Goal: Information Seeking & Learning: Check status

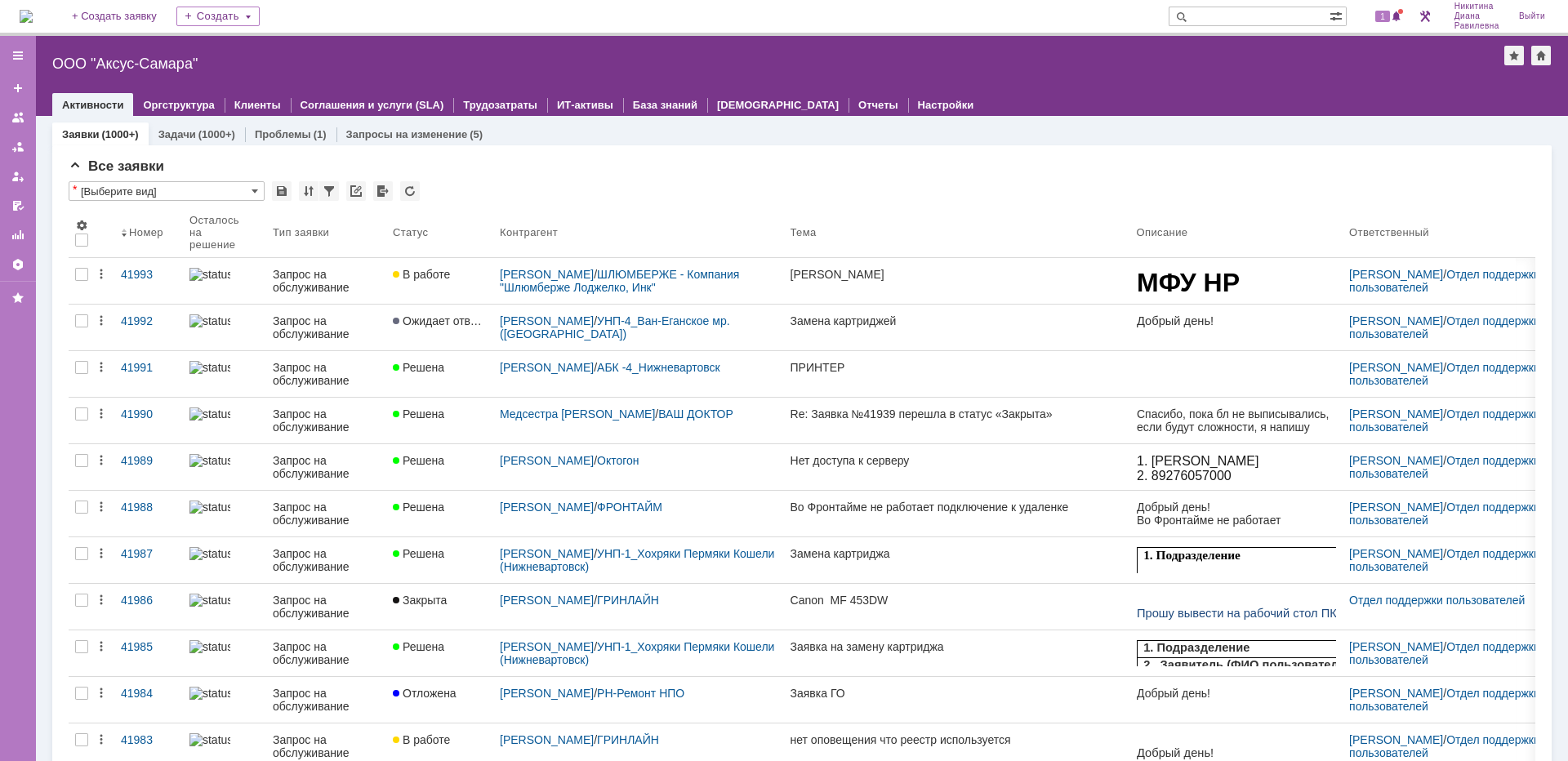
click at [1233, 15] on input "text" at bounding box center [1249, 16] width 161 height 20
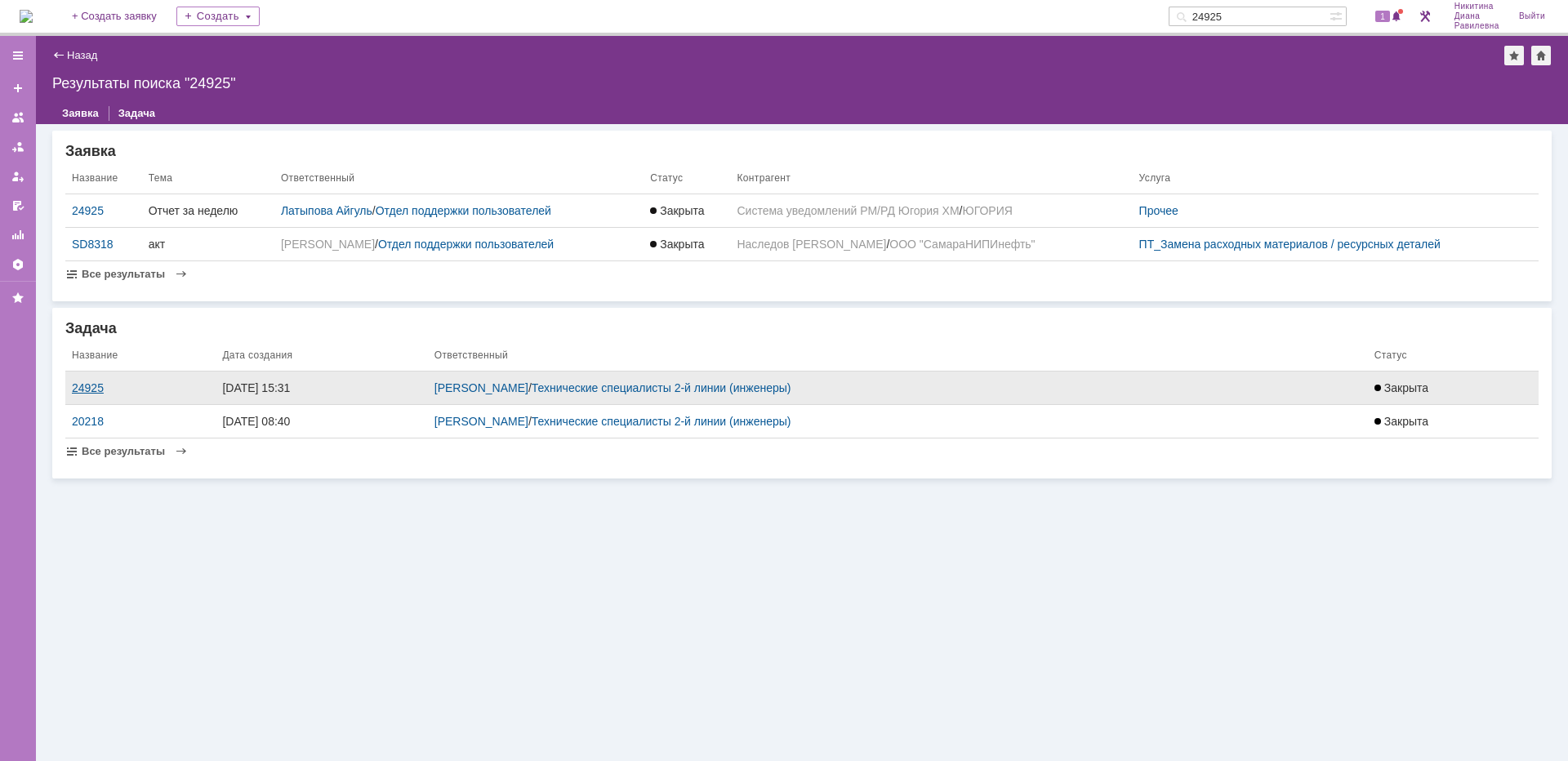
click at [94, 388] on div "24925" at bounding box center [140, 388] width 137 height 13
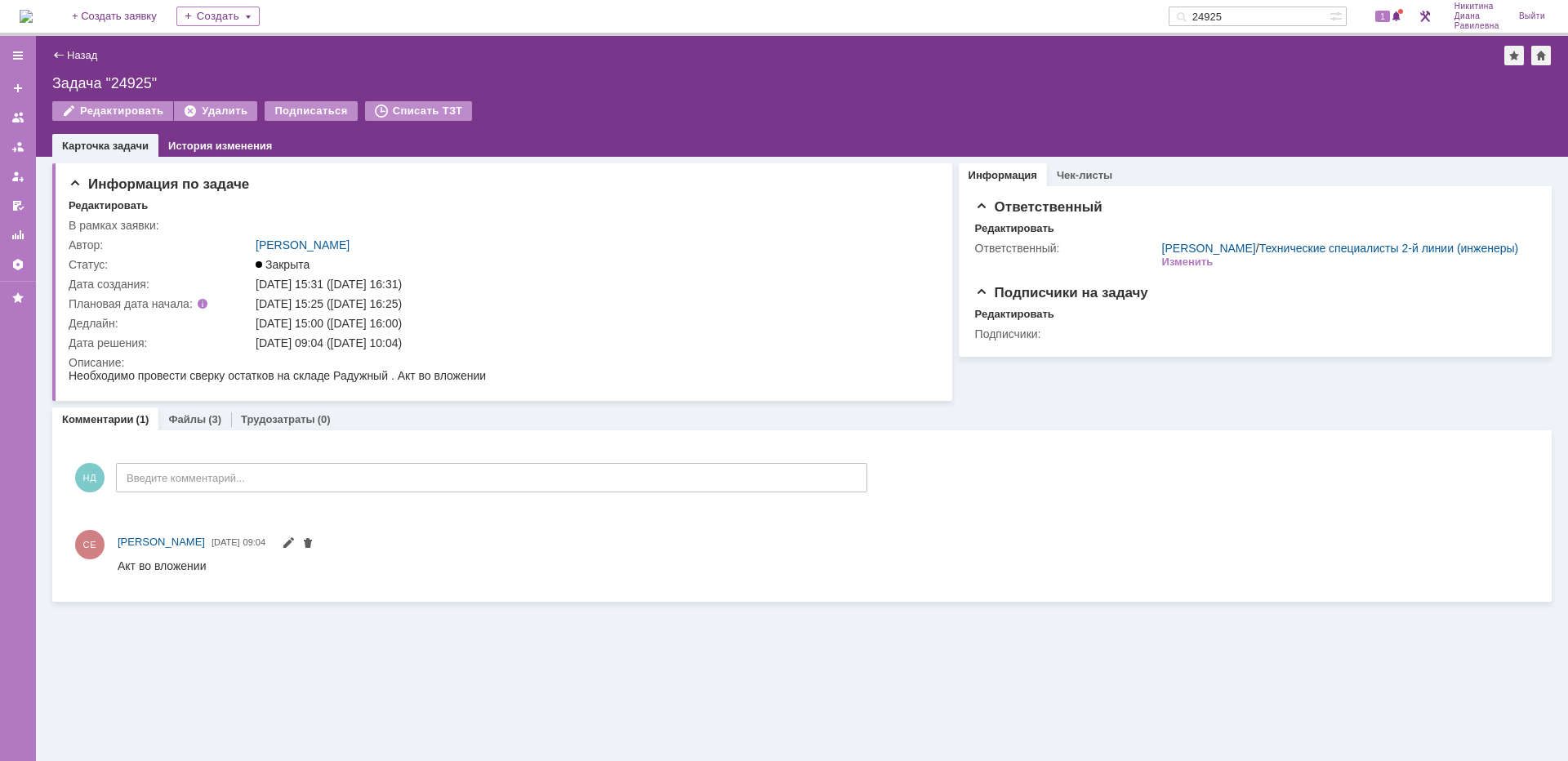
click at [1279, 8] on input "24925" at bounding box center [1249, 16] width 161 height 20
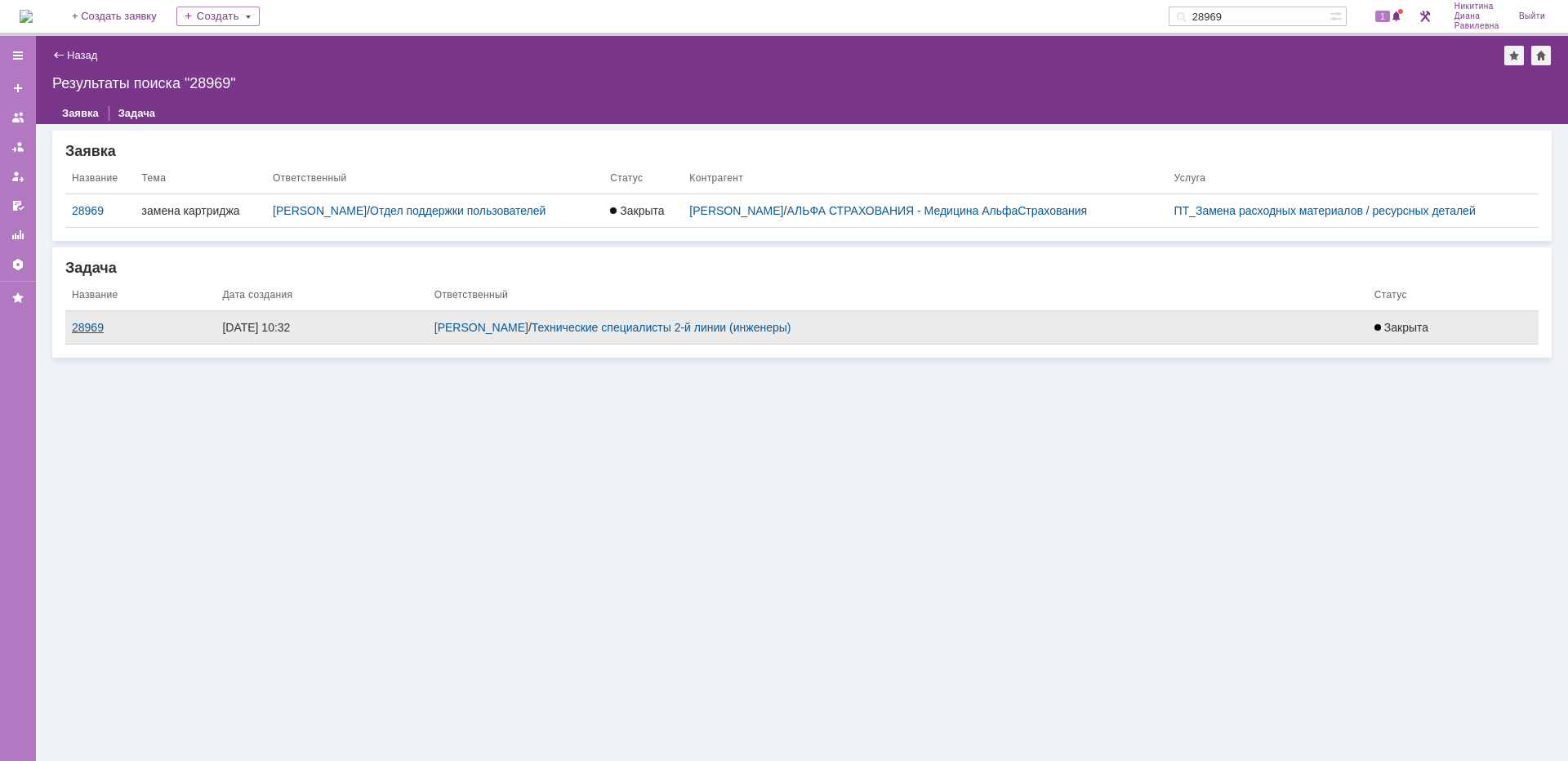
click at [99, 323] on div "28969" at bounding box center [140, 327] width 137 height 13
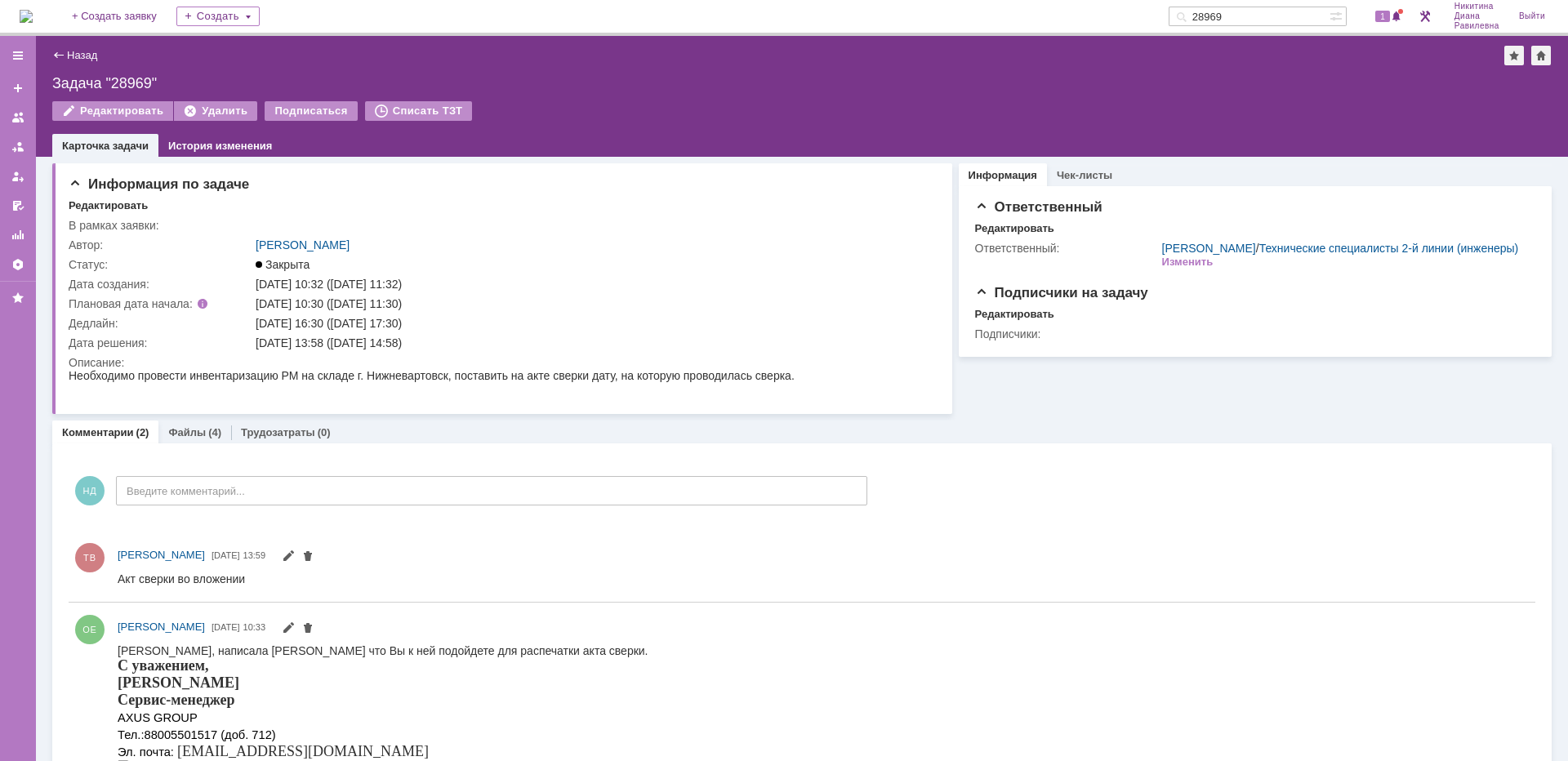
click at [1256, 20] on input "28969" at bounding box center [1249, 16] width 161 height 20
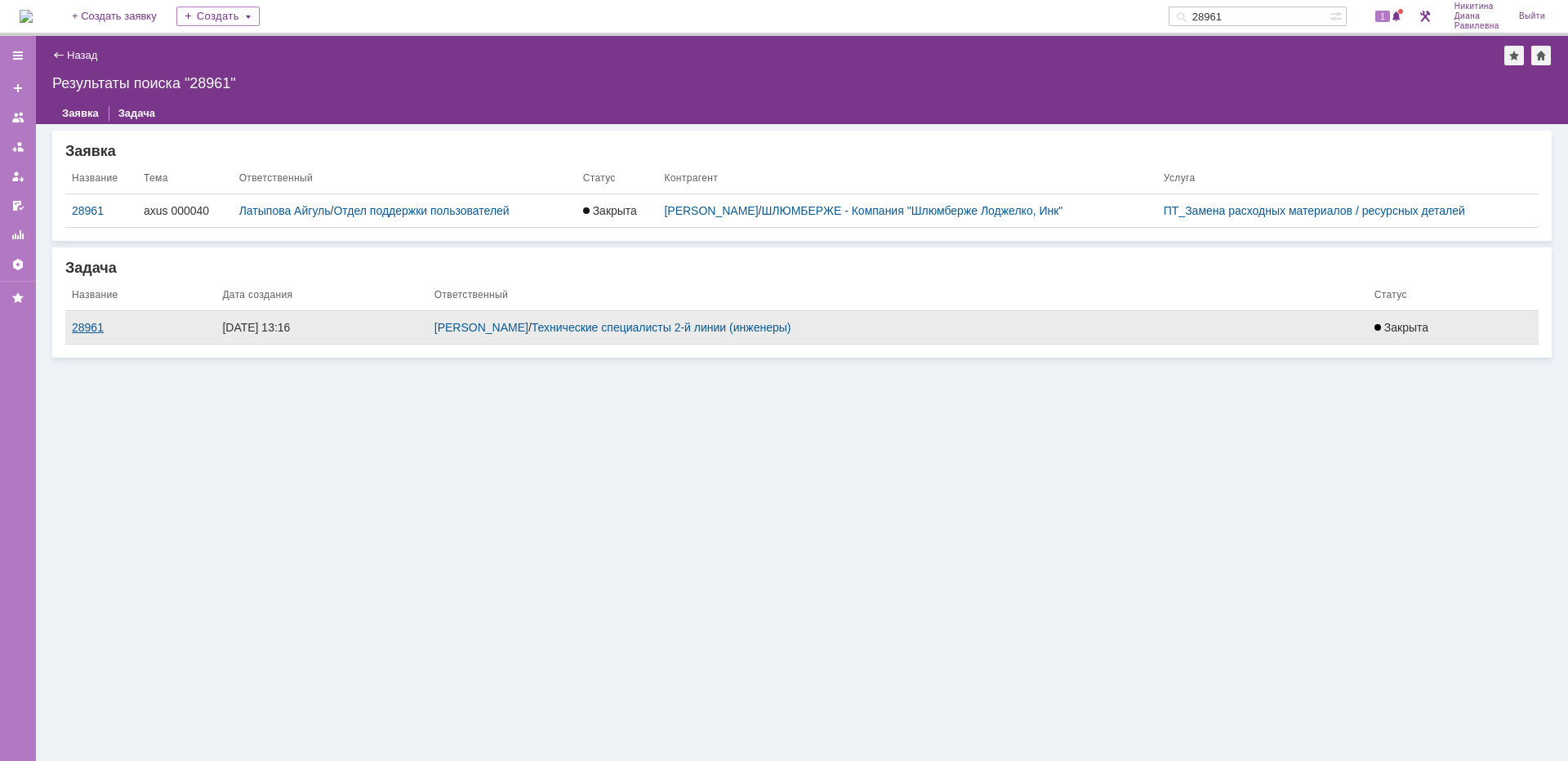
click at [98, 327] on div "28961" at bounding box center [140, 327] width 137 height 13
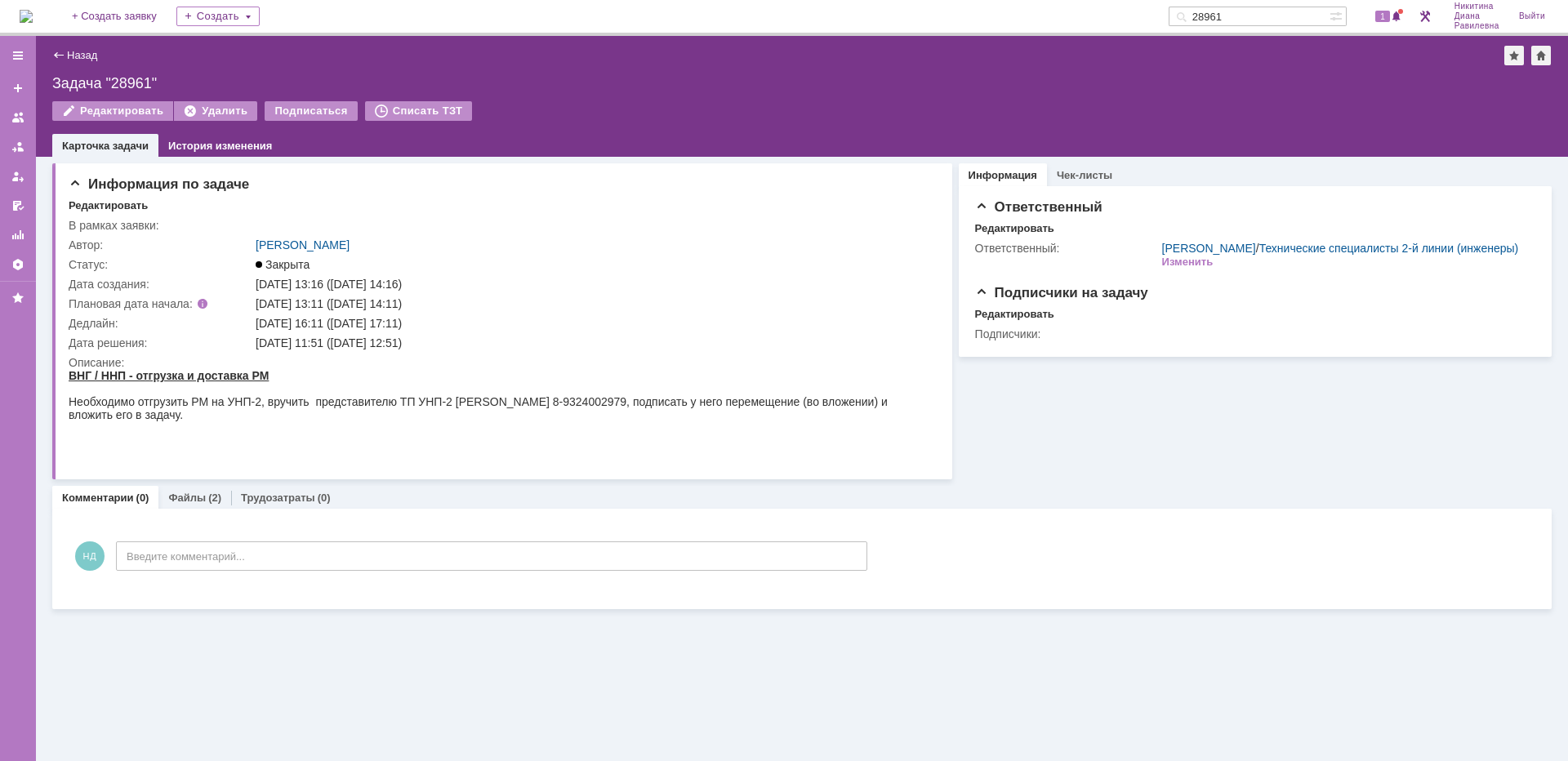
click at [1270, 19] on input "28961" at bounding box center [1249, 16] width 161 height 20
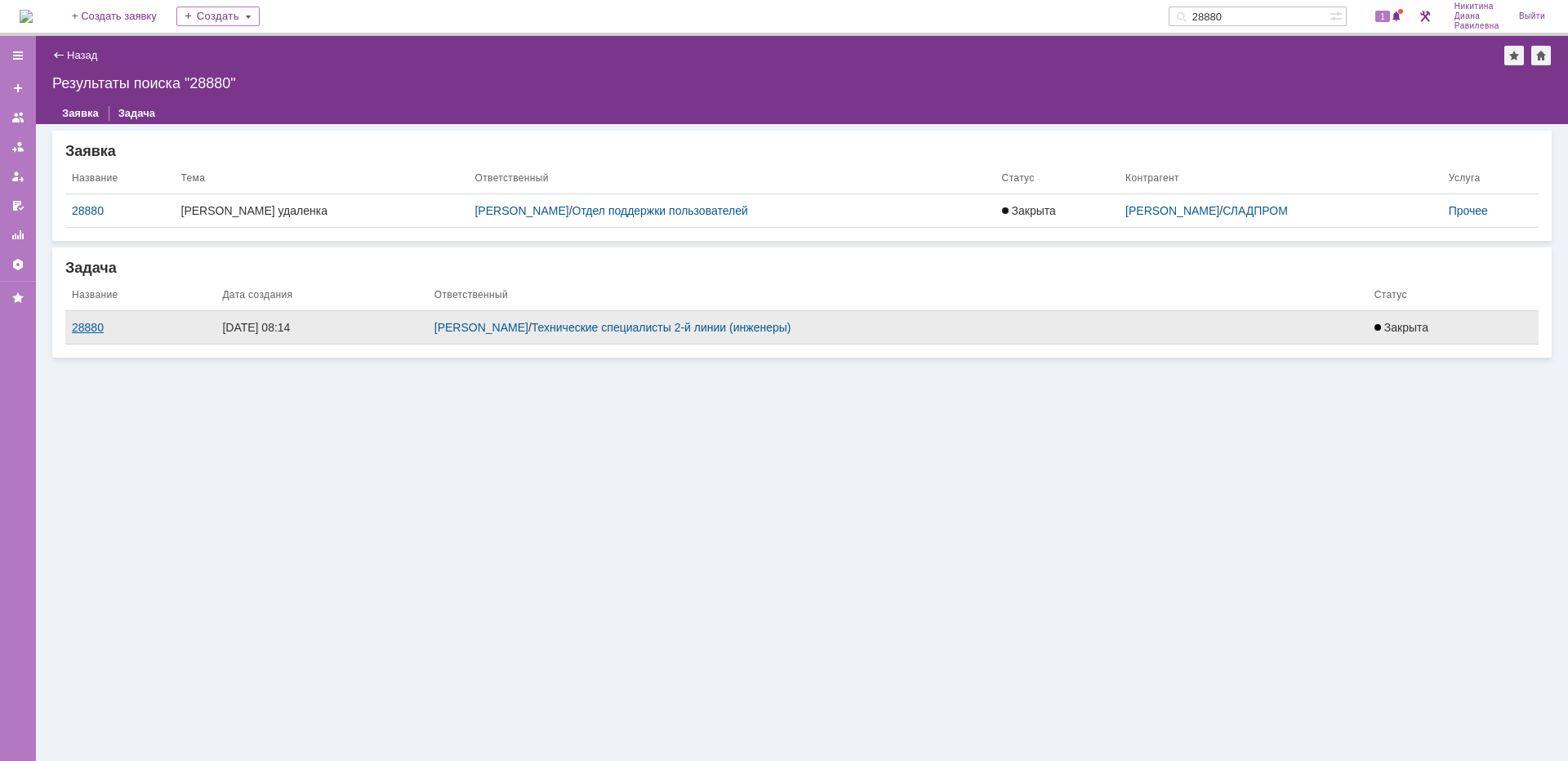
click at [91, 326] on div "28880" at bounding box center [140, 327] width 137 height 13
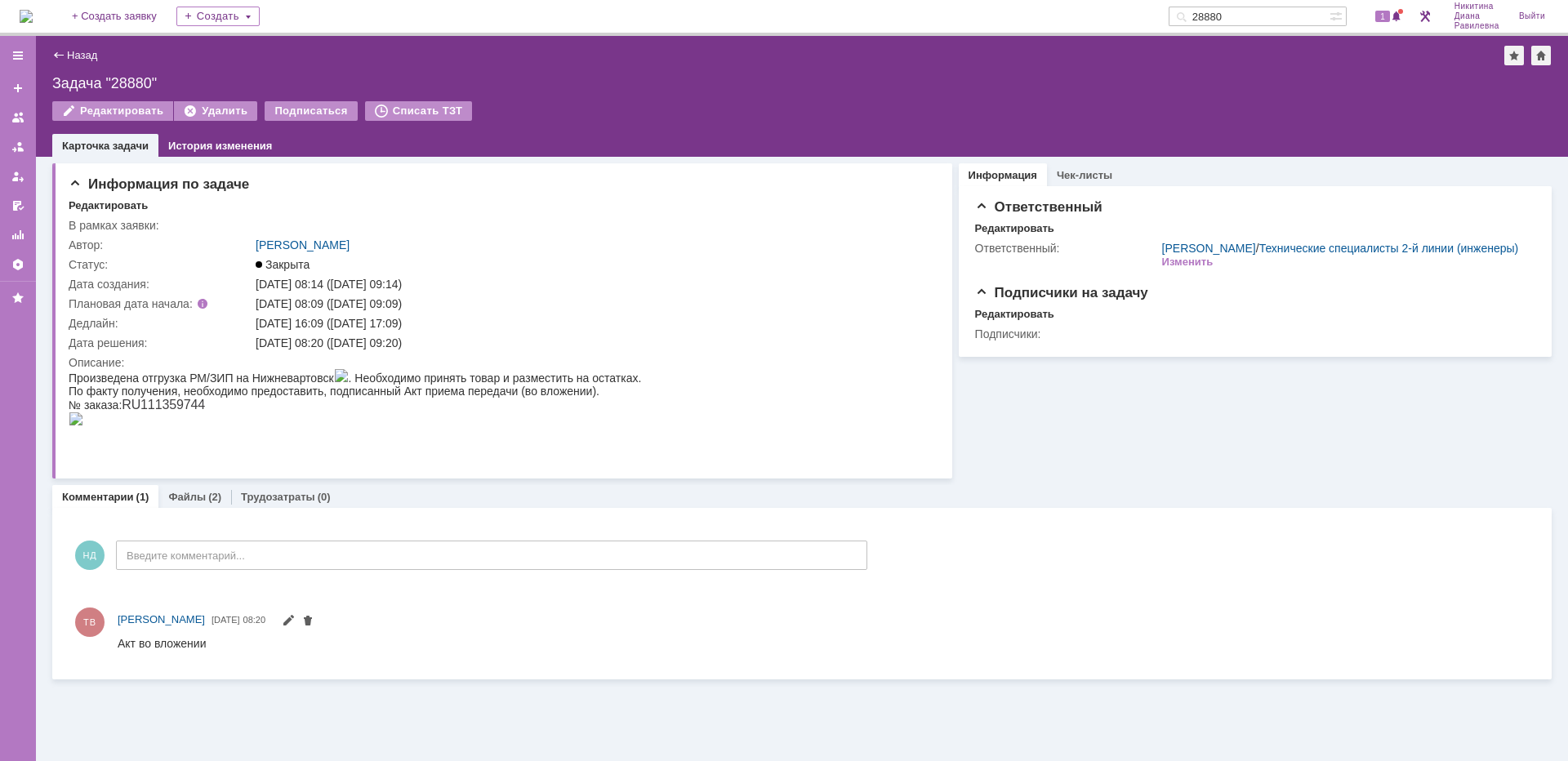
click at [1259, 11] on input "28880" at bounding box center [1249, 16] width 161 height 20
type input "28463"
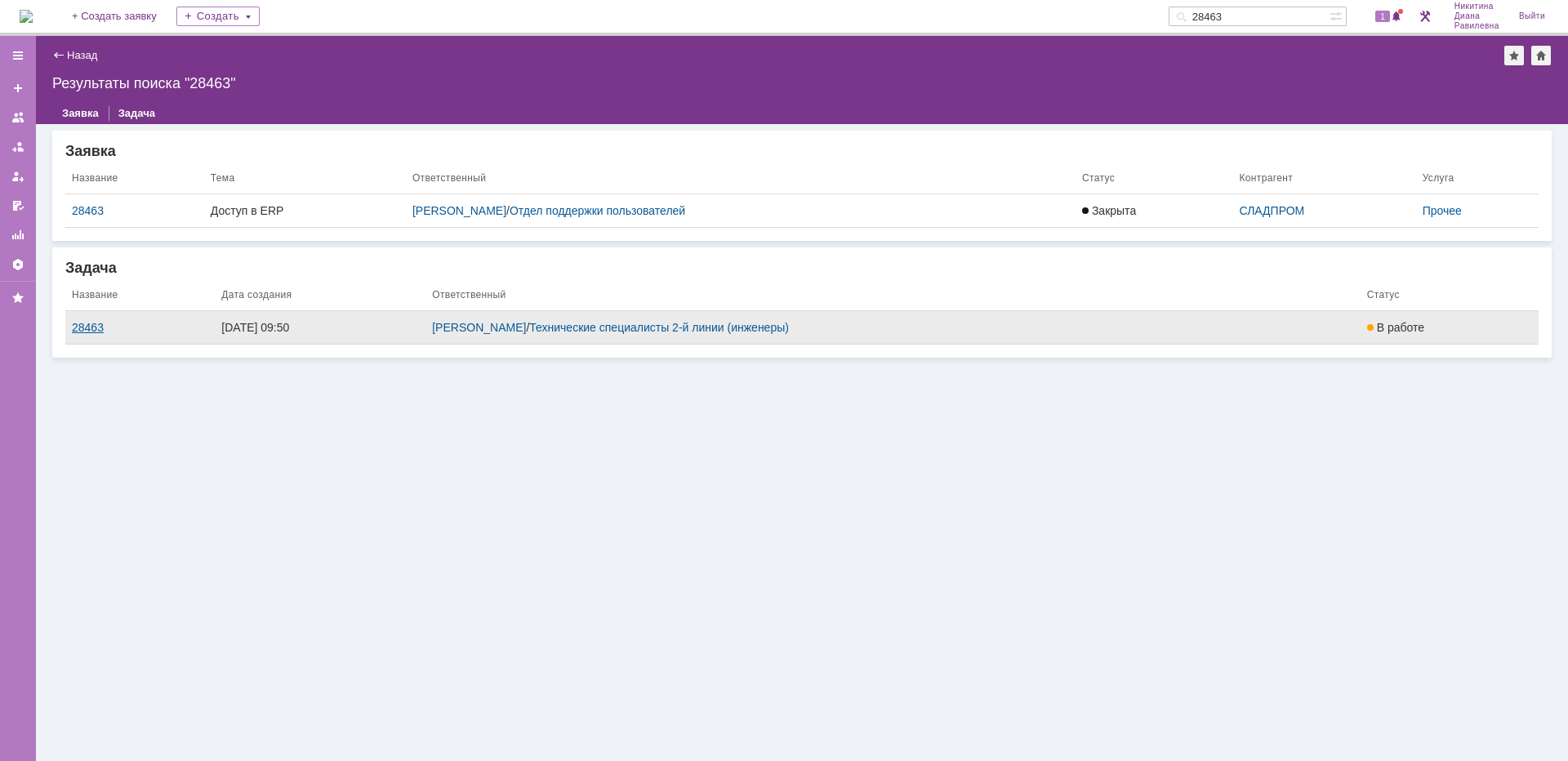
click at [92, 323] on div "28463" at bounding box center [140, 327] width 136 height 13
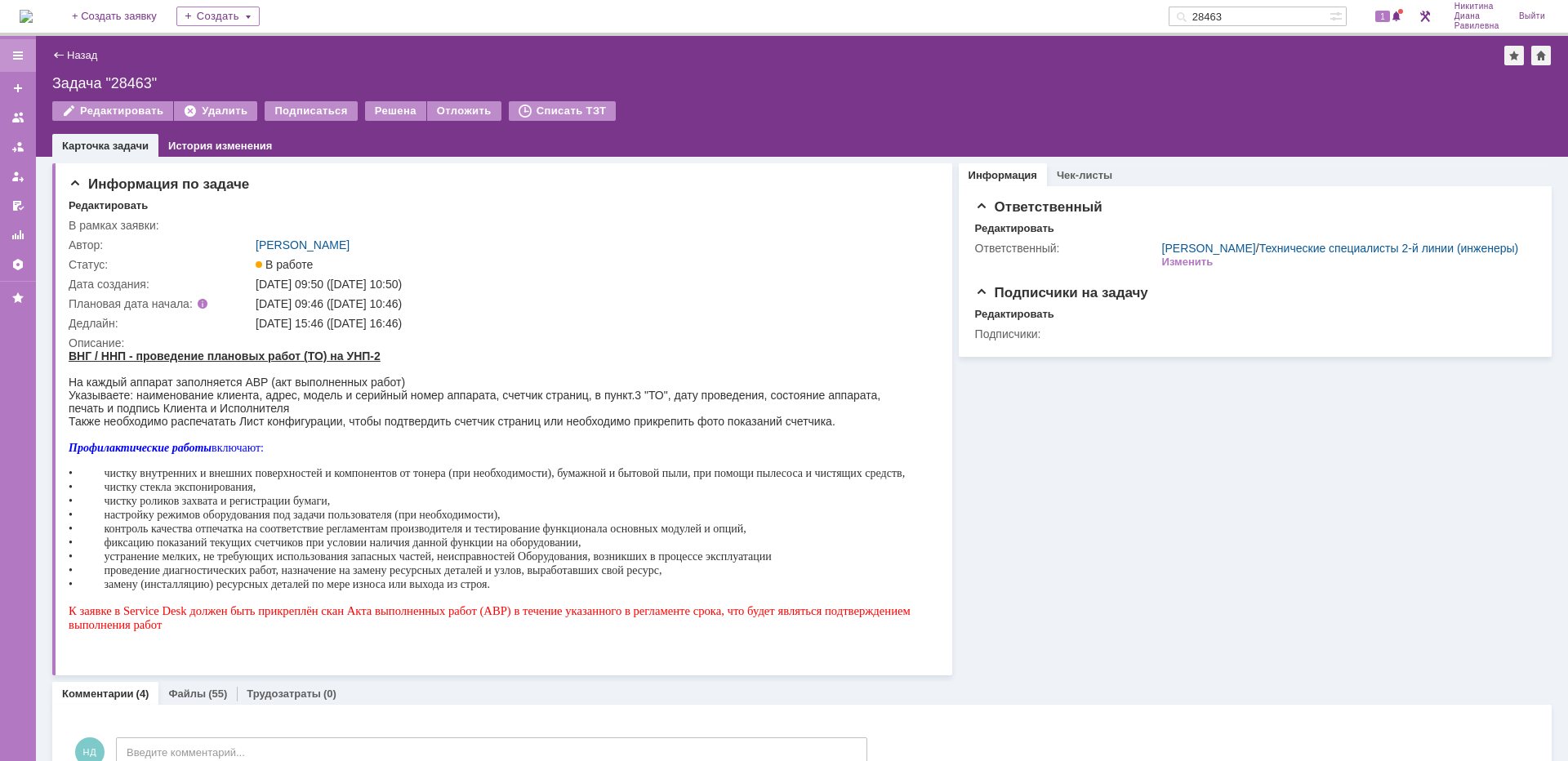
click at [19, 51] on div at bounding box center [18, 56] width 13 height 13
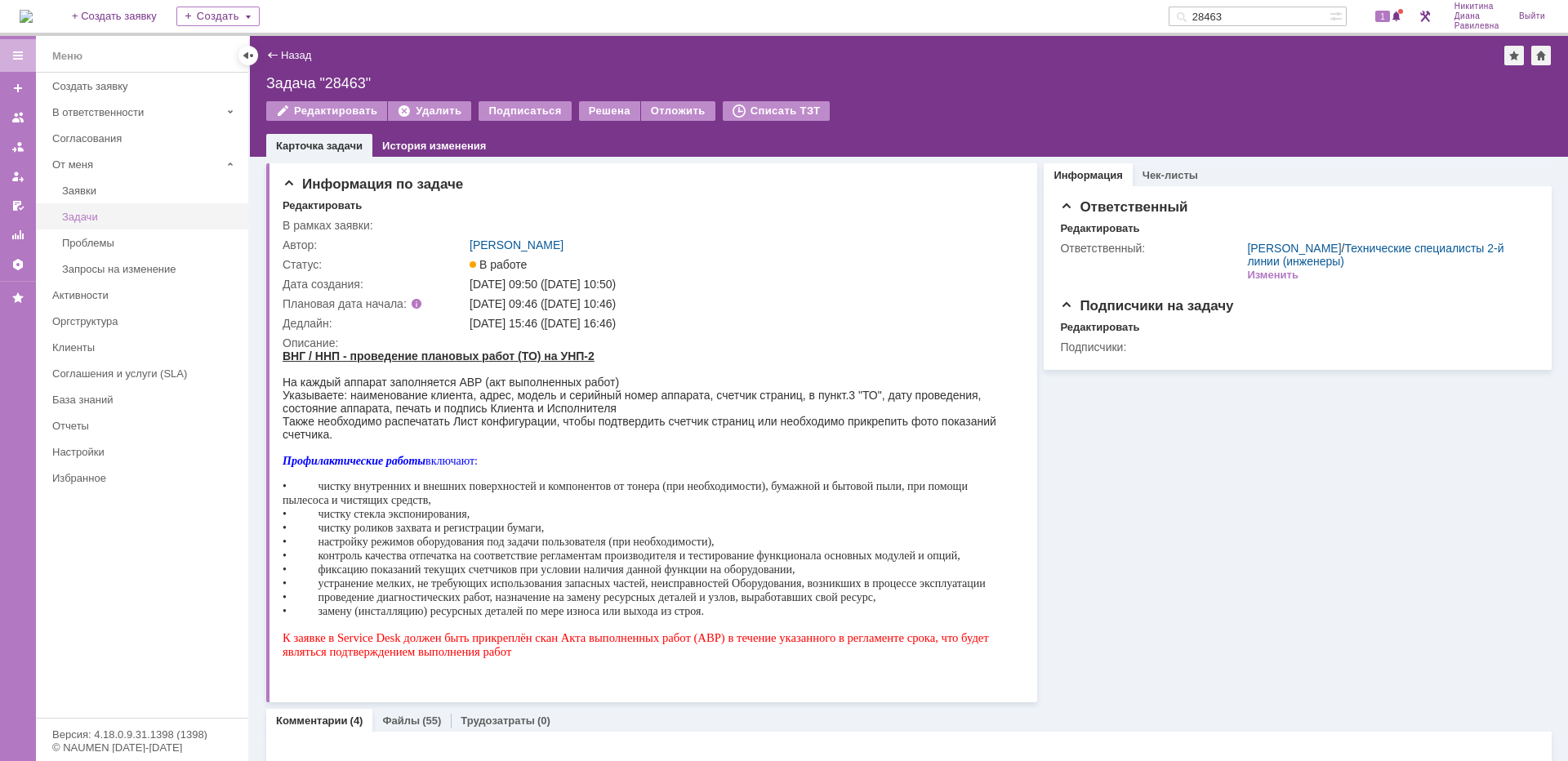
click at [93, 216] on div "Задачи" at bounding box center [150, 216] width 176 height 12
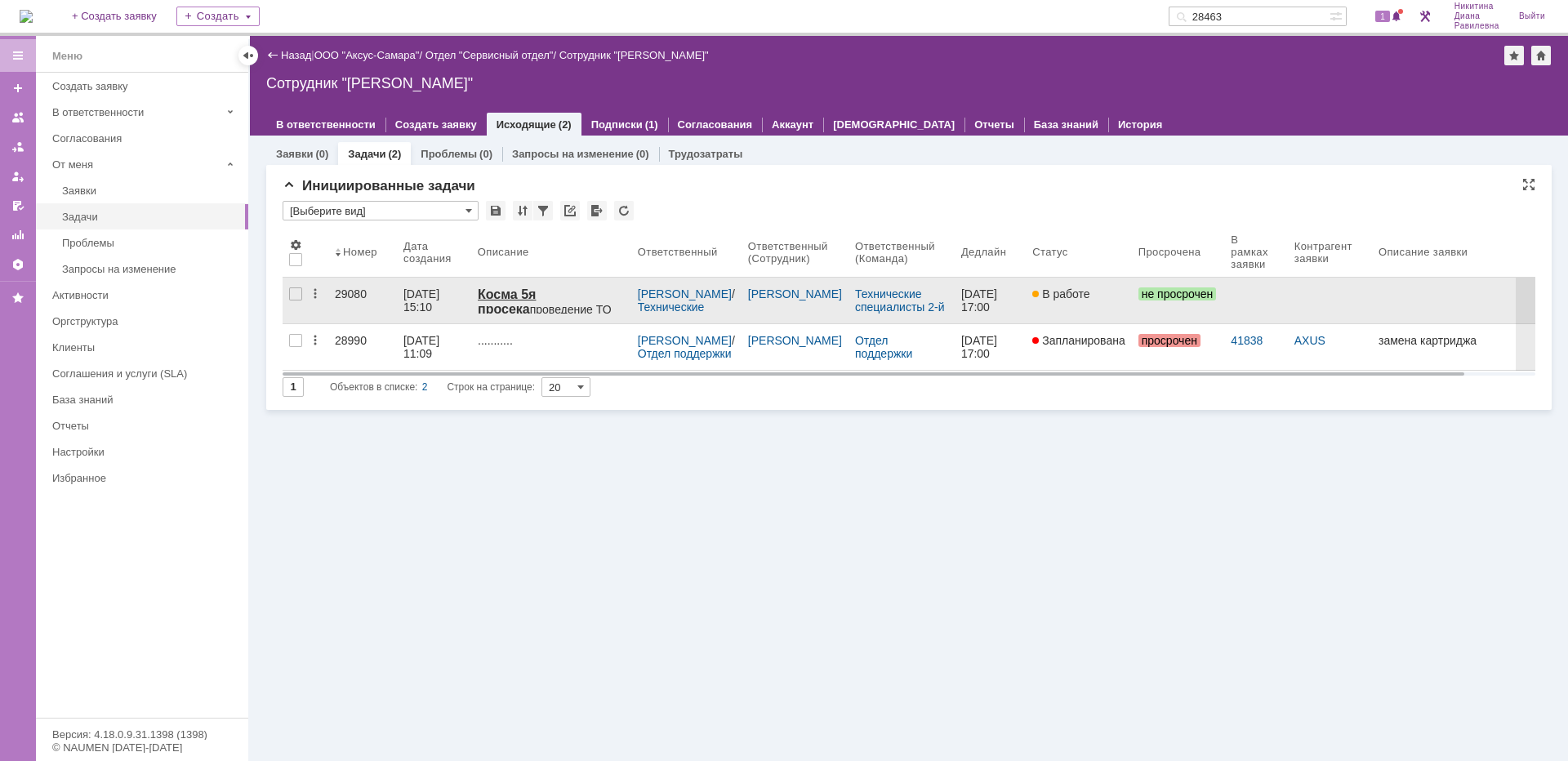
click at [418, 296] on div "23.09.2025 15:10" at bounding box center [423, 301] width 39 height 26
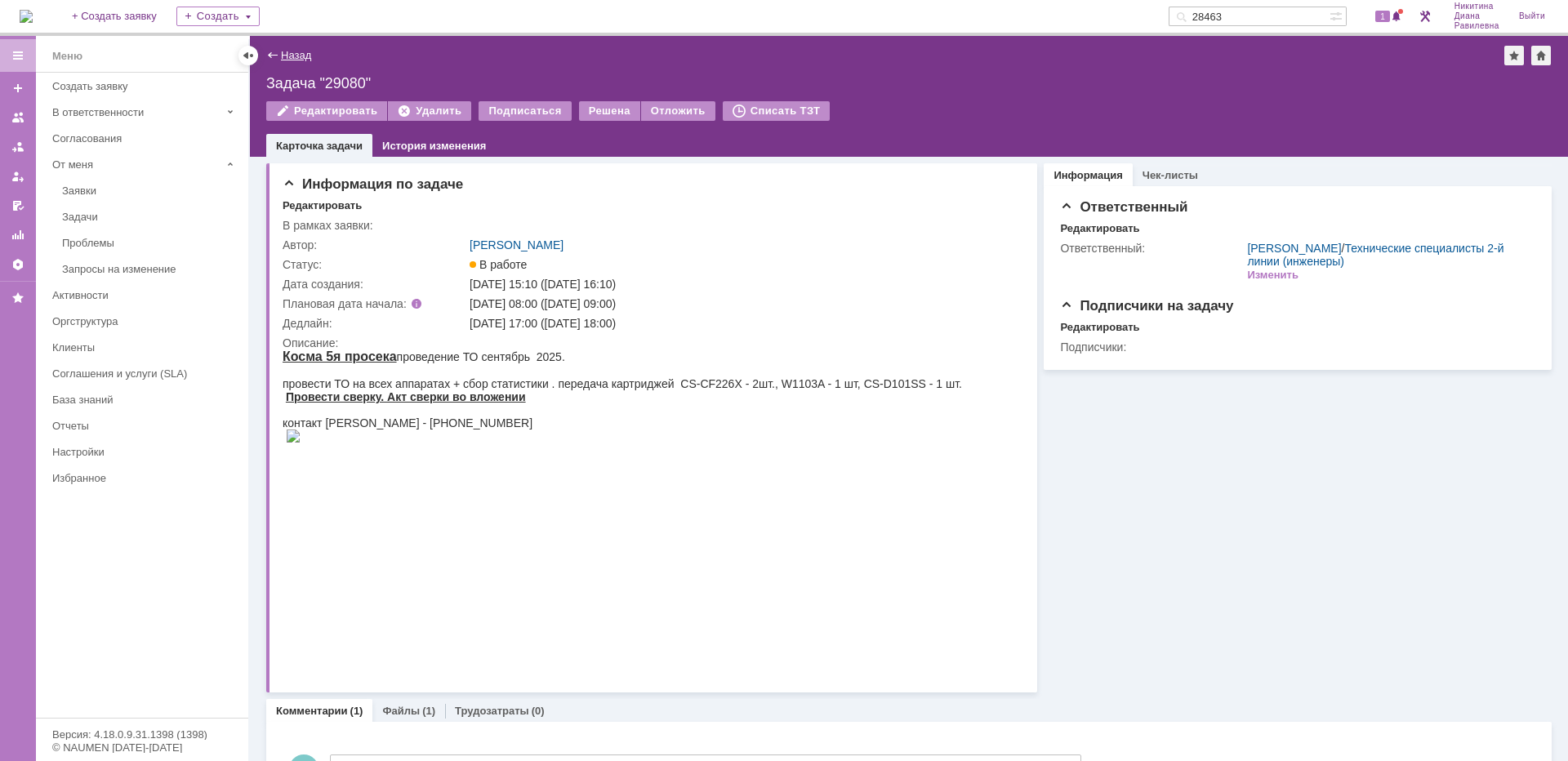
click at [288, 59] on link "Назад" at bounding box center [296, 55] width 30 height 12
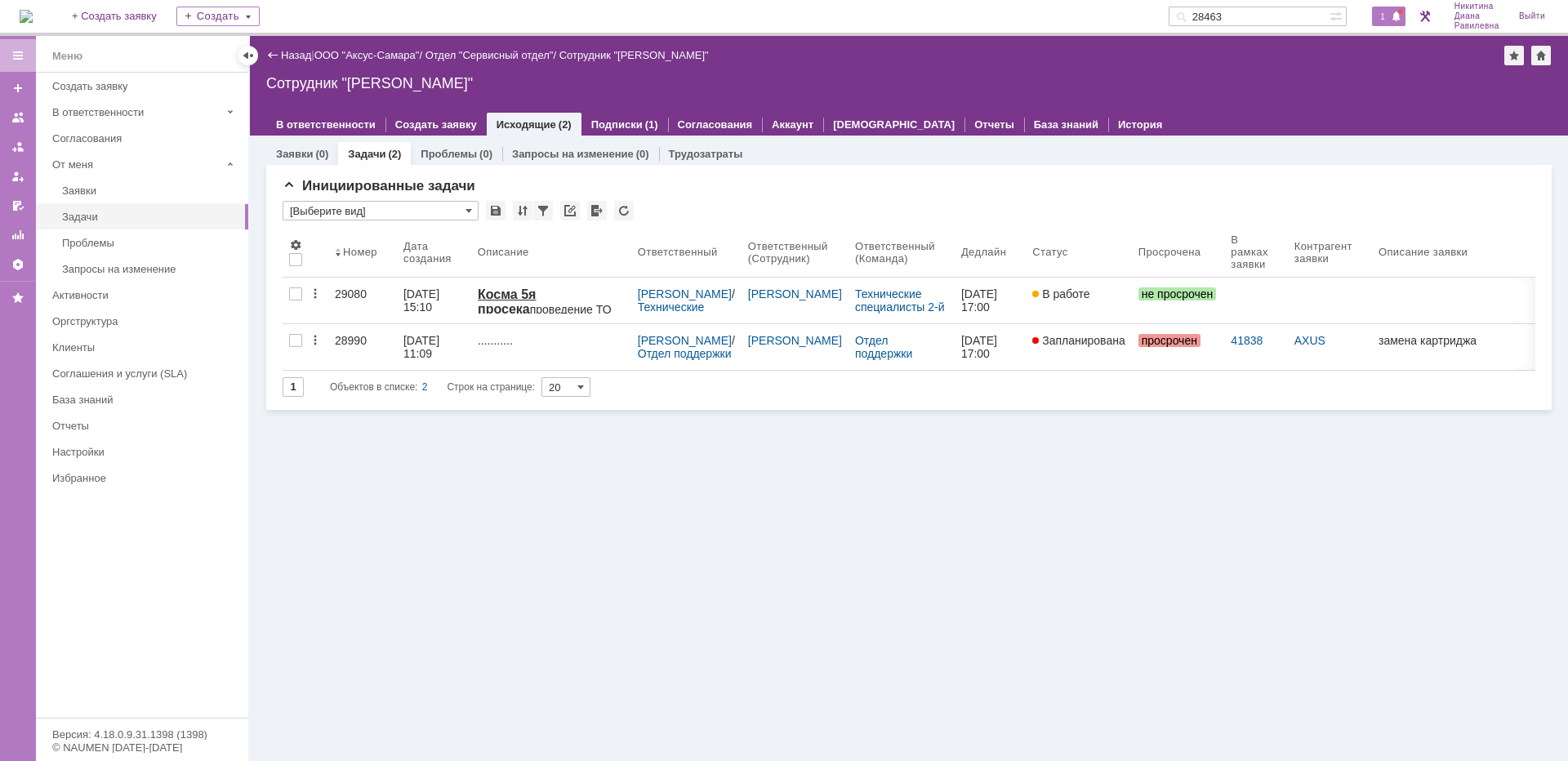
click at [1384, 13] on span "1" at bounding box center [1383, 16] width 15 height 11
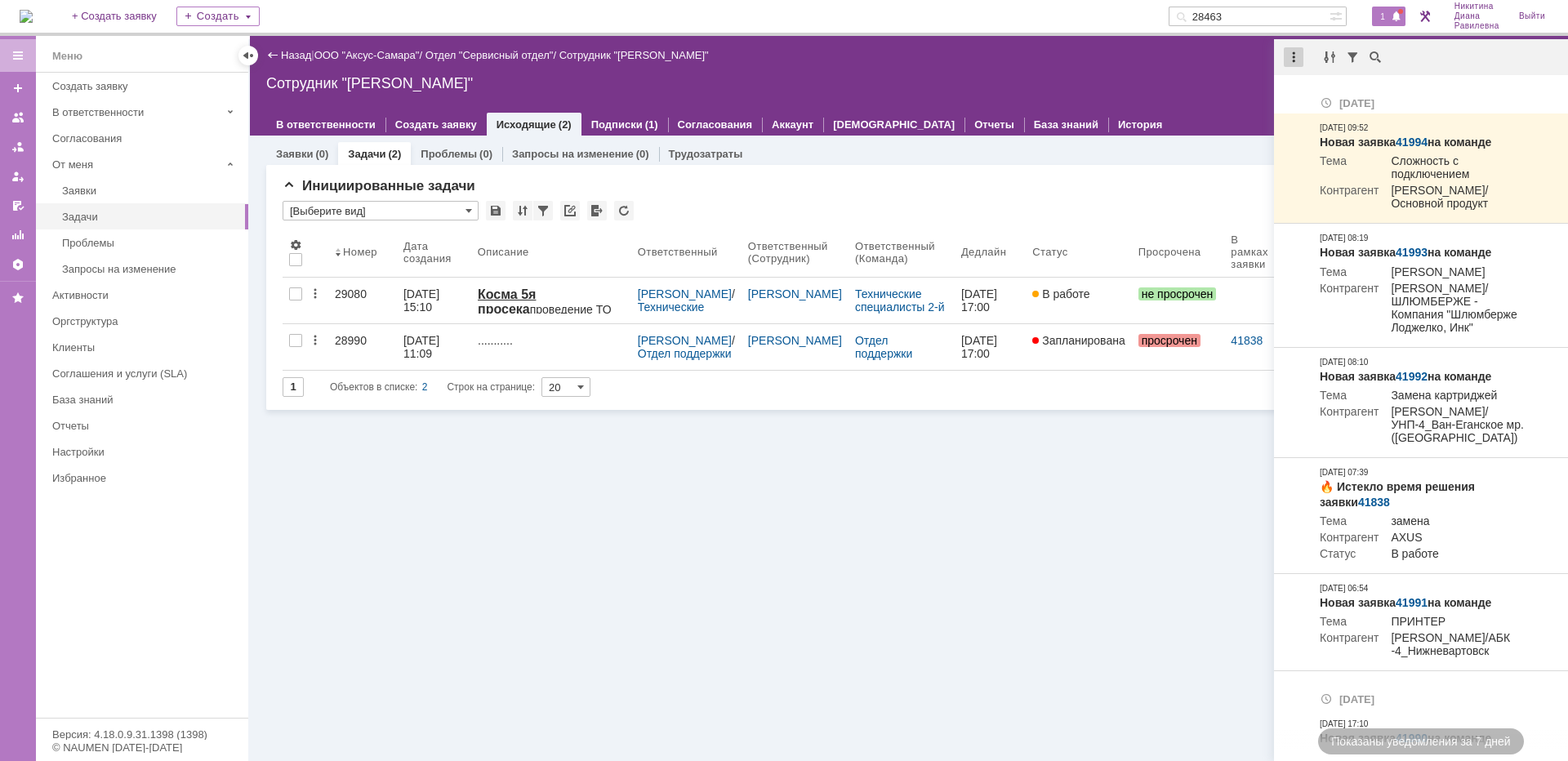
click at [1296, 62] on div at bounding box center [1293, 57] width 20 height 20
click at [1300, 93] on div "Отметить уведомления прочитанными" at bounding box center [1406, 99] width 219 height 11
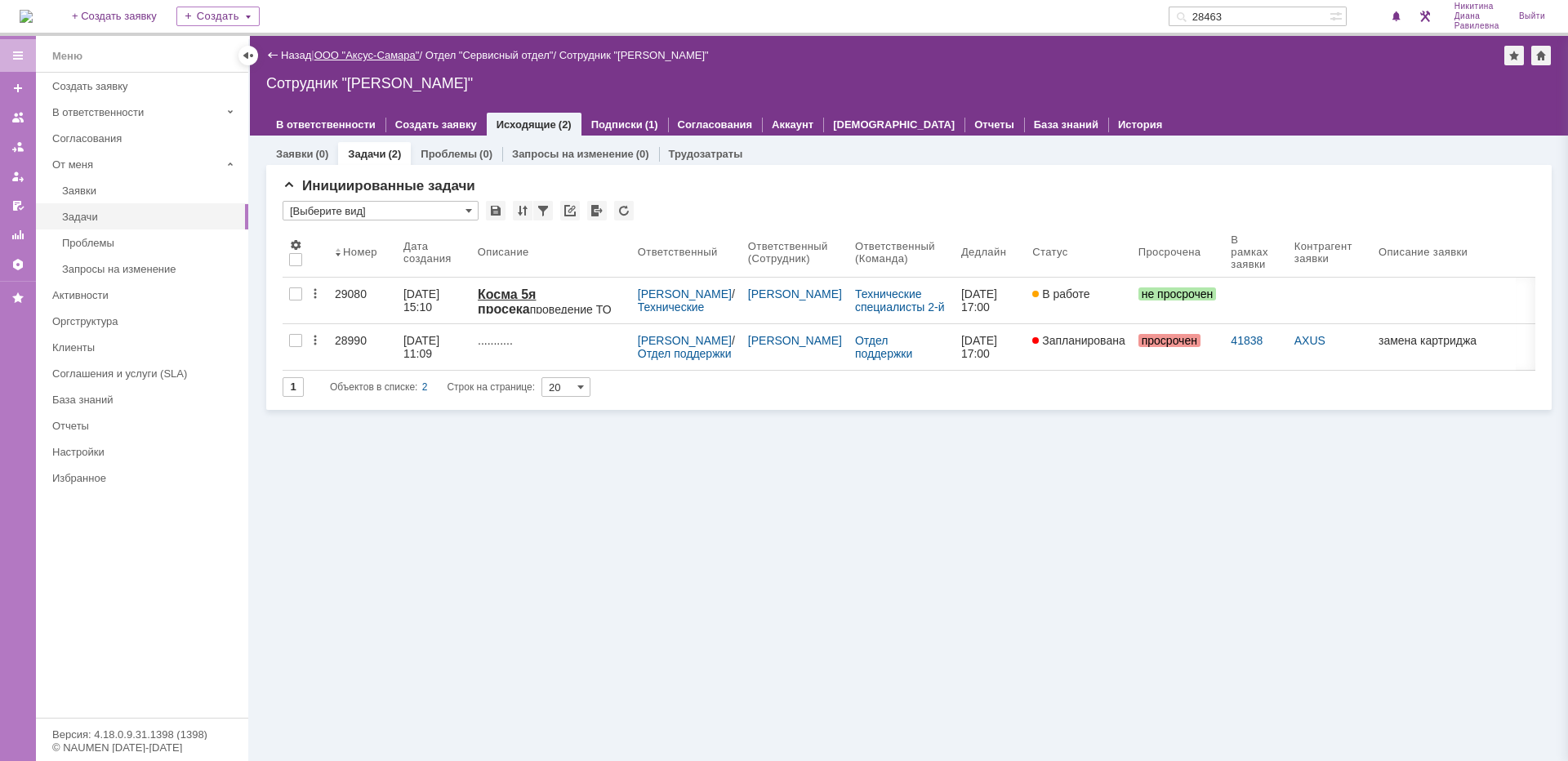
click at [369, 58] on link "ООО "Аксус-Самара"" at bounding box center [367, 55] width 105 height 12
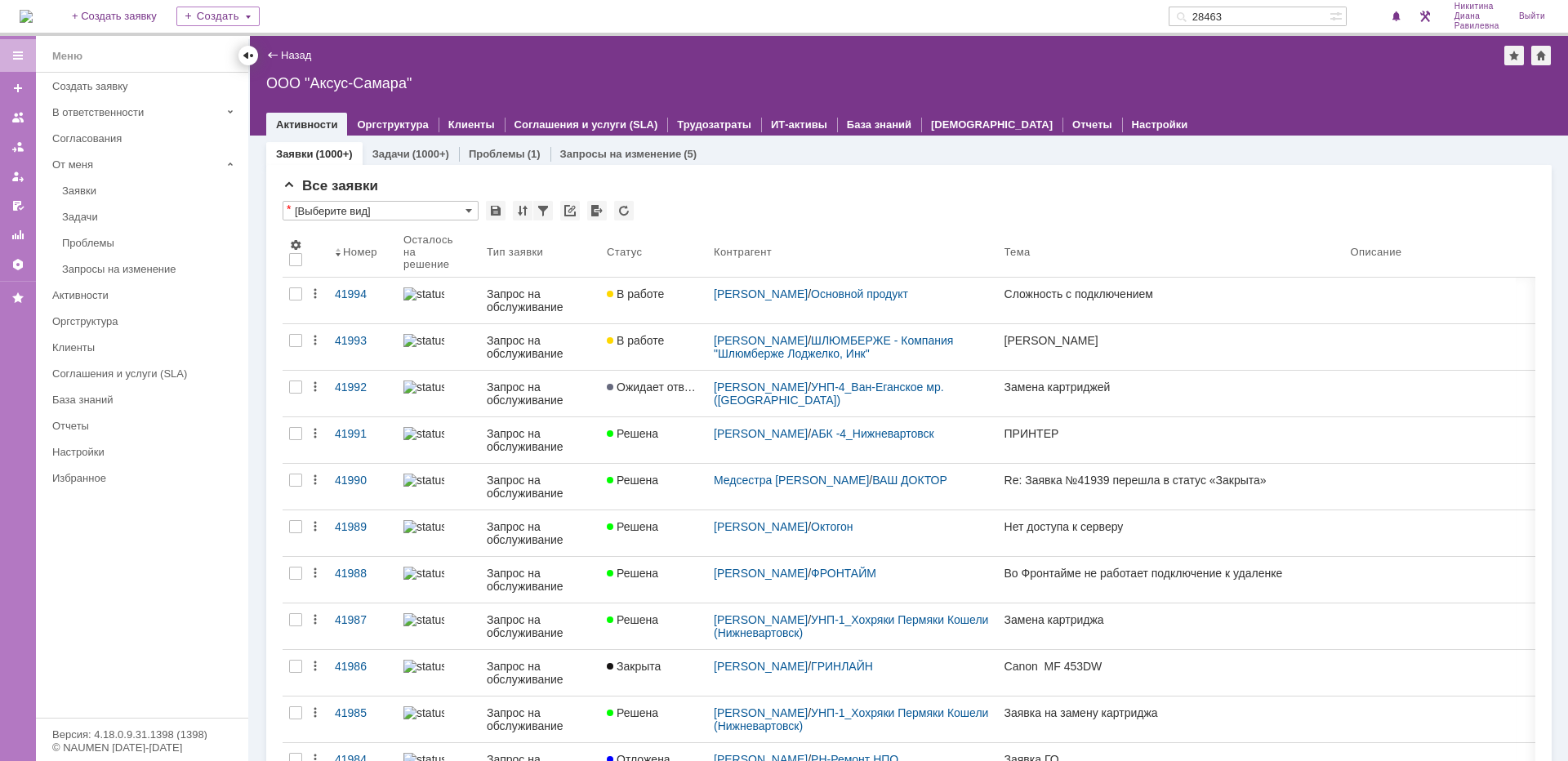
click at [252, 58] on div at bounding box center [248, 56] width 13 height 13
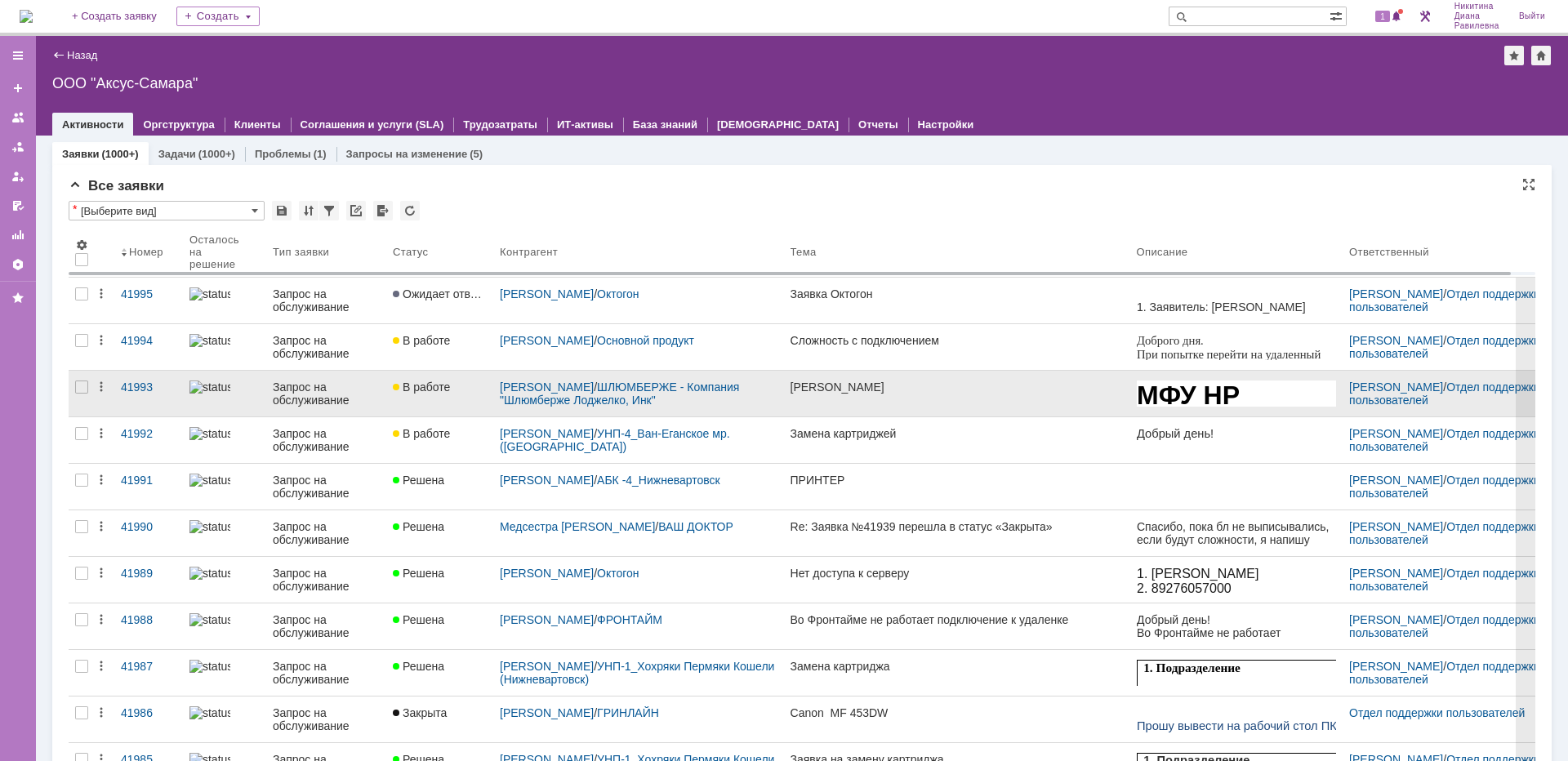
click at [314, 401] on div "Запрос на обслуживание" at bounding box center [326, 394] width 107 height 26
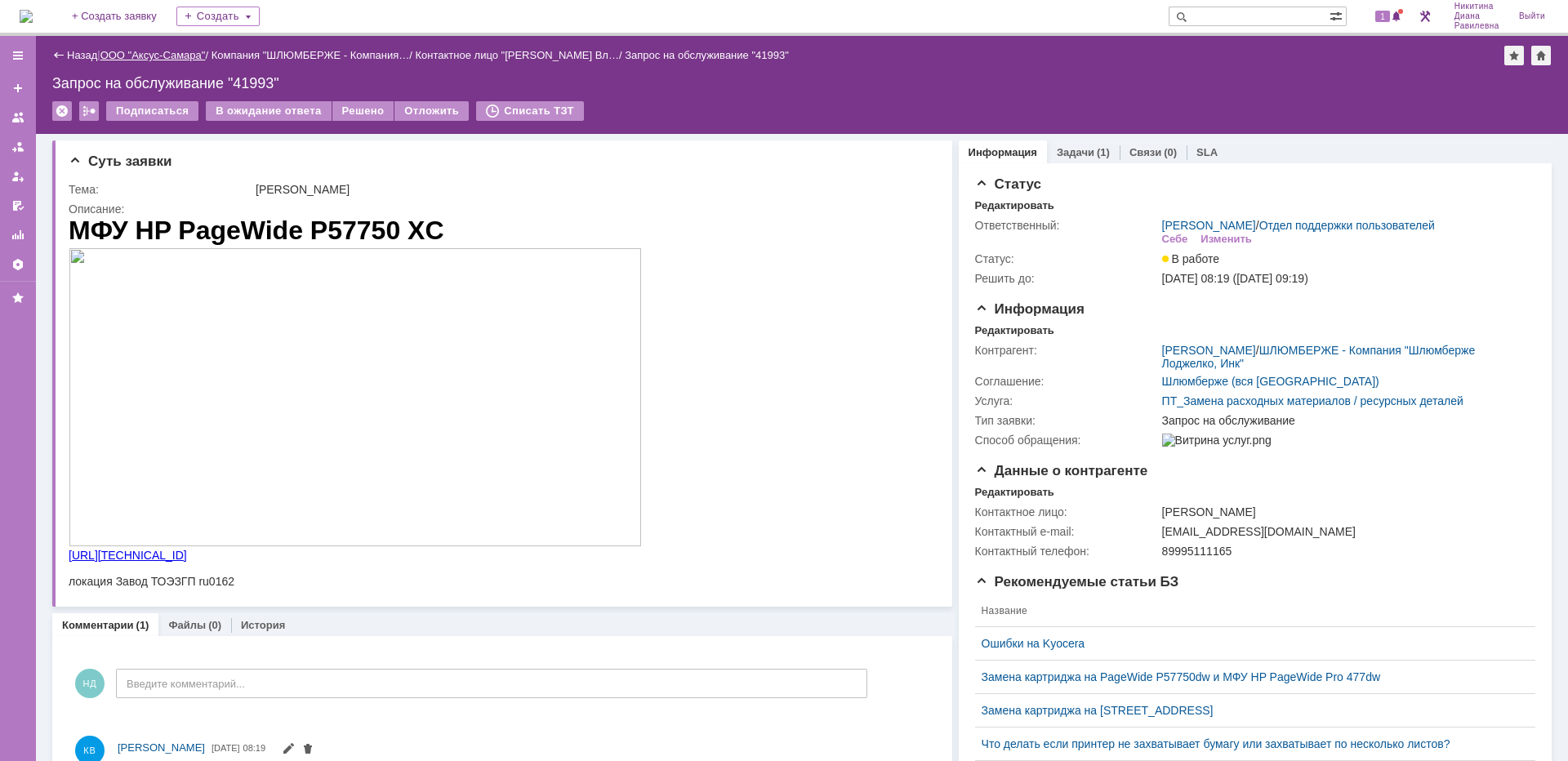
click at [157, 55] on link "ООО "Аксус-Самара"" at bounding box center [153, 55] width 105 height 12
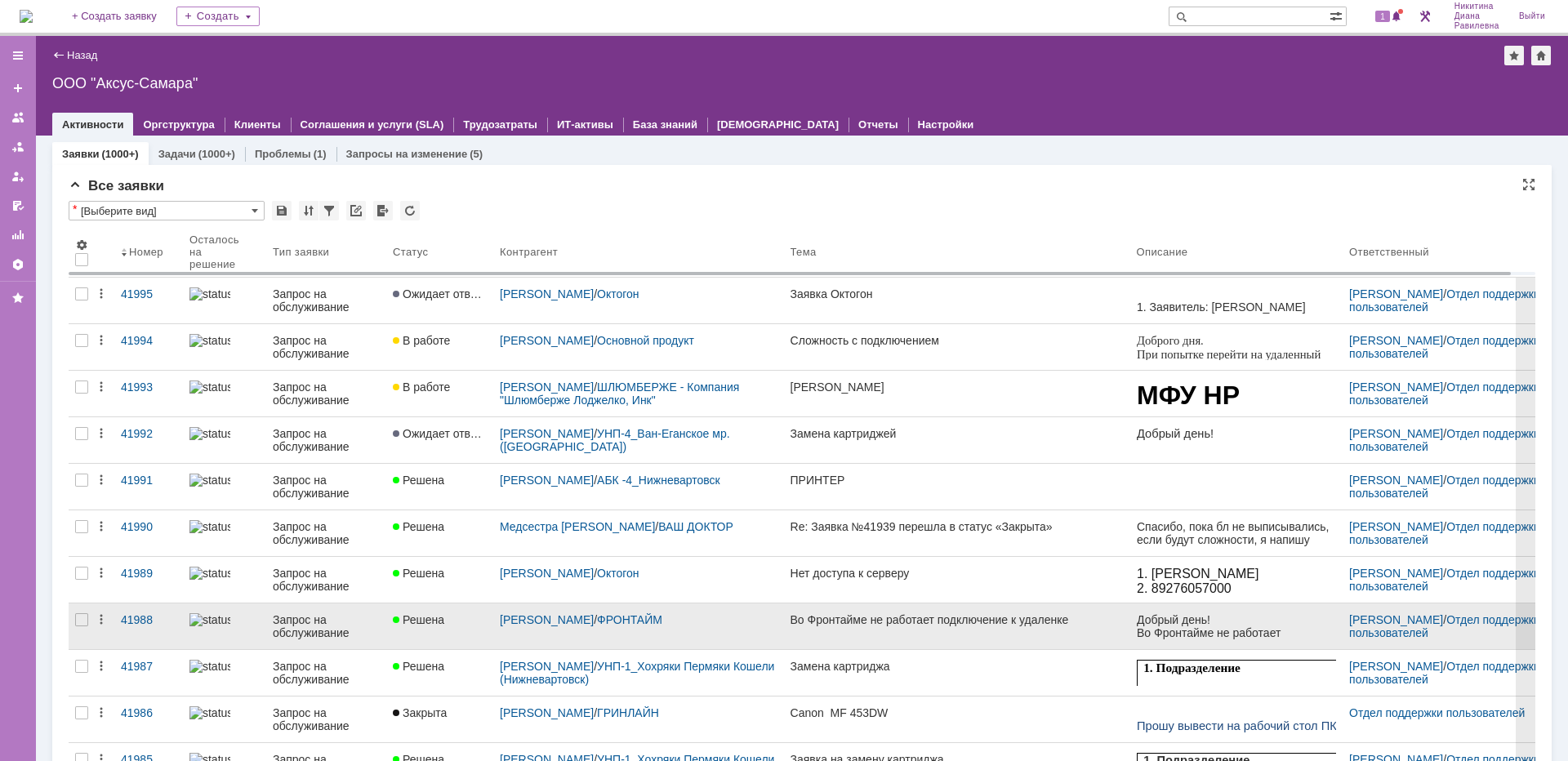
click at [350, 617] on div "Запрос на обслуживание" at bounding box center [326, 627] width 107 height 26
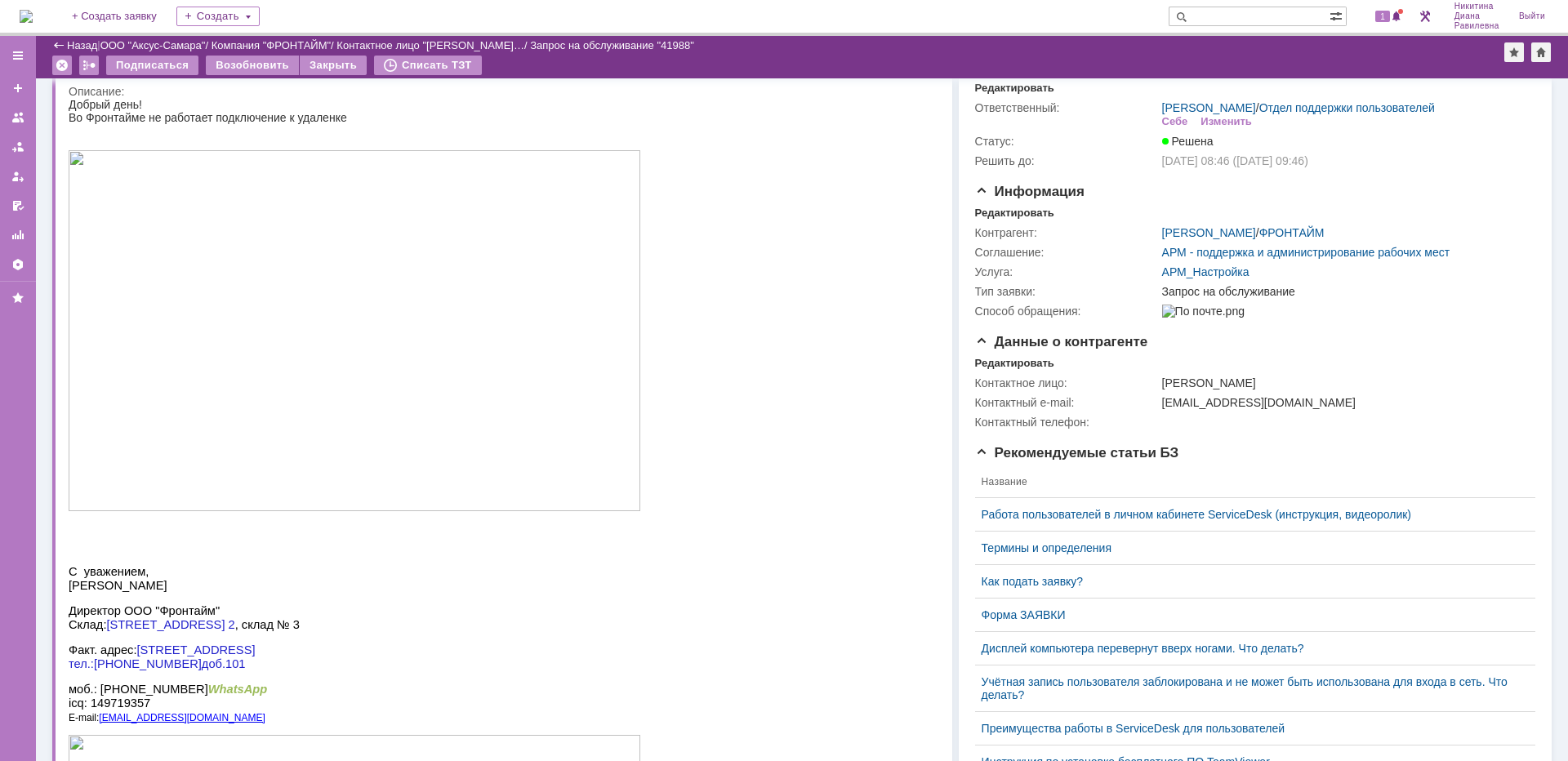
scroll to position [29, 0]
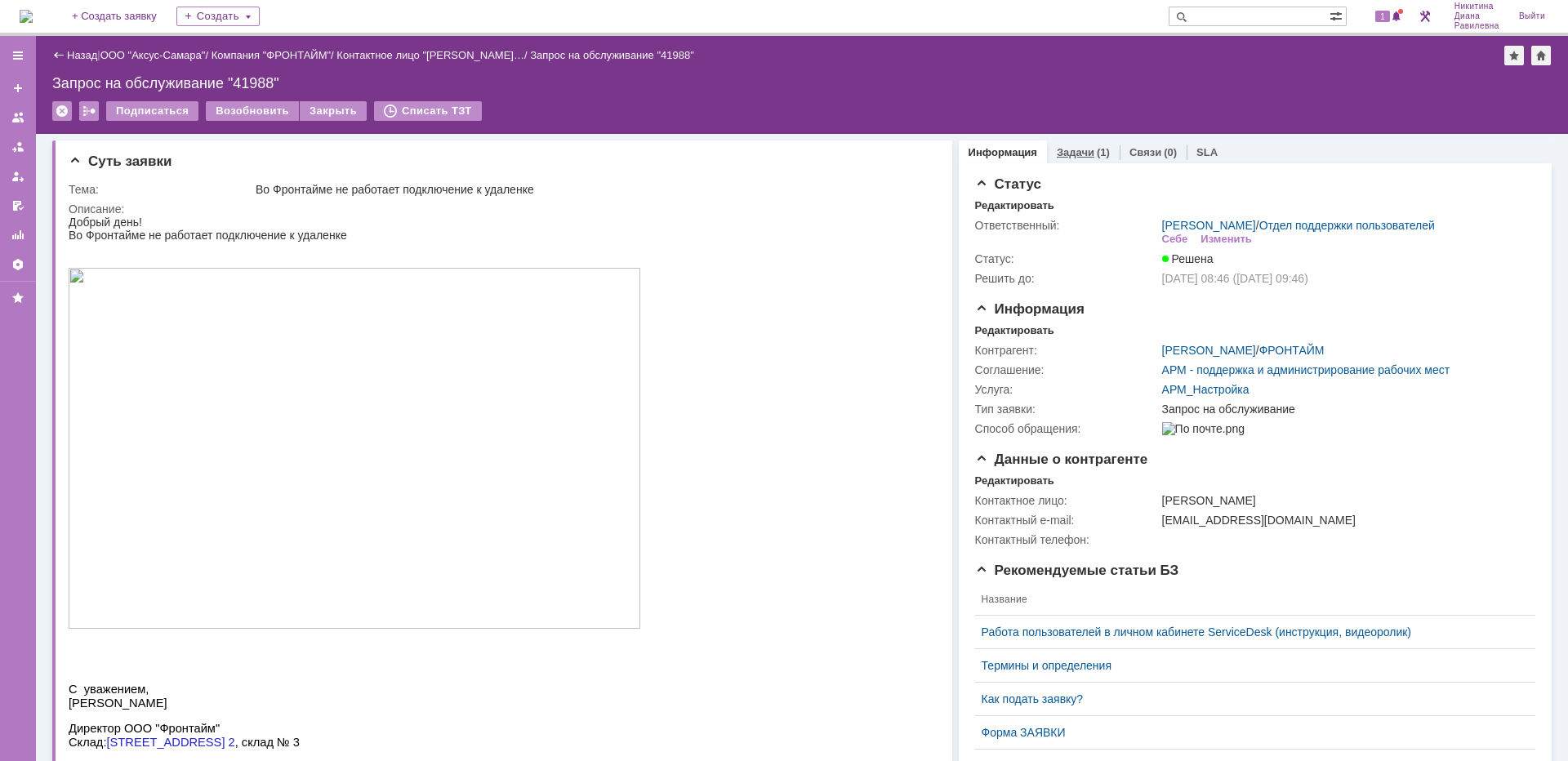
click at [1075, 152] on link "Задачи" at bounding box center [1076, 152] width 38 height 12
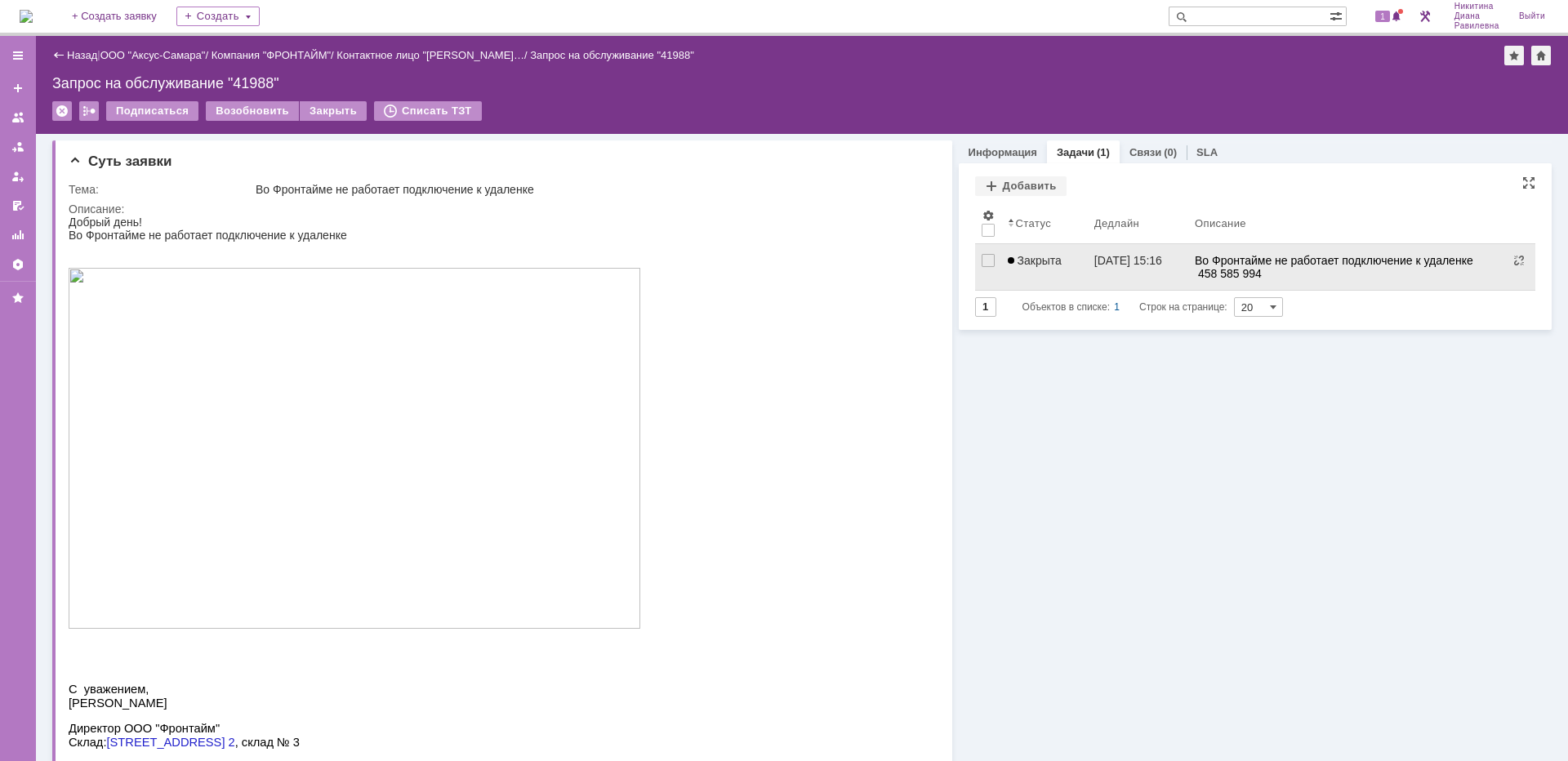
click at [1061, 254] on div "Закрыта" at bounding box center [1045, 261] width 74 height 13
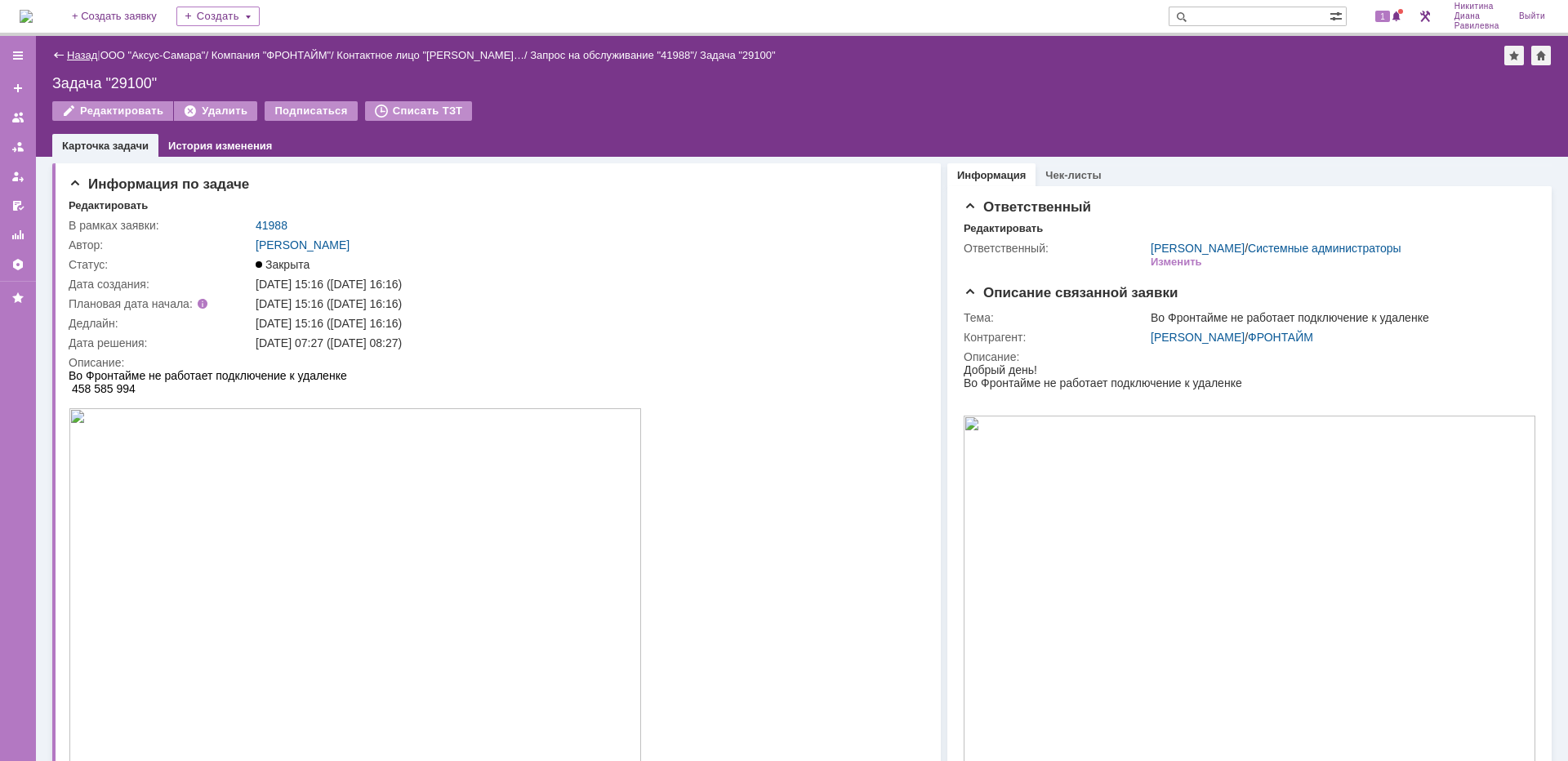
click at [80, 57] on link "Назад" at bounding box center [82, 55] width 30 height 12
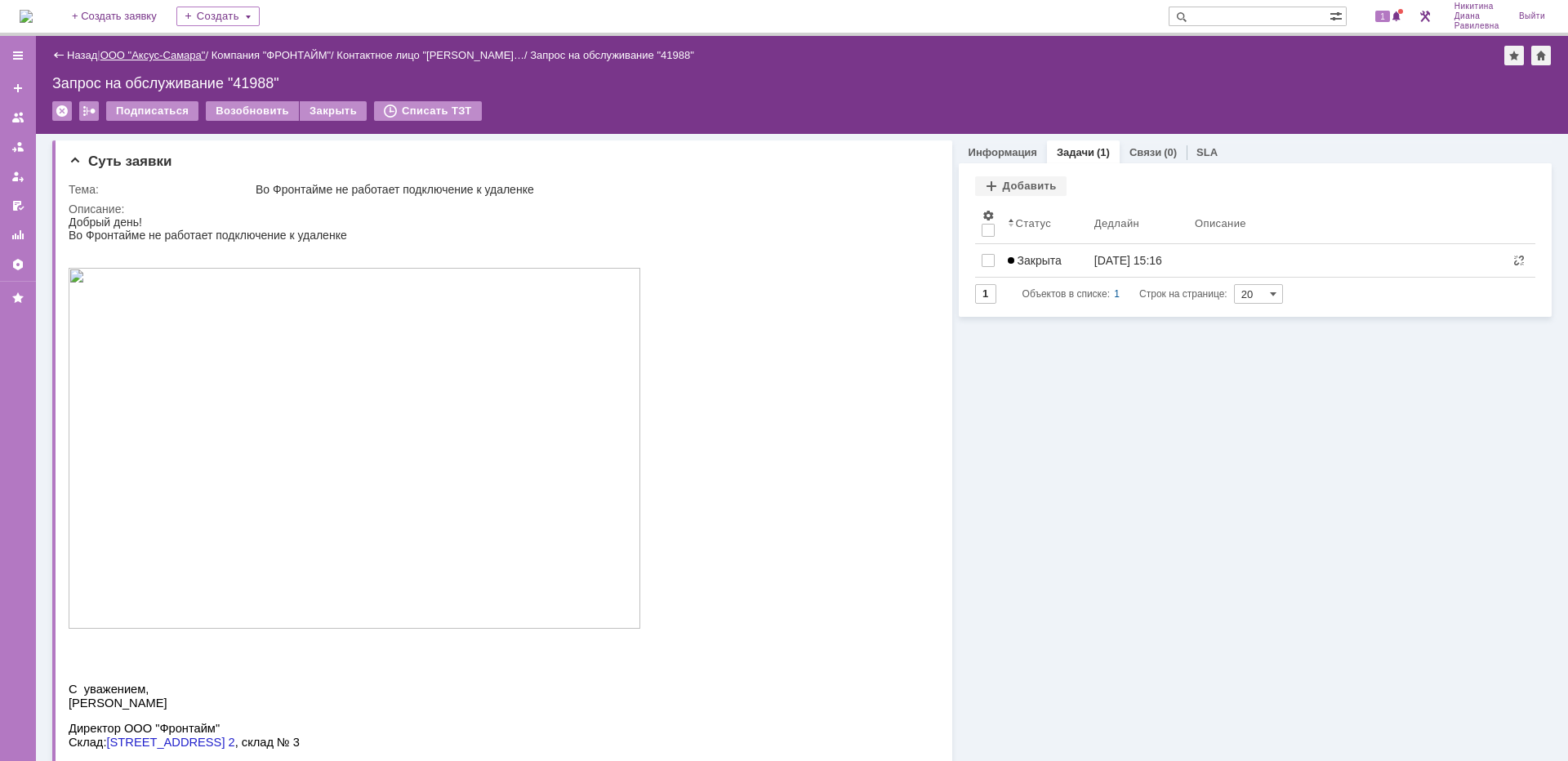
click at [145, 57] on link "ООО "Аксус-Самара"" at bounding box center [153, 55] width 105 height 12
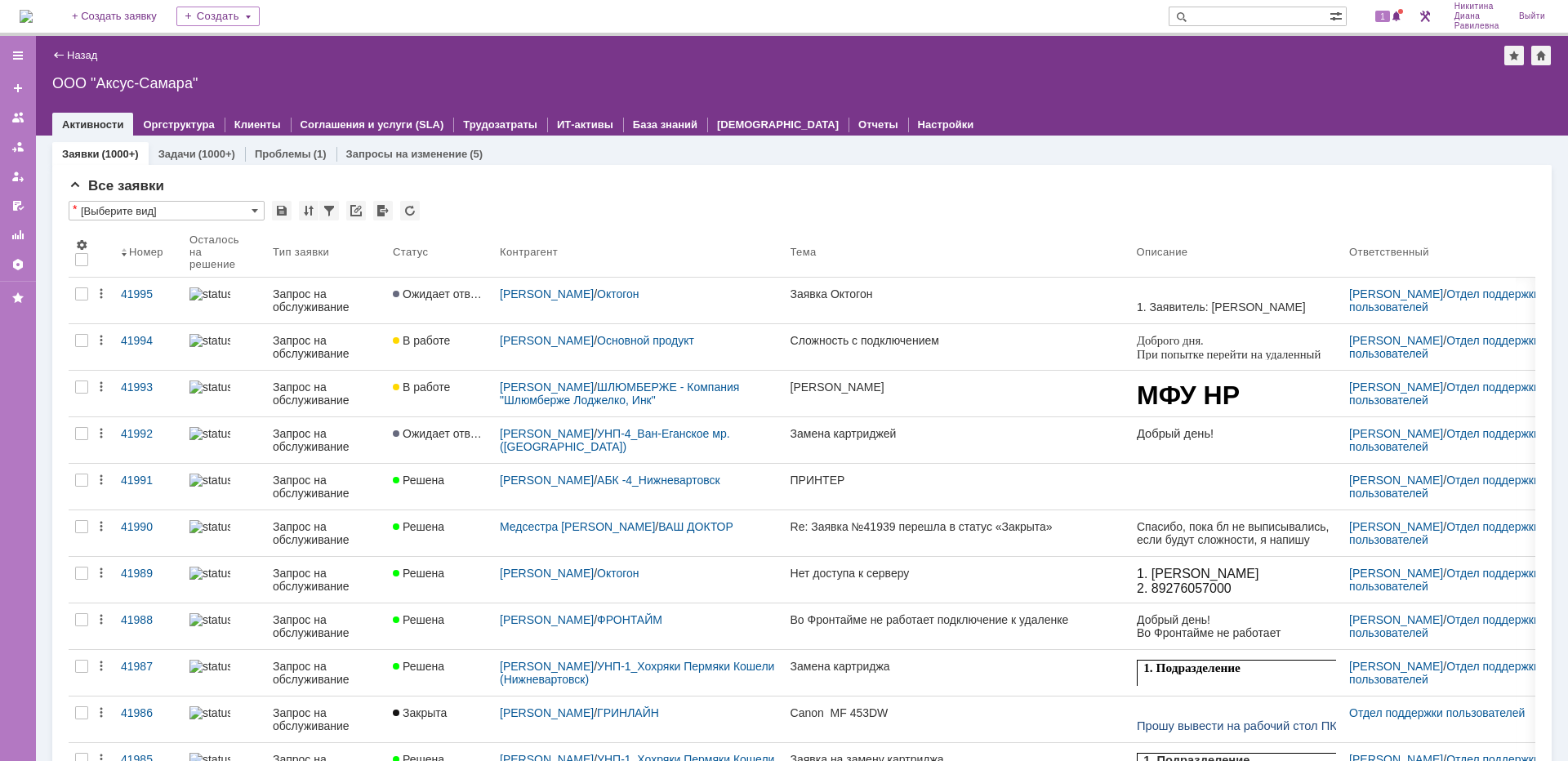
click at [1244, 21] on input "text" at bounding box center [1249, 16] width 161 height 20
type input "косма"
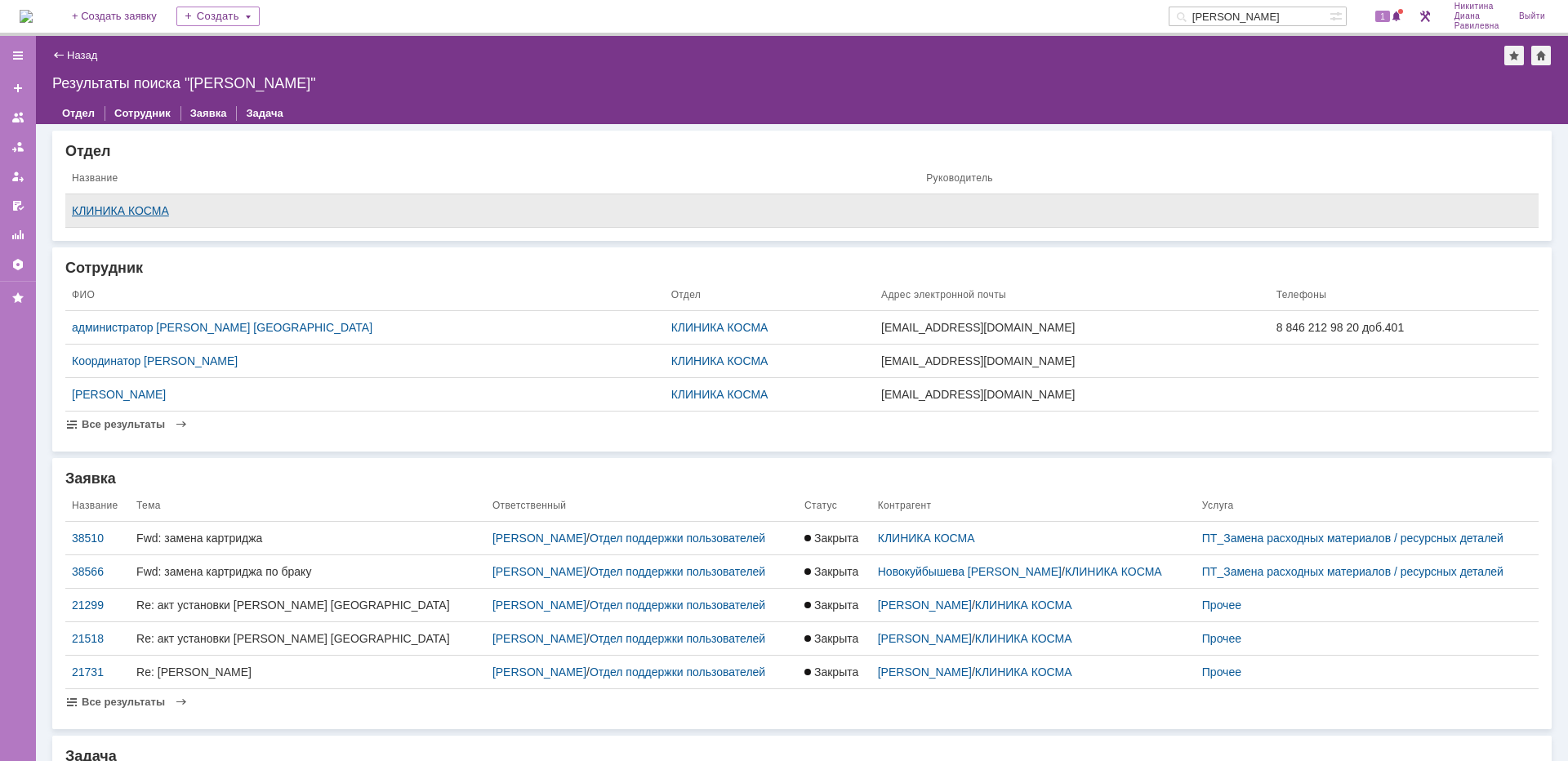
click at [153, 206] on div "КЛИНИКА КОСМА" at bounding box center [493, 211] width 841 height 13
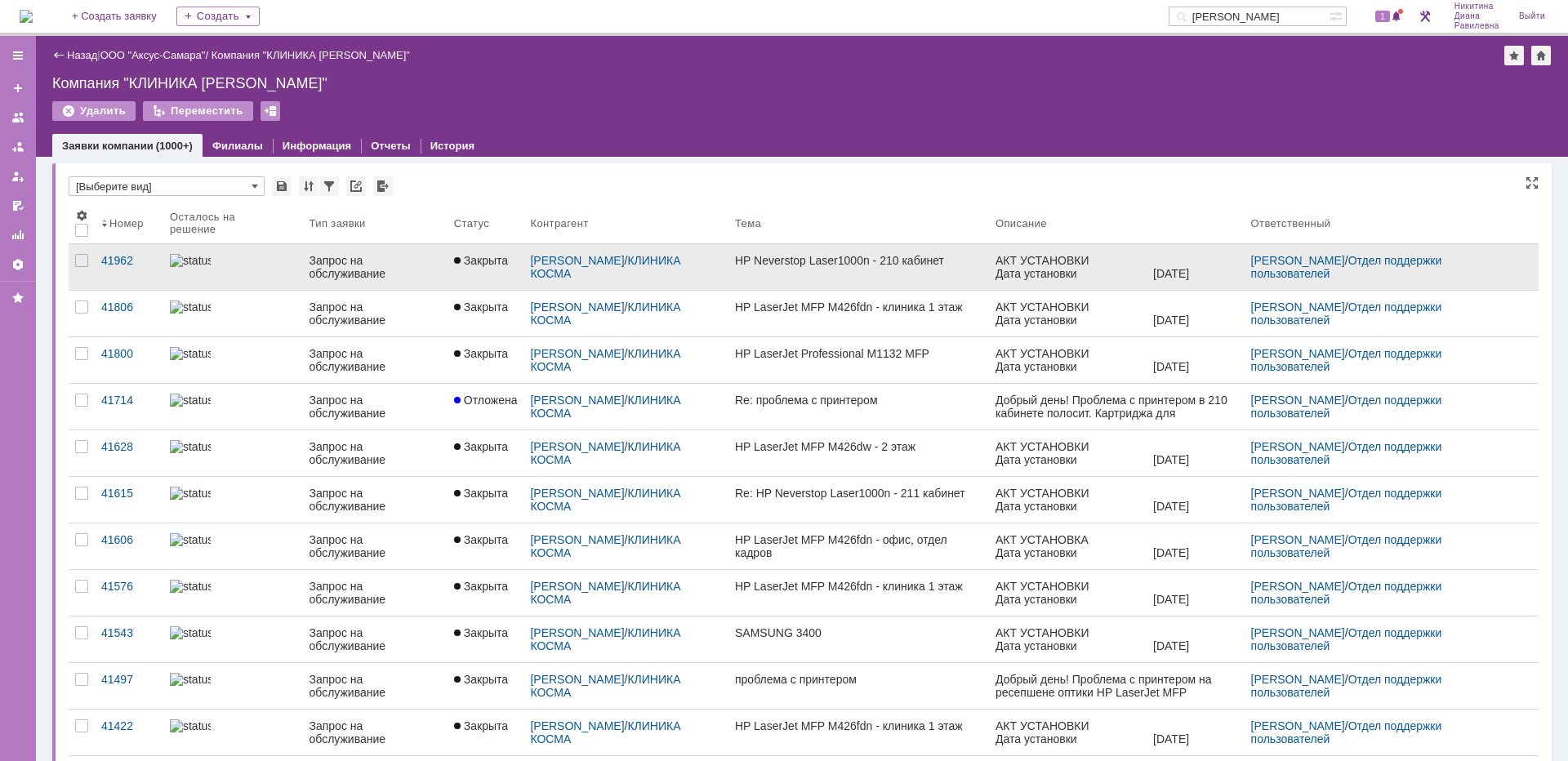
click at [326, 274] on div "Запрос на обслуживание" at bounding box center [374, 267] width 131 height 26
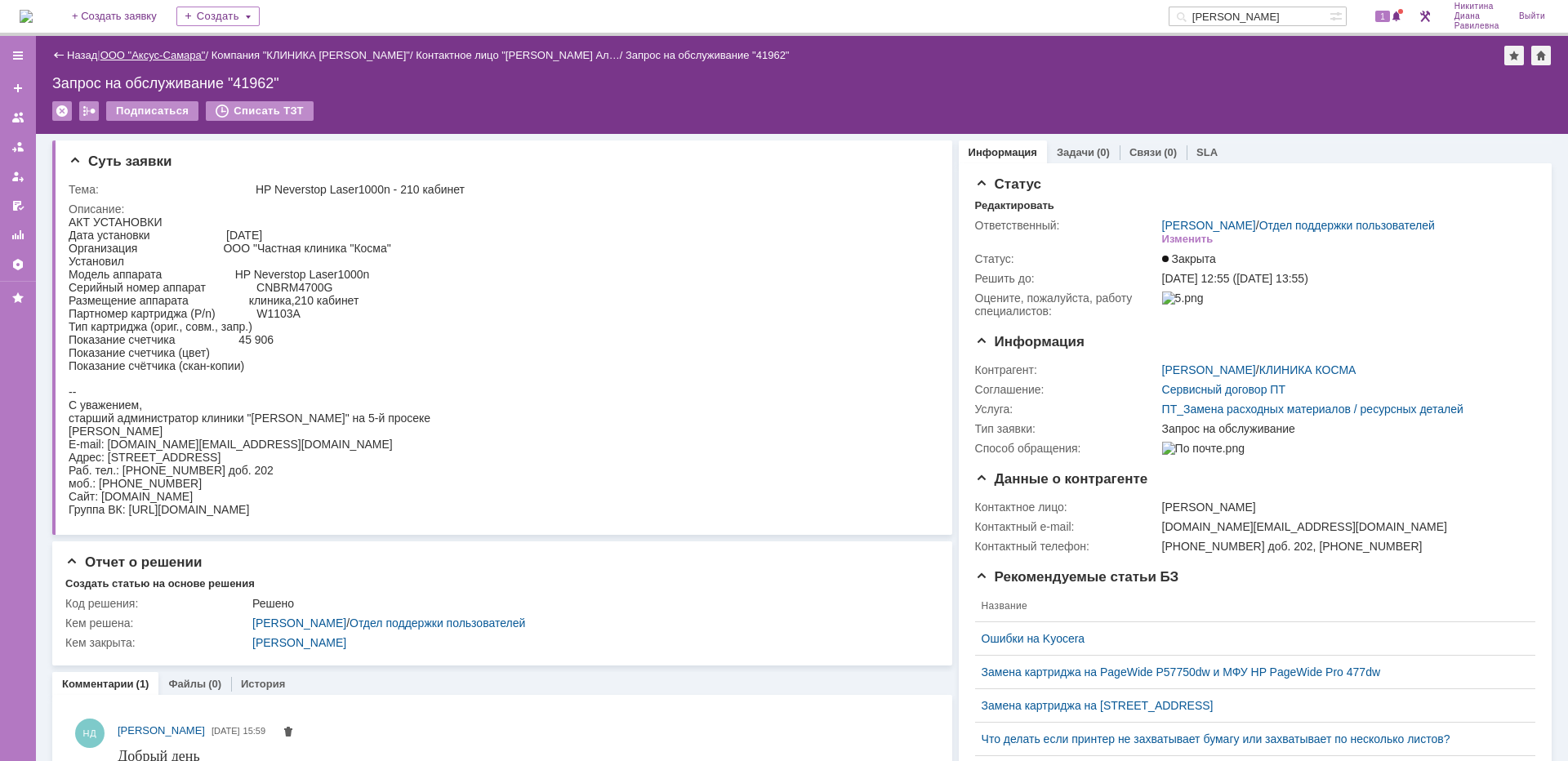
click at [152, 56] on link "ООО "Аксус-Самара"" at bounding box center [153, 55] width 105 height 12
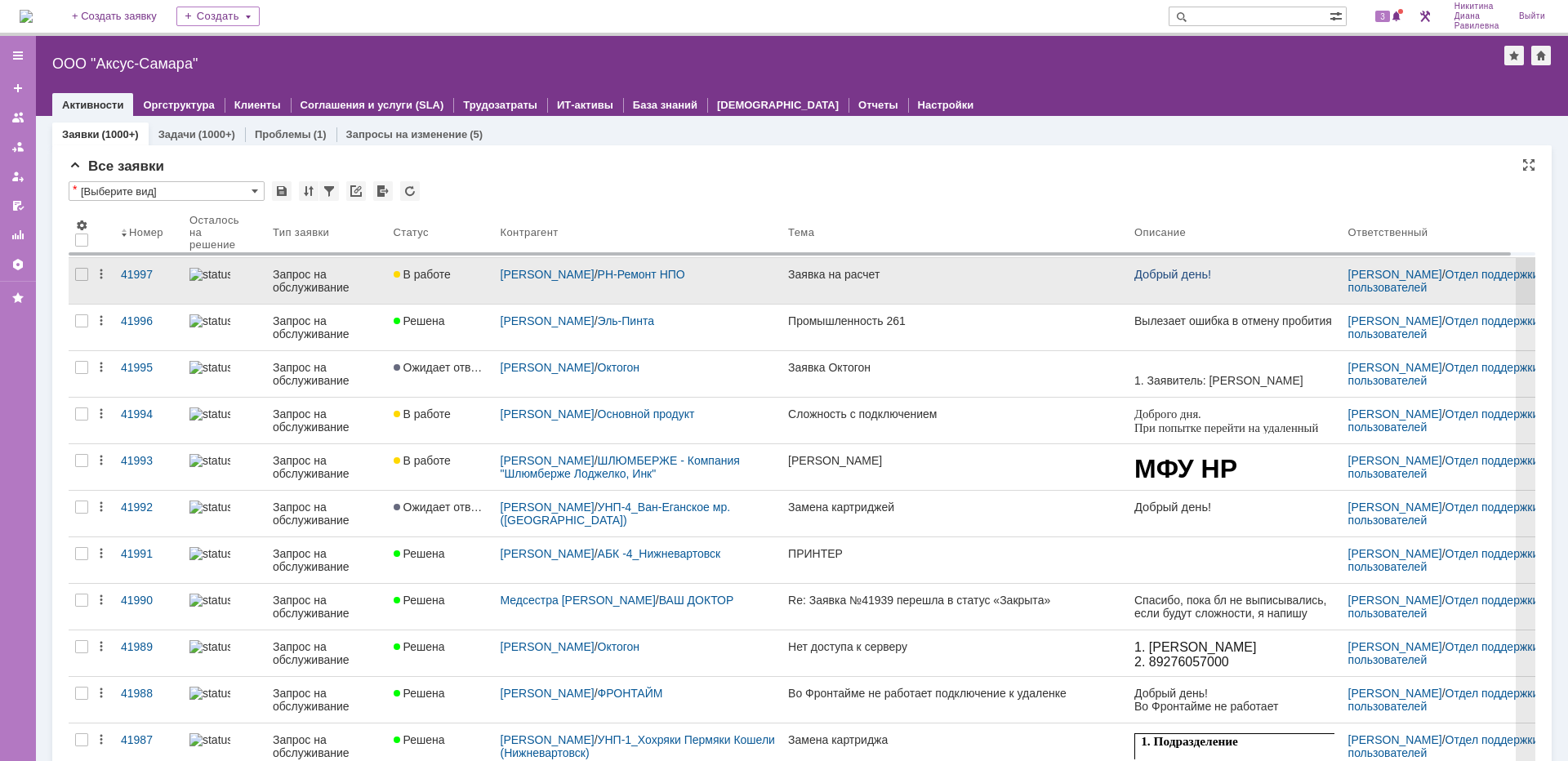
click at [329, 289] on div "Запрос на обслуживание" at bounding box center [326, 281] width 107 height 26
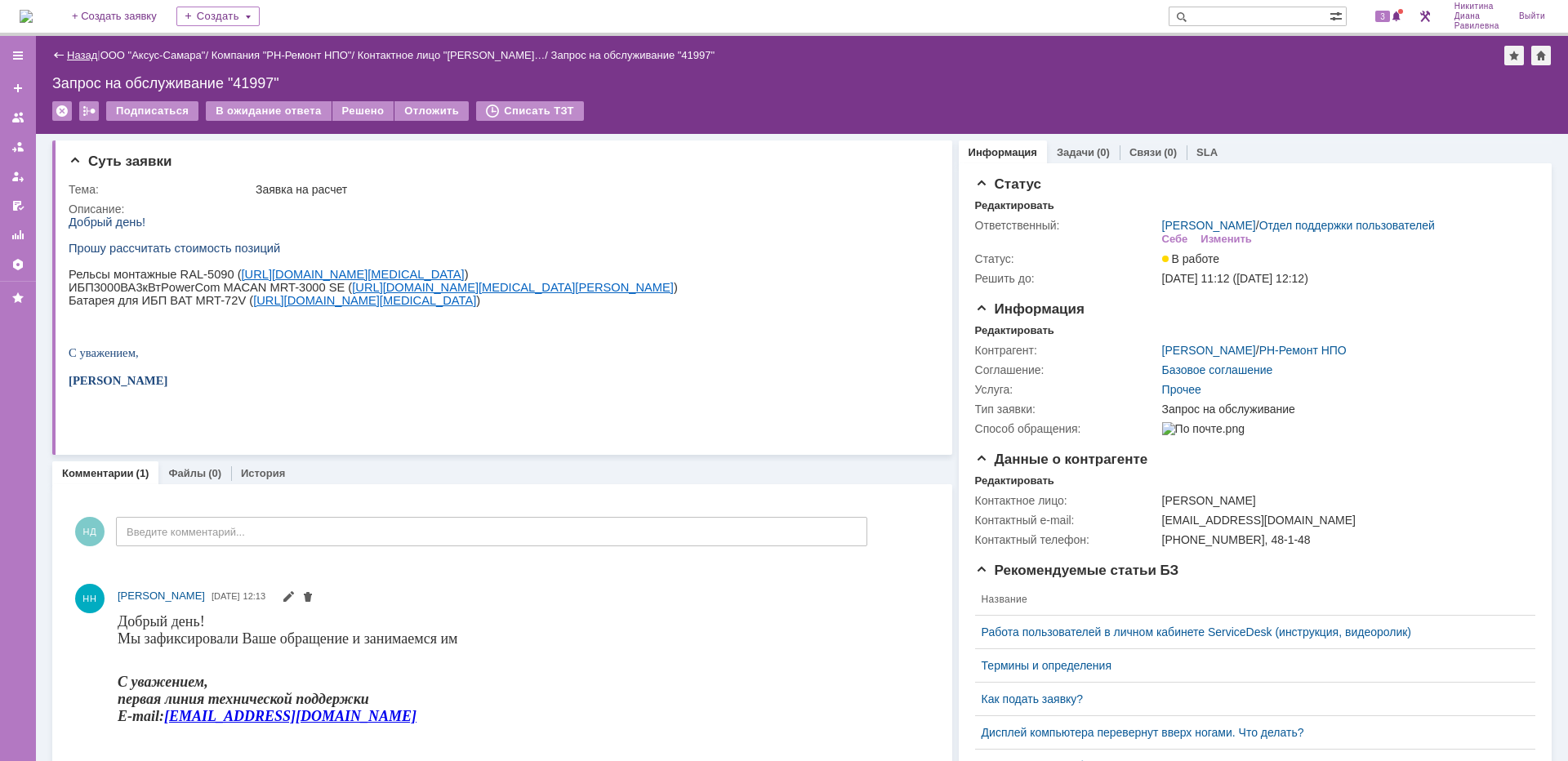
click at [81, 55] on link "Назад" at bounding box center [82, 55] width 30 height 12
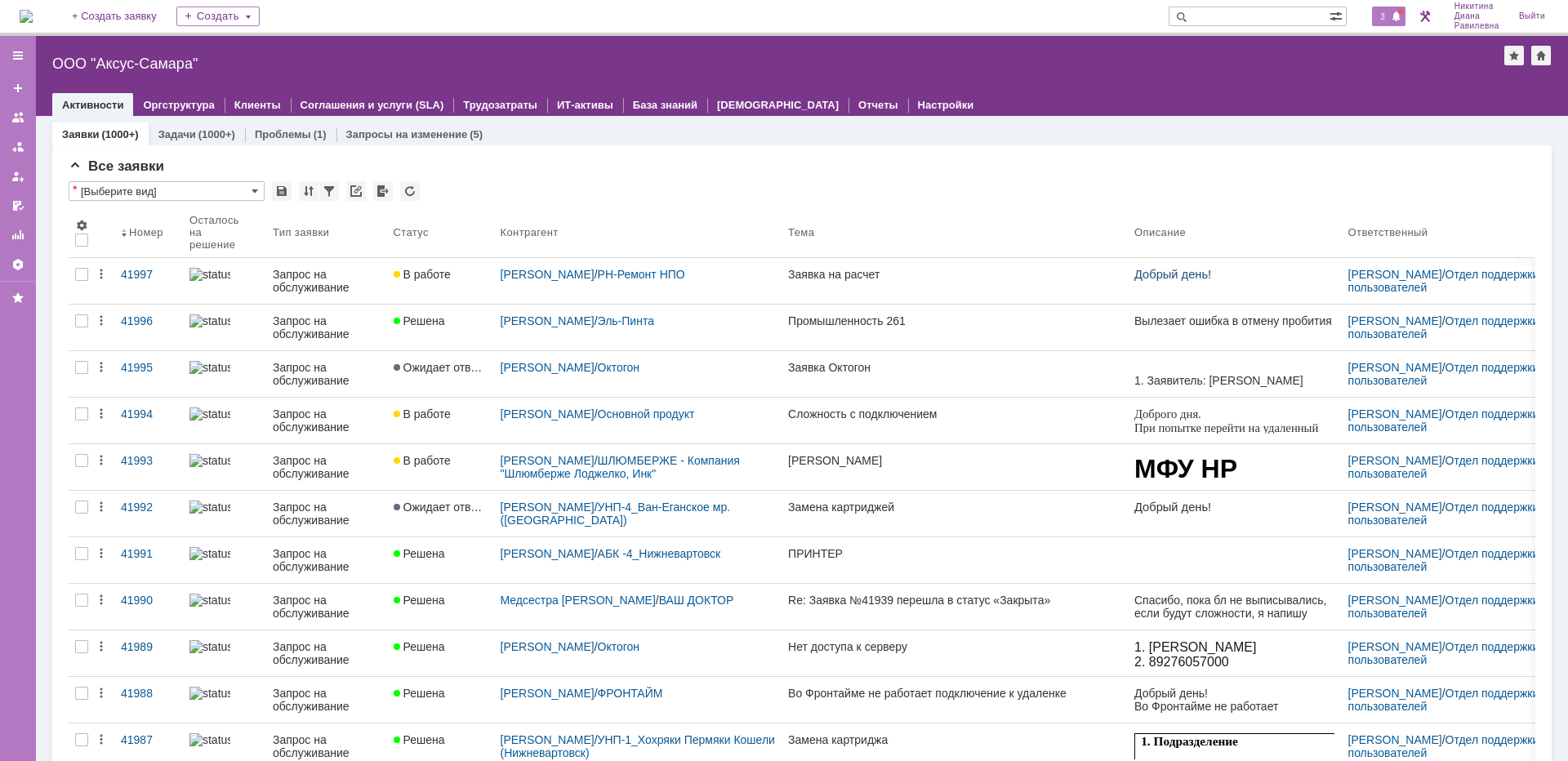
click at [1380, 22] on span "3" at bounding box center [1383, 16] width 15 height 11
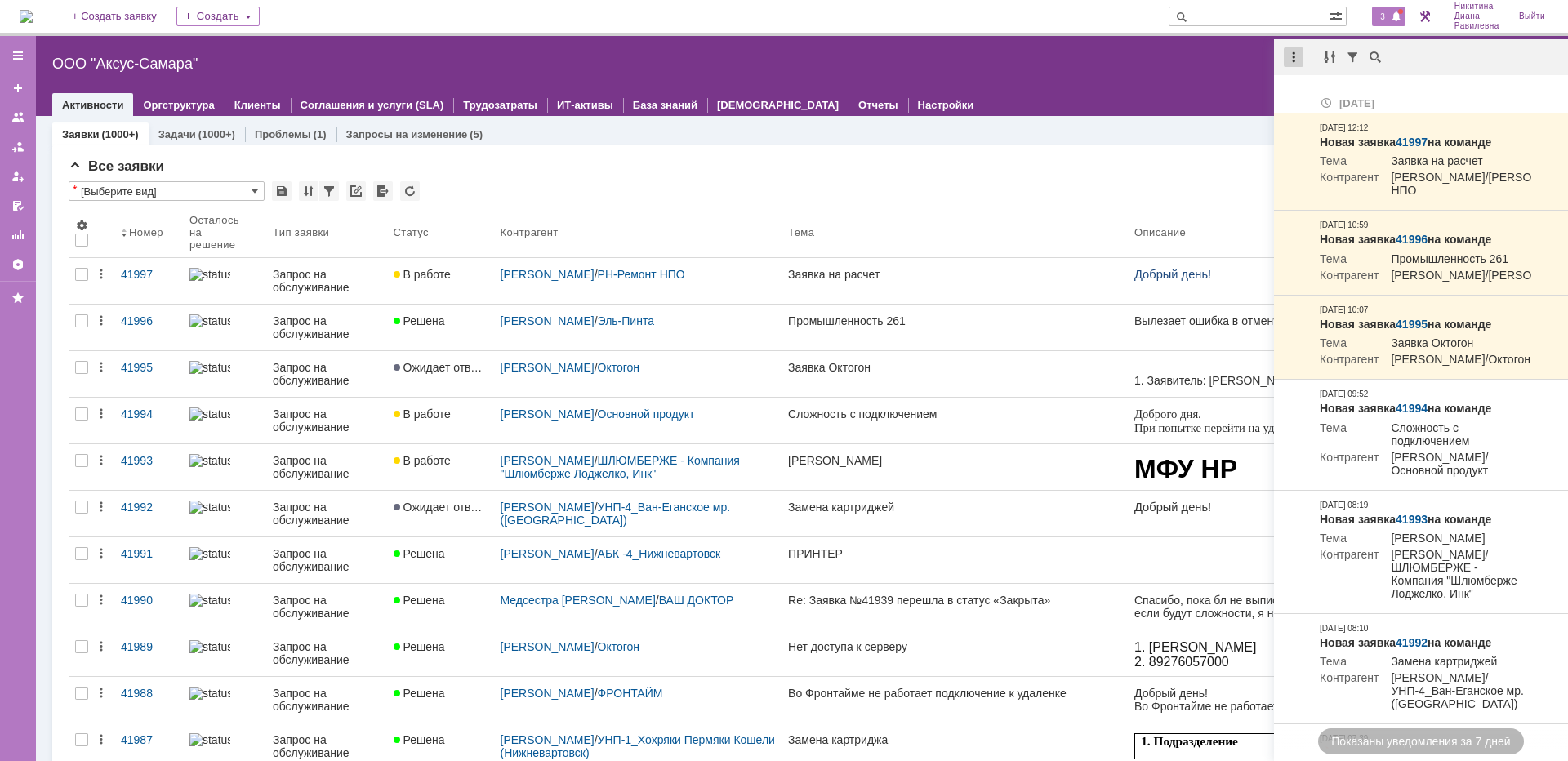
click at [1296, 62] on div at bounding box center [1293, 57] width 20 height 20
click at [1310, 93] on div "Отметить уведомления прочитанными" at bounding box center [1406, 99] width 219 height 11
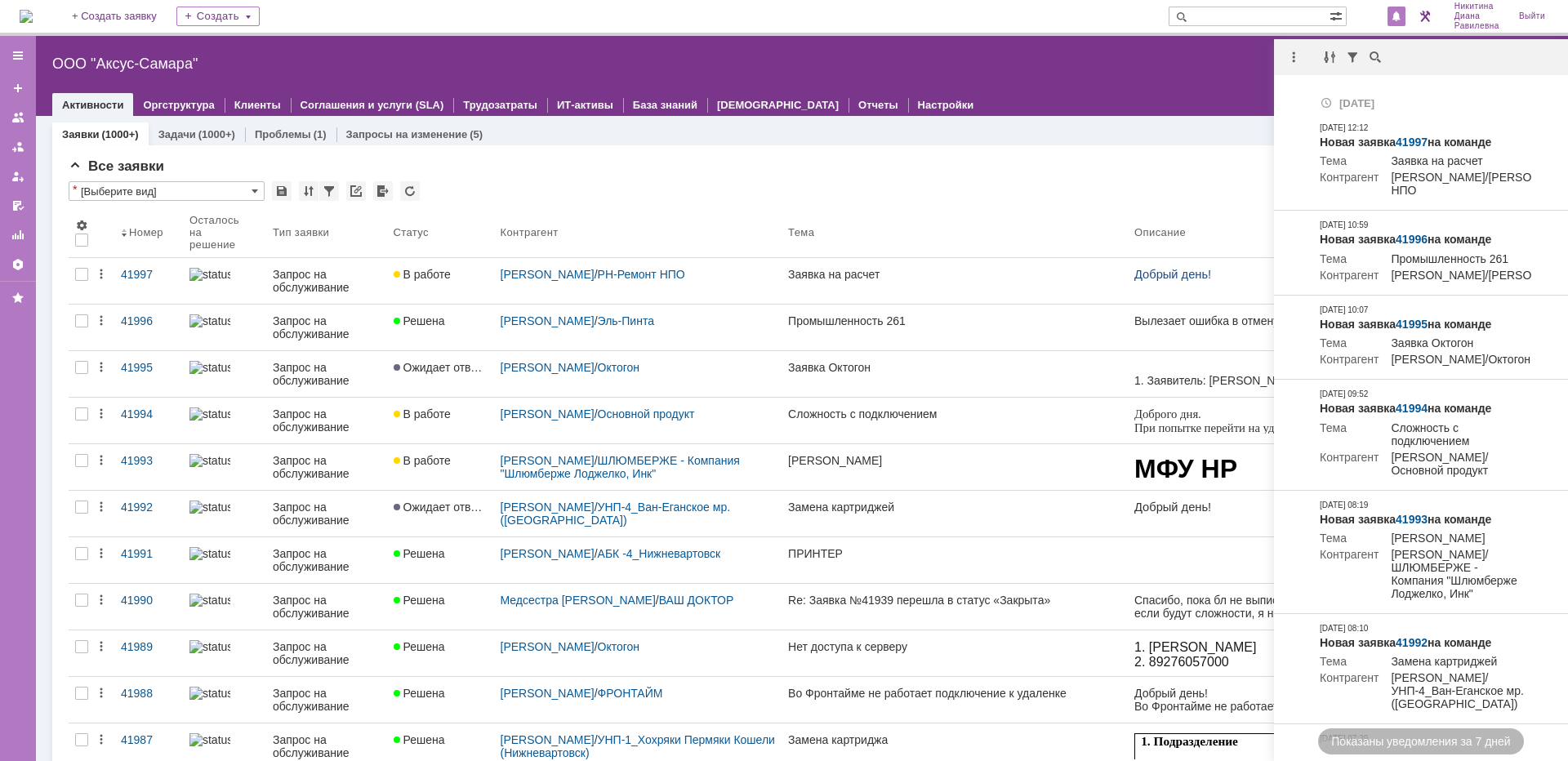
click at [910, 170] on div "Все заявки" at bounding box center [802, 166] width 1467 height 16
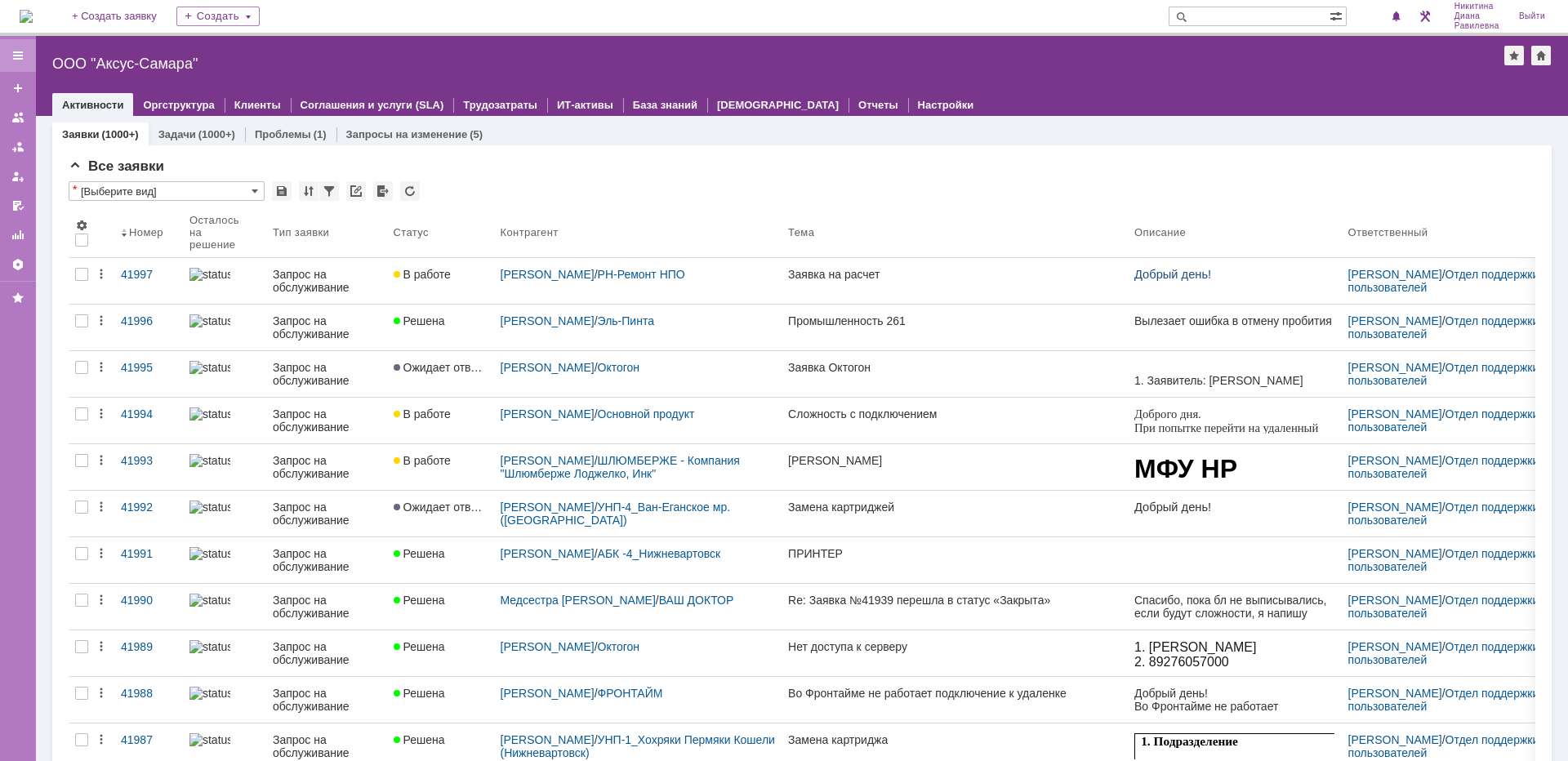
click at [16, 54] on div at bounding box center [18, 56] width 13 height 13
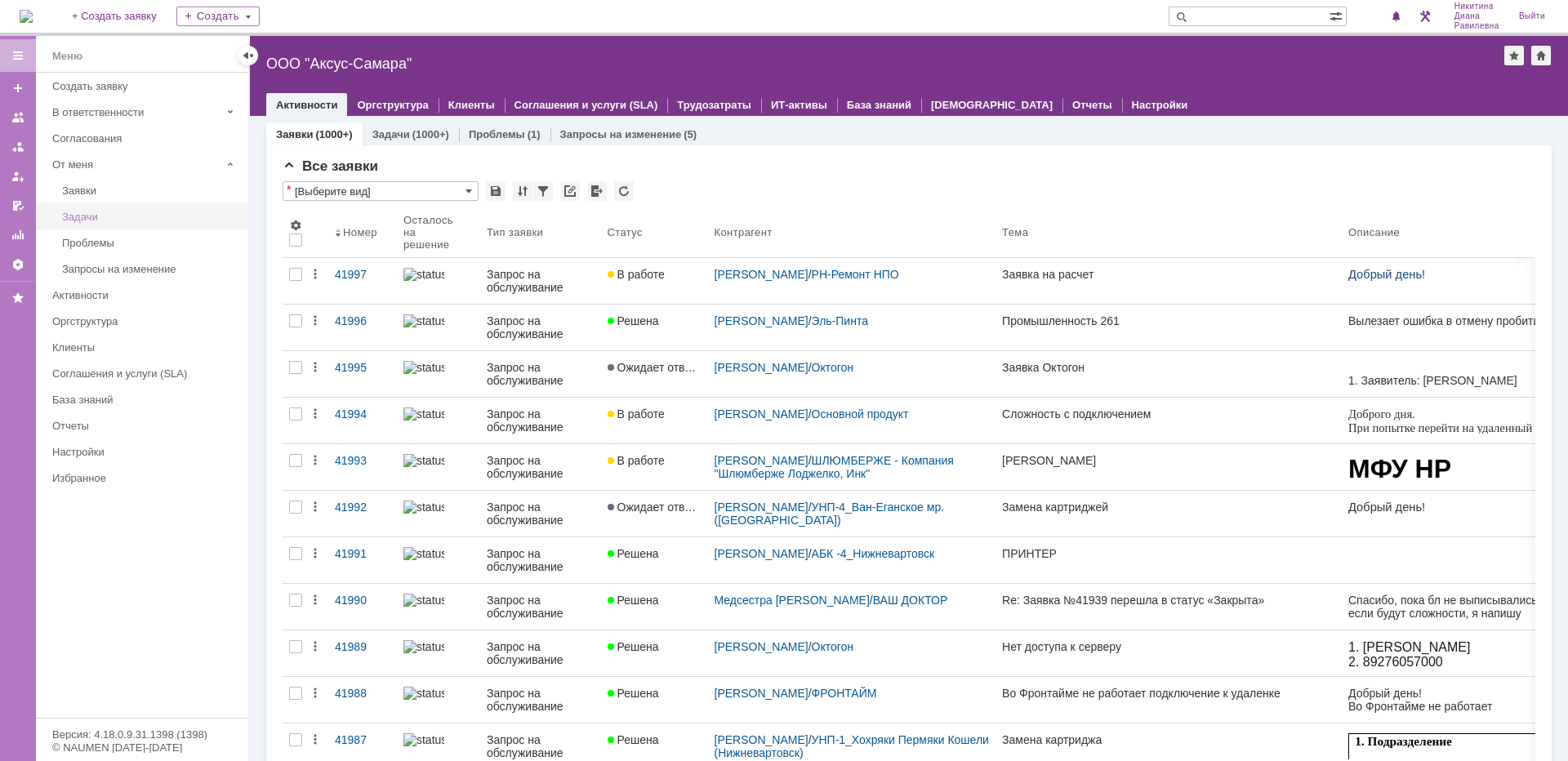
click at [93, 220] on div "Задачи" at bounding box center [150, 216] width 176 height 12
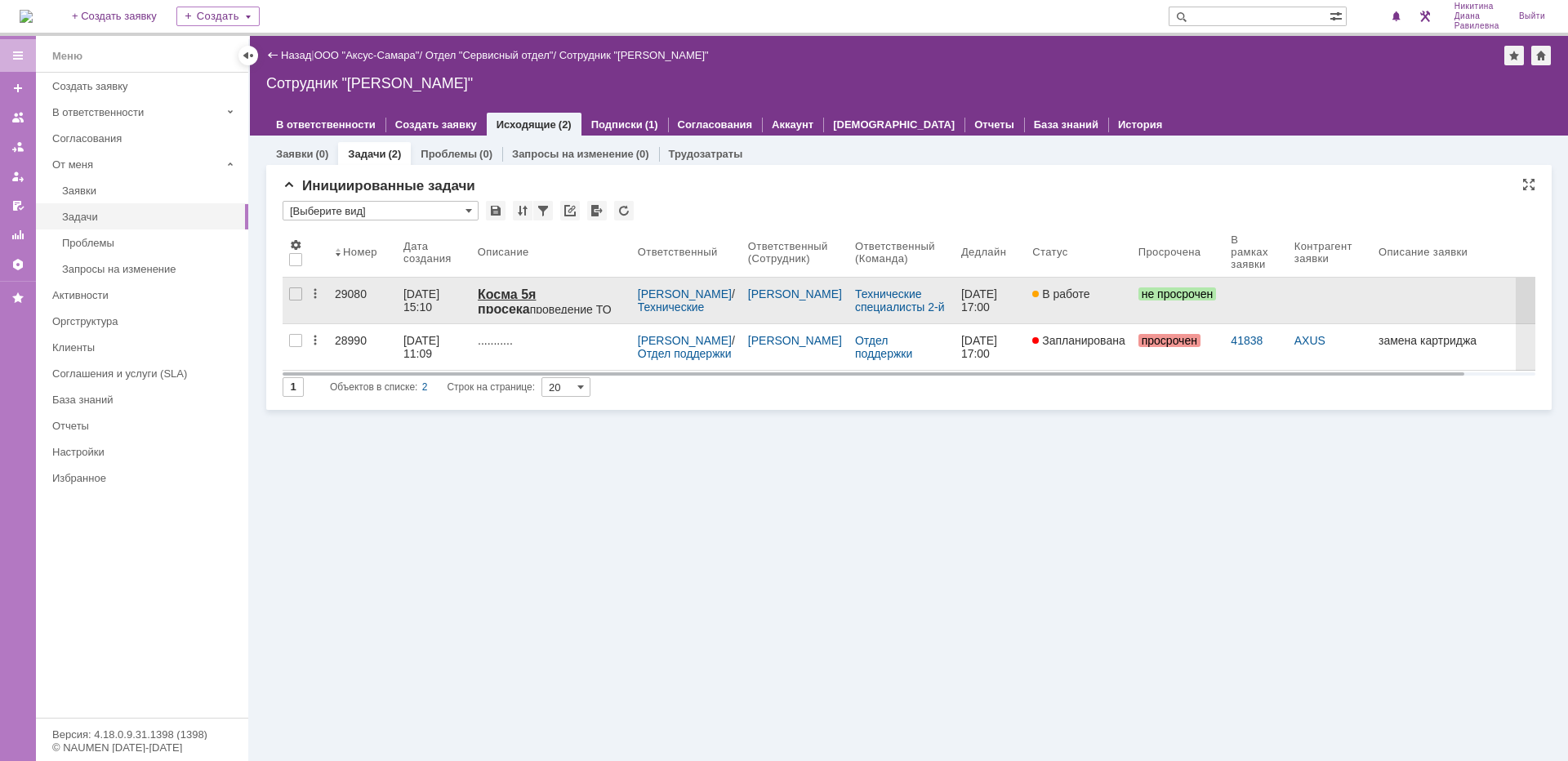
click at [398, 294] on link "23.09.2025 15:10" at bounding box center [434, 301] width 75 height 46
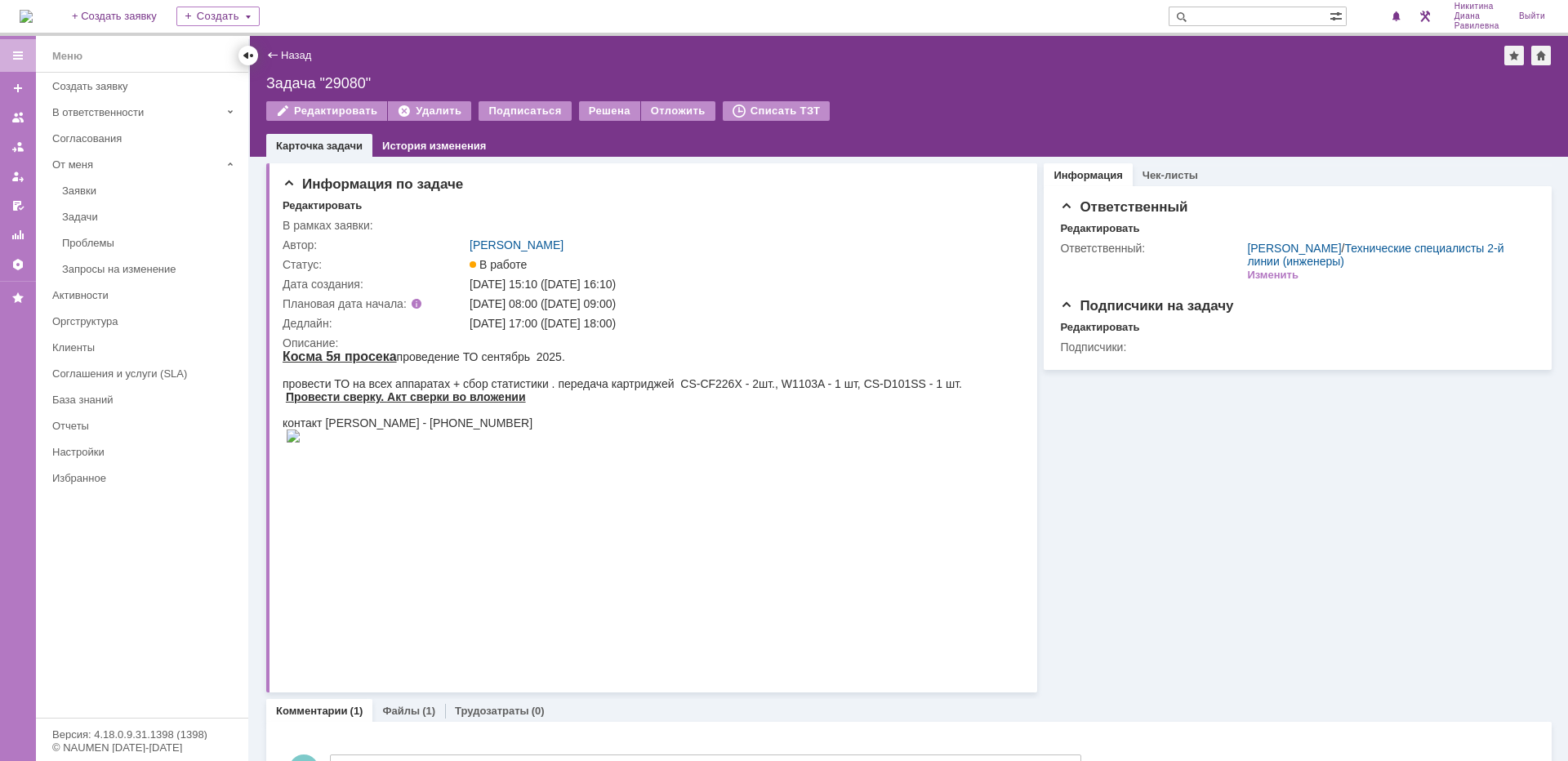
click at [248, 58] on div at bounding box center [248, 56] width 13 height 13
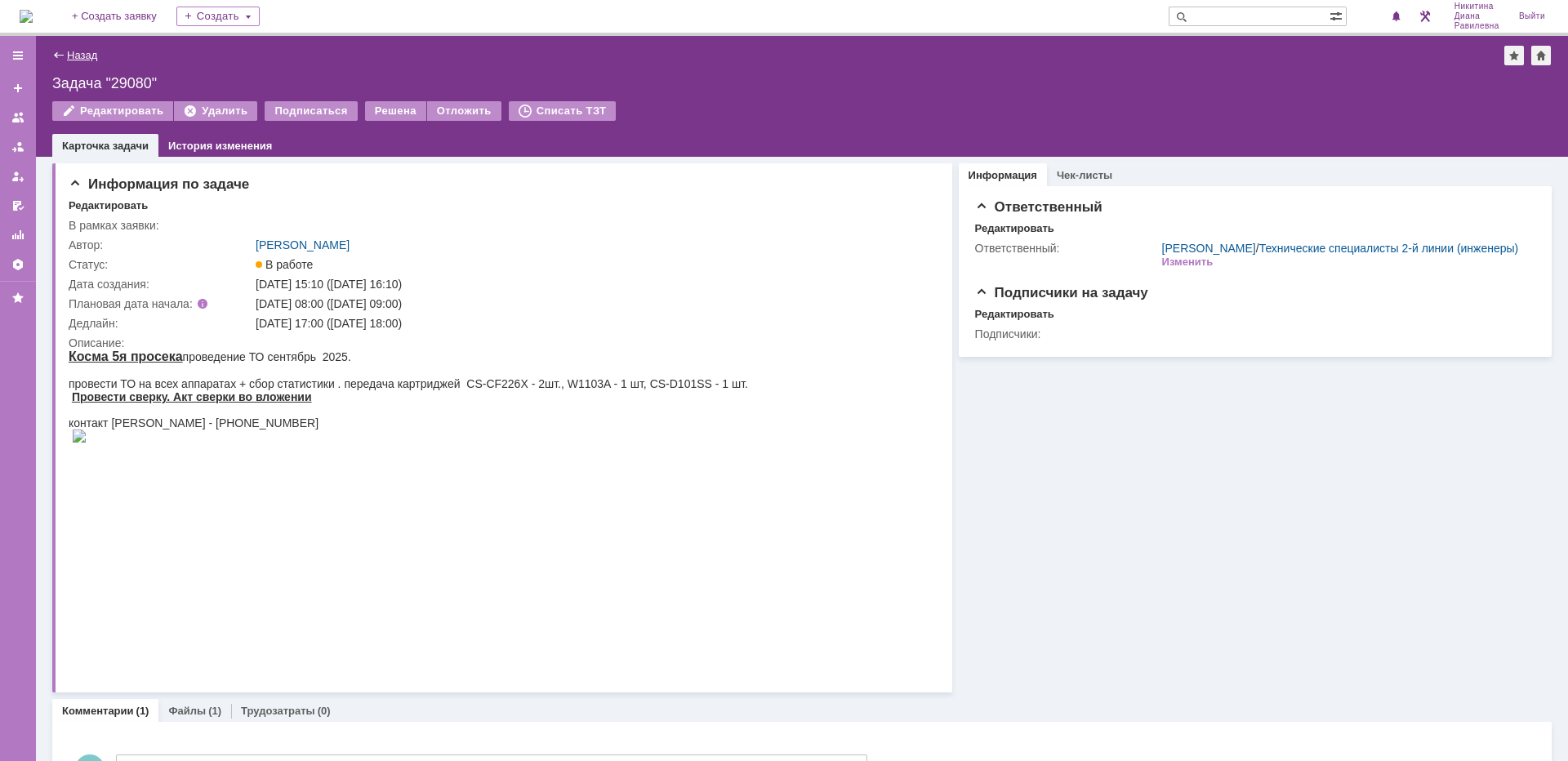
click at [85, 54] on link "Назад" at bounding box center [82, 55] width 30 height 12
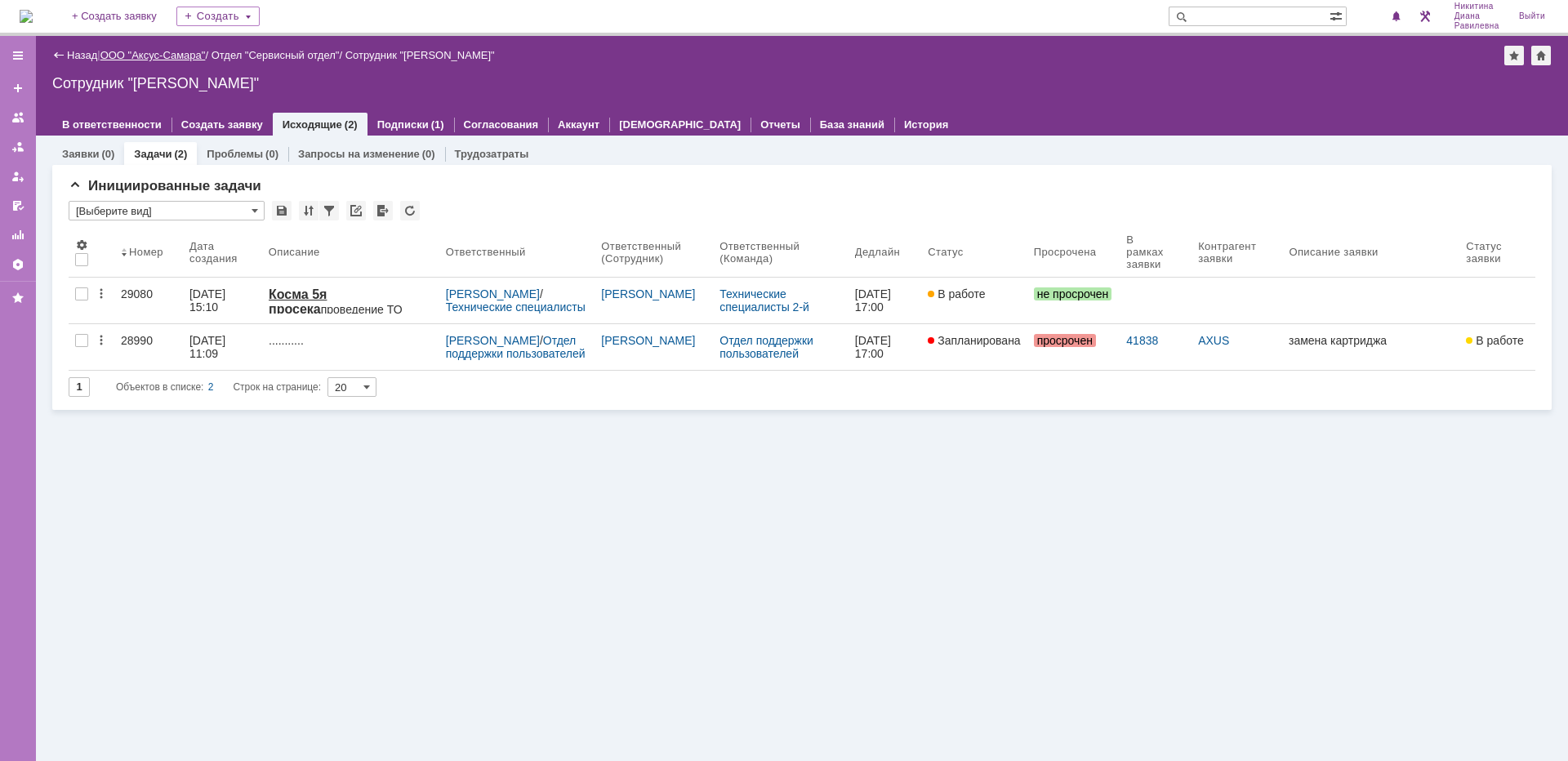
click at [163, 56] on link "ООО "Аксус-Самара"" at bounding box center [153, 55] width 105 height 12
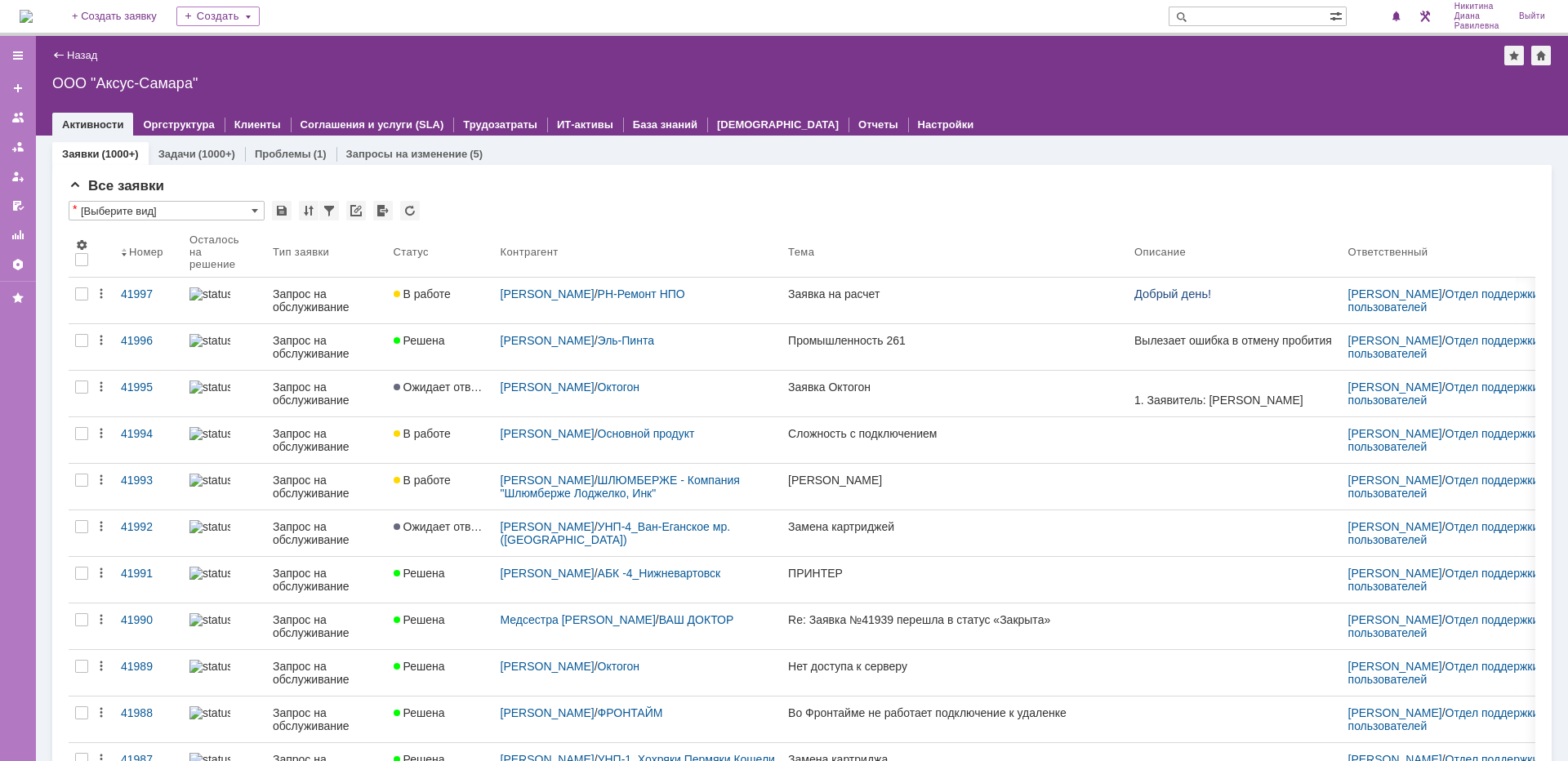
click at [1242, 16] on input "text" at bounding box center [1249, 16] width 161 height 20
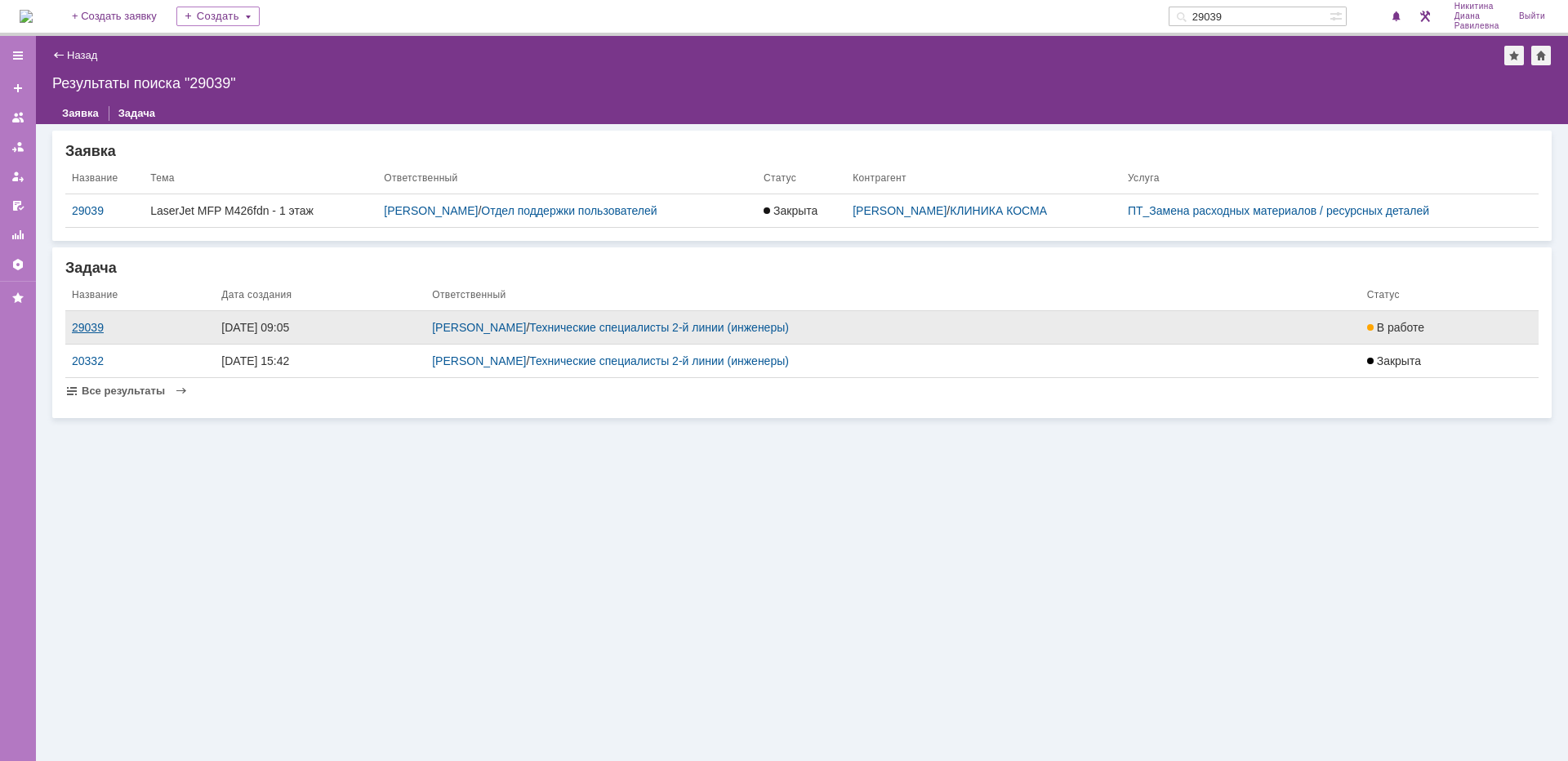
click at [94, 325] on div "29039" at bounding box center [140, 327] width 136 height 13
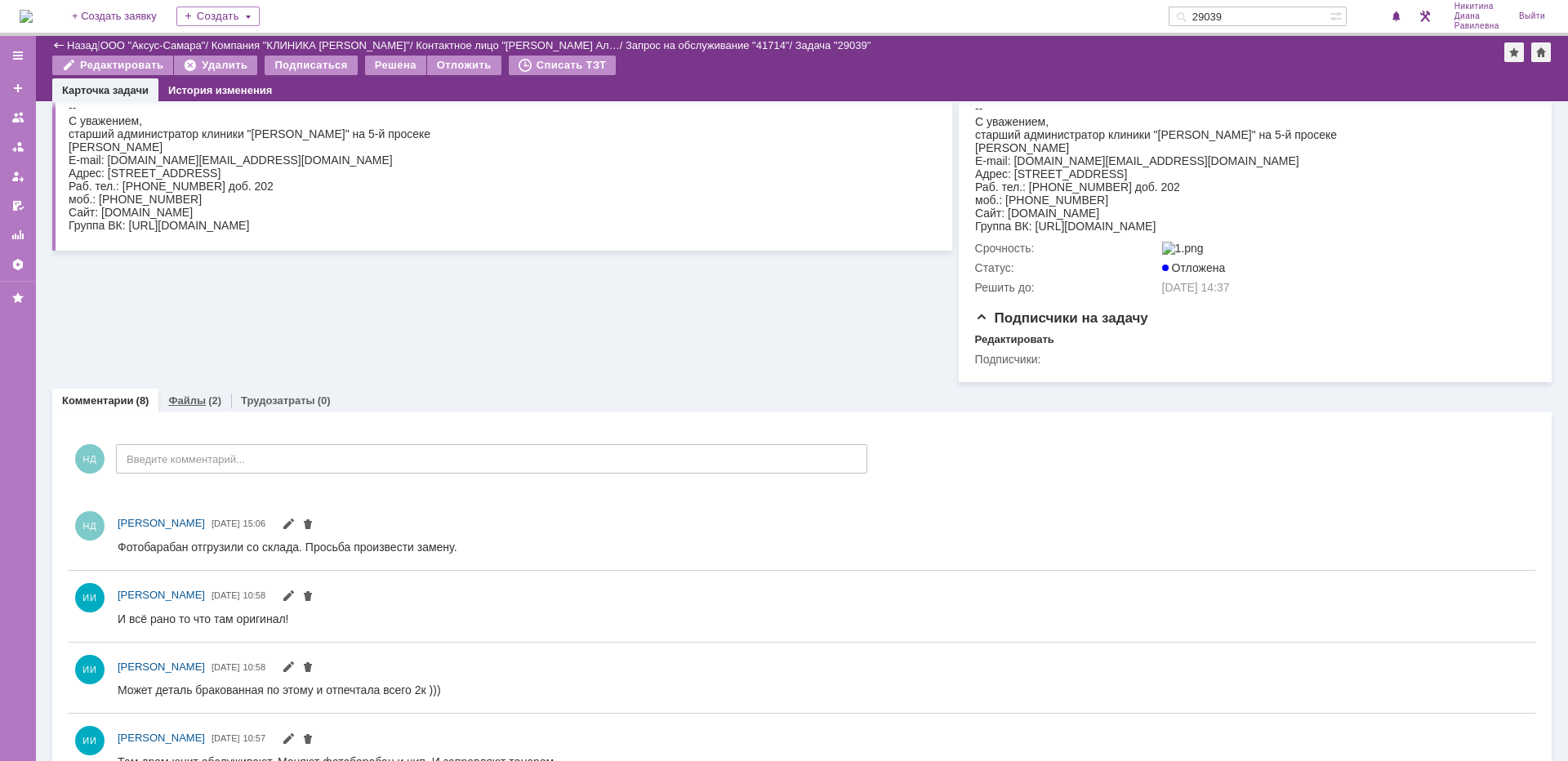
click at [193, 407] on link "Файлы" at bounding box center [187, 400] width 38 height 12
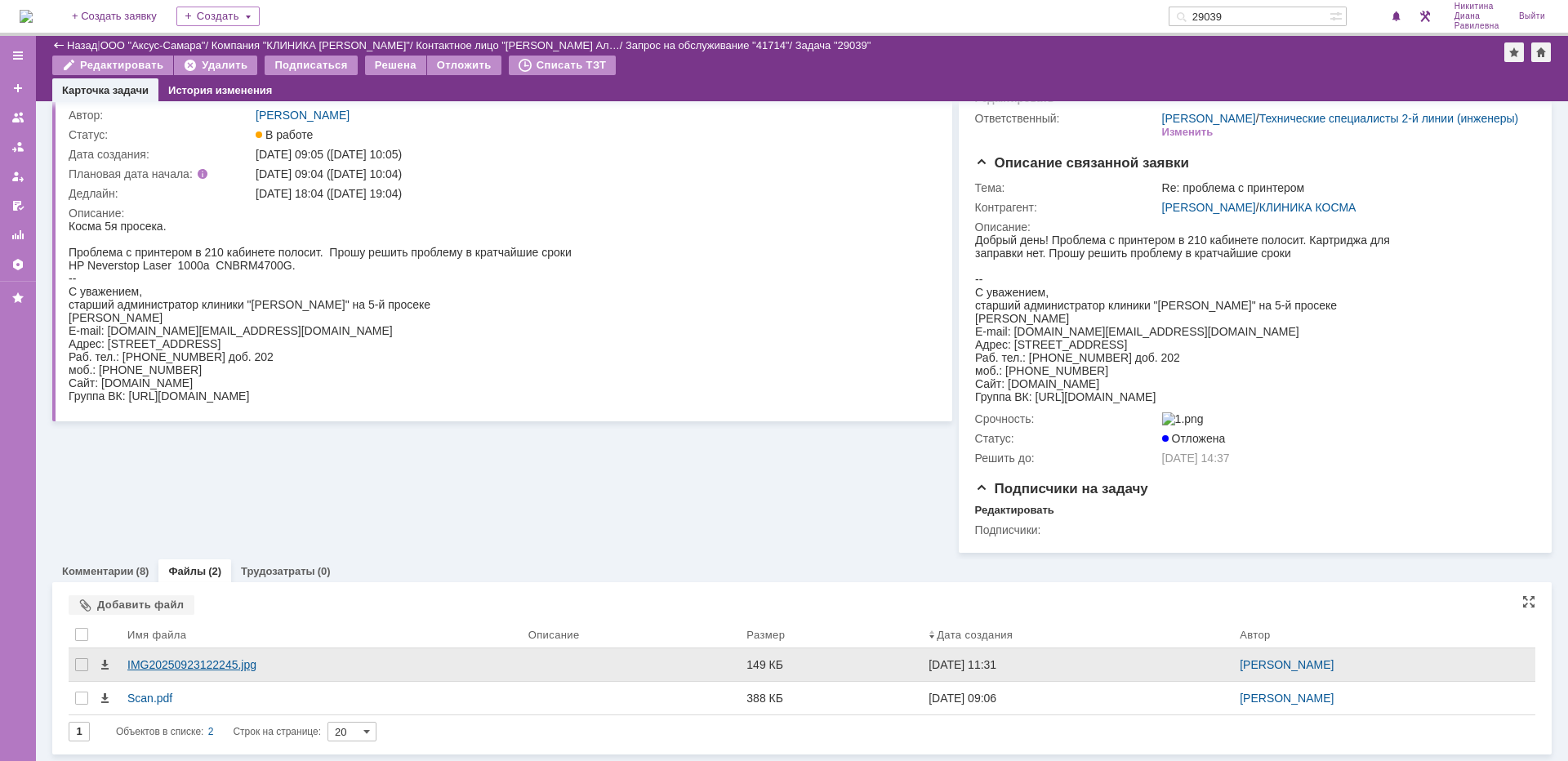
click at [189, 664] on div "IMG20250923122245.jpg" at bounding box center [321, 665] width 388 height 13
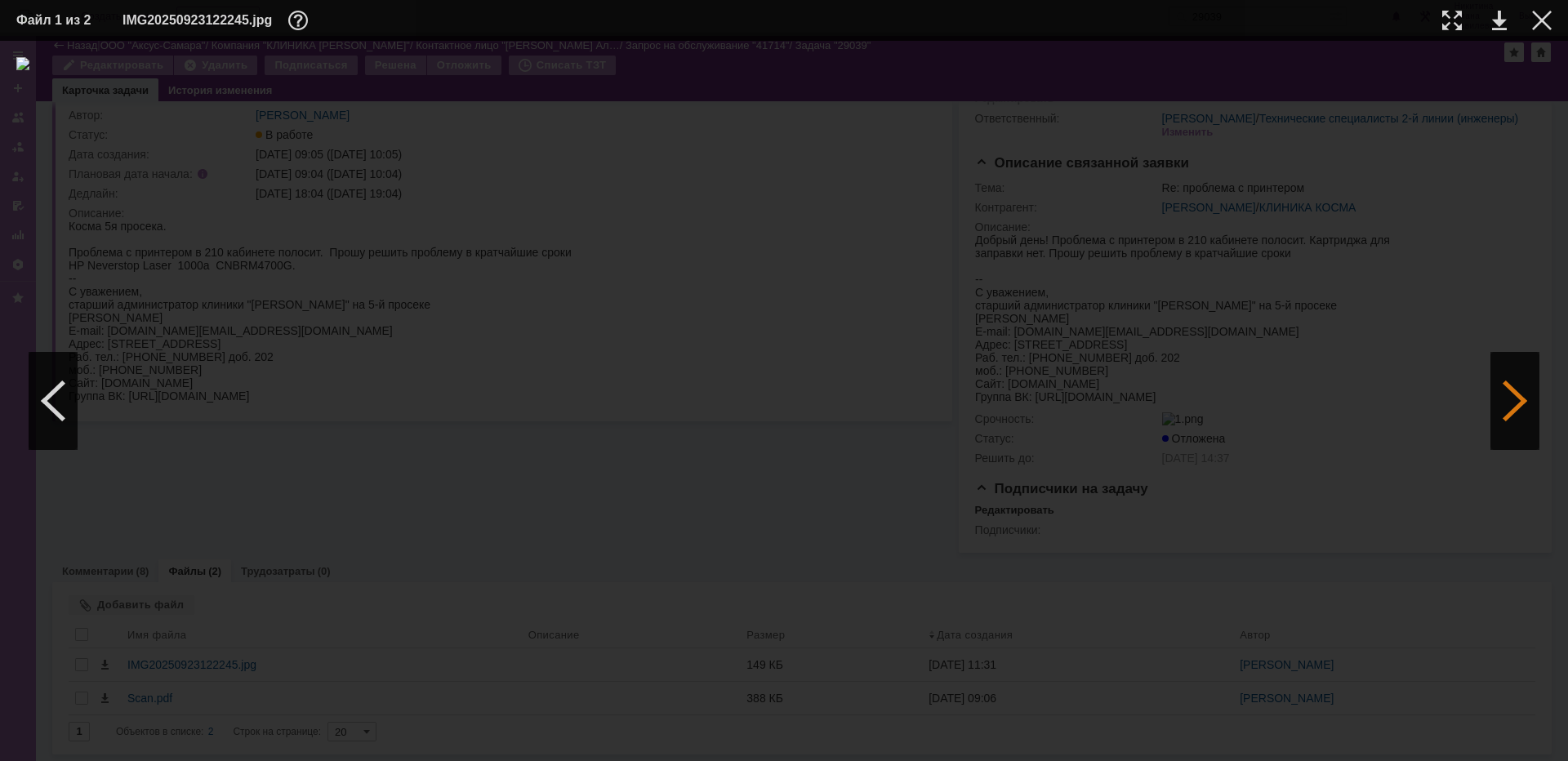
click at [1516, 406] on div at bounding box center [1515, 401] width 49 height 98
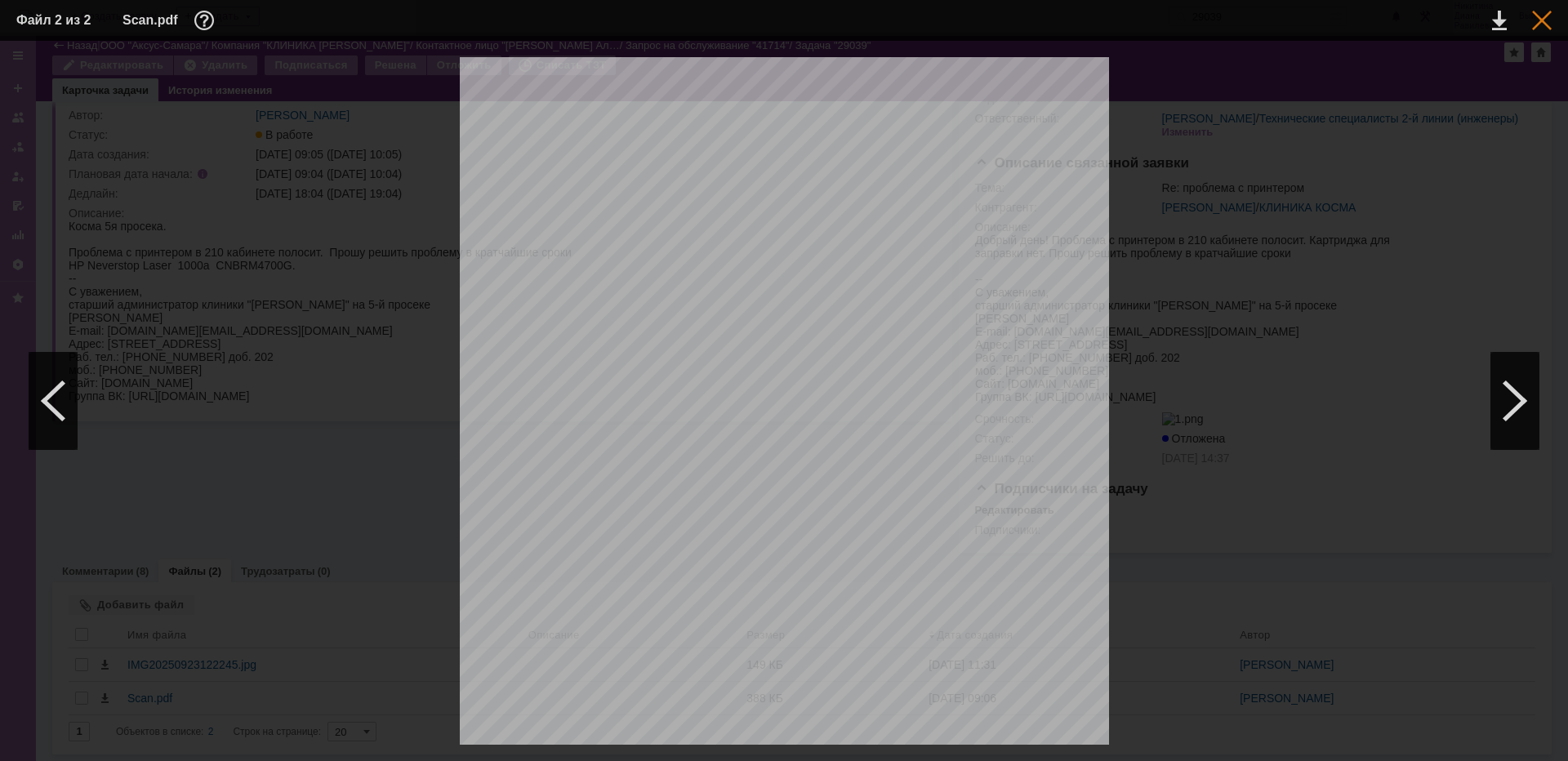
click at [1533, 25] on div at bounding box center [1542, 21] width 20 height 20
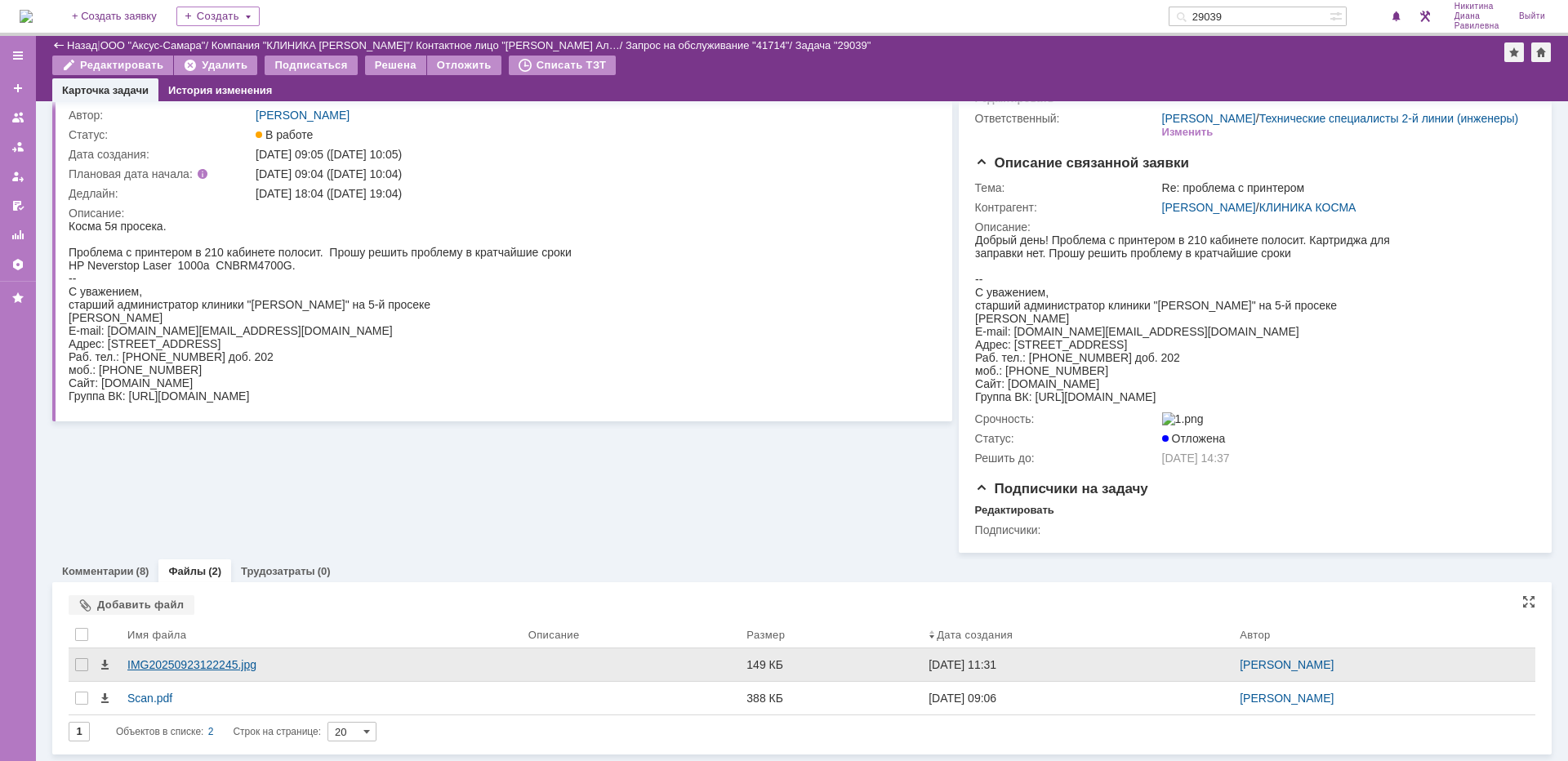
click at [228, 665] on div "IMG20250923122245.jpg" at bounding box center [321, 665] width 388 height 13
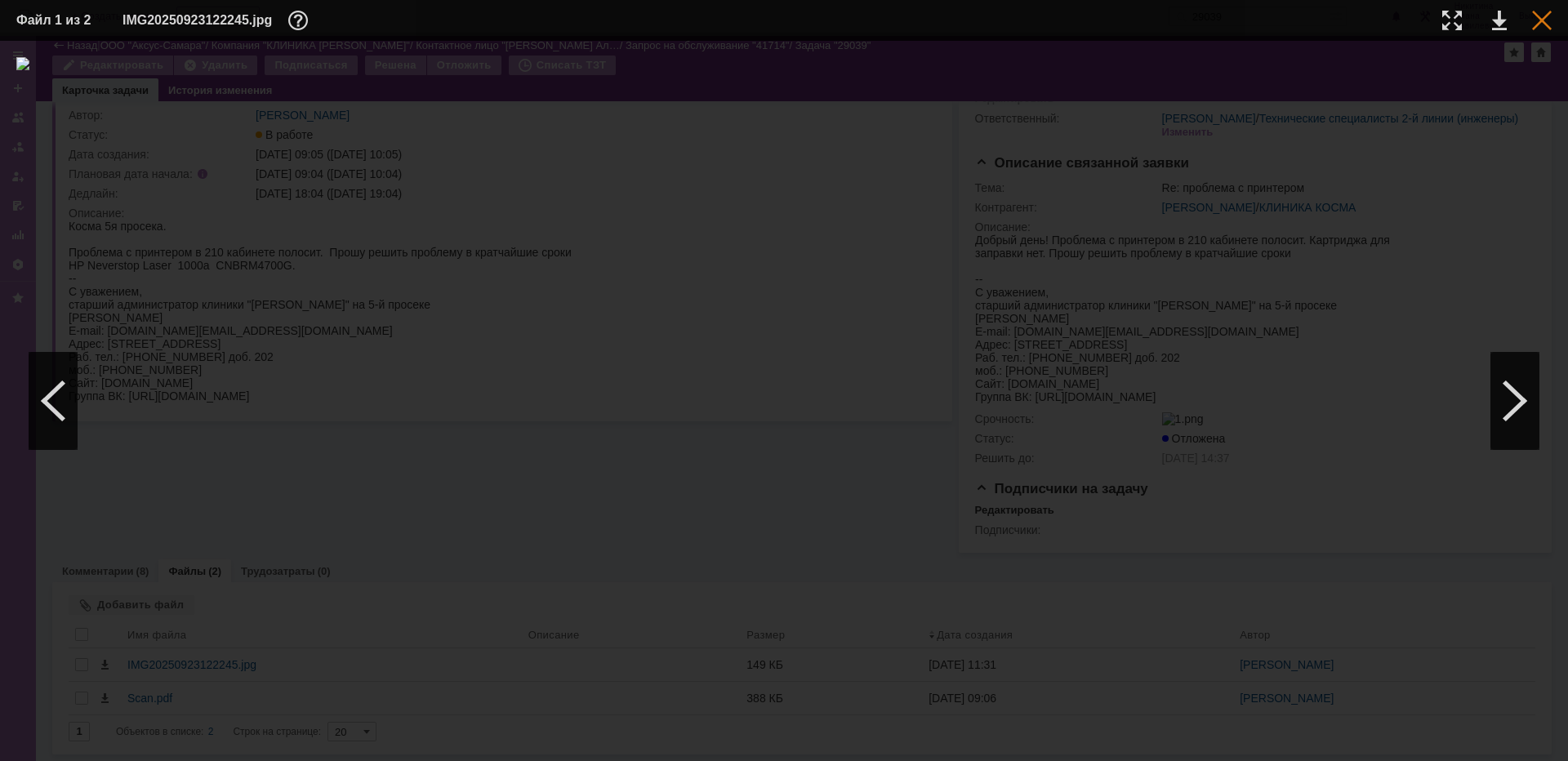
click at [1543, 25] on div at bounding box center [1542, 21] width 20 height 20
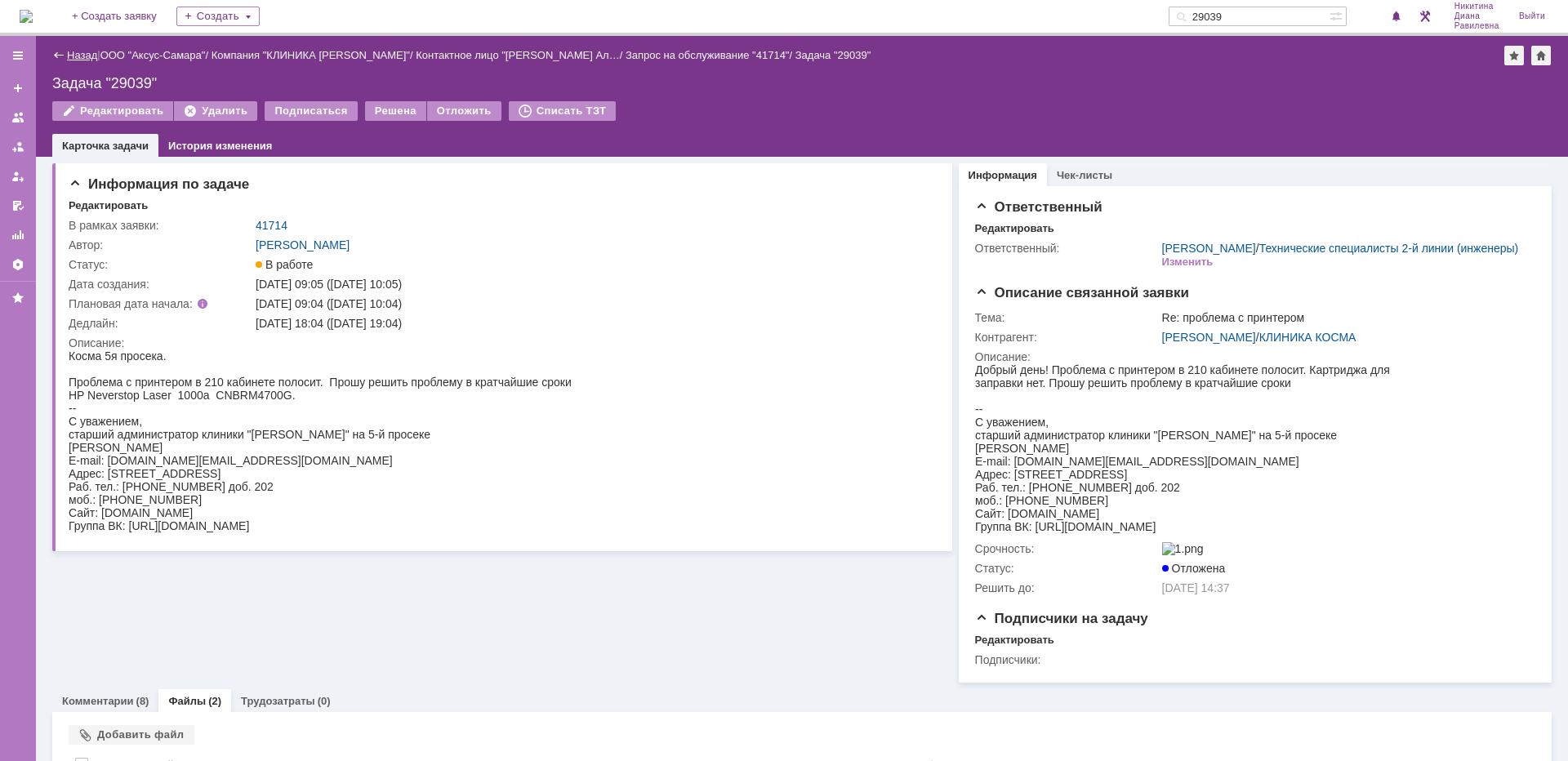
click at [75, 55] on link "Назад" at bounding box center [82, 55] width 30 height 12
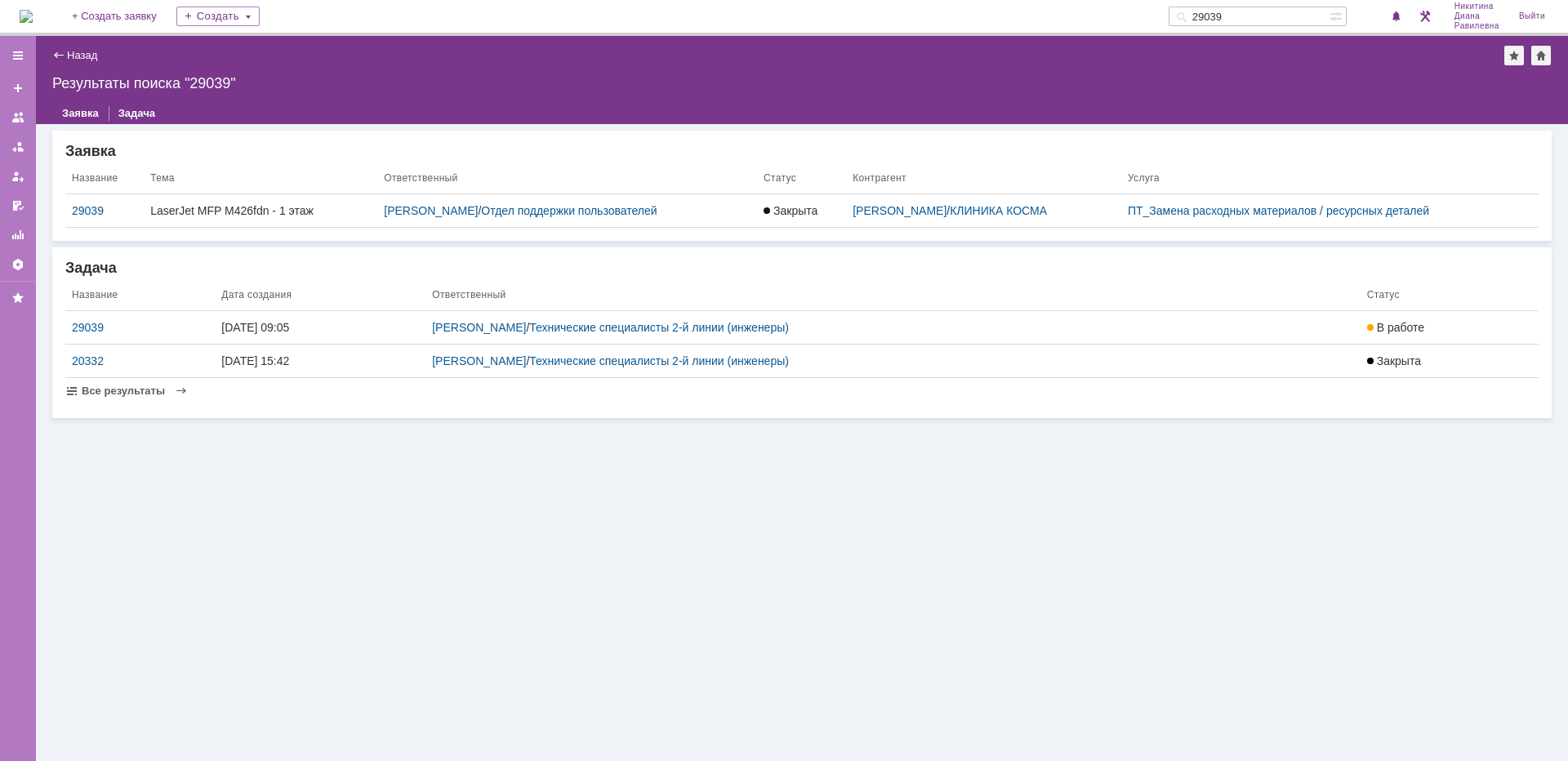
click at [1264, 11] on input "29039" at bounding box center [1249, 16] width 161 height 20
type input "29098"
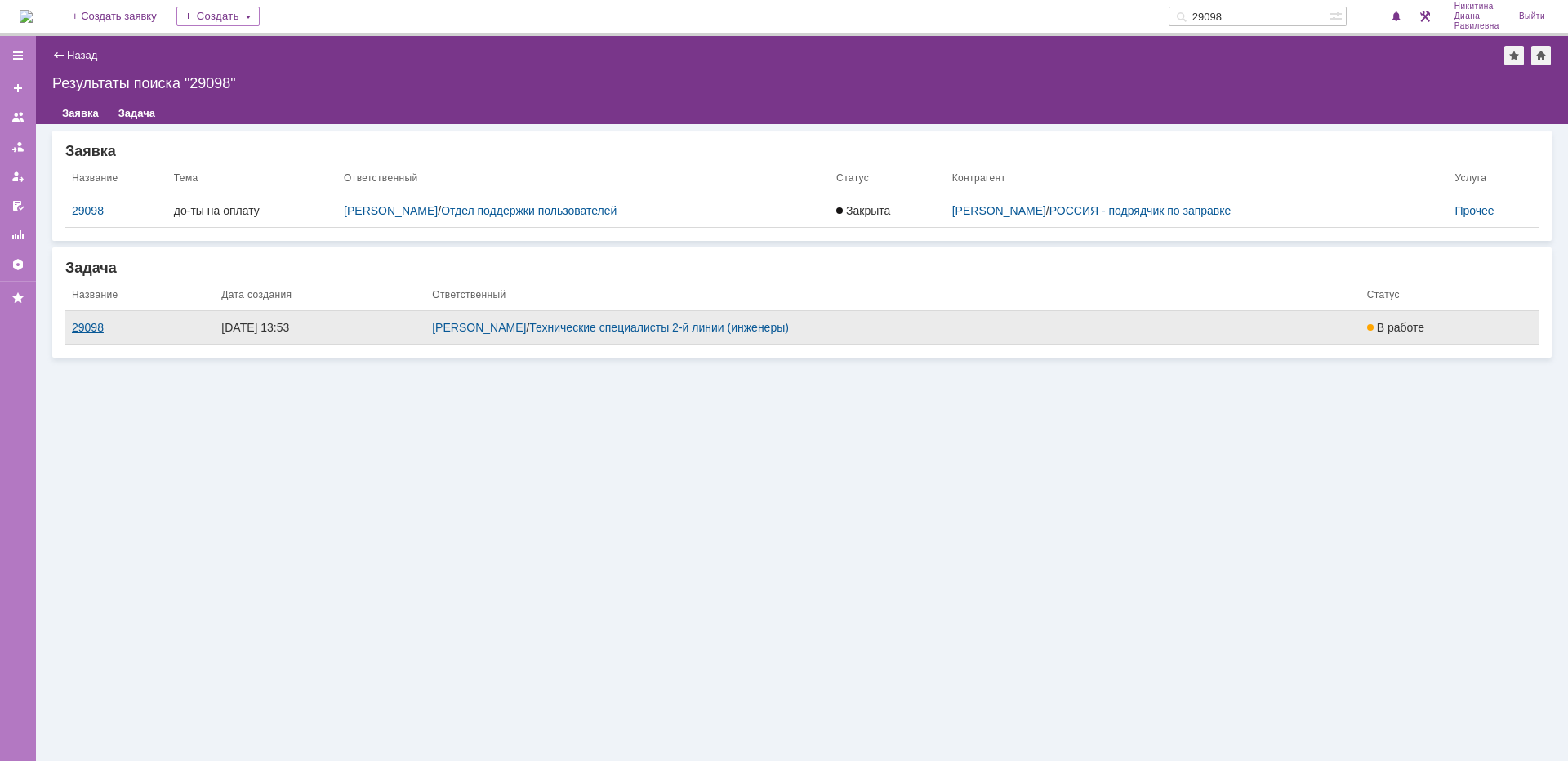
click at [84, 327] on div "29098" at bounding box center [140, 327] width 136 height 13
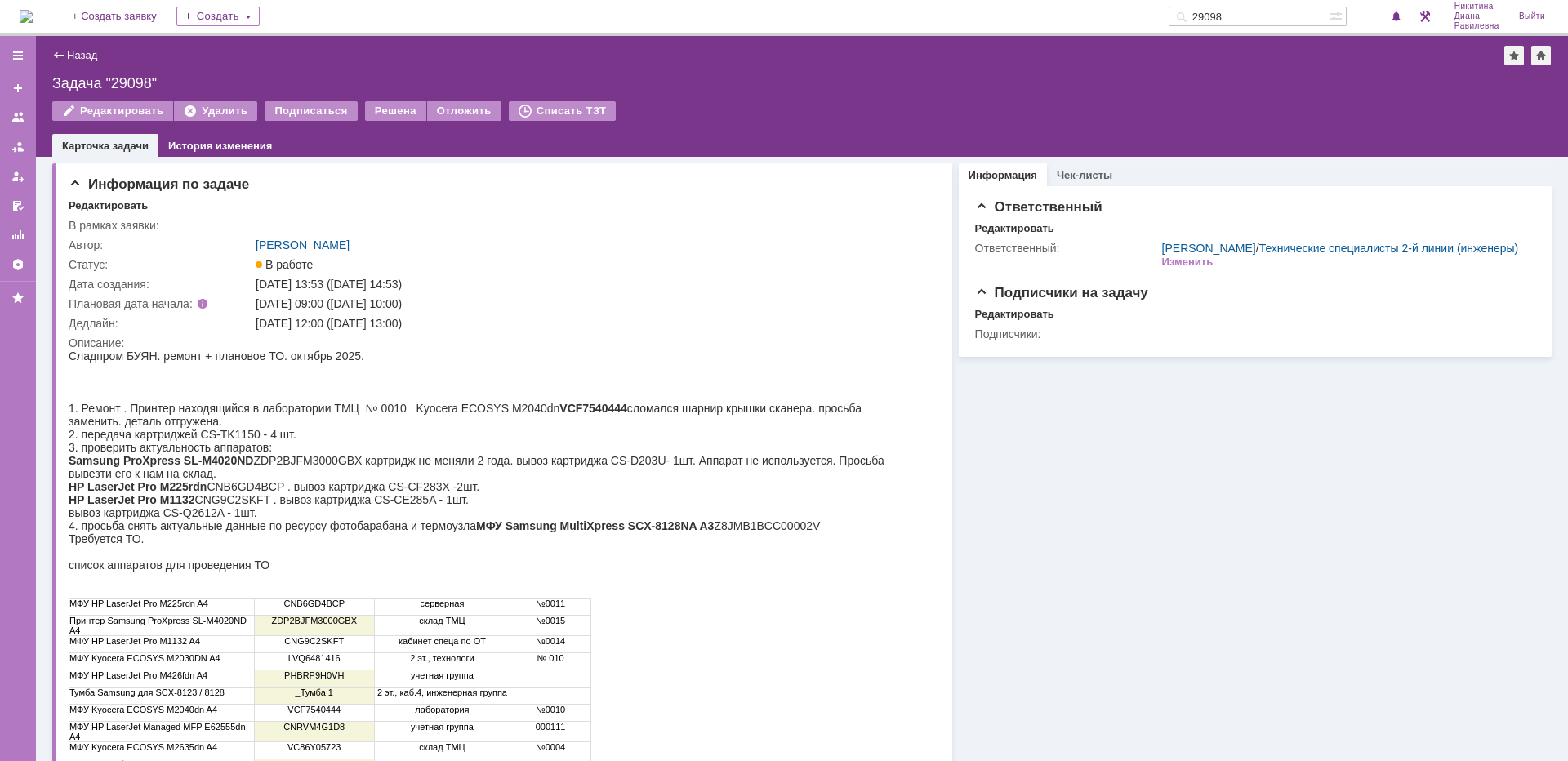
click at [88, 58] on link "Назад" at bounding box center [82, 55] width 30 height 12
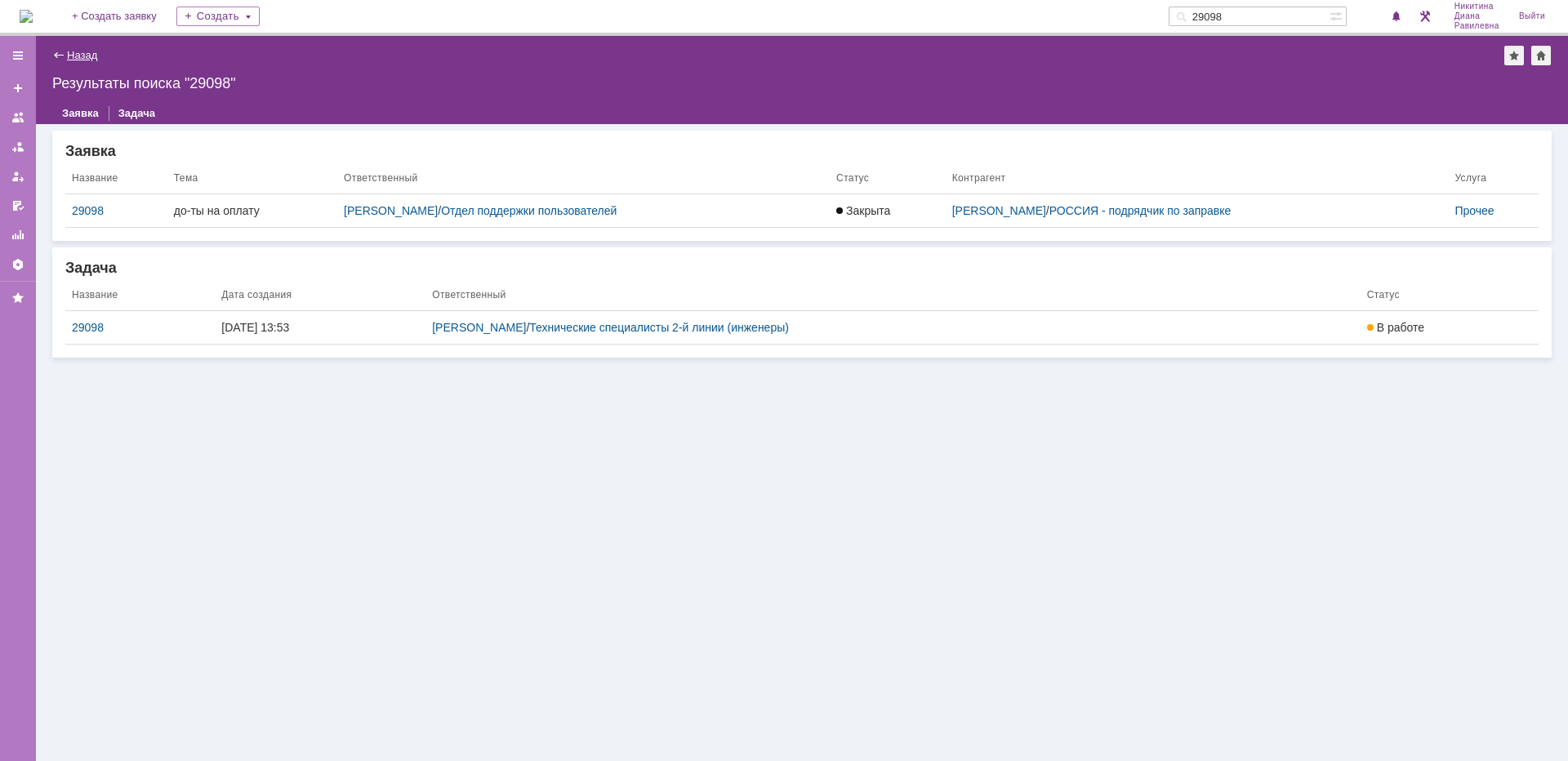
click at [86, 57] on link "Назад" at bounding box center [82, 55] width 30 height 12
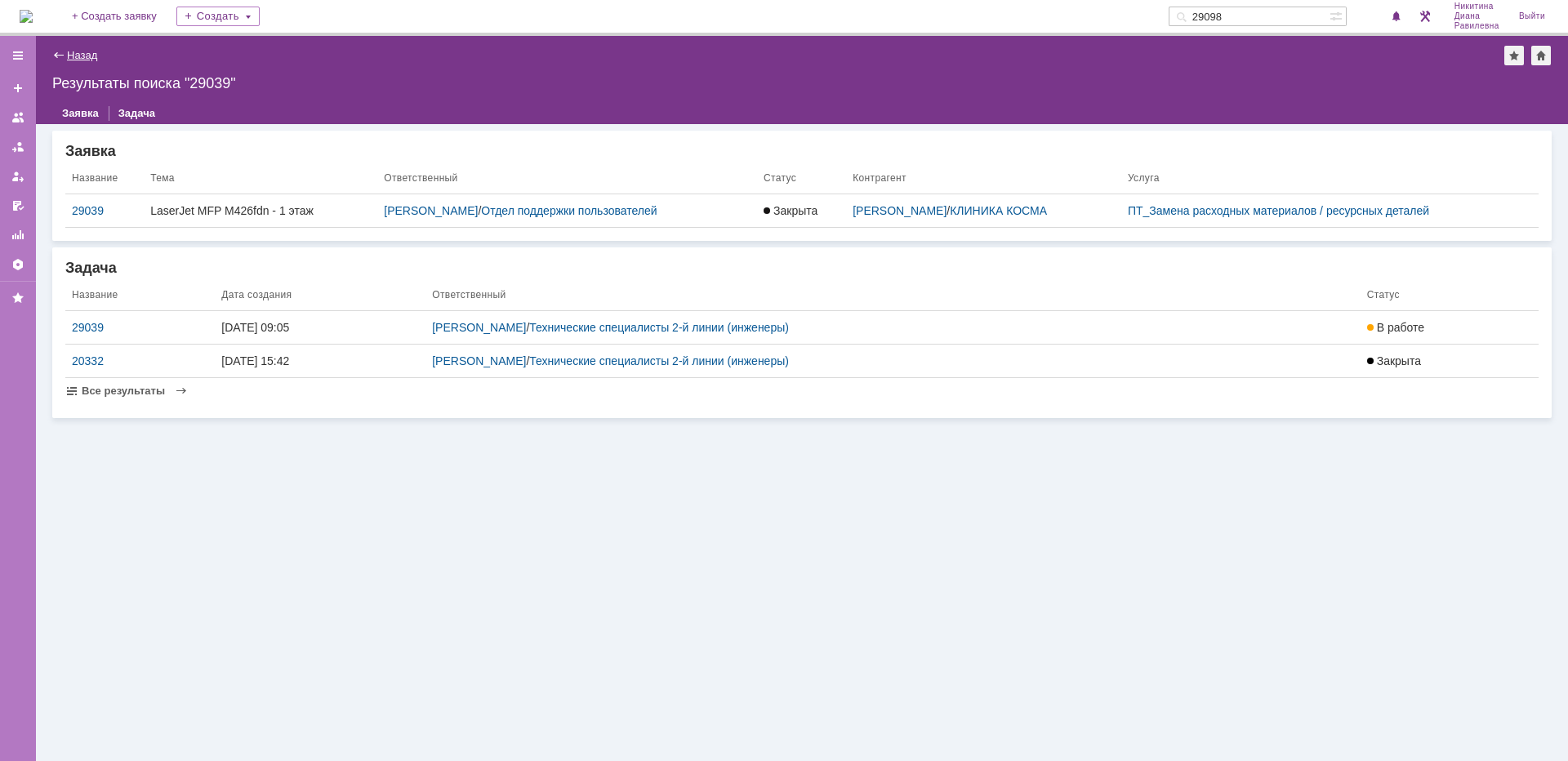
click at [72, 55] on link "Назад" at bounding box center [82, 55] width 30 height 12
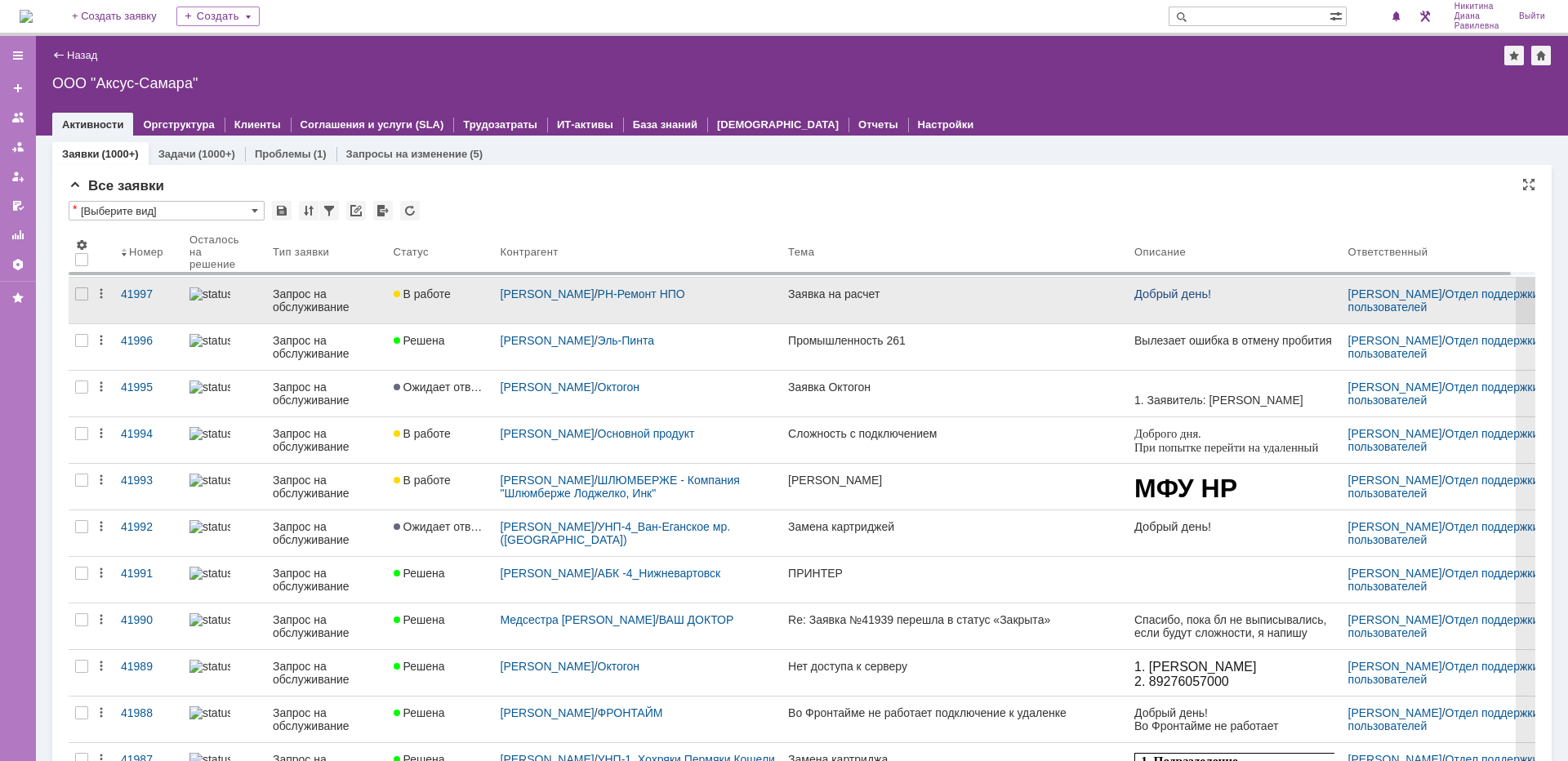
click at [319, 298] on div "Запрос на обслуживание" at bounding box center [326, 301] width 107 height 26
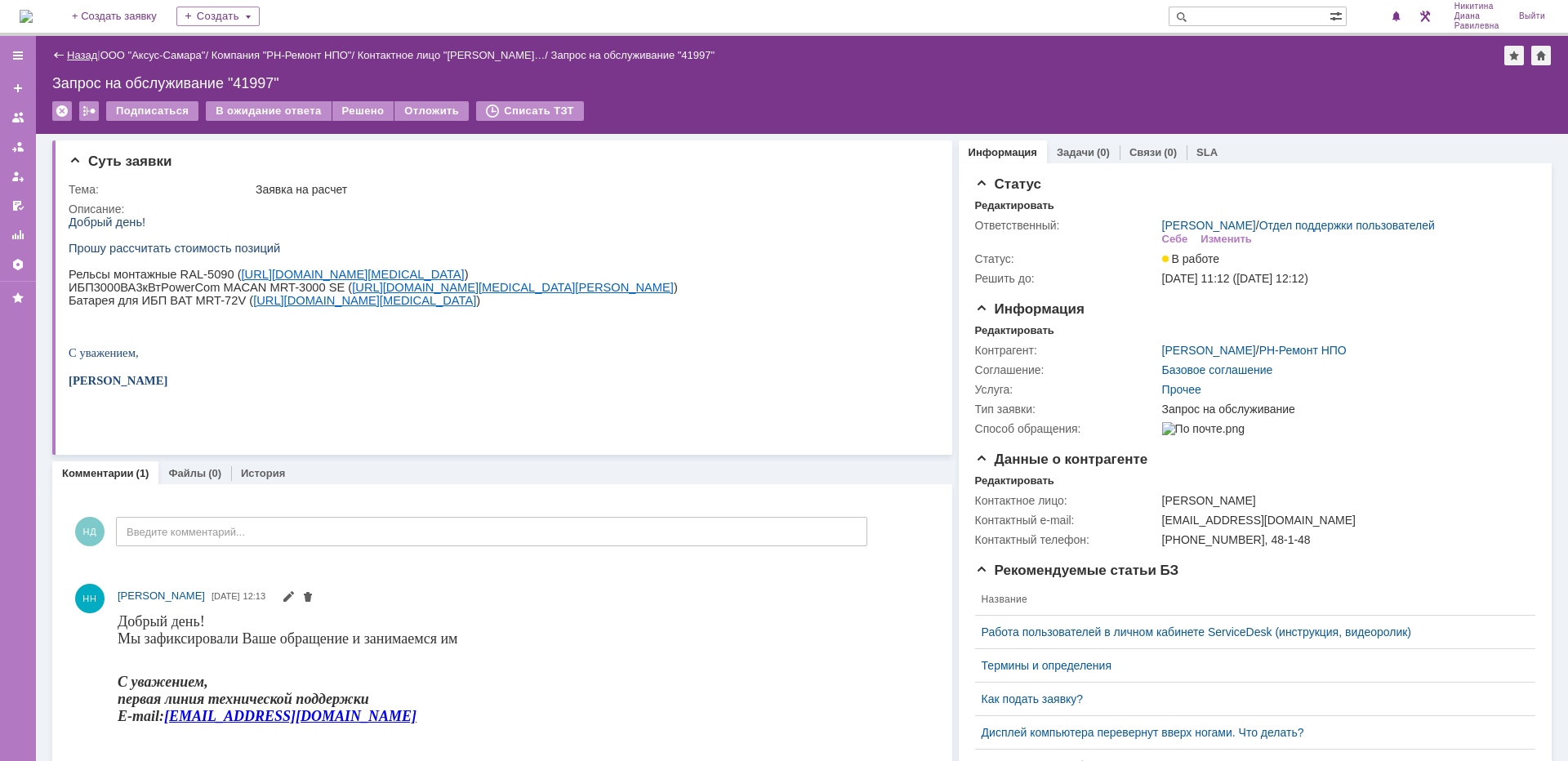
click at [80, 49] on link "Назад" at bounding box center [82, 55] width 30 height 12
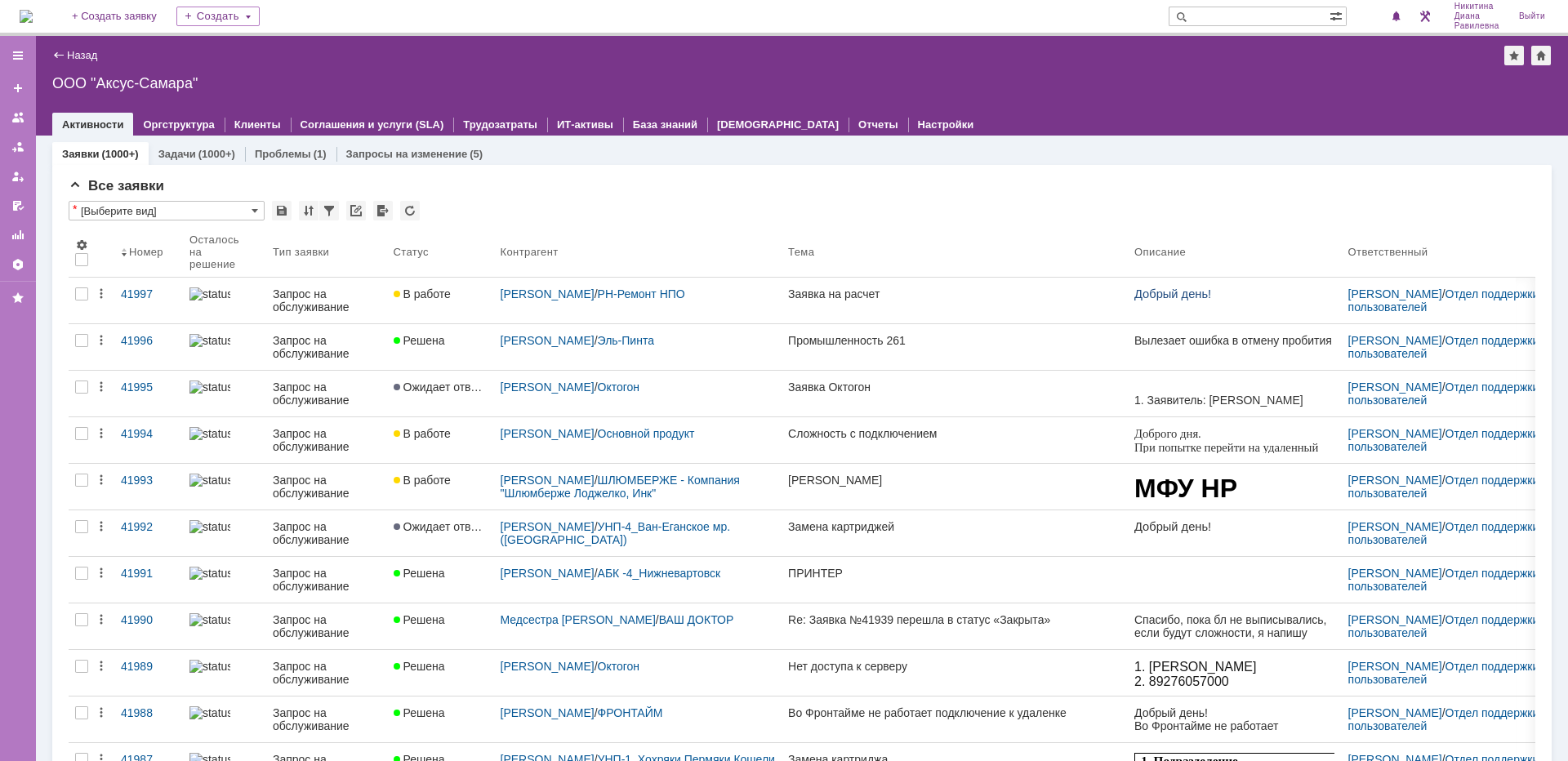
click at [1234, 16] on input "text" at bounding box center [1249, 16] width 161 height 20
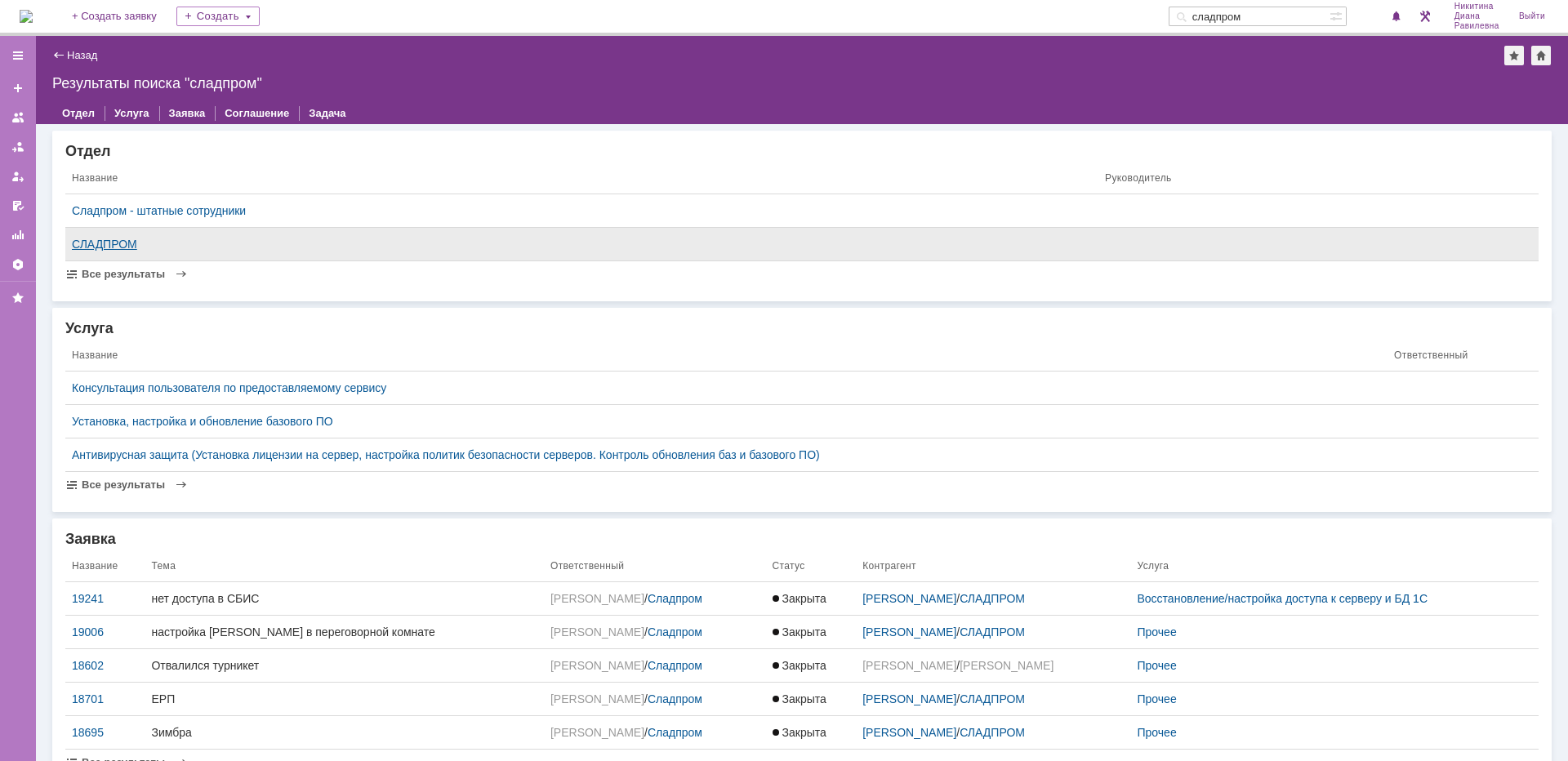
click at [111, 249] on div "СЛАДПРОМ" at bounding box center [582, 244] width 1020 height 13
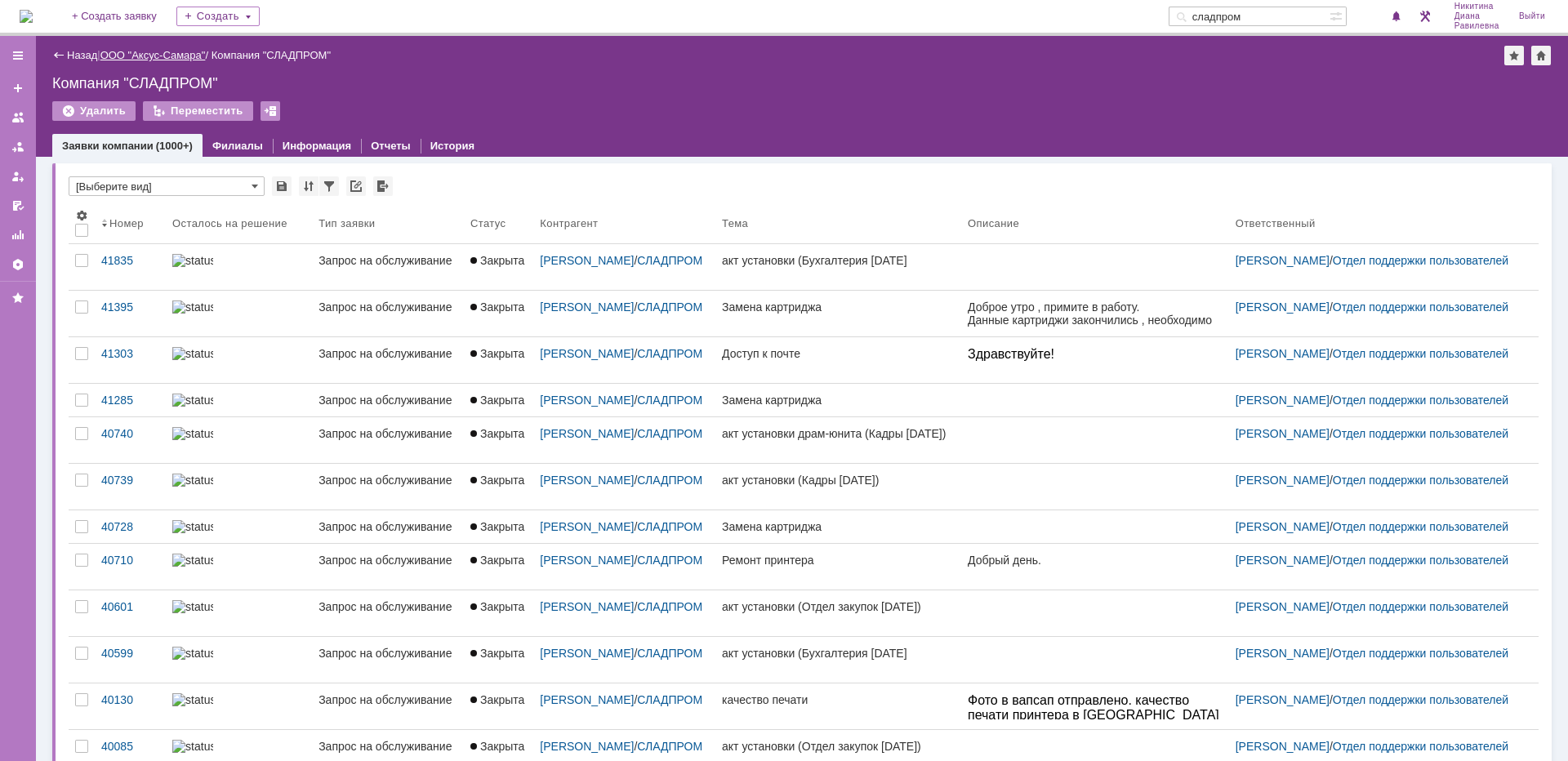
click at [152, 54] on link "ООО "Аксус-Самара"" at bounding box center [153, 55] width 105 height 12
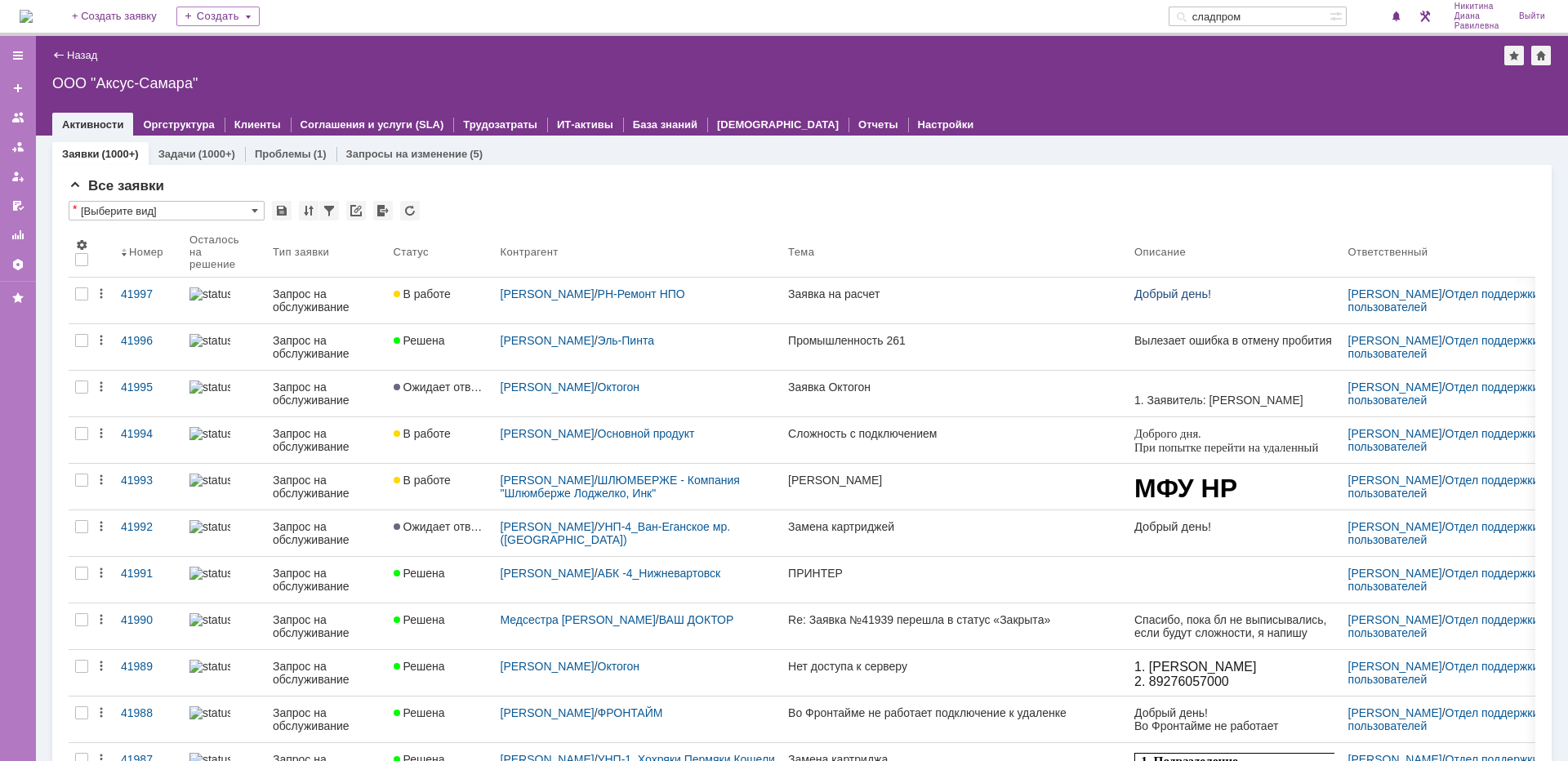
click at [1263, 11] on input "сладпром" at bounding box center [1249, 16] width 161 height 20
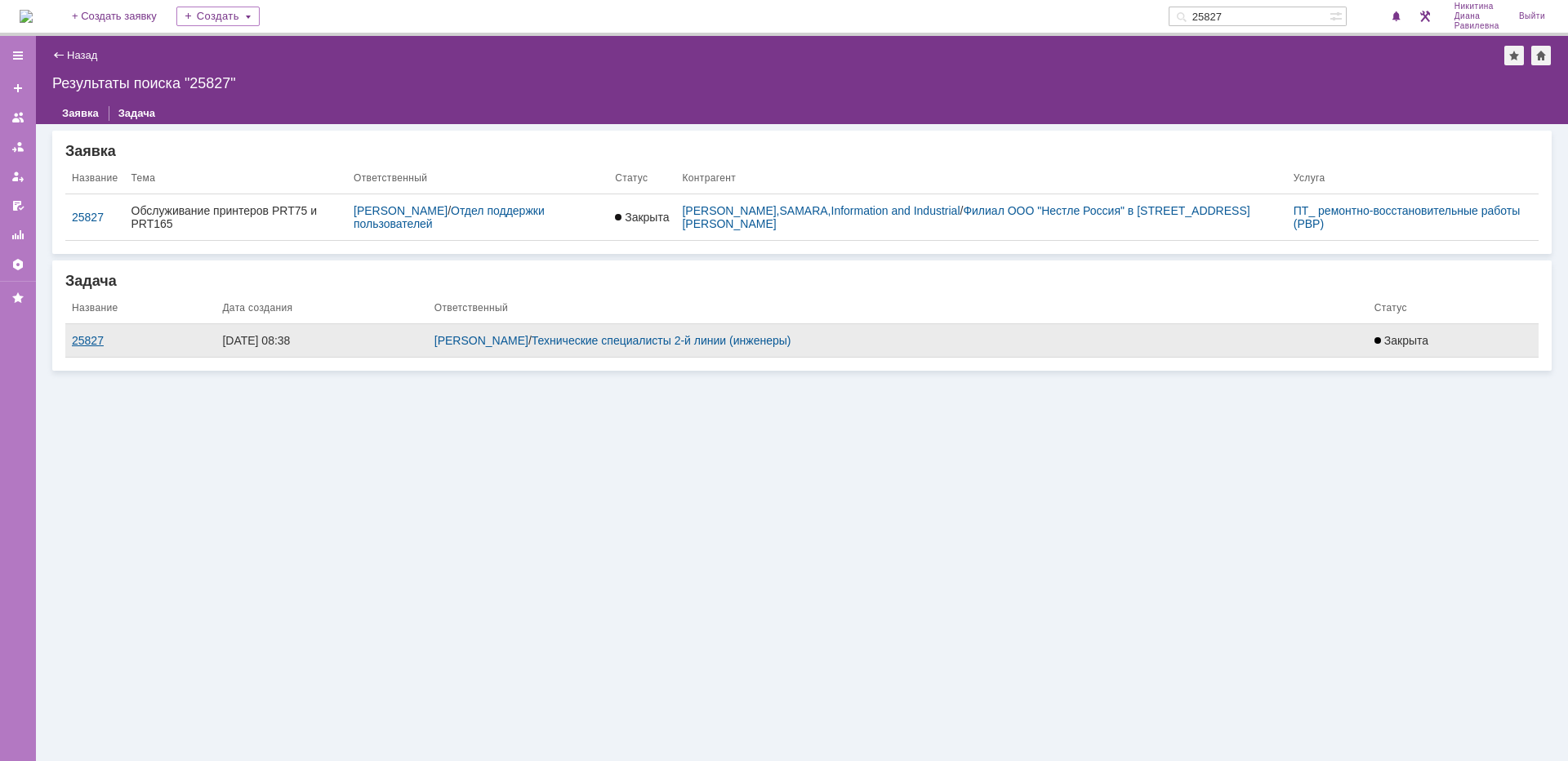
click at [102, 342] on div "25827" at bounding box center [140, 340] width 137 height 13
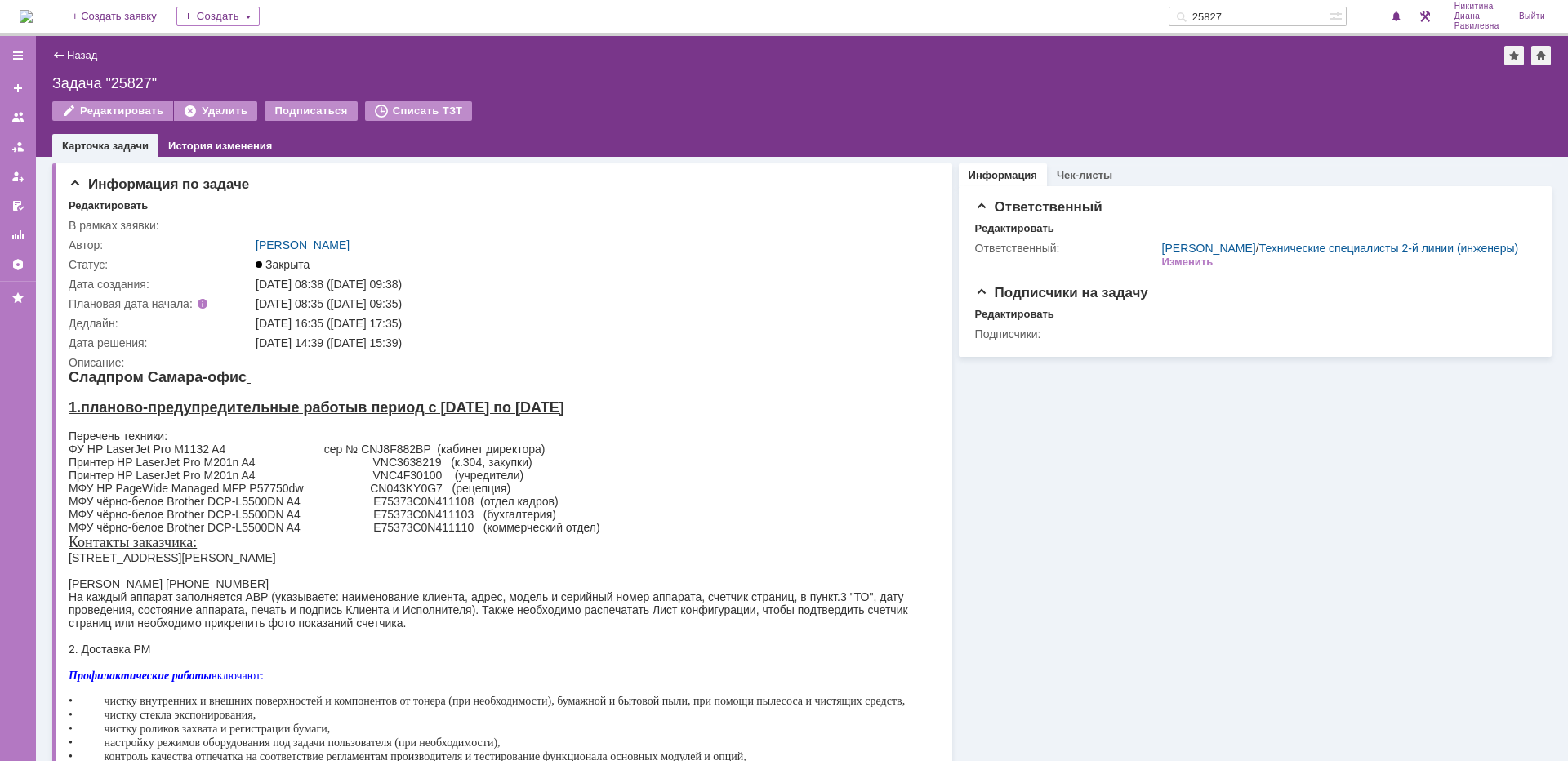
click at [71, 57] on link "Назад" at bounding box center [82, 55] width 30 height 12
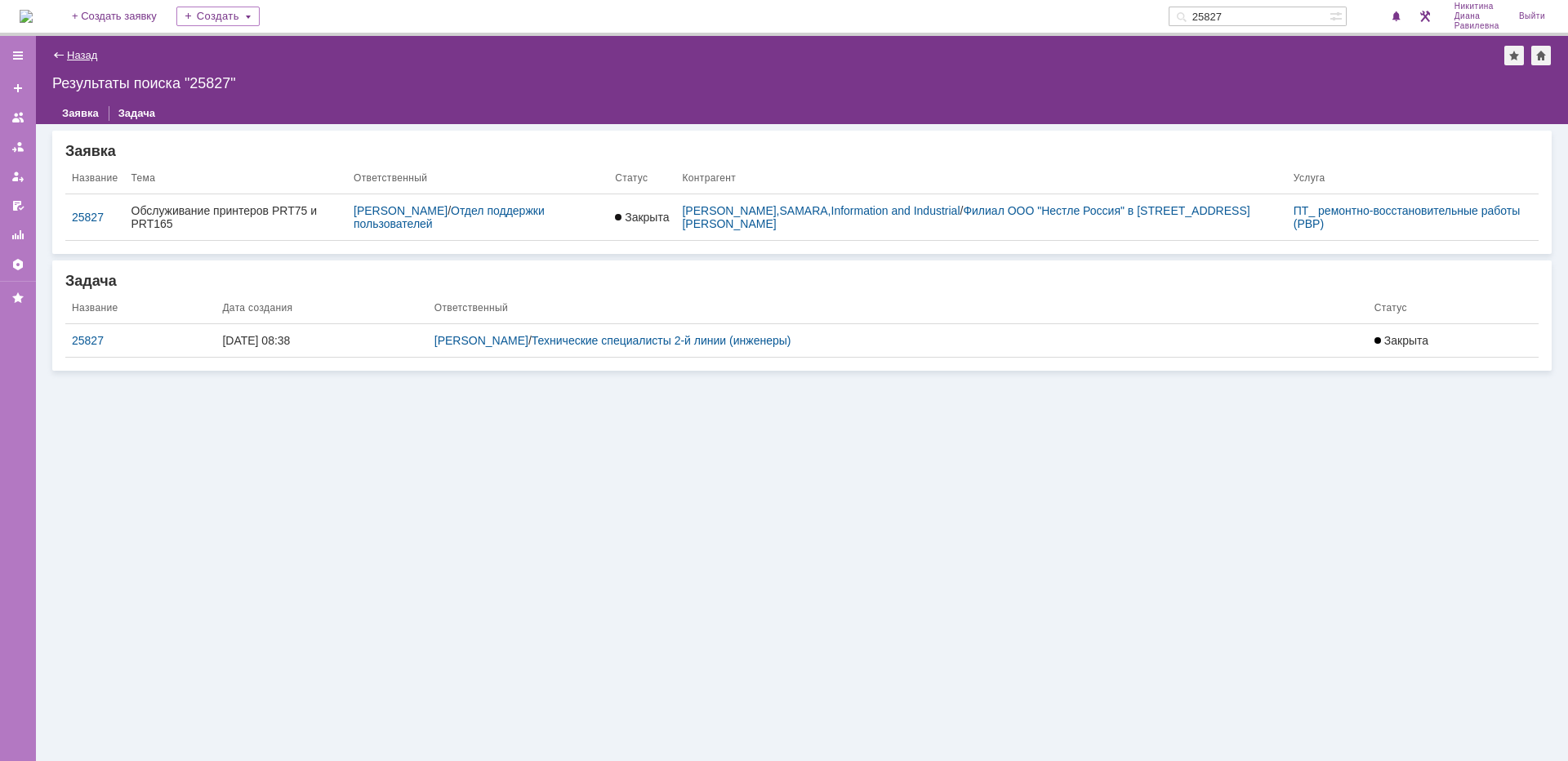
click at [89, 57] on link "Назад" at bounding box center [82, 55] width 30 height 12
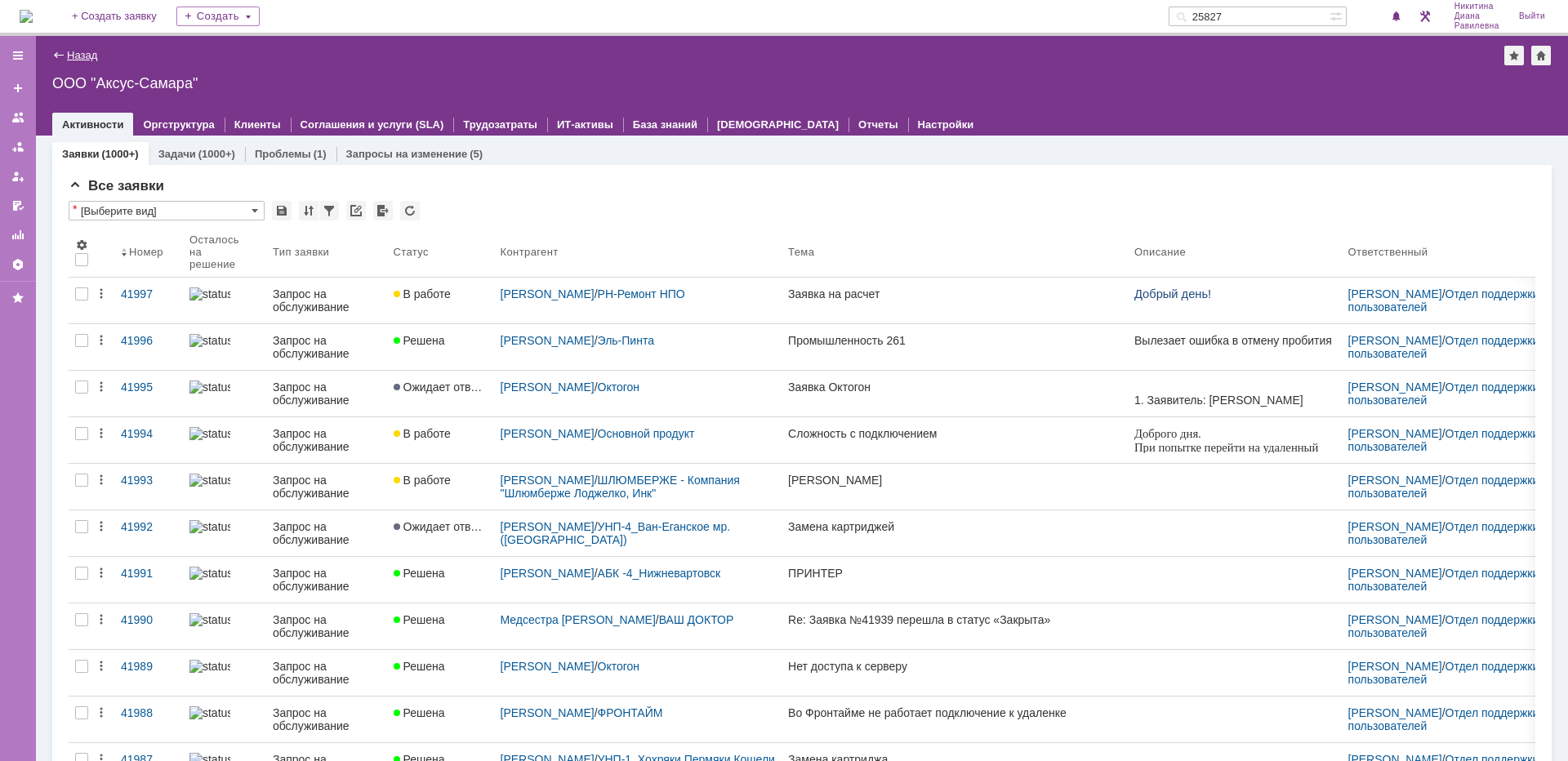
click at [89, 52] on link "Назад" at bounding box center [82, 55] width 30 height 12
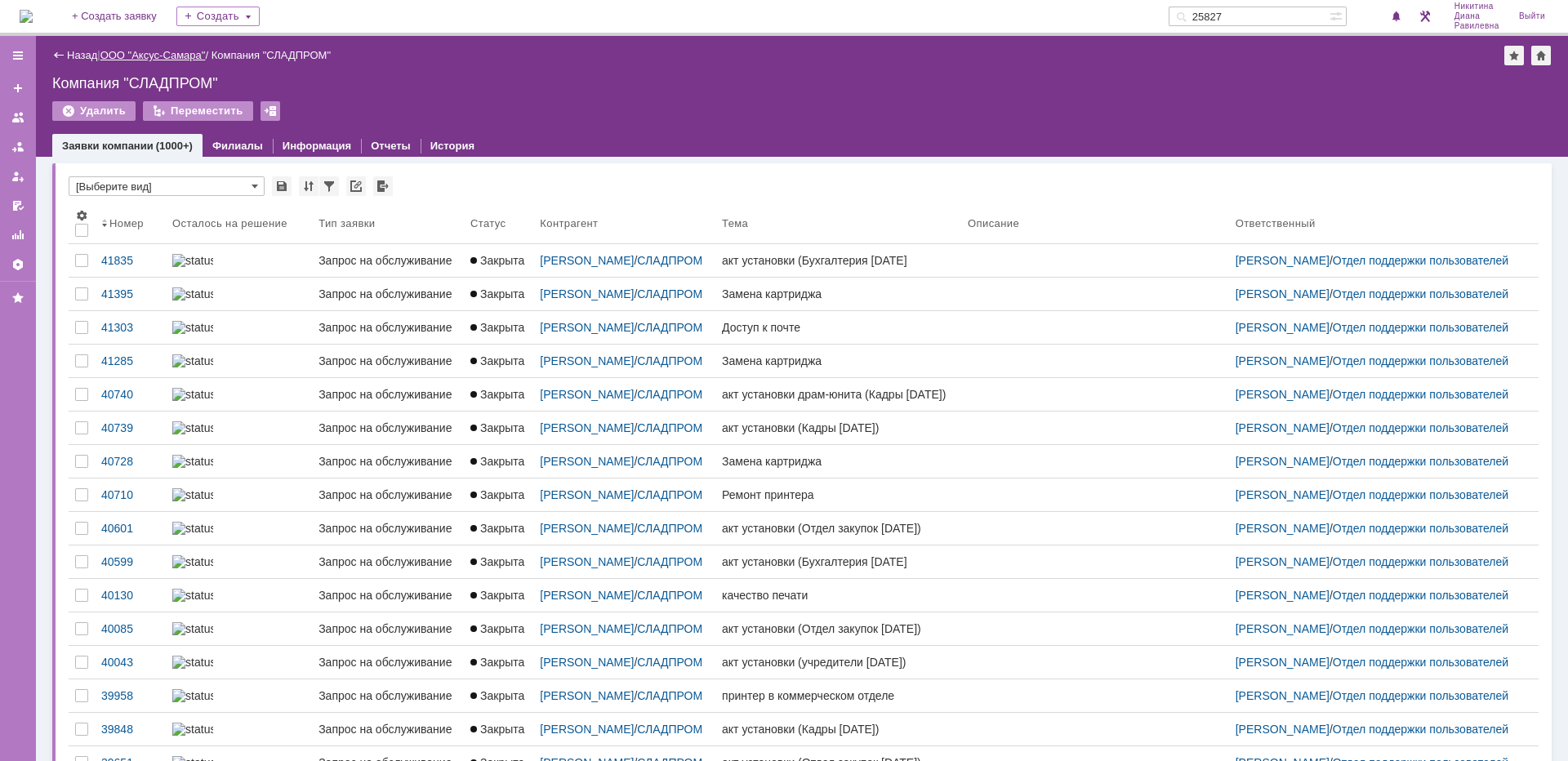
click at [172, 58] on link "ООО "Аксус-Самара"" at bounding box center [153, 55] width 105 height 12
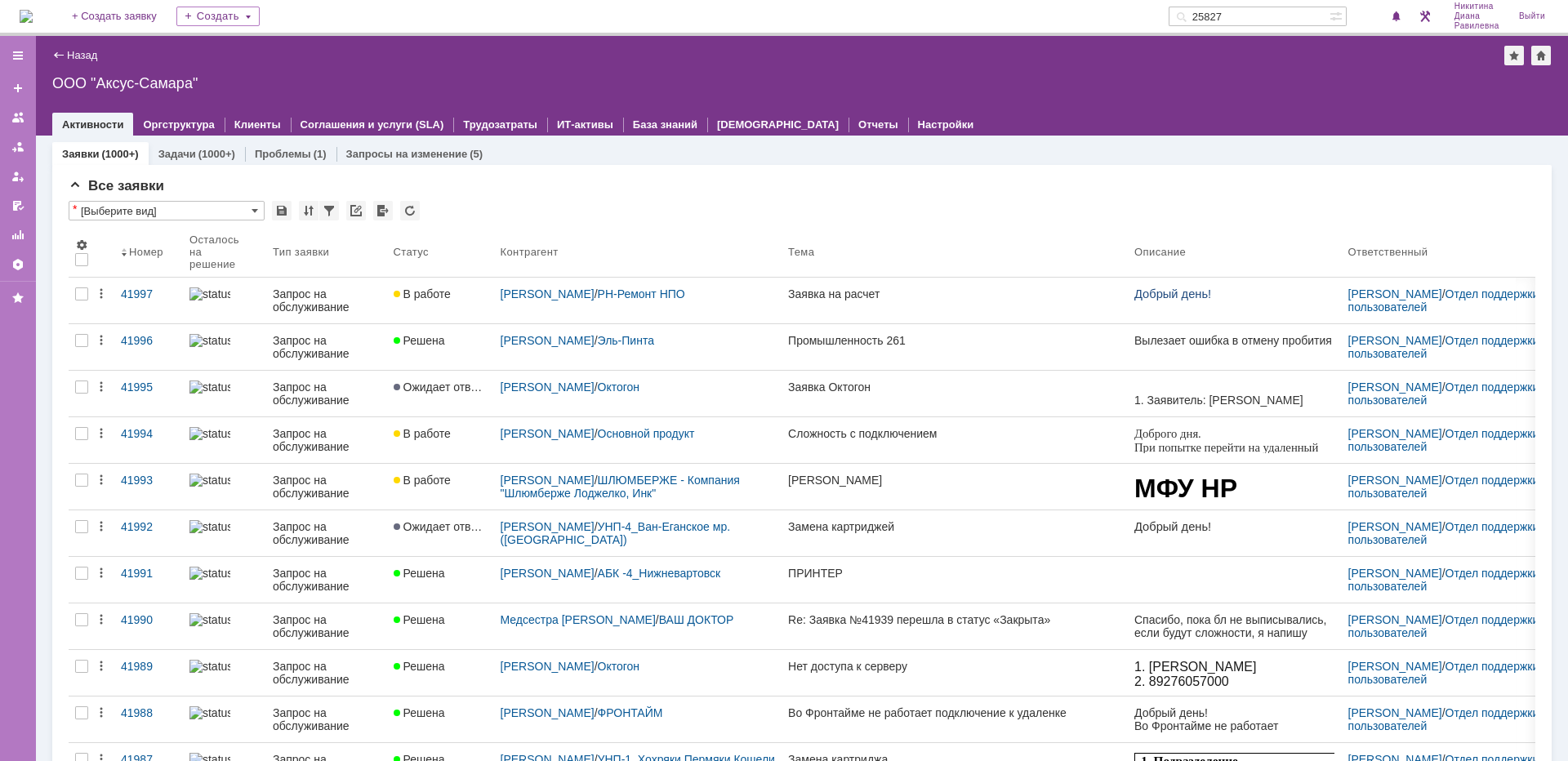
click at [1251, 23] on input "25827" at bounding box center [1249, 16] width 161 height 20
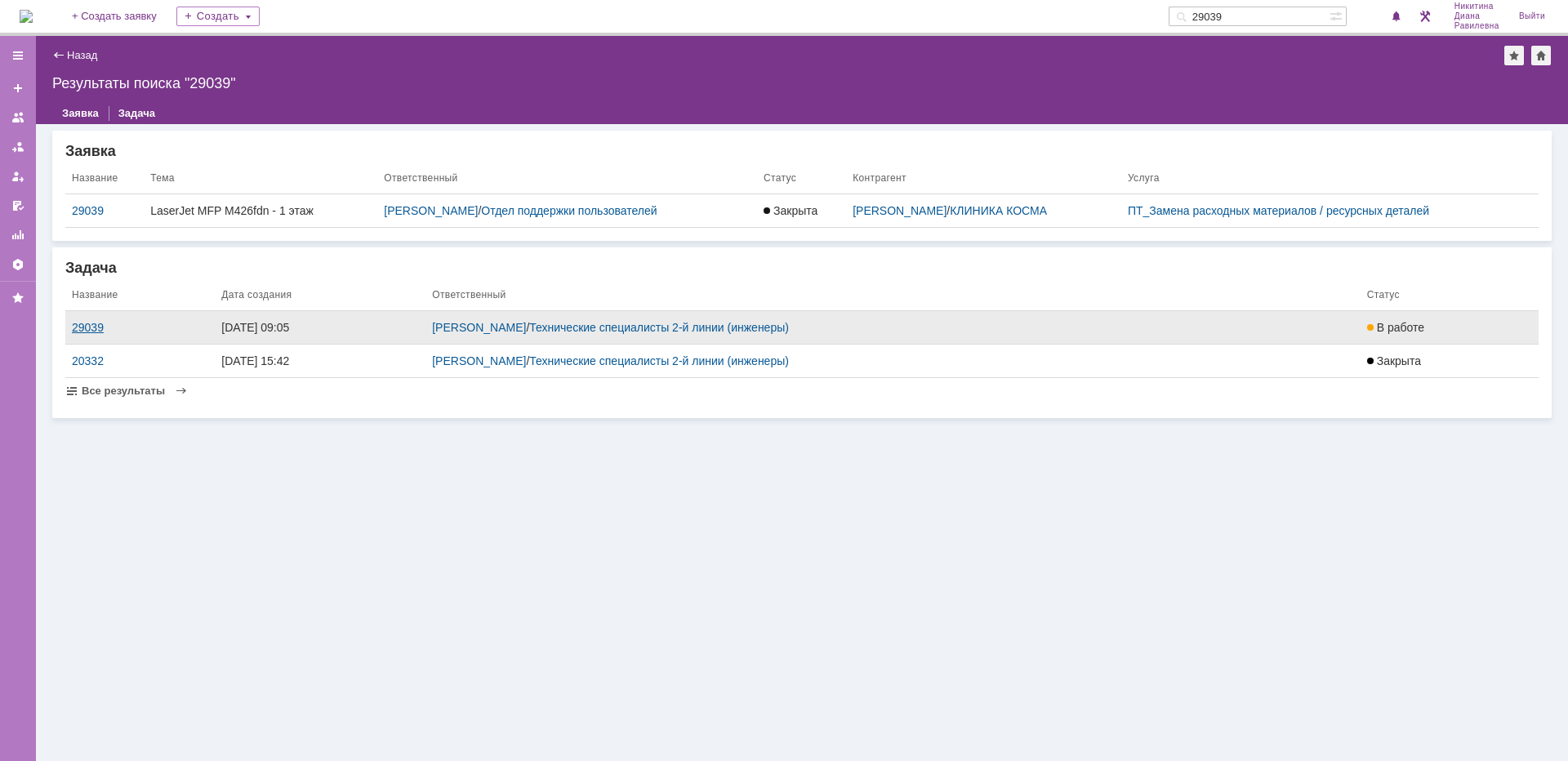
click at [89, 330] on div "29039" at bounding box center [140, 327] width 136 height 13
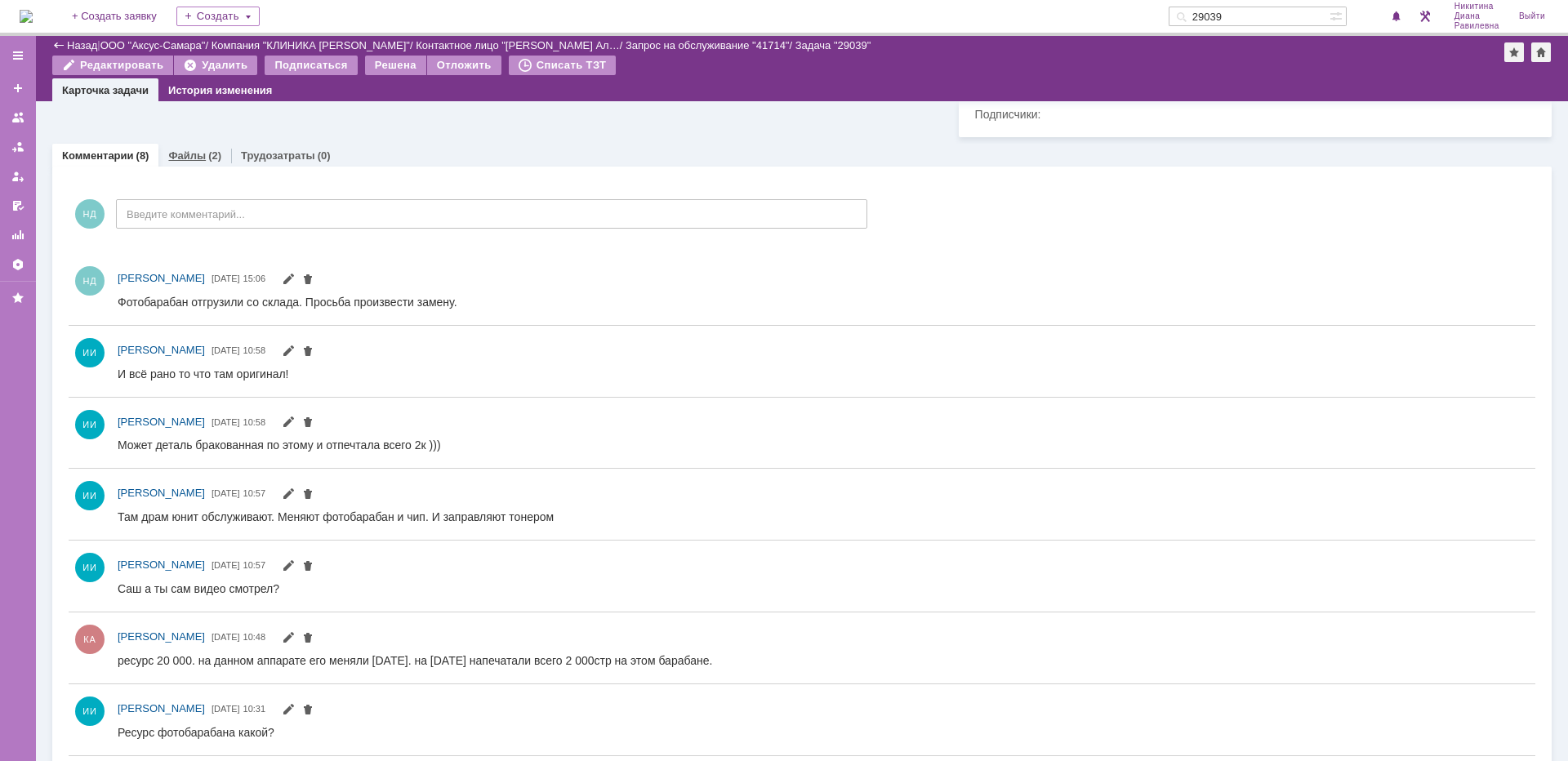
click at [185, 162] on link "Файлы" at bounding box center [187, 155] width 38 height 12
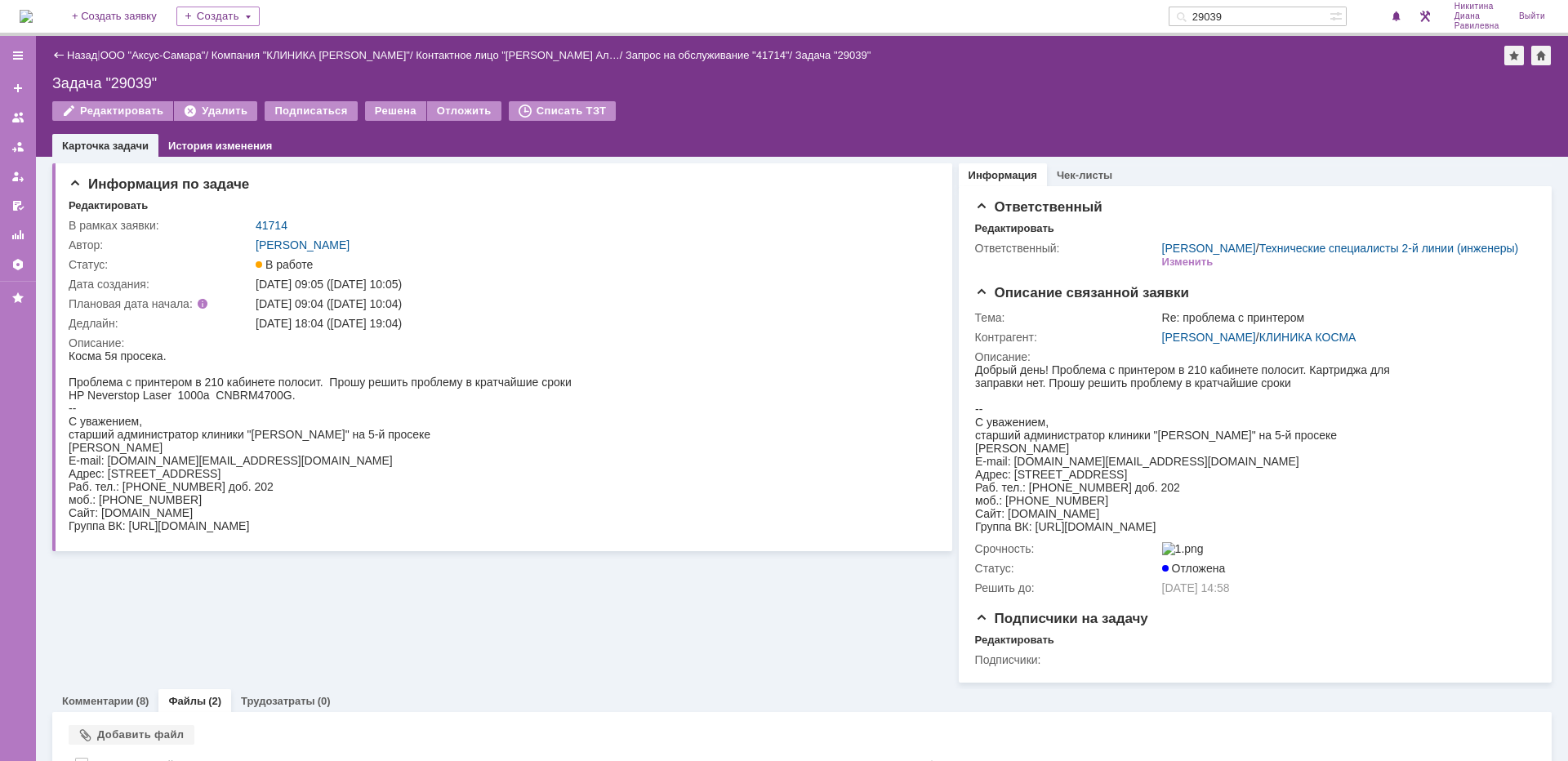
click at [1259, 20] on input "29039" at bounding box center [1249, 16] width 161 height 20
type input "29098"
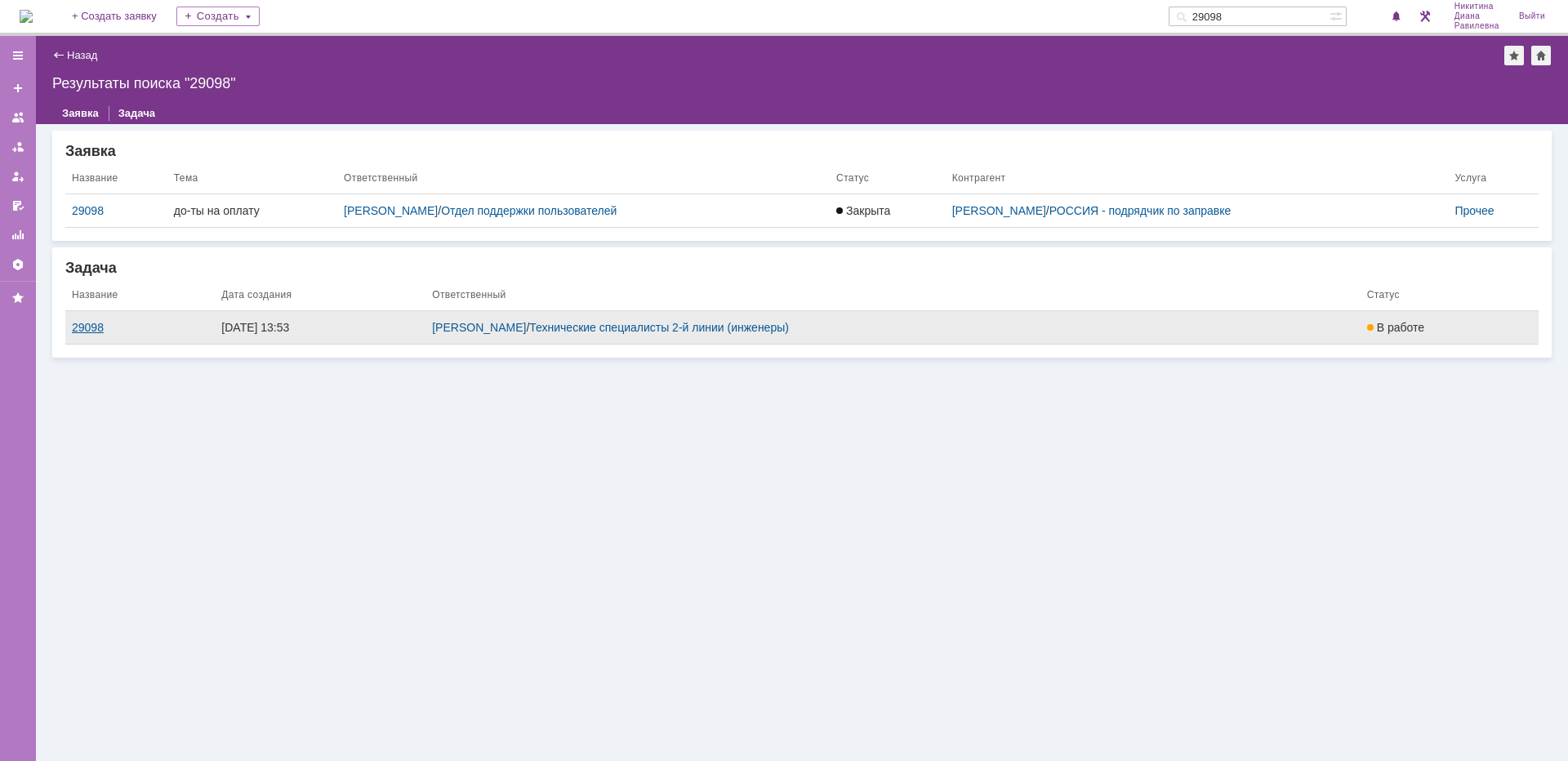
click at [100, 324] on div "29098" at bounding box center [140, 327] width 136 height 13
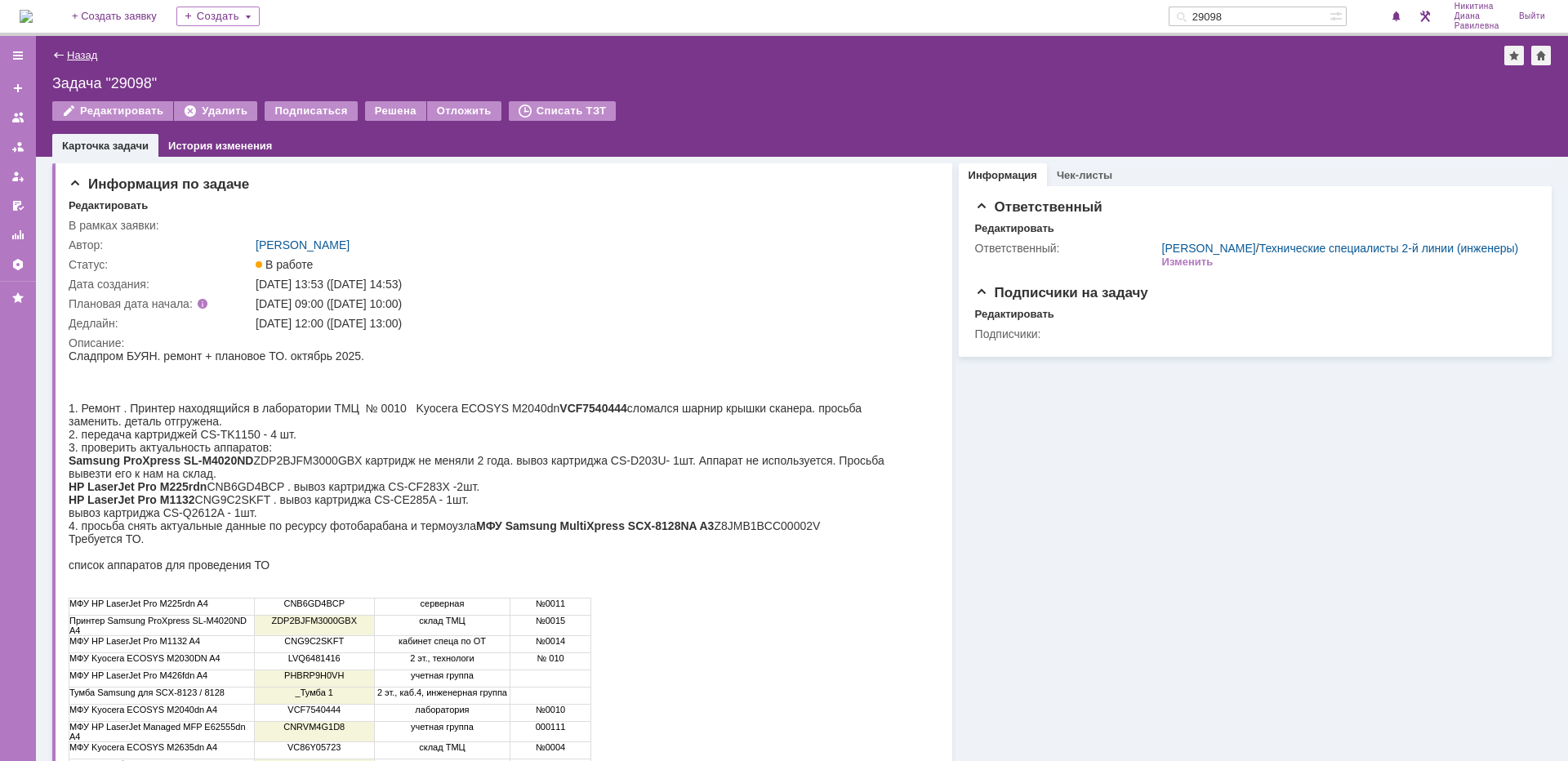
click at [84, 52] on link "Назад" at bounding box center [82, 55] width 30 height 12
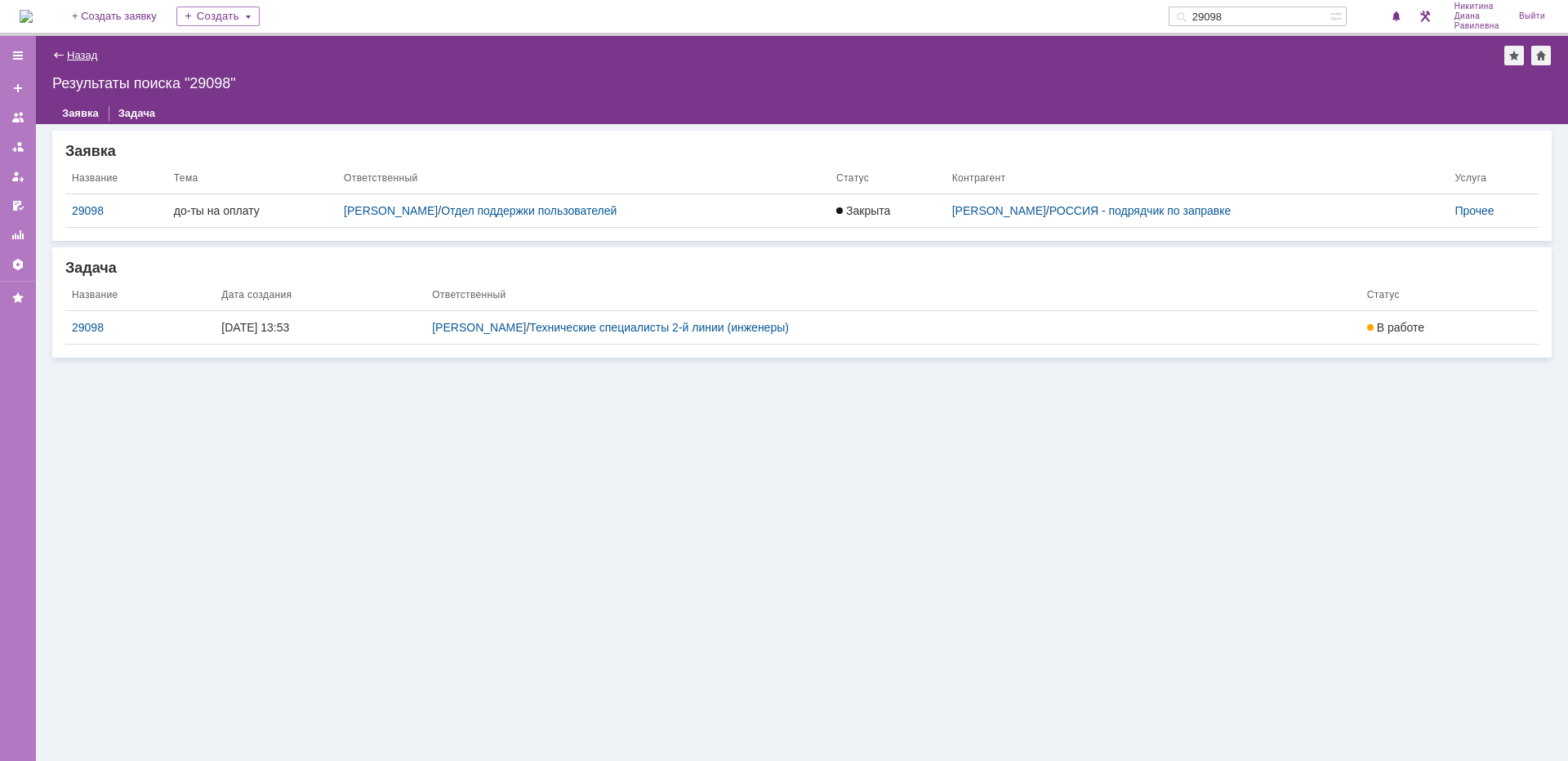
click at [82, 53] on link "Назад" at bounding box center [82, 55] width 30 height 12
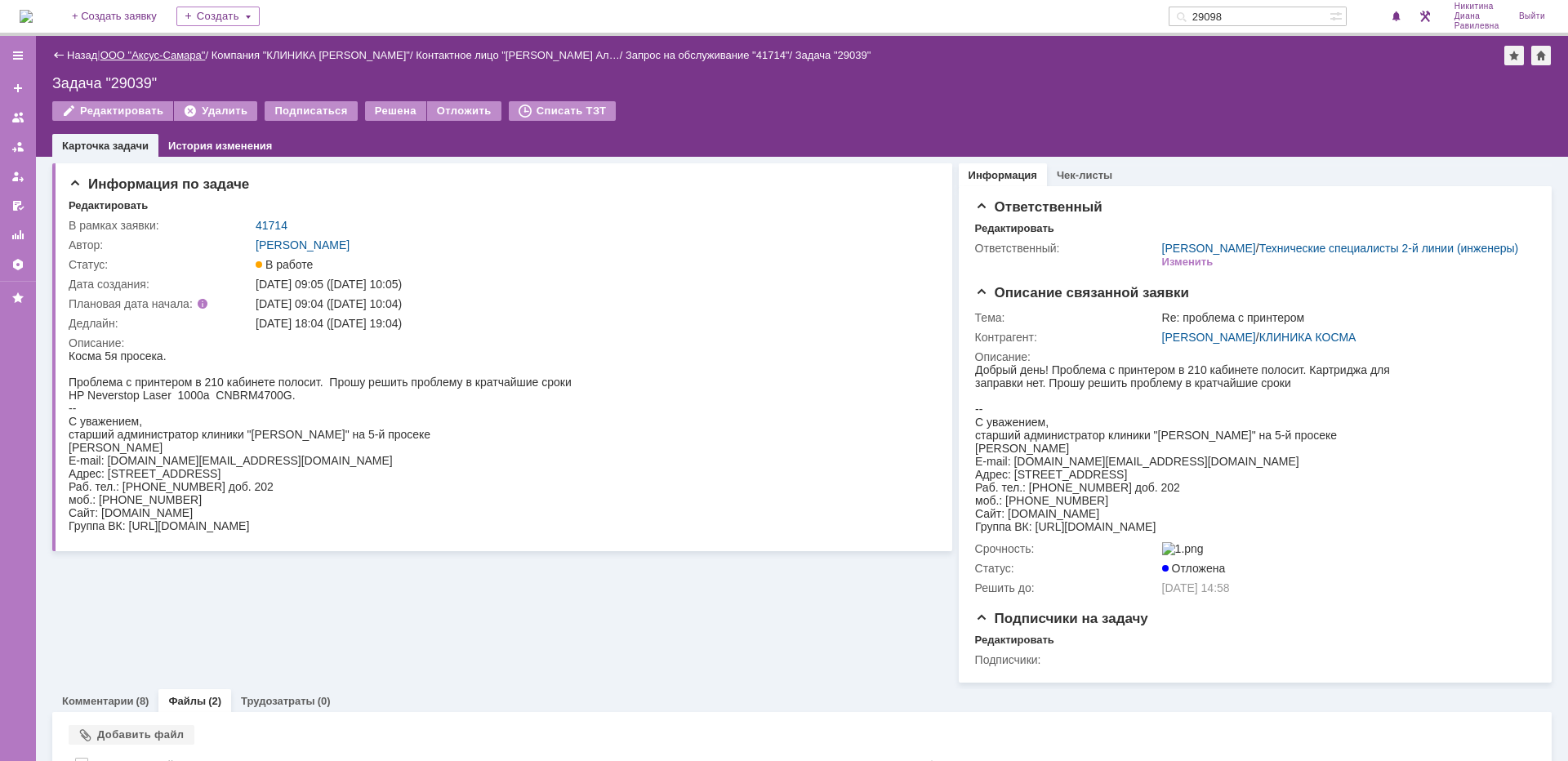
click at [164, 57] on link "ООО "Аксус-Самара"" at bounding box center [153, 55] width 105 height 12
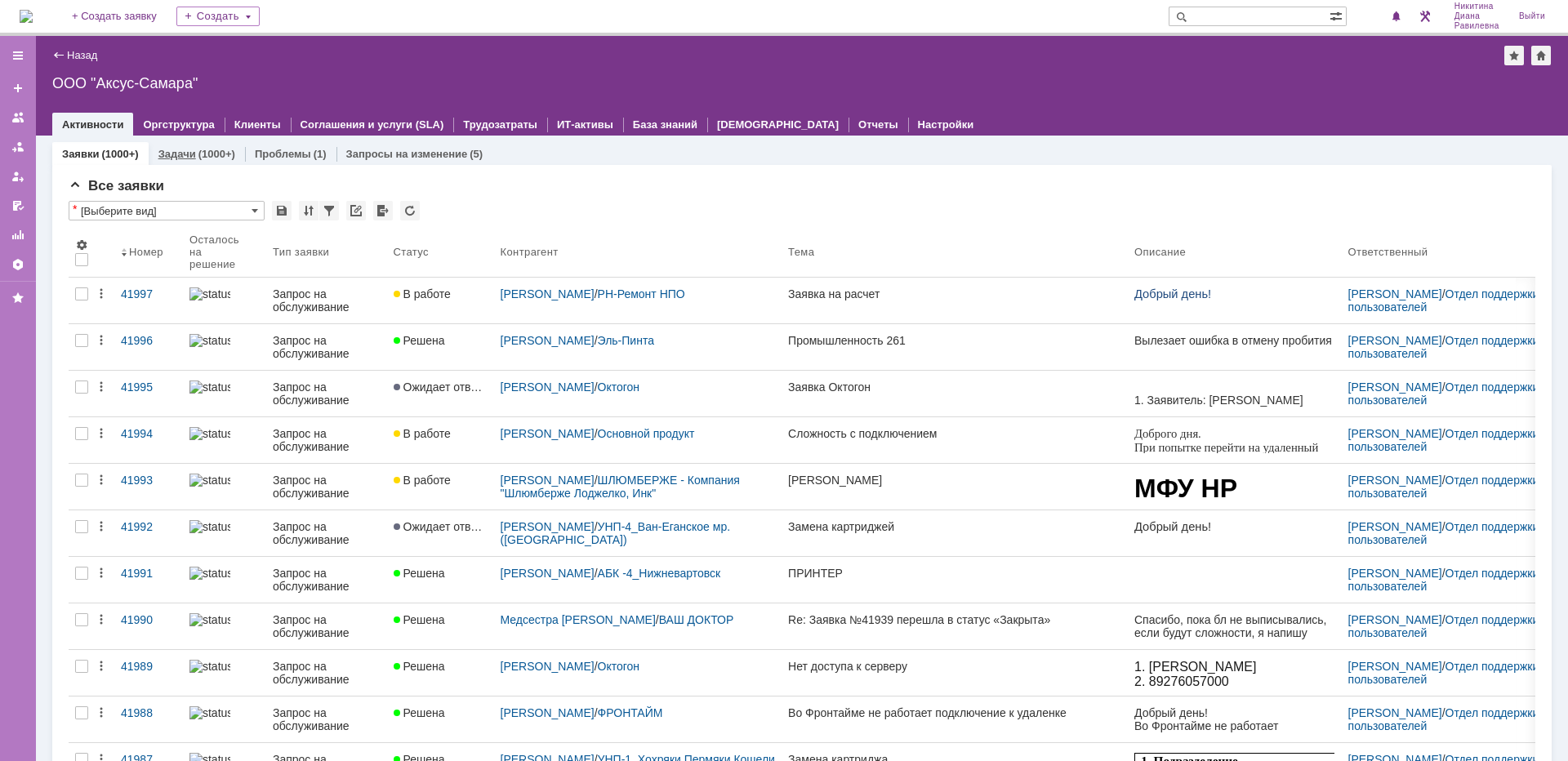
click at [189, 158] on link "Задачи" at bounding box center [177, 153] width 38 height 12
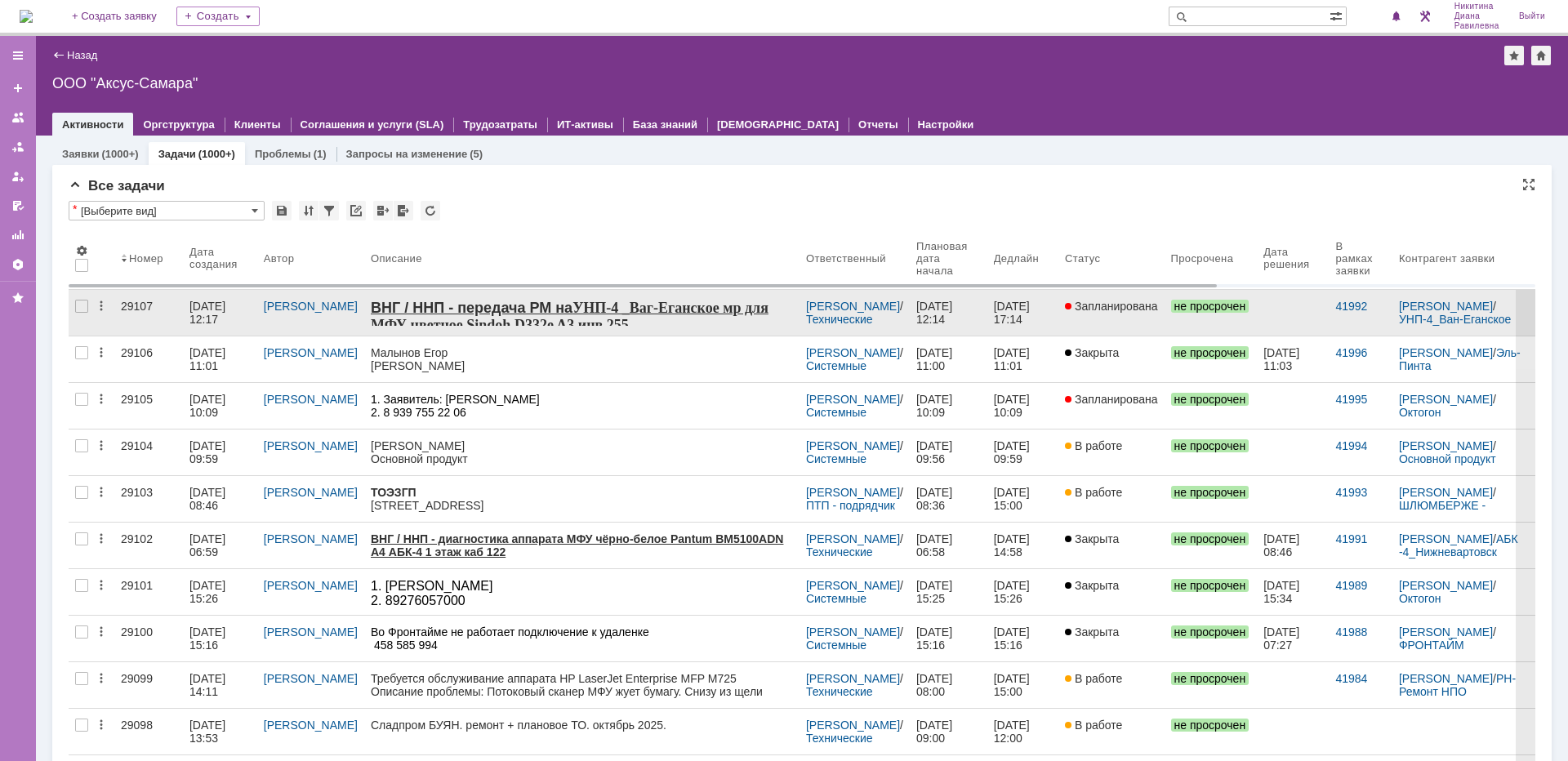
click at [189, 303] on link "[DATE] 12:17" at bounding box center [220, 313] width 75 height 46
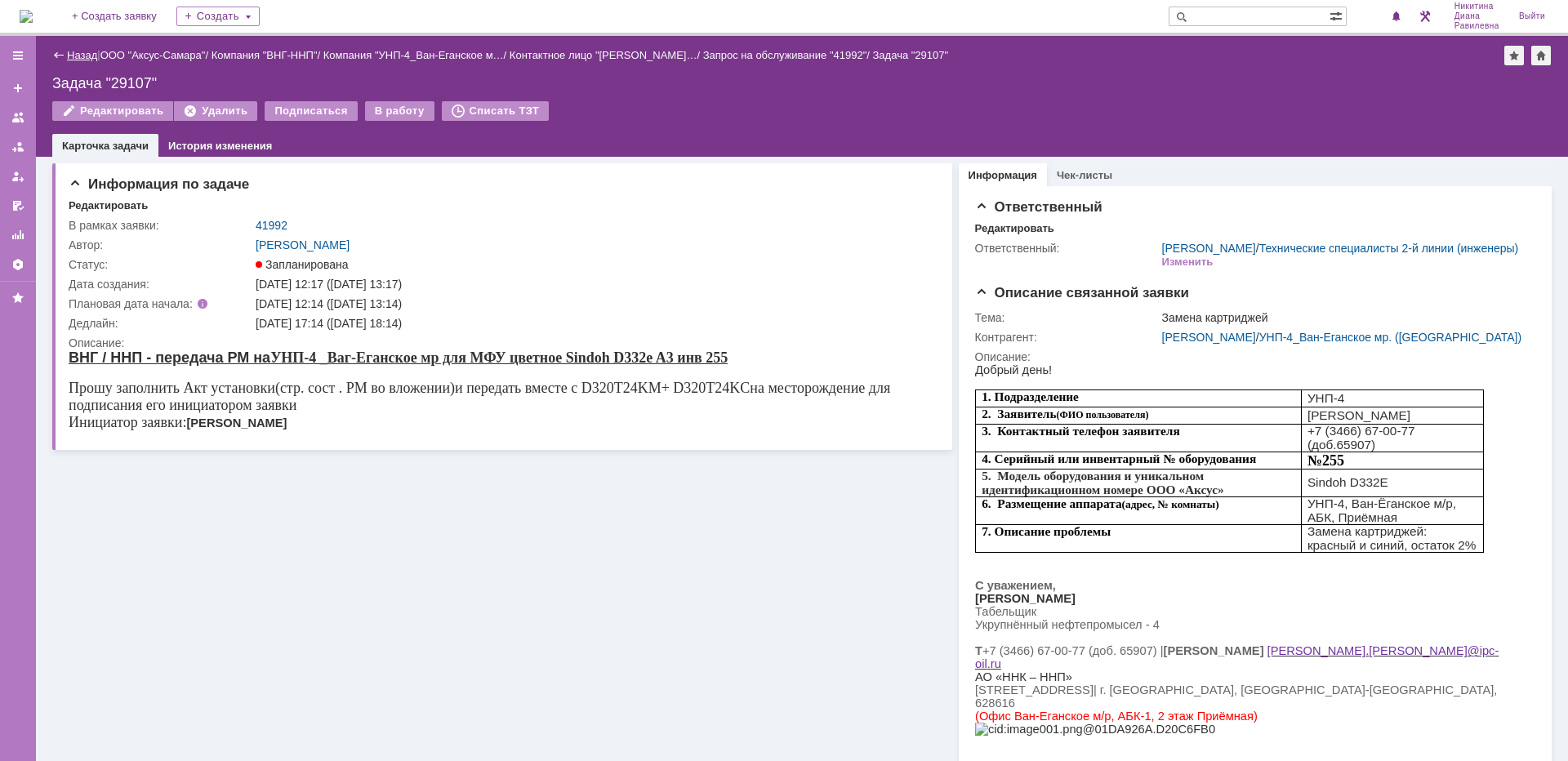
click at [75, 54] on link "Назад" at bounding box center [82, 55] width 30 height 12
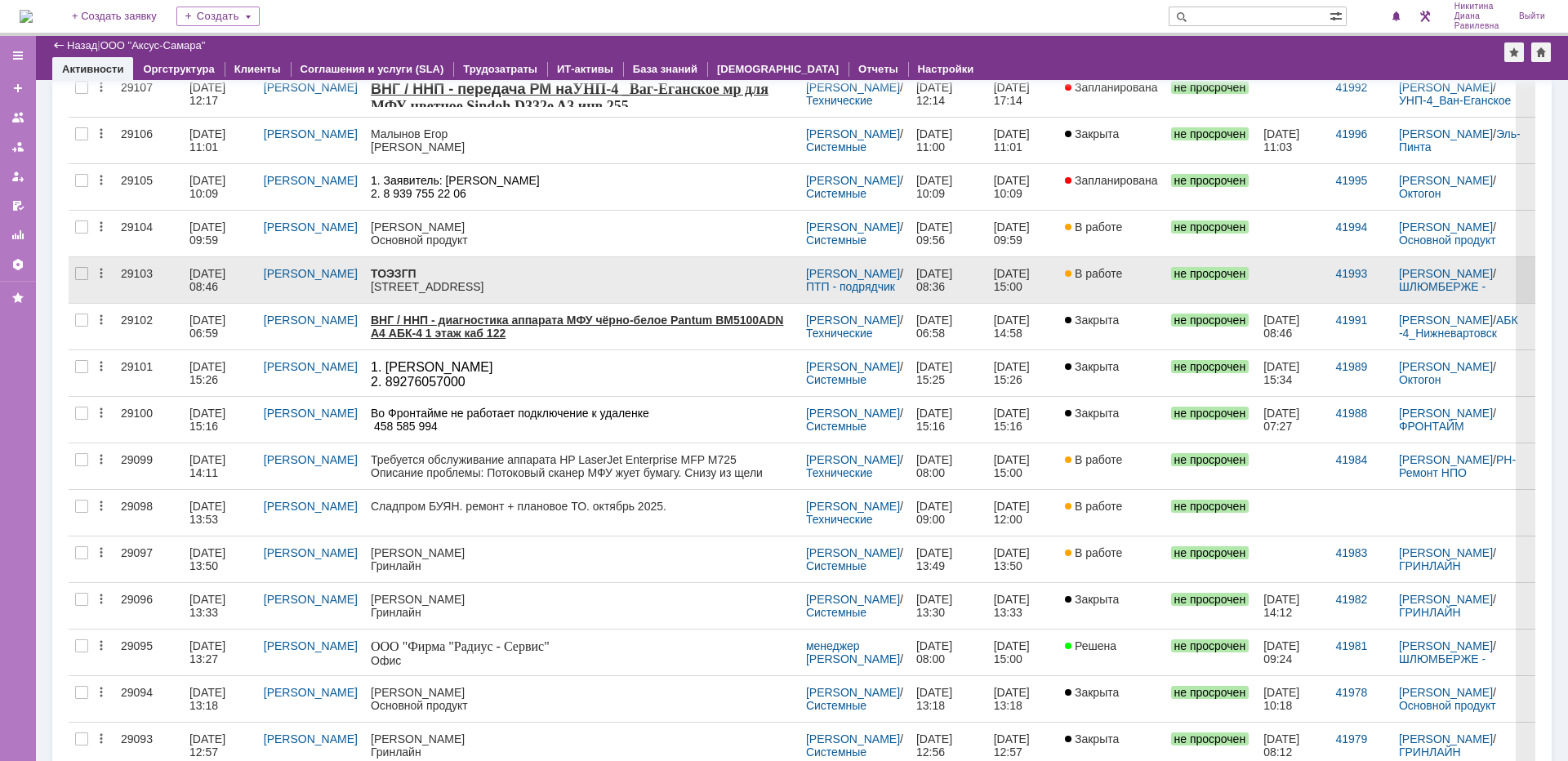
click at [207, 274] on div "25.09.2025 08:46" at bounding box center [209, 280] width 39 height 26
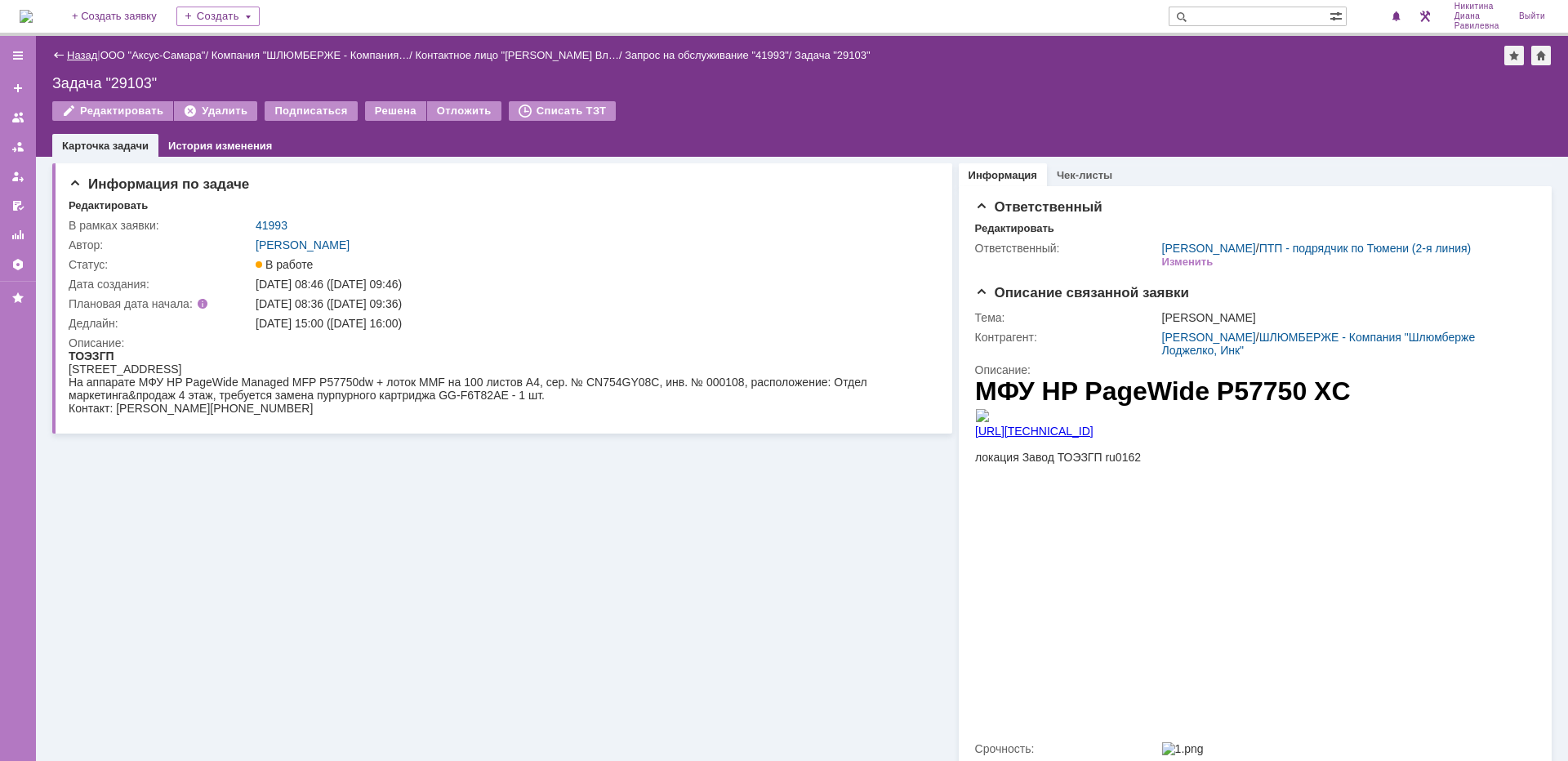
click at [89, 53] on link "Назад" at bounding box center [82, 55] width 30 height 12
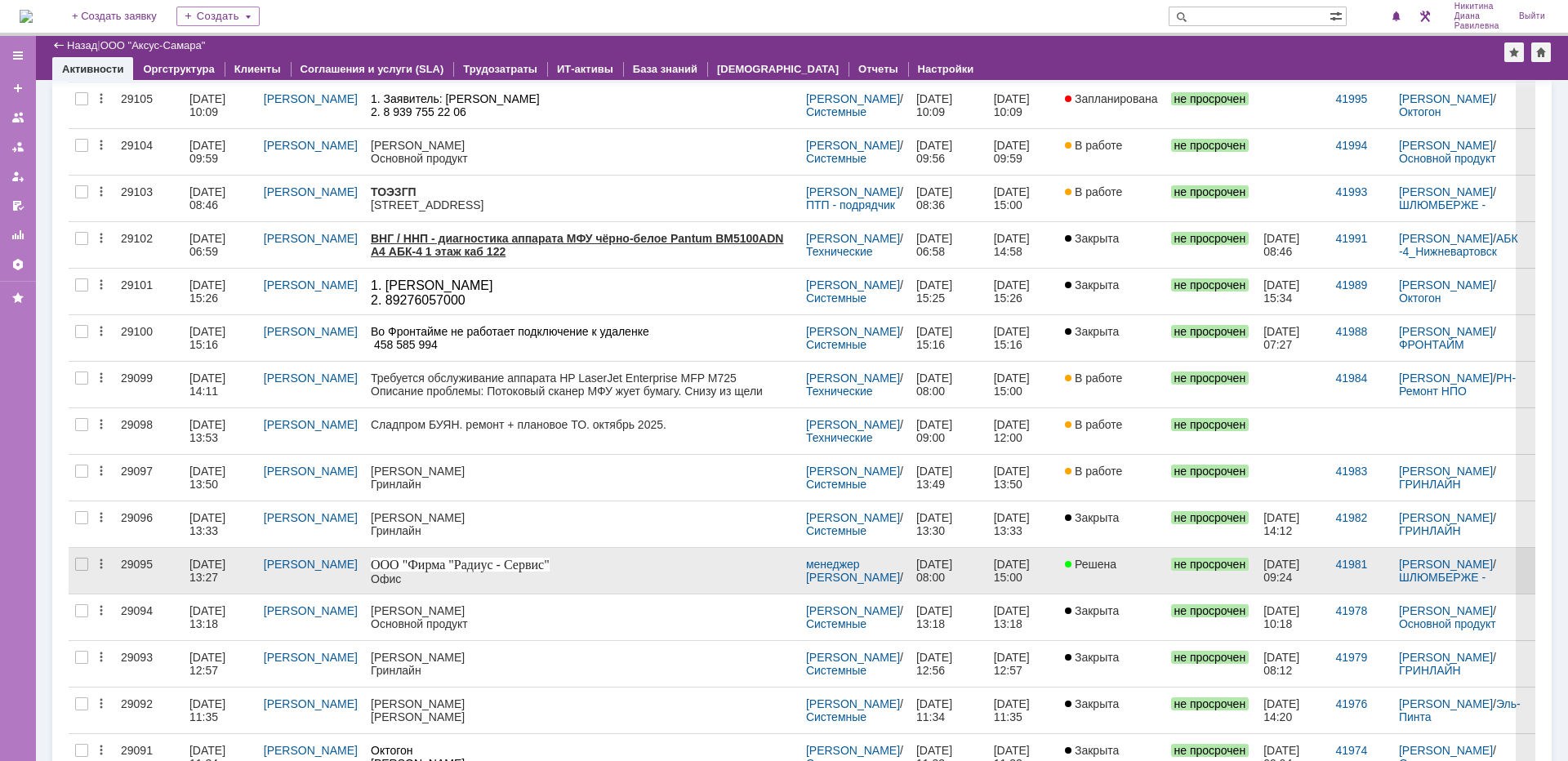
click at [207, 564] on div "24.09.2025 13:27" at bounding box center [209, 571] width 39 height 26
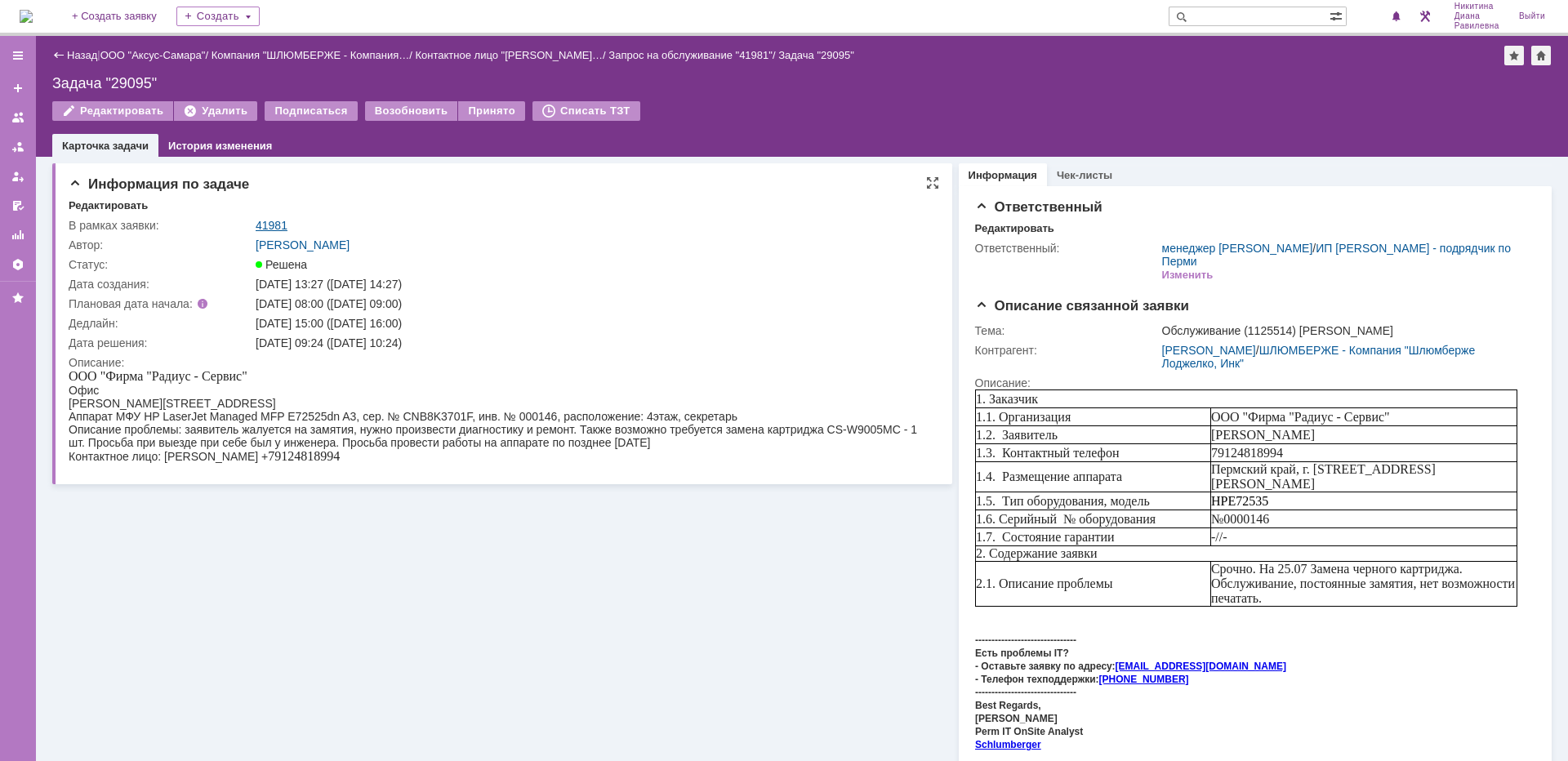
click at [271, 221] on link "41981" at bounding box center [271, 226] width 32 height 13
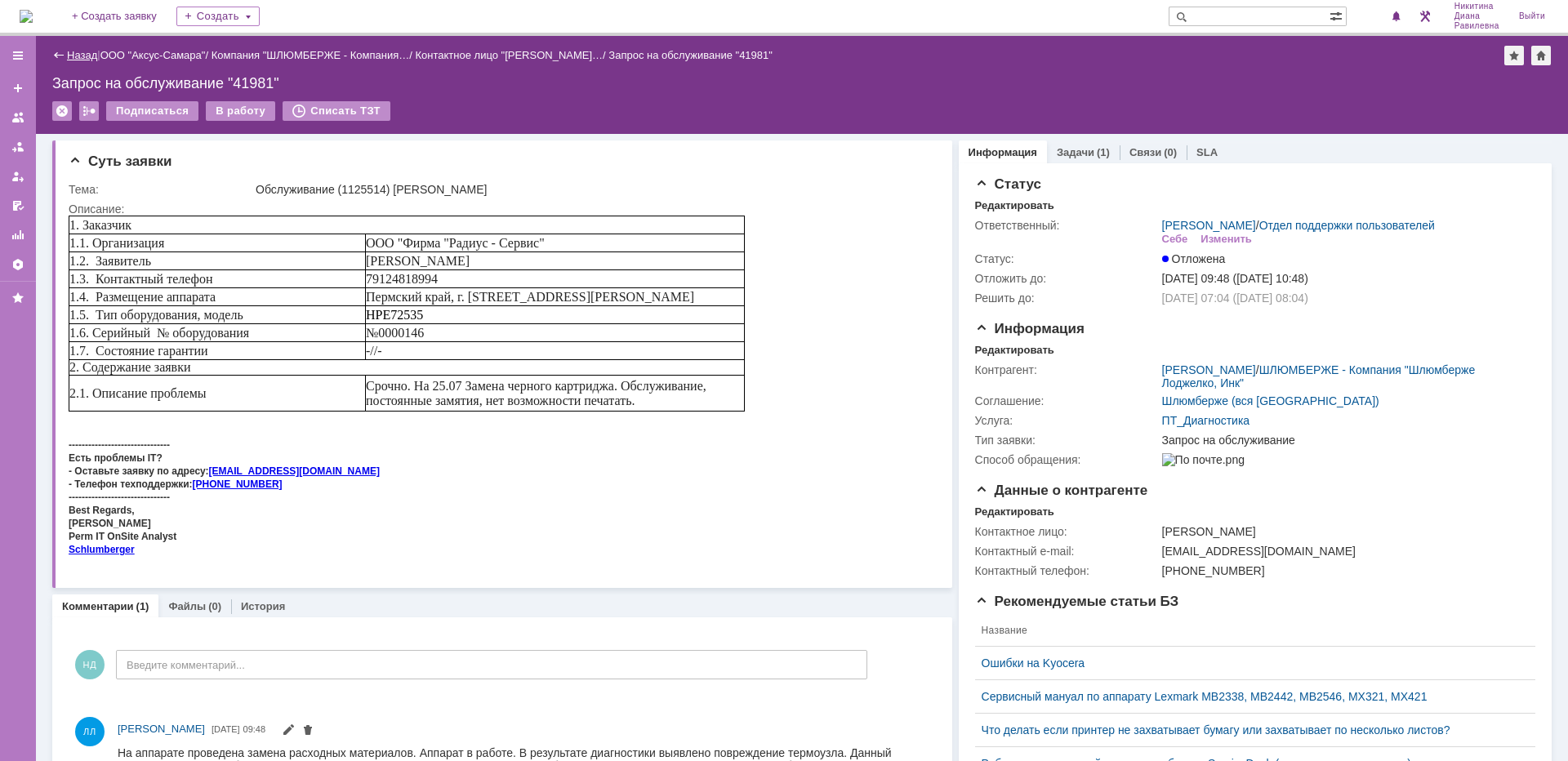
click at [75, 52] on link "Назад" at bounding box center [82, 55] width 30 height 12
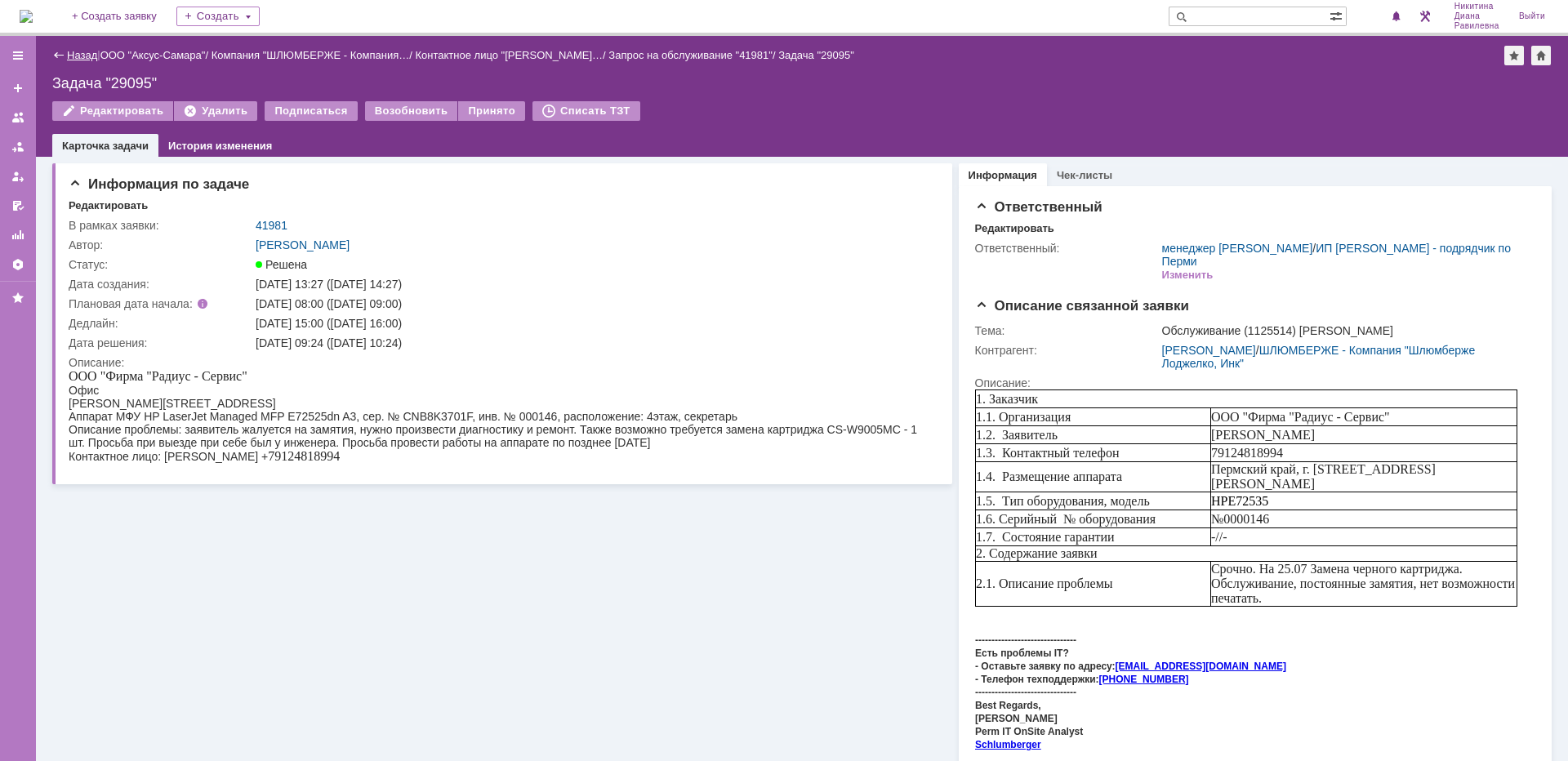
click at [75, 53] on link "Назад" at bounding box center [82, 55] width 30 height 12
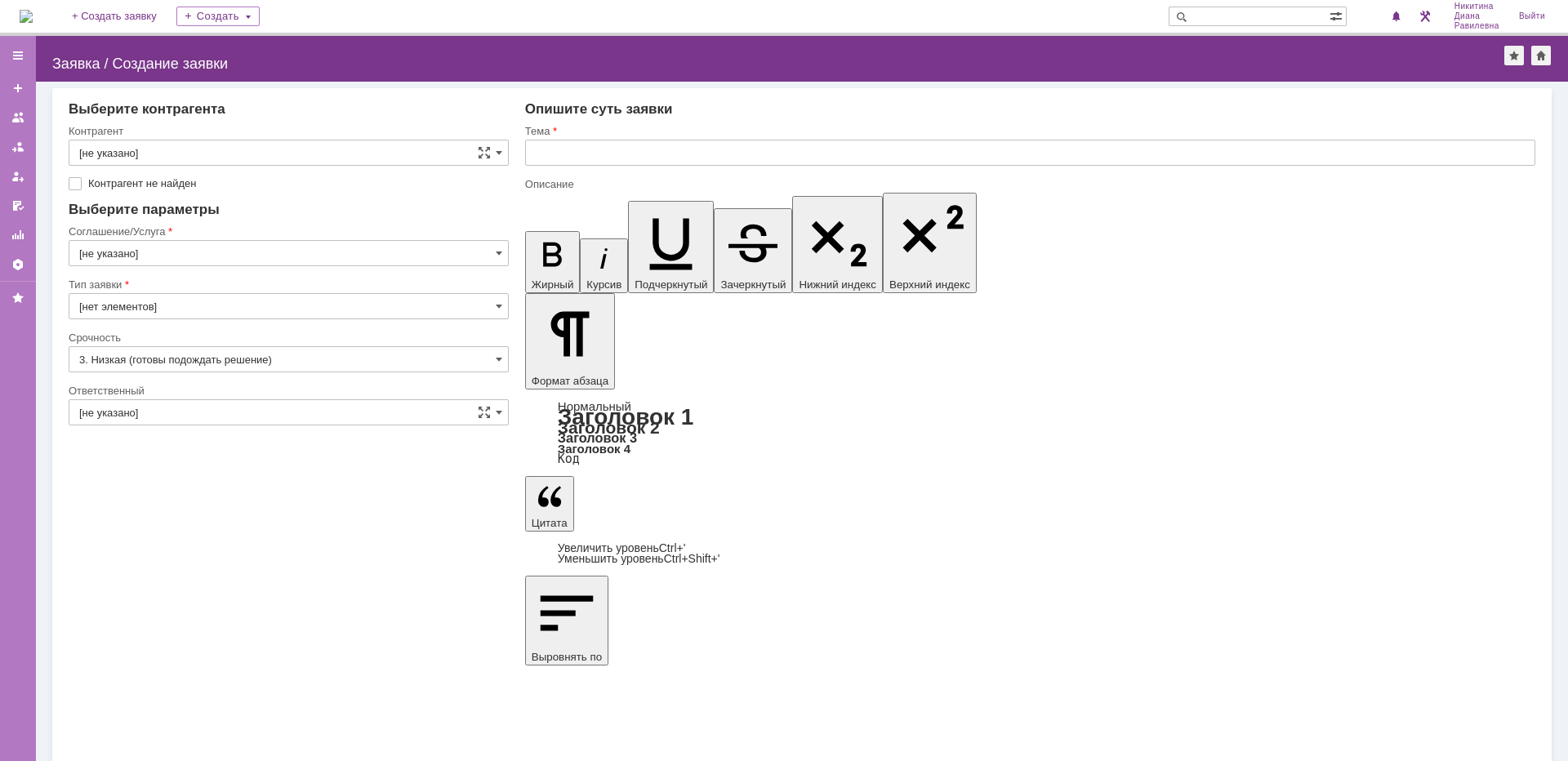
click at [33, 22] on img at bounding box center [26, 16] width 13 height 13
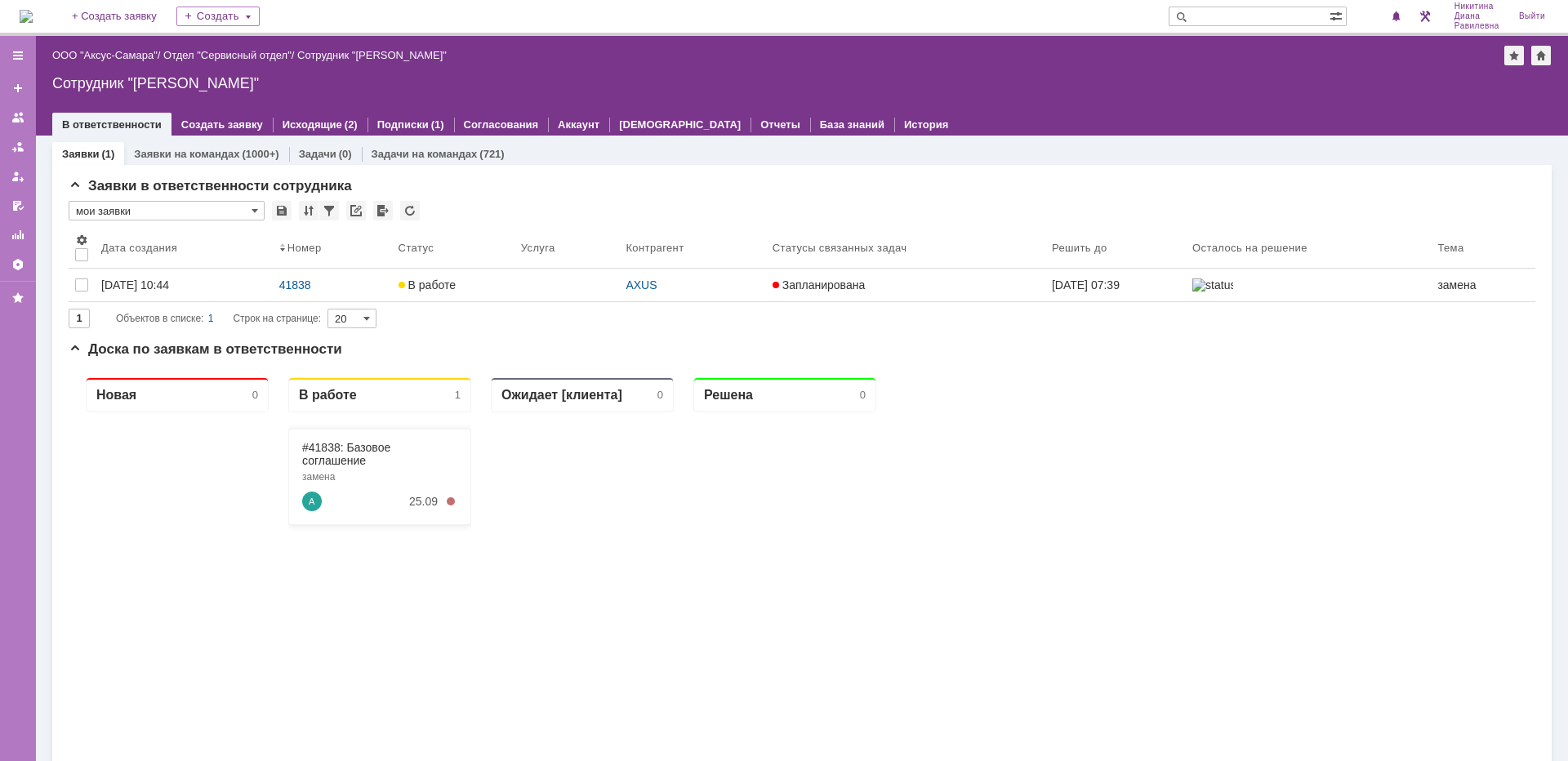
click at [104, 47] on div "Назад | ООО "Аксус-Самара" / Отдел "Сервисный отдел" / Сотрудник "[PERSON_NAME]"" at bounding box center [802, 56] width 1499 height 20
click at [116, 57] on link "ООО "Аксус-Самара"" at bounding box center [105, 55] width 105 height 12
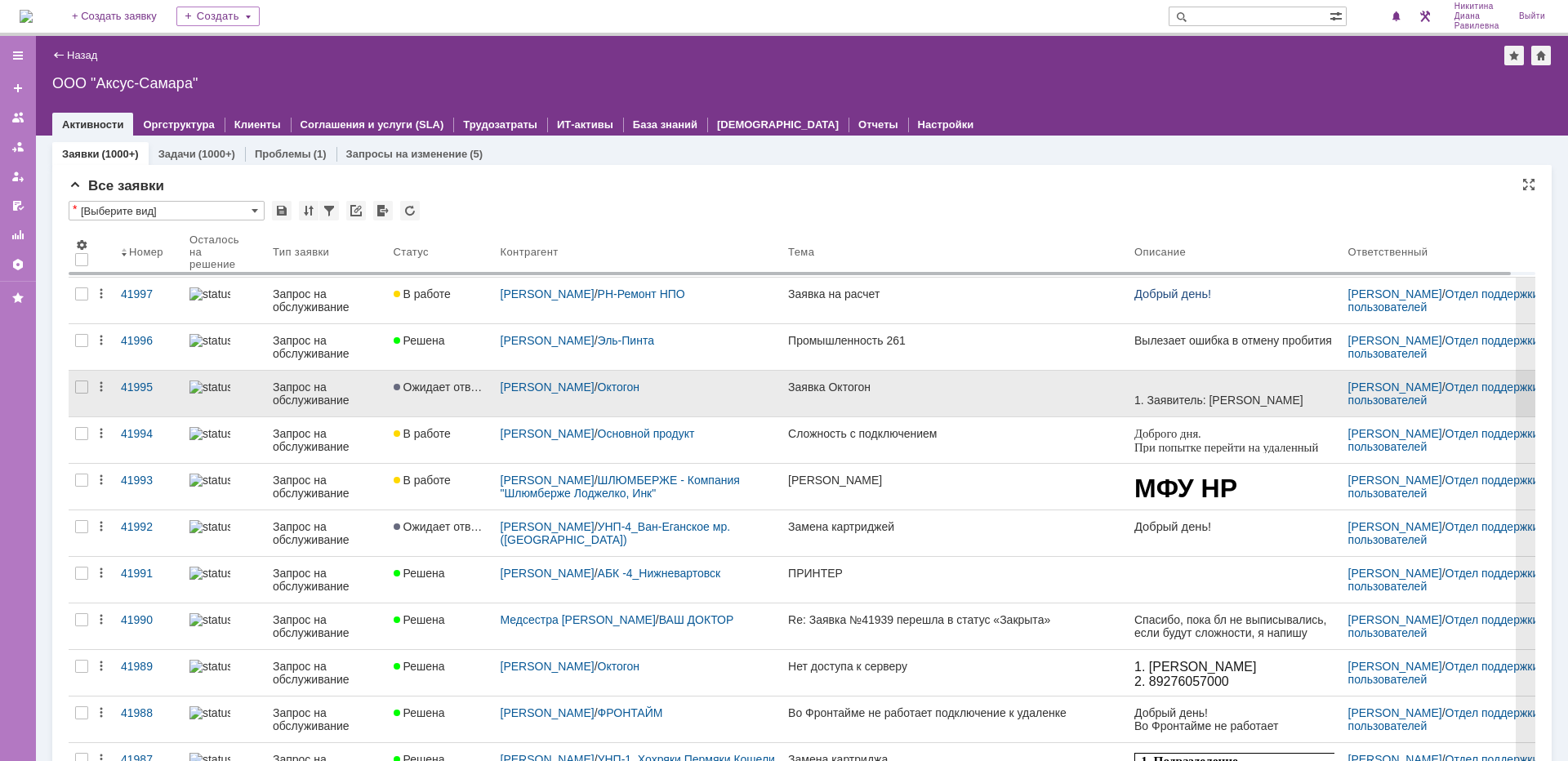
click at [340, 393] on div "Запрос на обслуживание" at bounding box center [326, 394] width 107 height 26
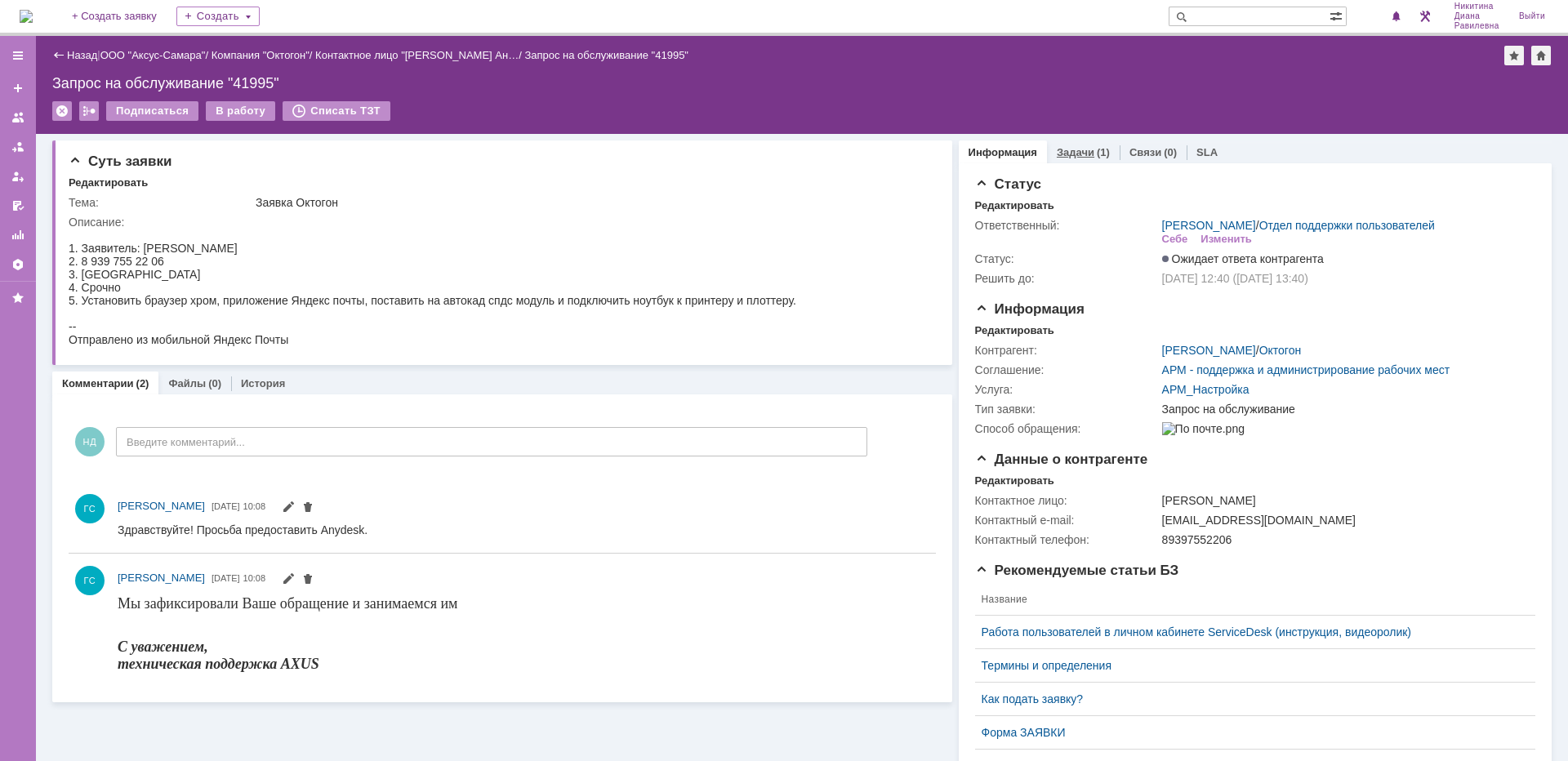
click at [1096, 153] on div "(1)" at bounding box center [1103, 152] width 13 height 12
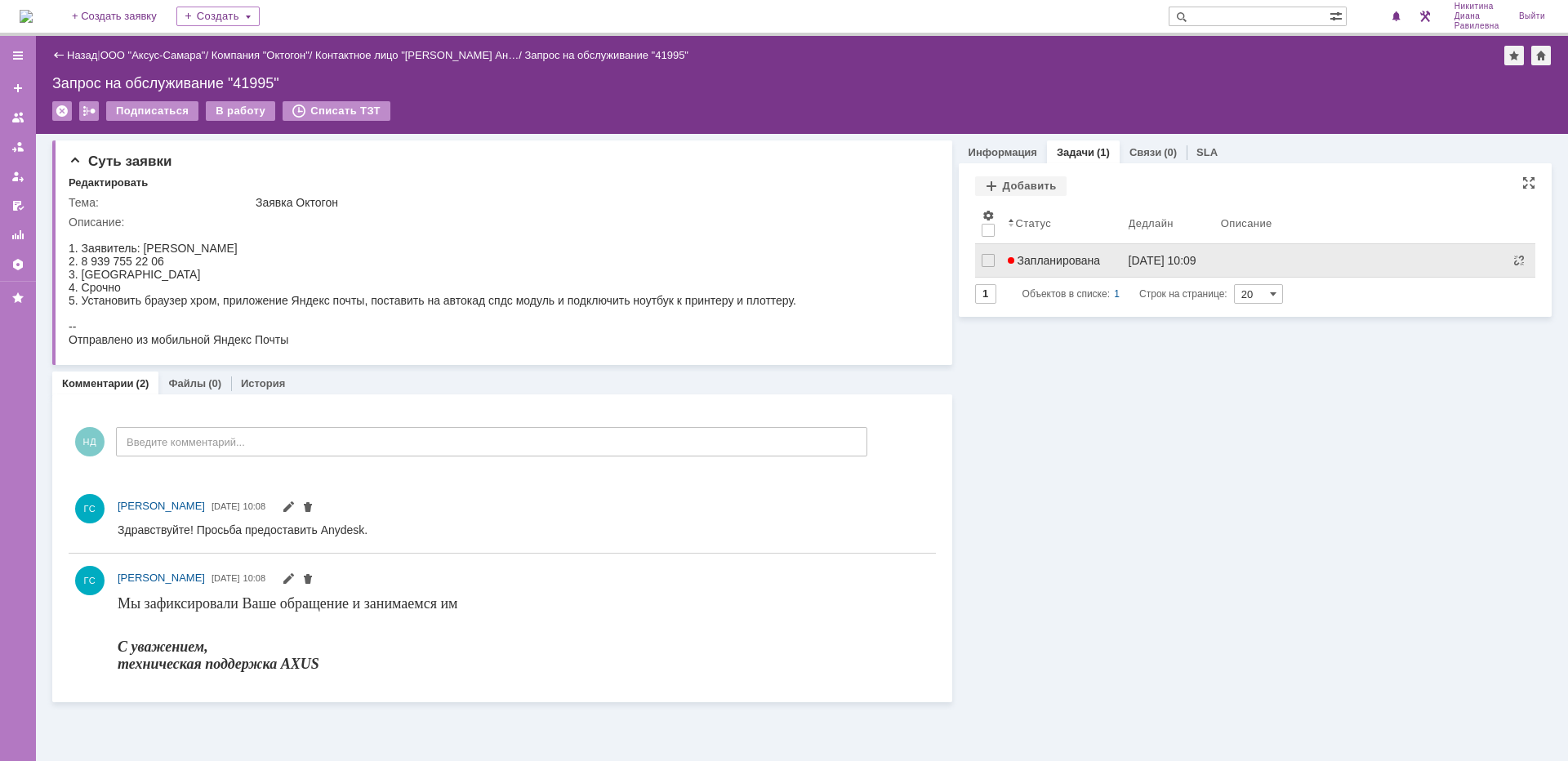
click at [1070, 257] on span "Запланирована" at bounding box center [1055, 261] width 93 height 13
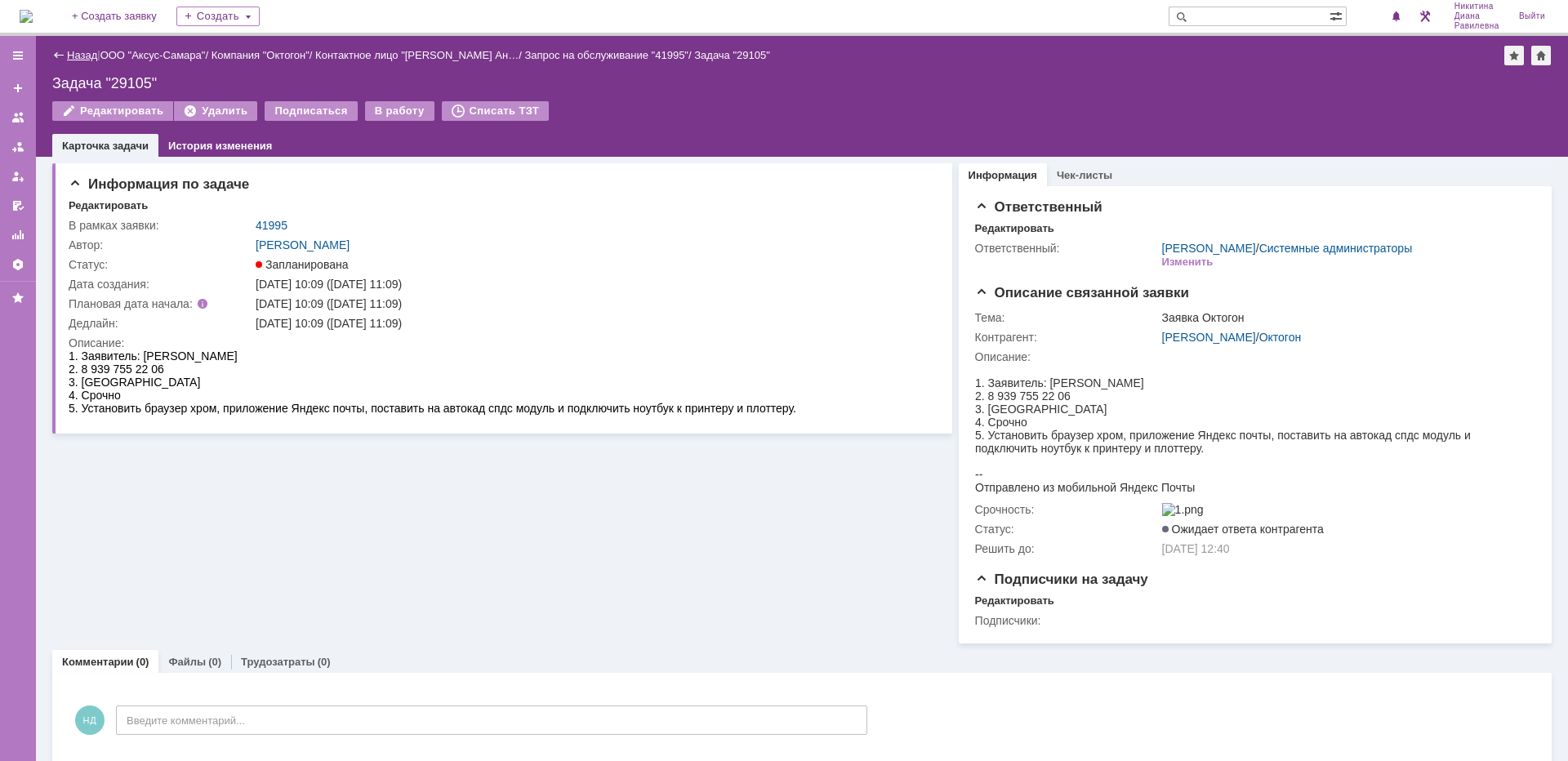
click at [89, 59] on link "Назад" at bounding box center [82, 55] width 30 height 12
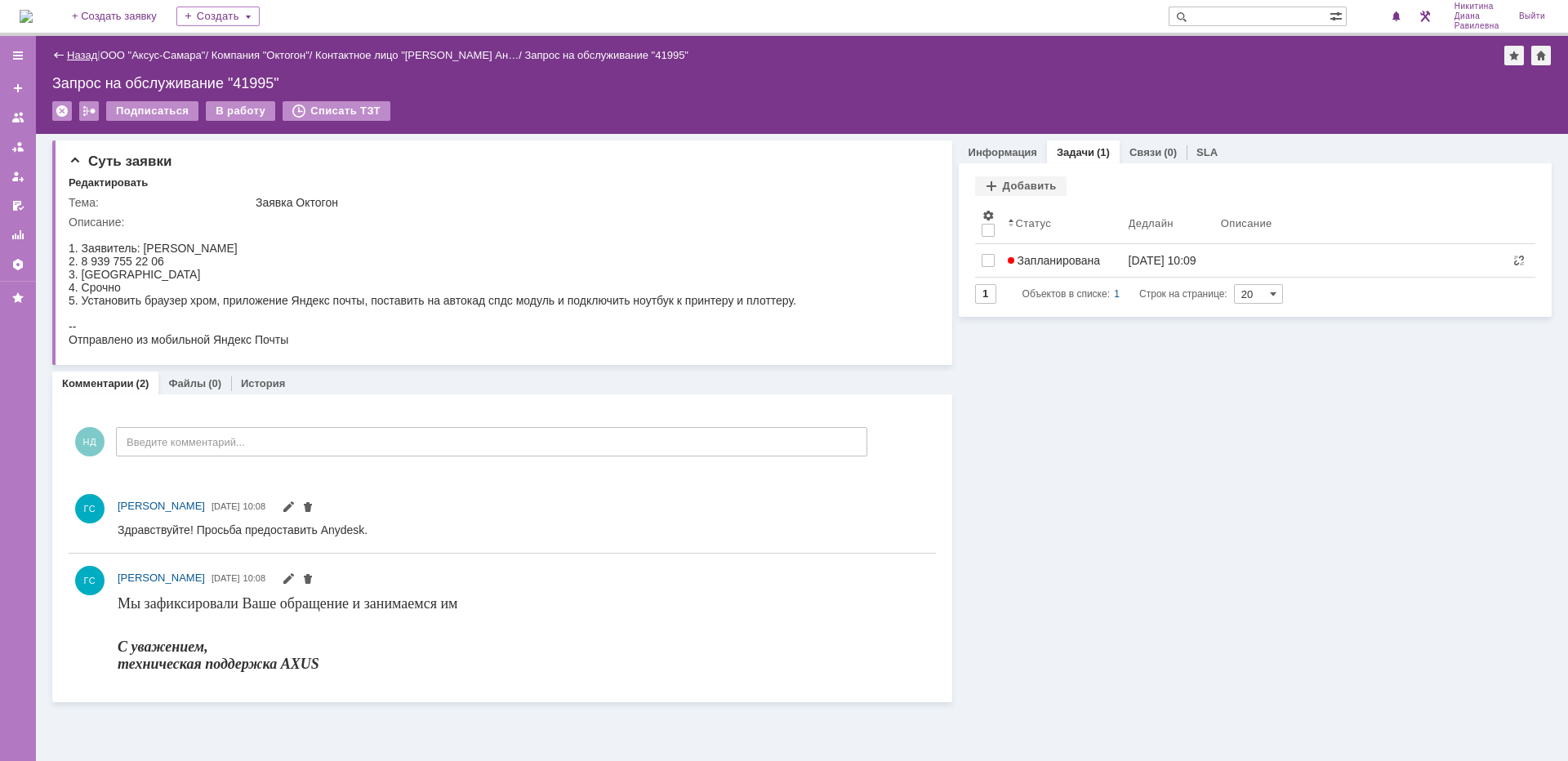
click at [88, 60] on link "Назад" at bounding box center [82, 55] width 30 height 12
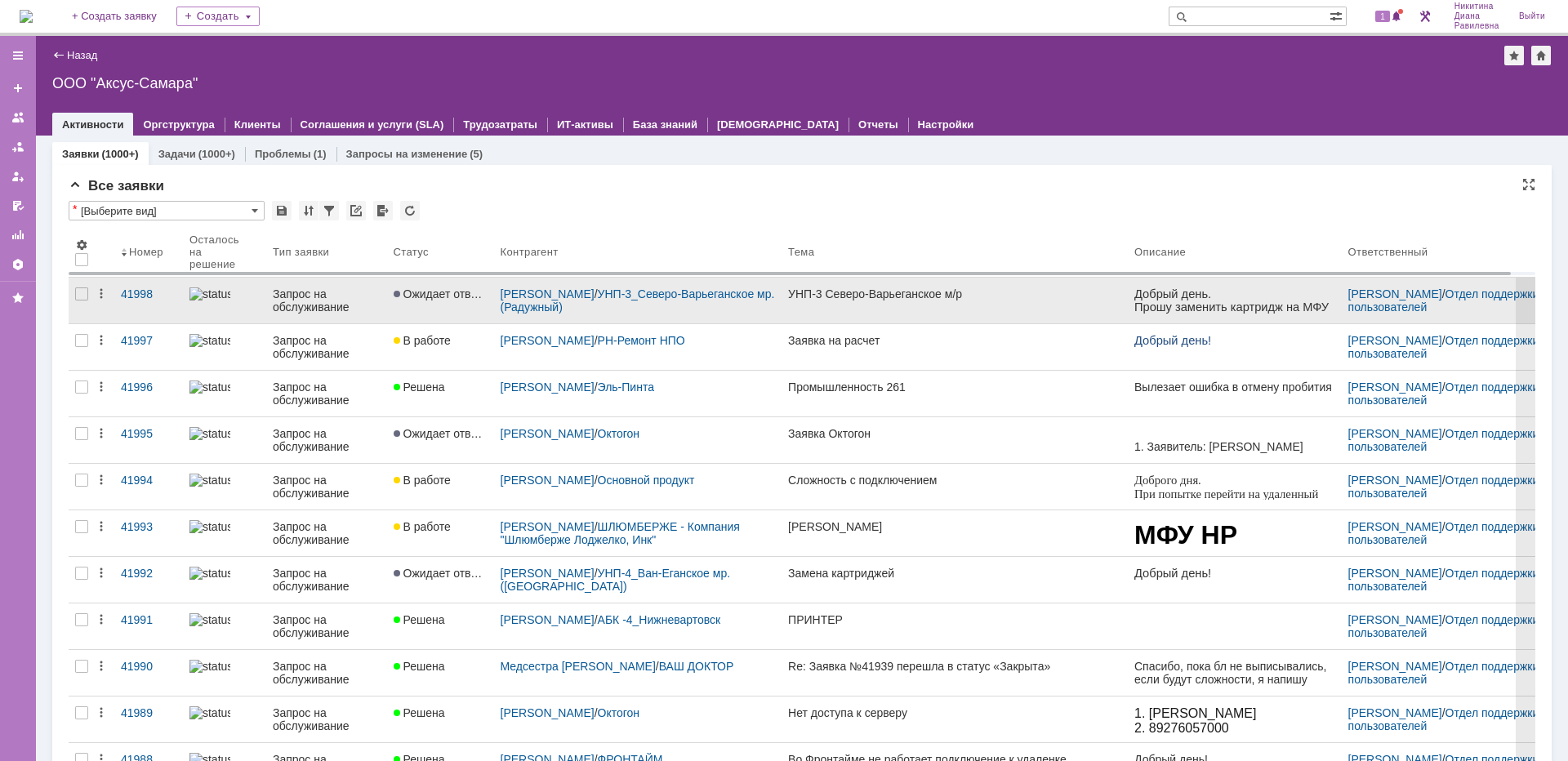
click at [307, 304] on div "Запрос на обслуживание" at bounding box center [326, 301] width 107 height 26
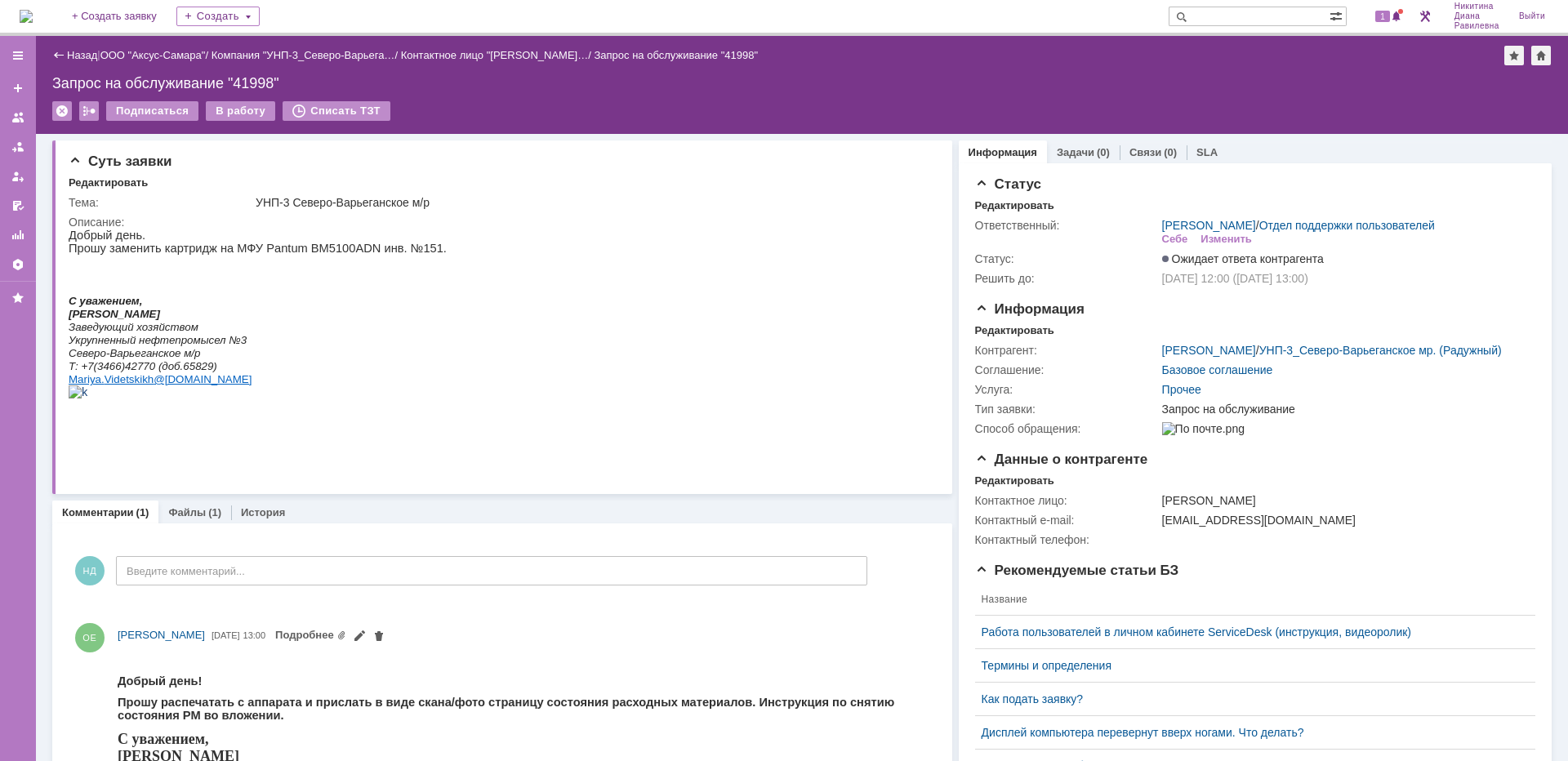
click at [66, 55] on div "Назад" at bounding box center [75, 55] width 45 height 12
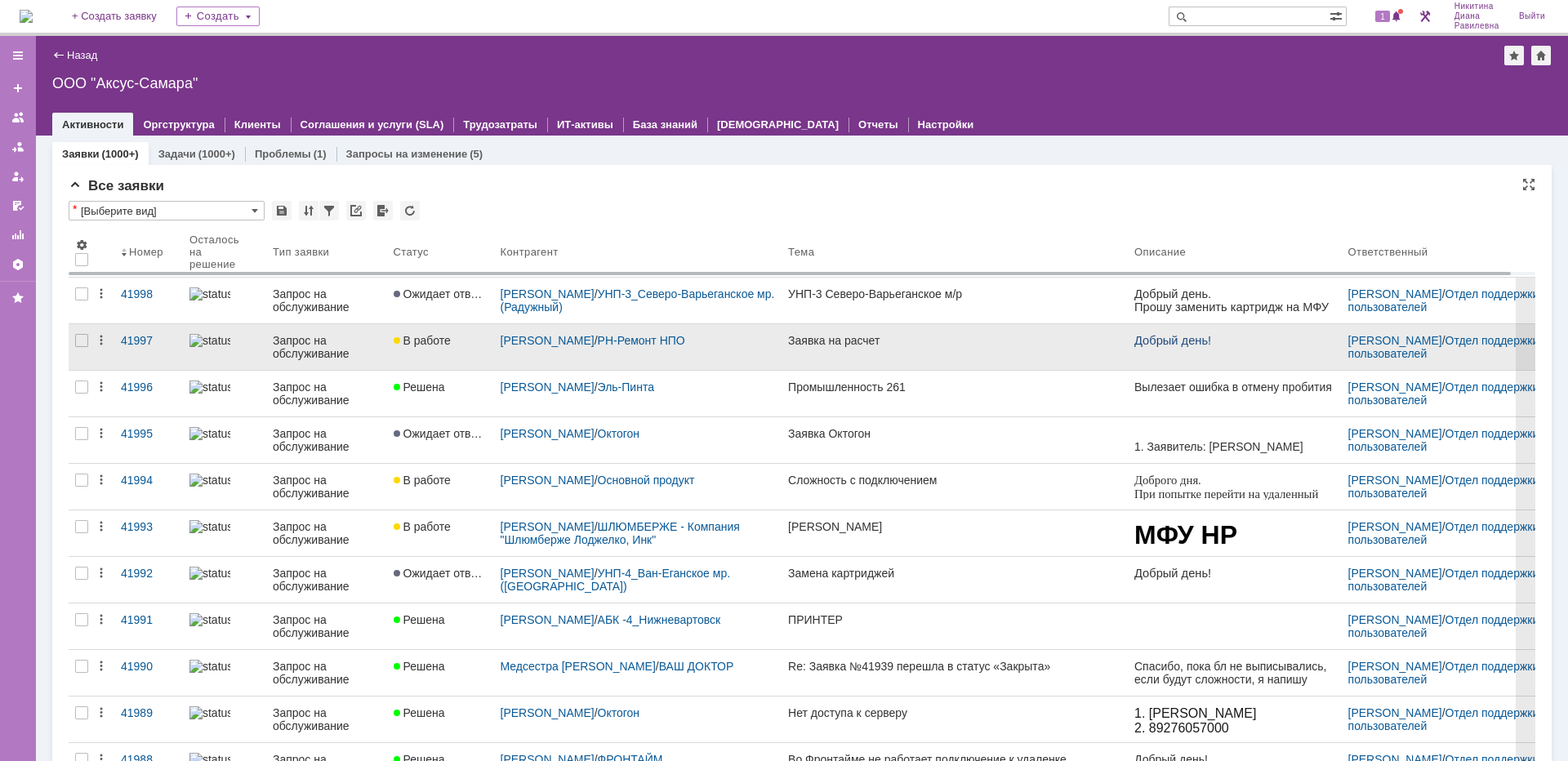
click at [301, 341] on div "Запрос на обслуживание" at bounding box center [326, 347] width 107 height 26
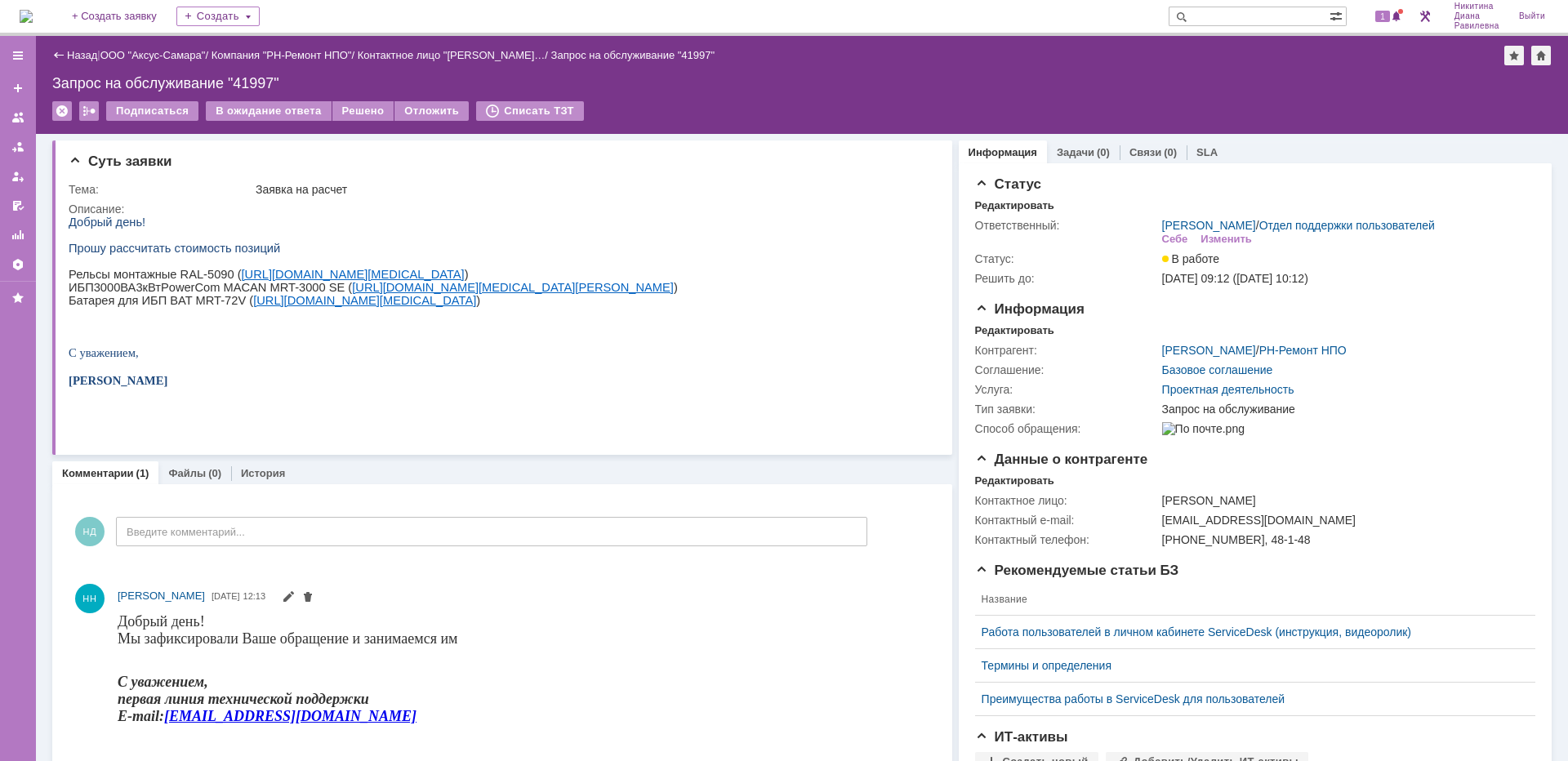
click at [79, 62] on div "Назад | ООО "Аксус-Самара" / Компания "РН-Ремонт НПО" / Контактное лицо "Абрамо…" at bounding box center [802, 56] width 1499 height 20
click at [79, 54] on link "Назад" at bounding box center [82, 55] width 30 height 12
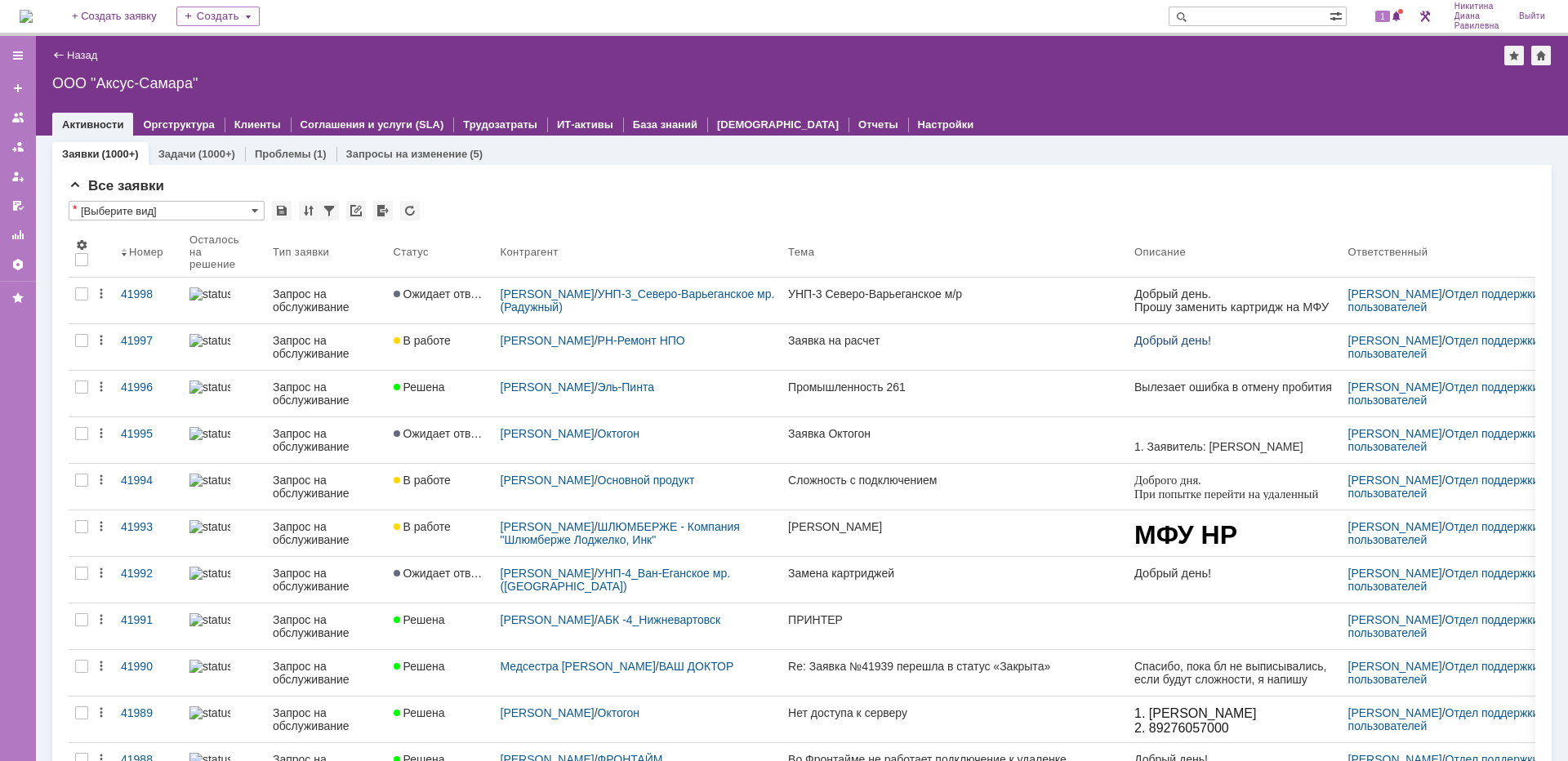
click at [1236, 7] on input "text" at bounding box center [1249, 16] width 161 height 20
type input "28109"
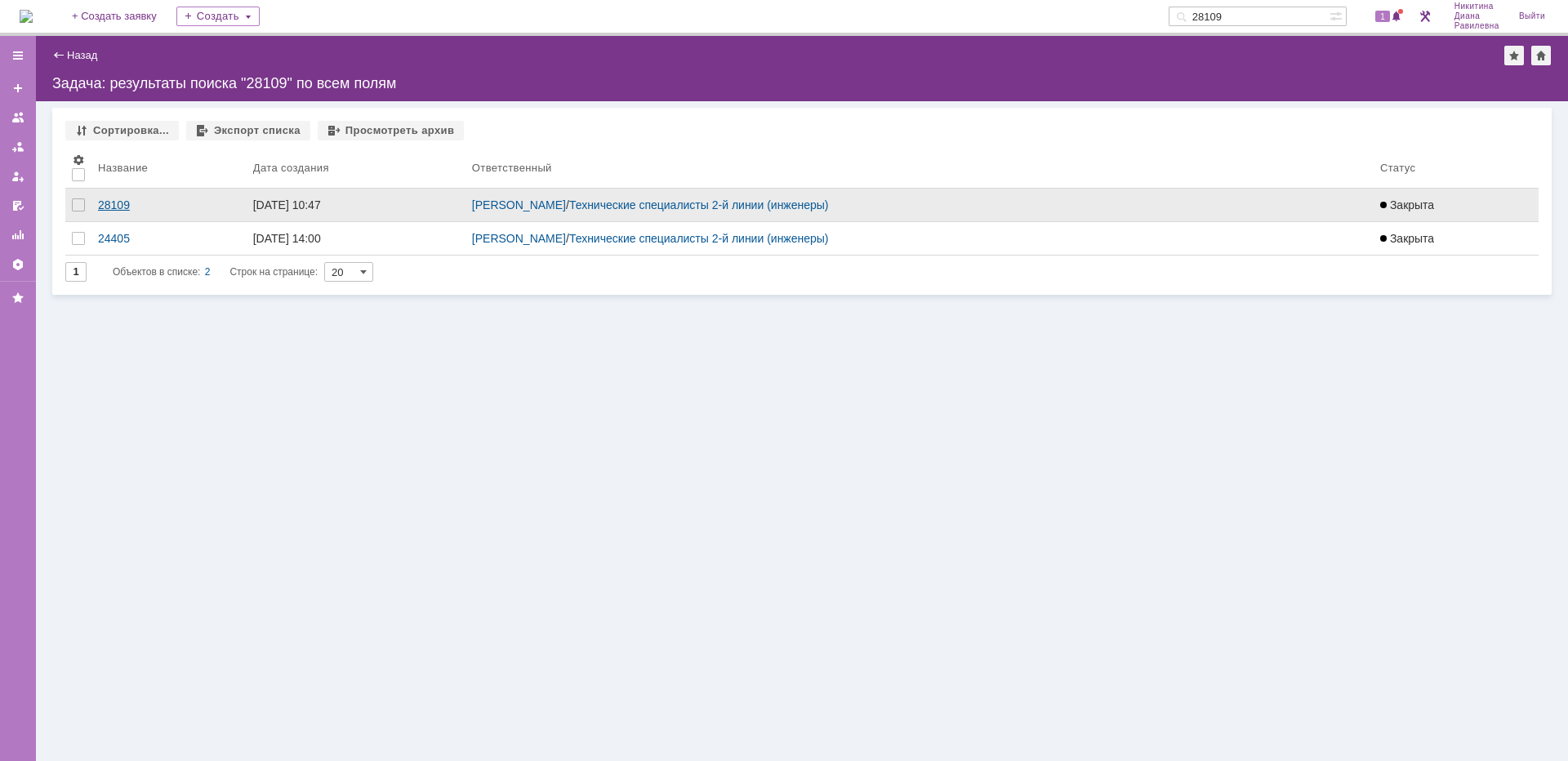
click at [124, 204] on div "28109" at bounding box center [169, 205] width 142 height 13
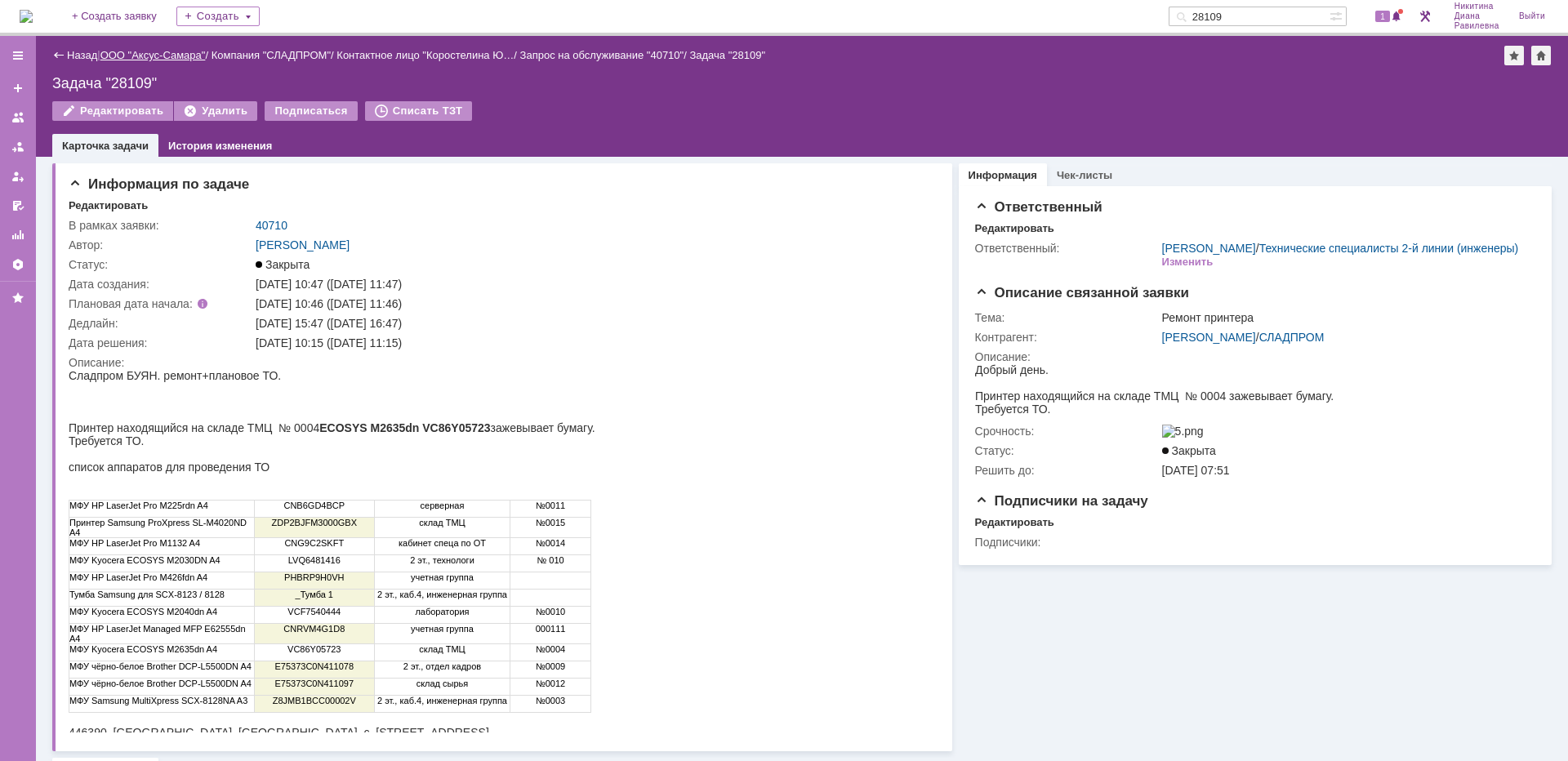
click at [129, 56] on link "ООО "Аксус-Самара"" at bounding box center [153, 55] width 105 height 12
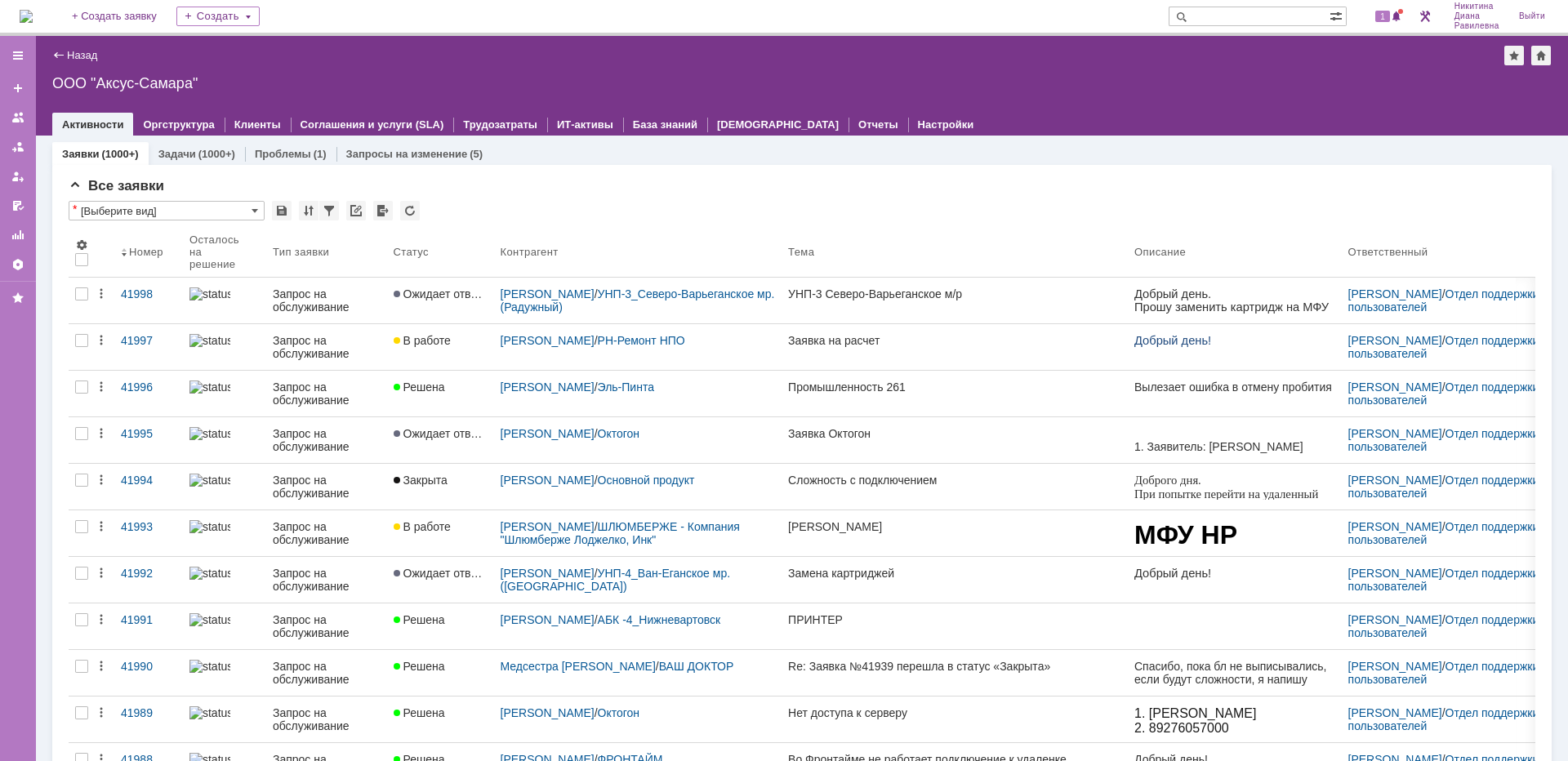
click at [1214, 17] on input "text" at bounding box center [1249, 16] width 161 height 20
type input "28109"
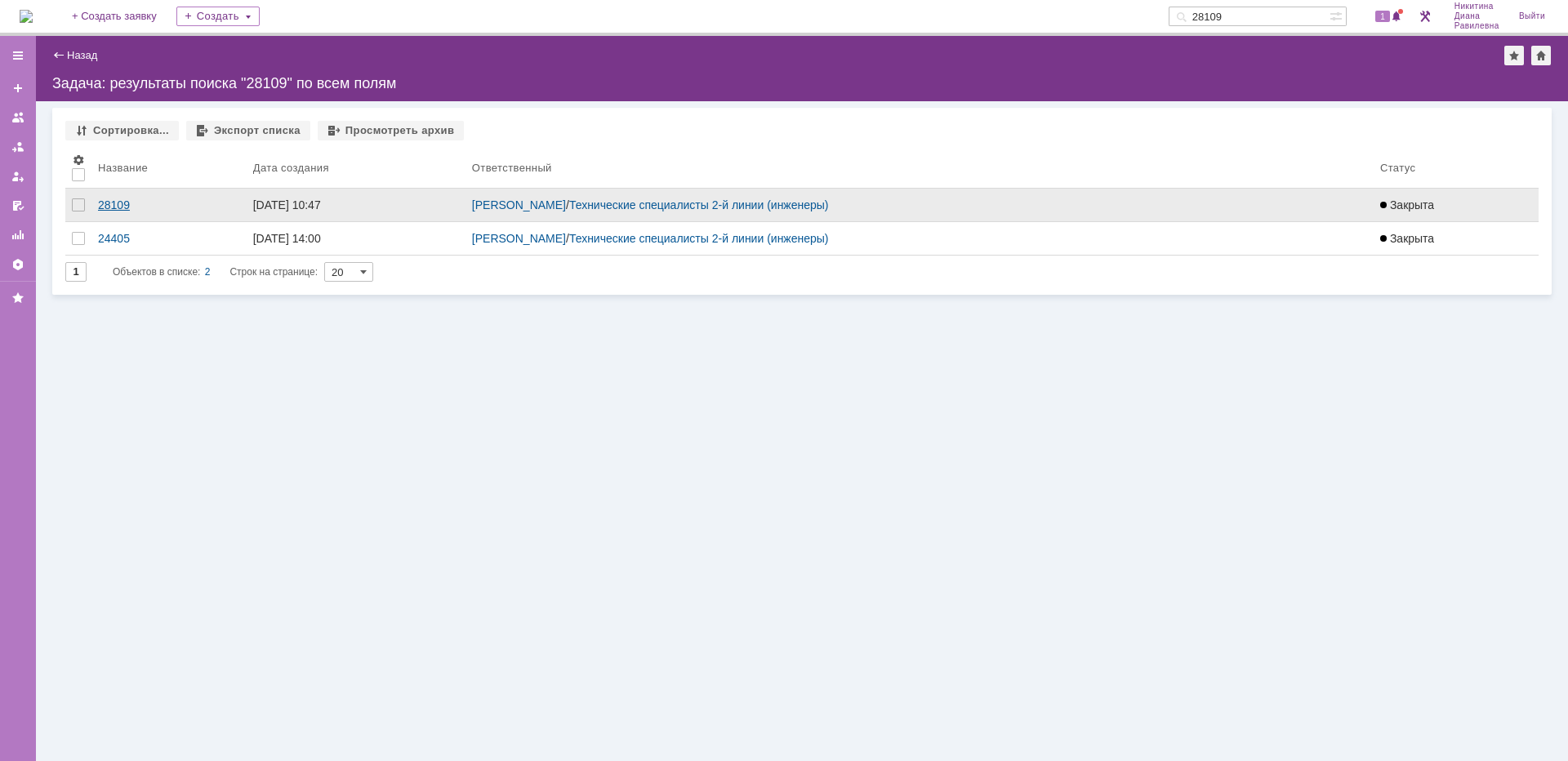
click at [117, 203] on div "28109" at bounding box center [169, 205] width 142 height 13
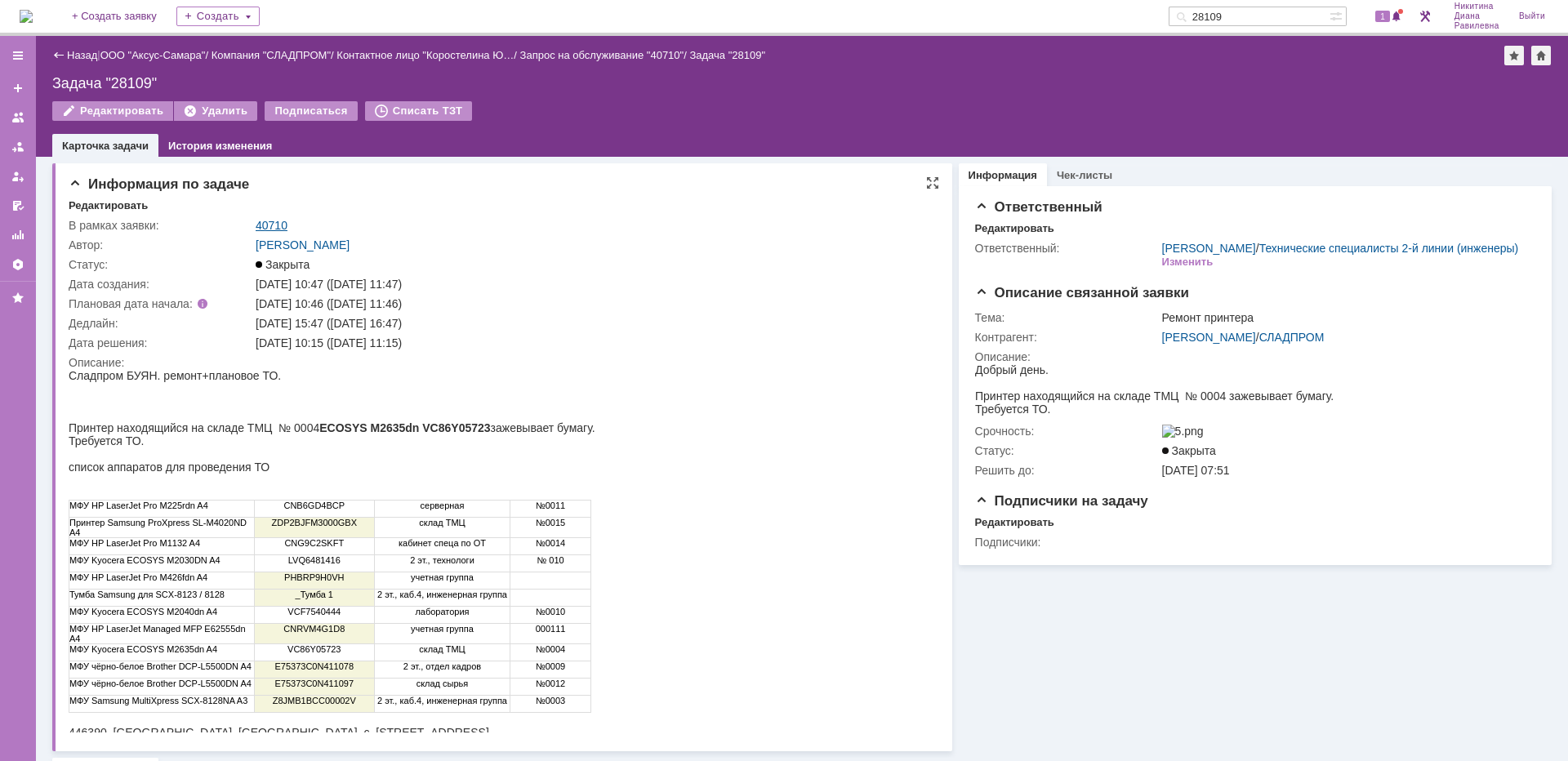
click at [279, 221] on link "40710" at bounding box center [271, 226] width 32 height 13
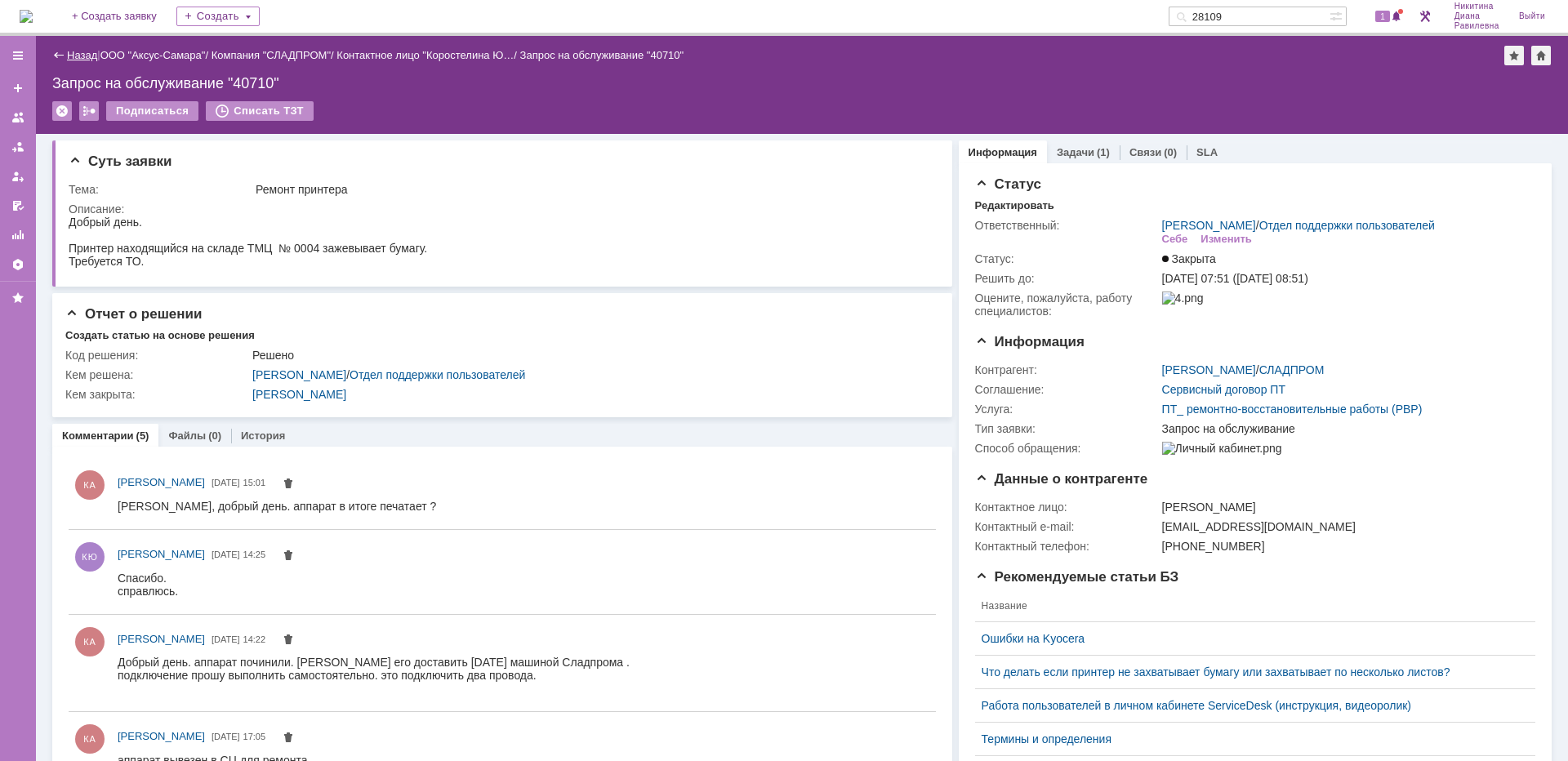
click at [72, 52] on link "Назад" at bounding box center [82, 55] width 30 height 12
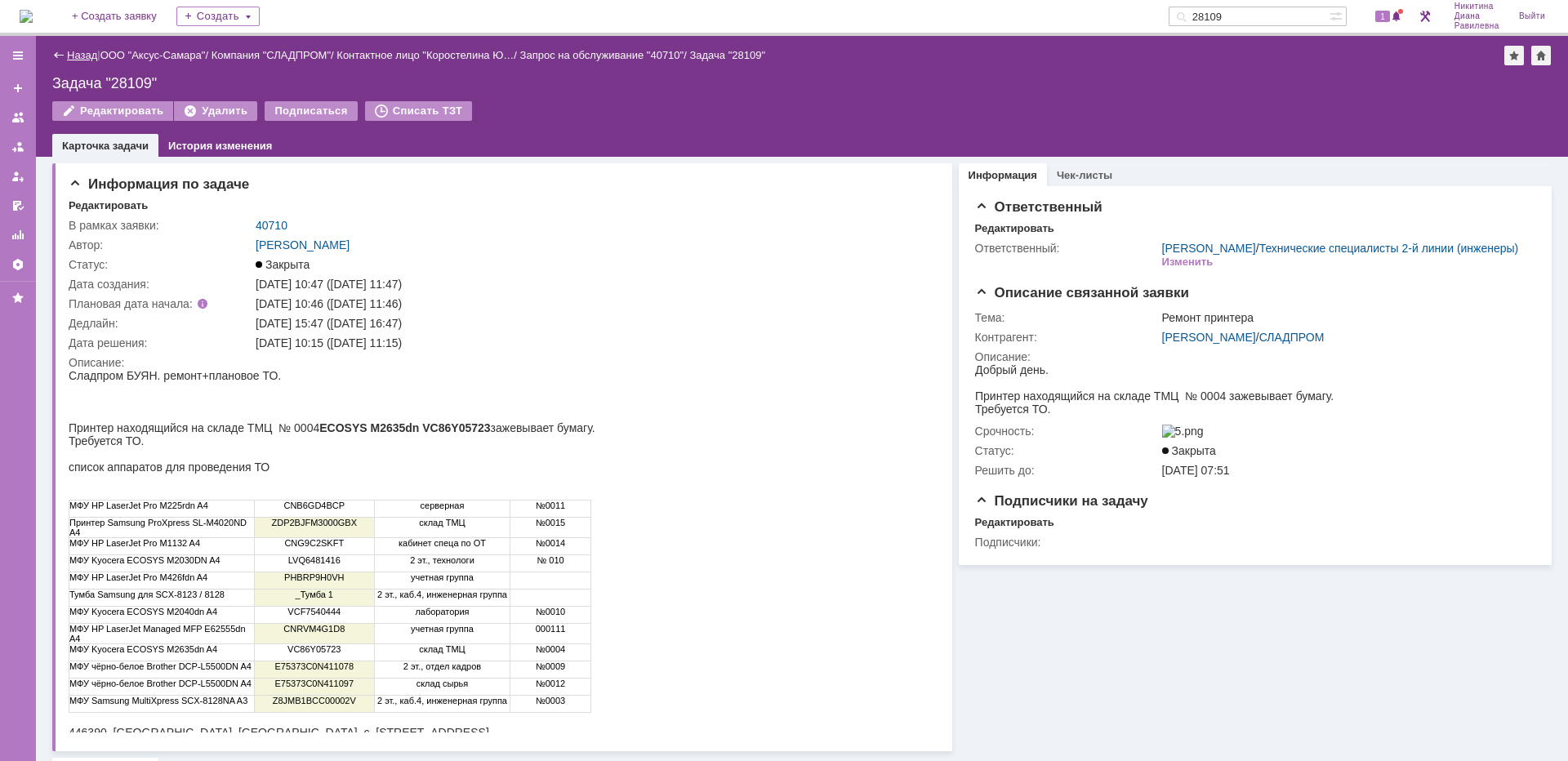
click at [86, 54] on link "Назад" at bounding box center [82, 55] width 30 height 12
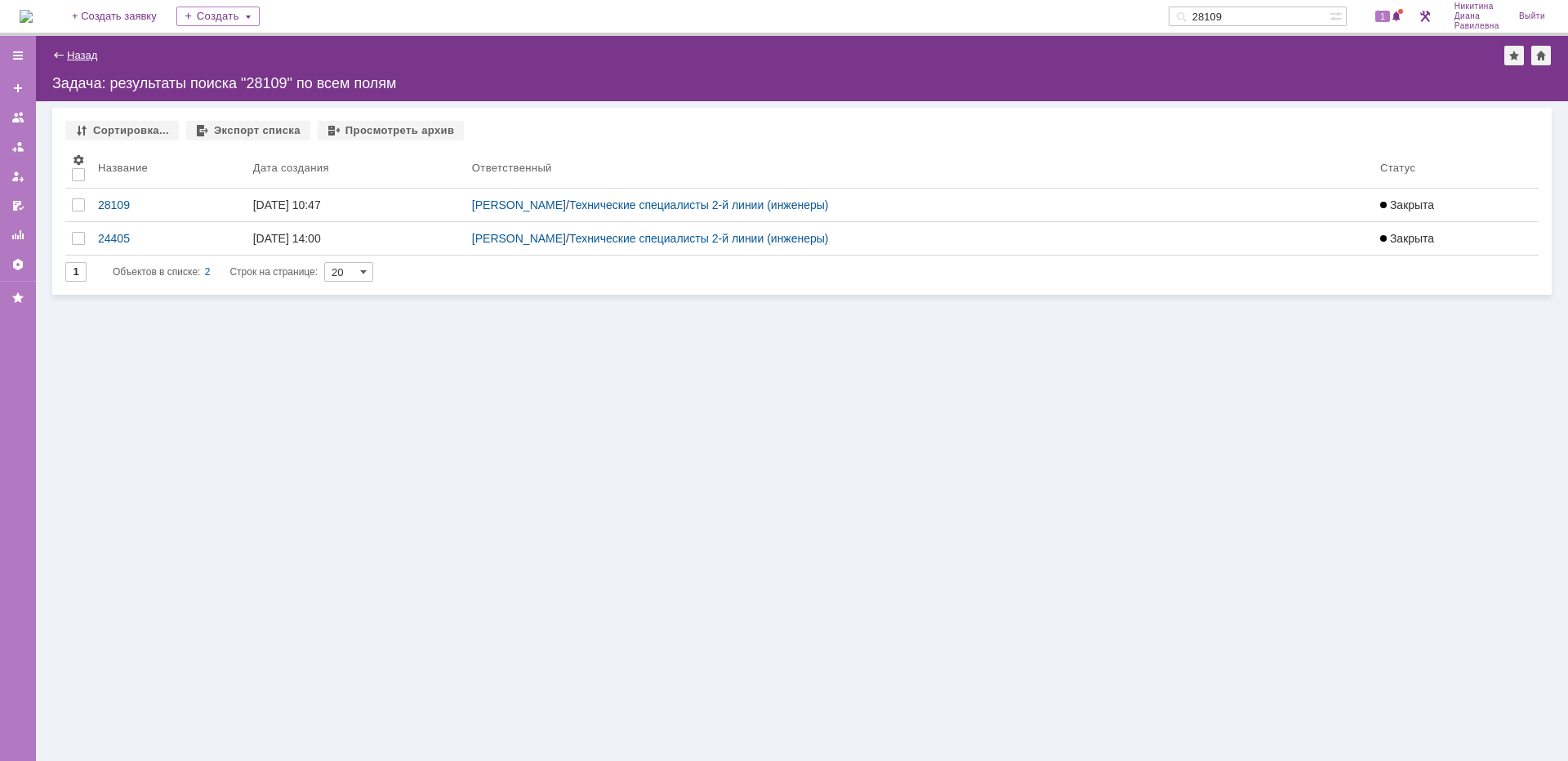
click at [86, 57] on link "Назад" at bounding box center [82, 55] width 30 height 12
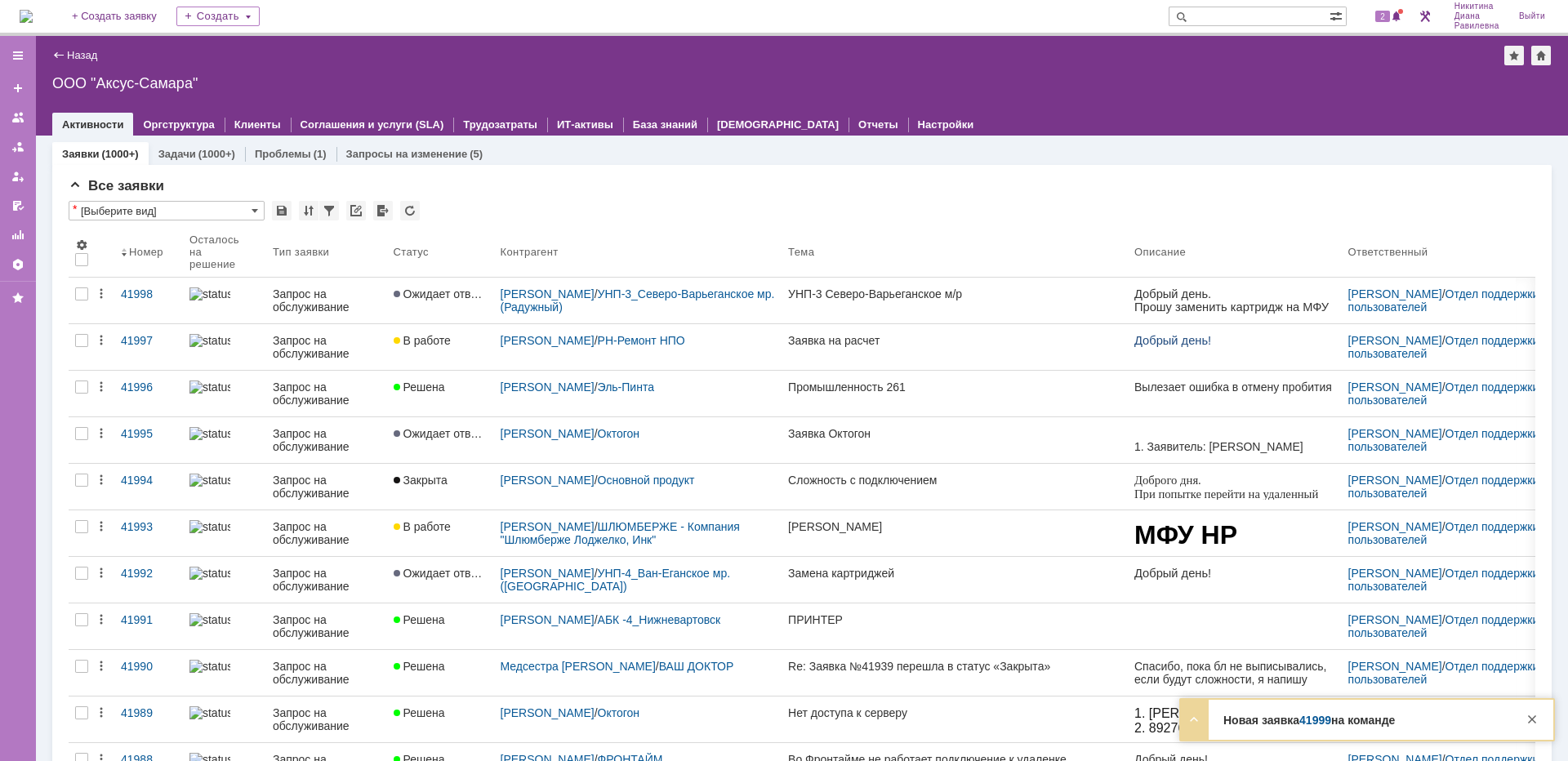
click at [1279, 20] on input "text" at bounding box center [1249, 16] width 161 height 20
type input "28324"
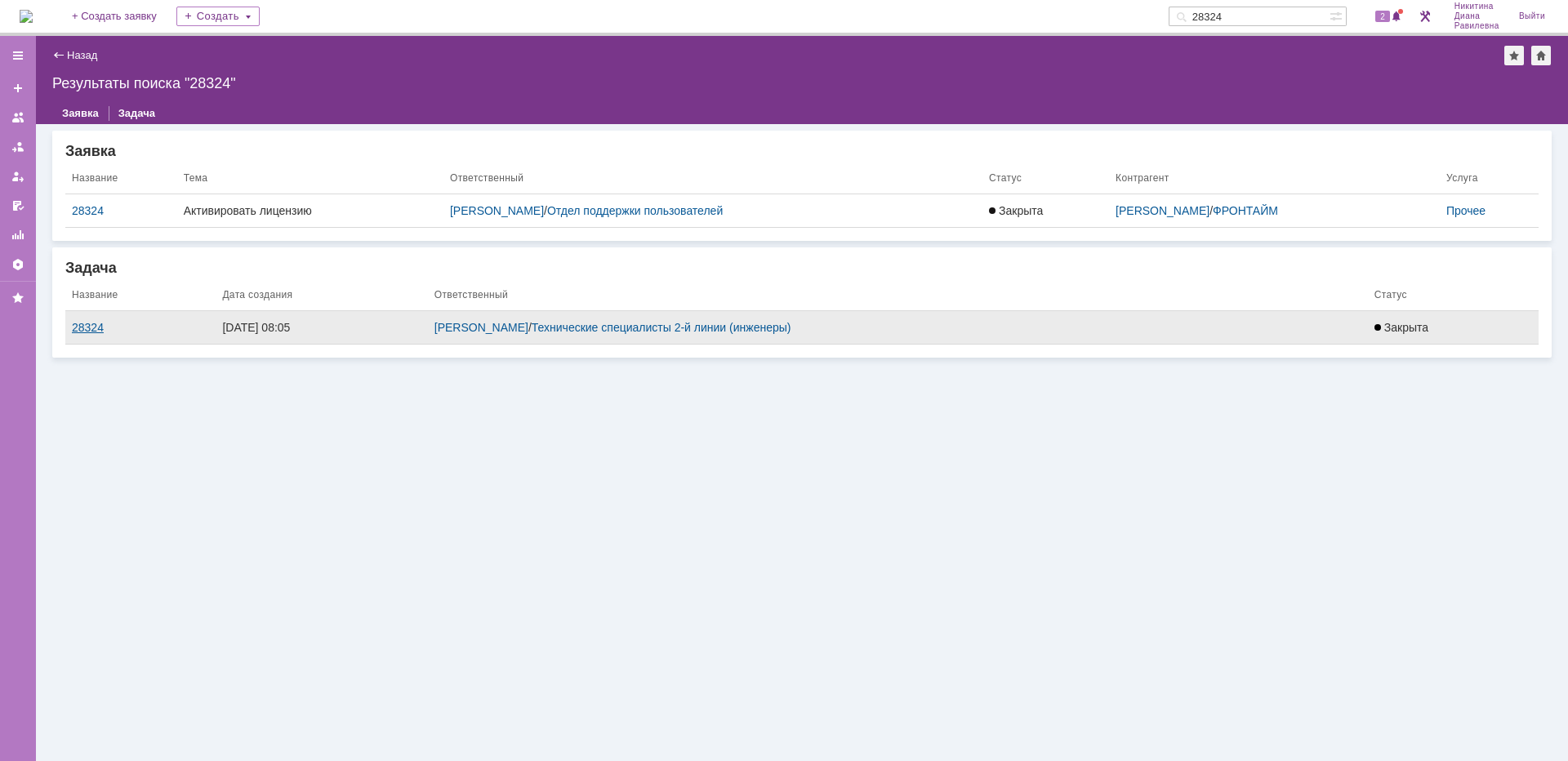
click at [92, 327] on div "28324" at bounding box center [140, 327] width 137 height 13
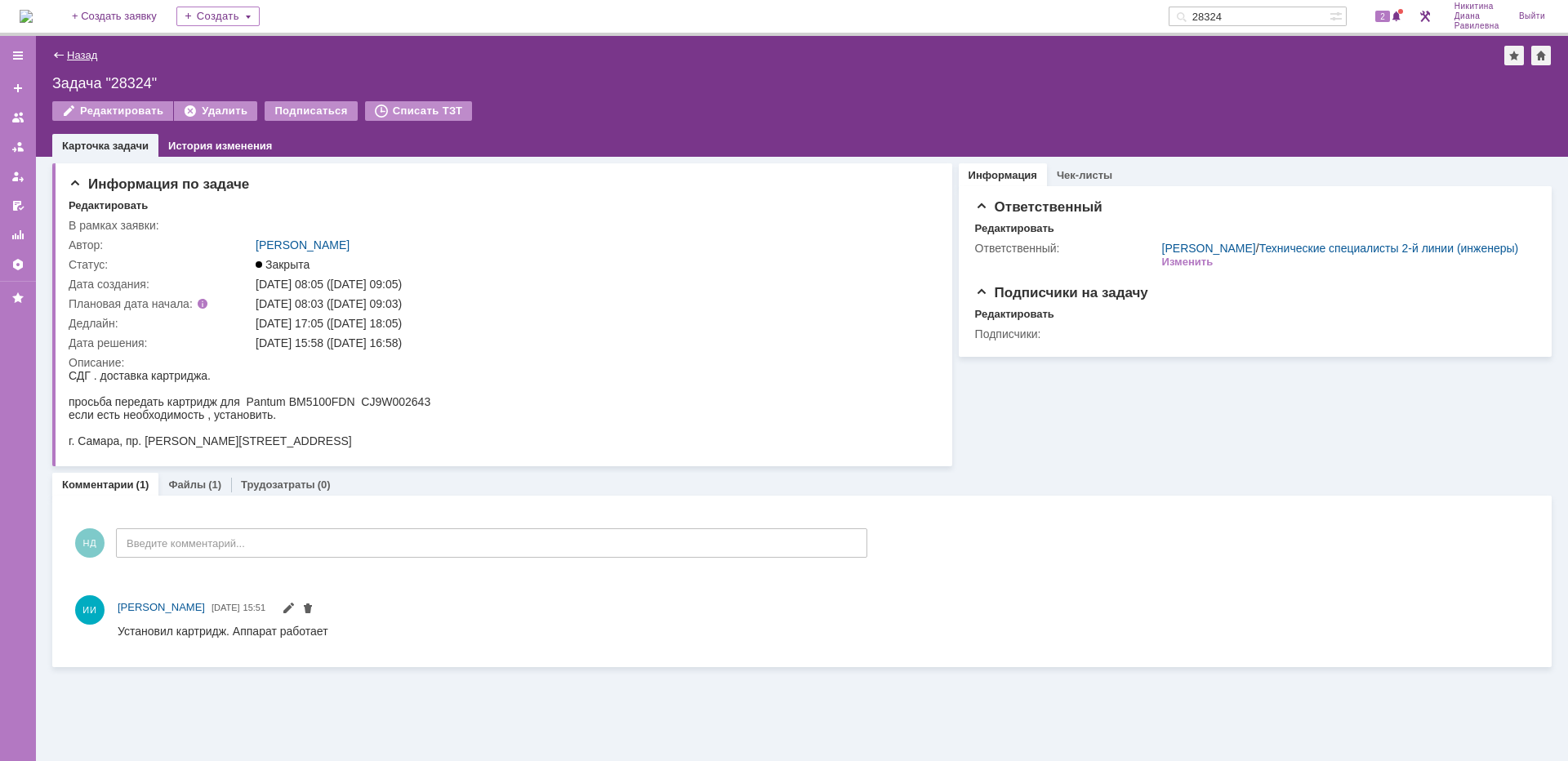
click at [70, 57] on link "Назад" at bounding box center [82, 55] width 30 height 12
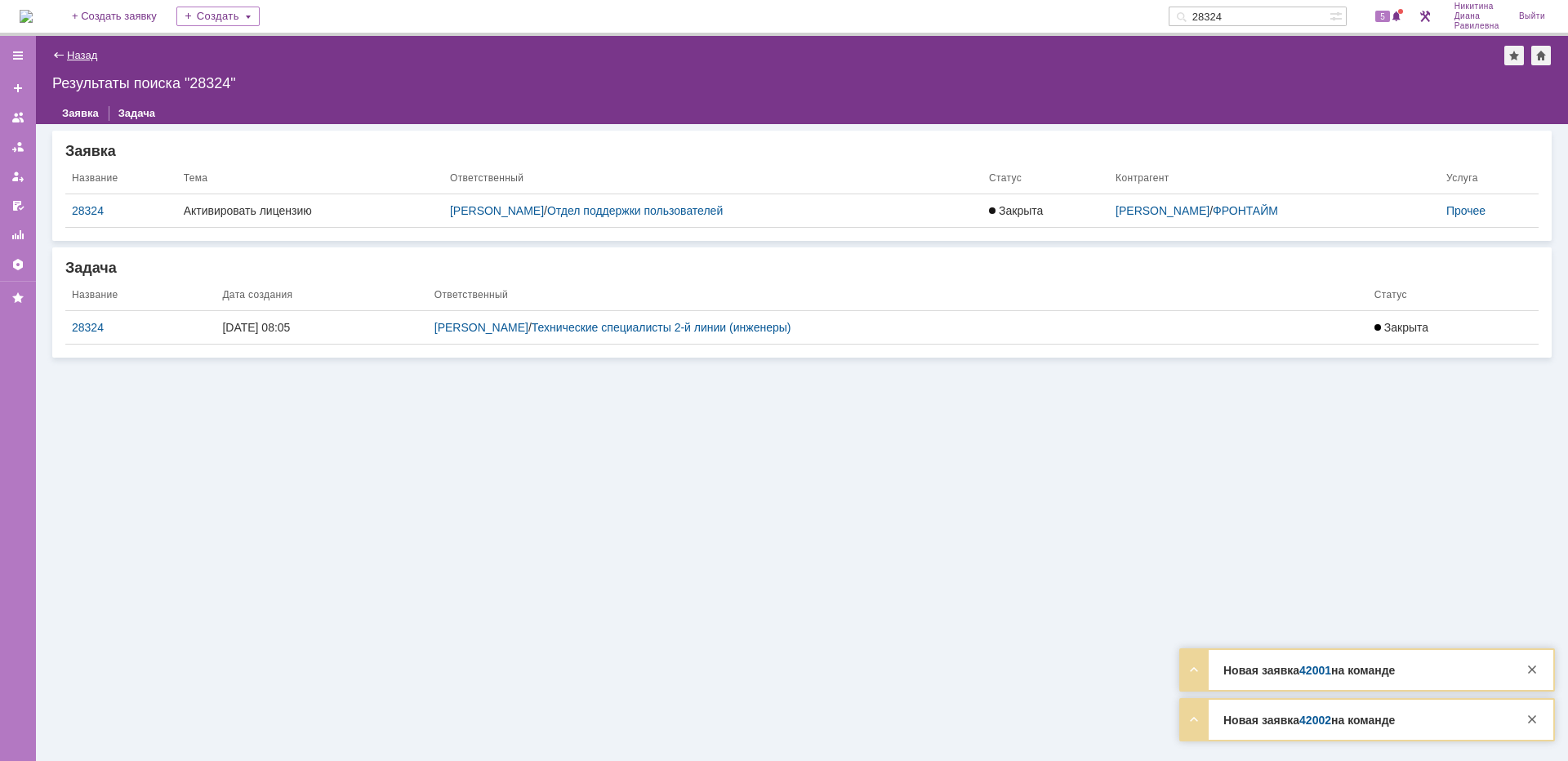
click at [71, 57] on link "Назад" at bounding box center [82, 55] width 30 height 12
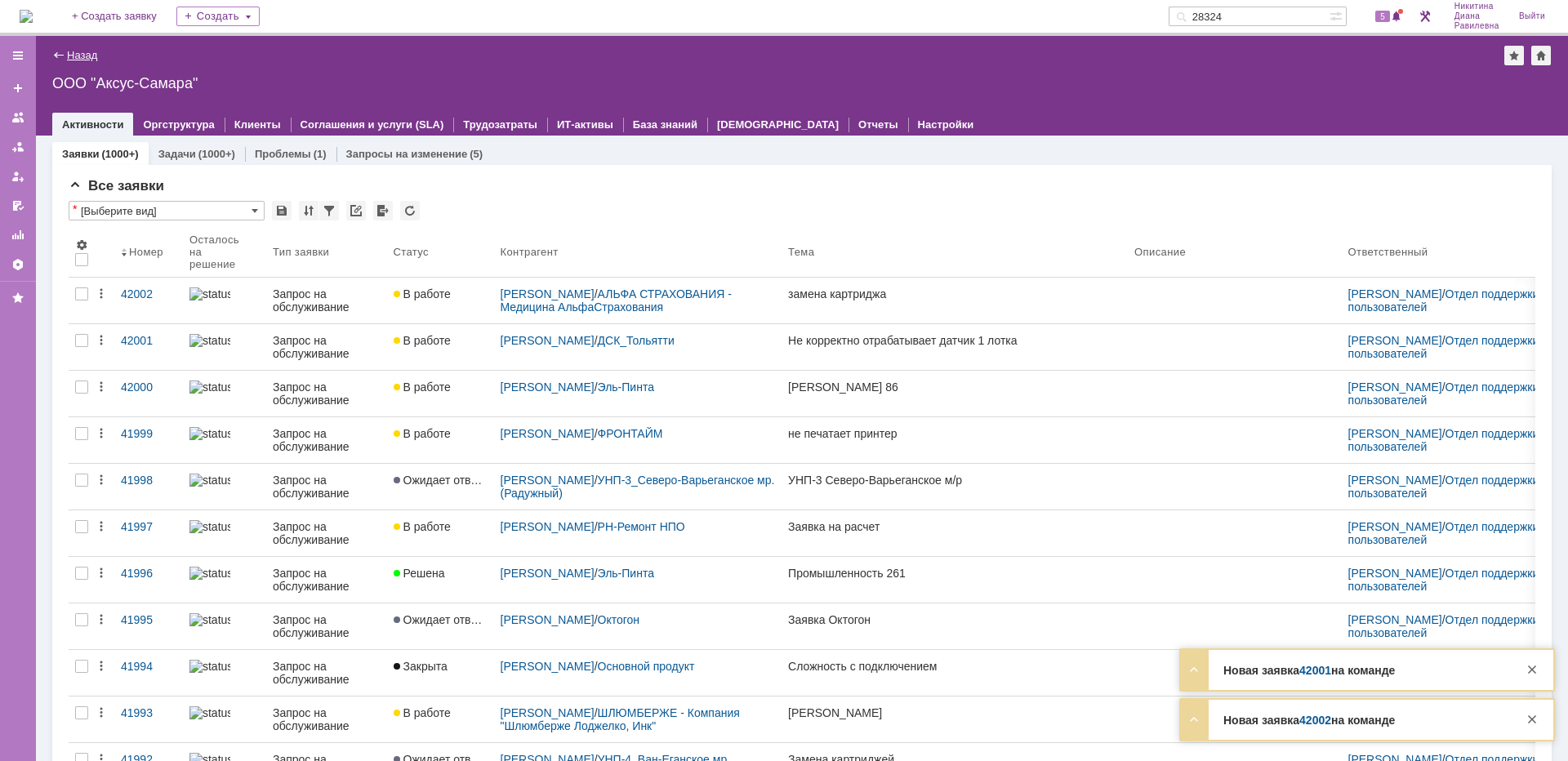
click at [87, 56] on link "Назад" at bounding box center [82, 55] width 30 height 12
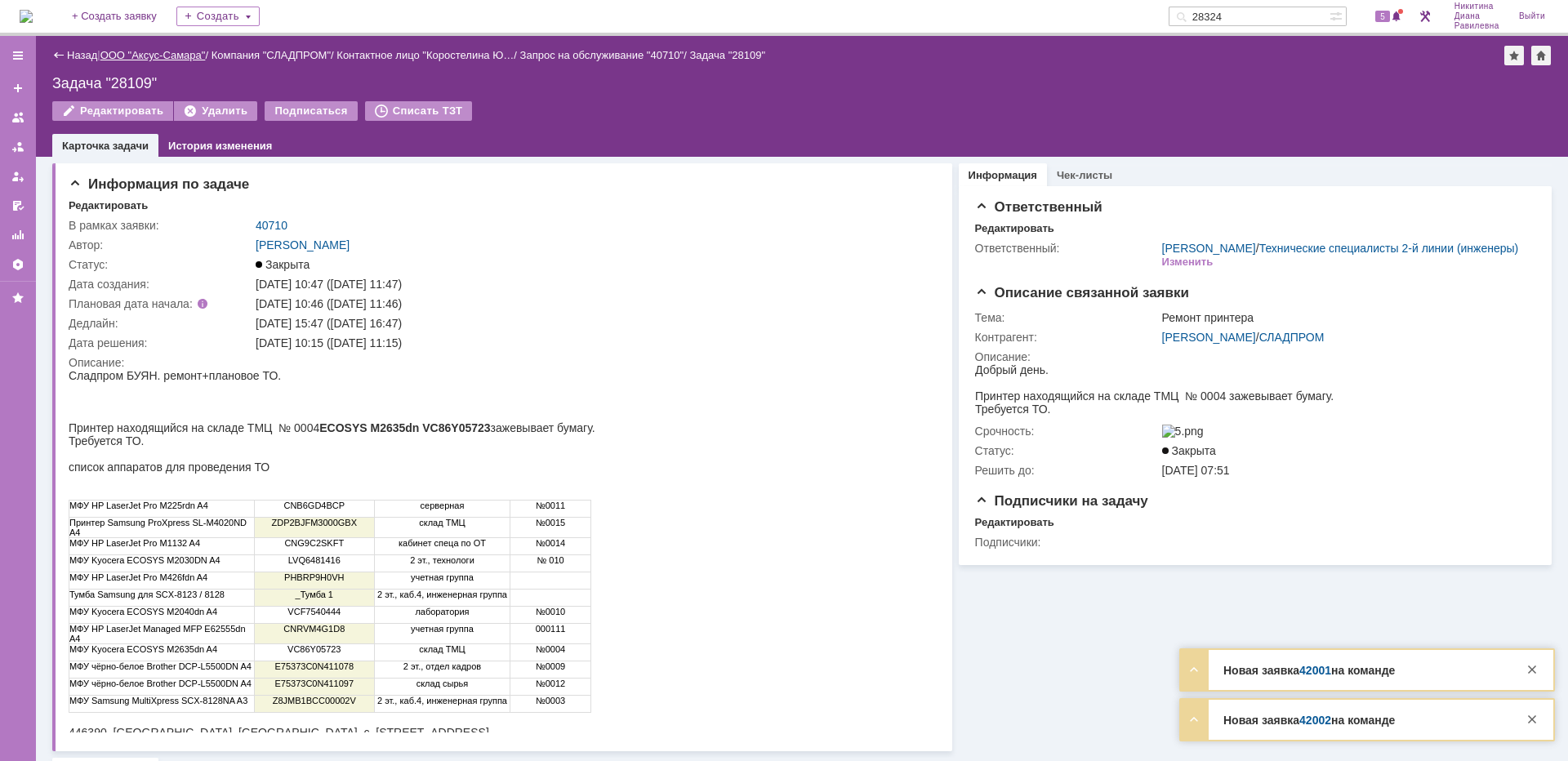
click at [155, 61] on link "ООО "Аксус-Самара"" at bounding box center [153, 55] width 105 height 12
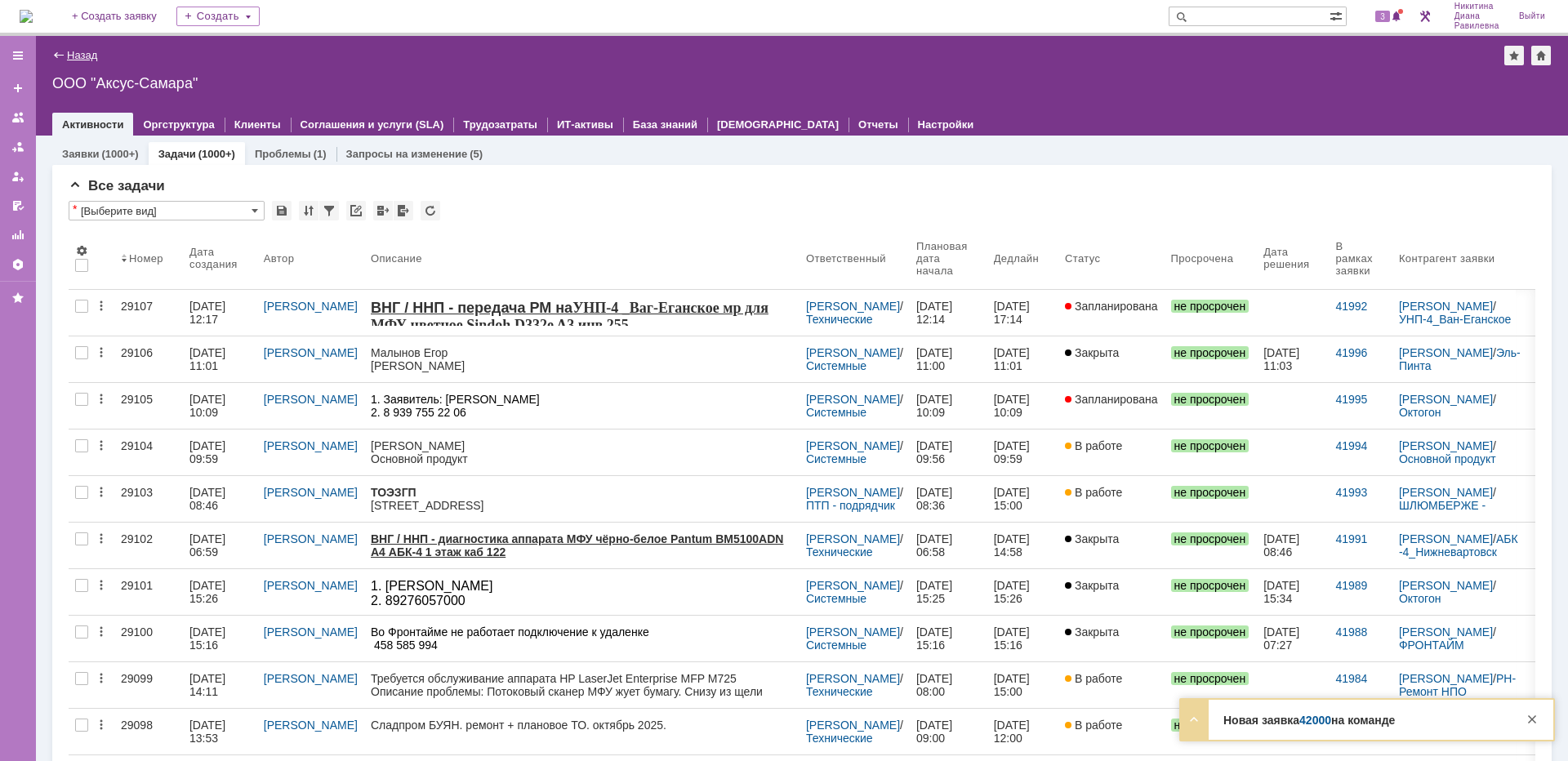
click at [91, 57] on link "Назад" at bounding box center [82, 55] width 30 height 12
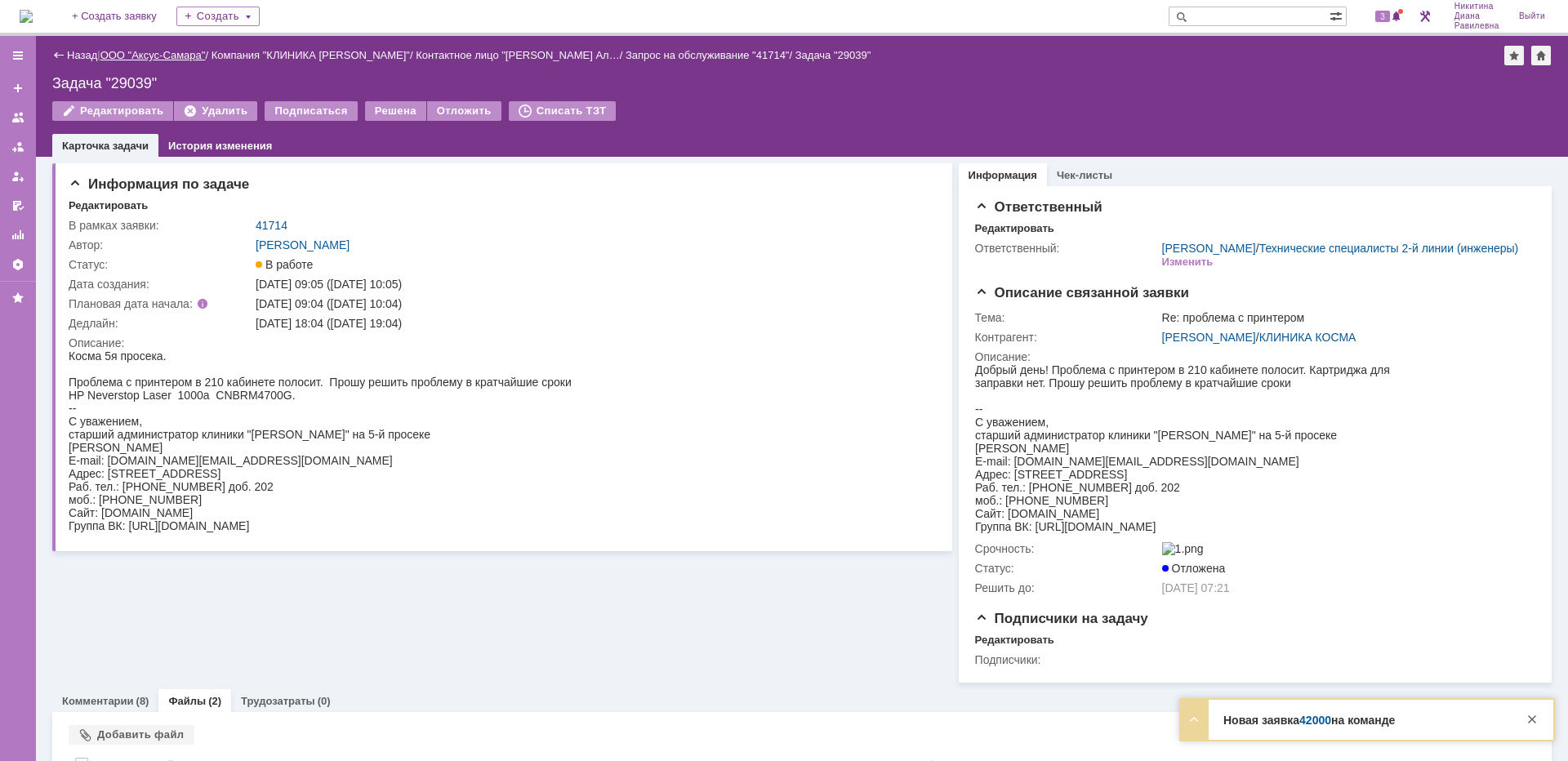
click at [158, 58] on link "ООО "Аксус-Самара"" at bounding box center [153, 55] width 105 height 12
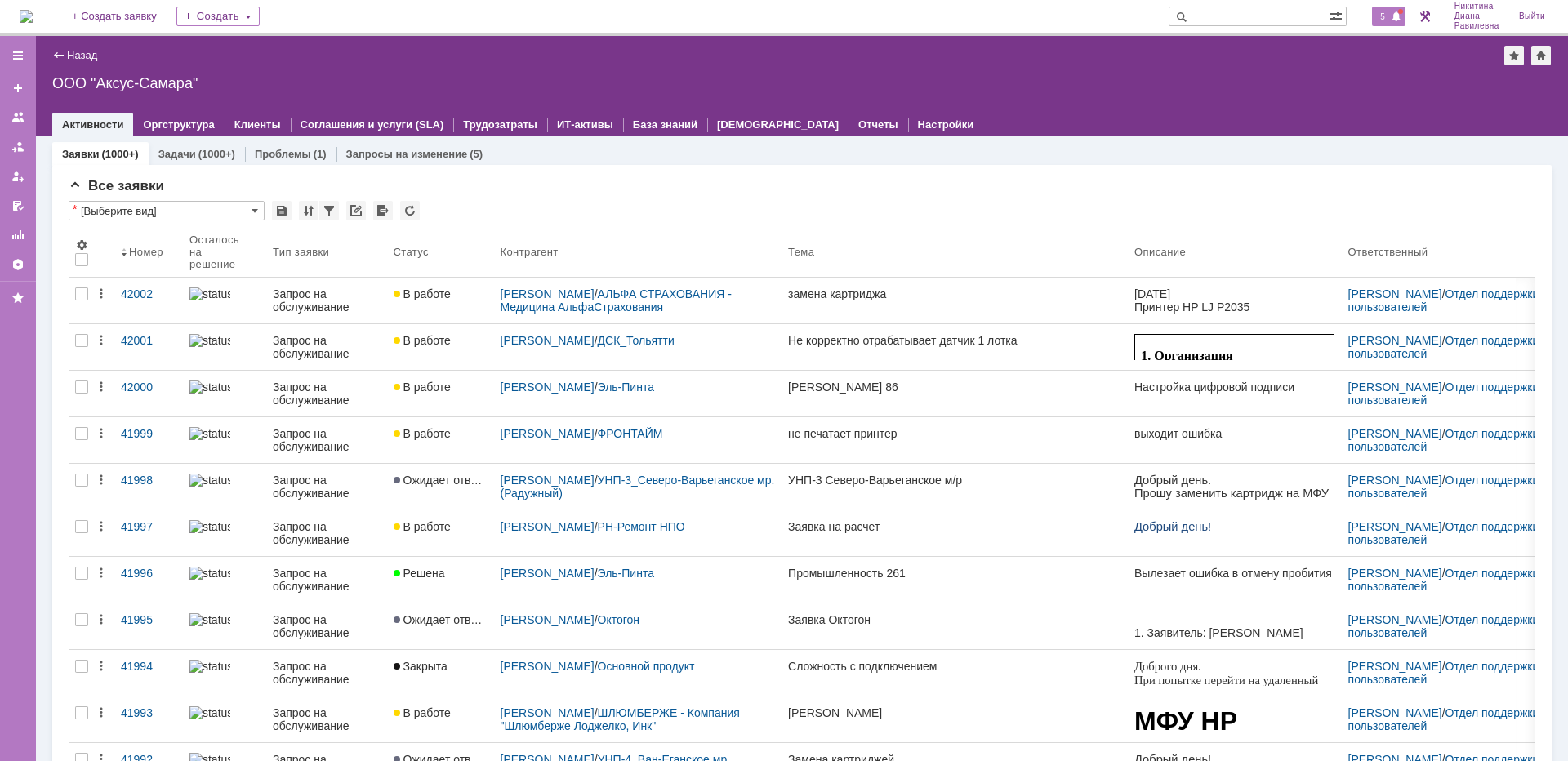
click at [1378, 16] on span "5" at bounding box center [1383, 16] width 15 height 11
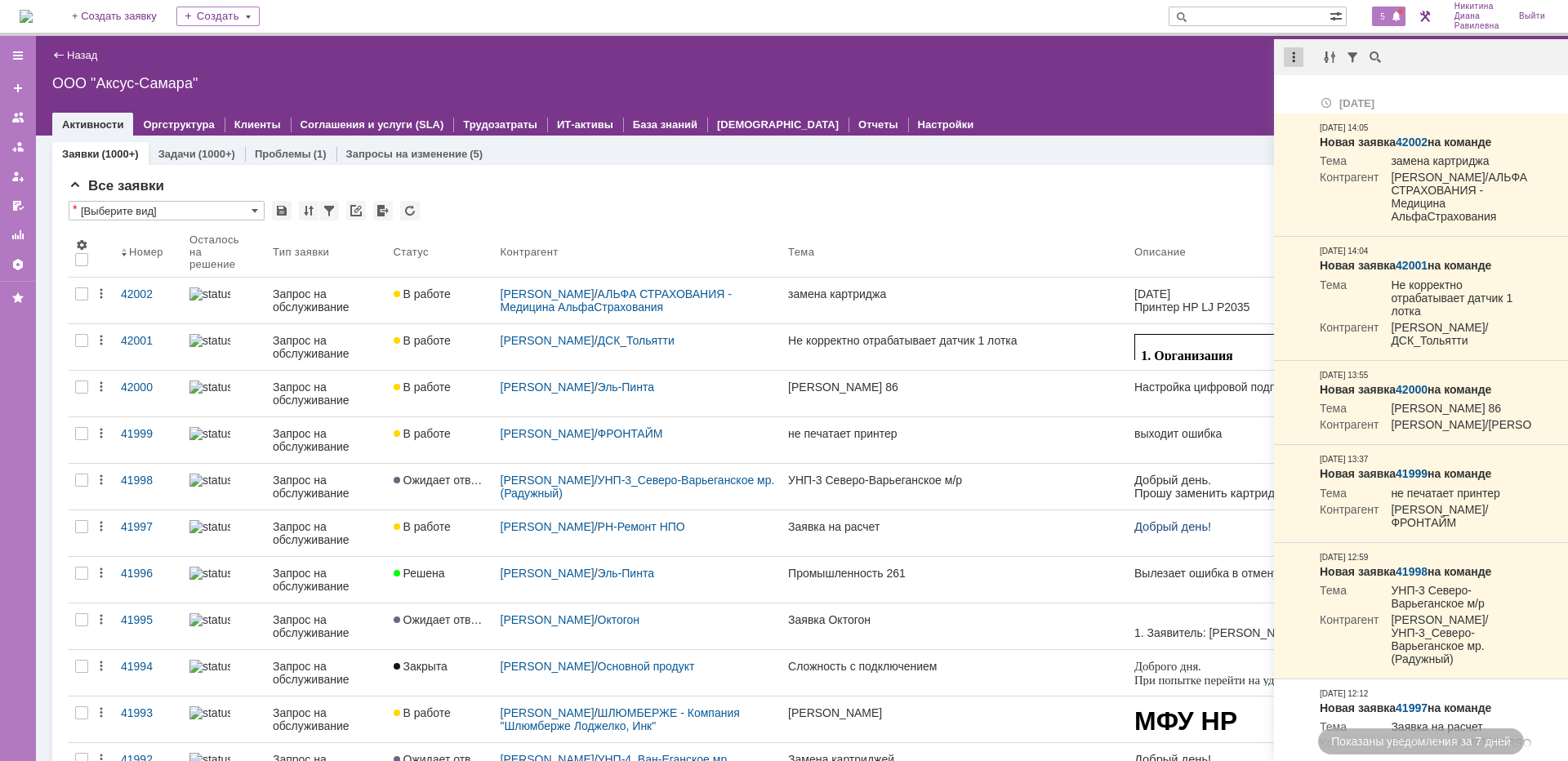
click at [1288, 50] on div at bounding box center [1293, 57] width 20 height 20
click at [1306, 89] on div "Отметить уведомления прочитанными" at bounding box center [1406, 99] width 239 height 25
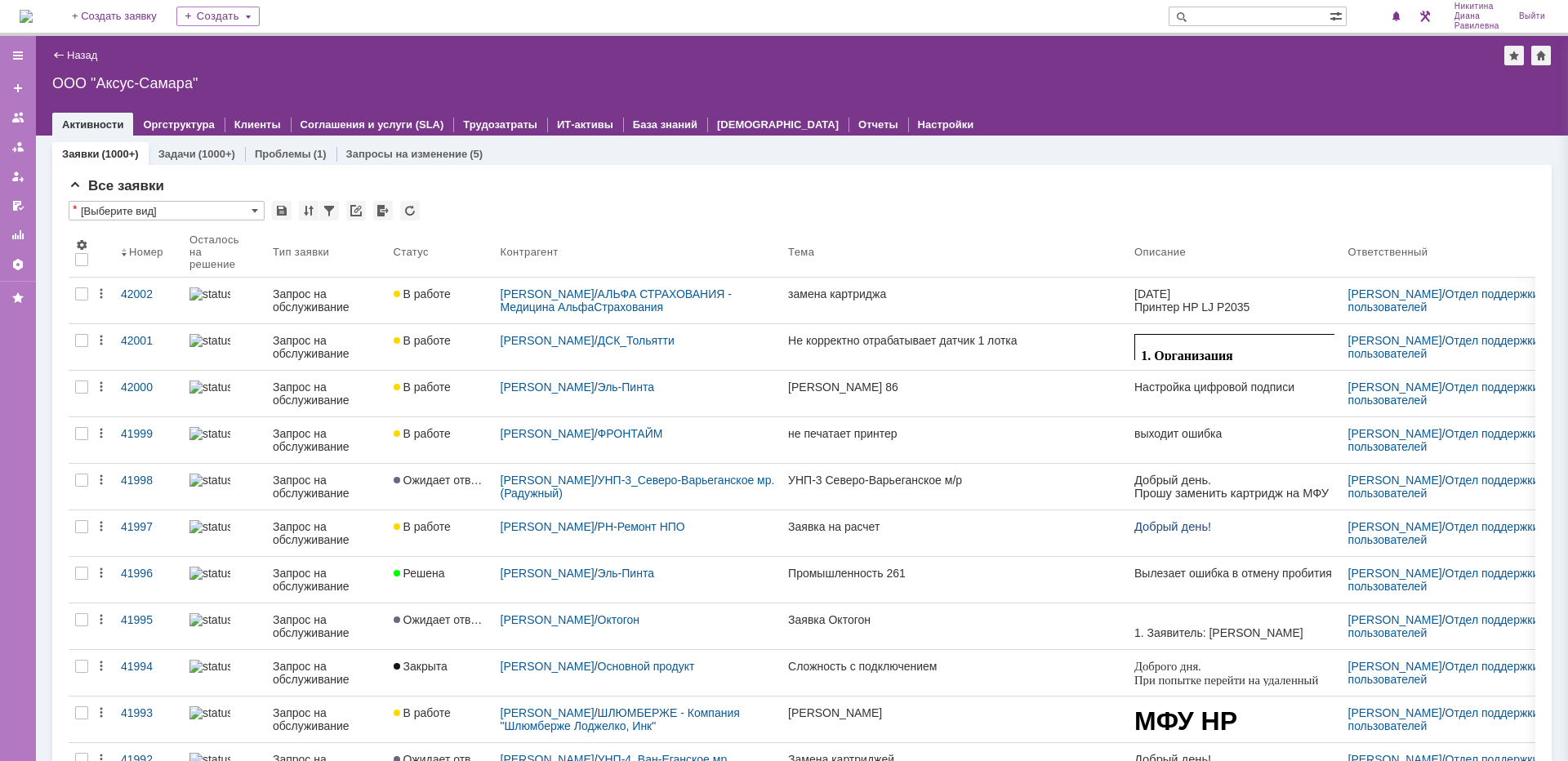
click at [1150, 103] on div at bounding box center [802, 107] width 1499 height 13
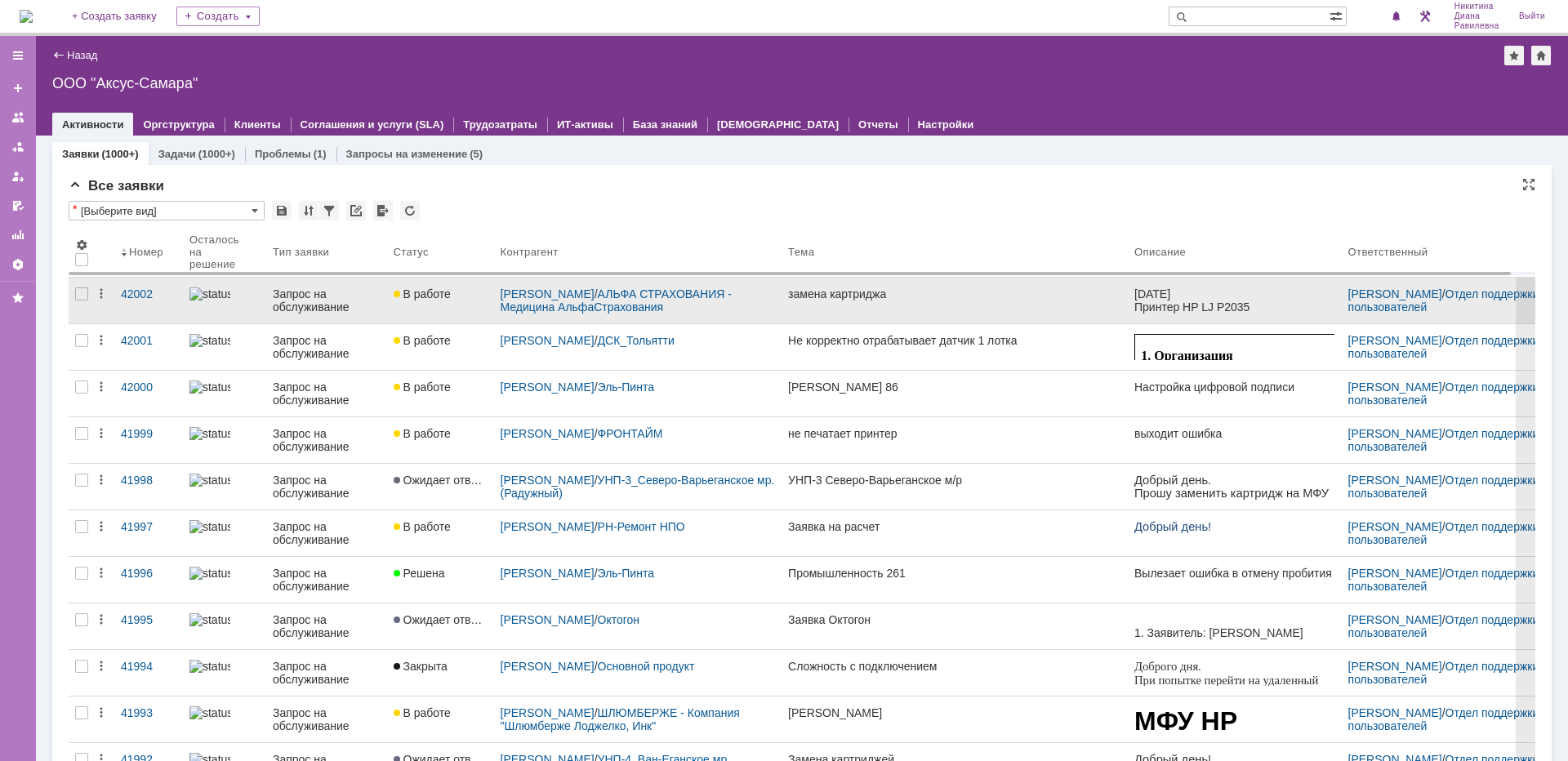
click at [308, 293] on div "Запрос на обслуживание" at bounding box center [326, 301] width 107 height 26
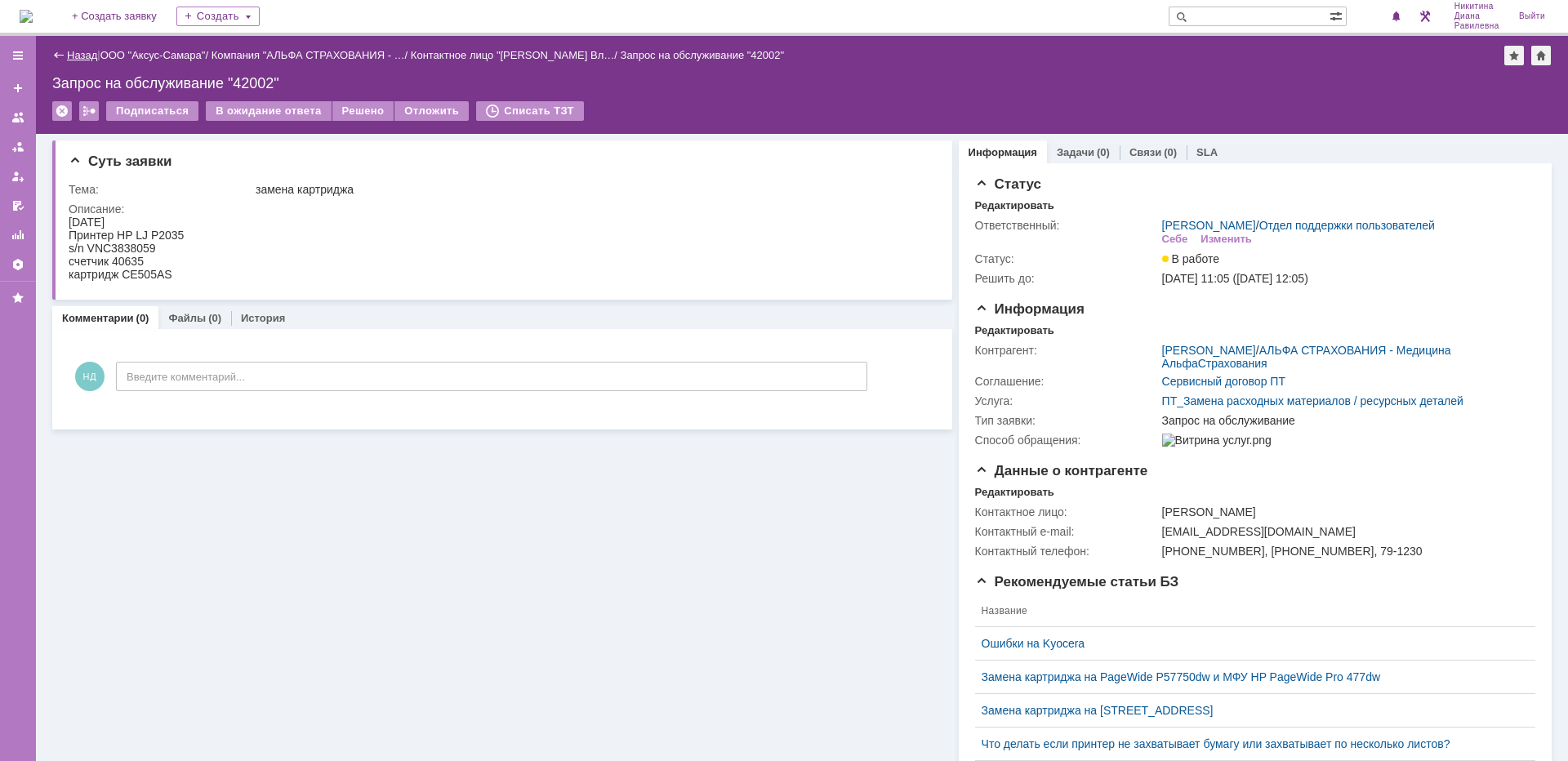
click at [75, 54] on link "Назад" at bounding box center [82, 55] width 30 height 12
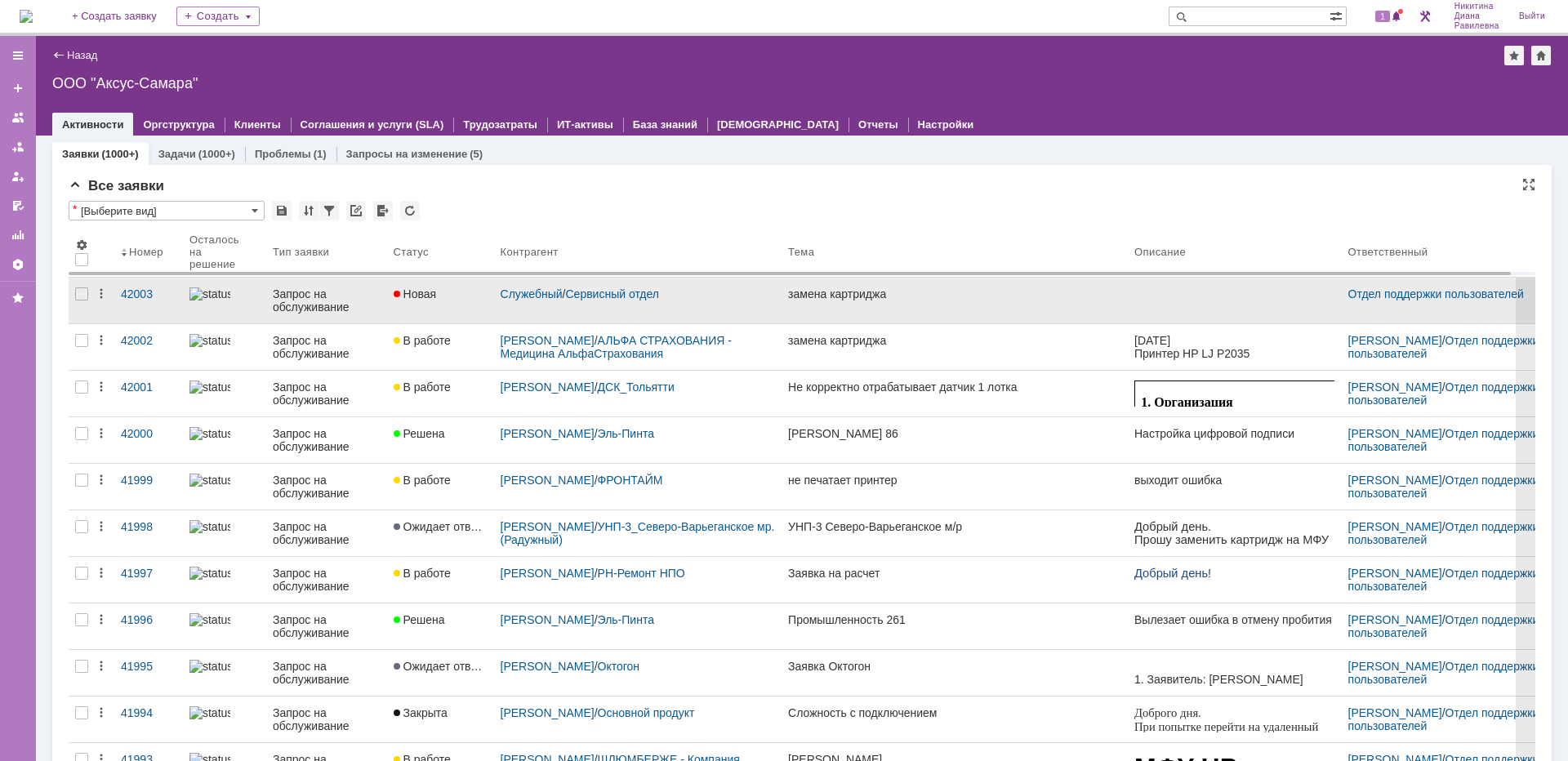
click at [277, 304] on div "Запрос на обслуживание" at bounding box center [326, 301] width 107 height 26
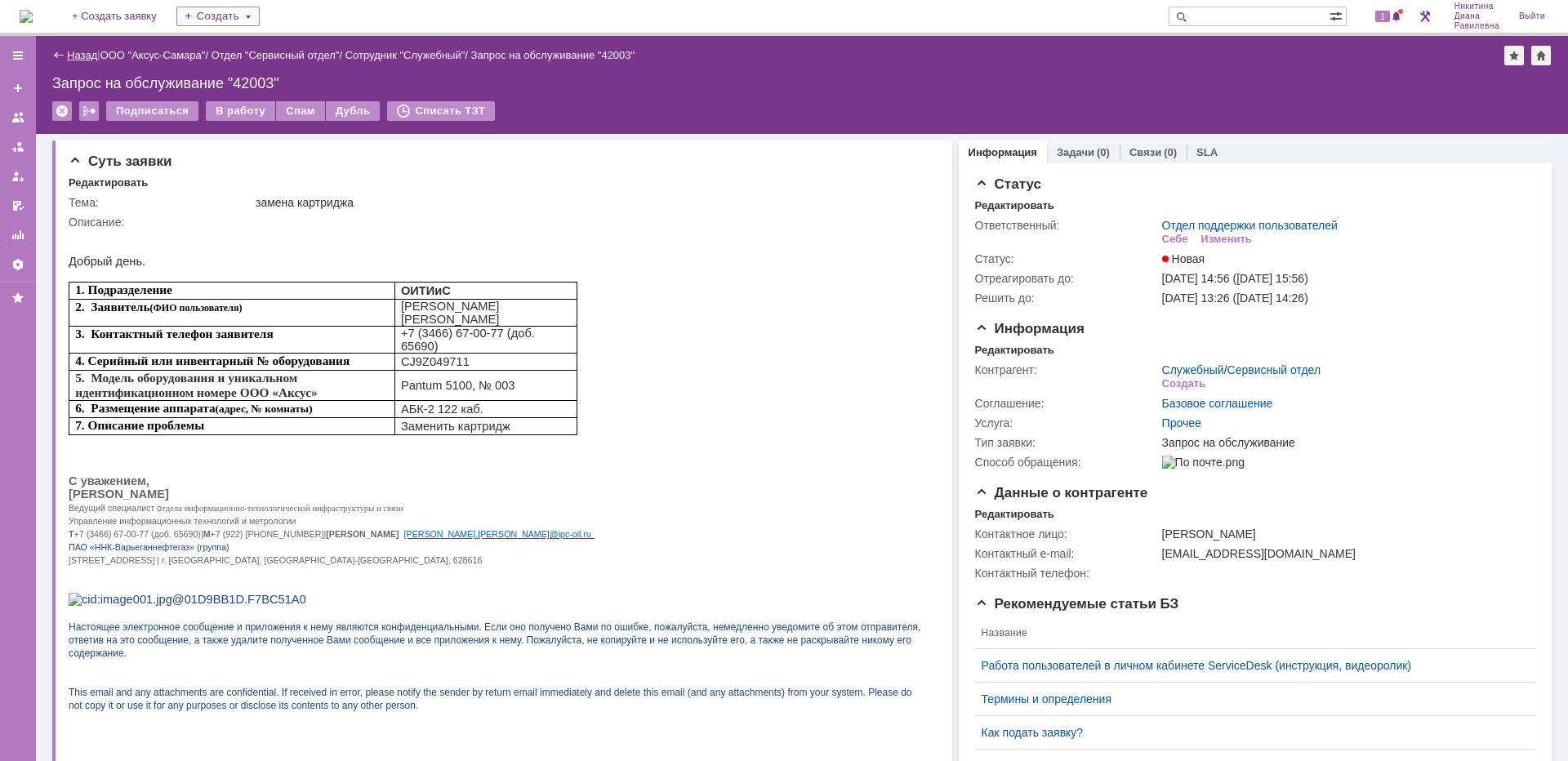
click at [82, 53] on link "Назад" at bounding box center [82, 55] width 30 height 12
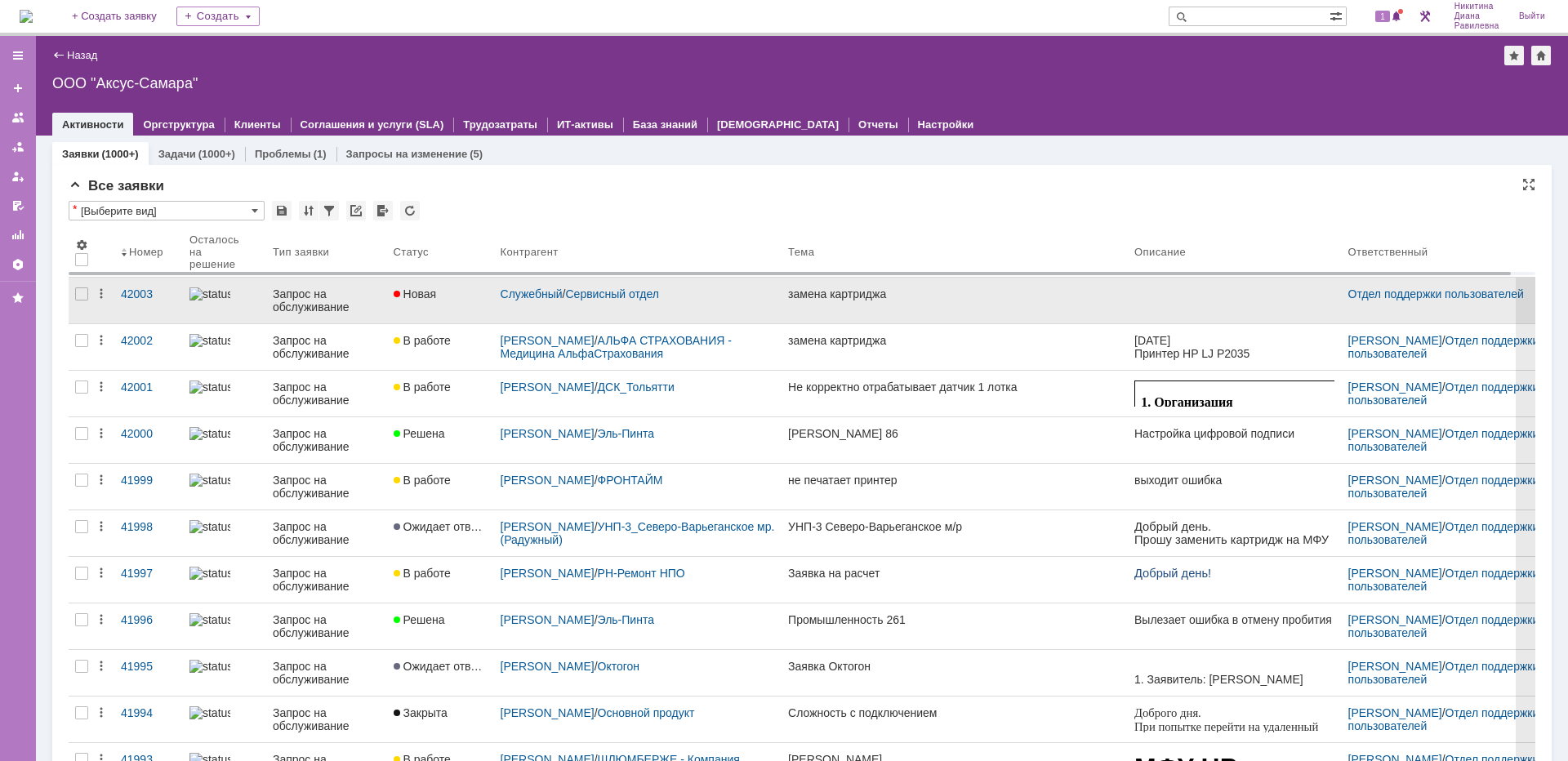
click at [302, 299] on div "Запрос на обслуживание" at bounding box center [326, 301] width 107 height 26
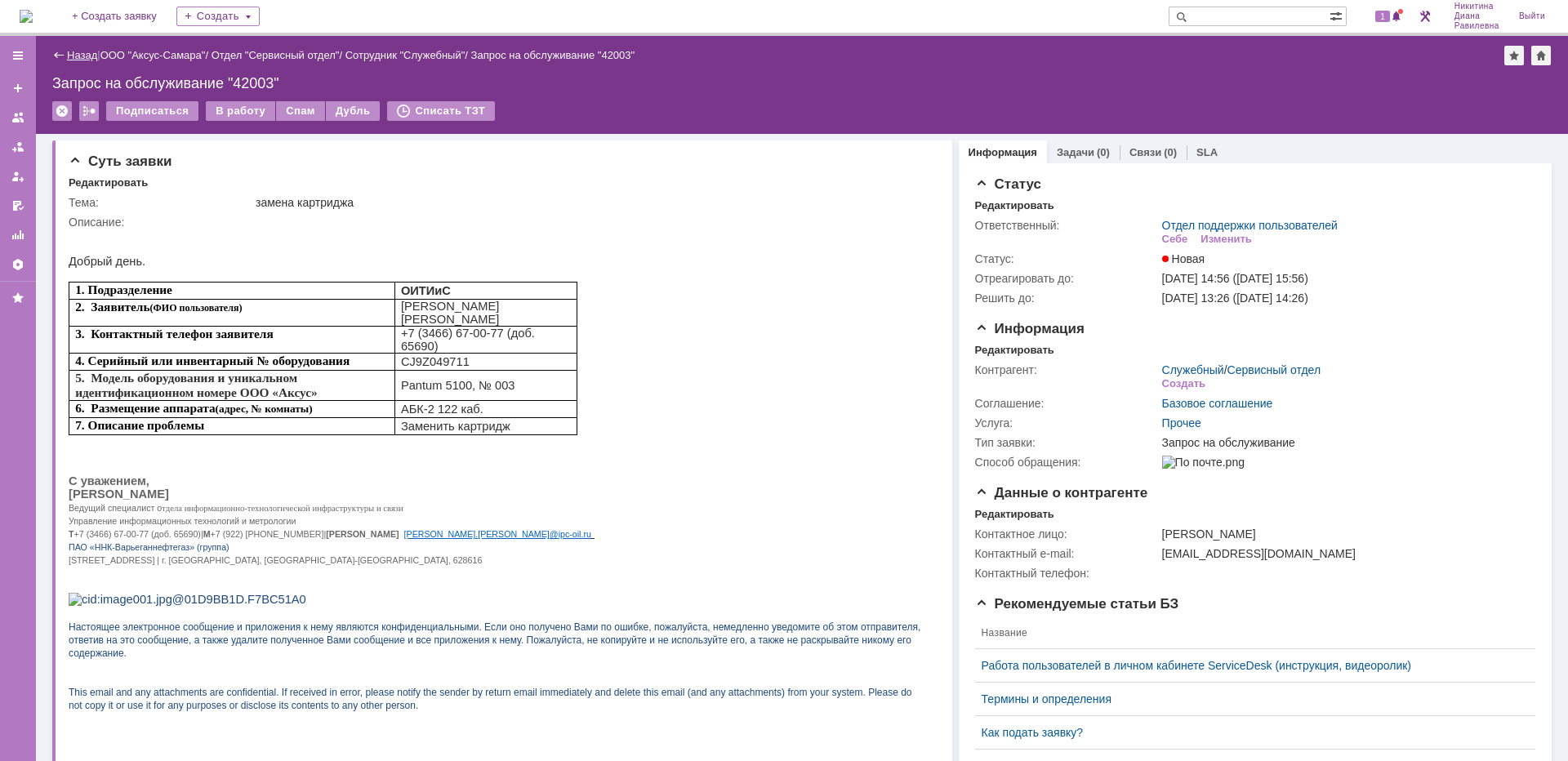
click at [71, 56] on link "Назад" at bounding box center [82, 55] width 30 height 12
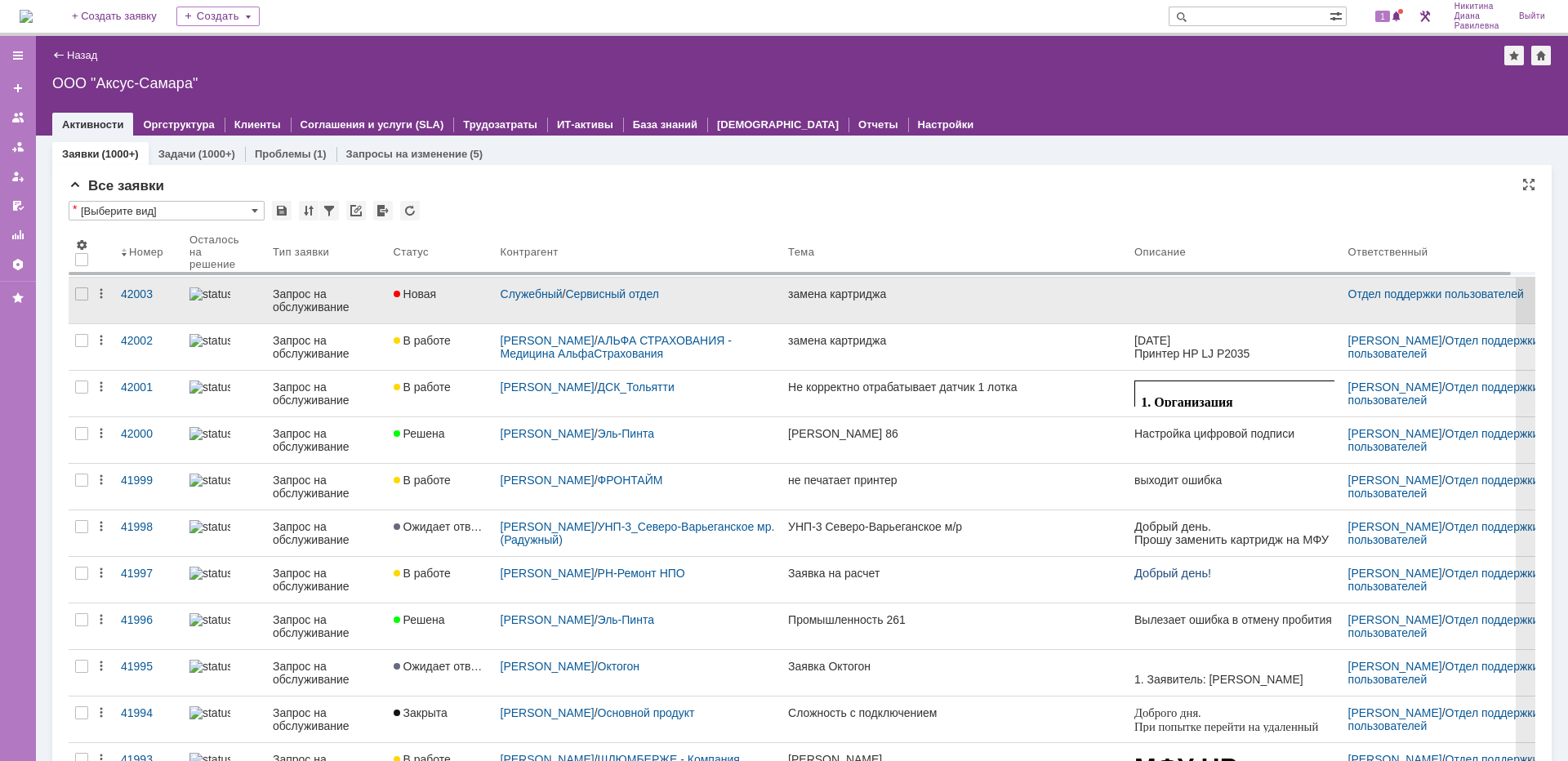
click at [315, 304] on div "Запрос на обслуживание" at bounding box center [326, 301] width 107 height 26
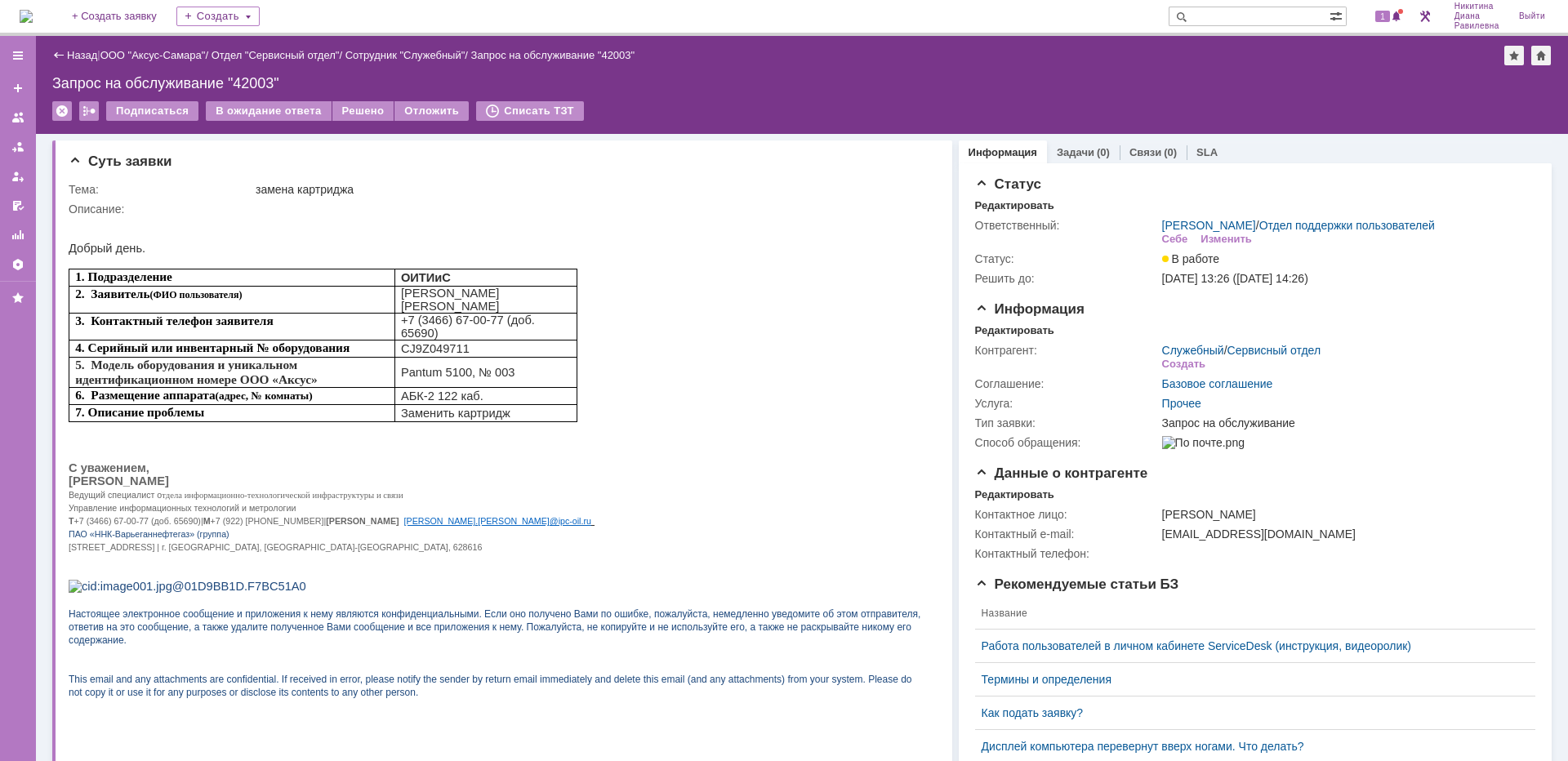
click at [79, 62] on div "Назад | ООО "Аксус-Самара" / Отдел "Сервисный отдел" / Сотрудник "Служебный" / …" at bounding box center [802, 56] width 1499 height 20
click at [77, 57] on link "Назад" at bounding box center [82, 55] width 30 height 12
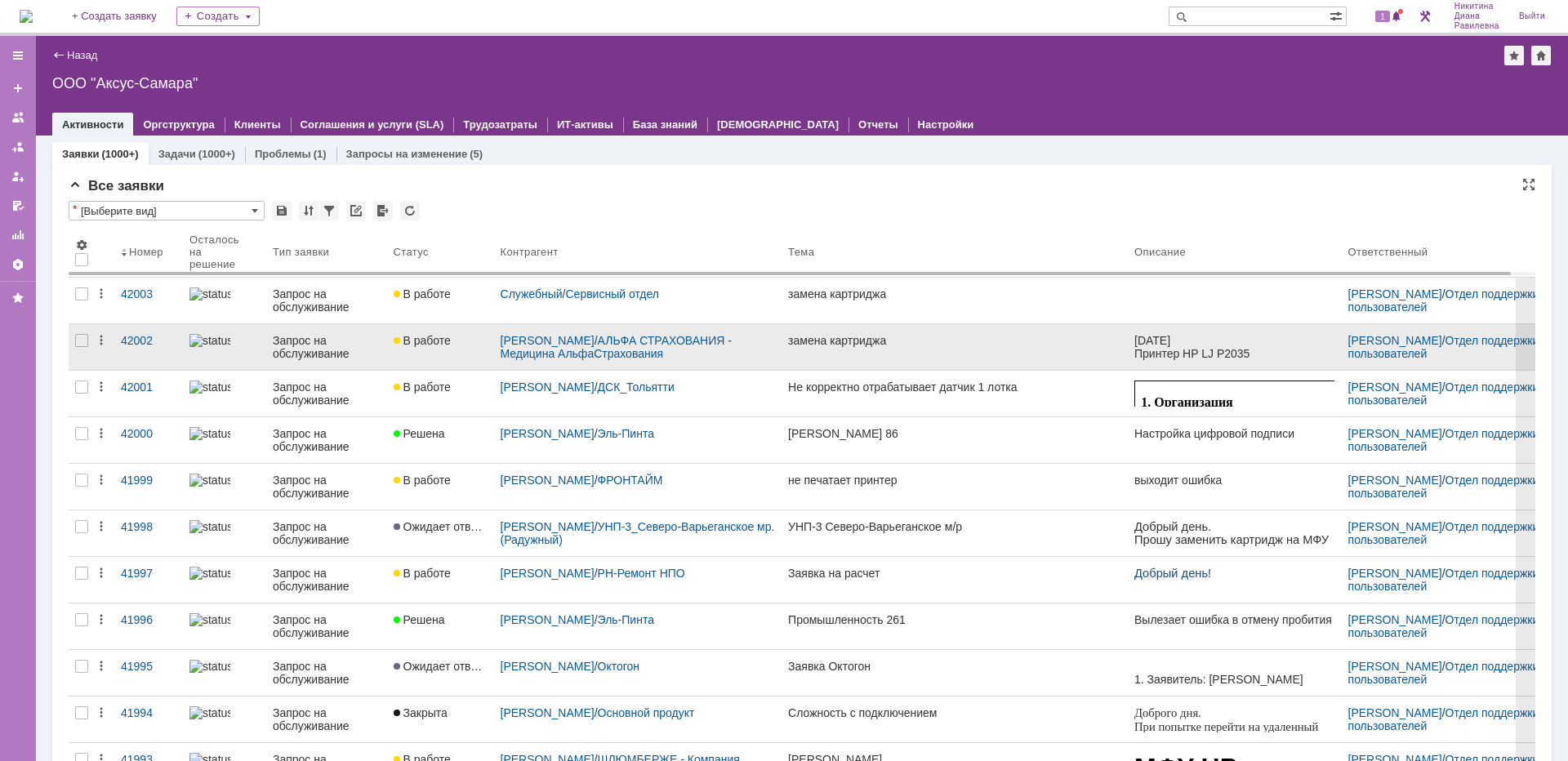
click at [311, 342] on div "Запрос на обслуживание" at bounding box center [326, 347] width 107 height 26
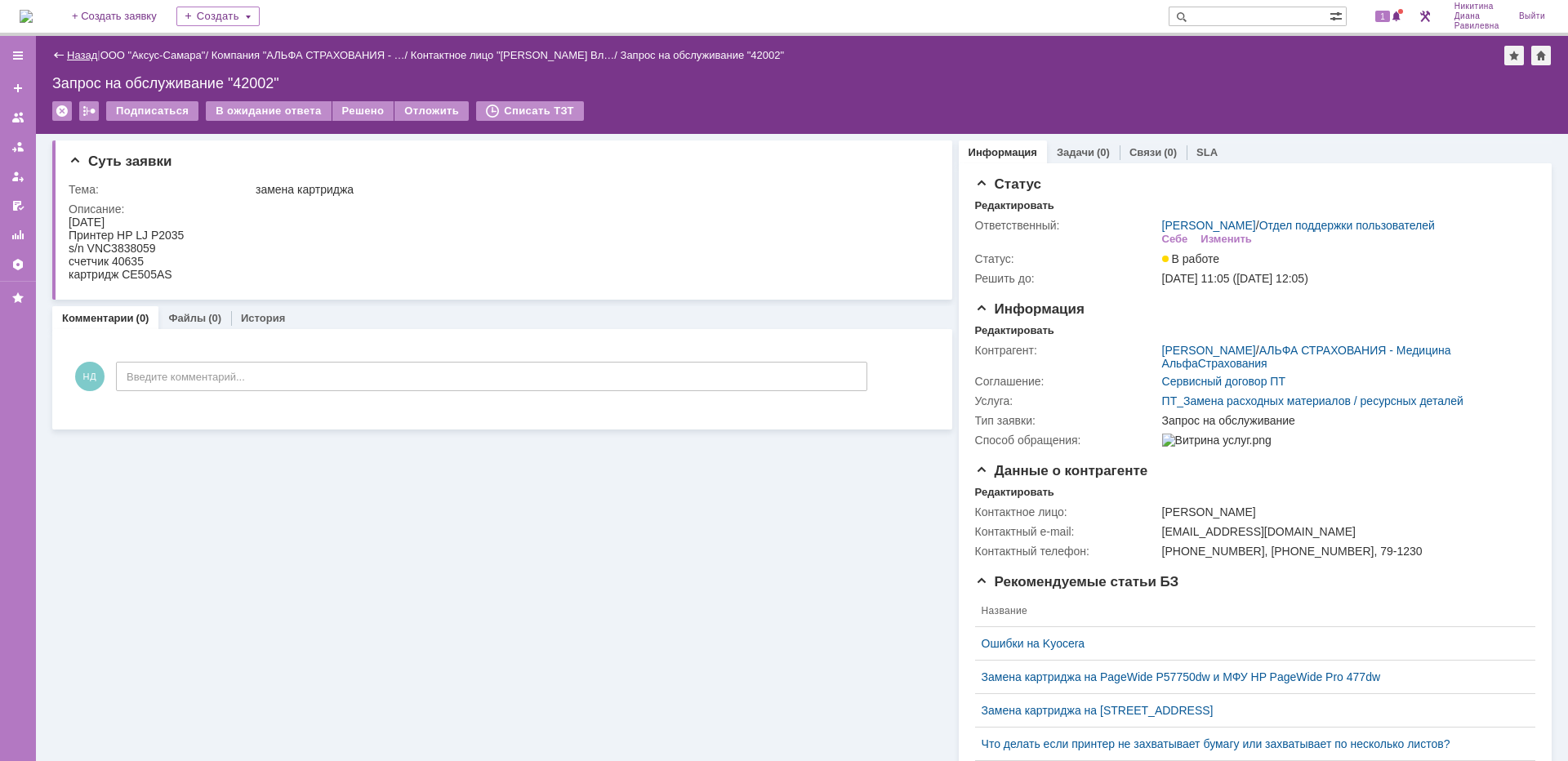
click at [68, 54] on link "Назад" at bounding box center [82, 55] width 30 height 12
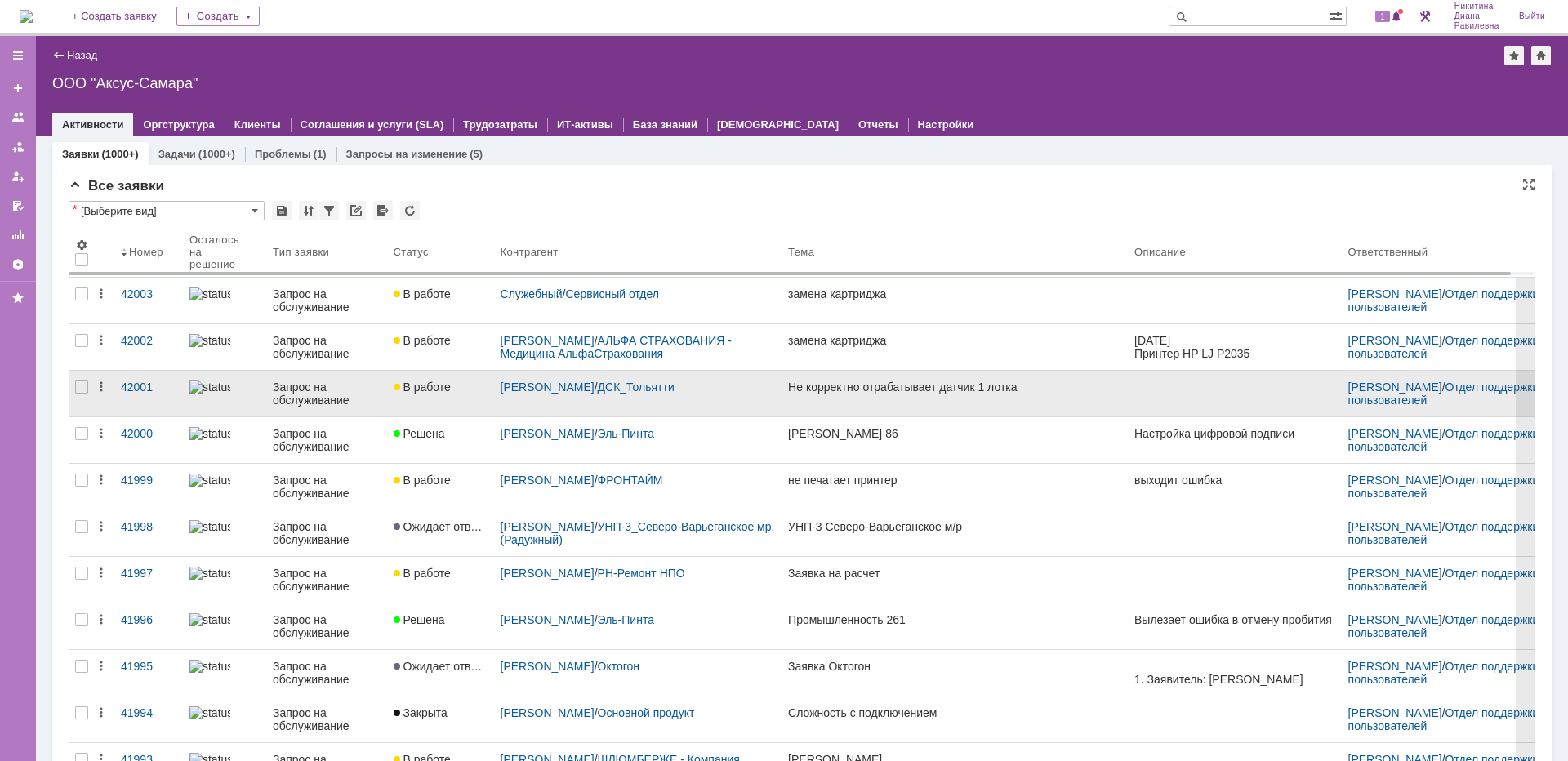
click at [302, 399] on div "Запрос на обслуживание" at bounding box center [326, 394] width 107 height 26
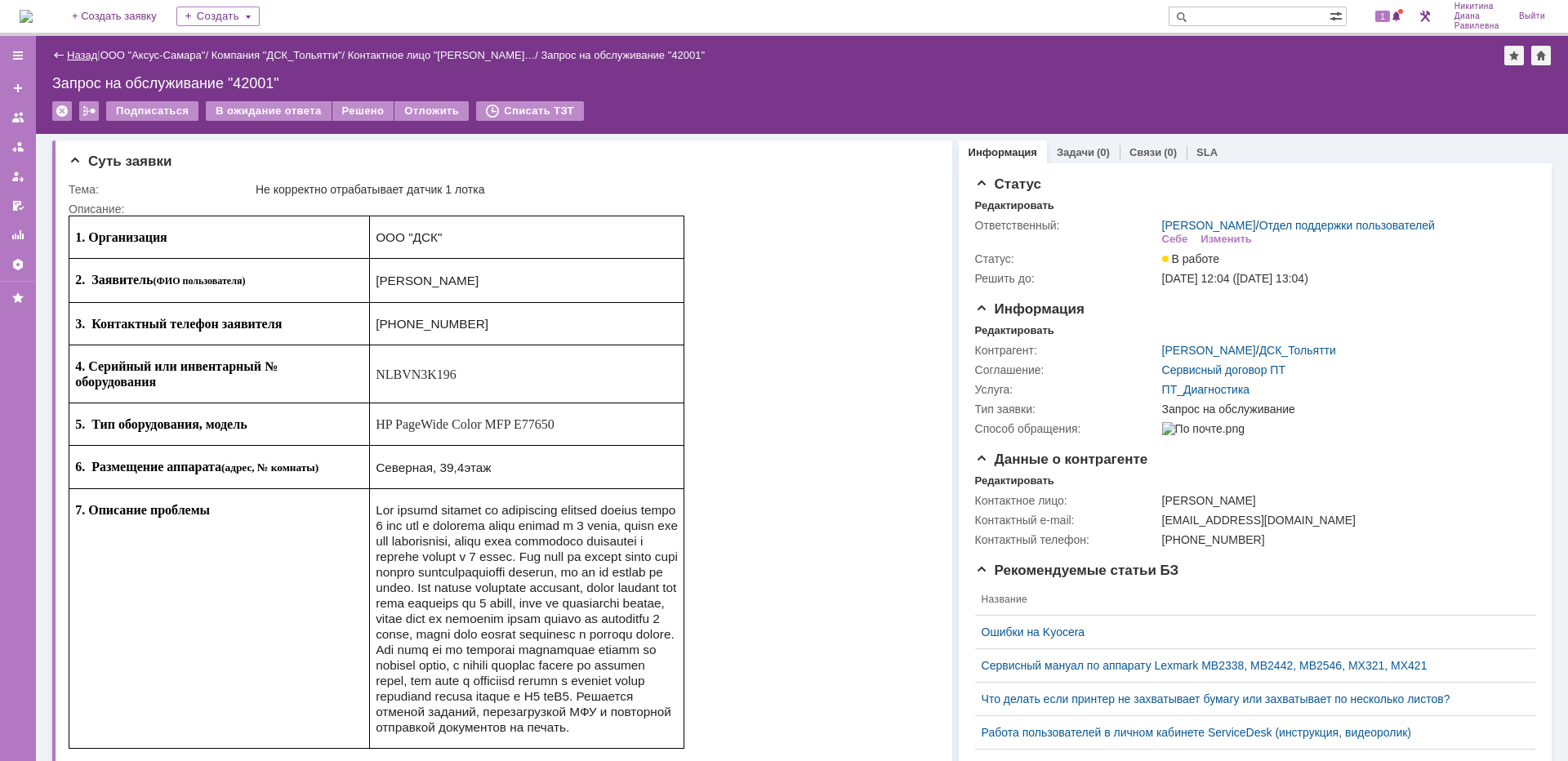
click at [71, 52] on link "Назад" at bounding box center [82, 55] width 30 height 12
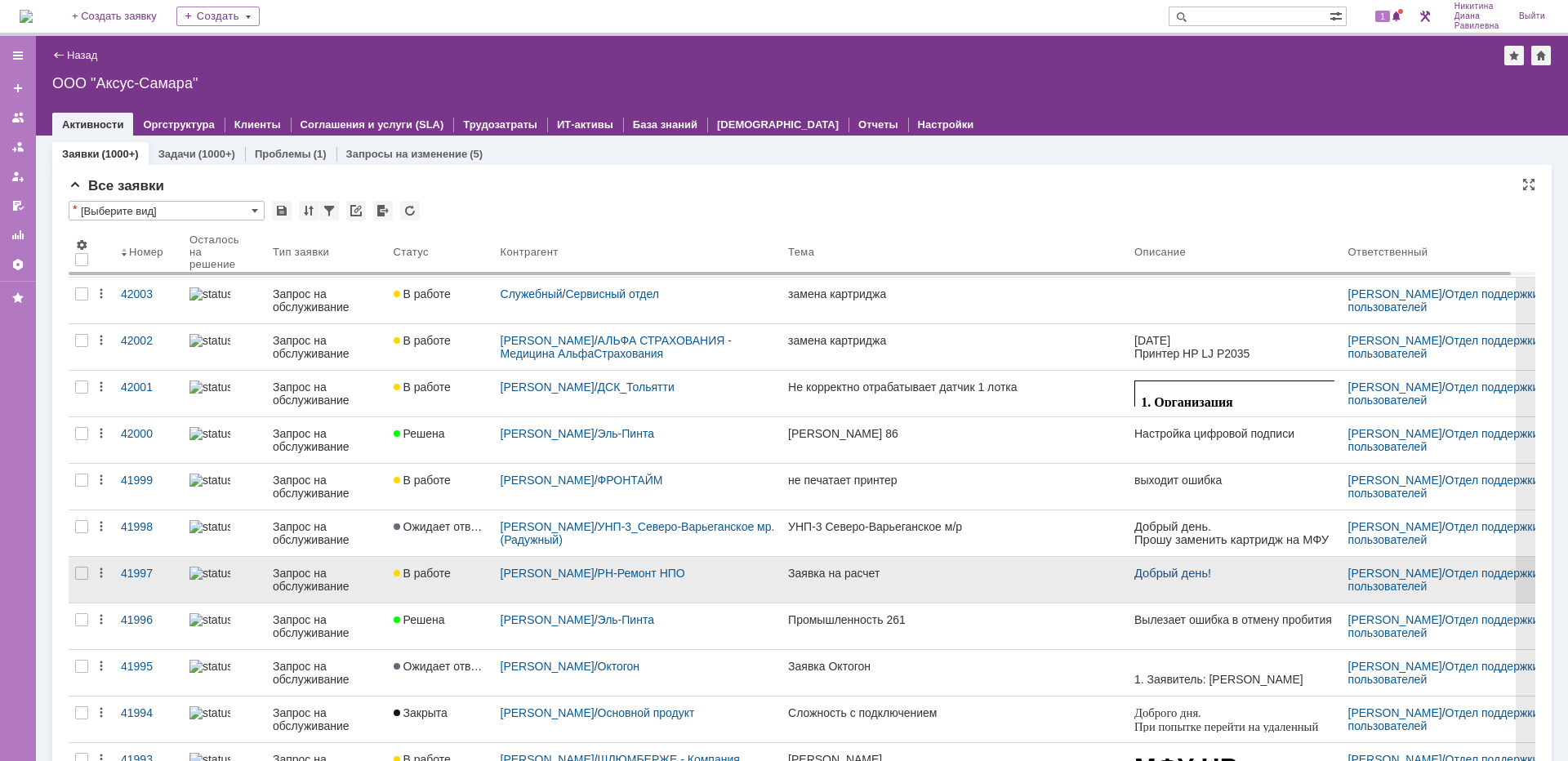
click at [317, 576] on div "Запрос на обслуживание" at bounding box center [326, 580] width 107 height 26
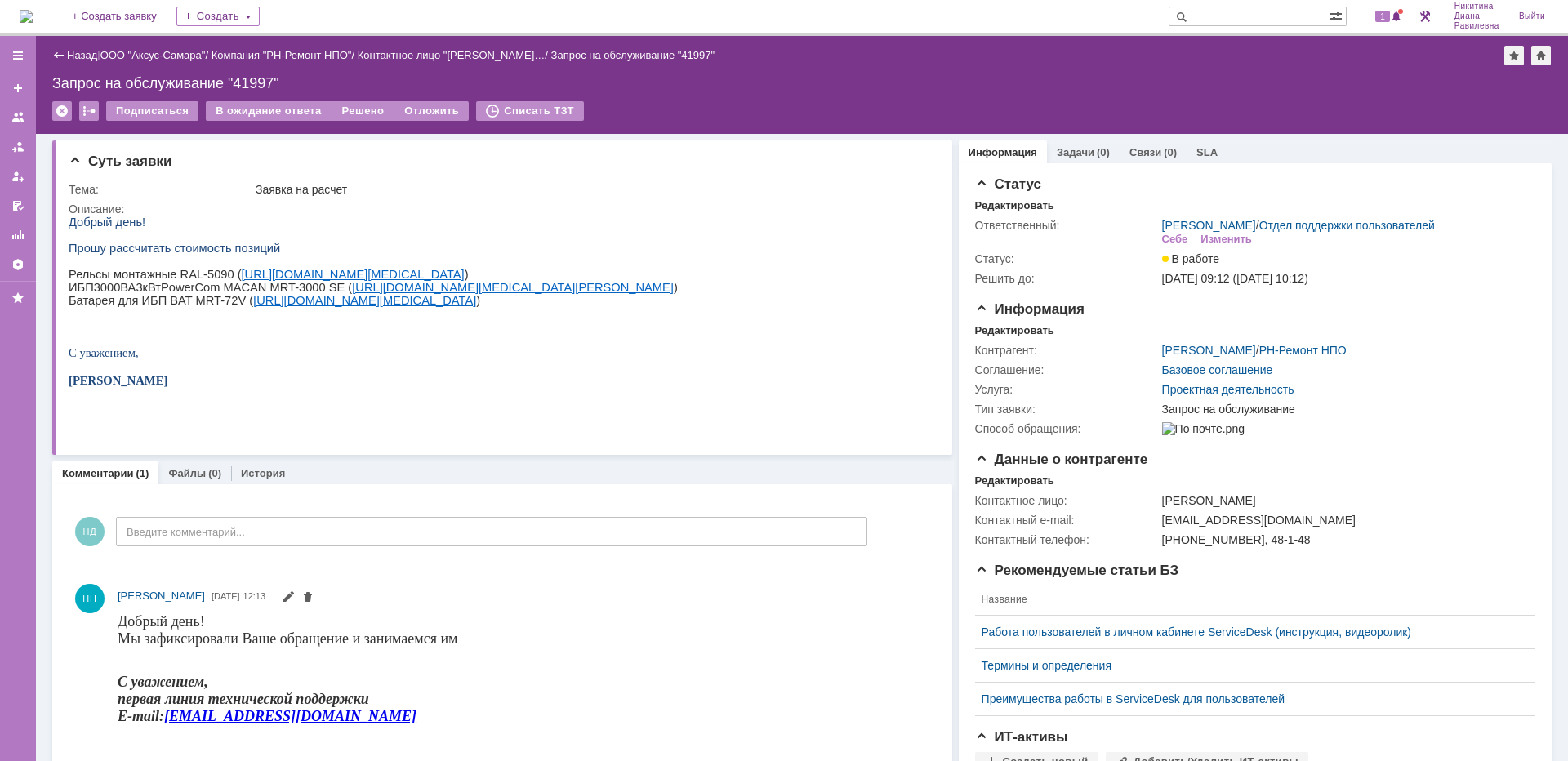
click at [90, 51] on link "Назад" at bounding box center [82, 55] width 30 height 12
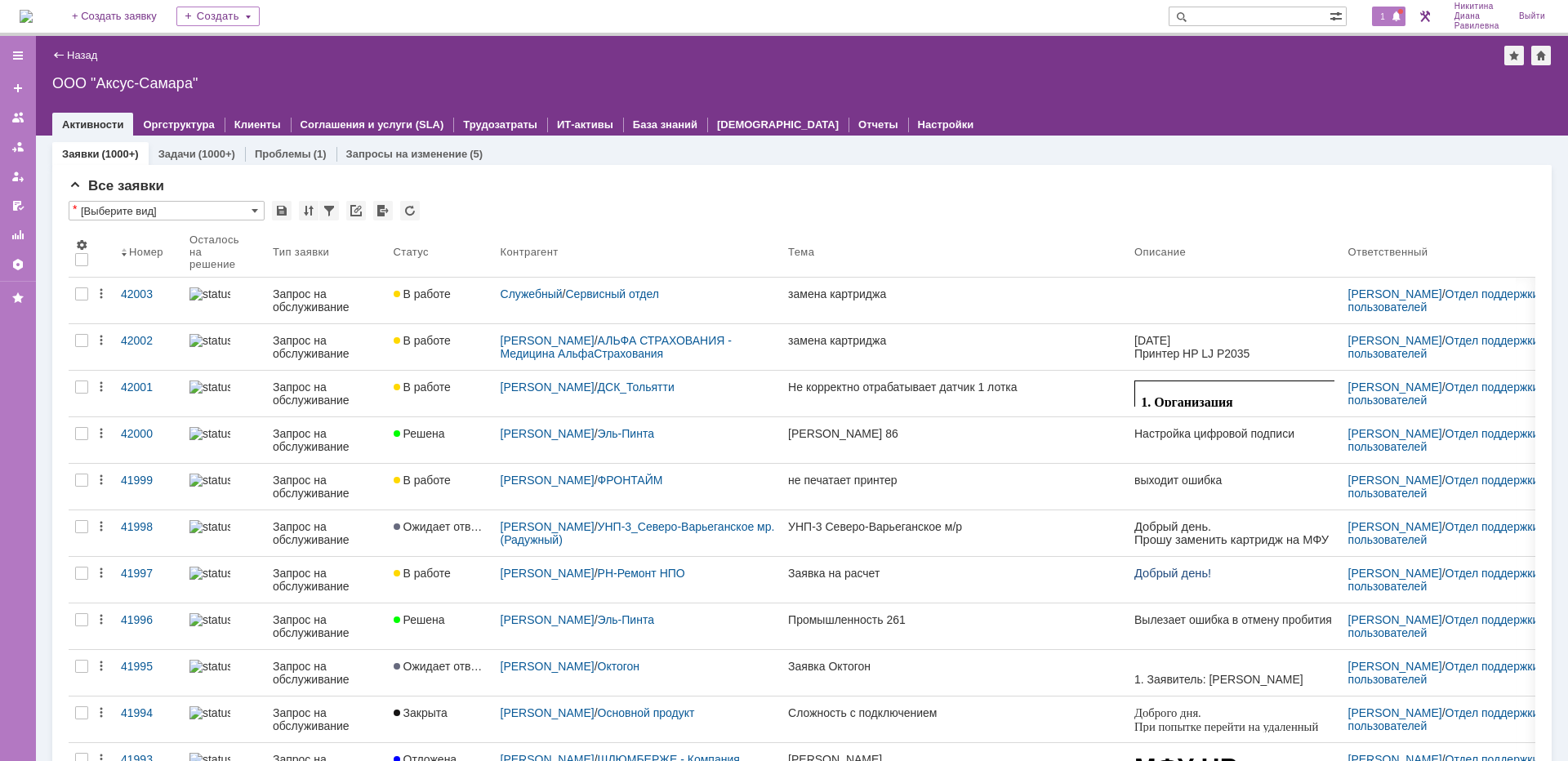
click at [1391, 19] on span at bounding box center [1397, 17] width 11 height 13
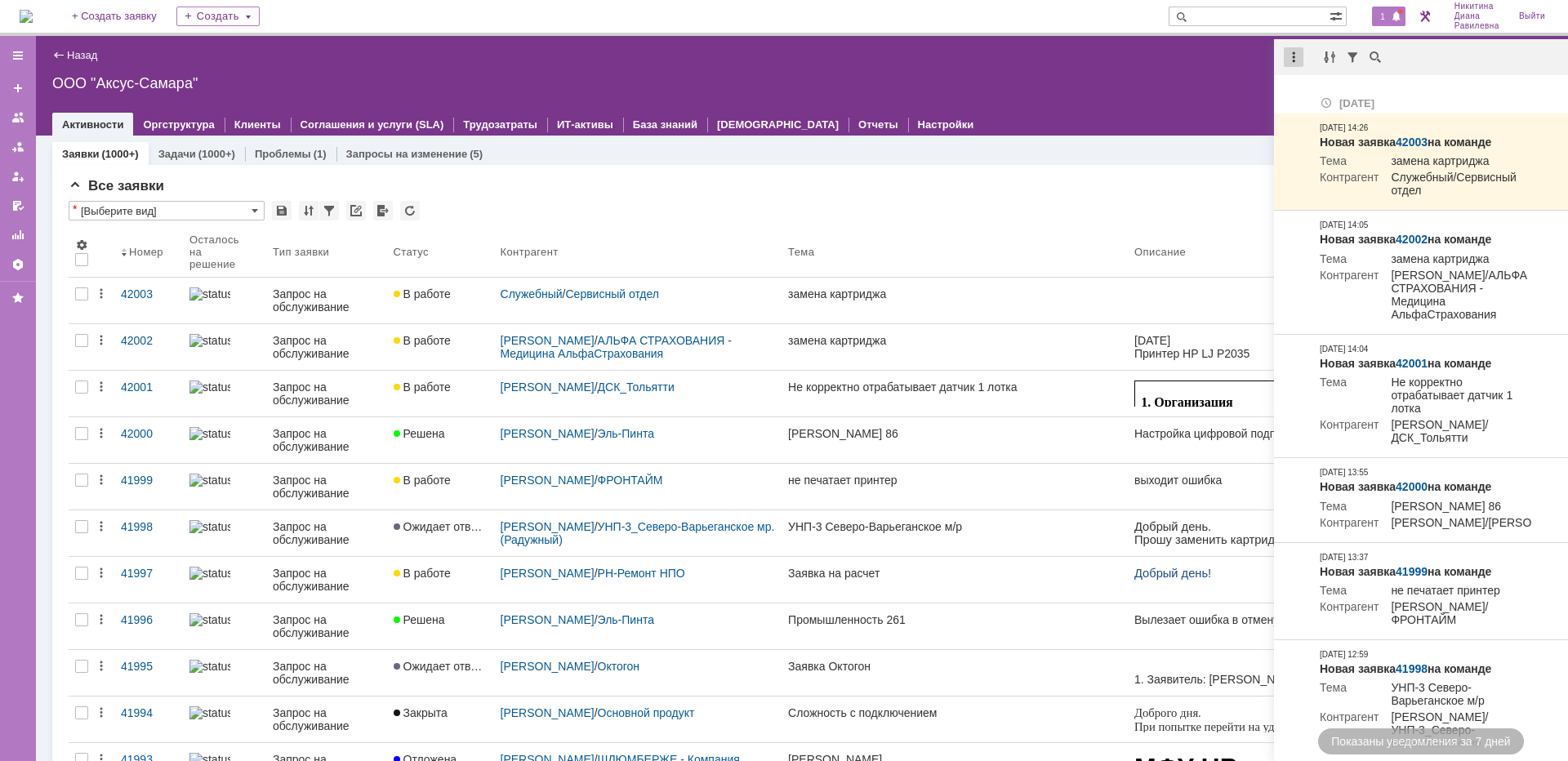
click at [1296, 56] on div at bounding box center [1293, 57] width 20 height 20
click at [1329, 93] on div "Отметить уведомления прочитанными" at bounding box center [1406, 99] width 219 height 11
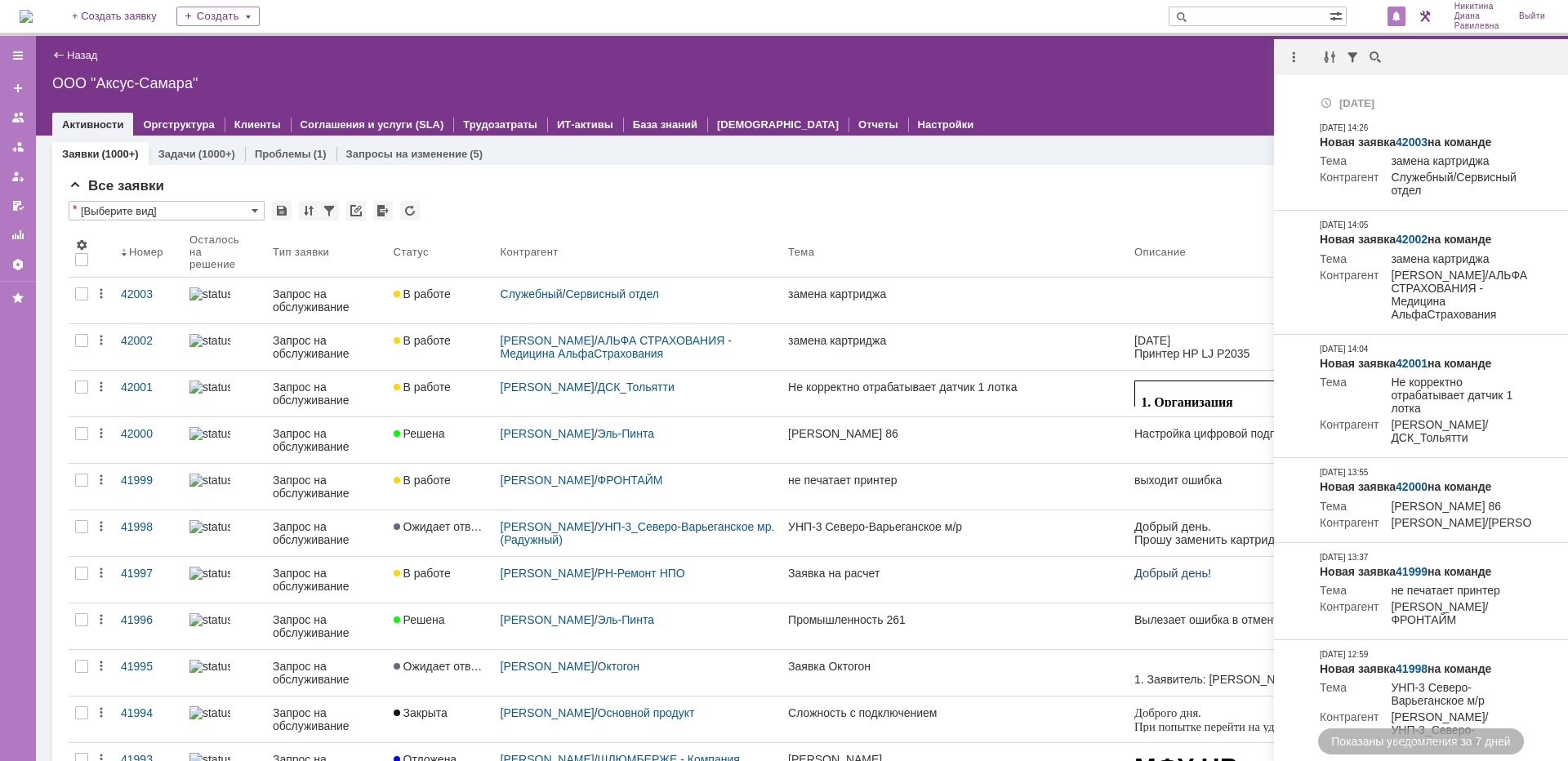
click at [850, 171] on div "Все заявки * [Выберите вид] Результаты поиска: 1 2 3 4 5 6 7 ... Следующая > Об…" at bounding box center [802, 706] width 1499 height 1082
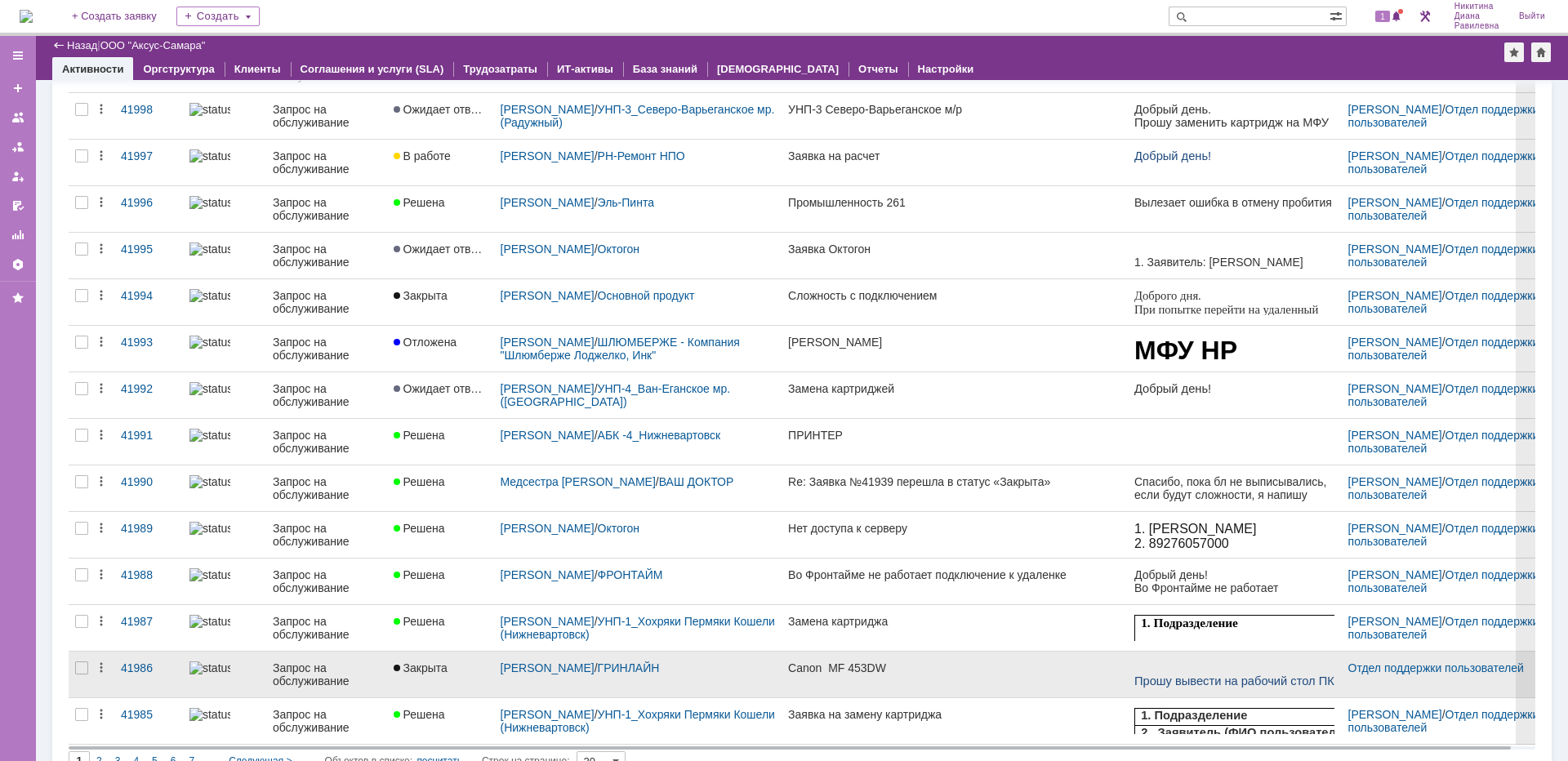
scroll to position [438, 0]
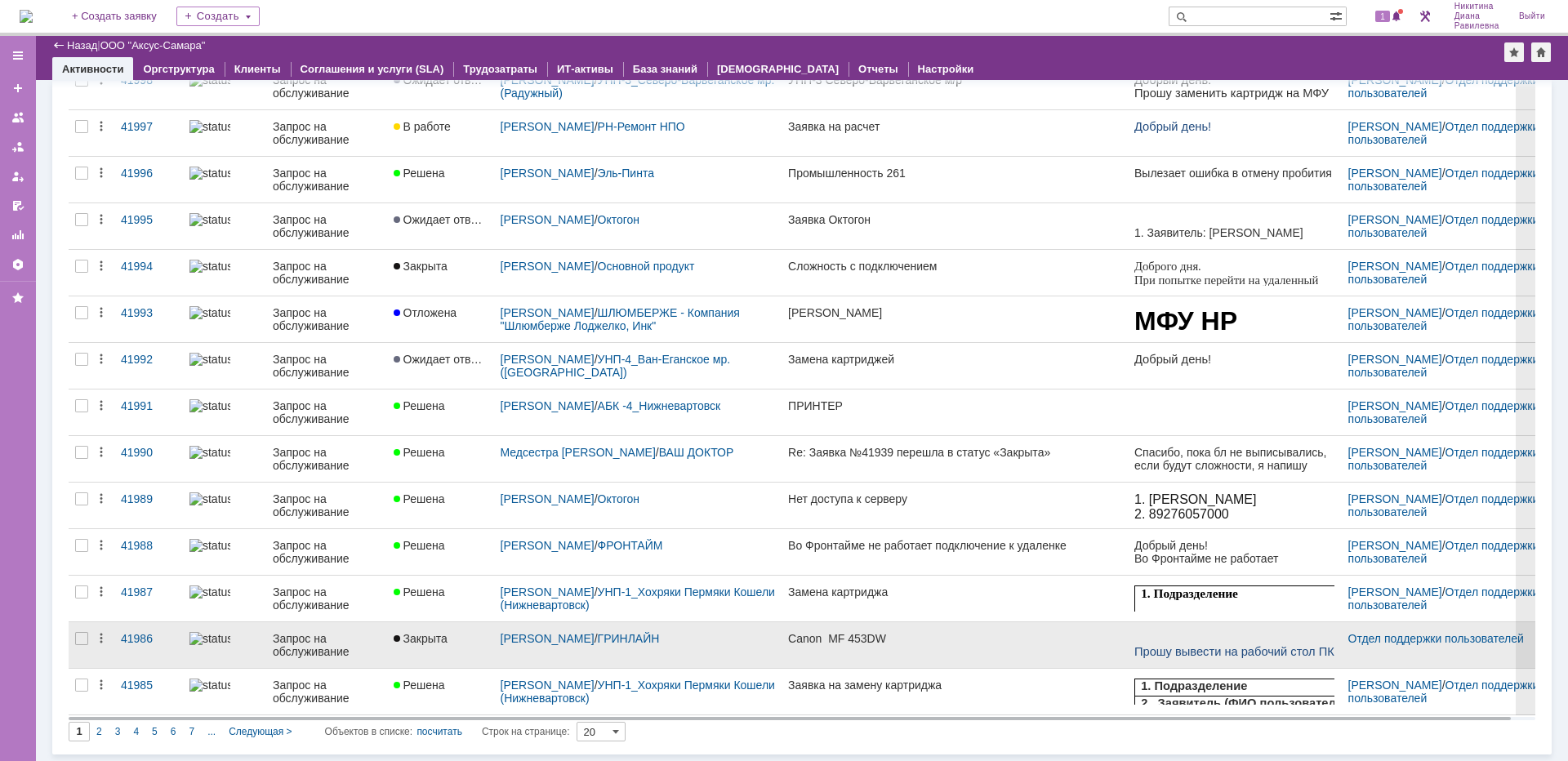
click at [258, 645] on div at bounding box center [225, 639] width 71 height 13
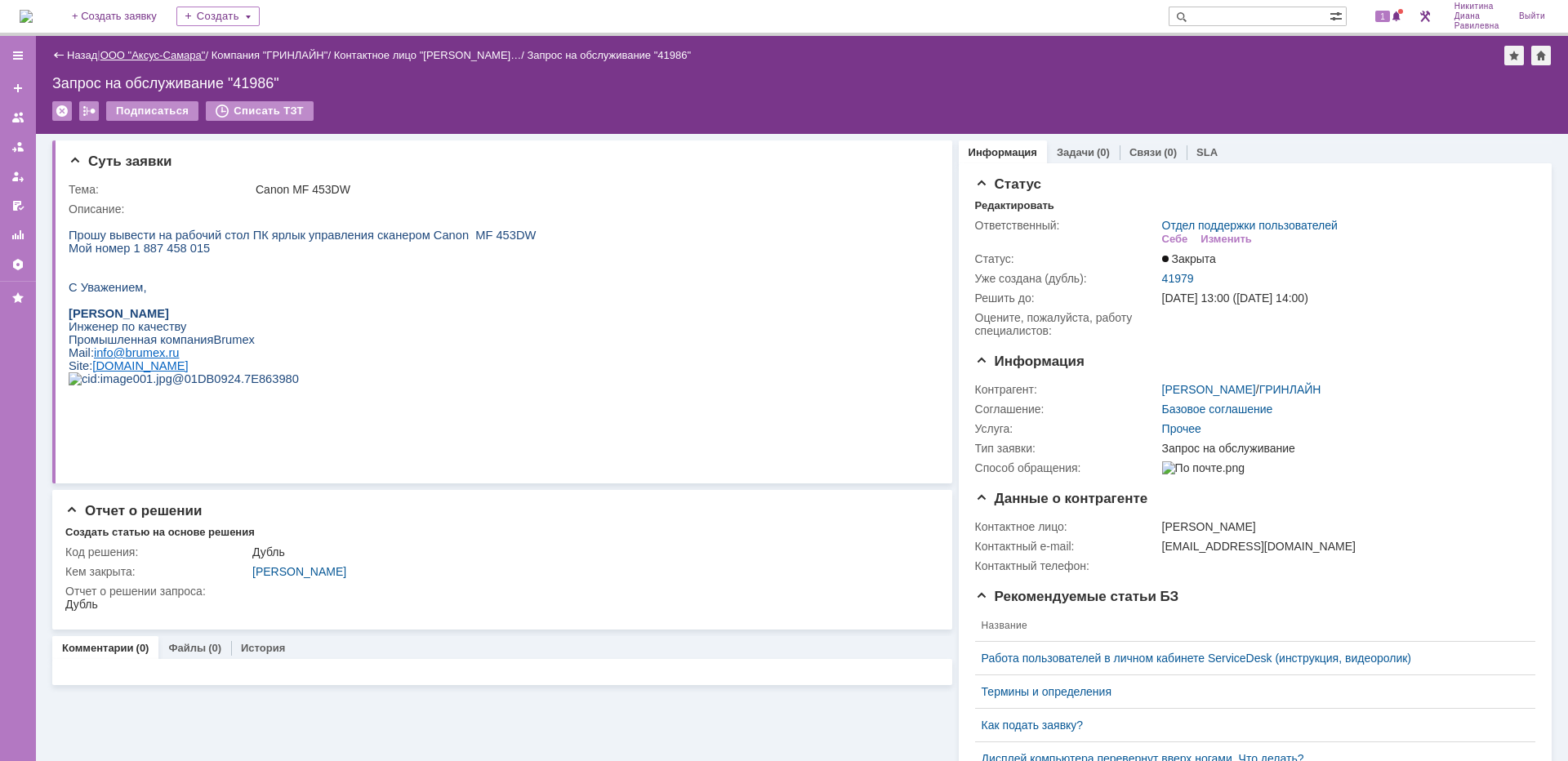
click at [145, 51] on link "ООО "Аксус-Самара"" at bounding box center [153, 55] width 105 height 12
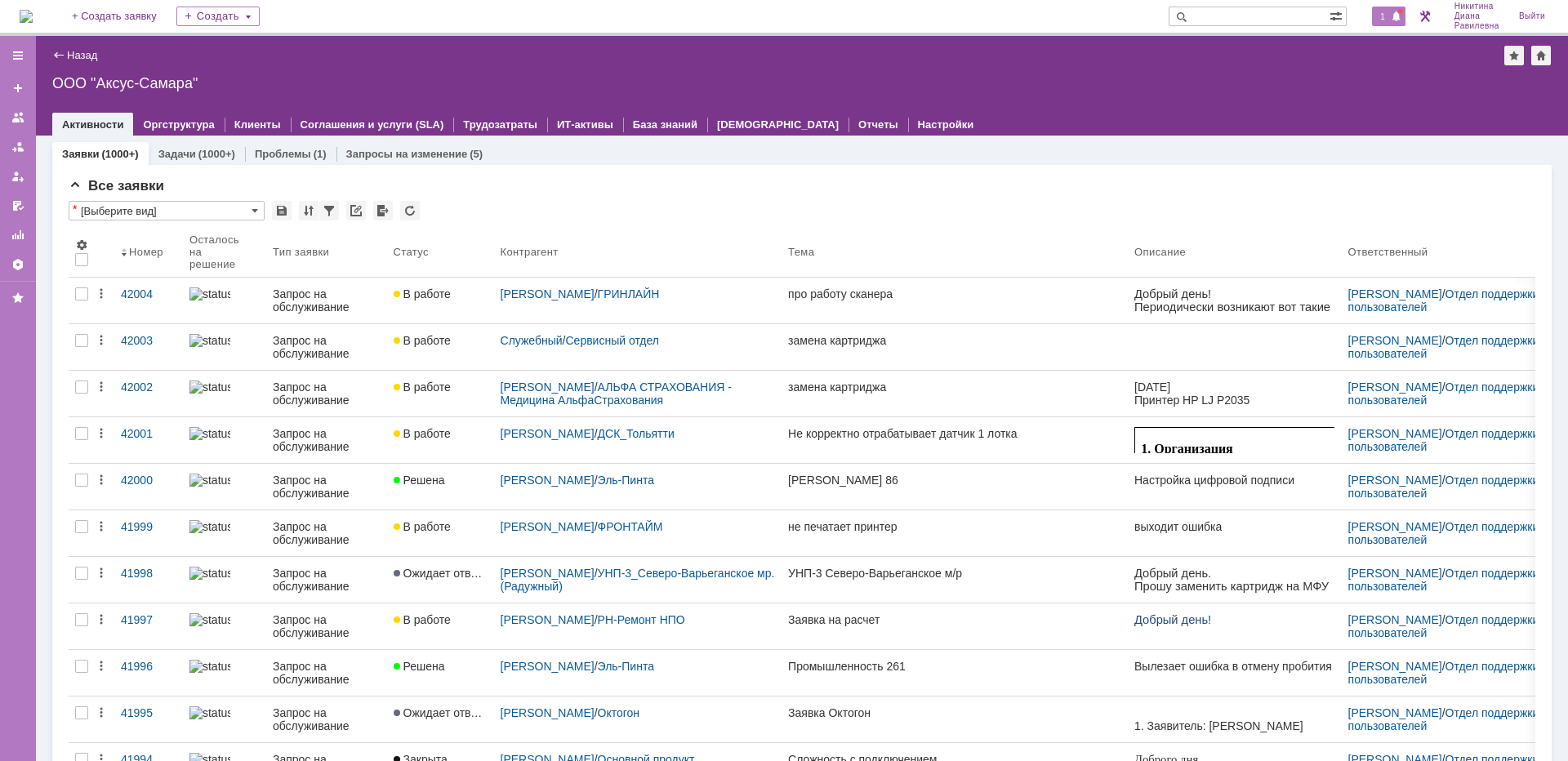
click at [1391, 13] on span at bounding box center [1397, 17] width 11 height 13
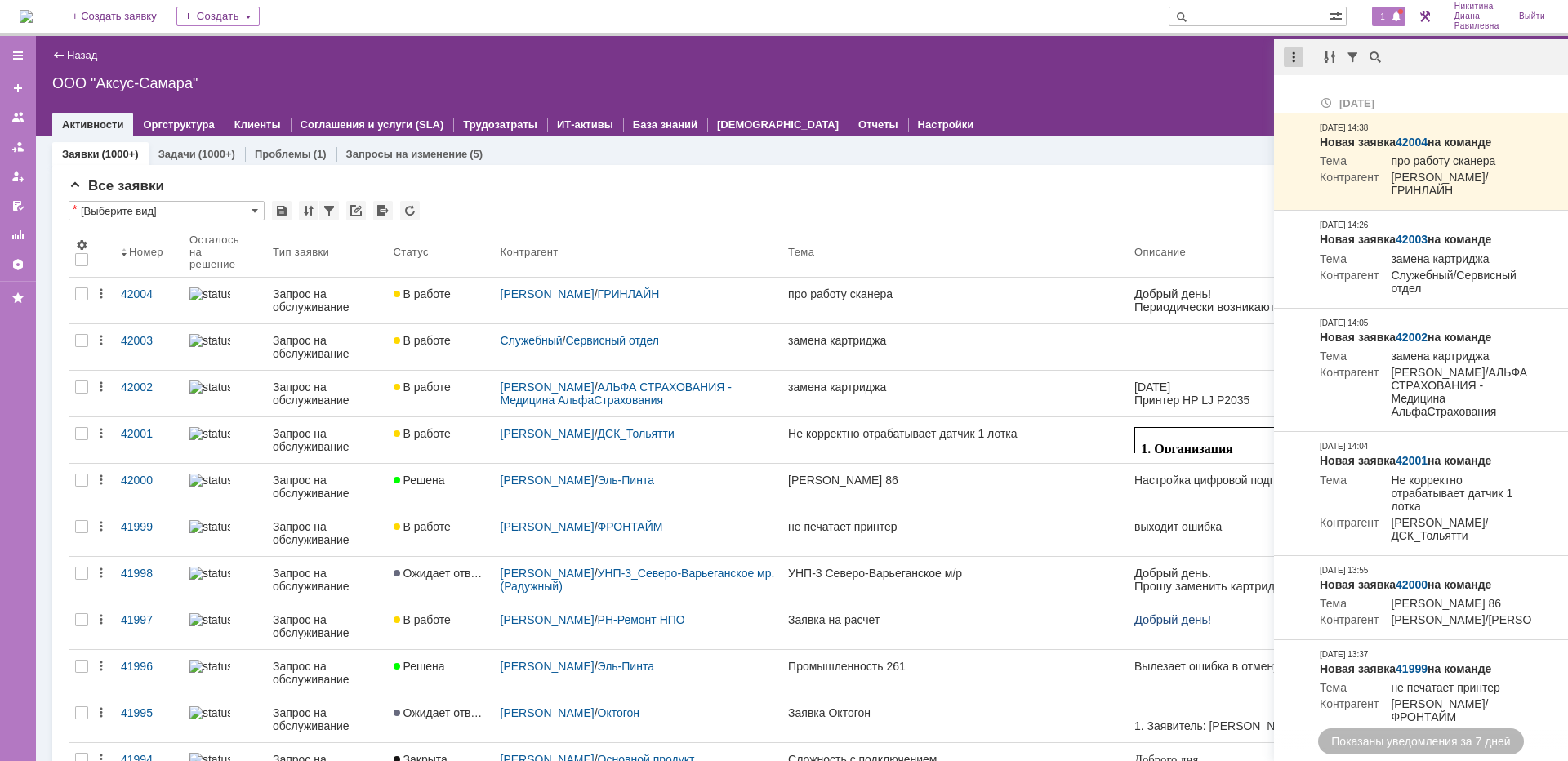
click at [1292, 59] on div at bounding box center [1293, 57] width 20 height 20
click at [1300, 98] on div "Отметить уведомления прочитанными" at bounding box center [1406, 99] width 219 height 11
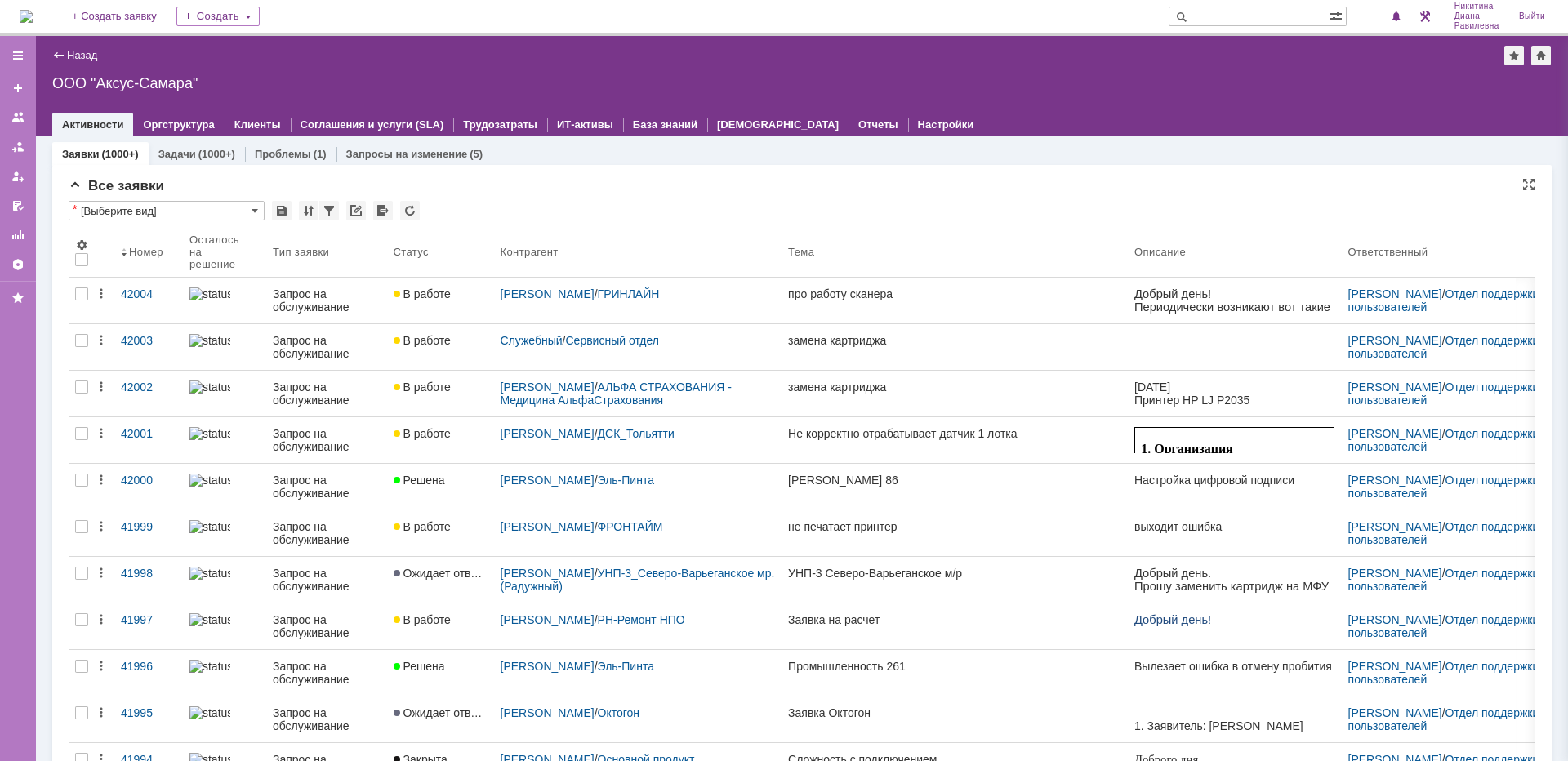
click at [1005, 194] on div "Все заявки" at bounding box center [802, 186] width 1467 height 16
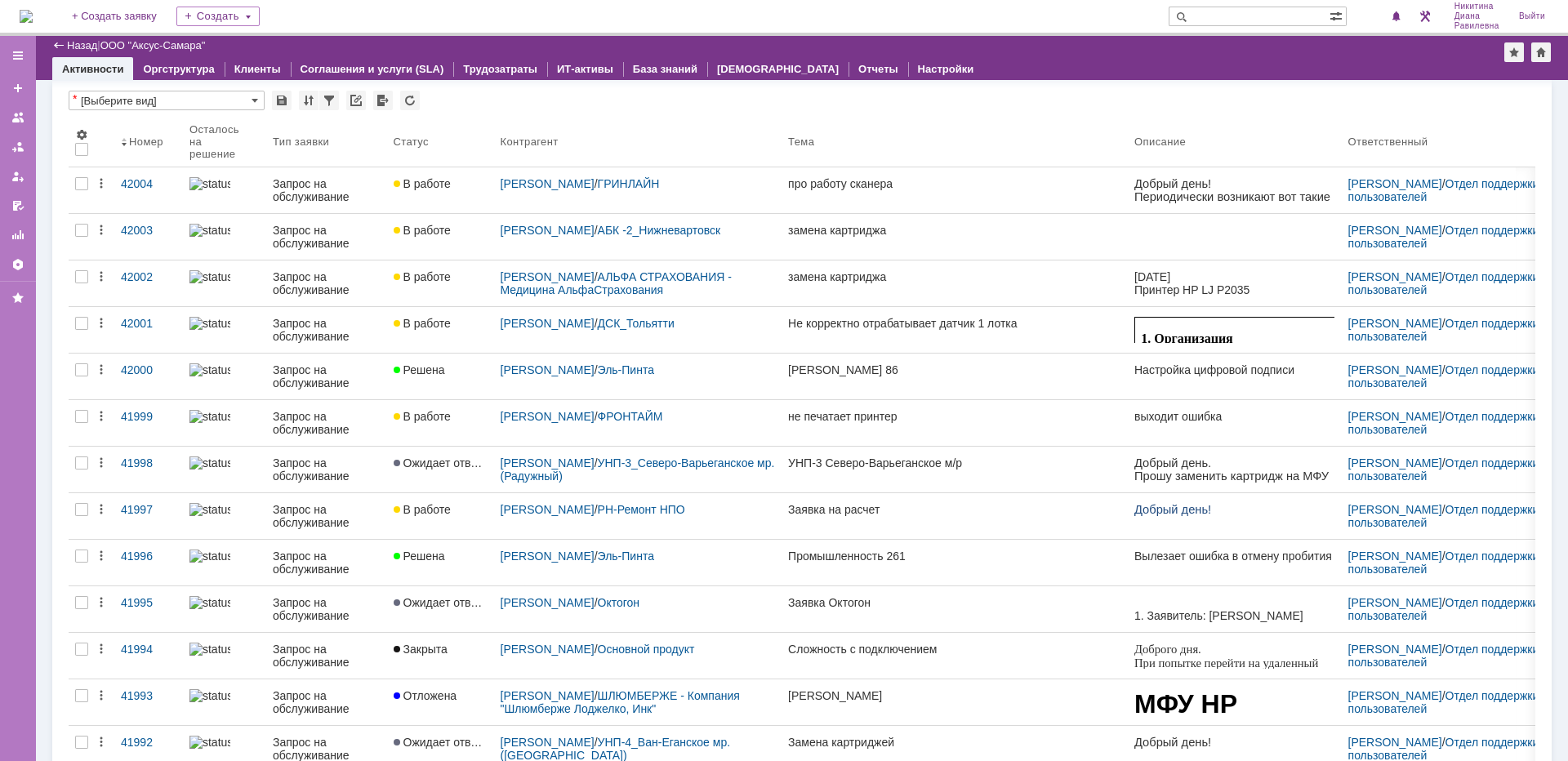
scroll to position [82, 0]
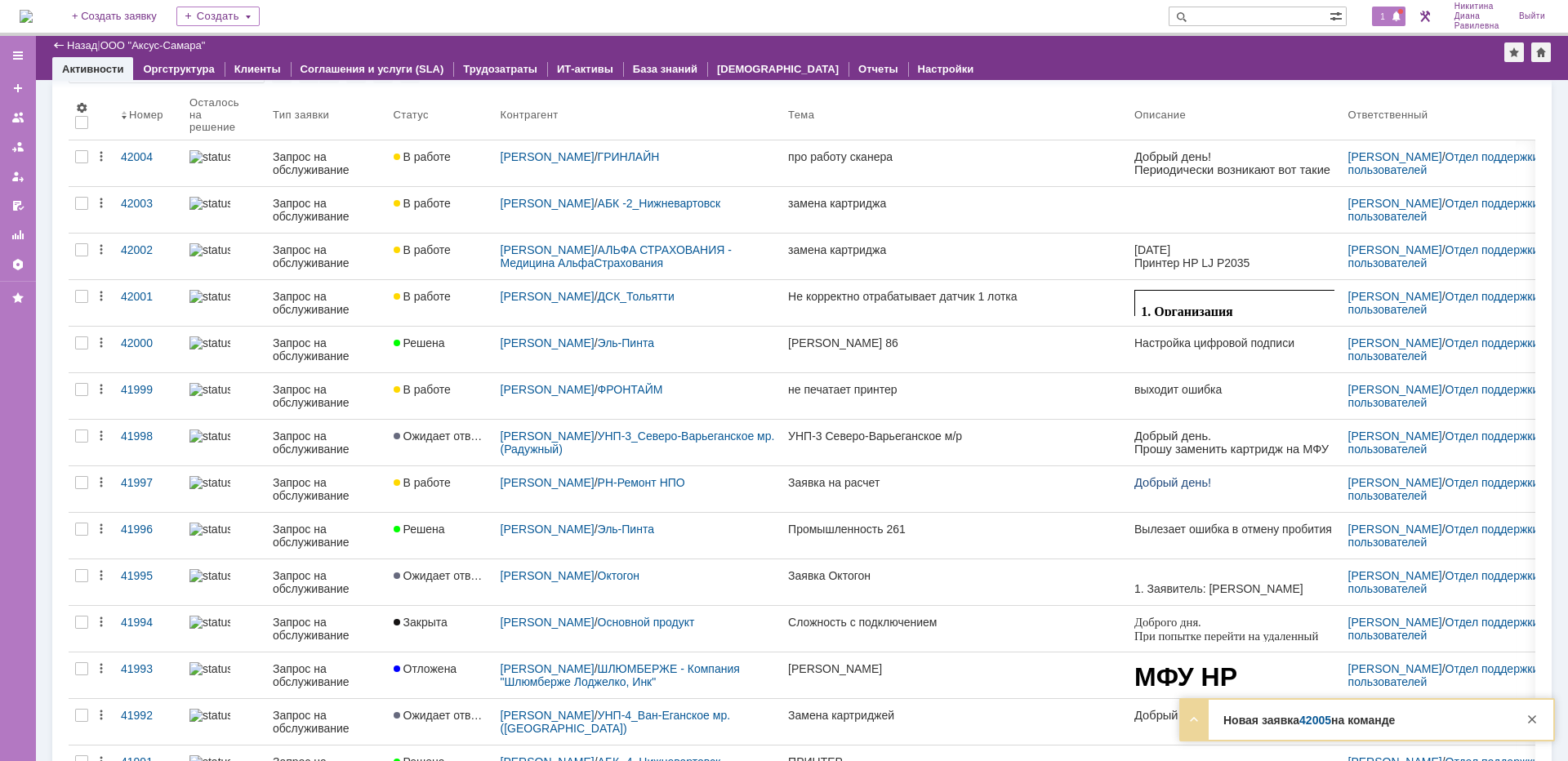
click at [1382, 20] on span "1" at bounding box center [1383, 16] width 15 height 11
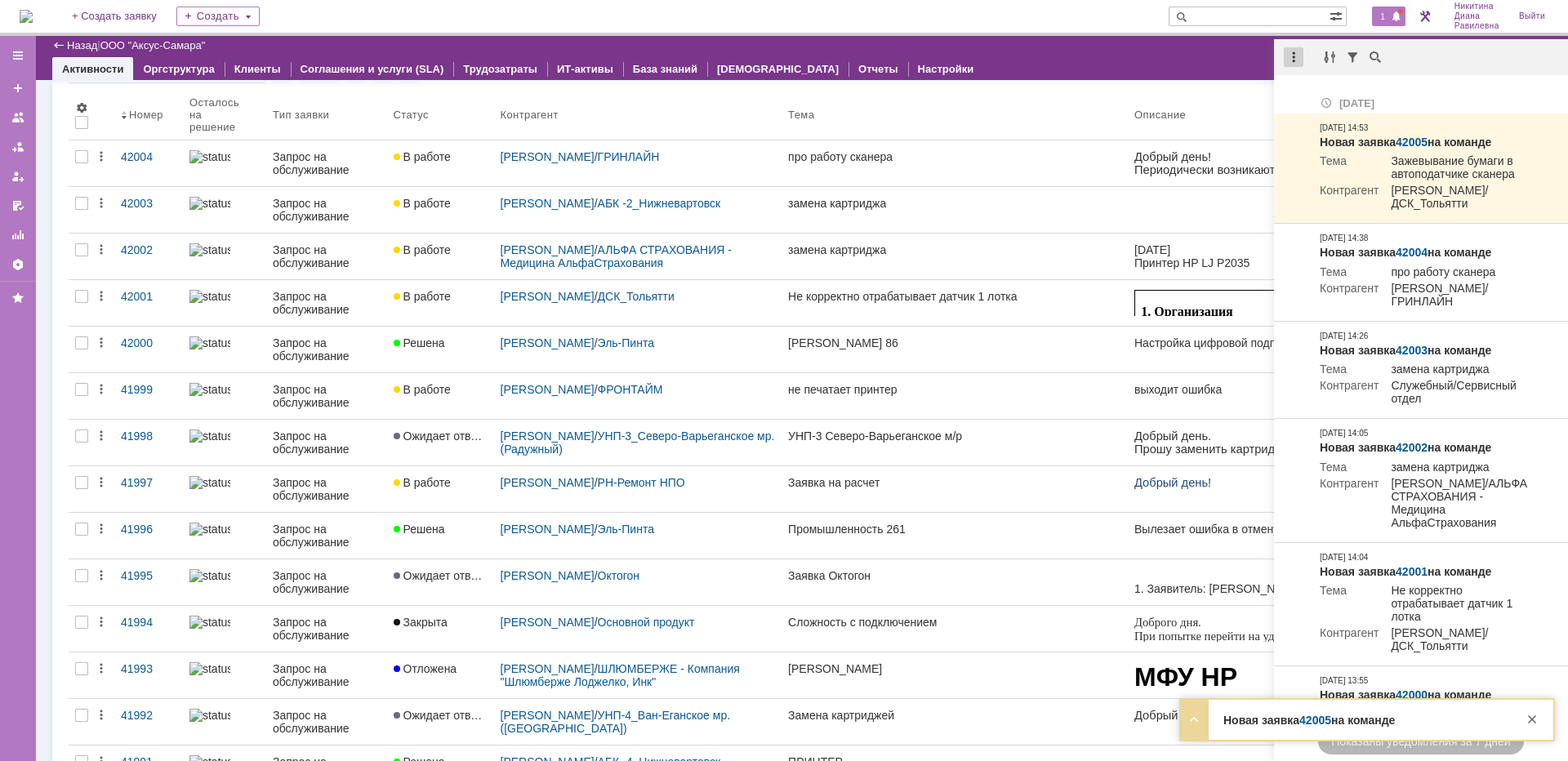
click at [1295, 59] on div at bounding box center [1293, 57] width 20 height 20
click at [1308, 96] on div "Отметить уведомления прочитанными" at bounding box center [1406, 99] width 219 height 11
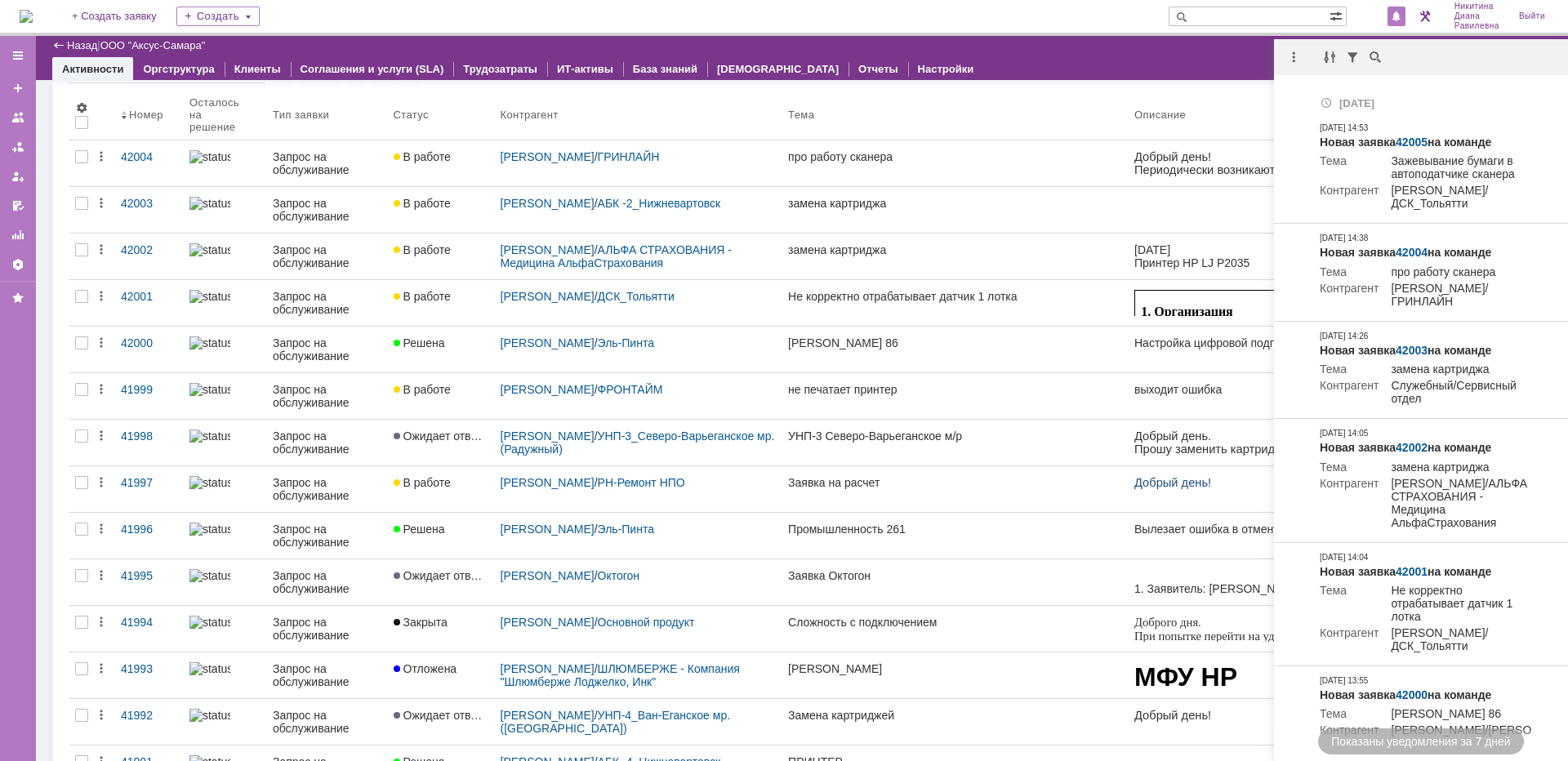
click at [1110, 73] on div "Активности Оргструктура Клиенты Соглашения и услуги (SLA) Трудозатраты ИТ-актив…" at bounding box center [802, 69] width 1499 height 23
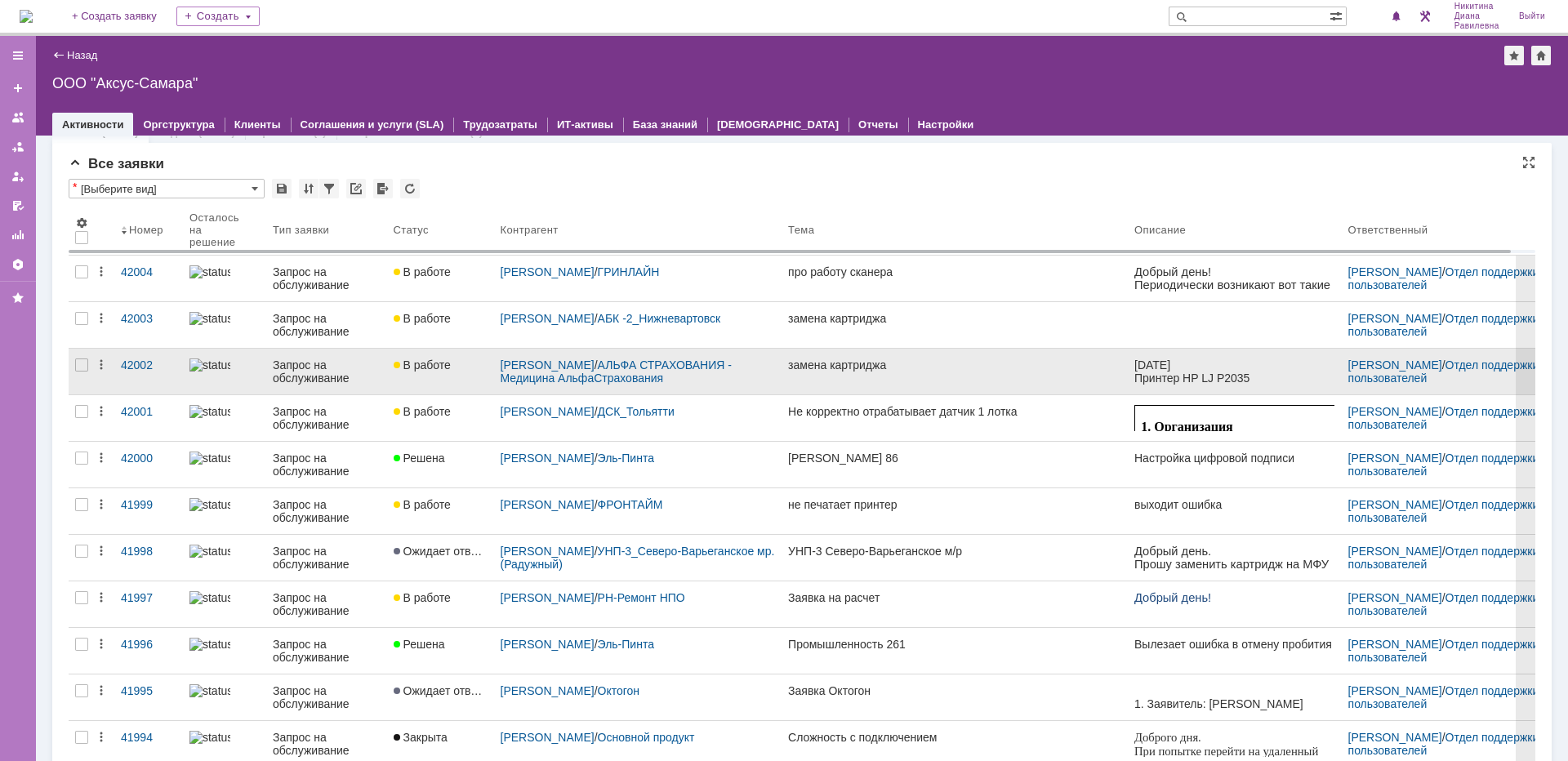
scroll to position [0, 0]
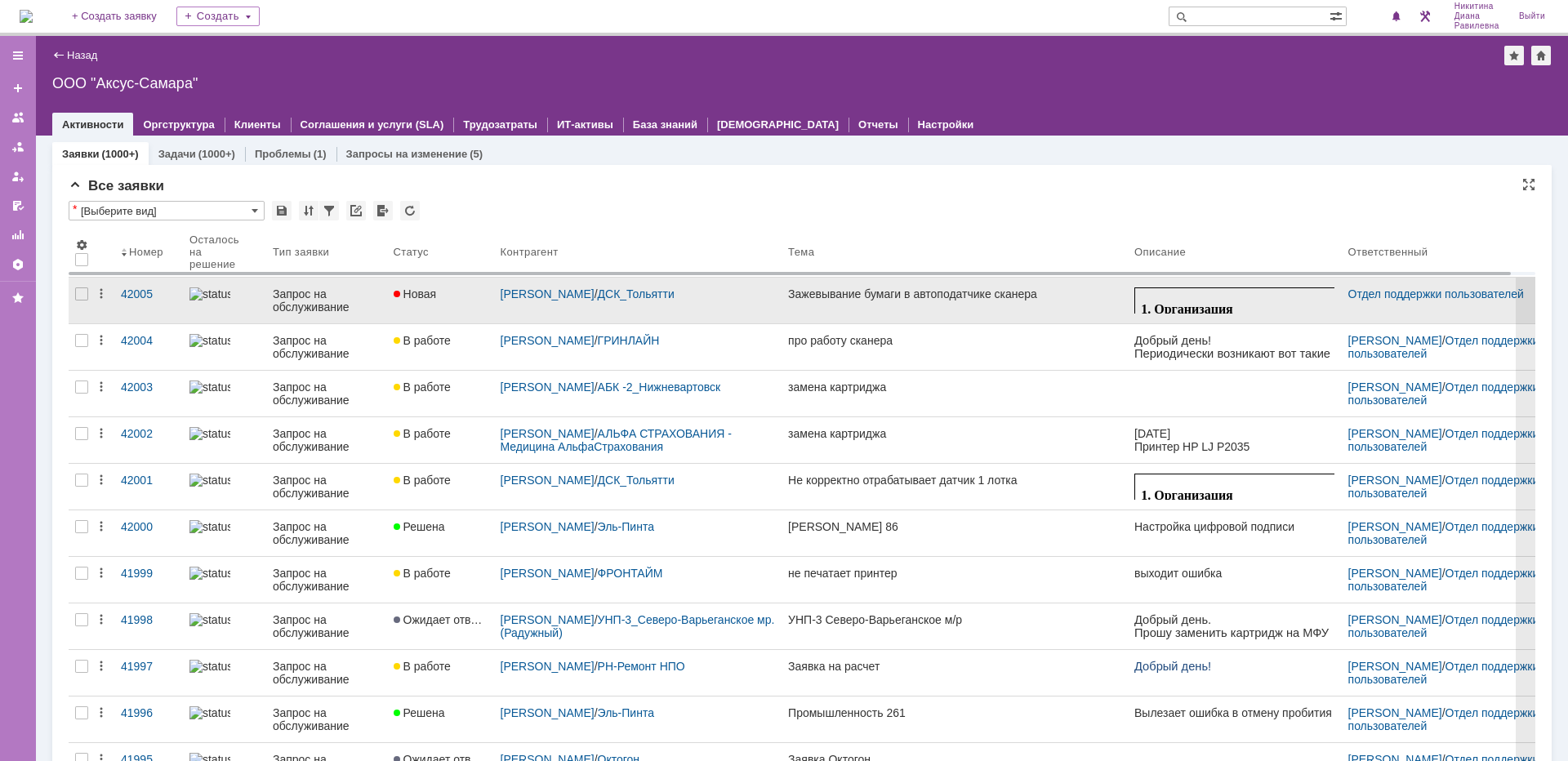
click at [308, 300] on div "Запрос на обслуживание" at bounding box center [326, 301] width 107 height 26
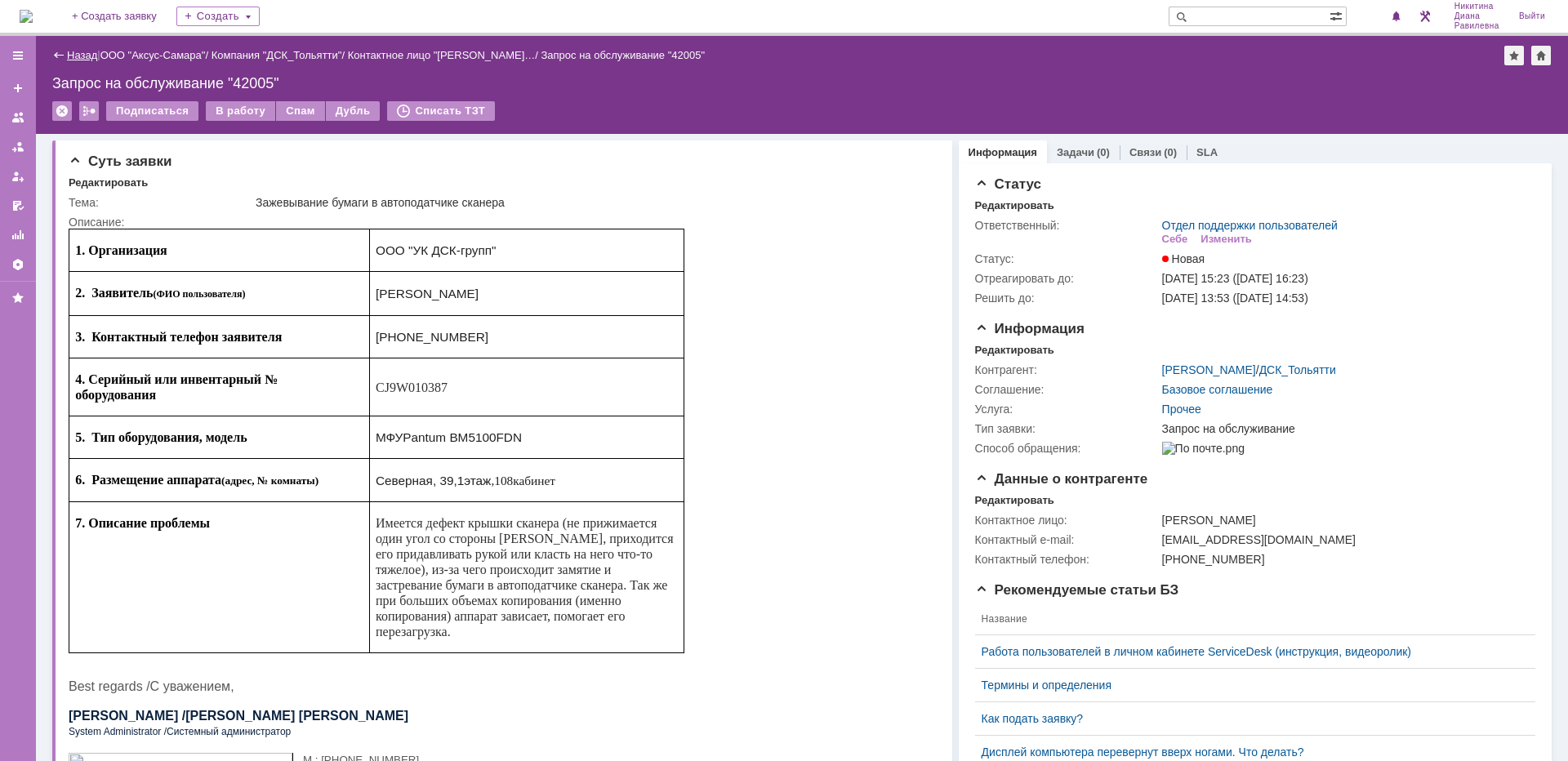
click at [77, 52] on link "Назад" at bounding box center [82, 55] width 30 height 12
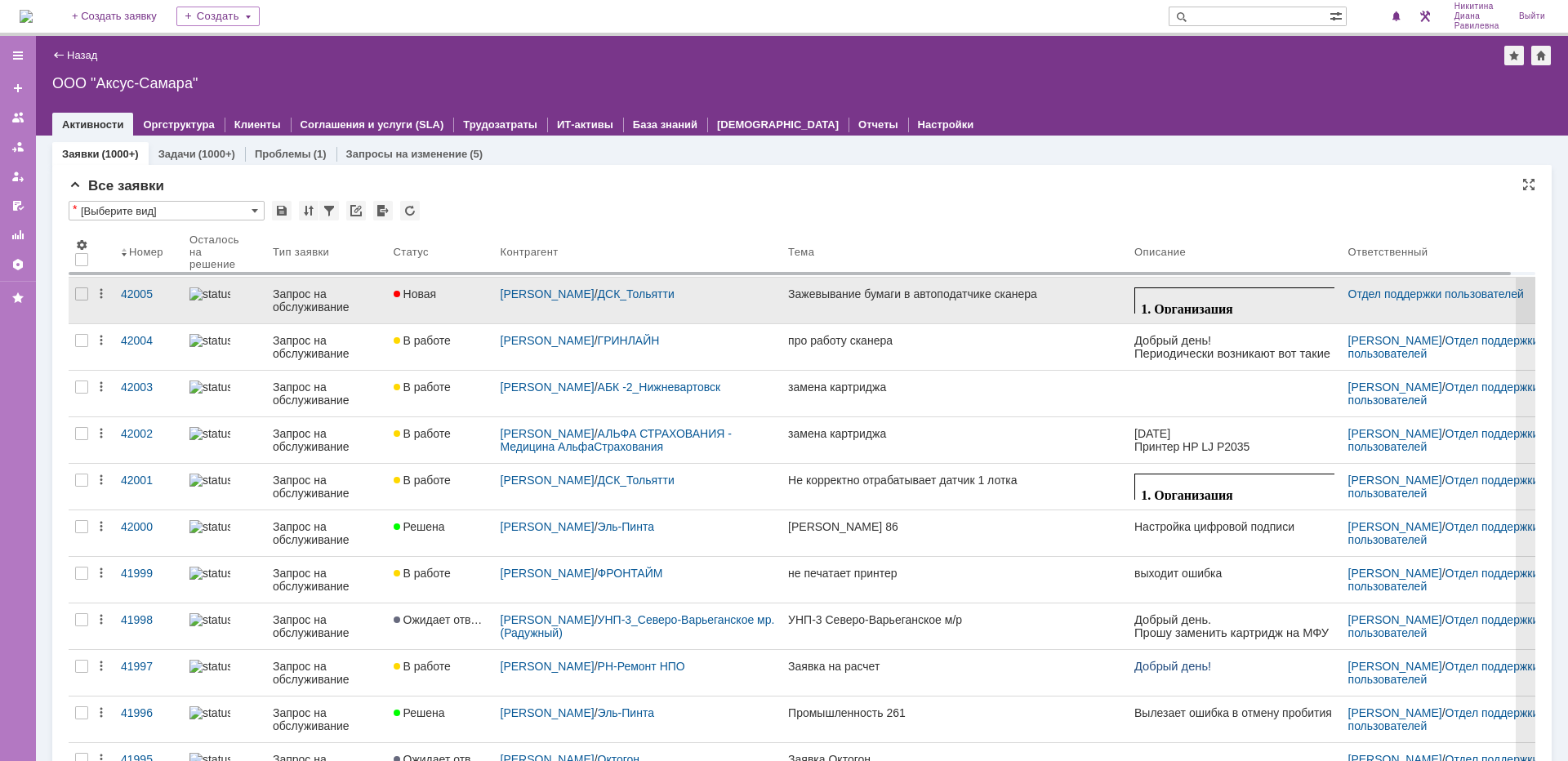
click at [327, 310] on div "Запрос на обслуживание" at bounding box center [326, 301] width 107 height 26
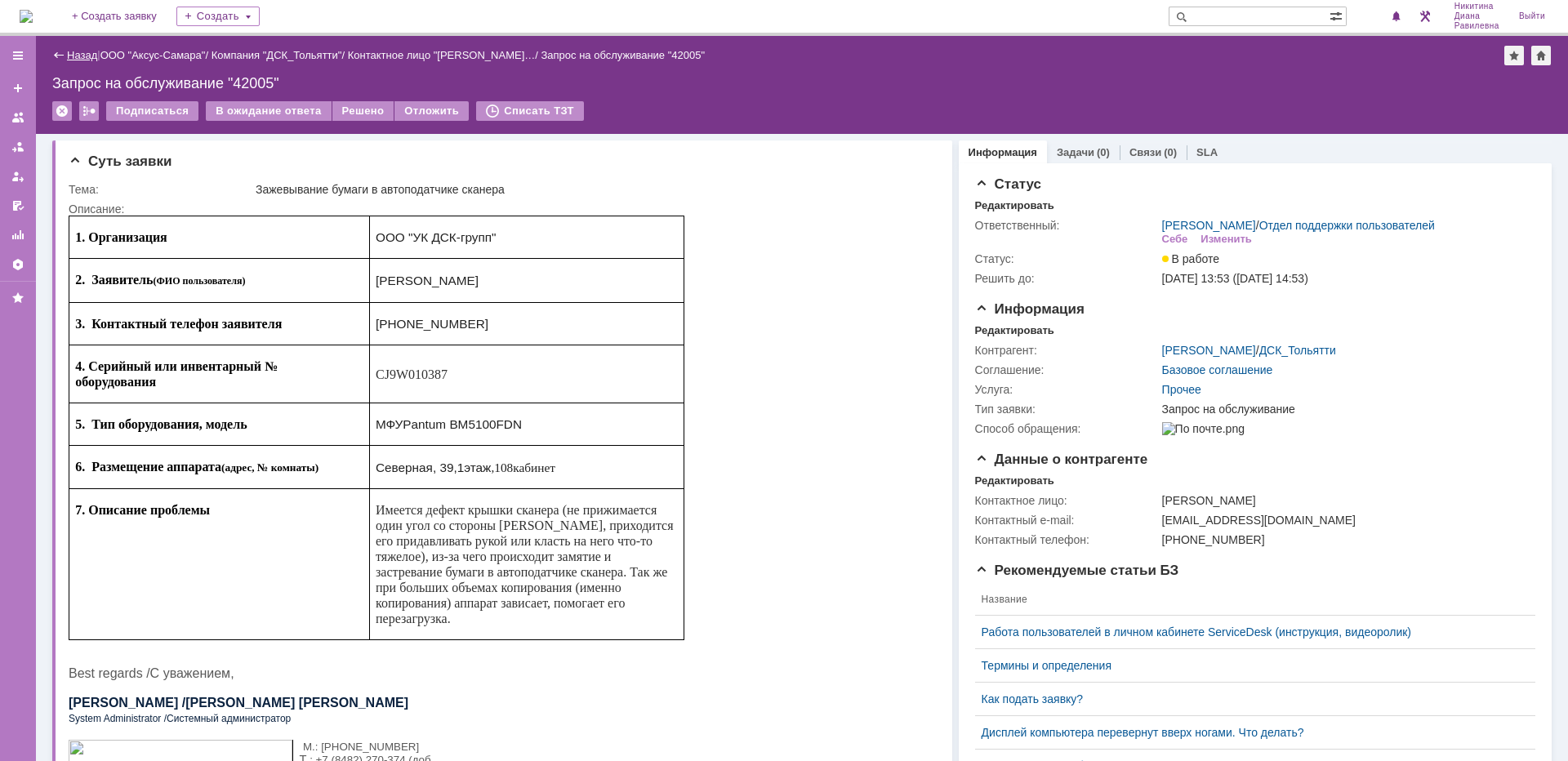
click at [71, 49] on link "Назад" at bounding box center [82, 55] width 30 height 12
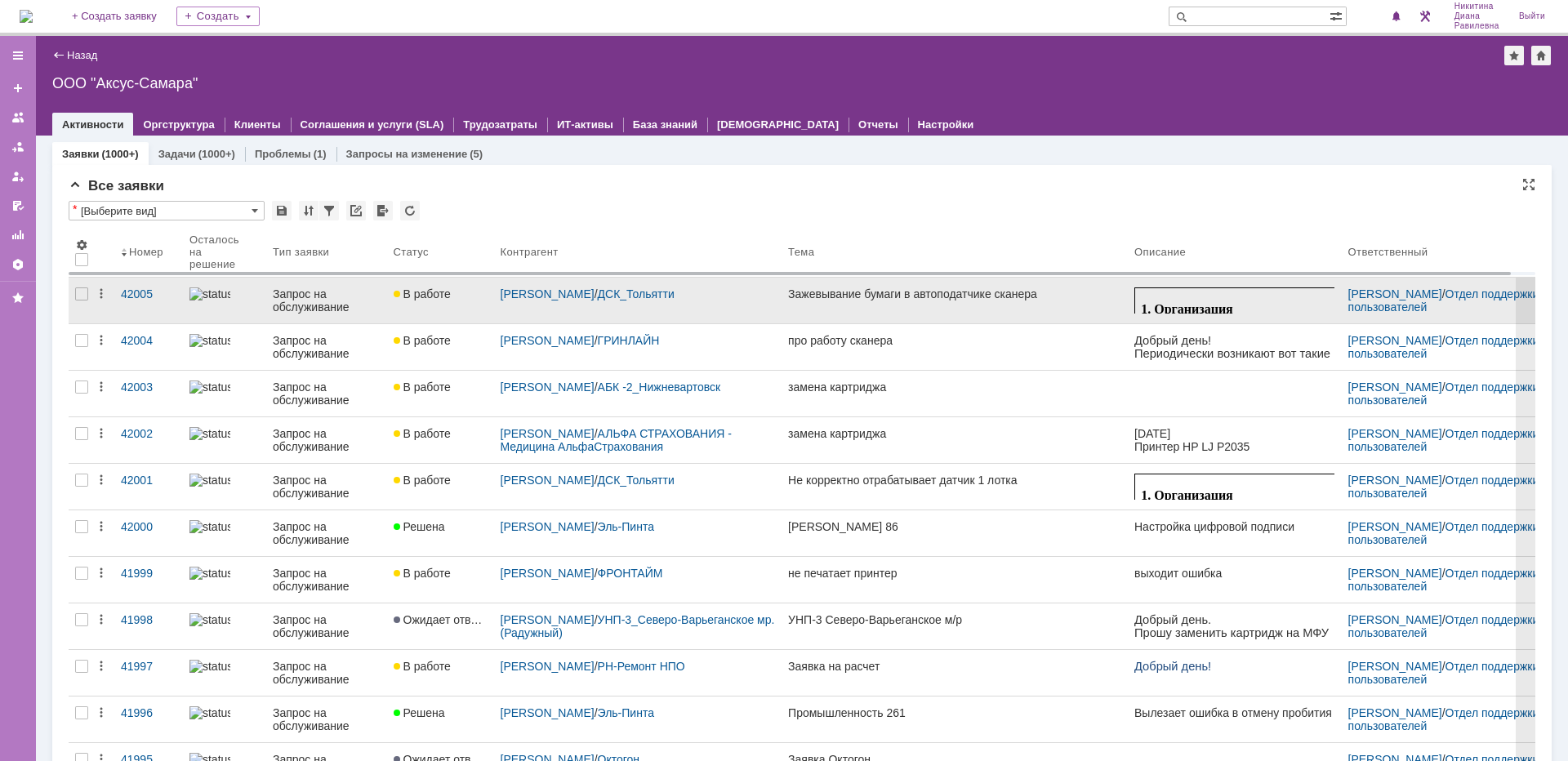
click at [295, 301] on div "Запрос на обслуживание" at bounding box center [326, 301] width 107 height 26
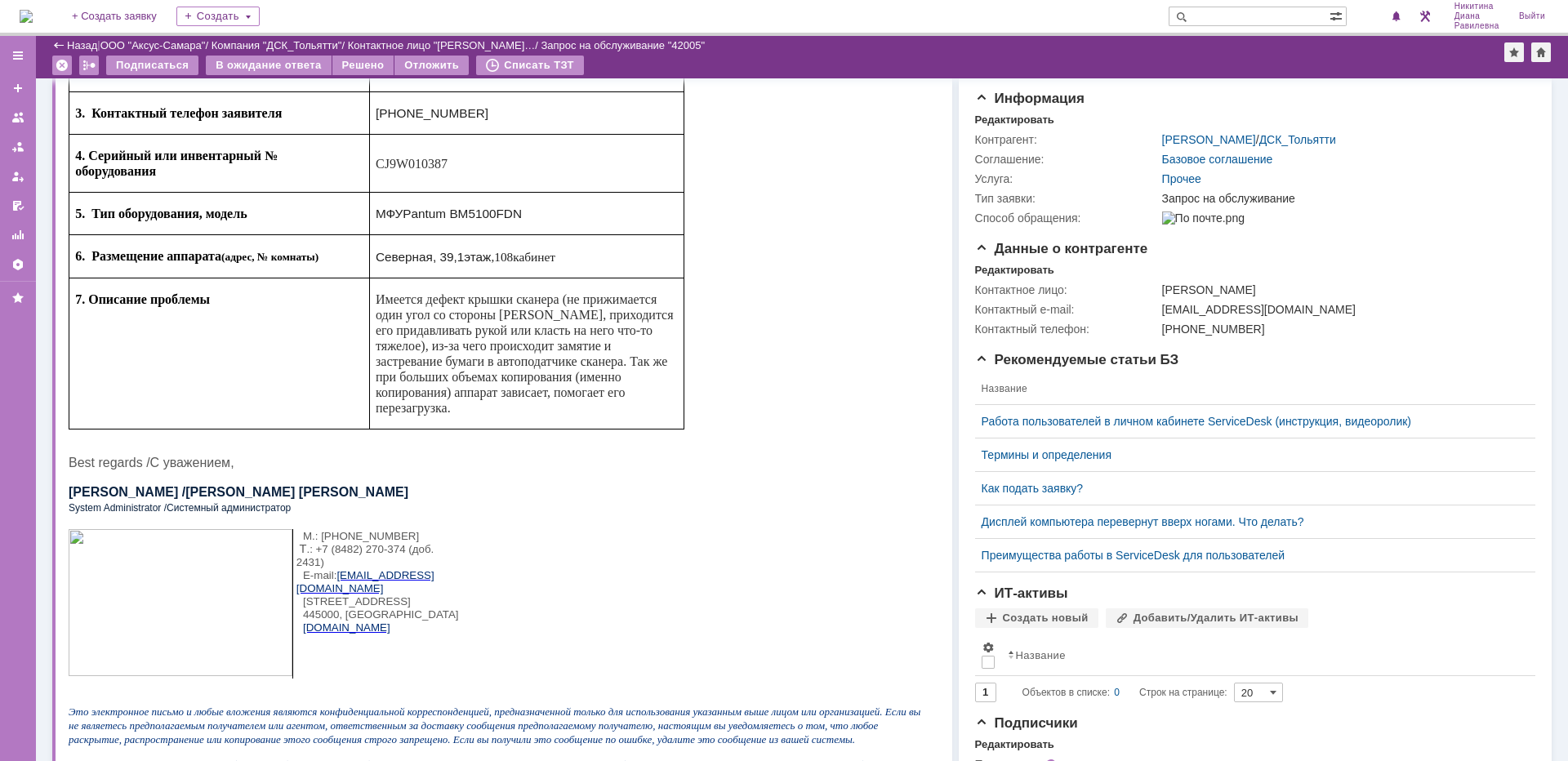
scroll to position [4, 0]
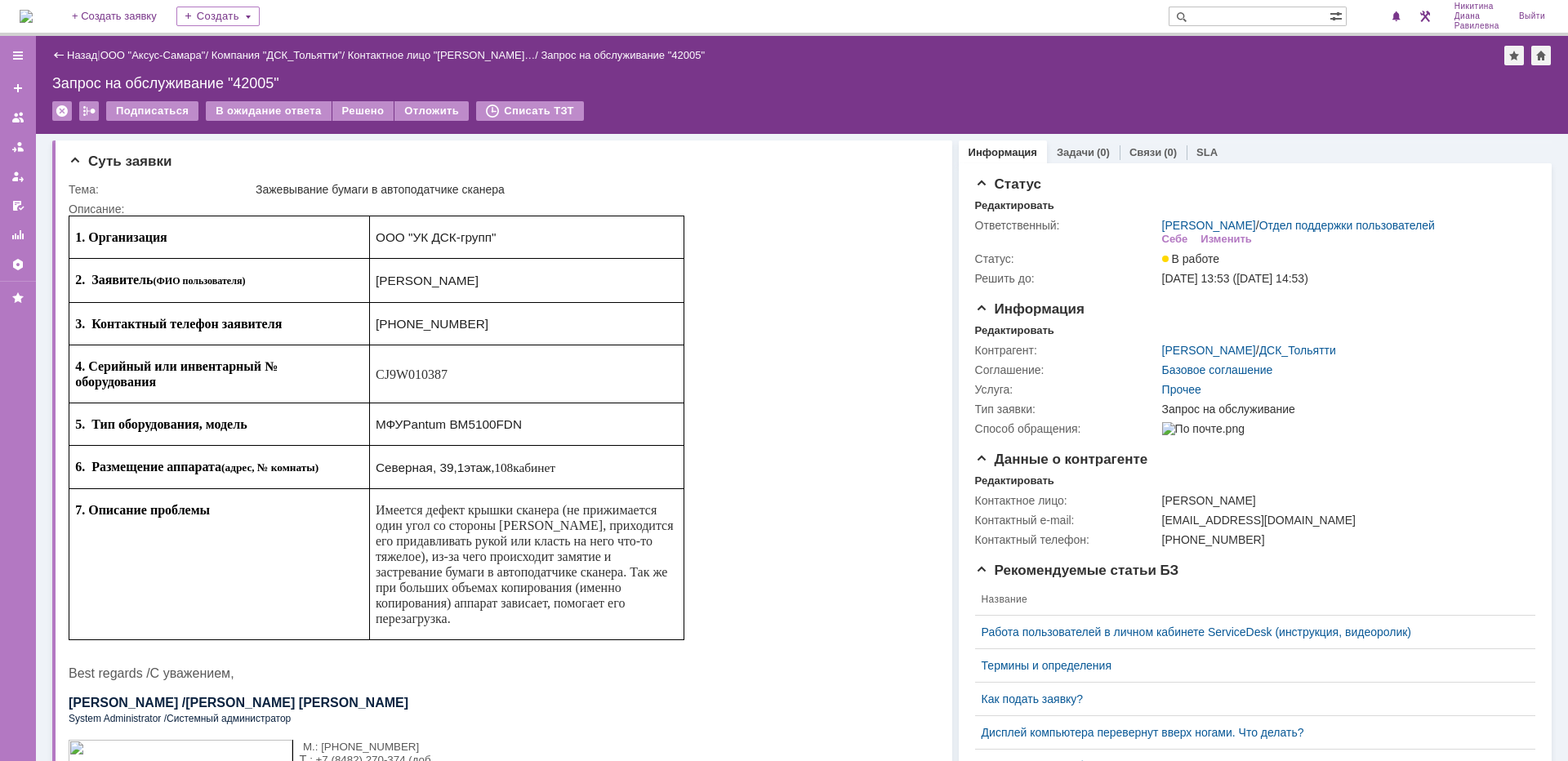
click at [84, 57] on link "Назад" at bounding box center [82, 55] width 30 height 12
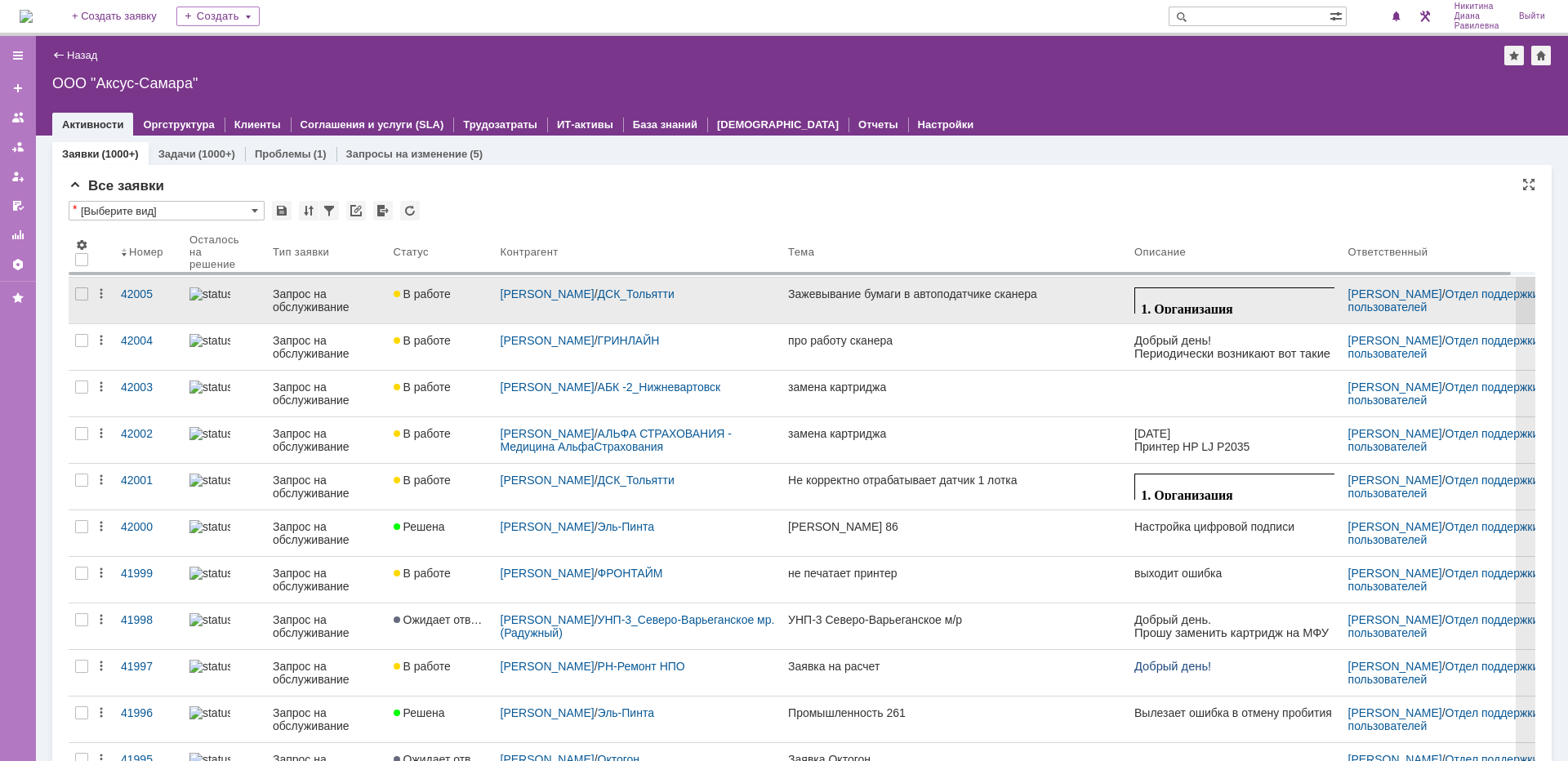
click at [298, 295] on div "Запрос на обслуживание" at bounding box center [326, 301] width 107 height 26
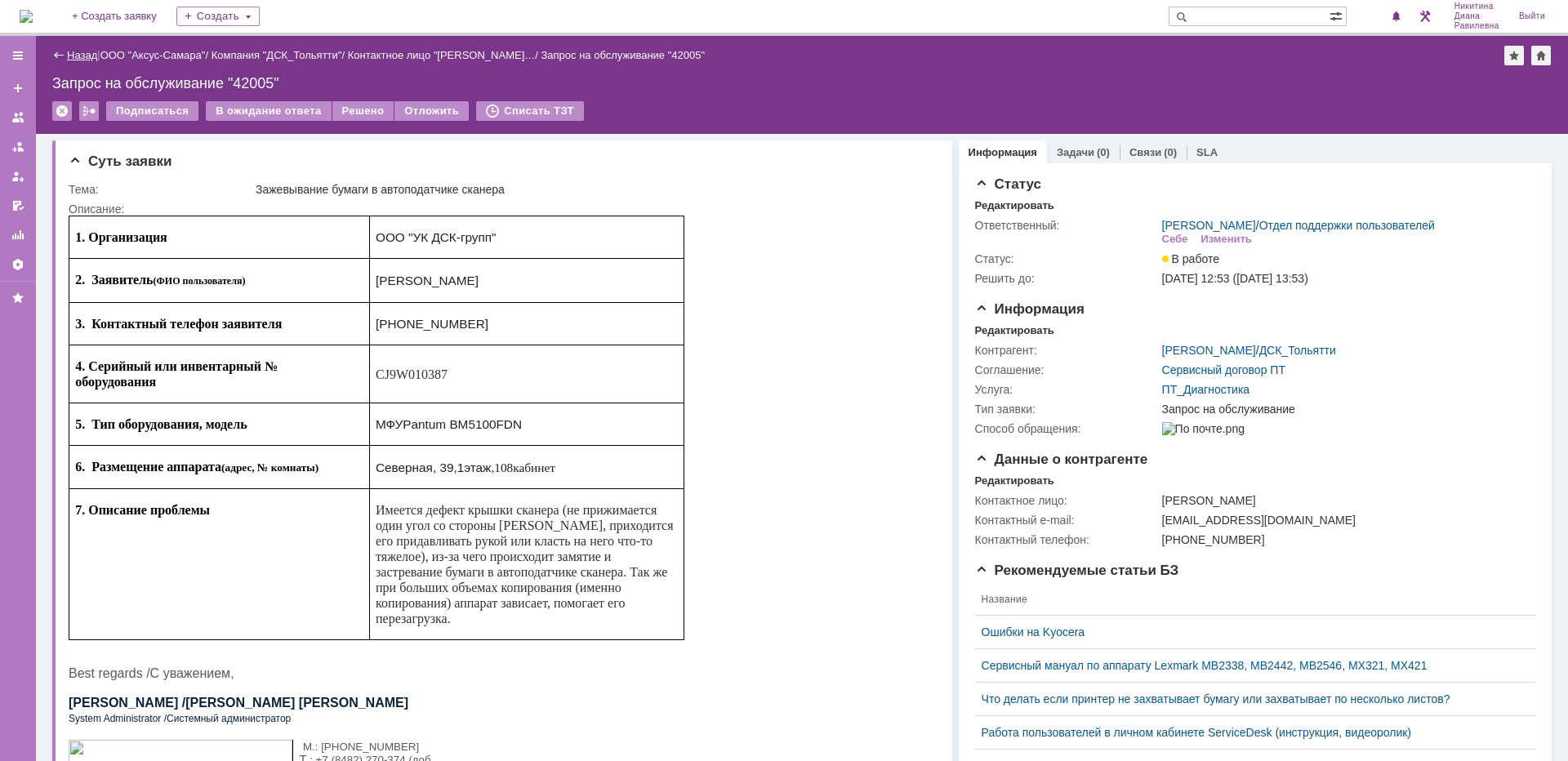
click at [80, 57] on link "Назад" at bounding box center [82, 55] width 30 height 12
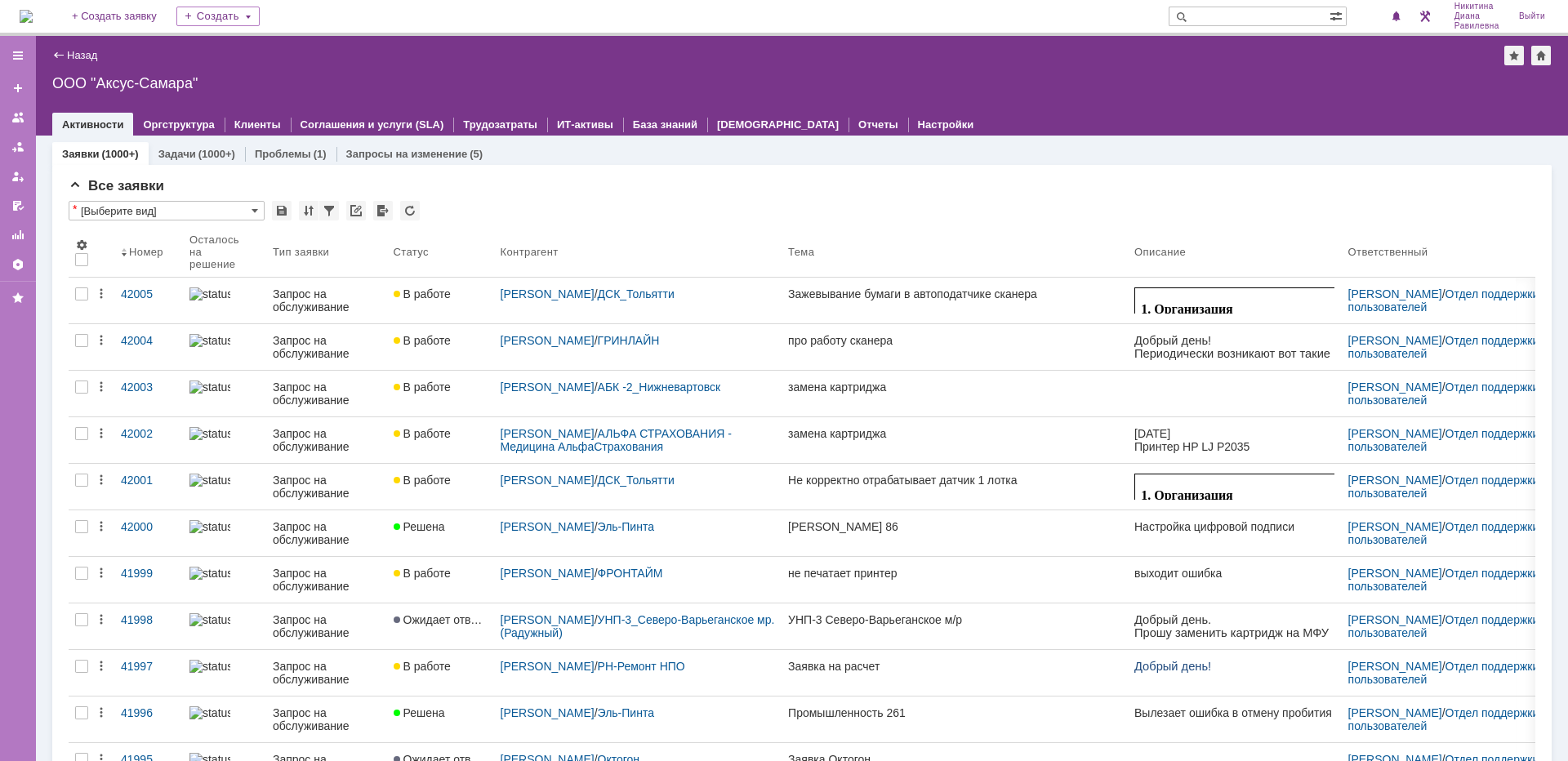
click at [1238, 22] on input "text" at bounding box center [1249, 16] width 161 height 20
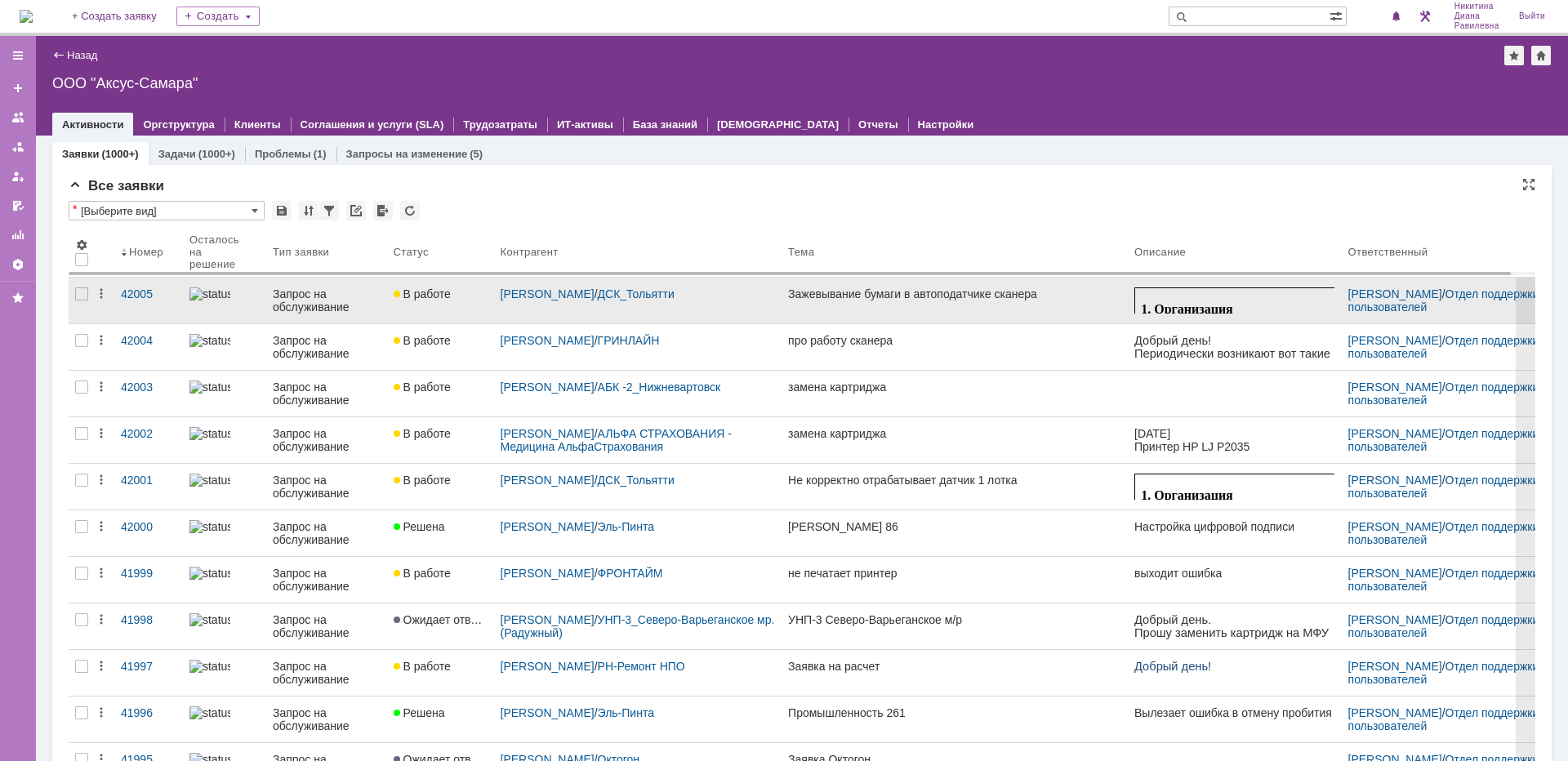
click at [335, 298] on div "Запрос на обслуживание" at bounding box center [326, 301] width 107 height 26
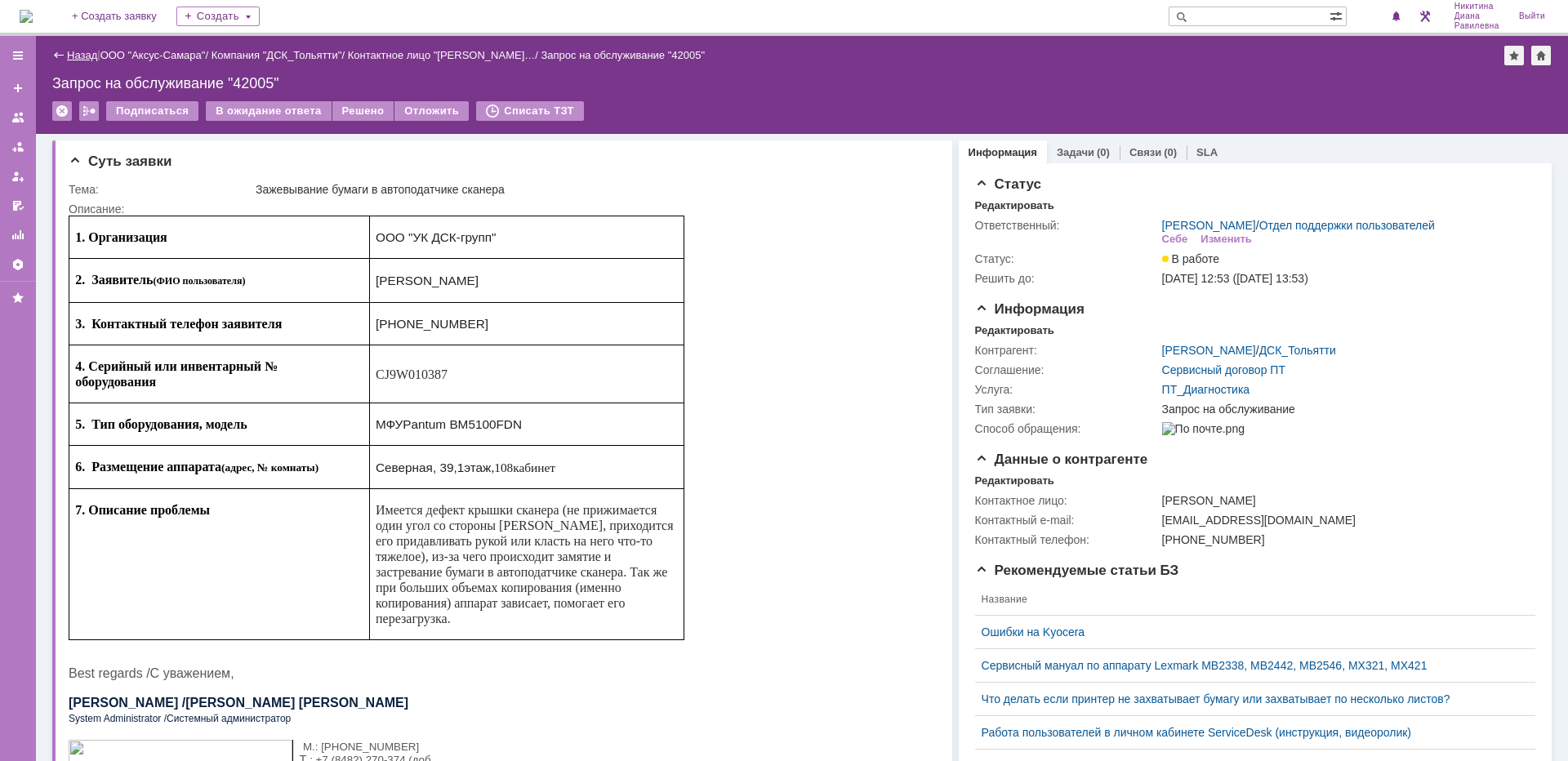
click at [80, 54] on link "Назад" at bounding box center [82, 55] width 30 height 12
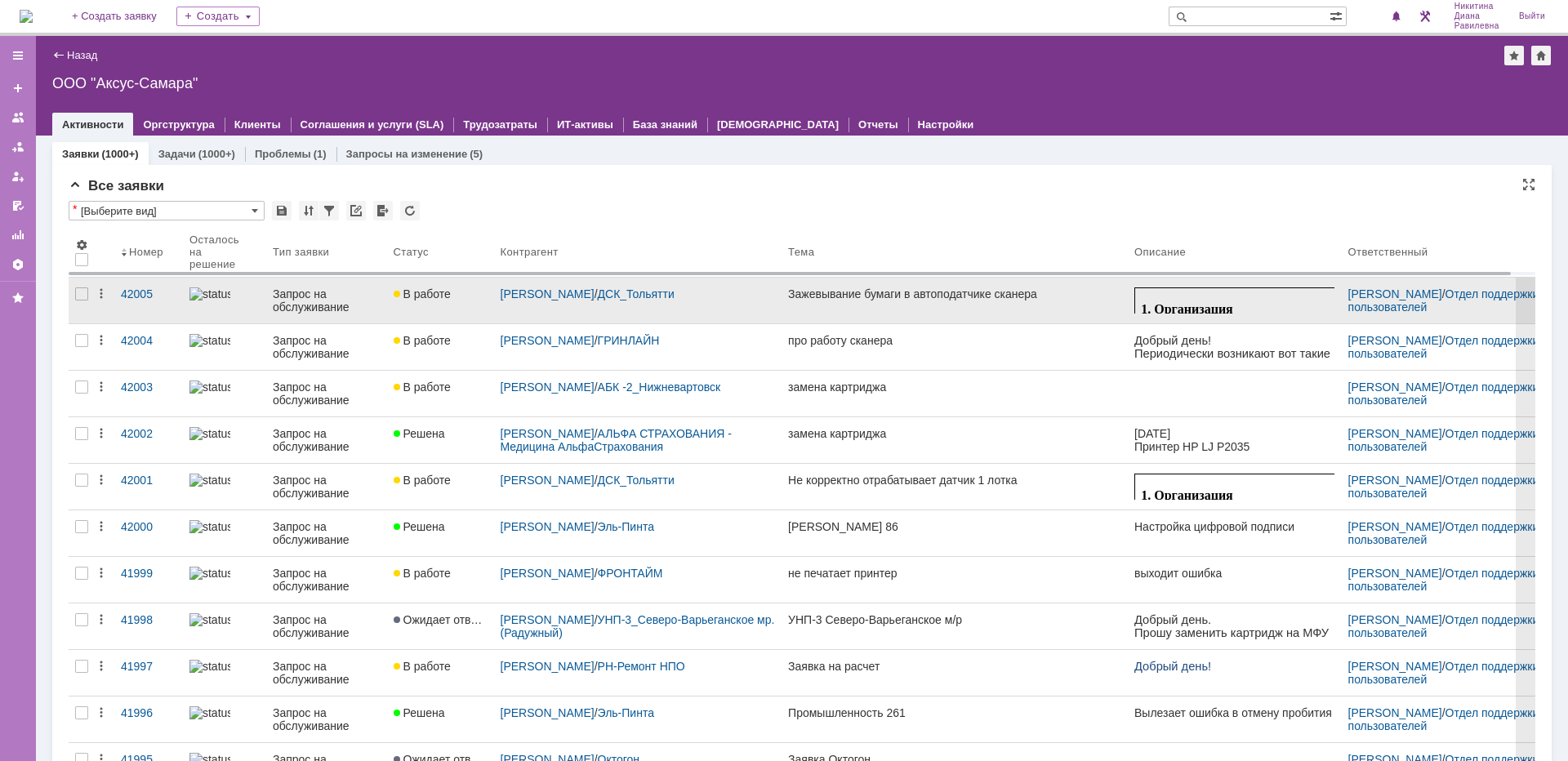
click at [295, 298] on div "Запрос на обслуживание" at bounding box center [326, 301] width 107 height 26
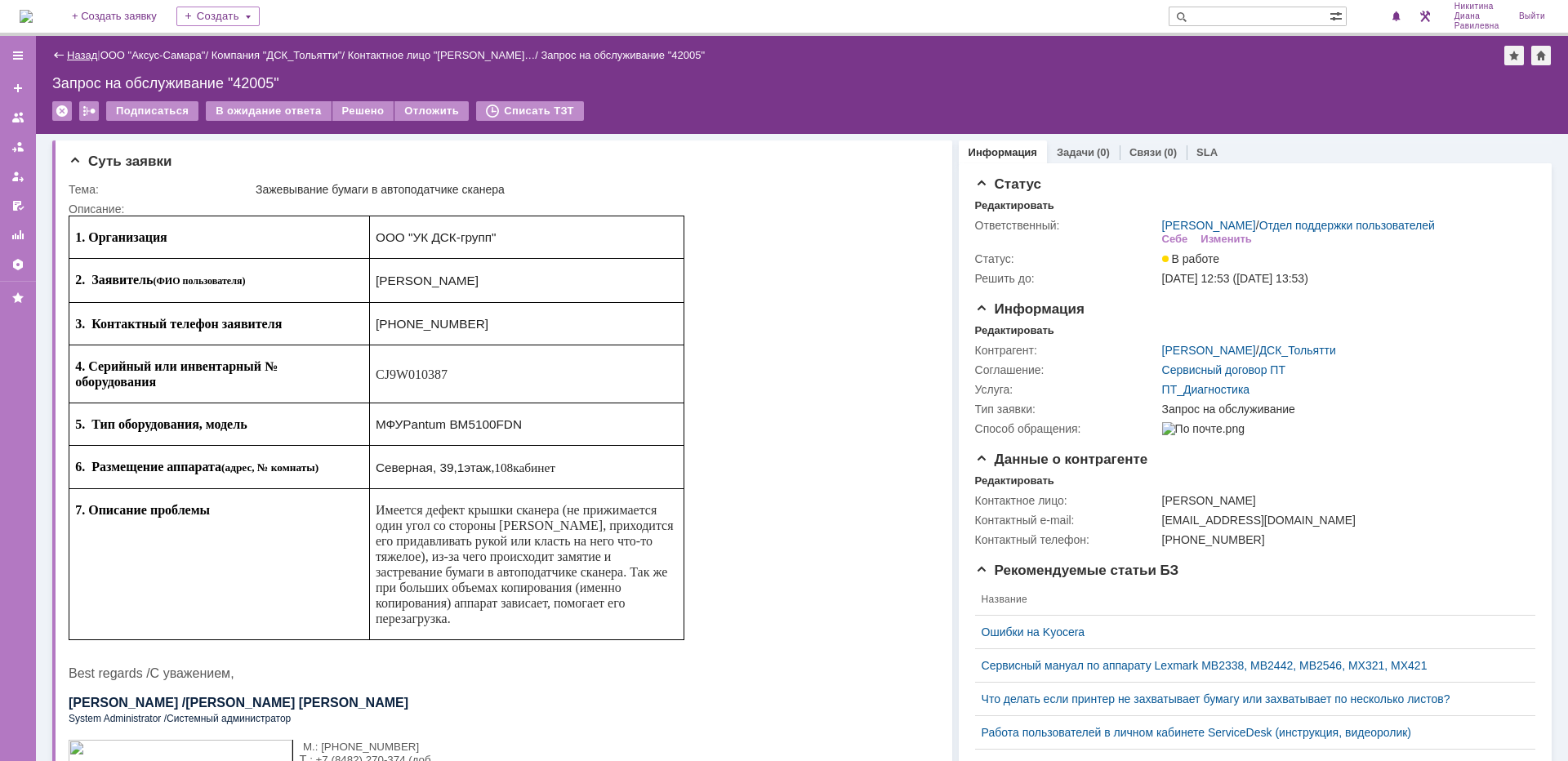
click at [87, 52] on link "Назад" at bounding box center [82, 55] width 30 height 12
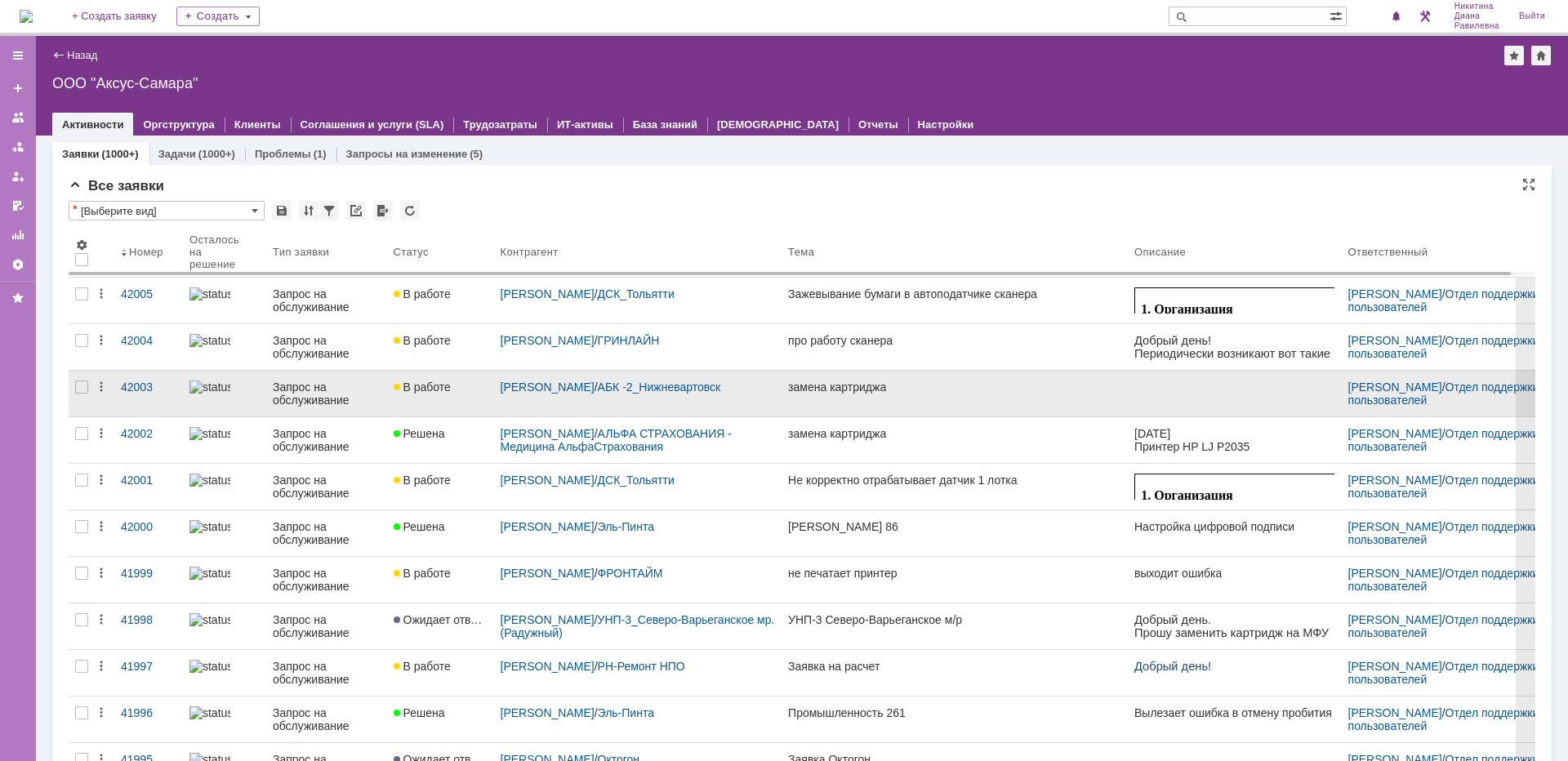
click at [286, 393] on div "Запрос на обслуживание" at bounding box center [326, 394] width 107 height 26
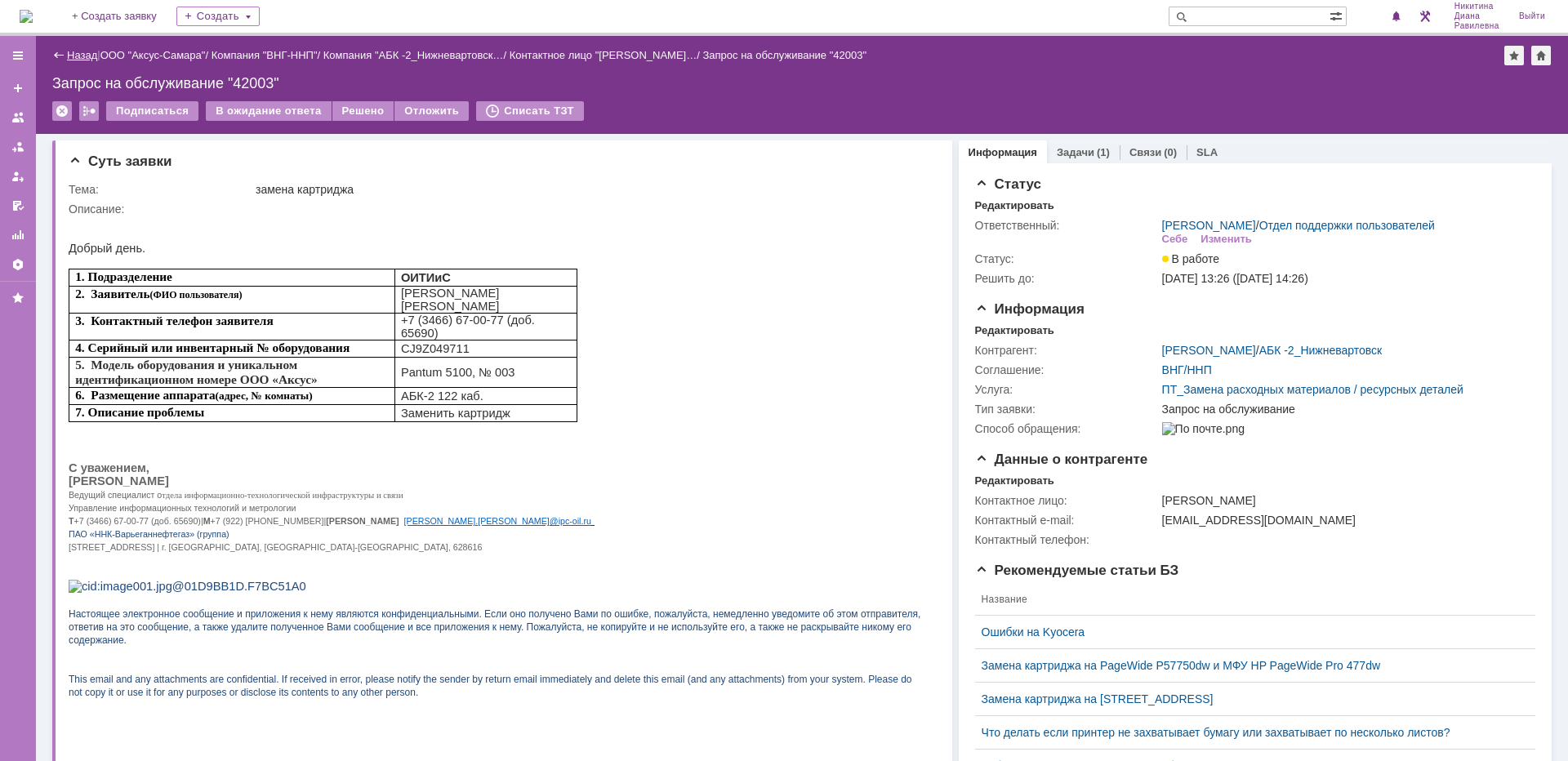
click at [86, 54] on link "Назад" at bounding box center [82, 55] width 30 height 12
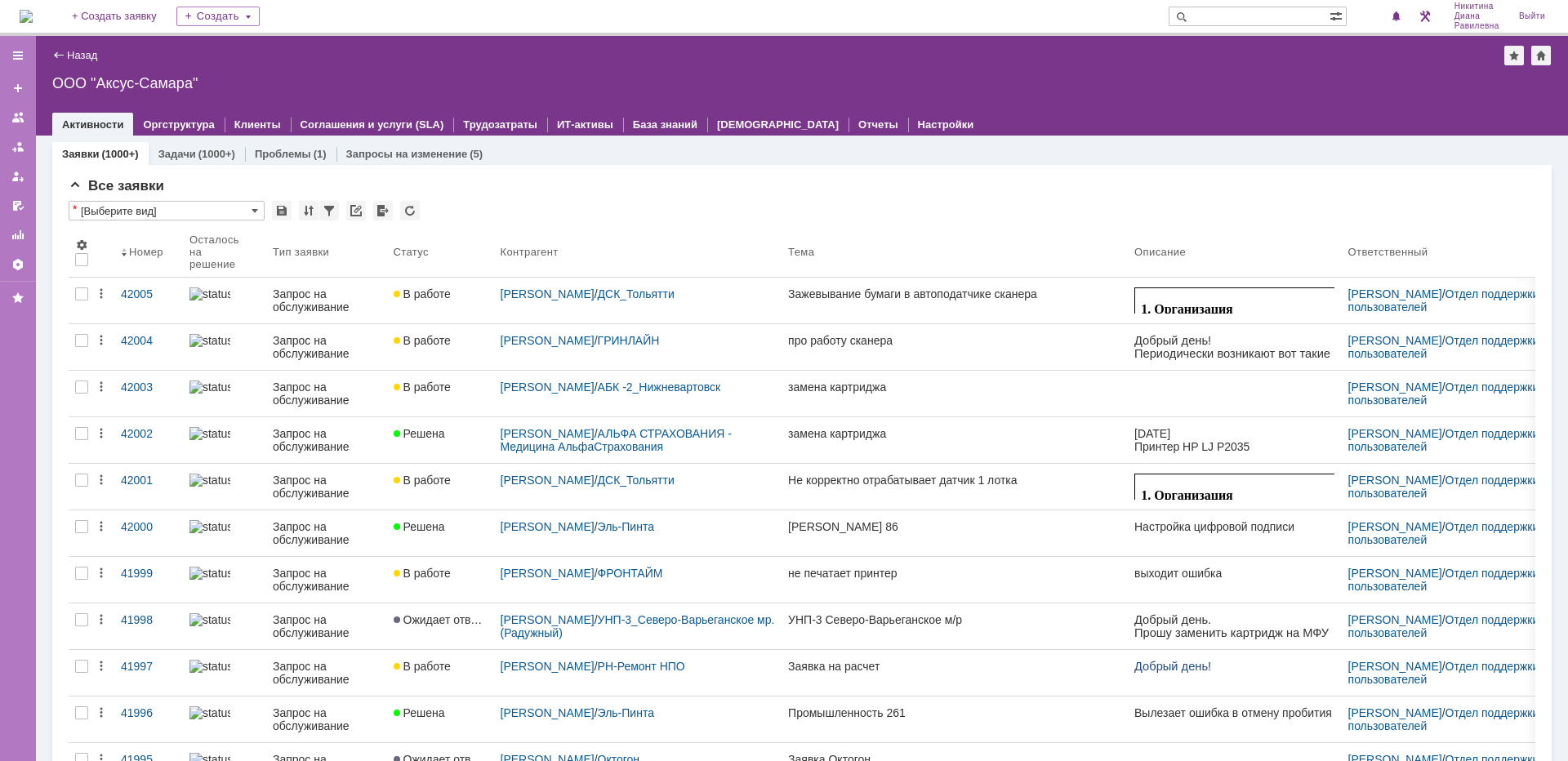
click at [1253, 17] on input "text" at bounding box center [1249, 16] width 161 height 20
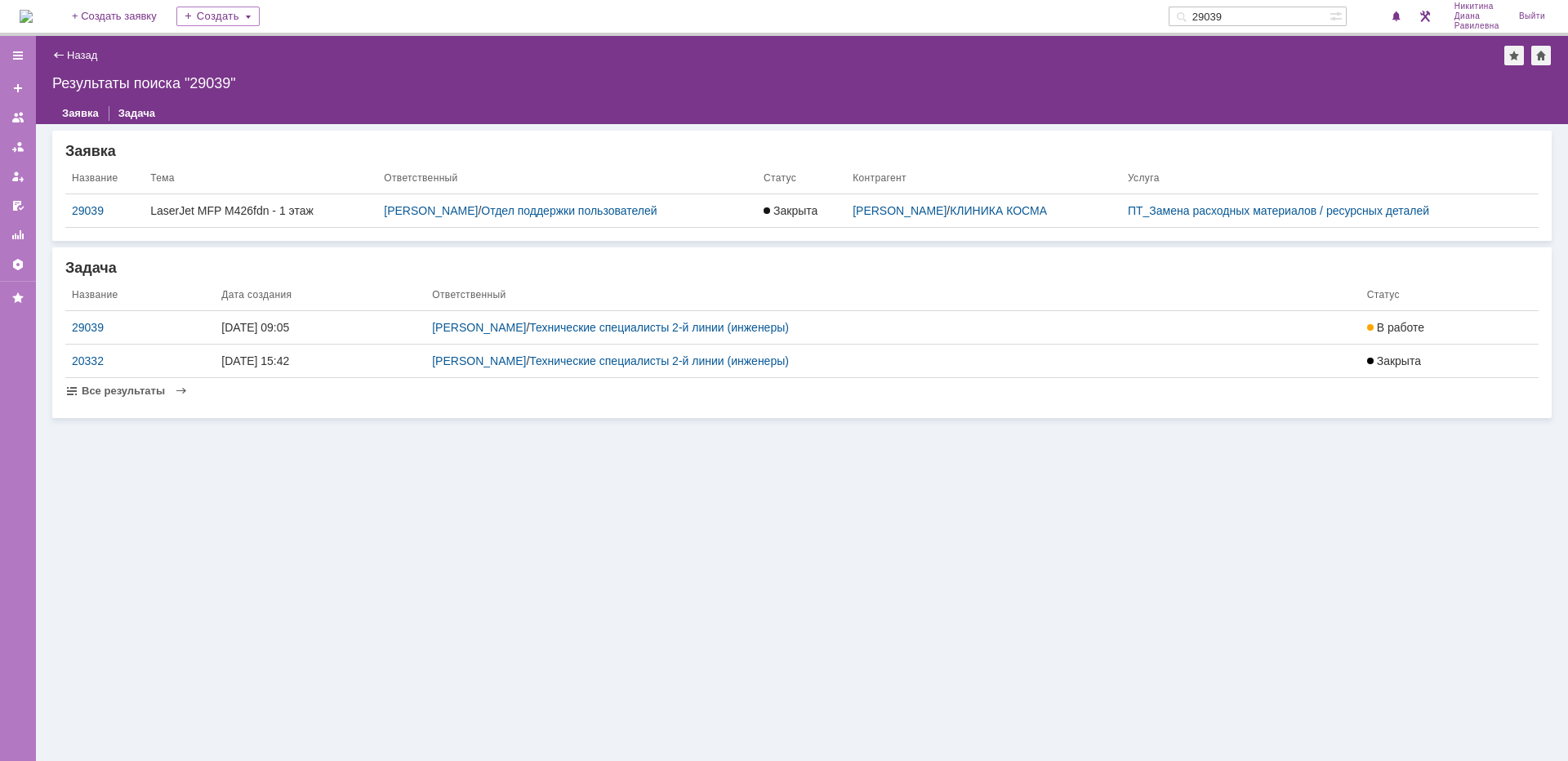
click at [1288, 21] on input "29039" at bounding box center [1249, 16] width 161 height 20
type input "29098"
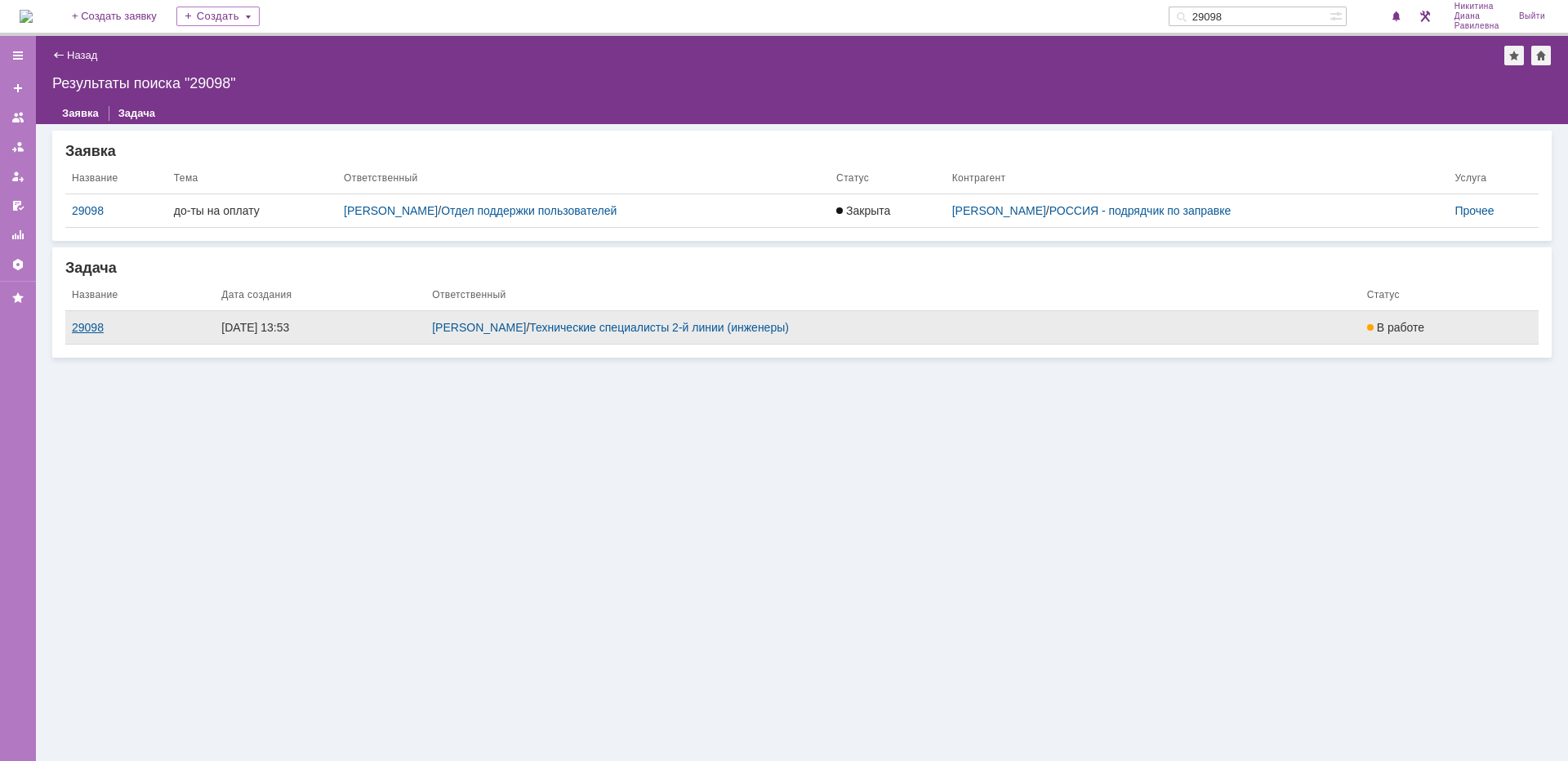
click at [89, 322] on div "29098" at bounding box center [140, 327] width 136 height 13
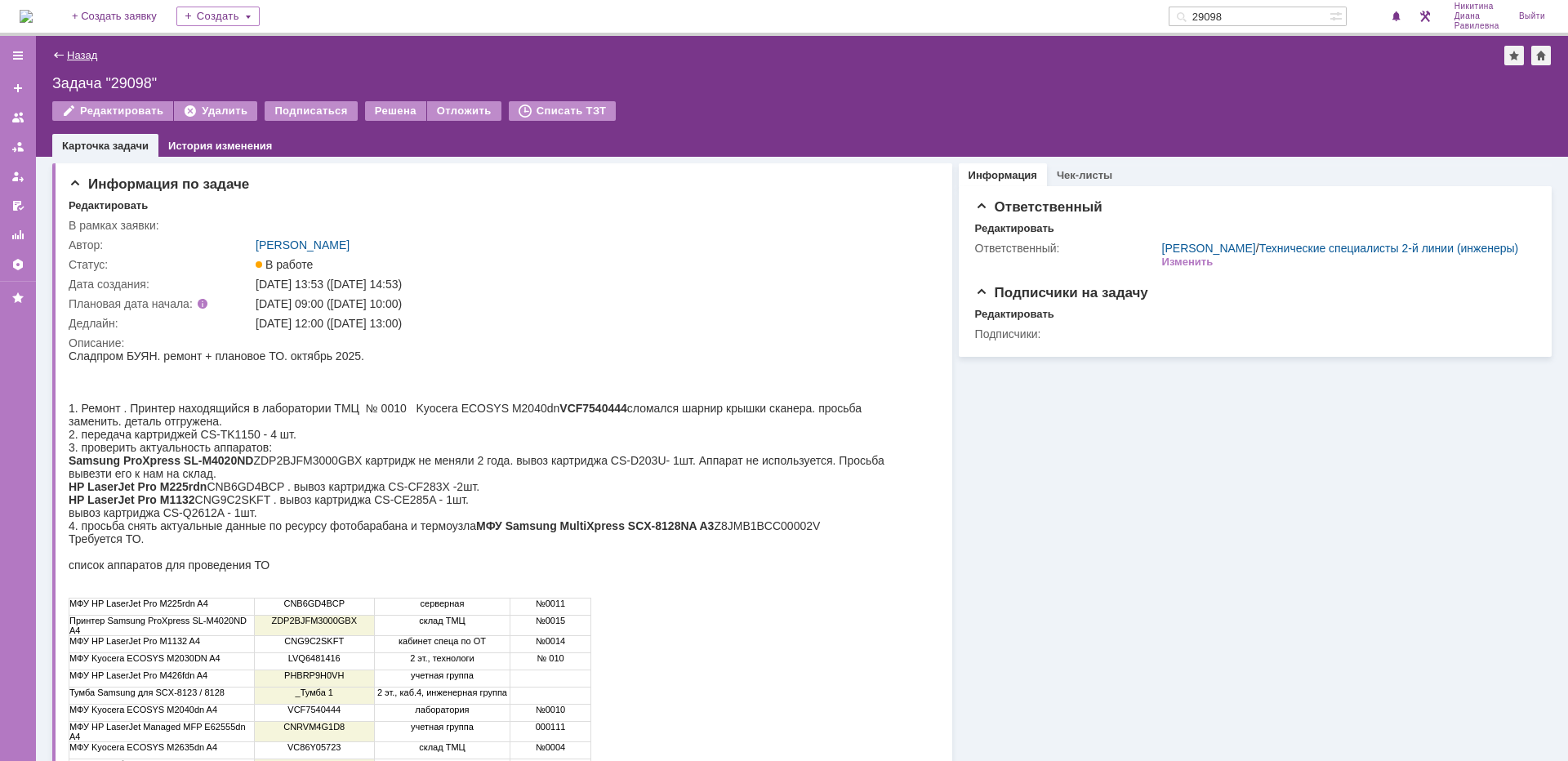
click at [89, 52] on link "Назад" at bounding box center [82, 55] width 30 height 12
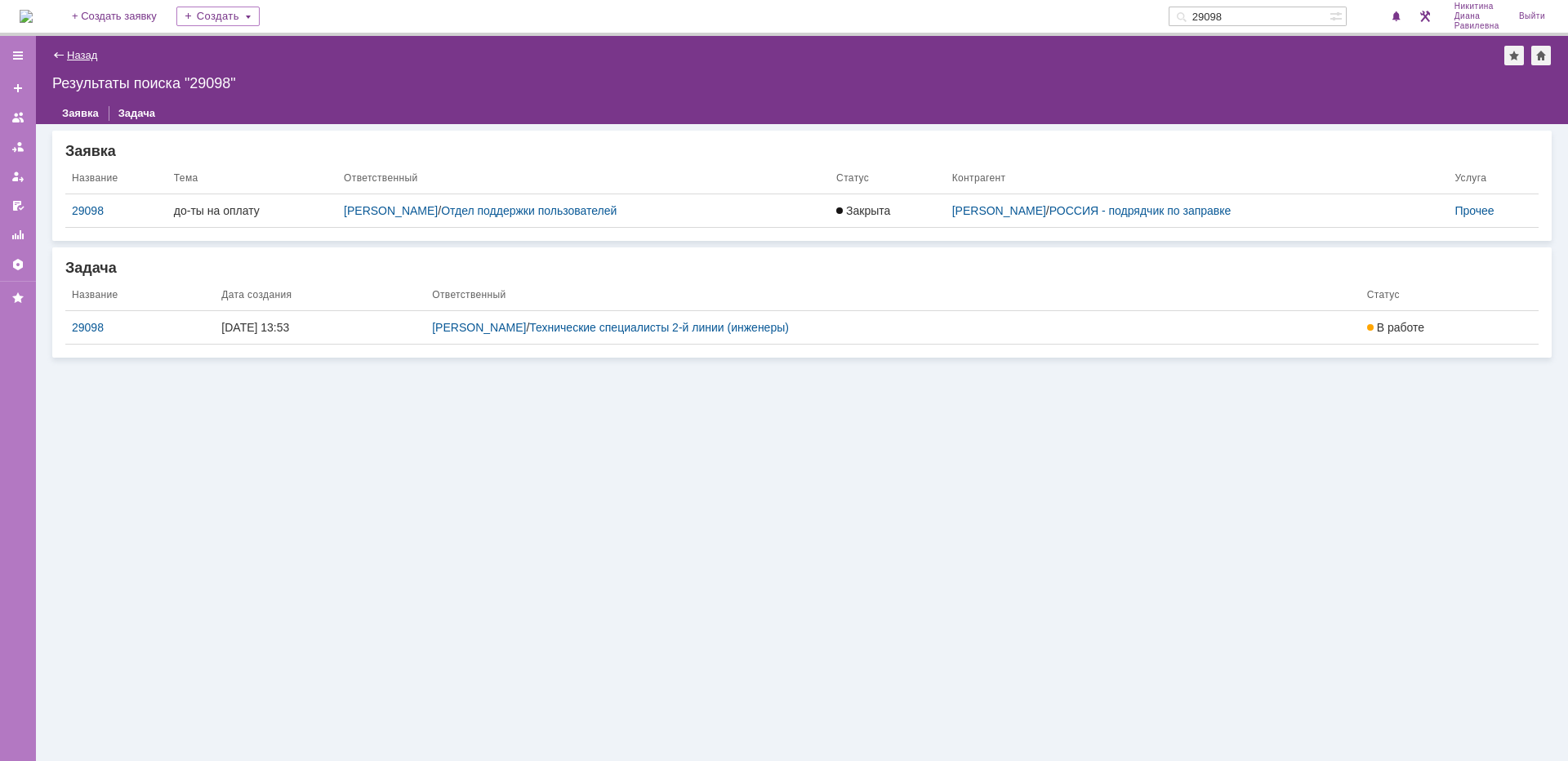
click at [84, 54] on link "Назад" at bounding box center [82, 55] width 30 height 12
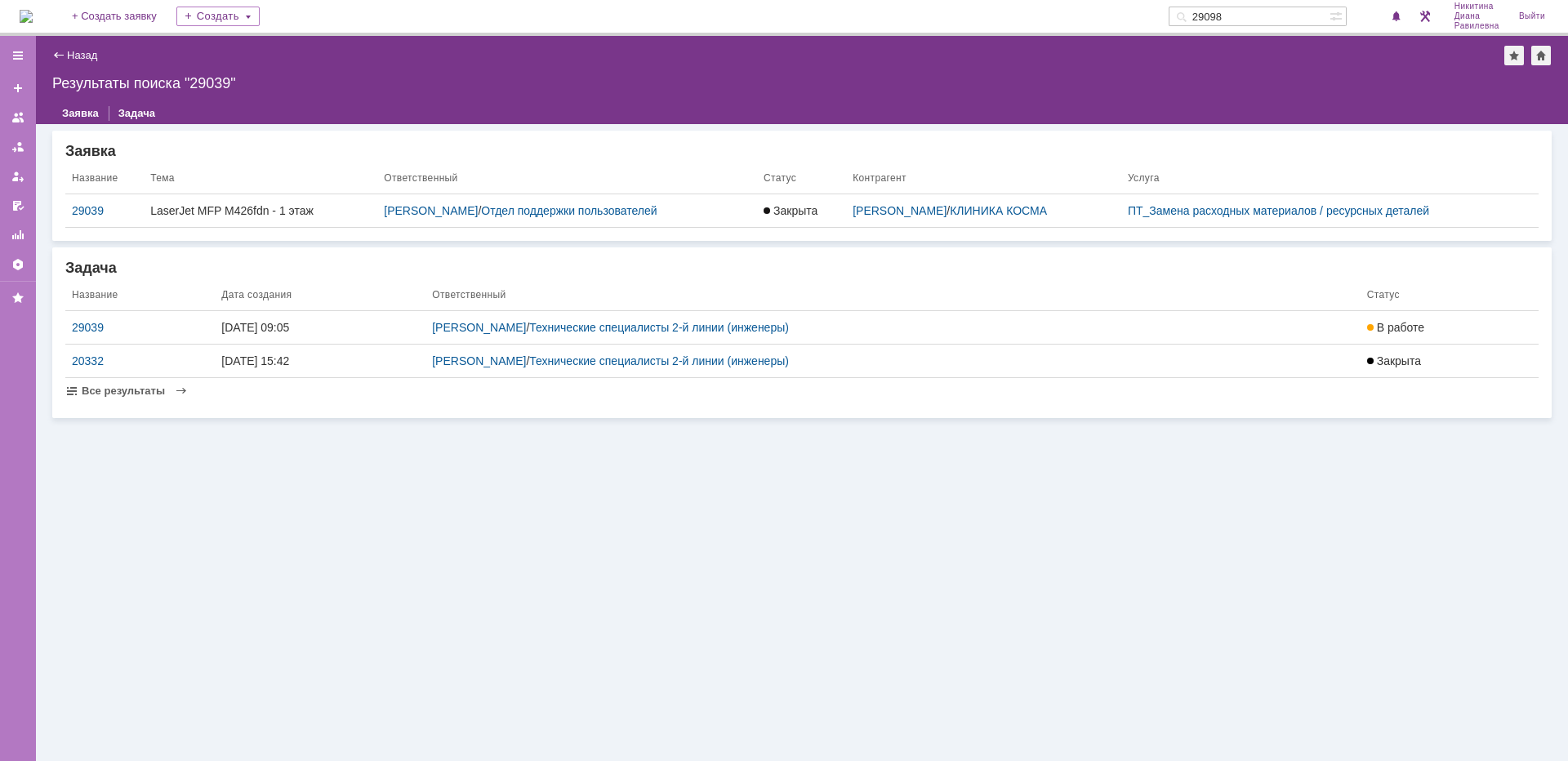
click at [84, 54] on link "Назад" at bounding box center [82, 55] width 30 height 12
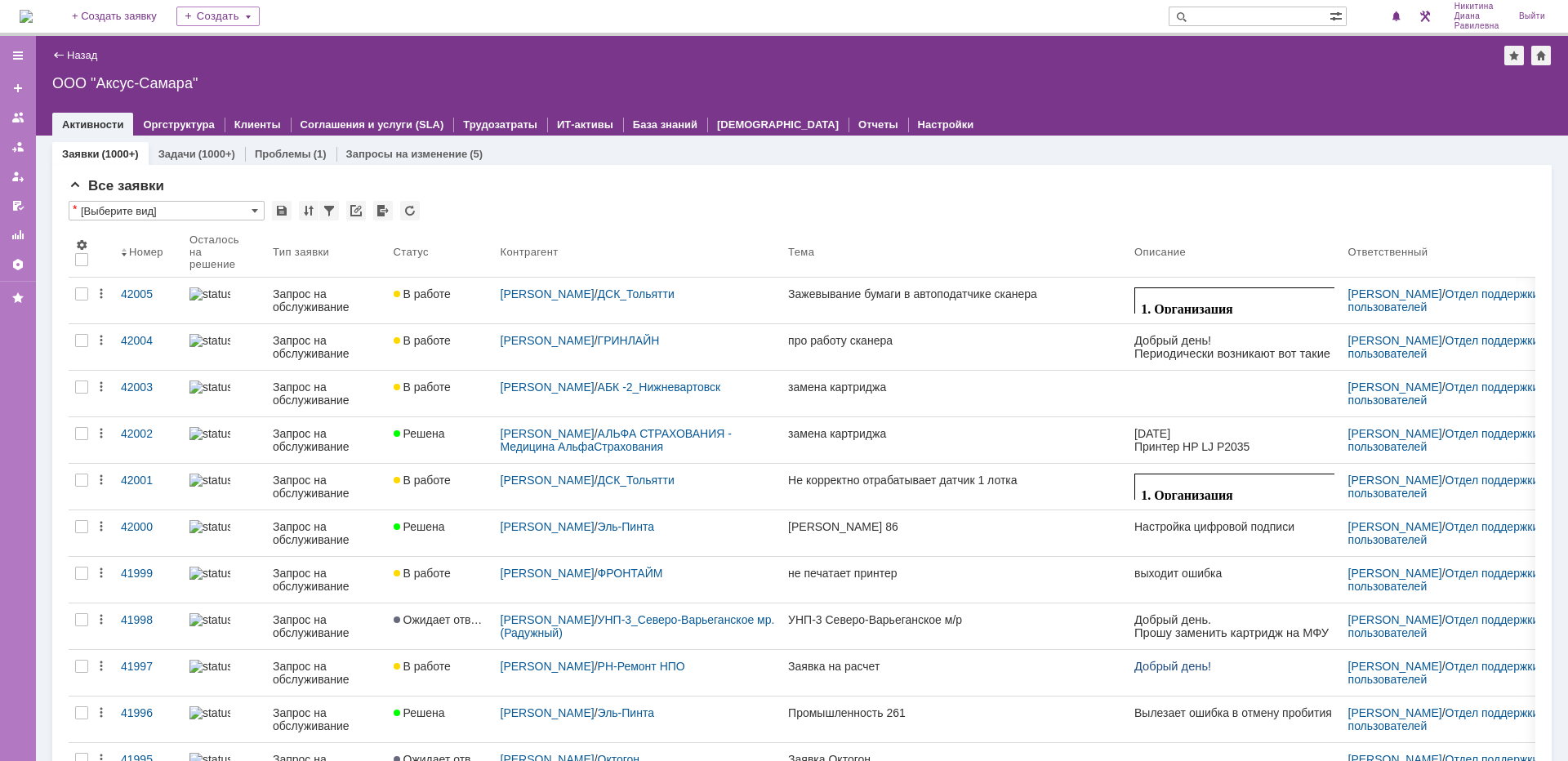
click at [1228, 11] on input "text" at bounding box center [1249, 16] width 161 height 20
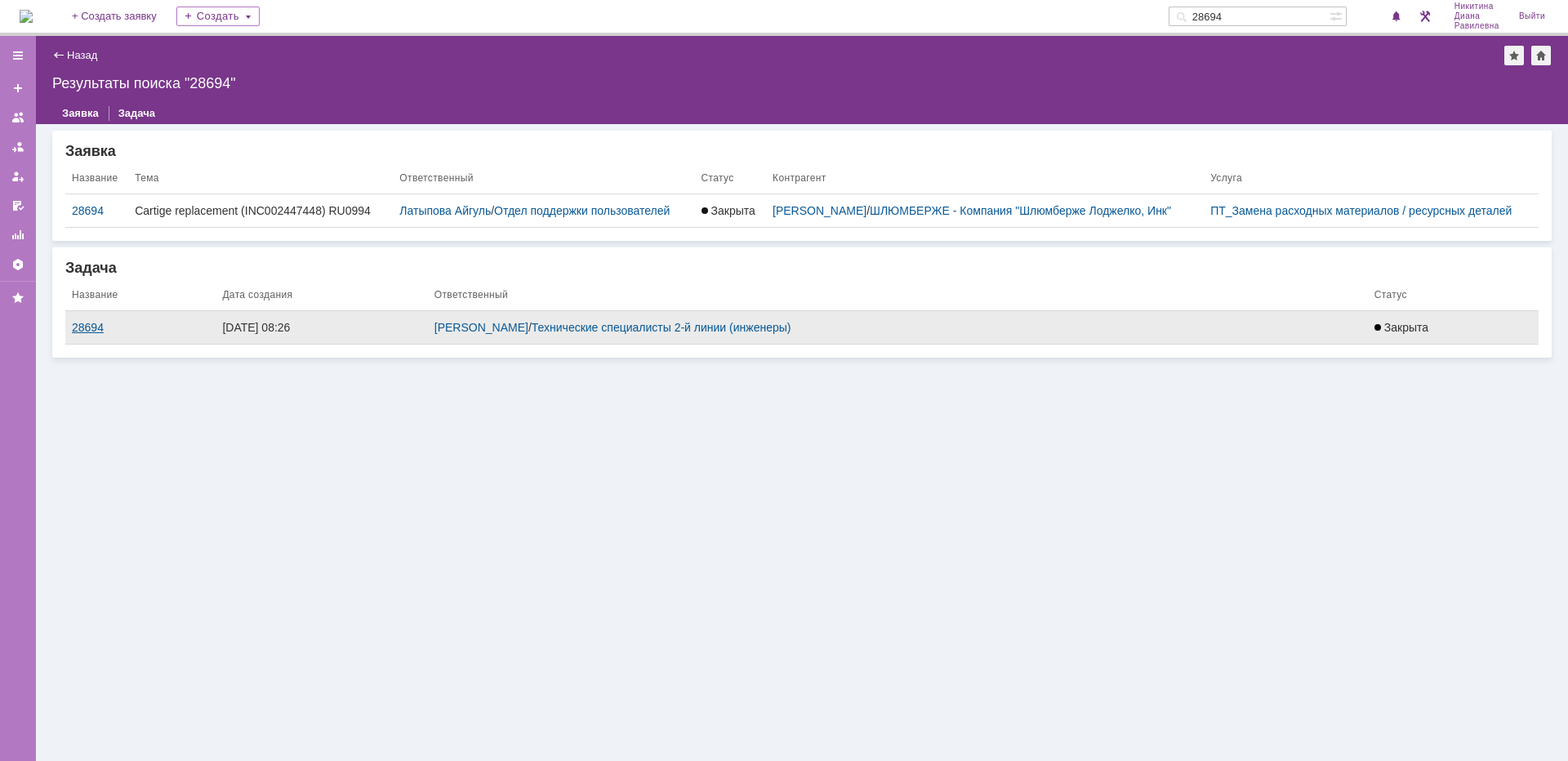
click at [80, 328] on div "28694" at bounding box center [140, 327] width 137 height 13
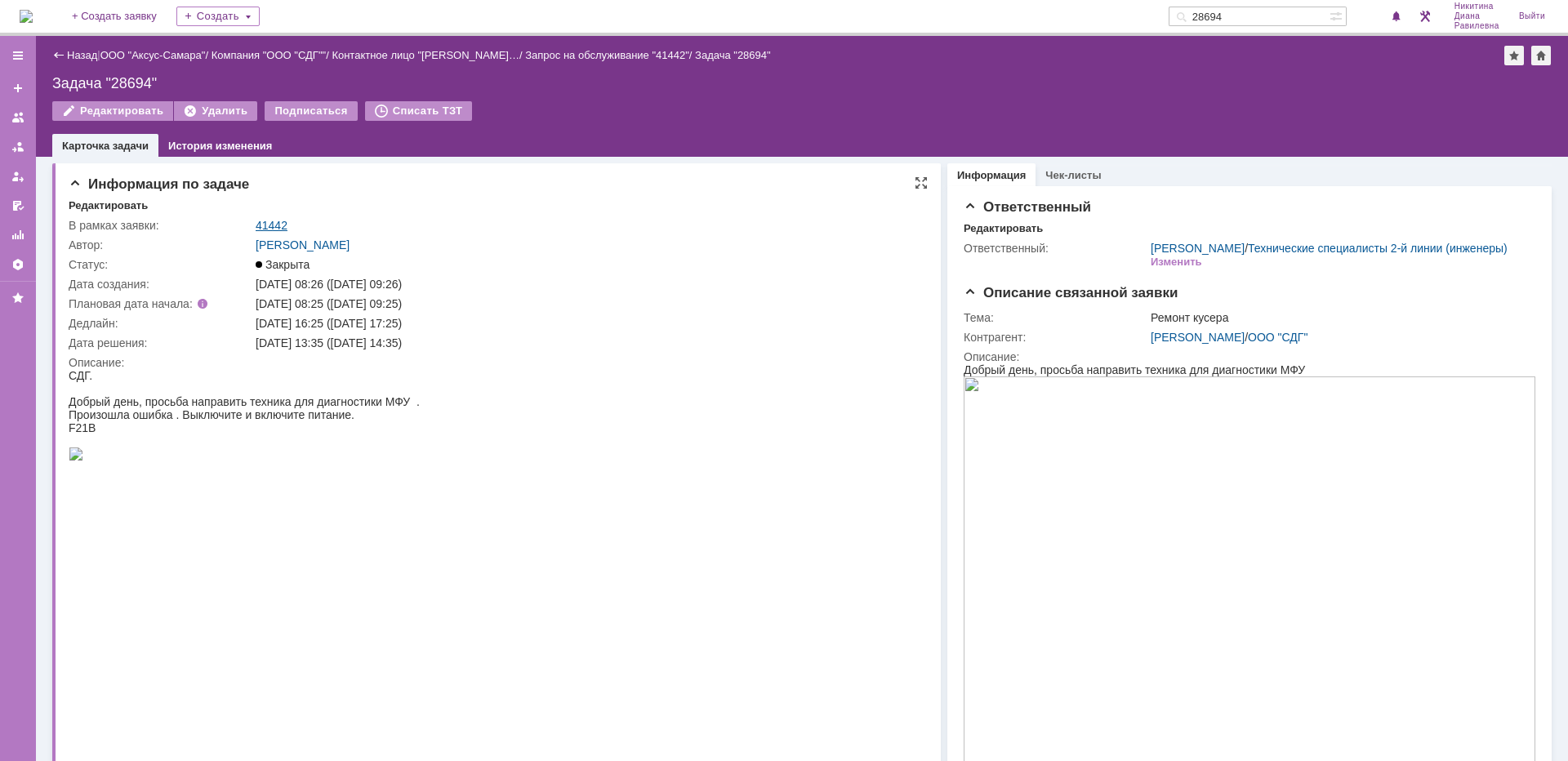
click at [278, 223] on link "41442" at bounding box center [271, 226] width 32 height 13
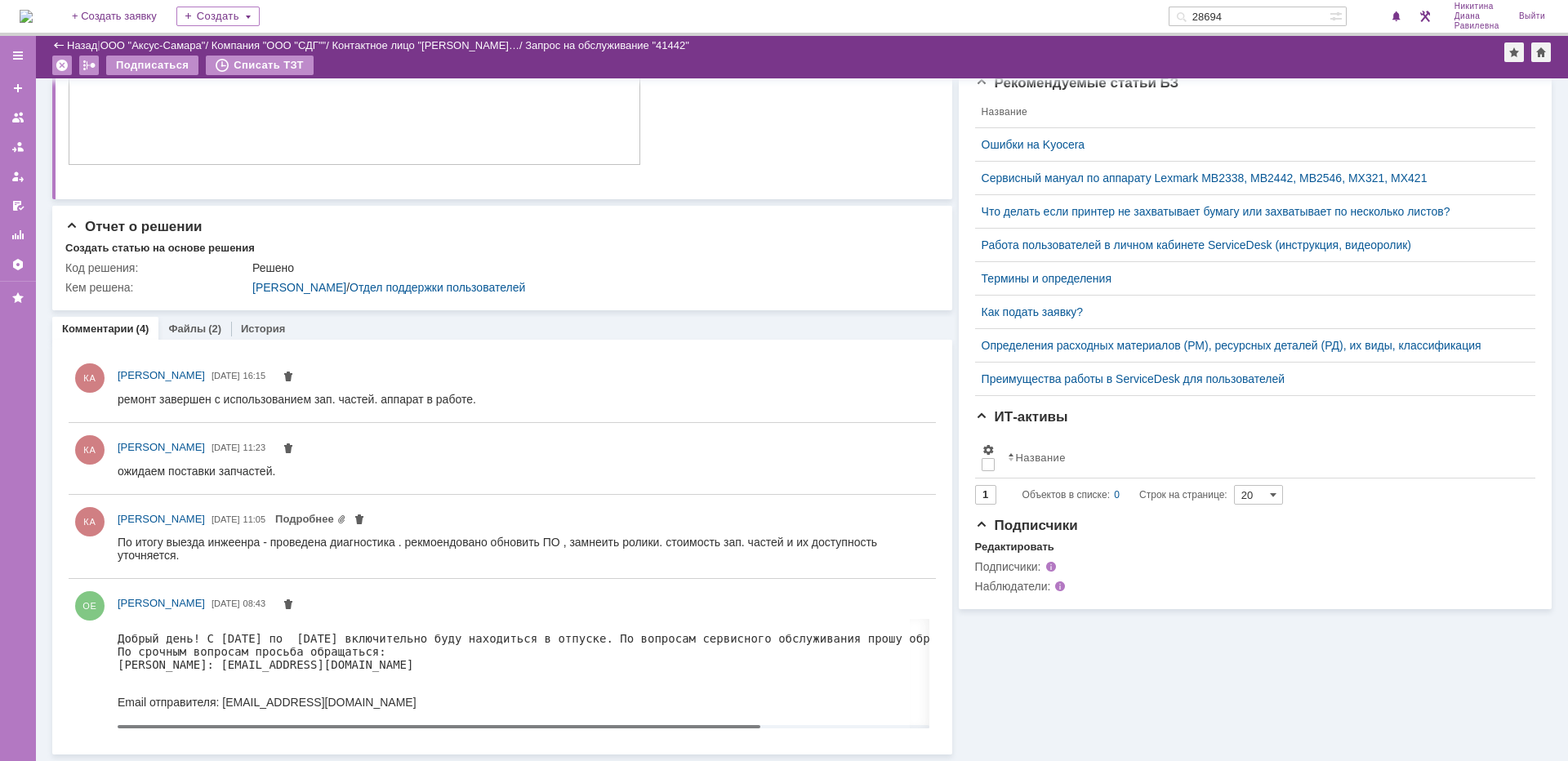
drag, startPoint x: 737, startPoint y: 724, endPoint x: 621, endPoint y: 722, distance: 116.0
click at [621, 722] on body "Идет загрузка, пожалуйста, подождите. На домашнюю + Создать заявку Создать 2869…" at bounding box center [784, 380] width 1568 height 761
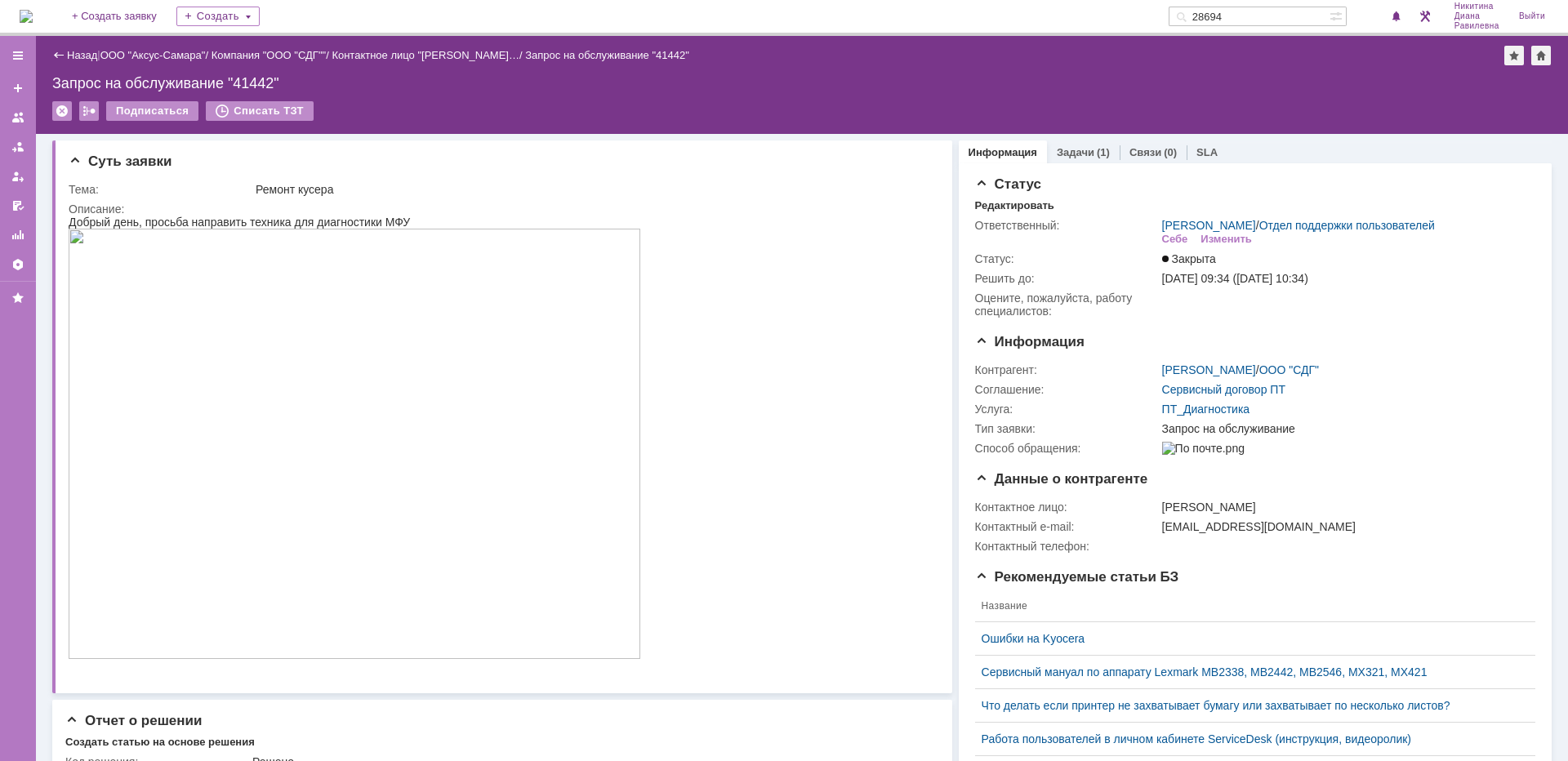
click at [1282, 14] on input "28694" at bounding box center [1249, 16] width 161 height 20
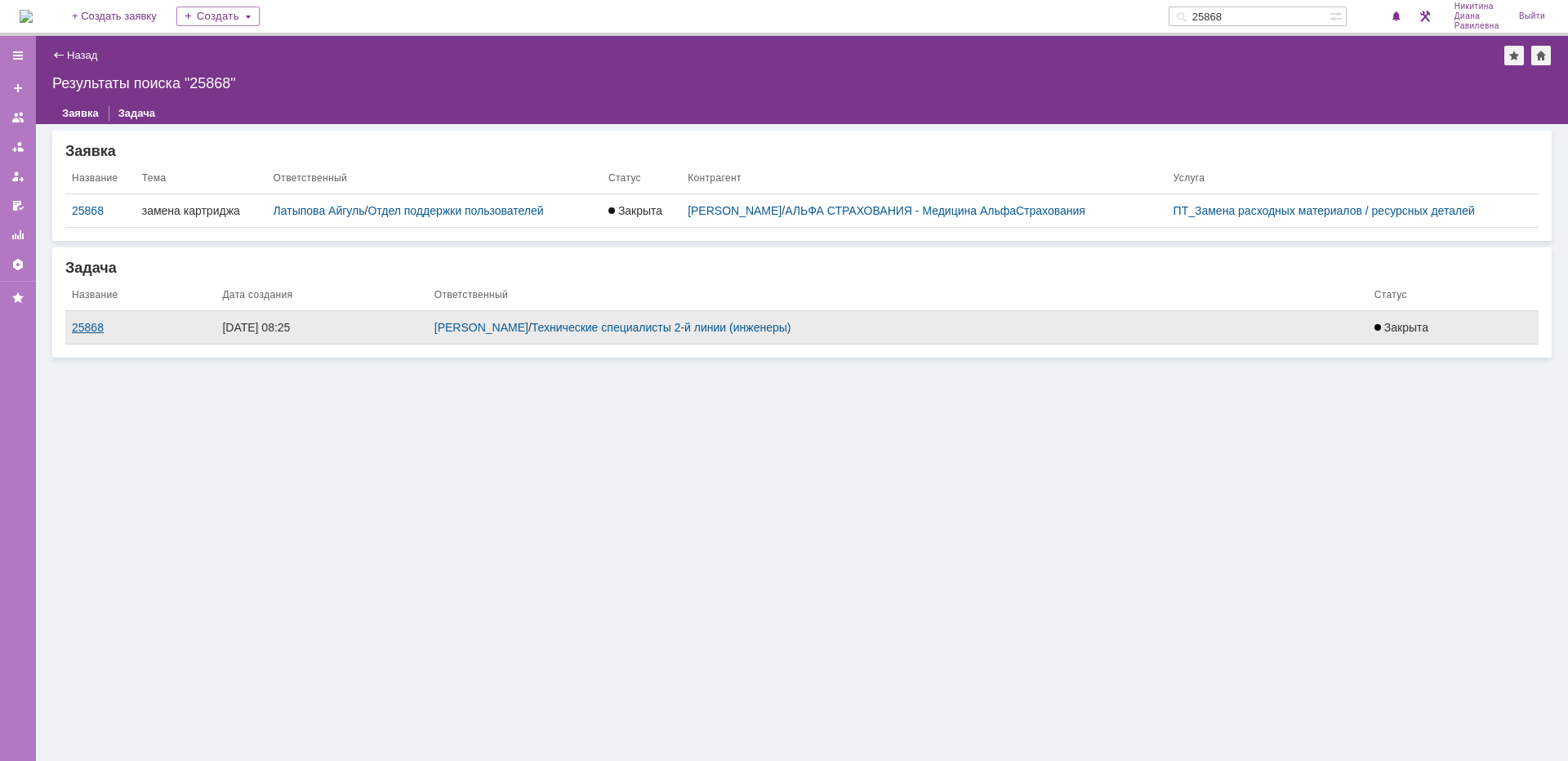
click at [80, 324] on div "25868" at bounding box center [140, 327] width 137 height 13
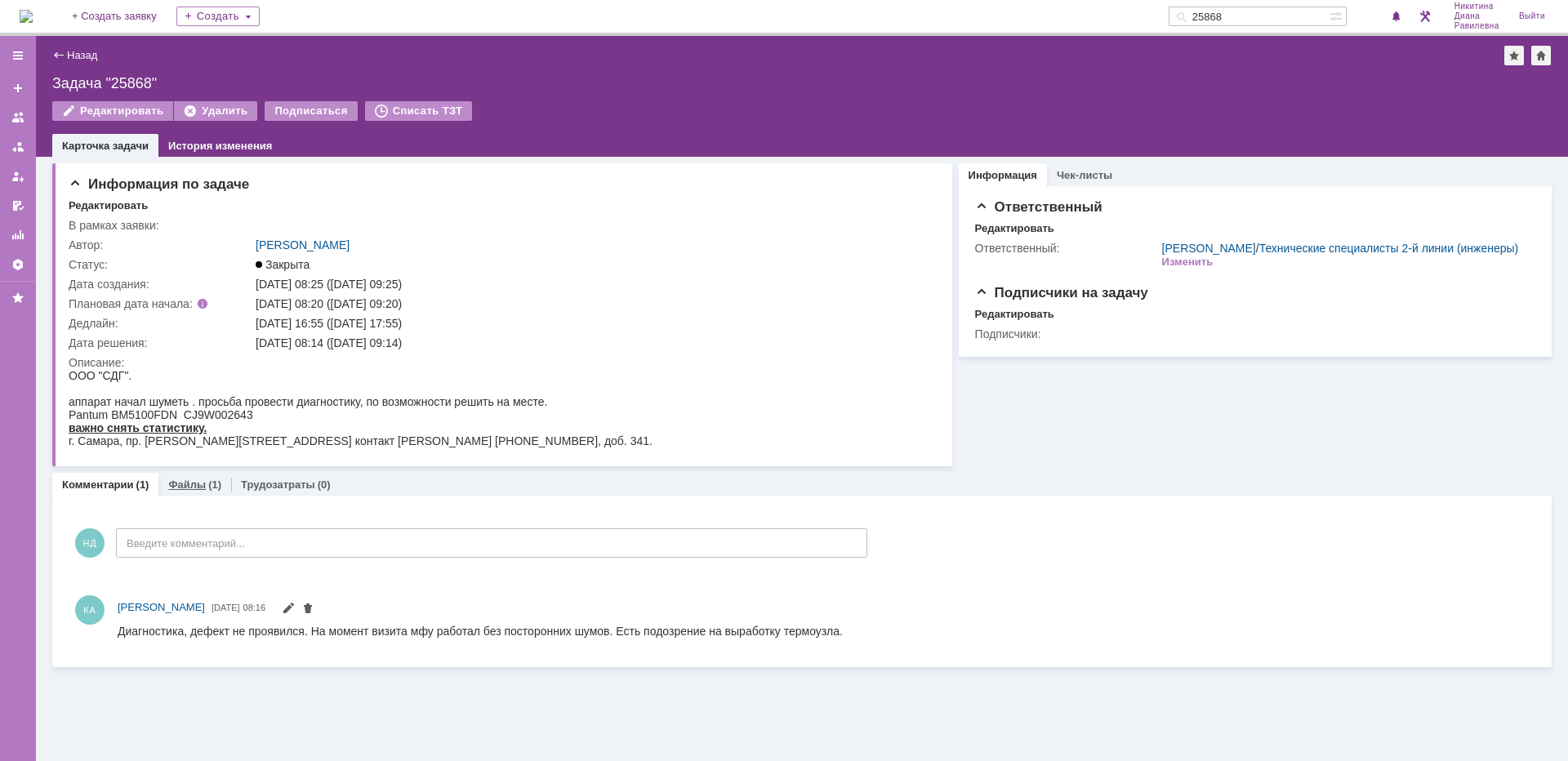
click at [199, 488] on link "Файлы" at bounding box center [187, 485] width 38 height 12
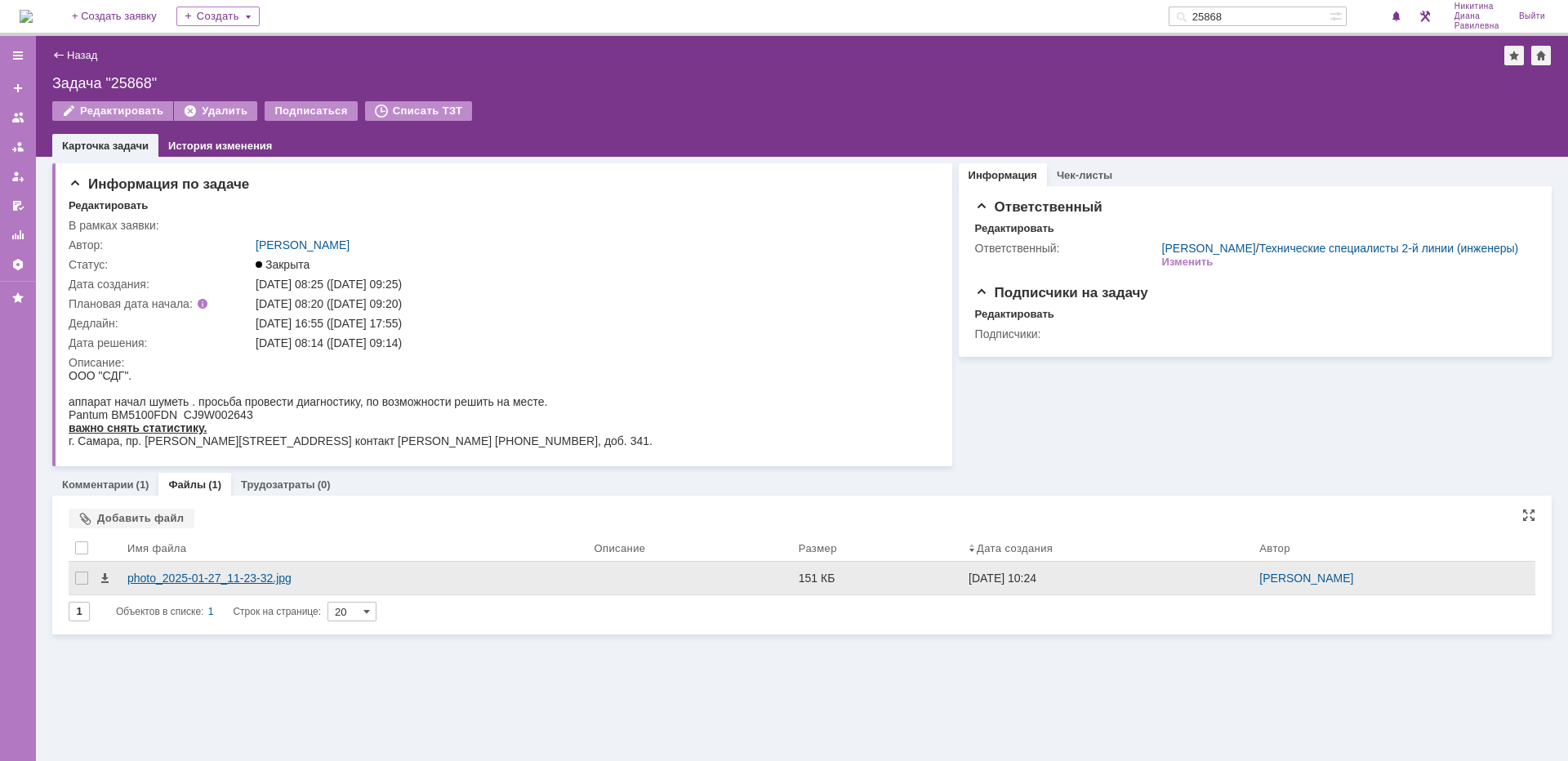
click at [214, 582] on div "photo_2025-01-27_11-23-32.jpg" at bounding box center [354, 578] width 454 height 13
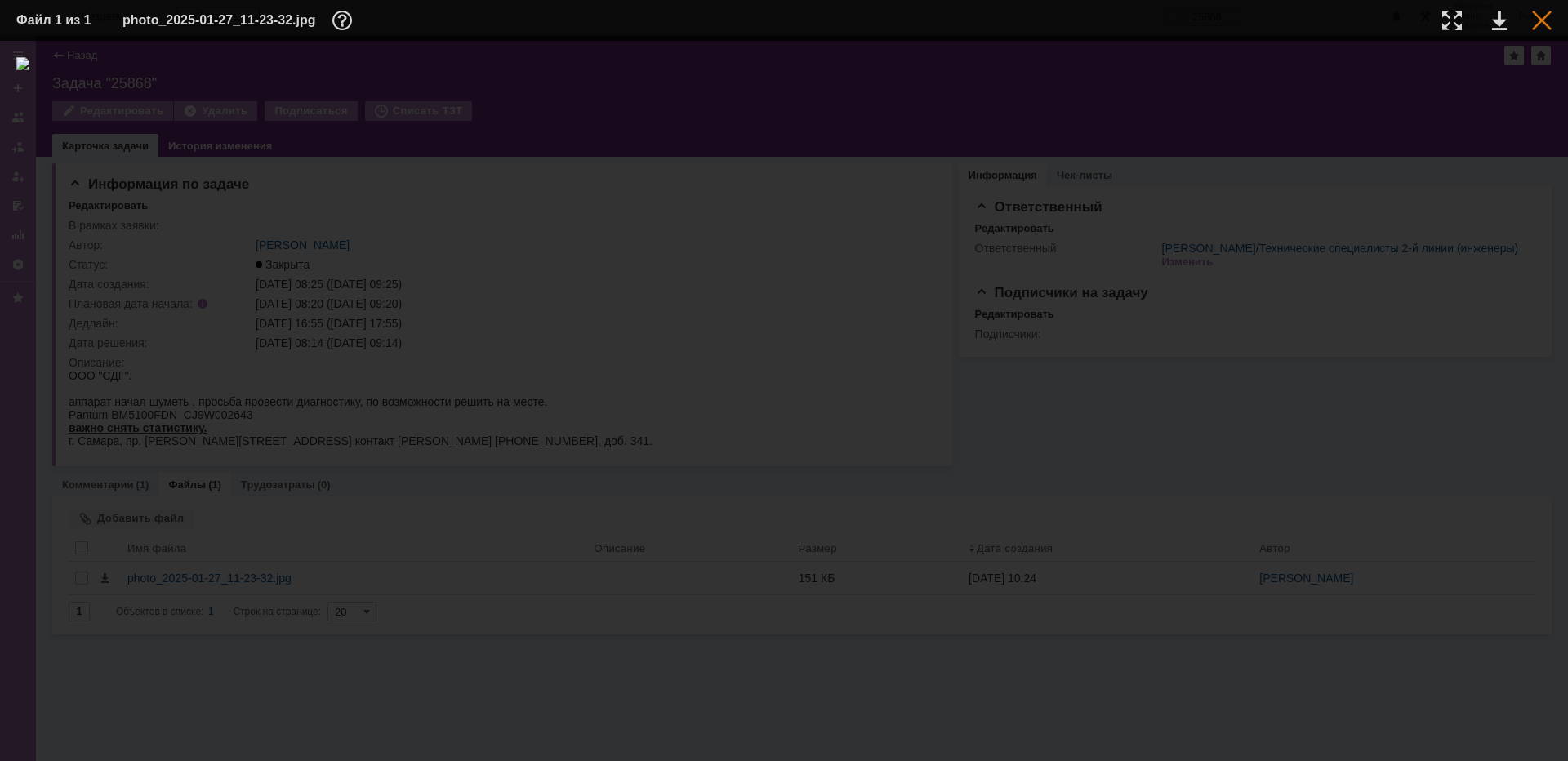
click at [1543, 26] on div at bounding box center [1542, 21] width 20 height 20
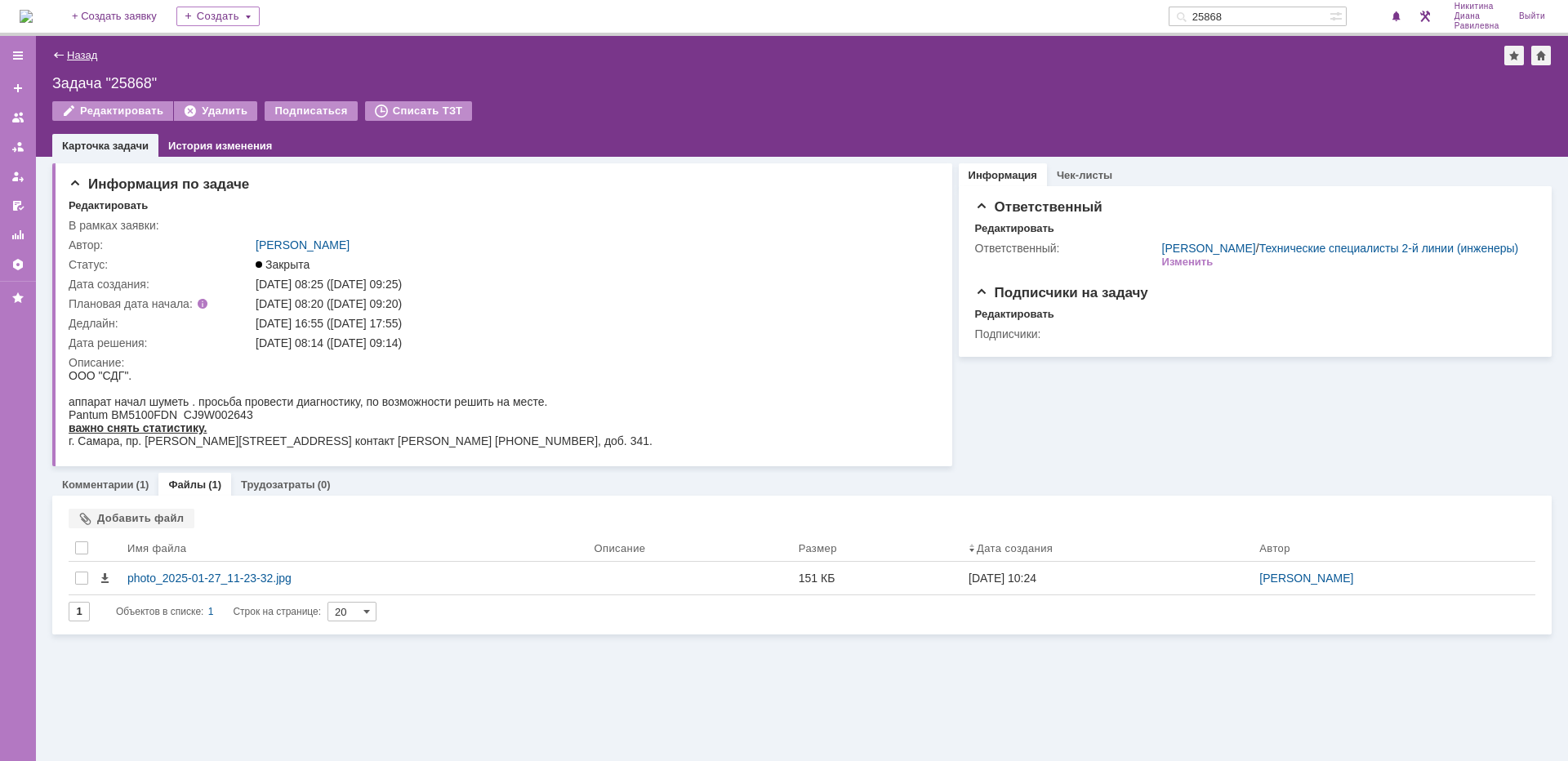
click at [82, 52] on link "Назад" at bounding box center [82, 55] width 30 height 12
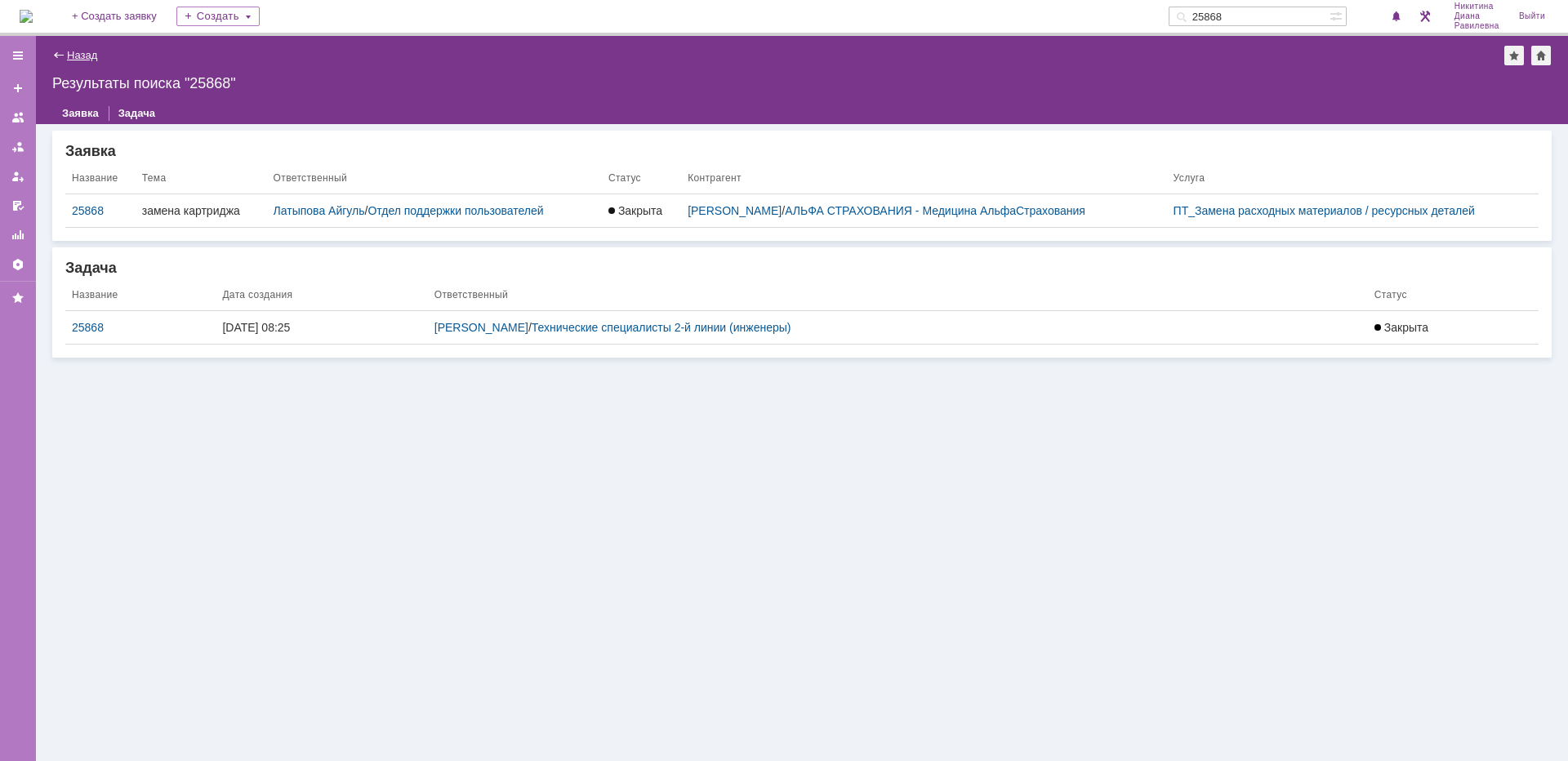
click at [82, 59] on link "Назад" at bounding box center [82, 55] width 30 height 12
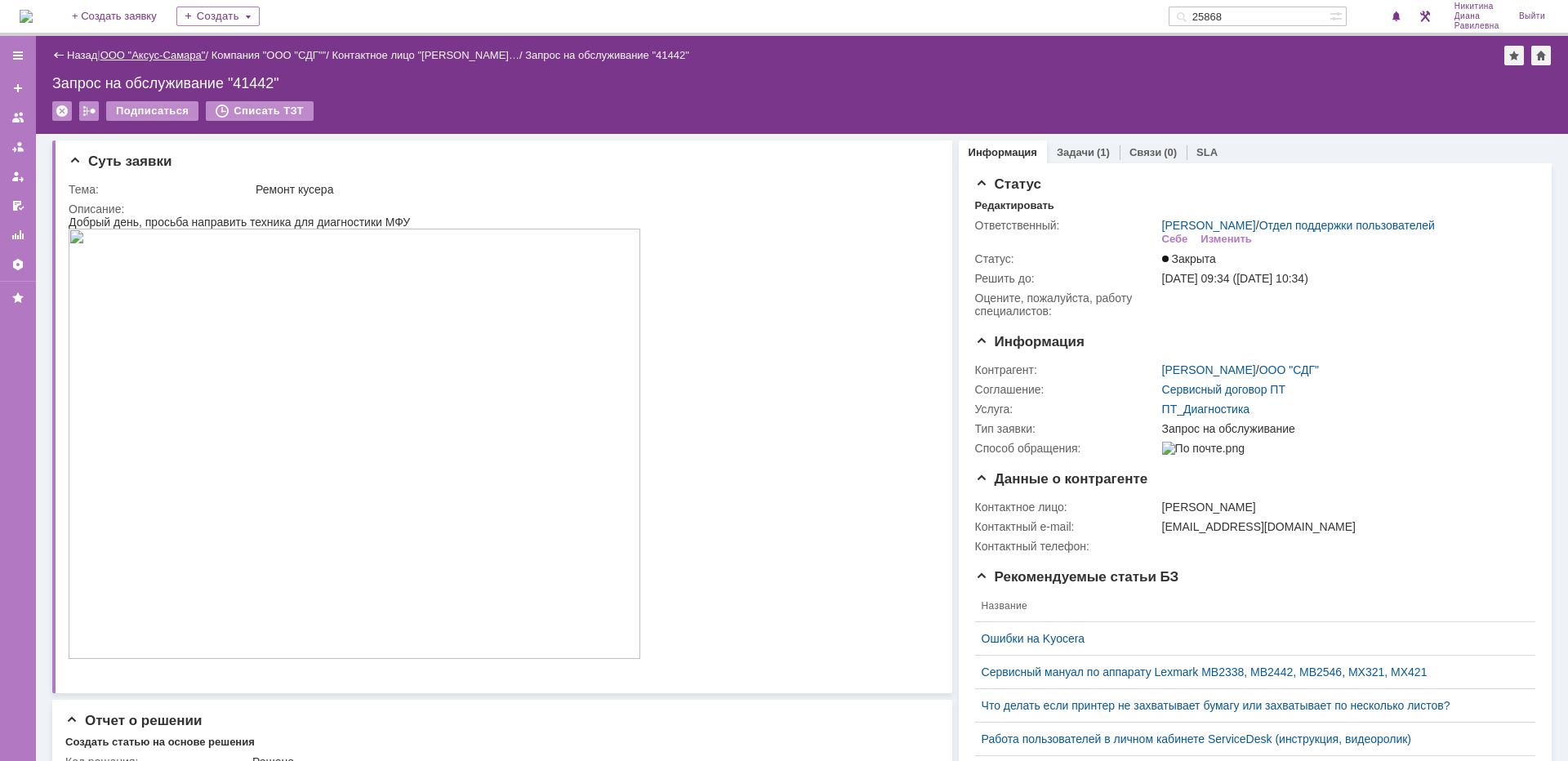
click at [153, 56] on link "ООО "Аксус-Самара"" at bounding box center [153, 55] width 105 height 12
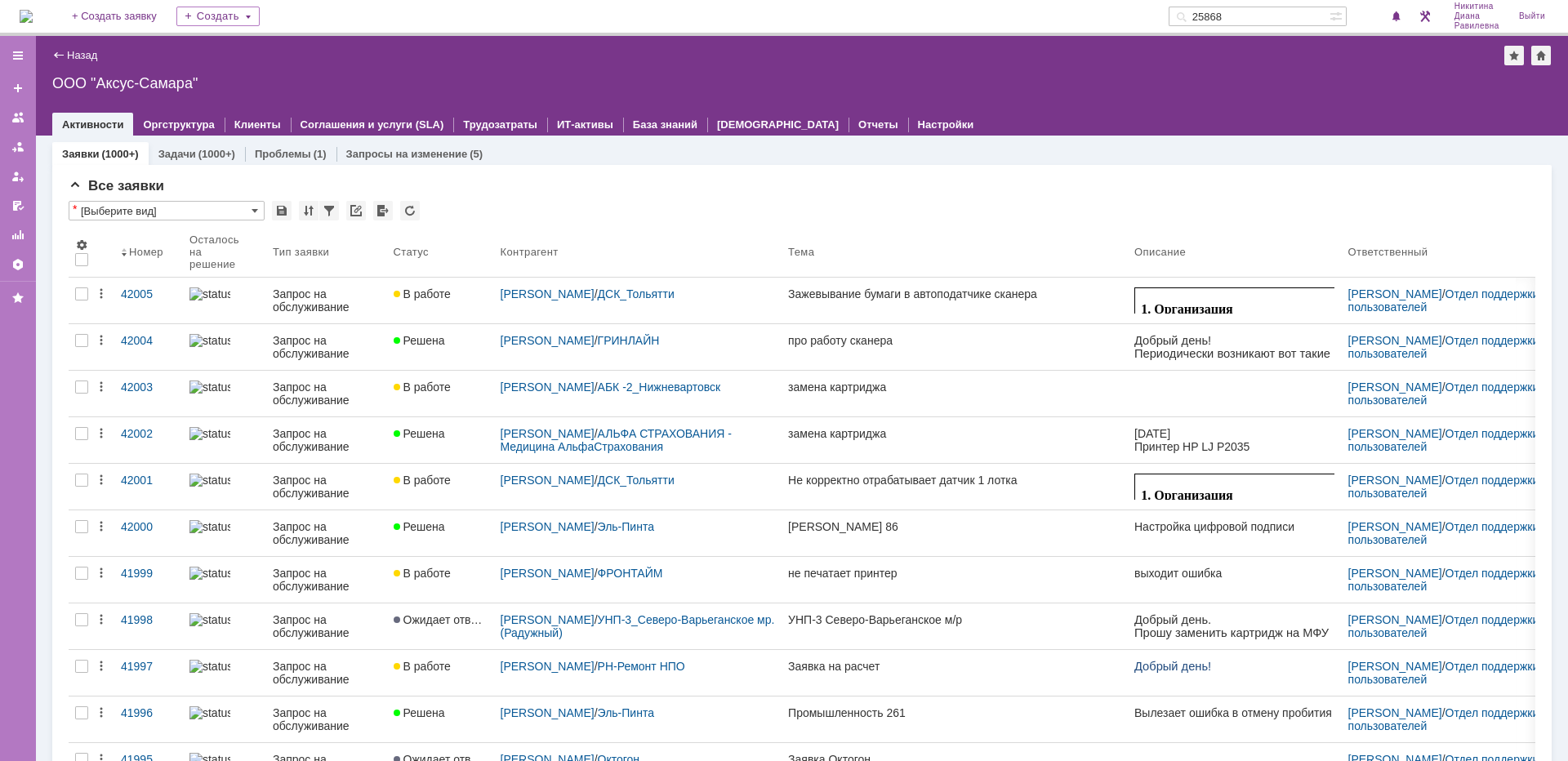
click at [1250, 10] on input "25868" at bounding box center [1249, 16] width 161 height 20
type input "сдг"
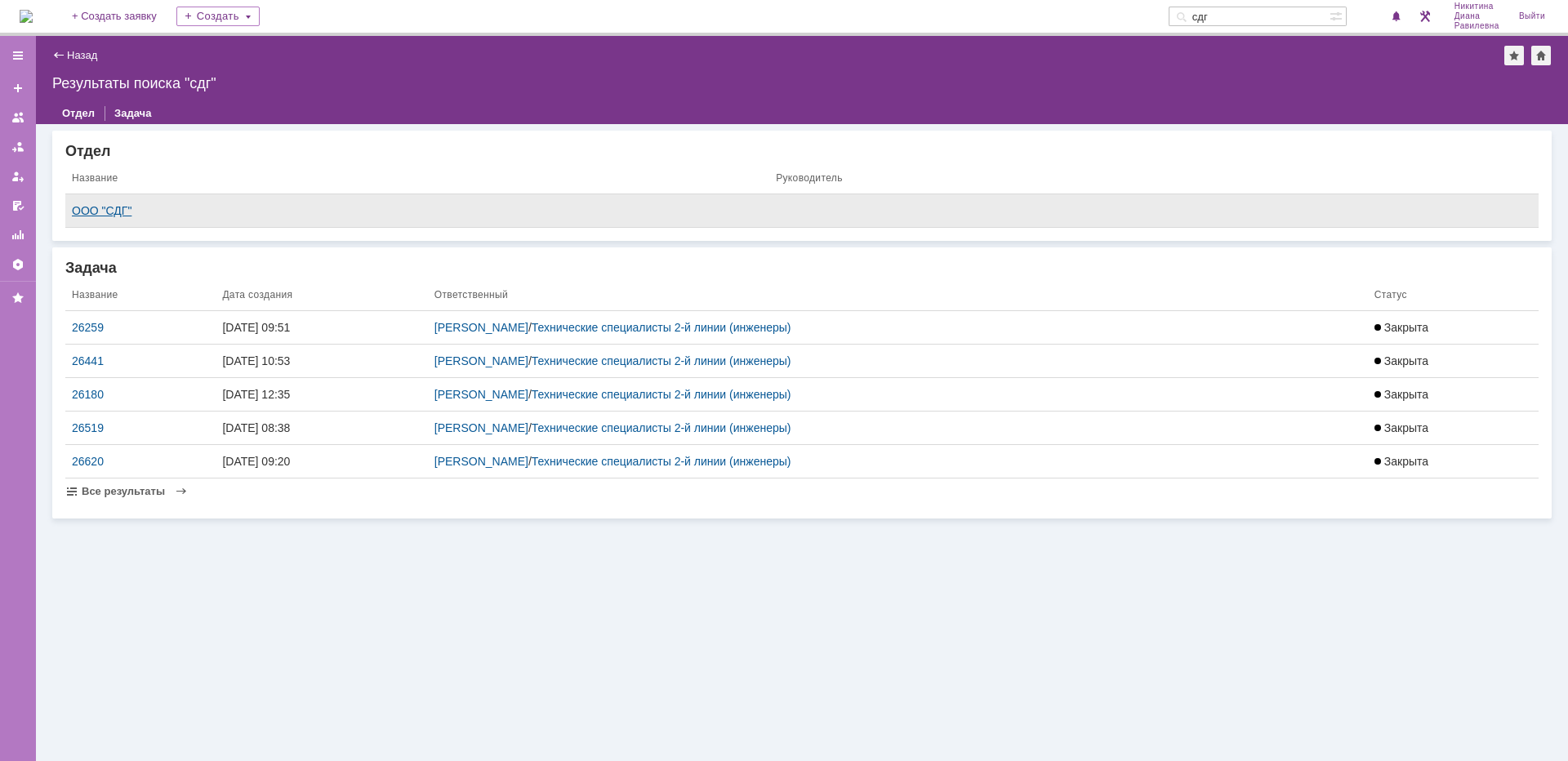
click at [103, 207] on div "ООО "СДГ"" at bounding box center [417, 211] width 691 height 13
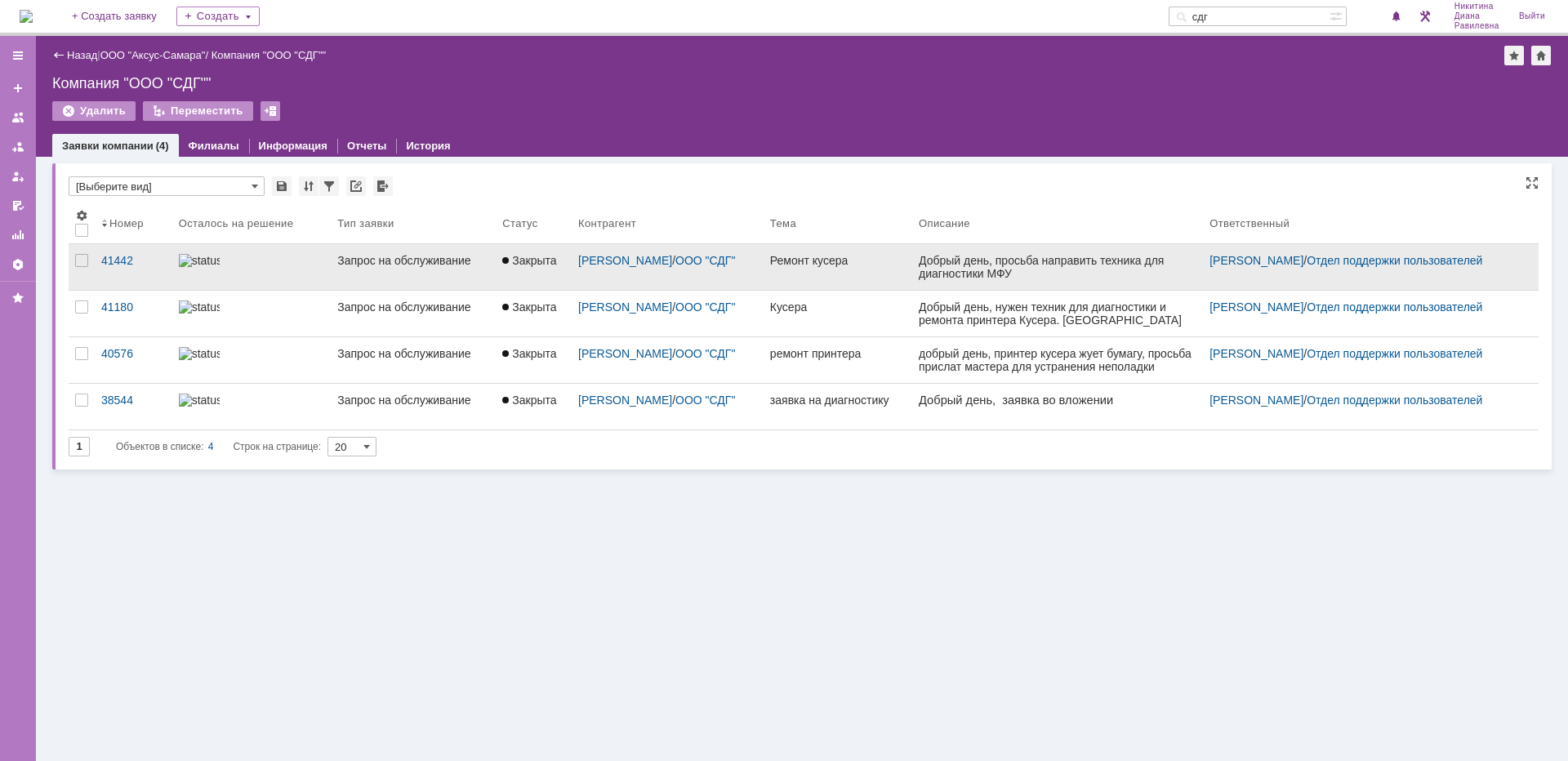
click at [239, 265] on div at bounding box center [252, 261] width 146 height 13
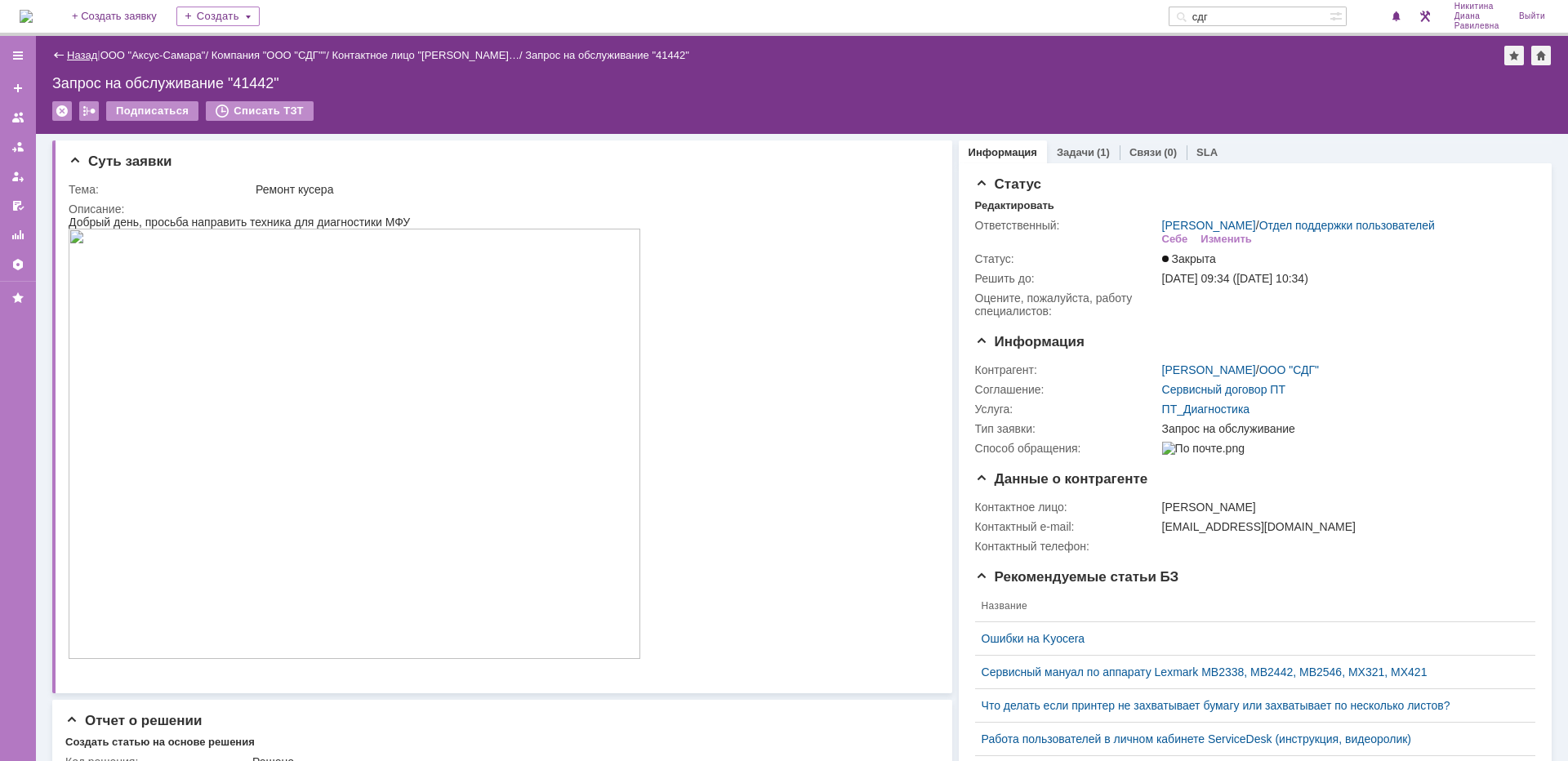
click at [71, 49] on link "Назад" at bounding box center [82, 55] width 30 height 12
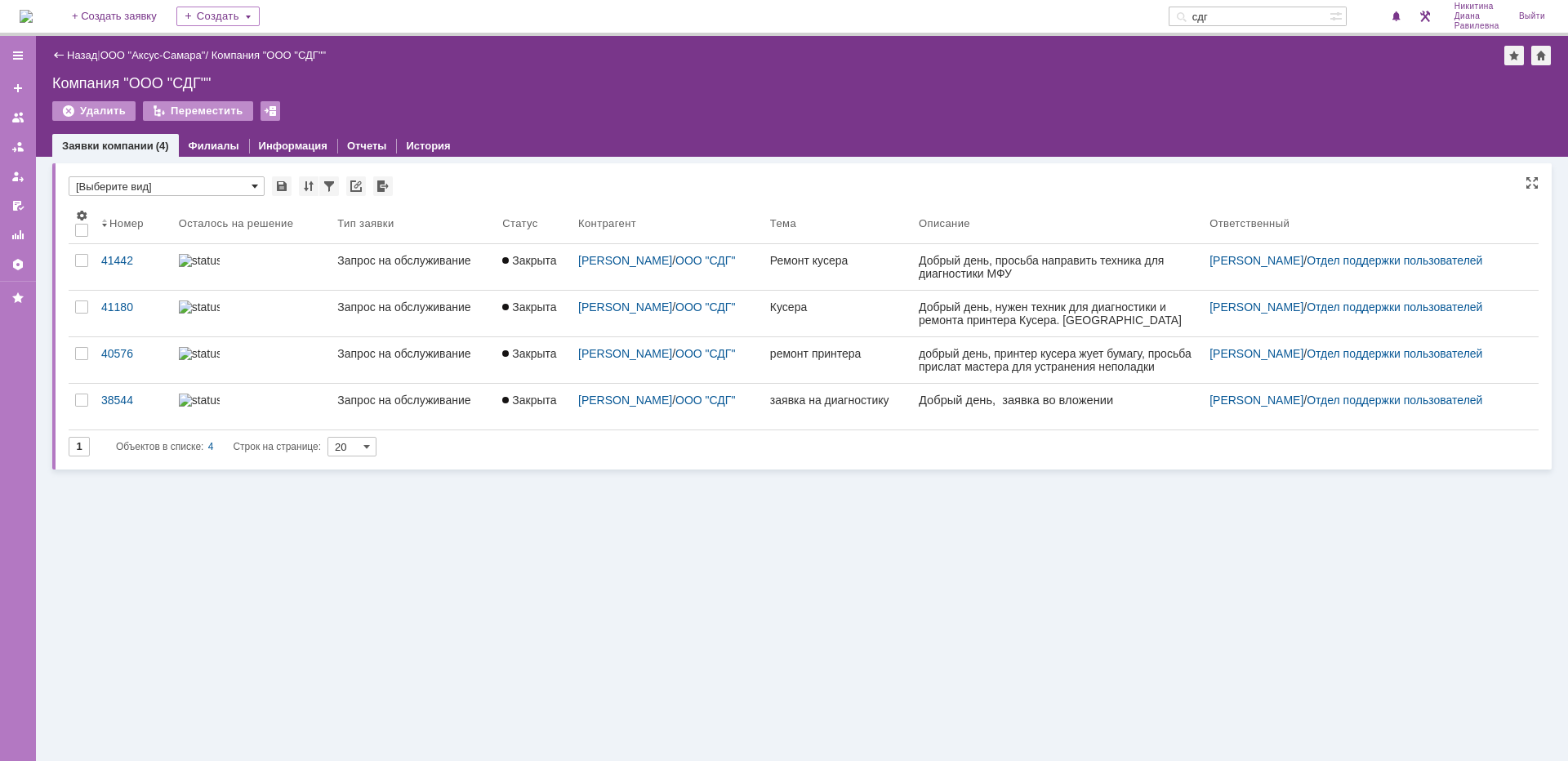
click at [258, 188] on span at bounding box center [255, 186] width 7 height 13
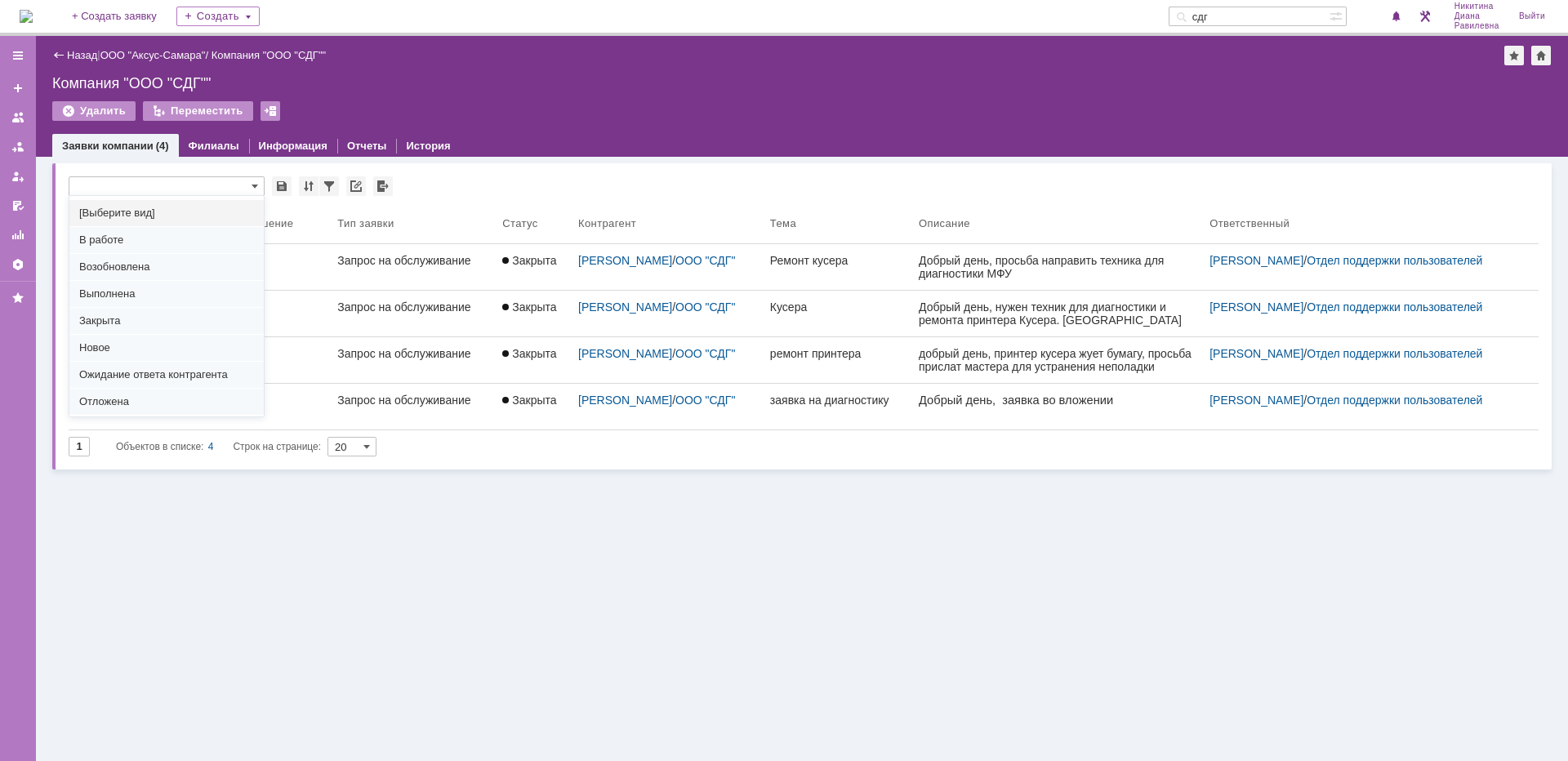
click at [720, 617] on div "Связанные объекты * Результаты поиска: Изменить Сбросить Сортировать по: Номер …" at bounding box center [802, 458] width 1532 height 604
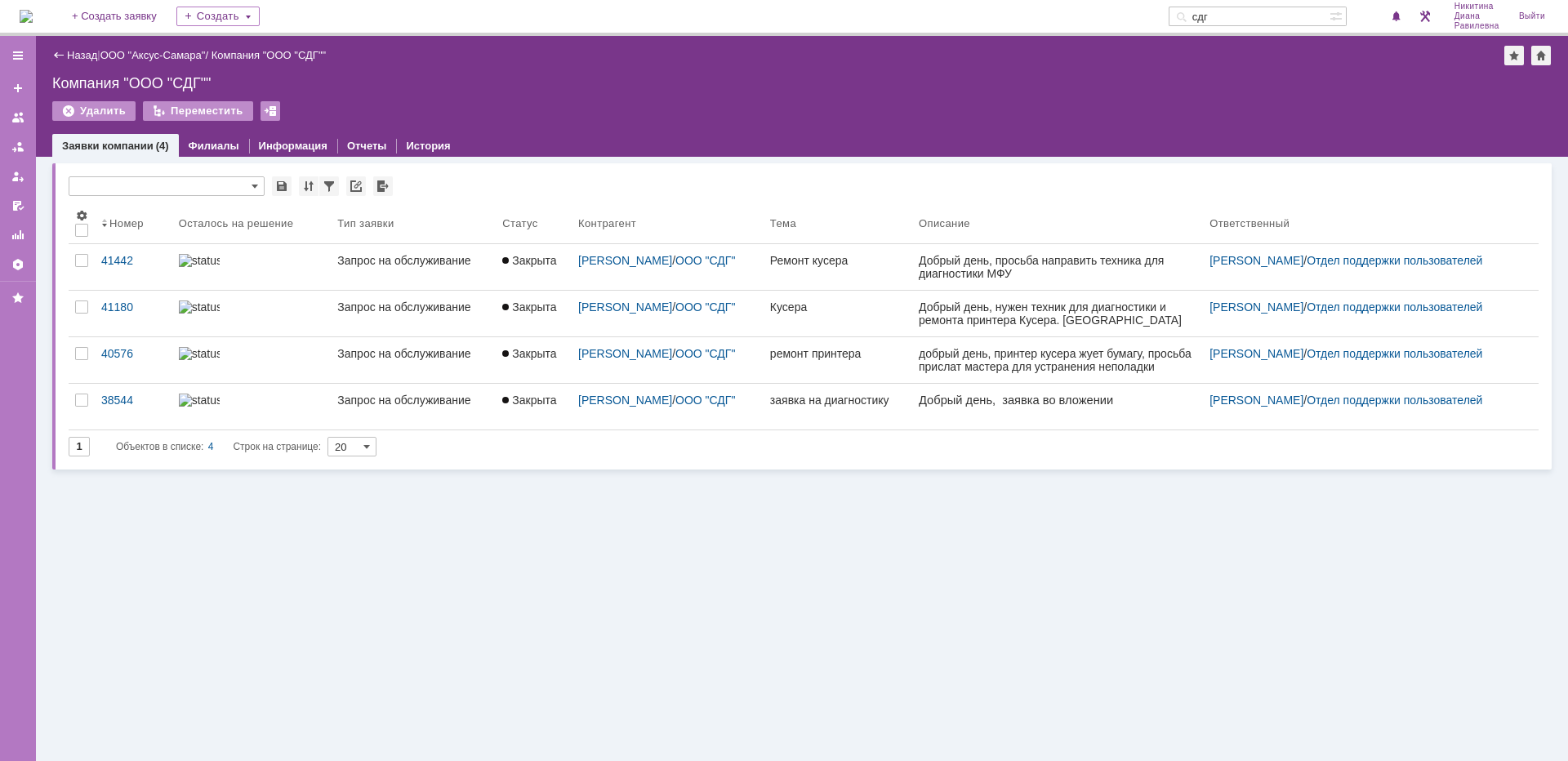
type input "[Выберите вид]"
click at [165, 57] on link "ООО "Аксус-Самара"" at bounding box center [153, 55] width 105 height 12
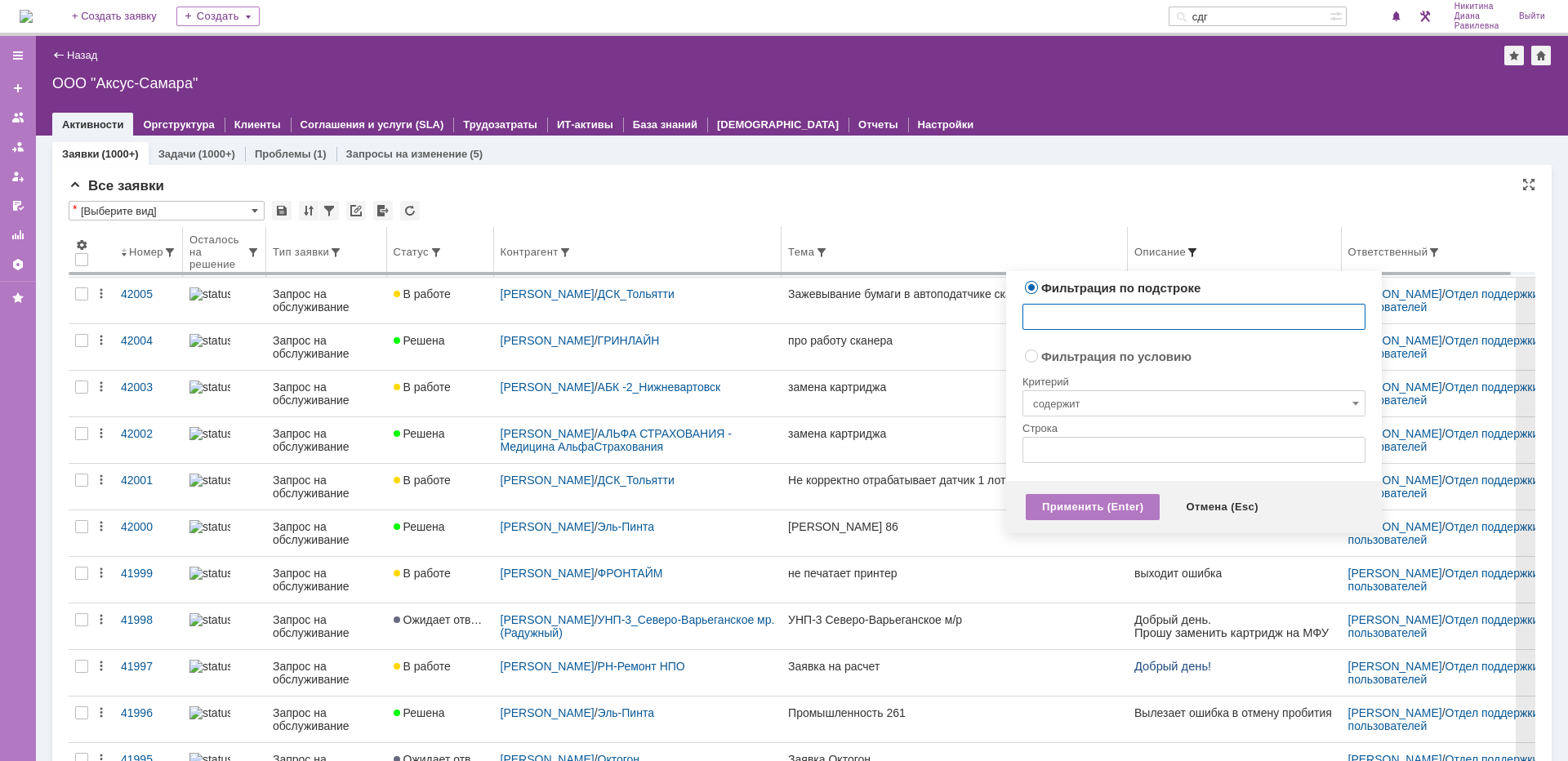
click at [1187, 250] on span at bounding box center [1192, 253] width 13 height 13
click at [1091, 321] on input "text" at bounding box center [1194, 317] width 343 height 26
type input "СДГ"
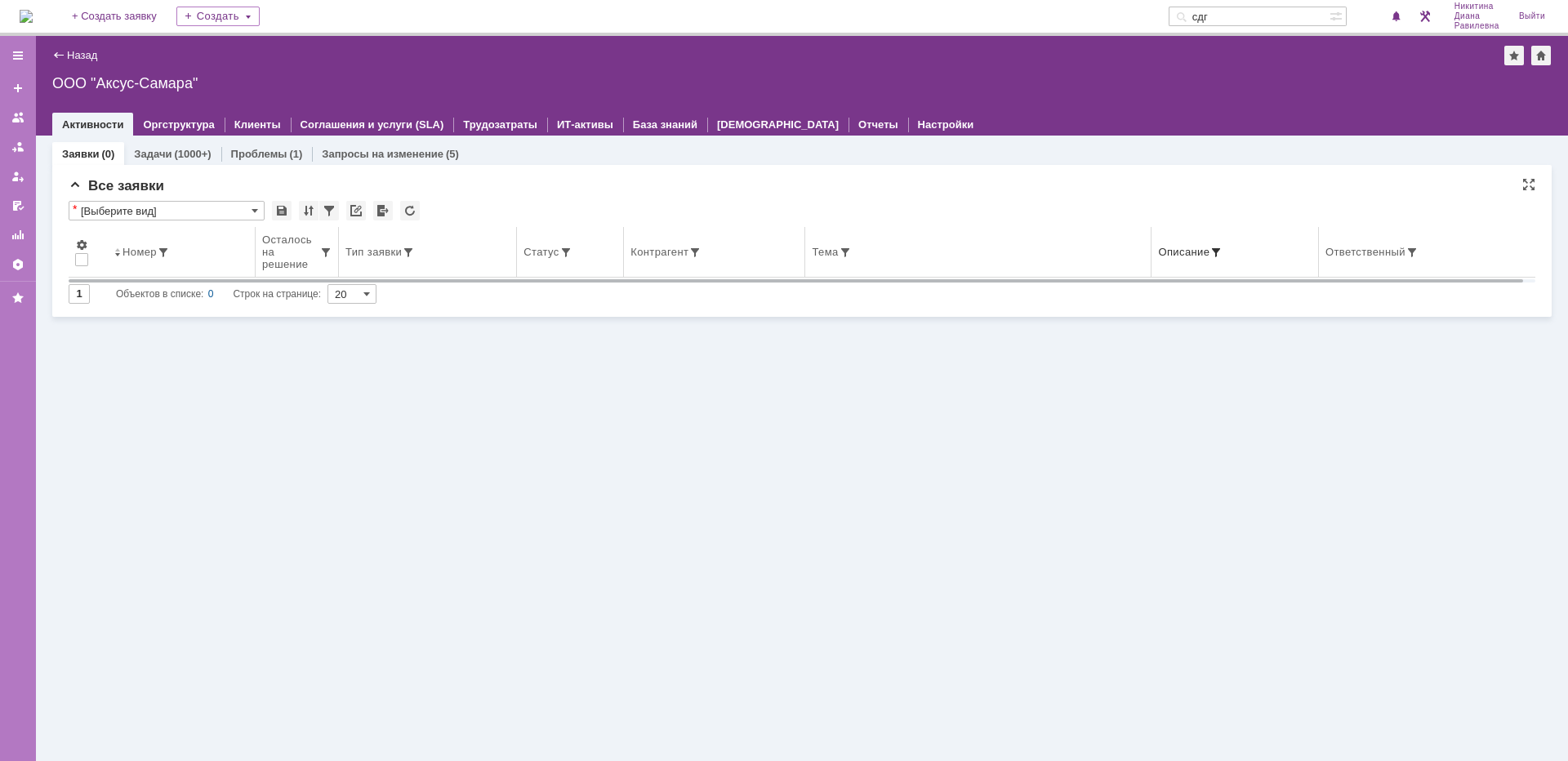
click at [1219, 249] on span at bounding box center [1216, 253] width 13 height 13
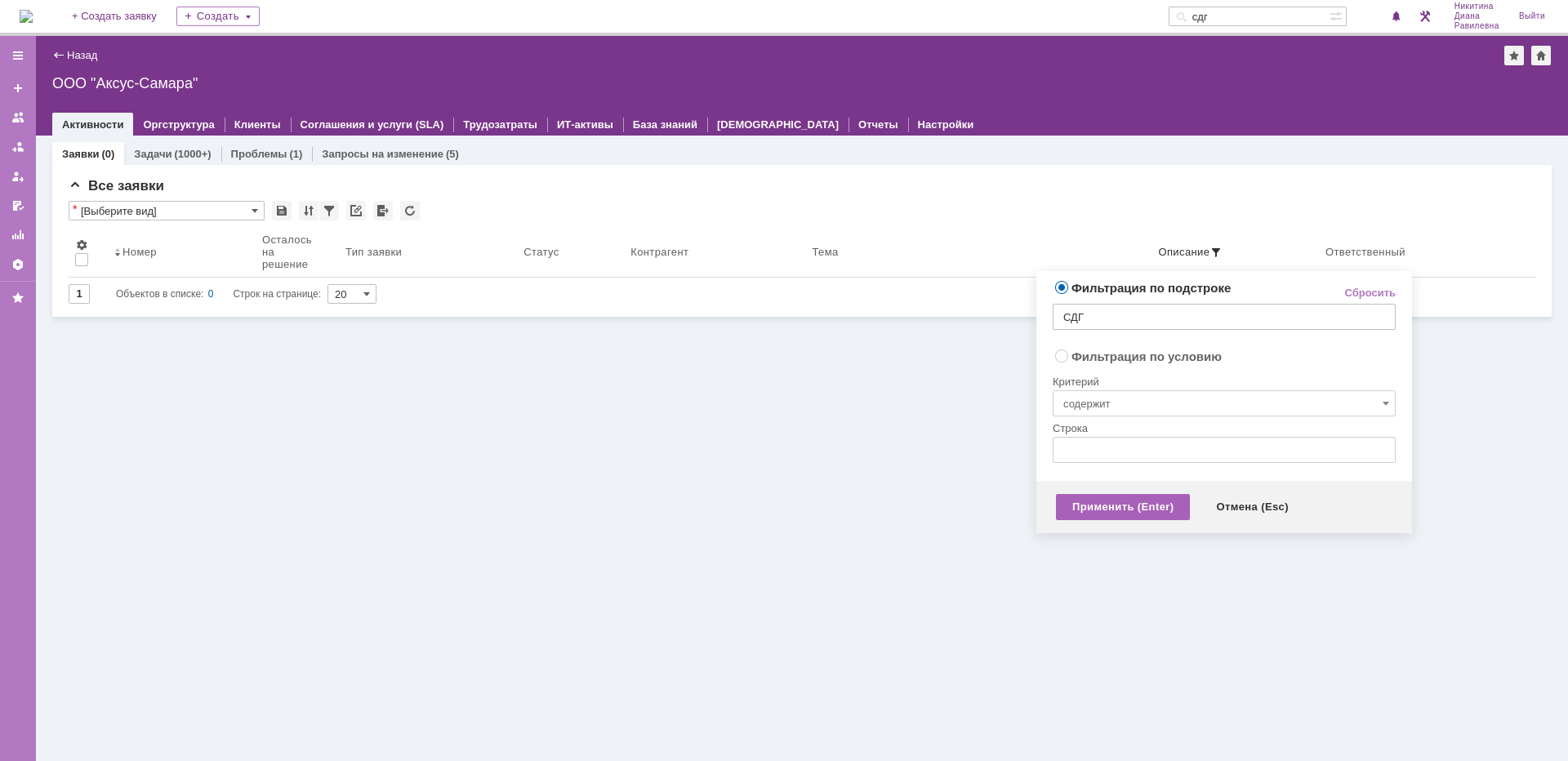
click at [1116, 505] on div "Применить (Enter)" at bounding box center [1123, 507] width 134 height 26
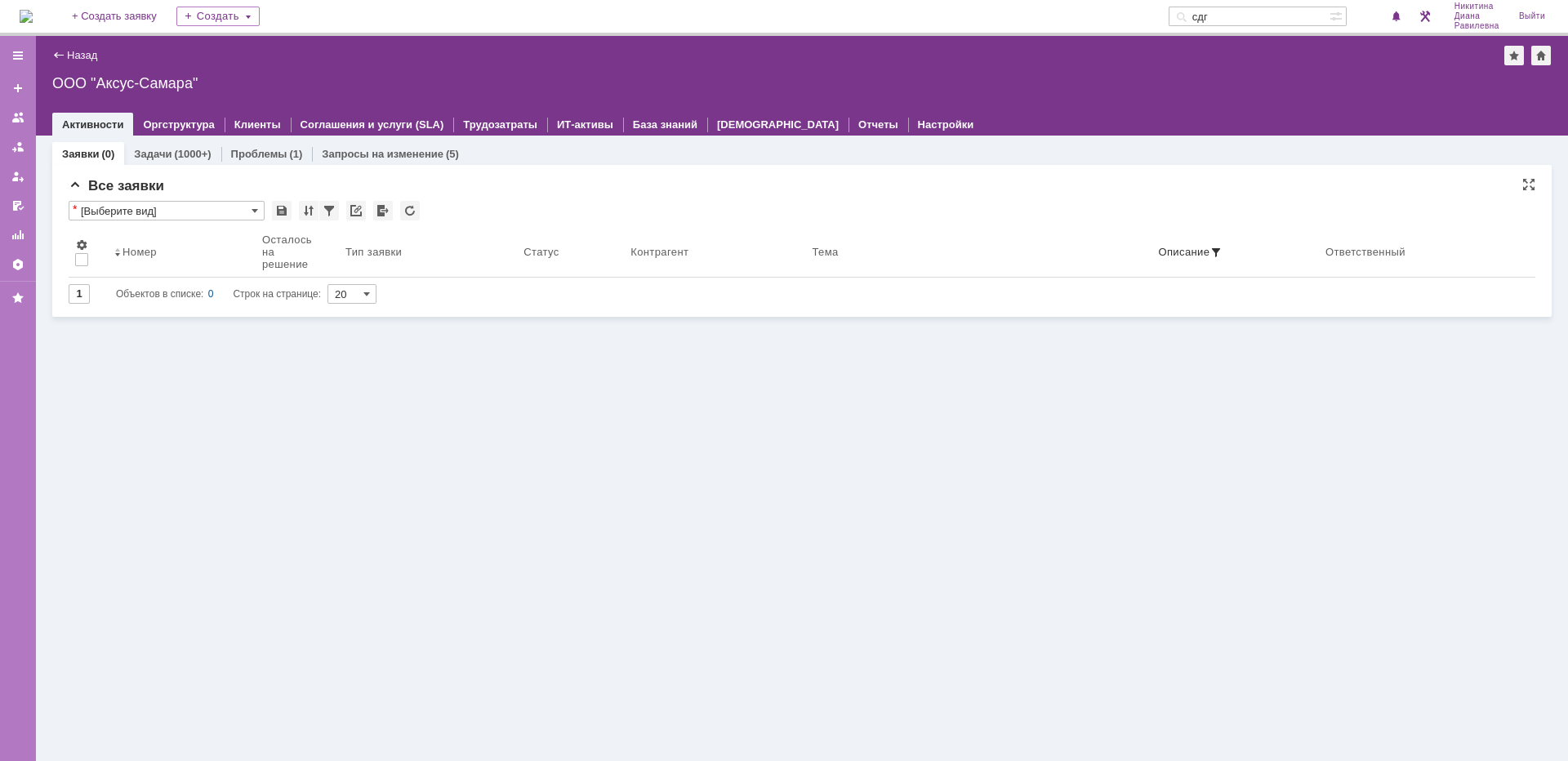
click at [161, 204] on input "[Выберите вид]" at bounding box center [166, 211] width 196 height 20
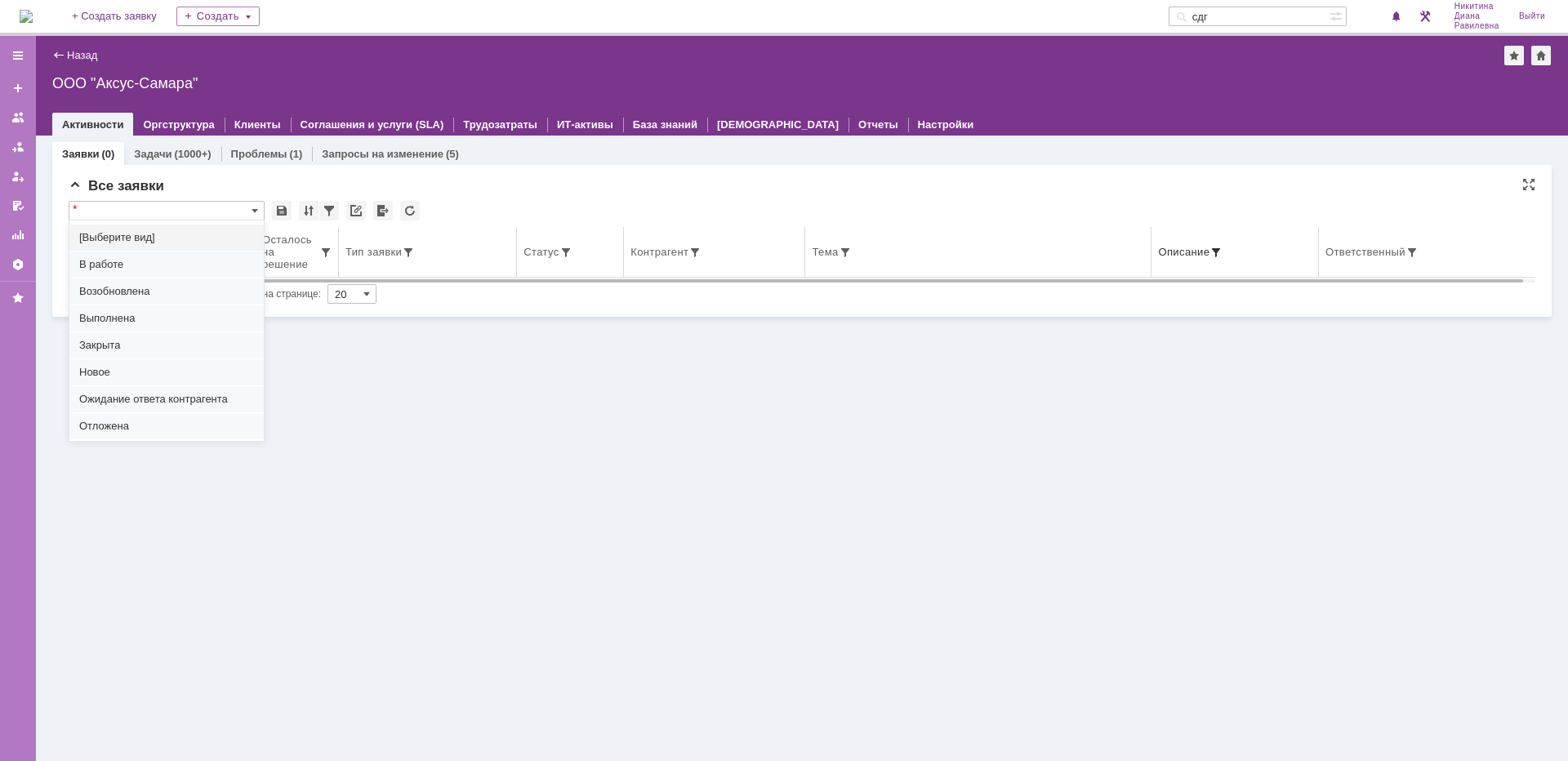
click at [168, 240] on span "[Выберите вид]" at bounding box center [166, 238] width 175 height 13
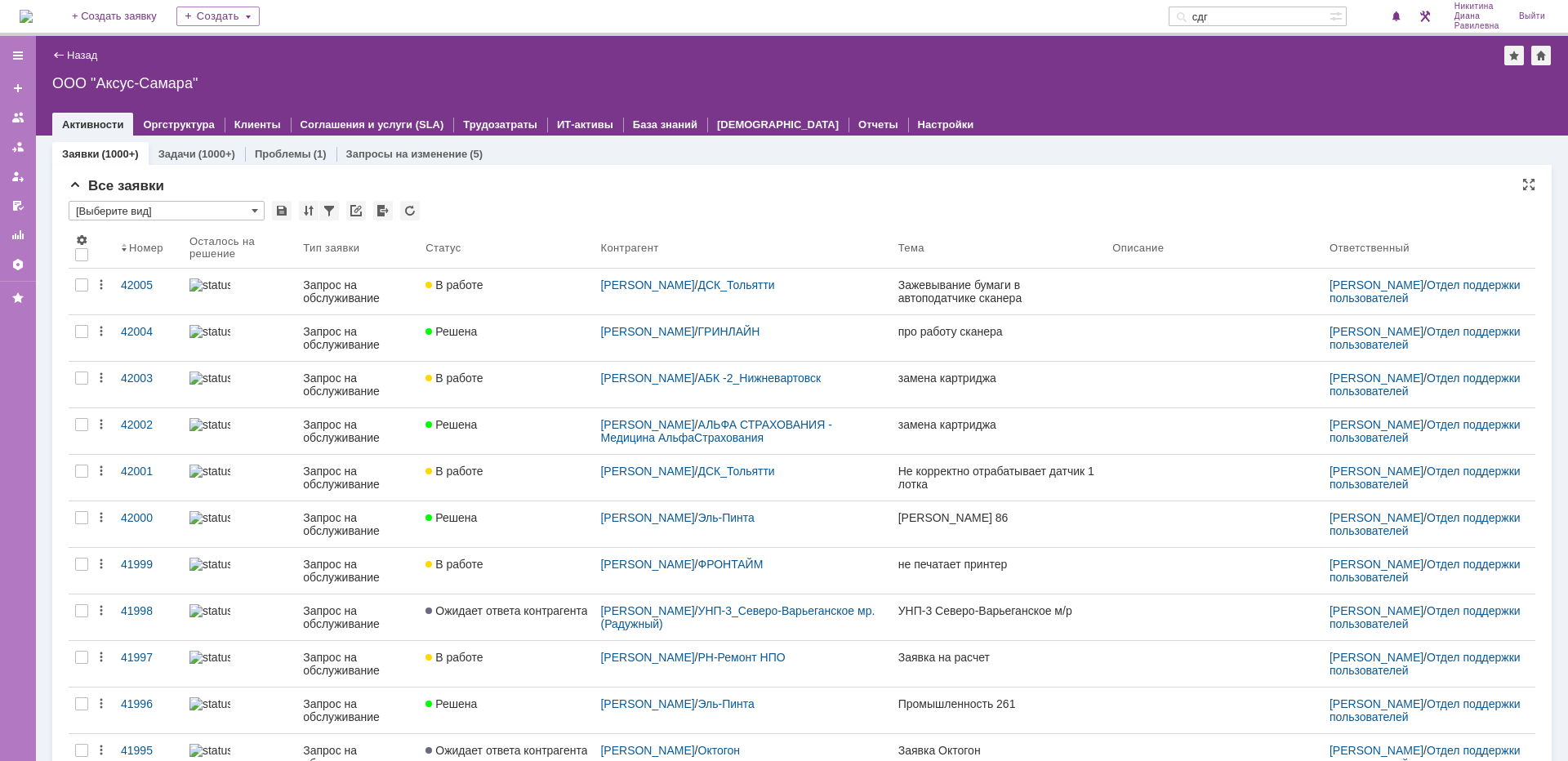
type input "[Выберите вид]"
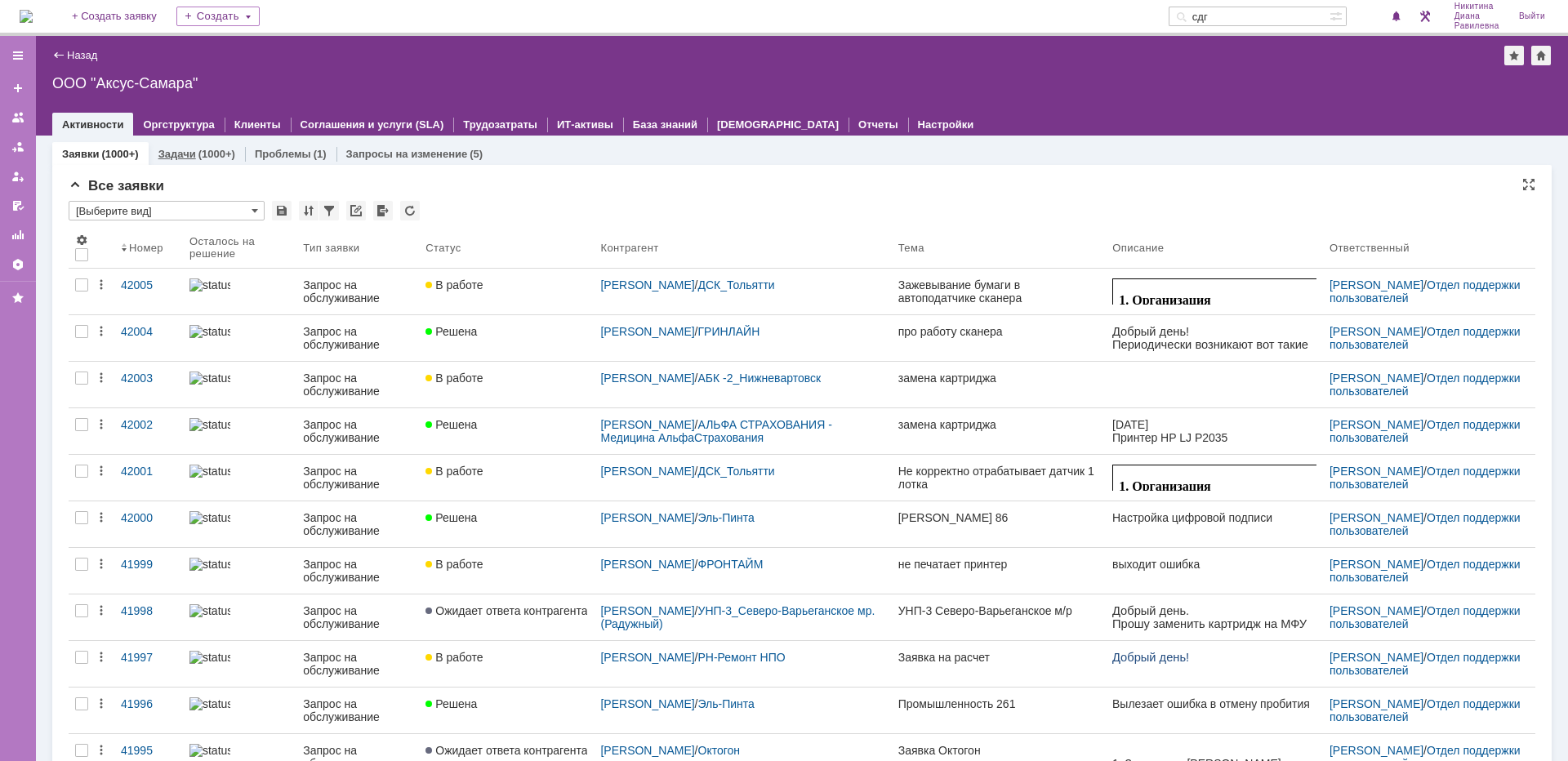
click at [182, 158] on link "Задачи" at bounding box center [177, 153] width 38 height 12
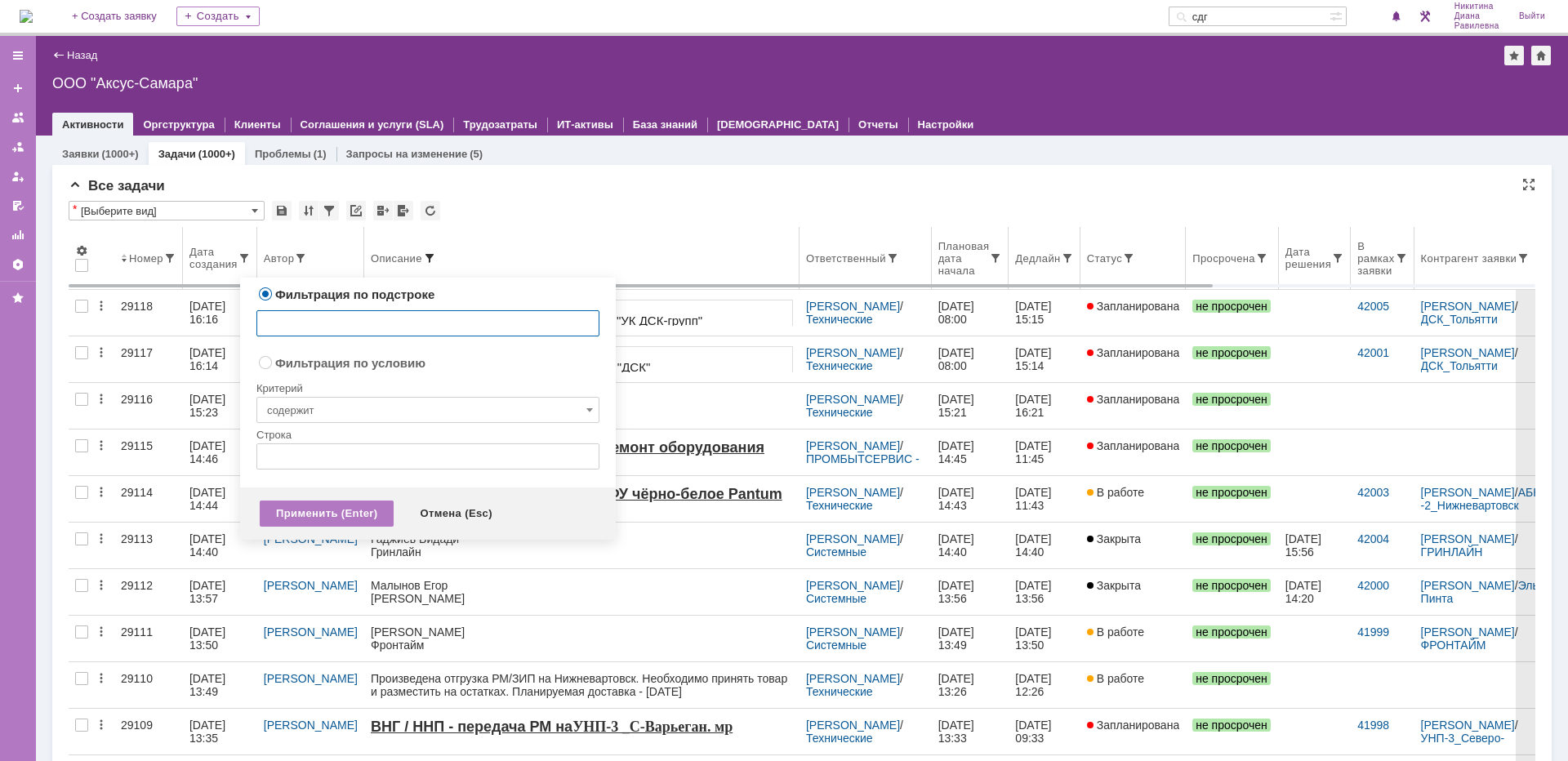
click at [423, 257] on span at bounding box center [430, 258] width 13 height 13
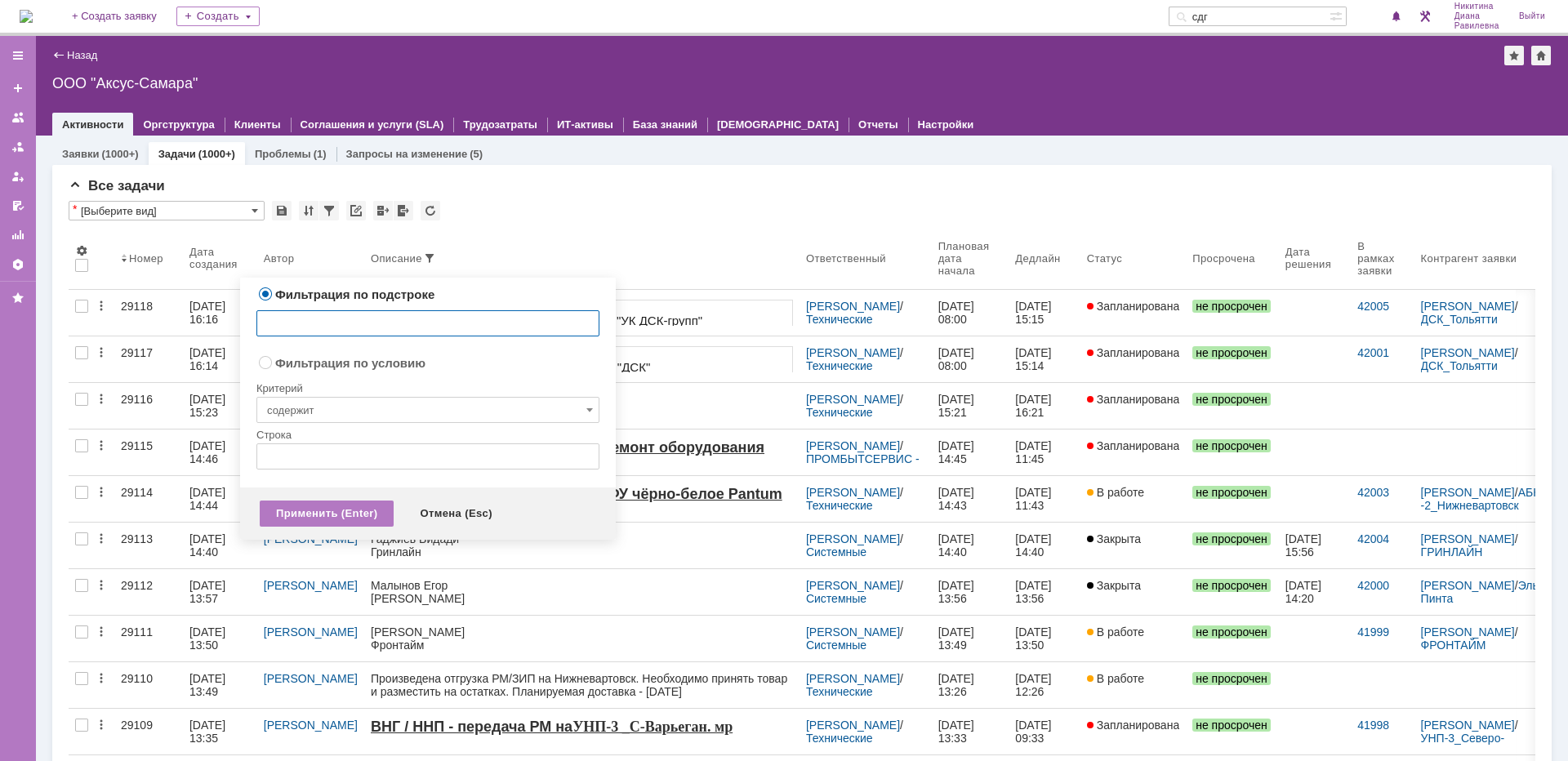
click at [345, 321] on input "text" at bounding box center [428, 323] width 343 height 26
type input "сдг"
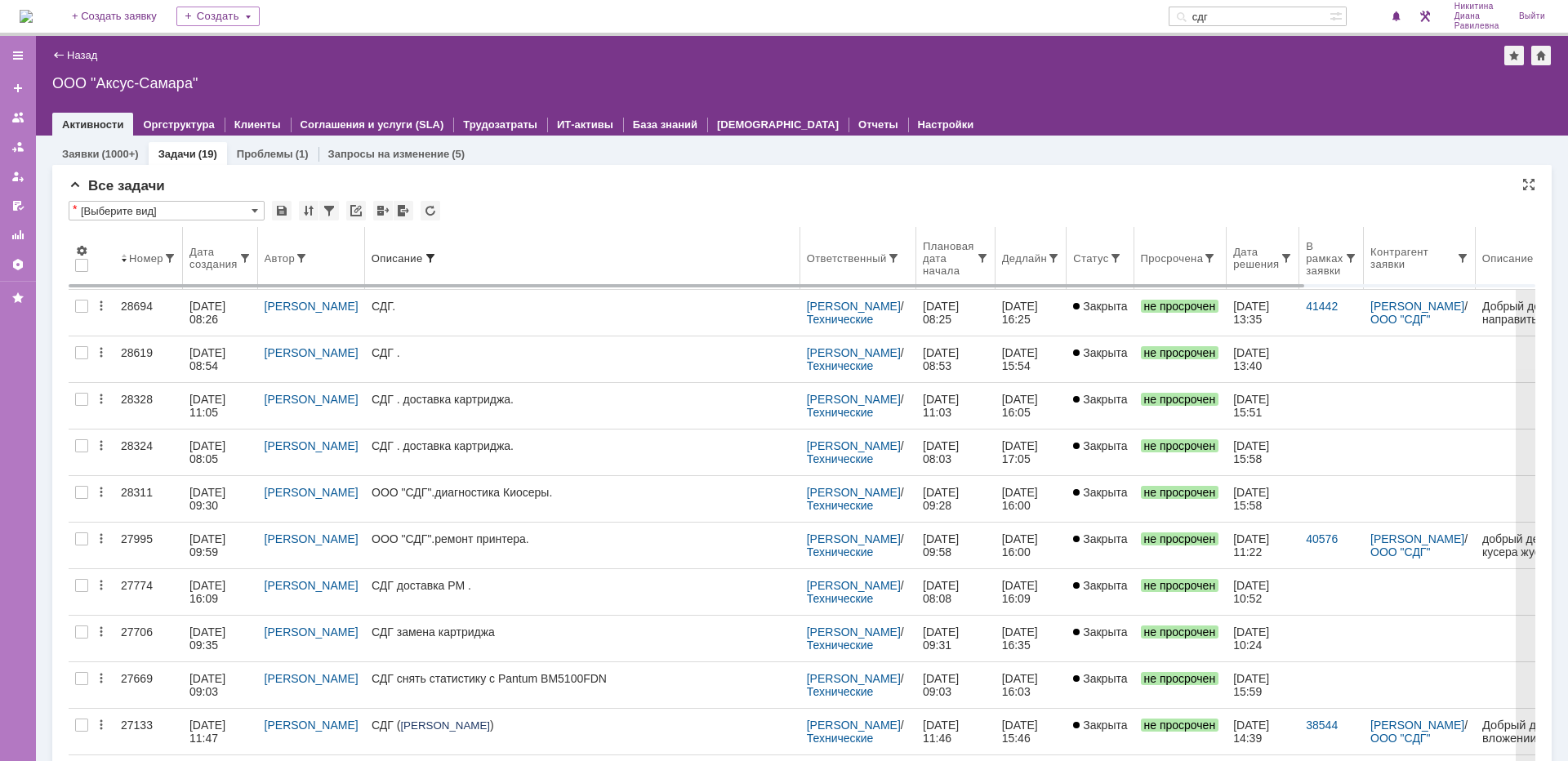
click at [123, 257] on span at bounding box center [124, 258] width 7 height 13
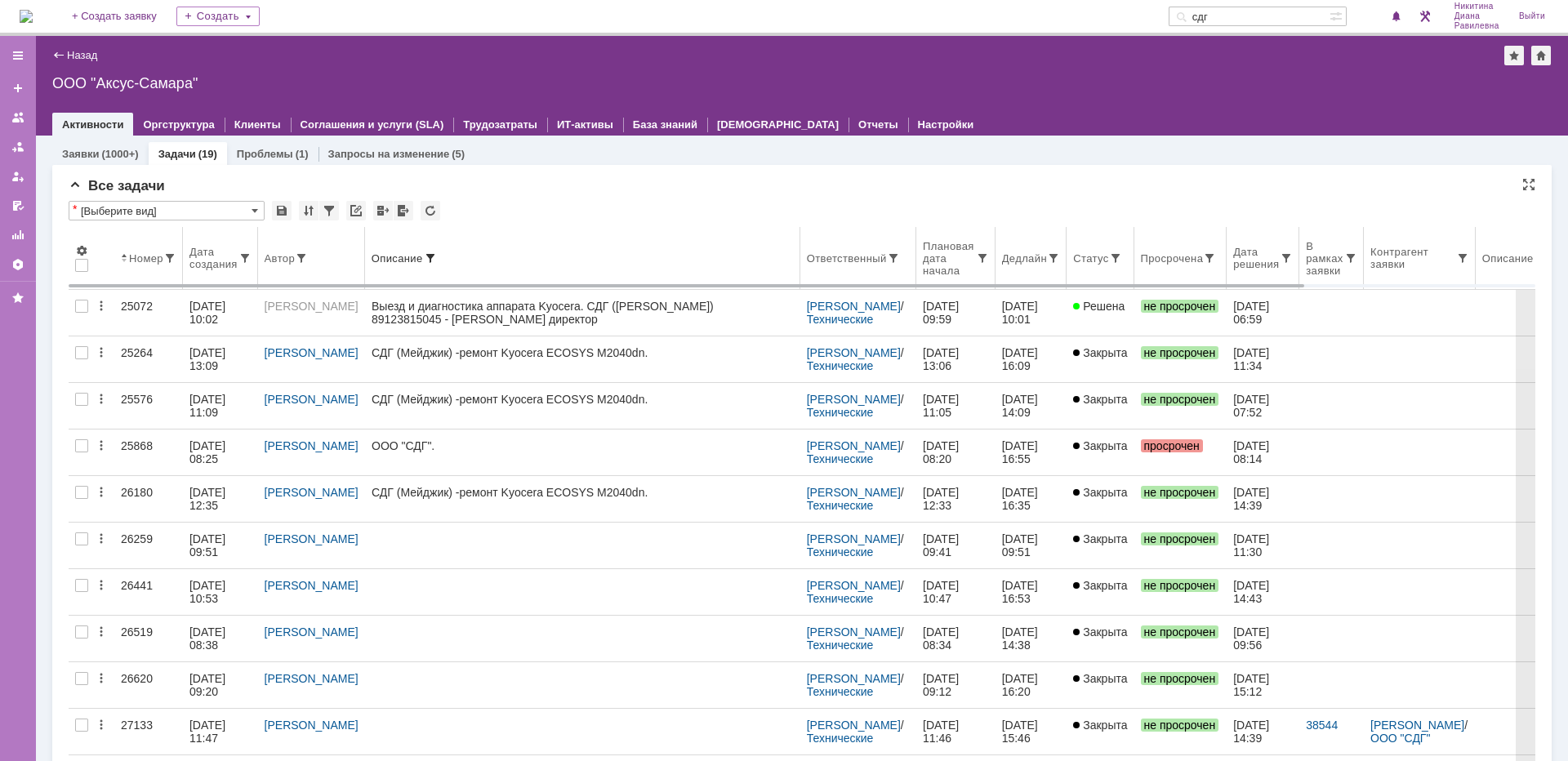
click at [138, 260] on div "Номер" at bounding box center [146, 258] width 34 height 12
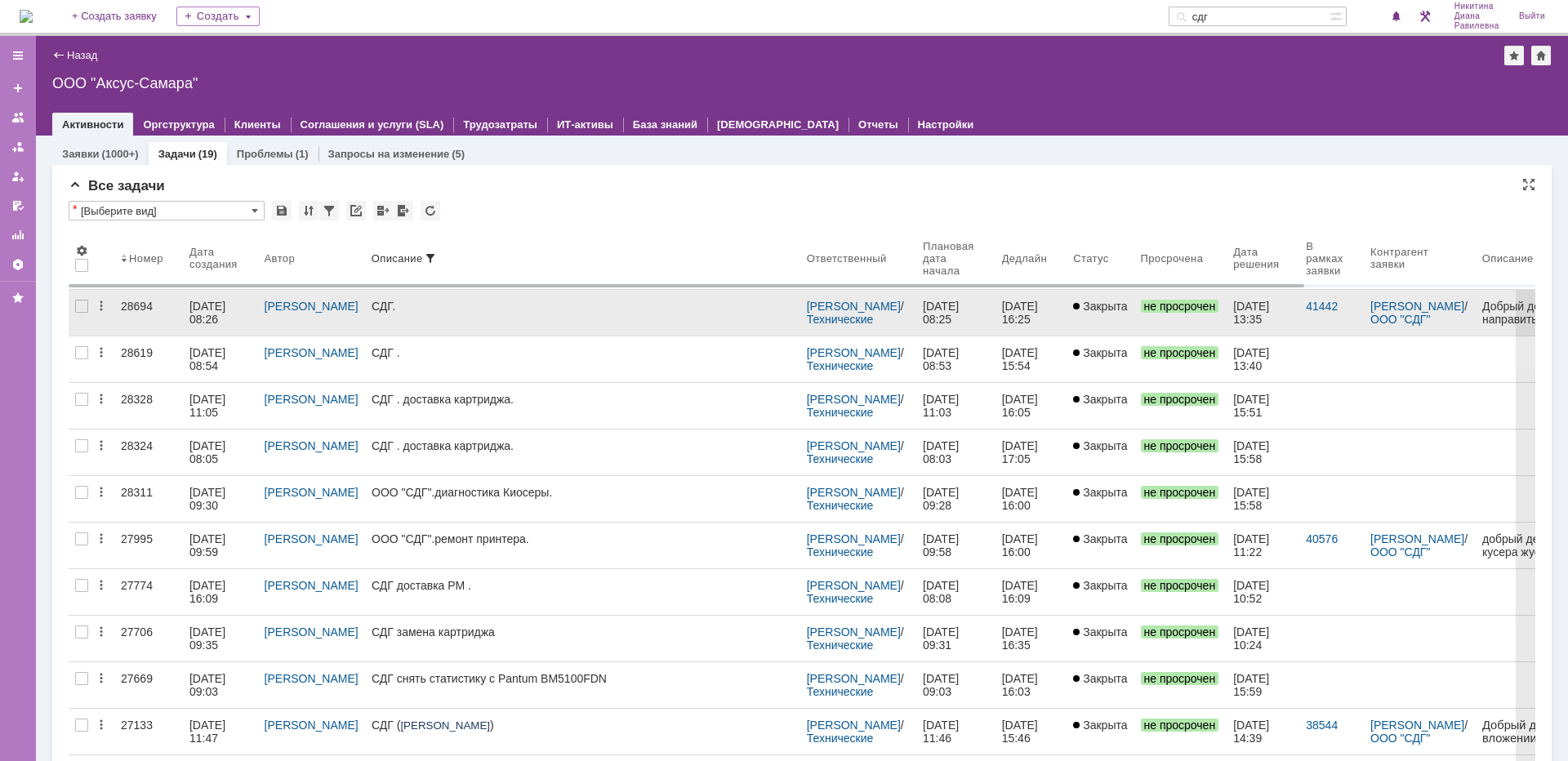
click at [175, 317] on link "28694" at bounding box center [148, 313] width 69 height 46
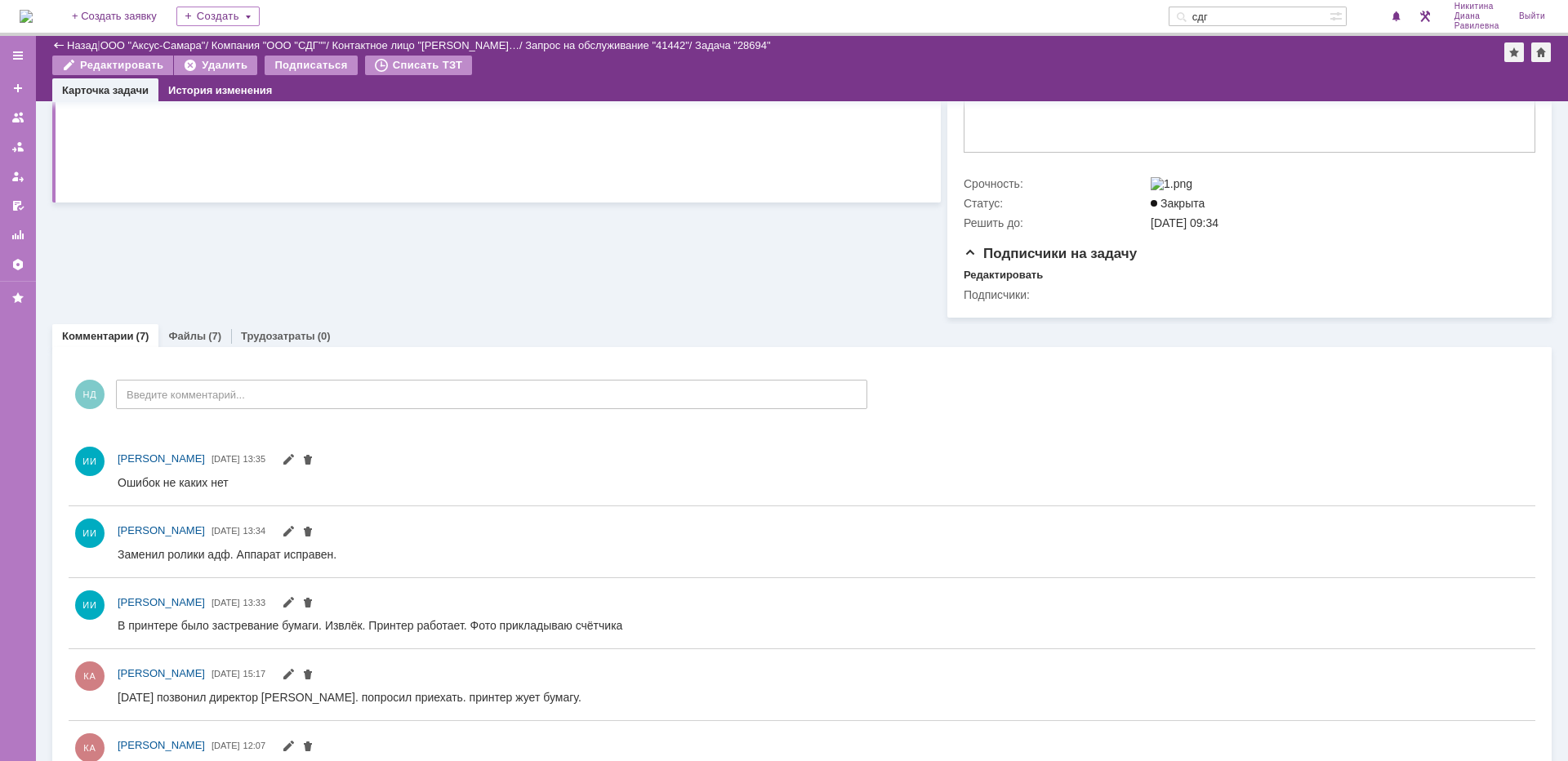
scroll to position [654, 0]
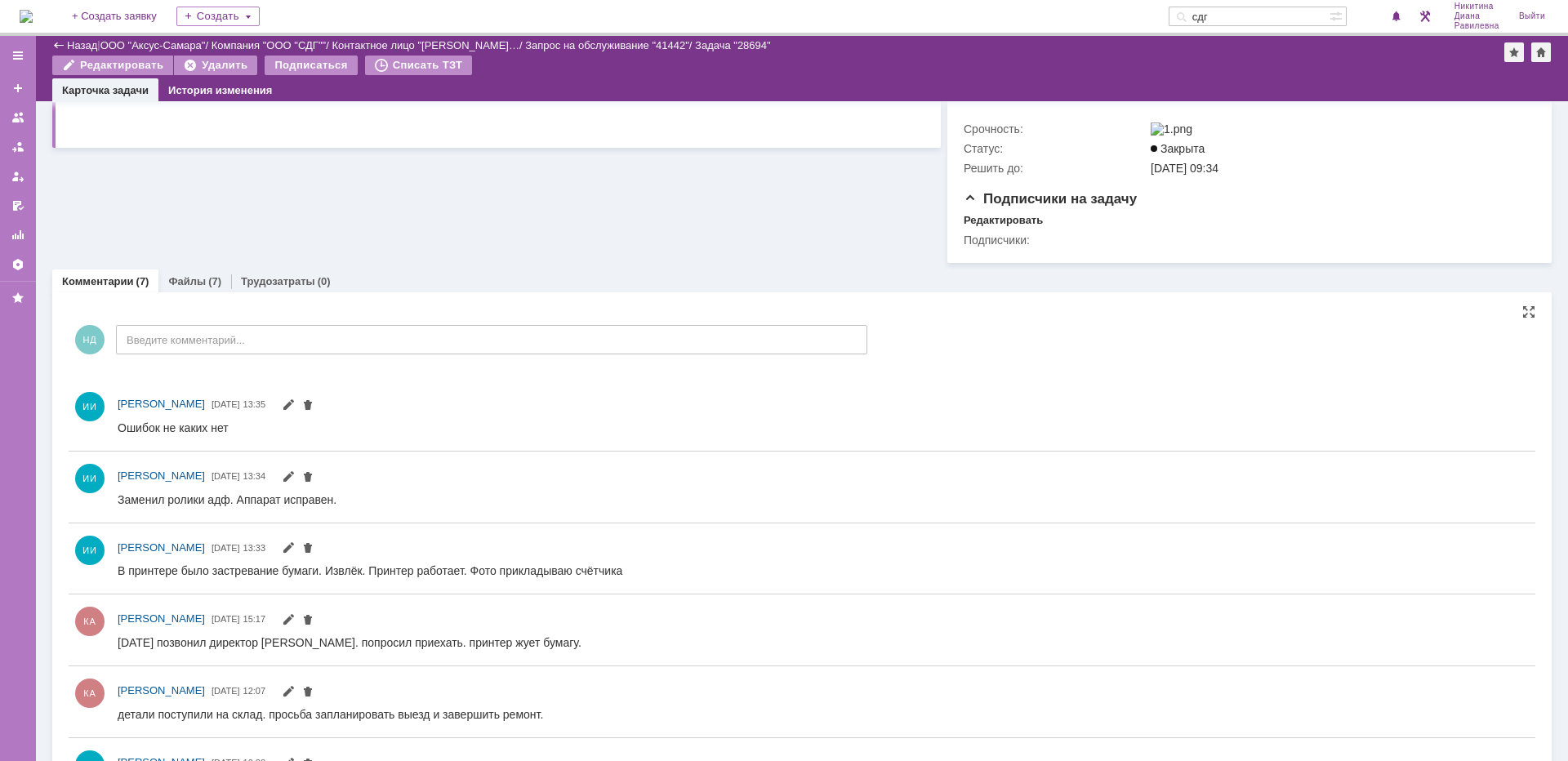
click at [1317, 405] on div "ИИ Иванов Иван Николаевич 18.09.2025 13:35" at bounding box center [802, 415] width 1467 height 71
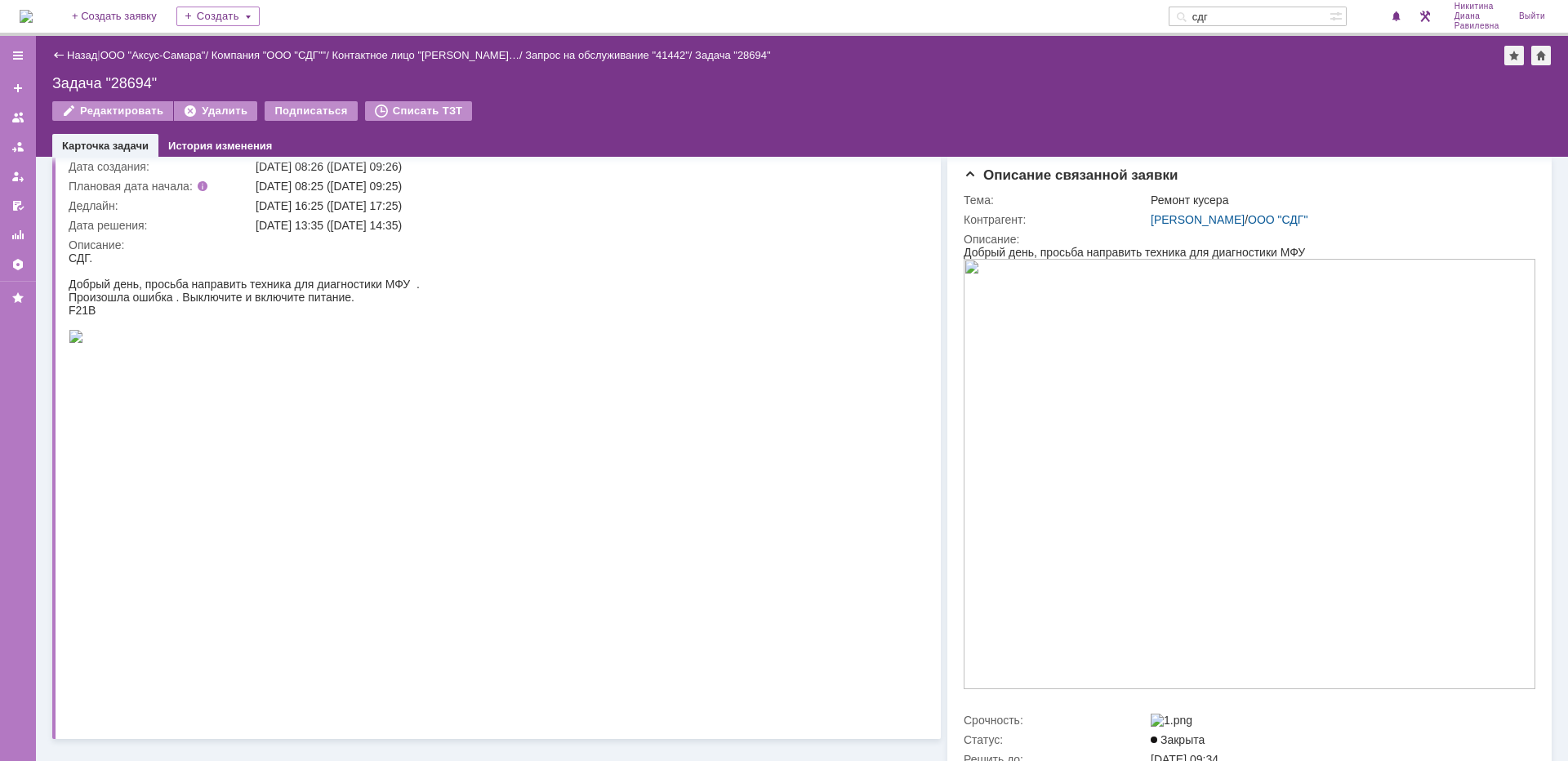
scroll to position [0, 0]
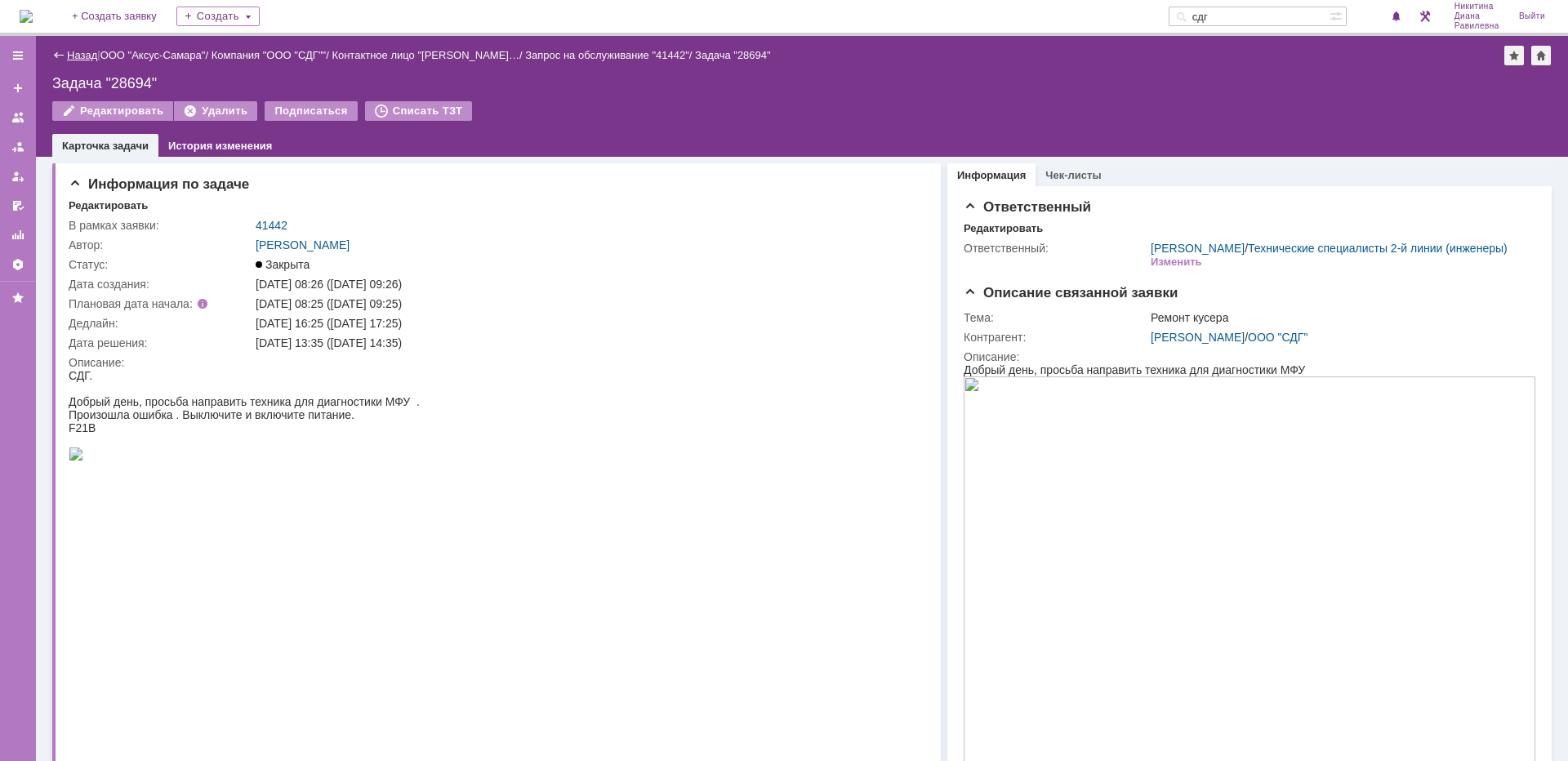
click at [89, 54] on link "Назад" at bounding box center [82, 55] width 30 height 12
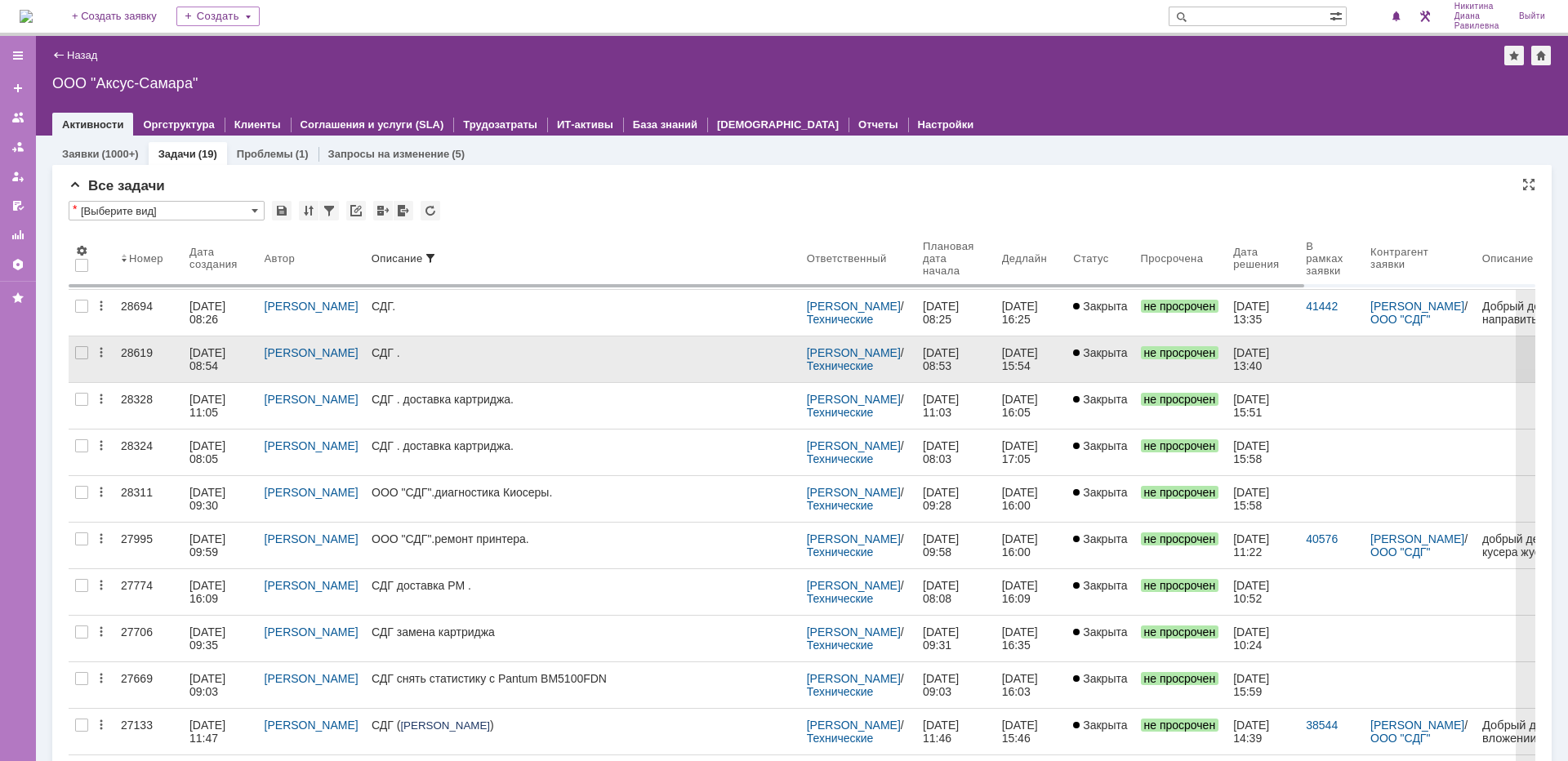
click at [148, 356] on div "28619" at bounding box center [148, 353] width 56 height 13
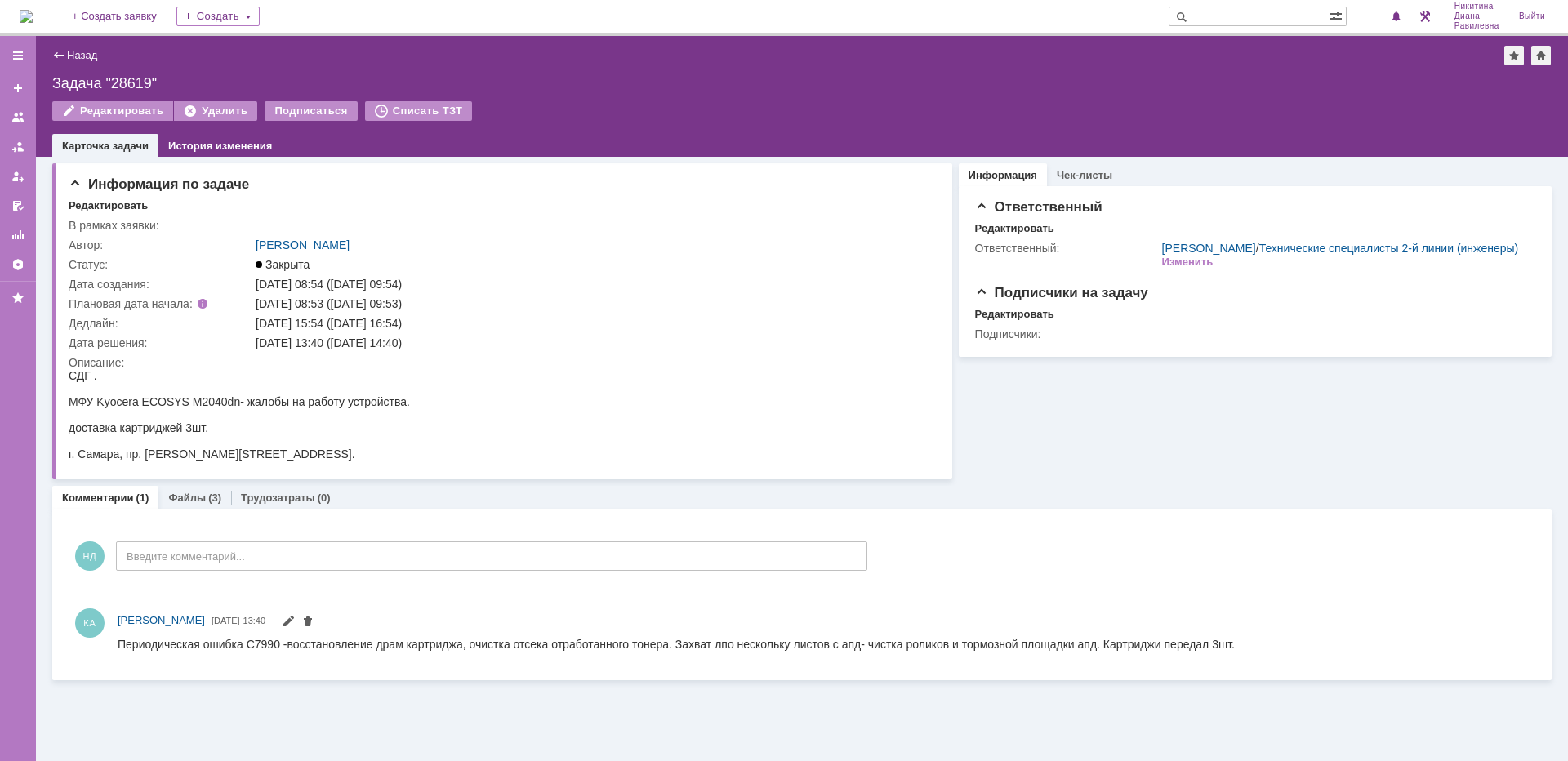
click at [79, 50] on link "Назад" at bounding box center [82, 55] width 30 height 12
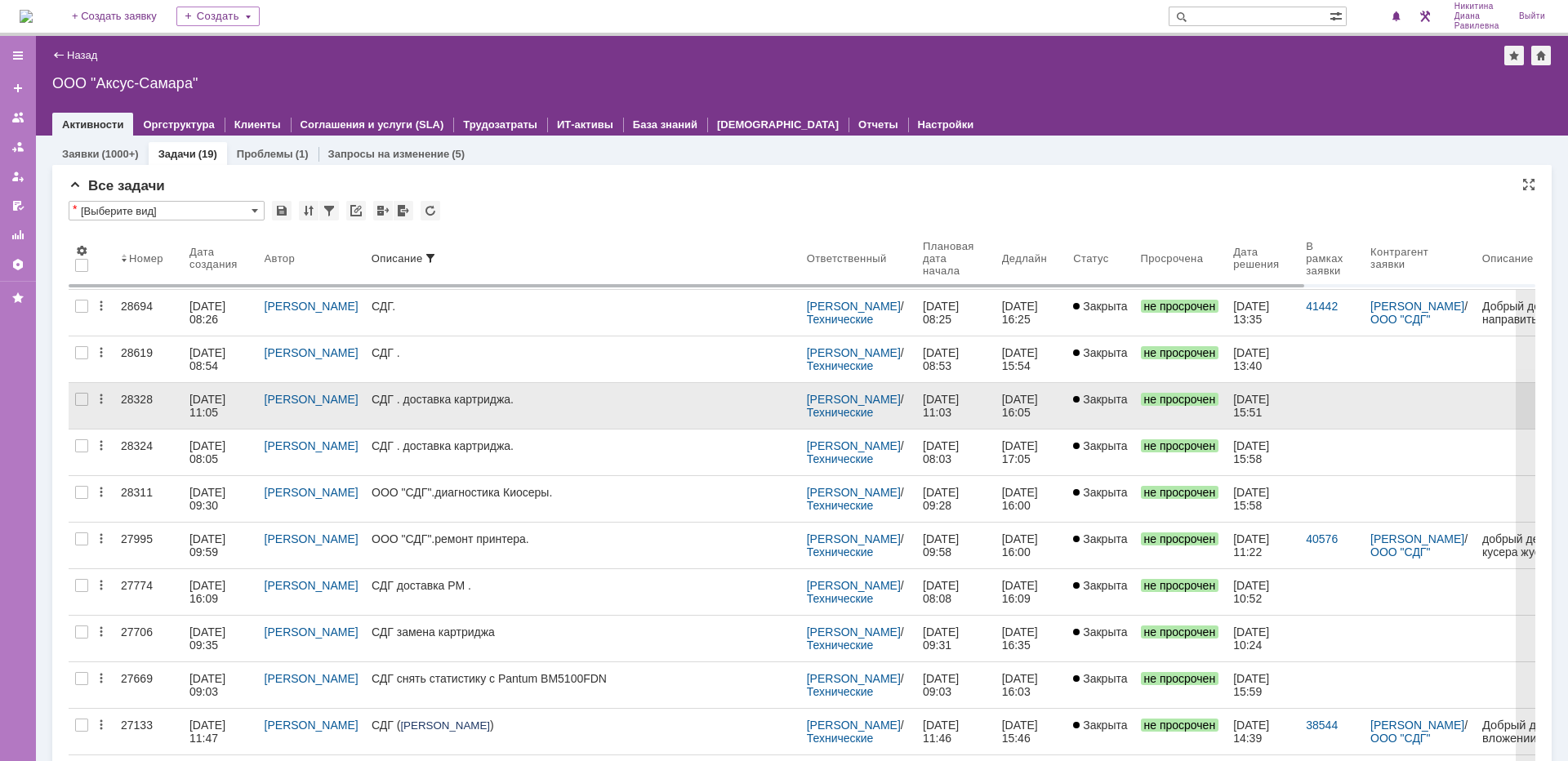
click at [148, 401] on div "28328" at bounding box center [148, 399] width 56 height 13
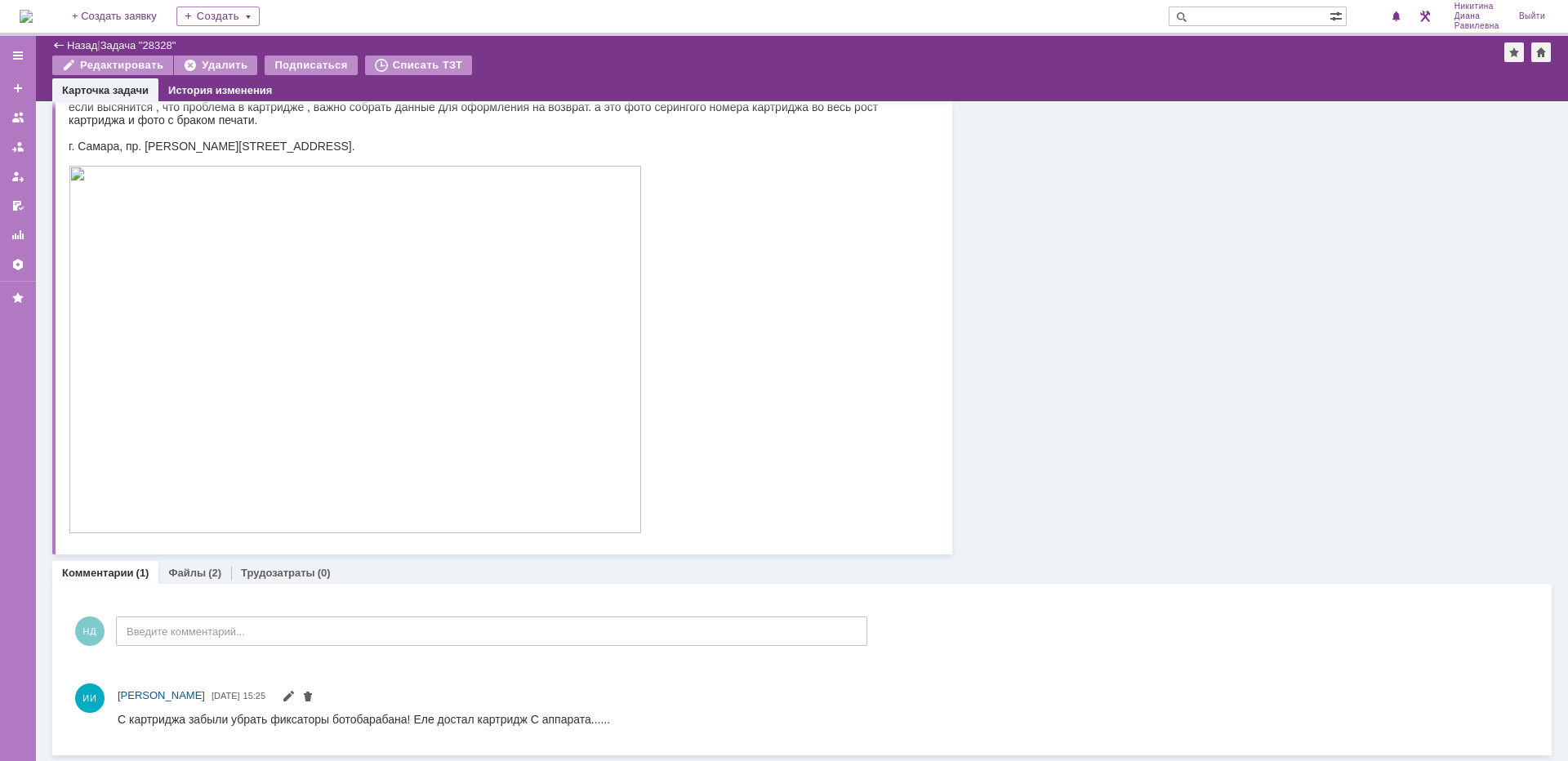
scroll to position [254, 0]
click at [200, 570] on link "Файлы" at bounding box center [187, 572] width 38 height 12
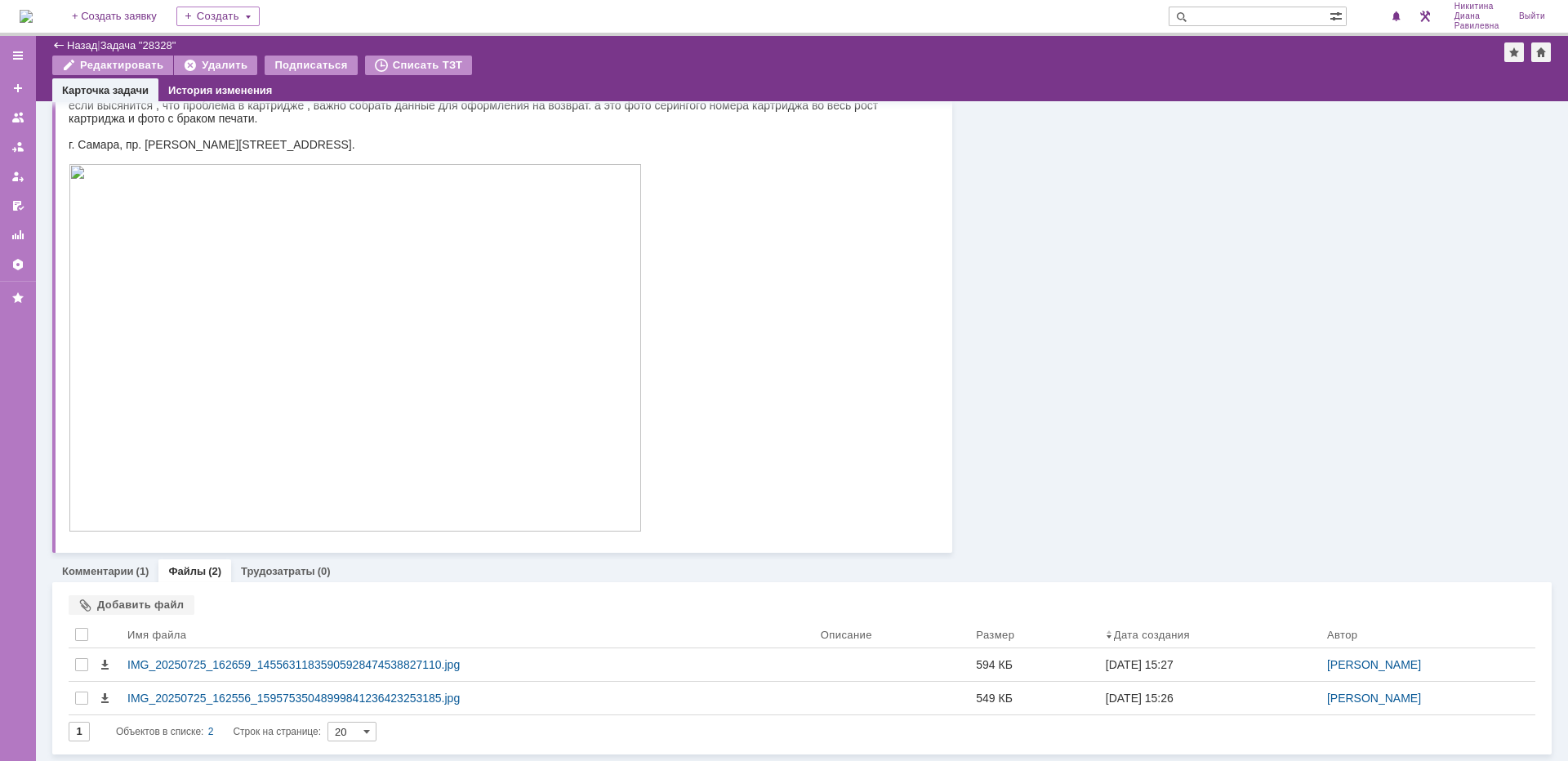
scroll to position [255, 0]
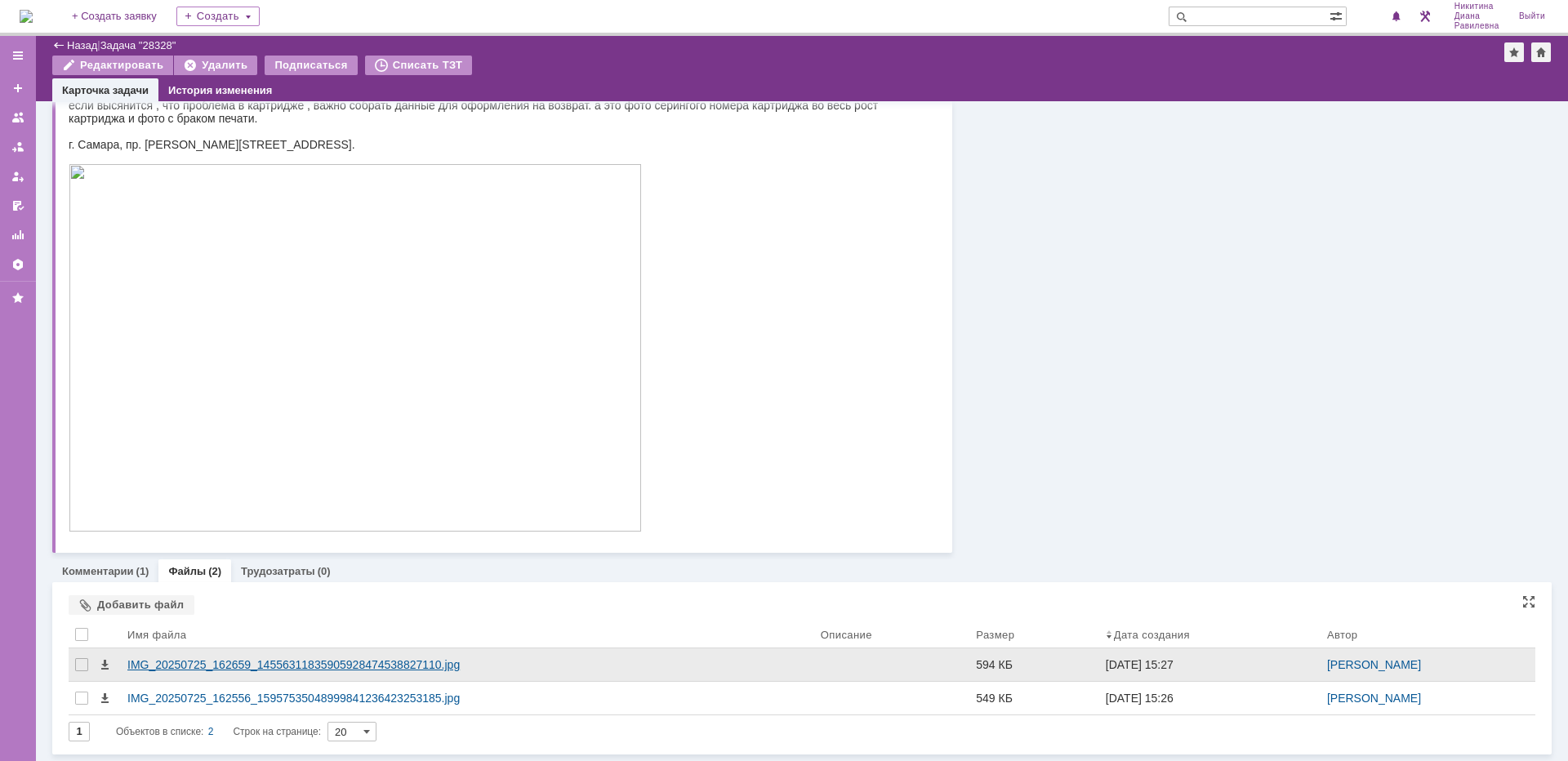
click at [346, 666] on div "IMG_20250725_162659_14556311835905928474538827110.jpg" at bounding box center [467, 665] width 681 height 13
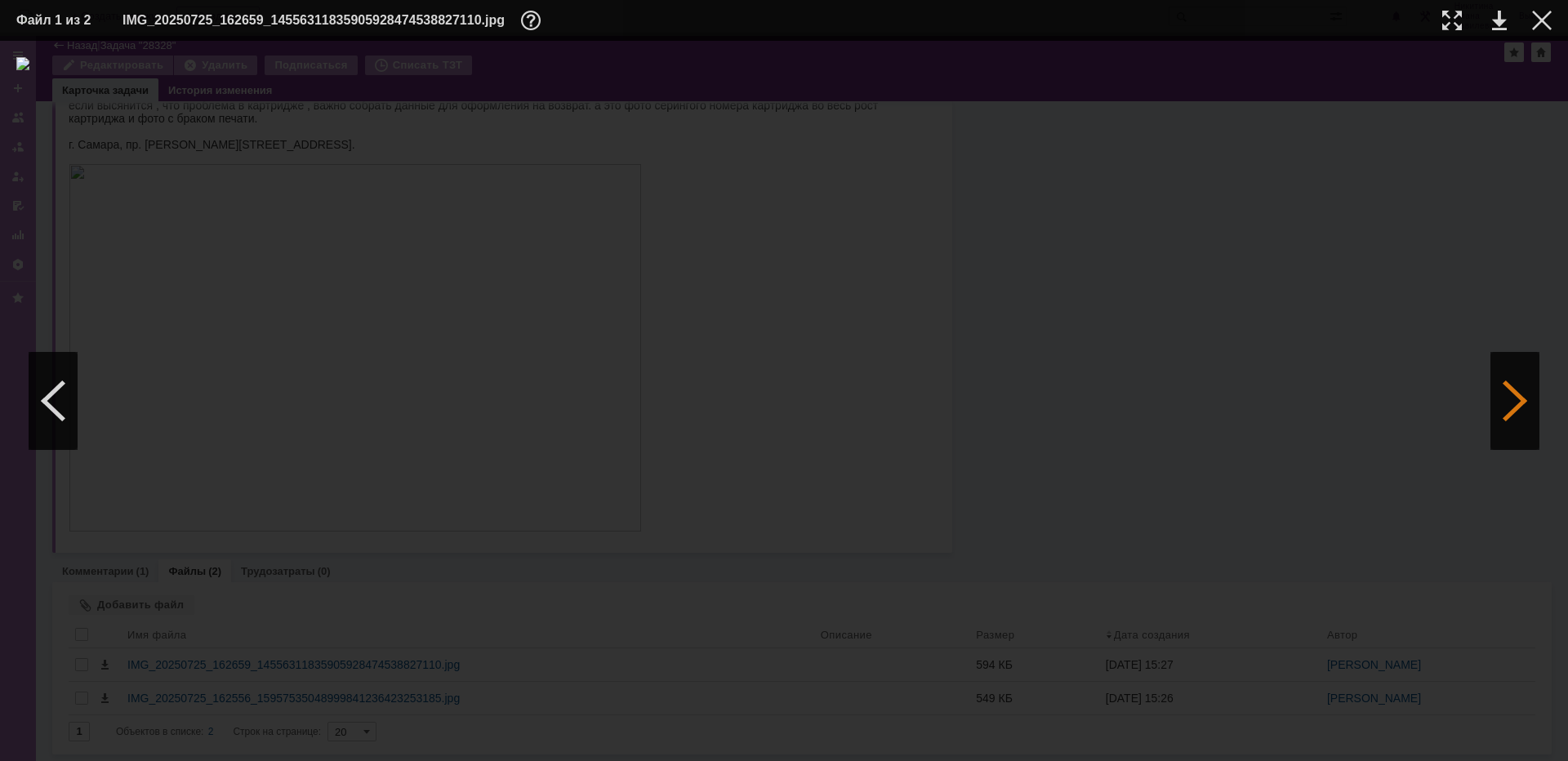
click at [1523, 401] on div at bounding box center [1515, 401] width 49 height 98
click at [1544, 26] on div at bounding box center [1542, 21] width 20 height 20
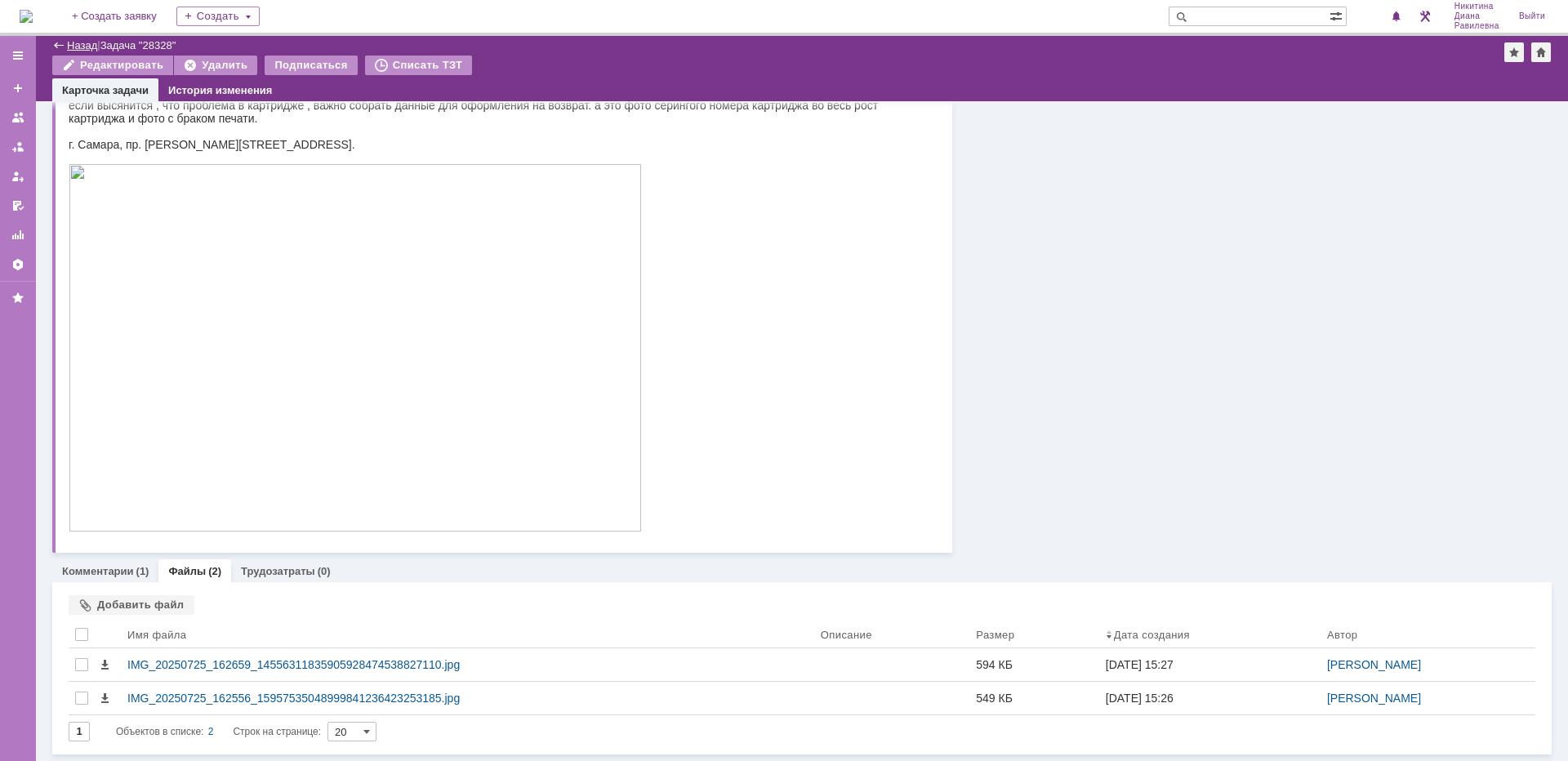
click at [69, 43] on link "Назад" at bounding box center [82, 45] width 30 height 12
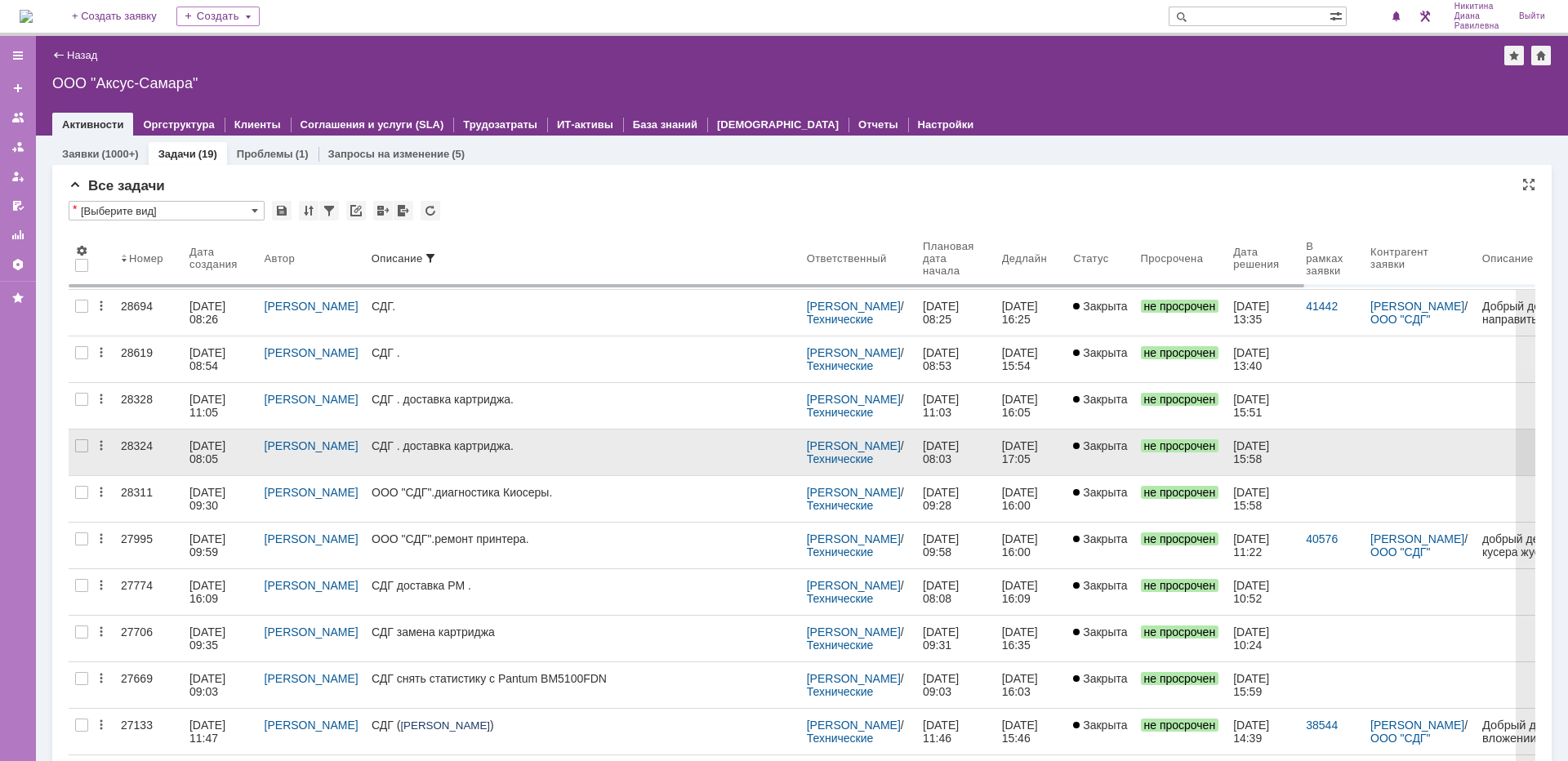
click at [139, 446] on div "28324" at bounding box center [148, 446] width 56 height 13
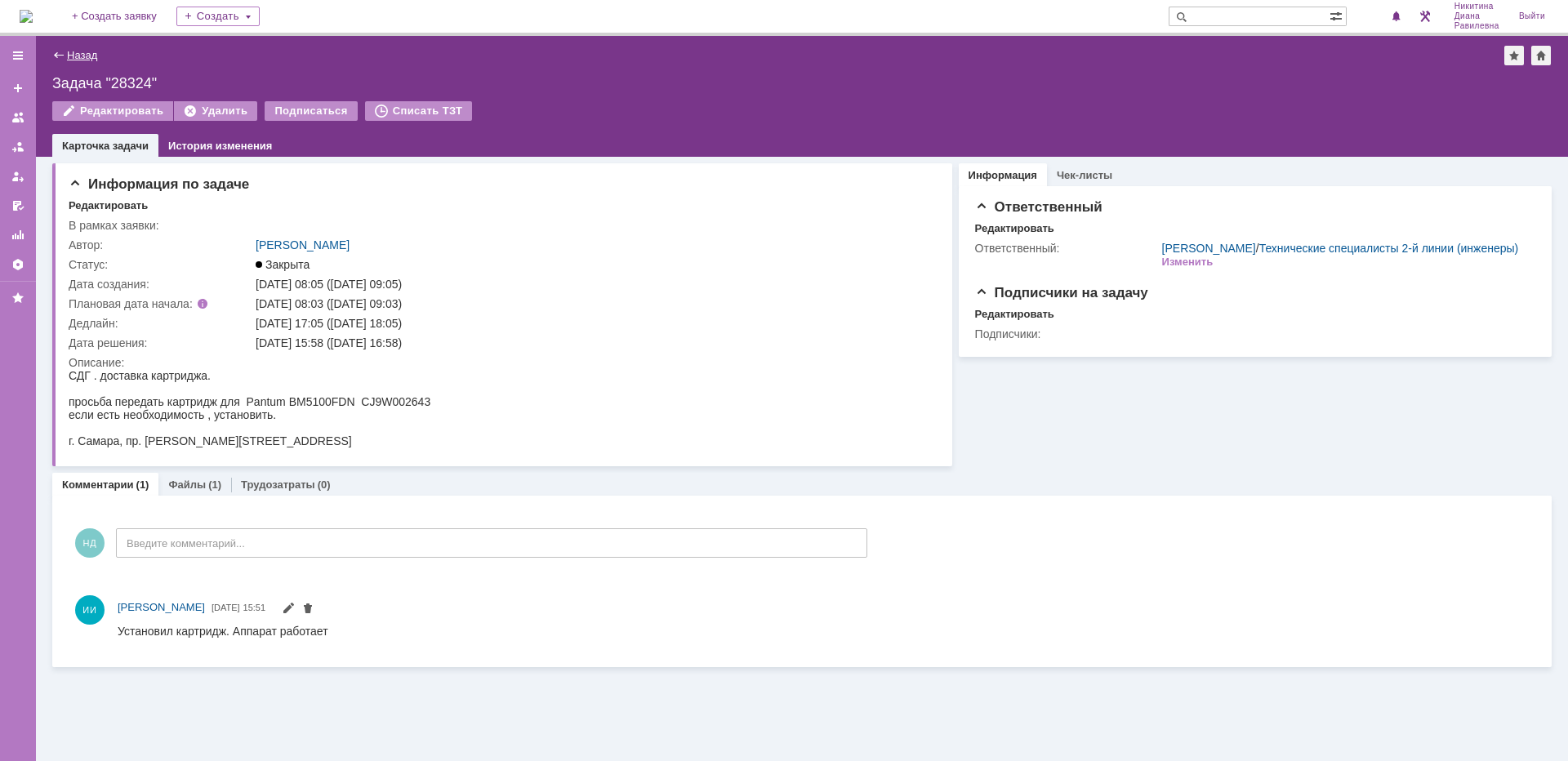
click at [75, 55] on link "Назад" at bounding box center [82, 55] width 30 height 12
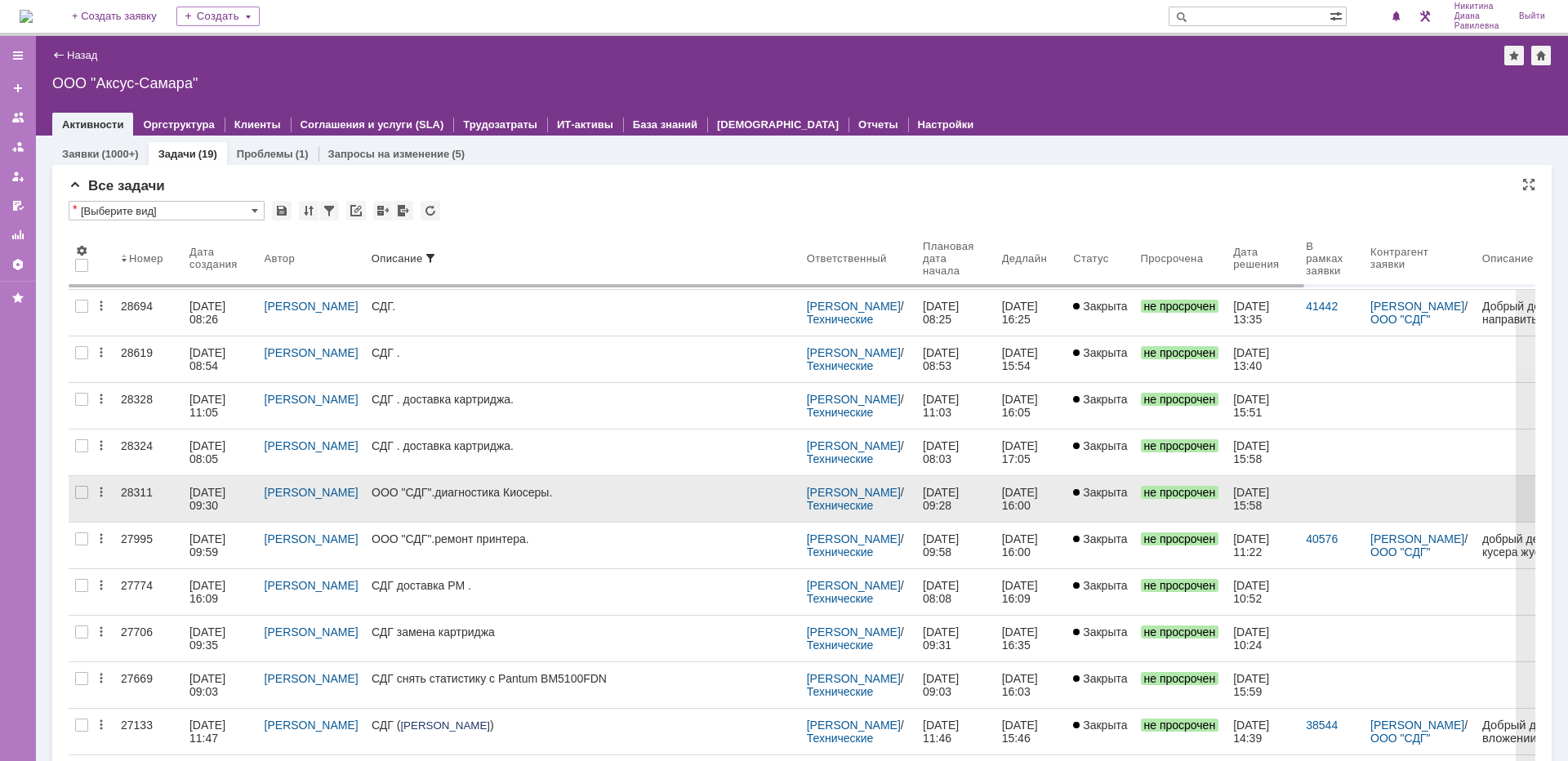
click at [203, 500] on div "[DATE] 09:30" at bounding box center [209, 499] width 39 height 26
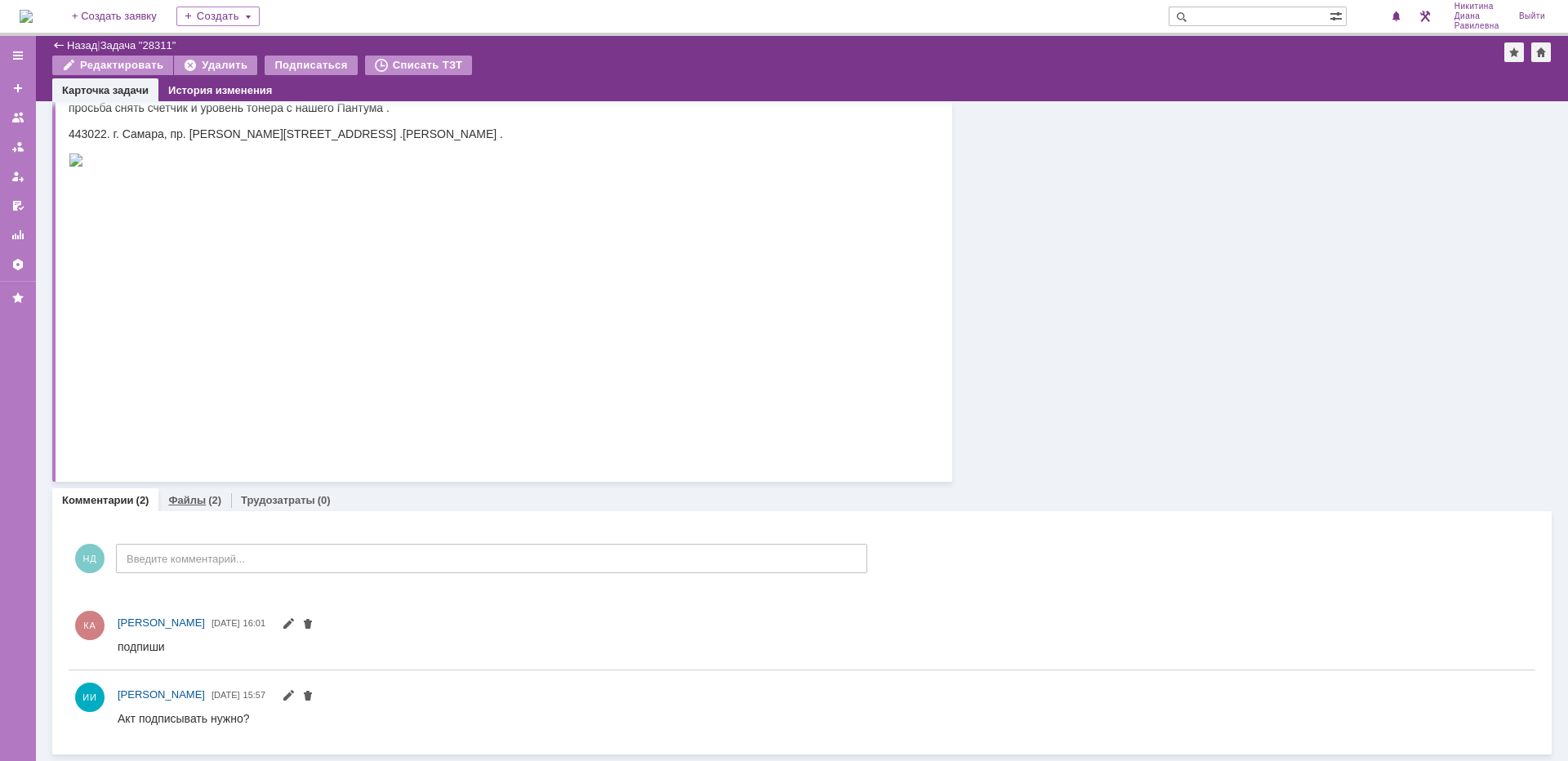
click at [216, 493] on div "Файлы (2)" at bounding box center [194, 500] width 73 height 24
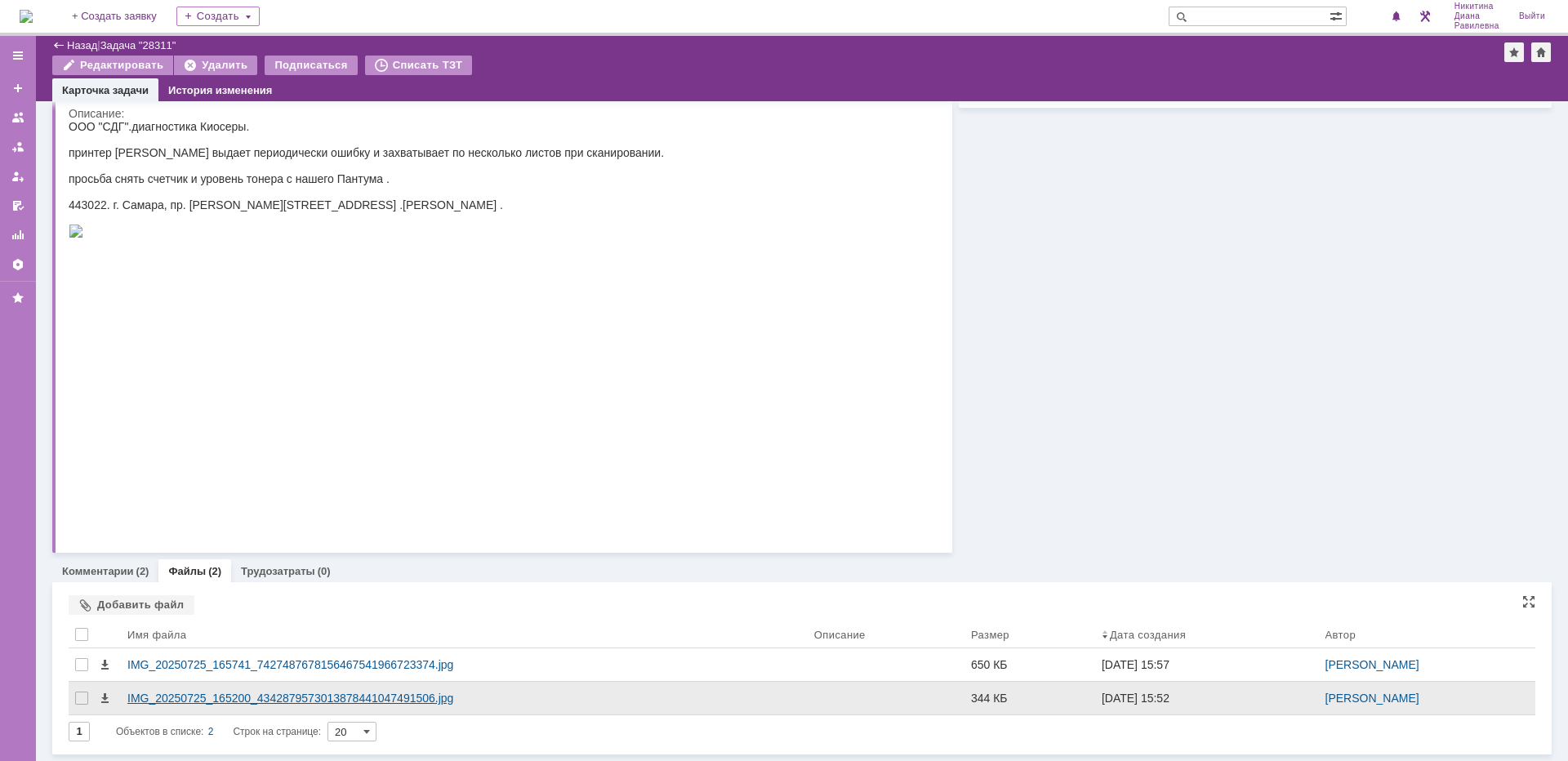
click at [399, 692] on div "IMG_20250725_165200_4342879573013878441047491506.jpg" at bounding box center [464, 698] width 674 height 13
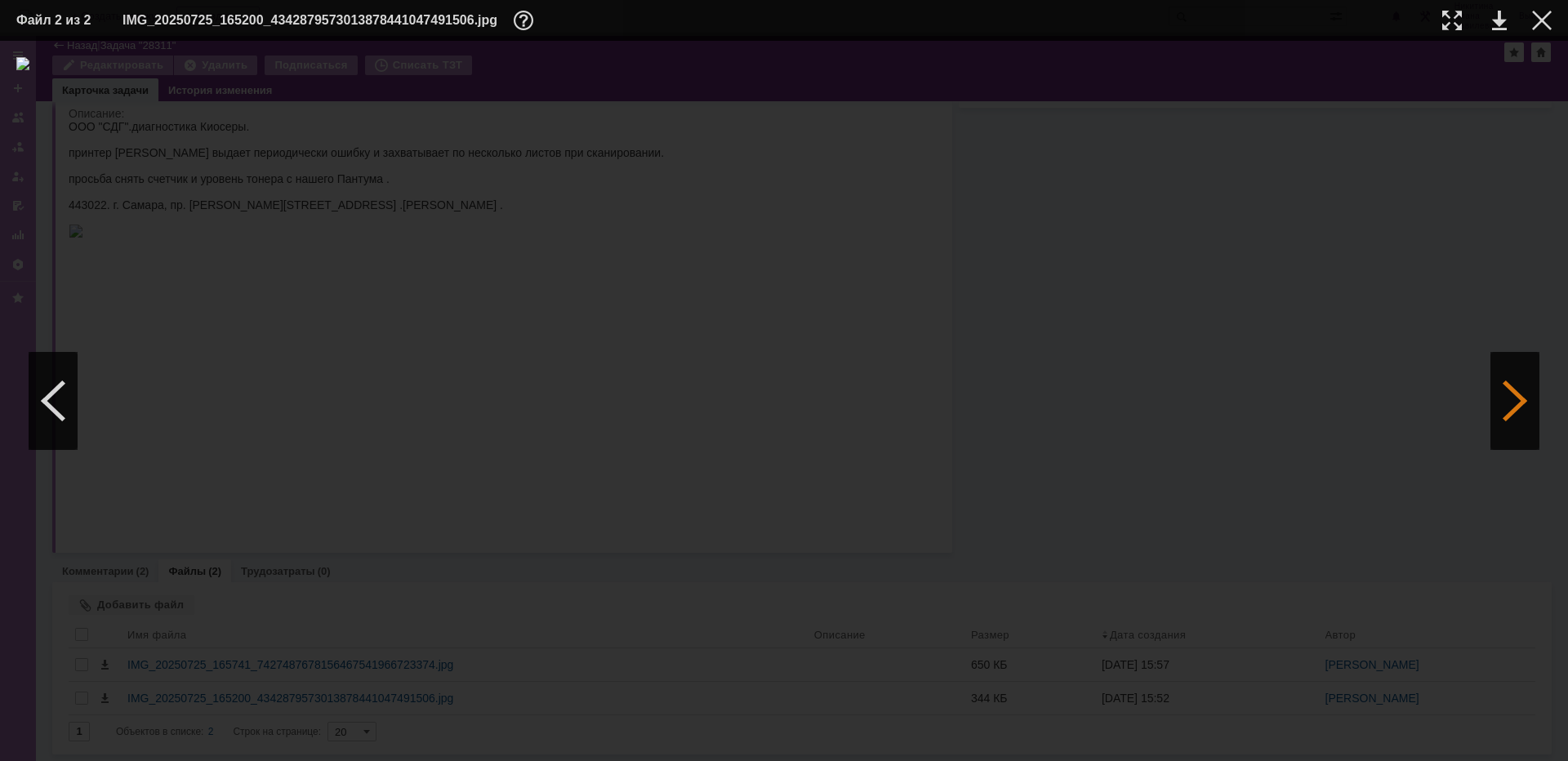
click at [1517, 408] on div at bounding box center [1515, 401] width 49 height 98
click at [1537, 21] on div at bounding box center [1542, 21] width 20 height 20
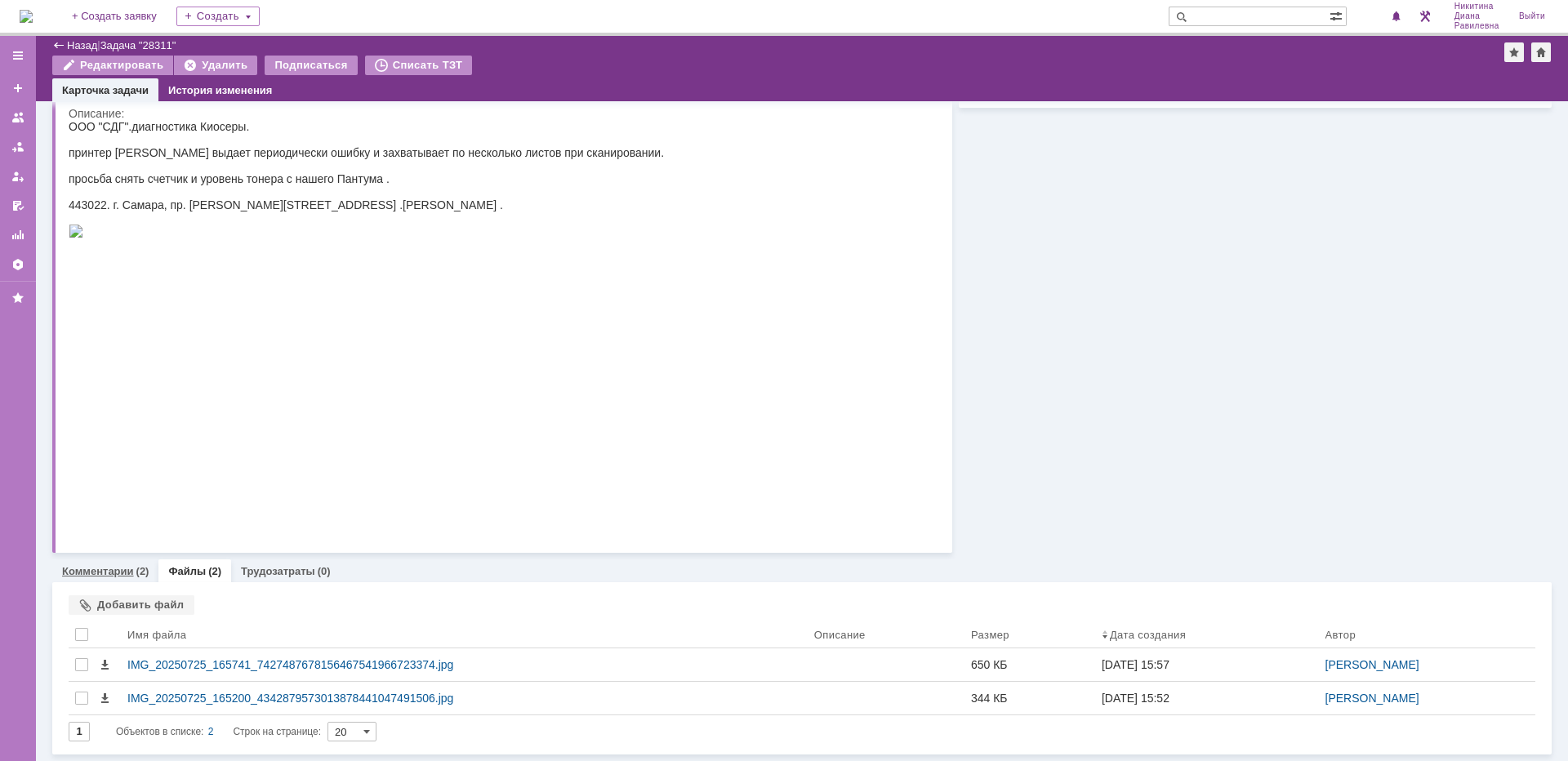
click at [148, 571] on div "Комментарии (2)" at bounding box center [105, 571] width 106 height 24
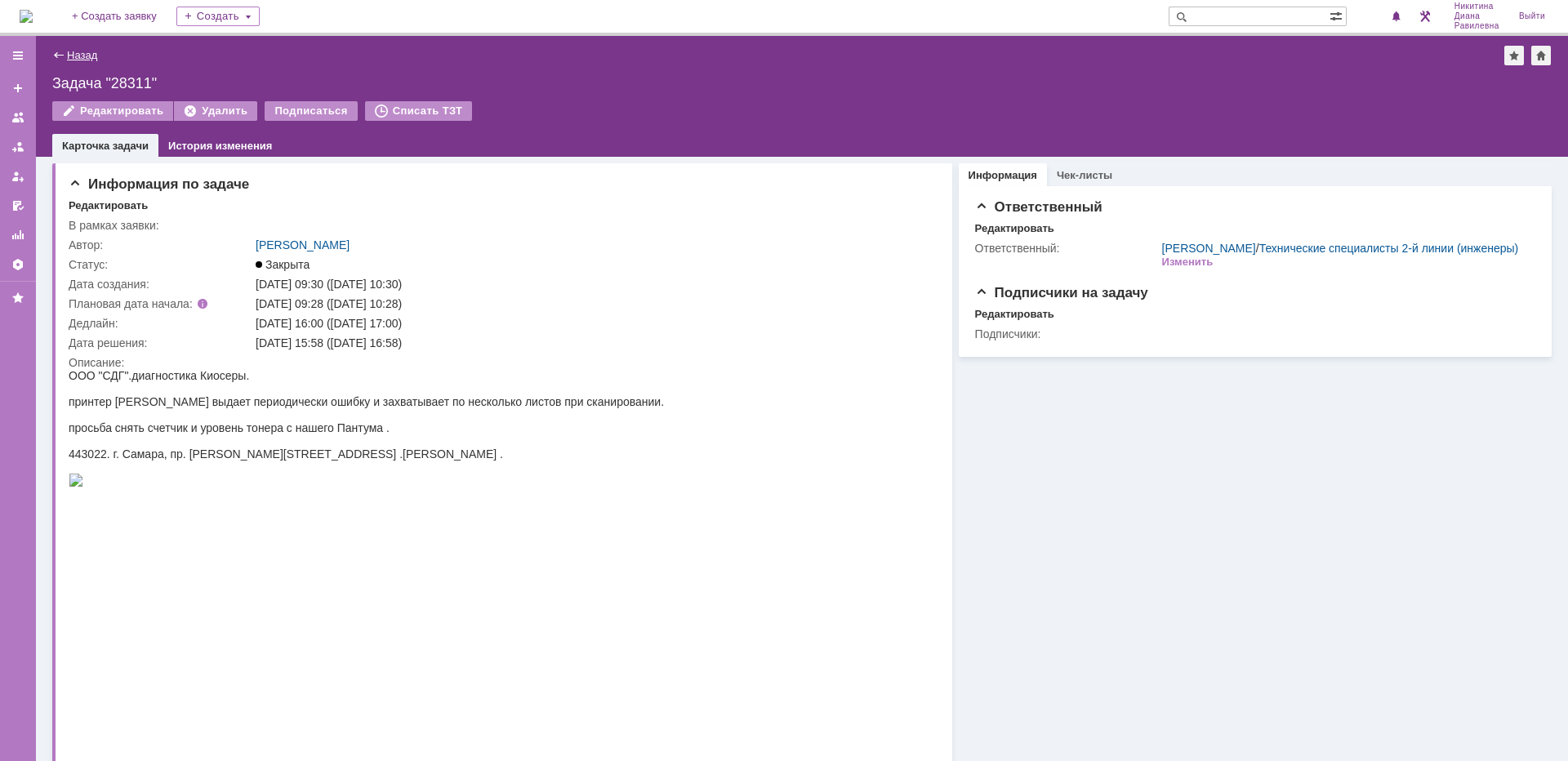
click at [75, 56] on link "Назад" at bounding box center [82, 55] width 30 height 12
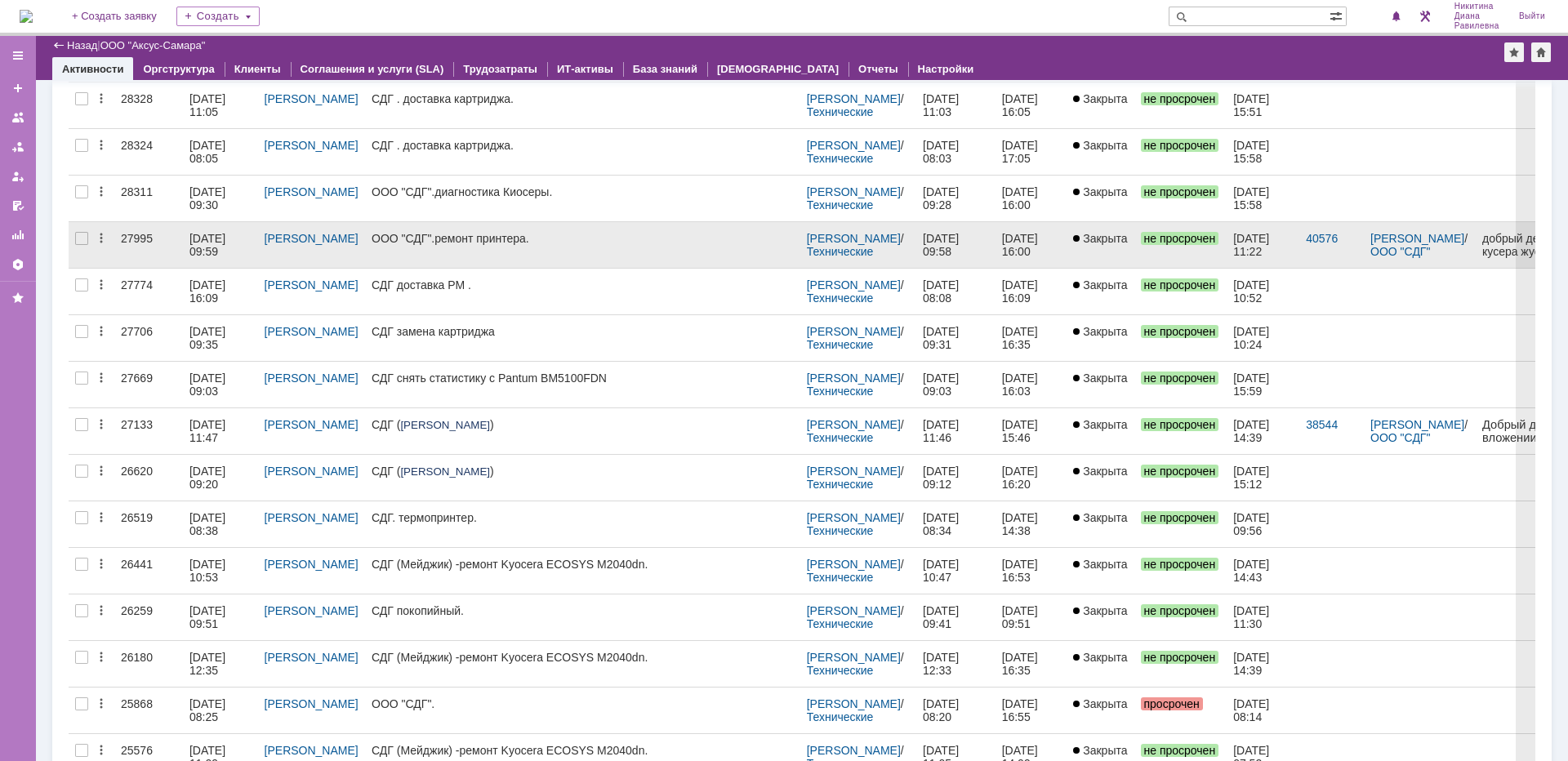
click at [136, 239] on div "27995" at bounding box center [148, 239] width 56 height 13
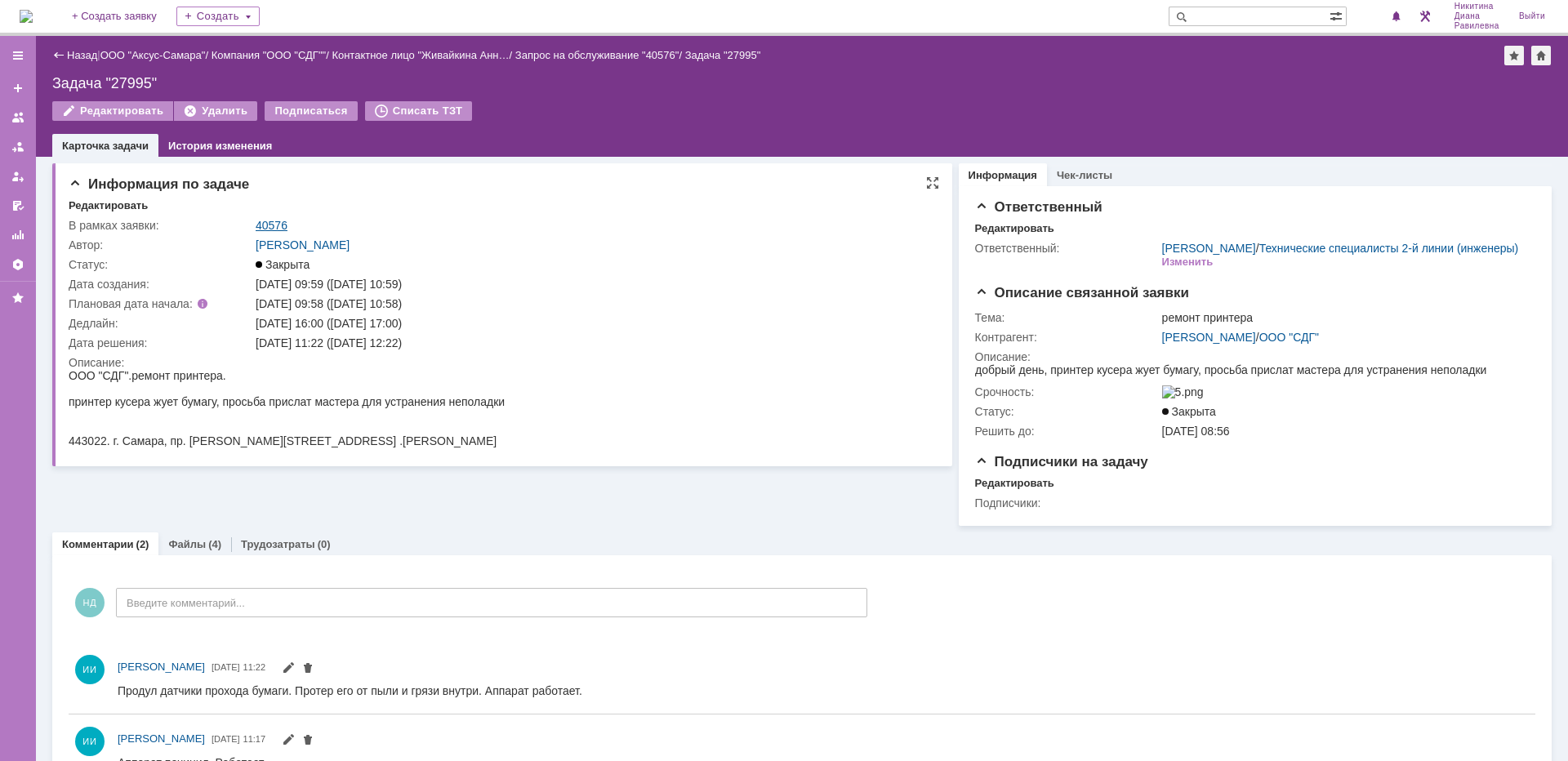
click at [274, 226] on link "40576" at bounding box center [271, 226] width 32 height 13
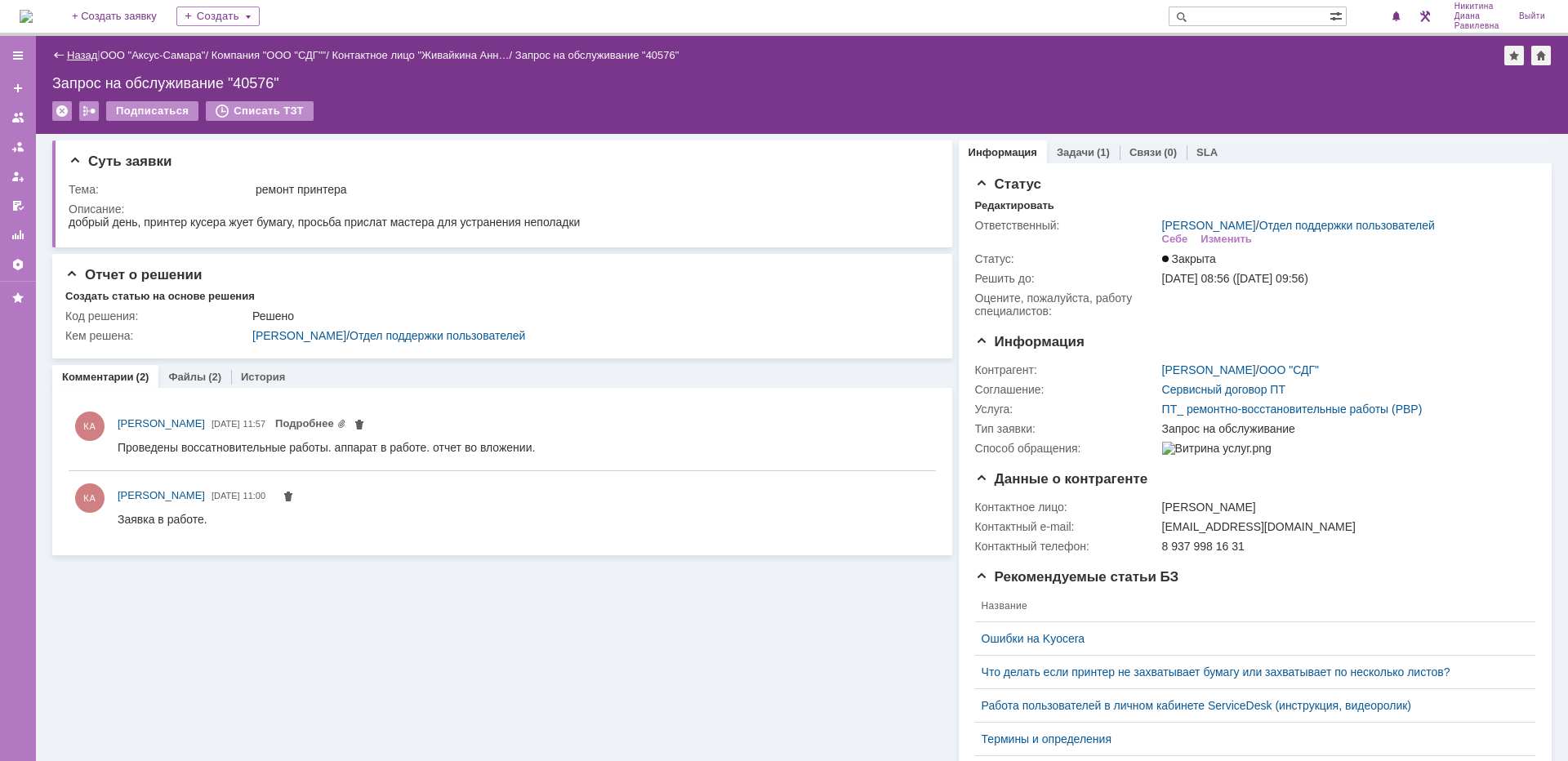
click at [75, 55] on link "Назад" at bounding box center [82, 55] width 30 height 12
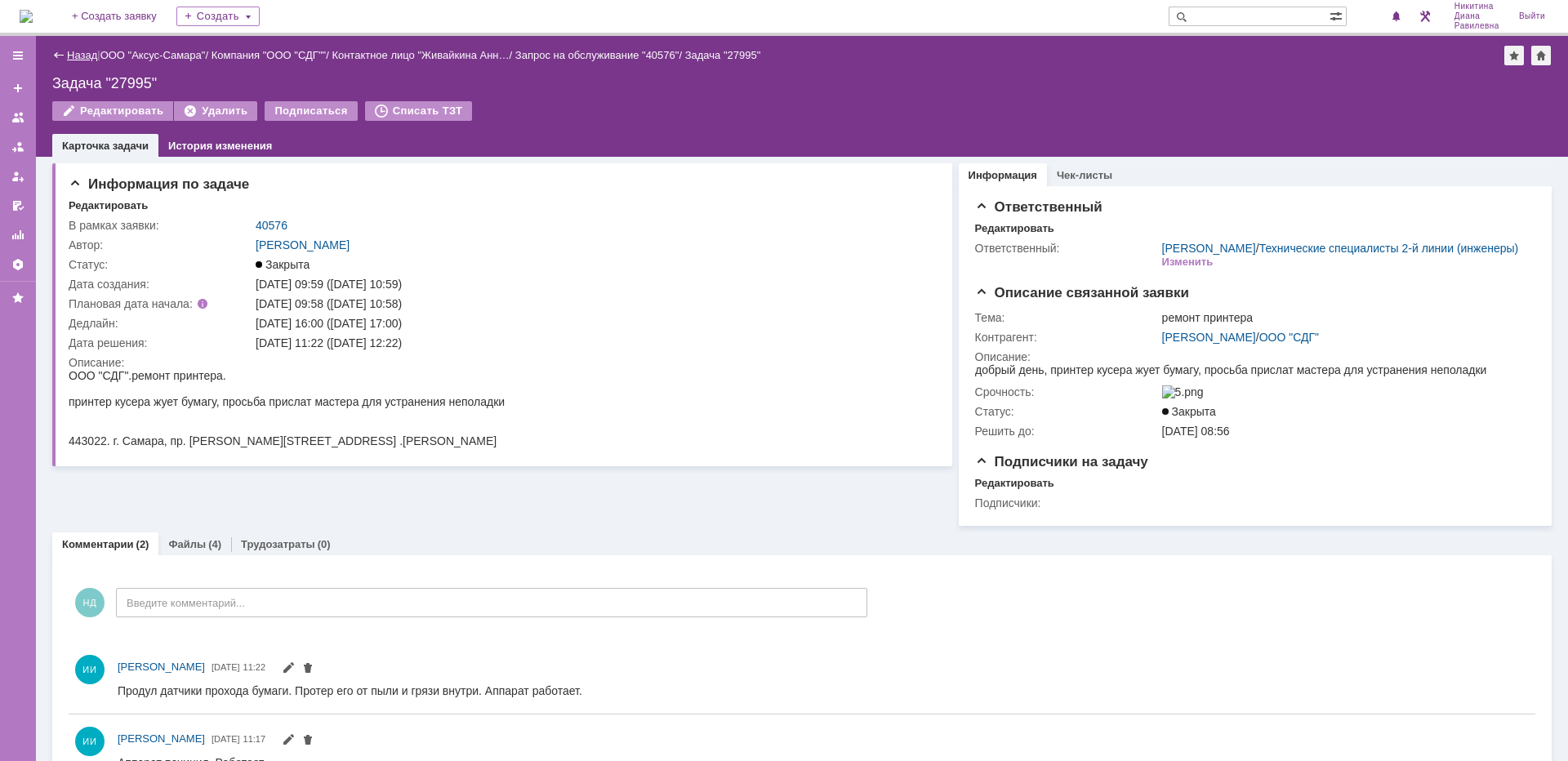
click at [70, 58] on link "Назад" at bounding box center [82, 55] width 30 height 12
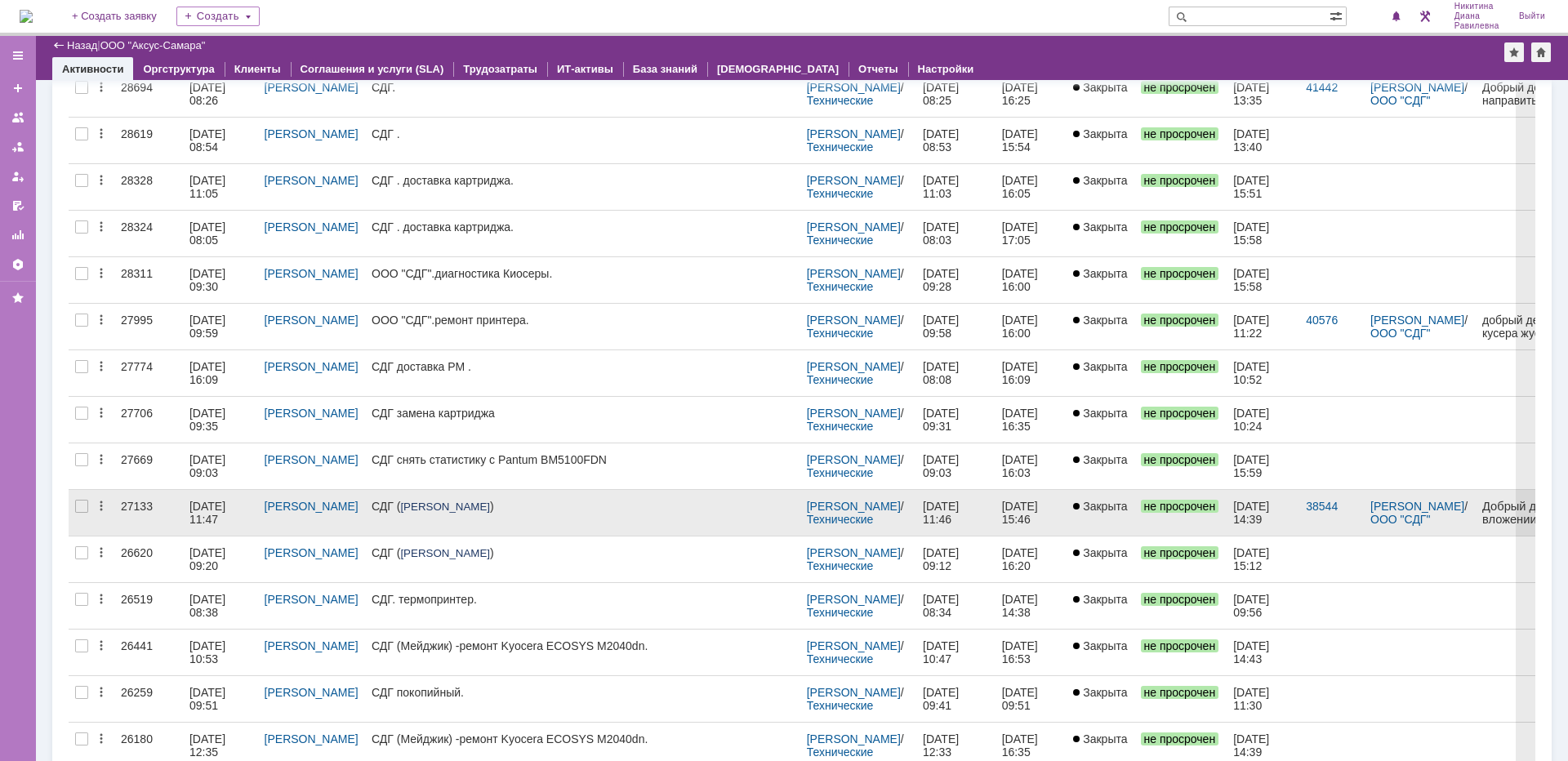
click at [157, 500] on div "27133" at bounding box center [148, 506] width 56 height 13
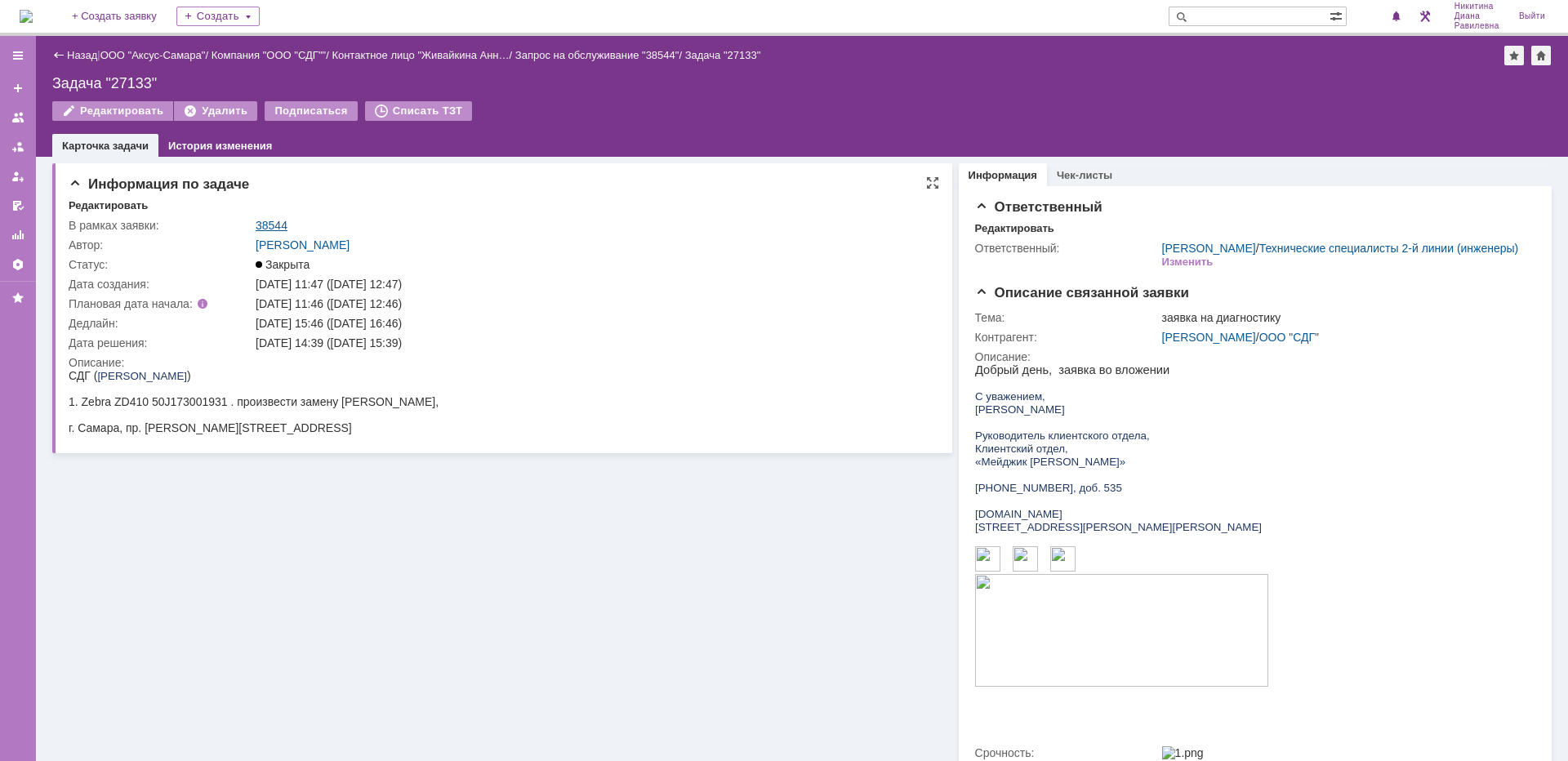
click at [267, 225] on link "38544" at bounding box center [271, 226] width 32 height 13
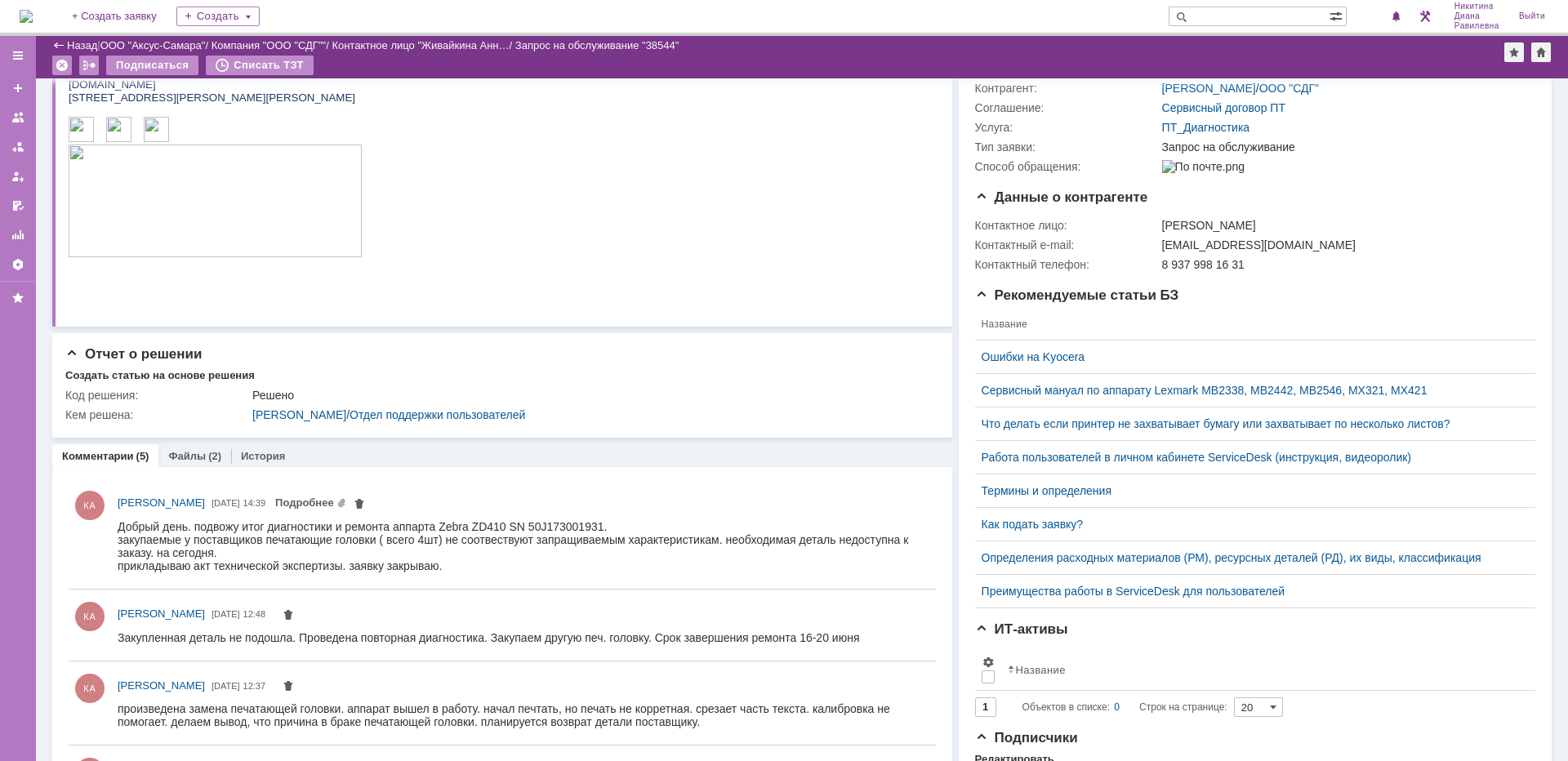
scroll to position [250, 0]
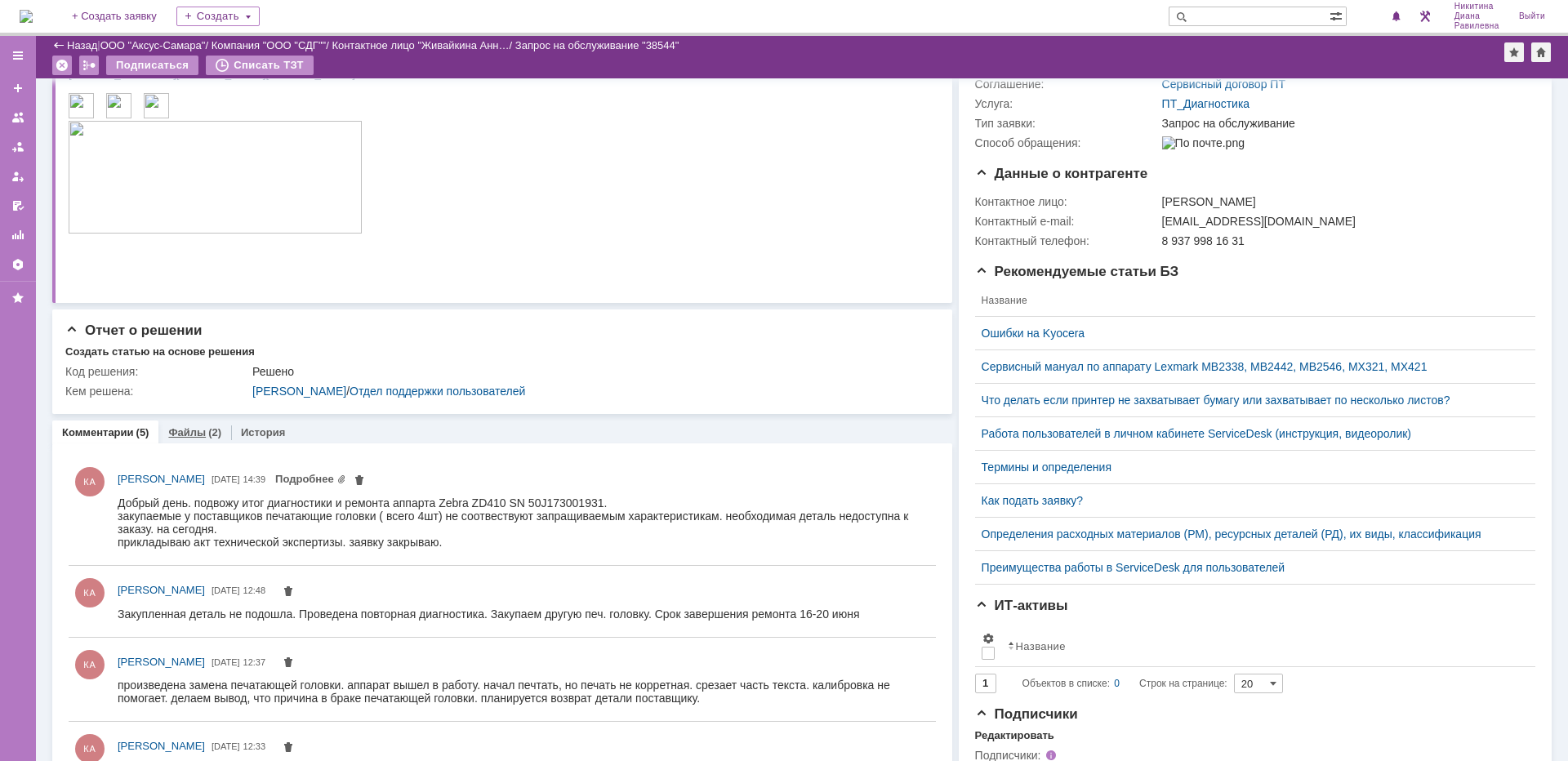
click at [196, 435] on link "Файлы" at bounding box center [187, 432] width 38 height 12
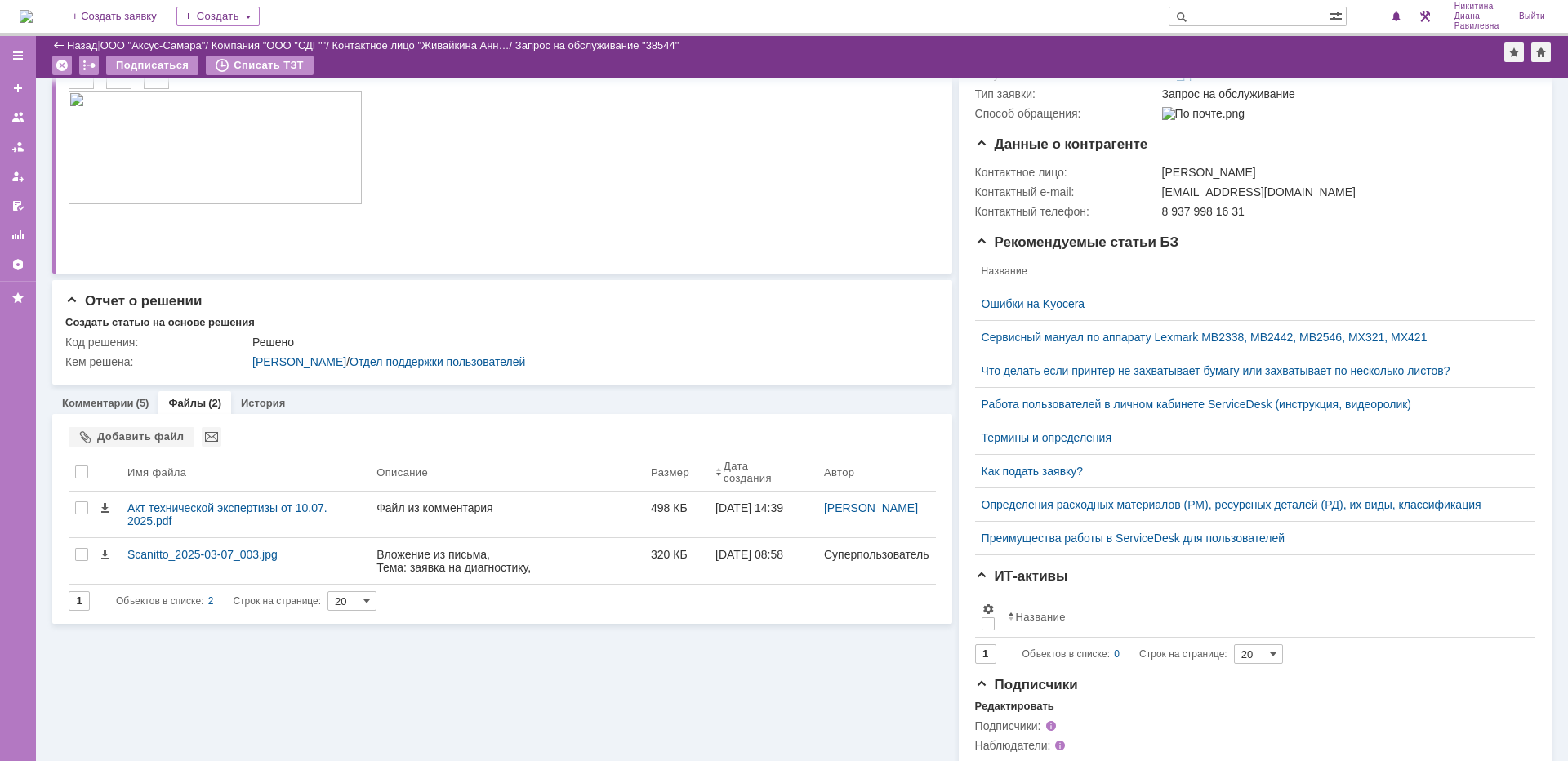
scroll to position [303, 0]
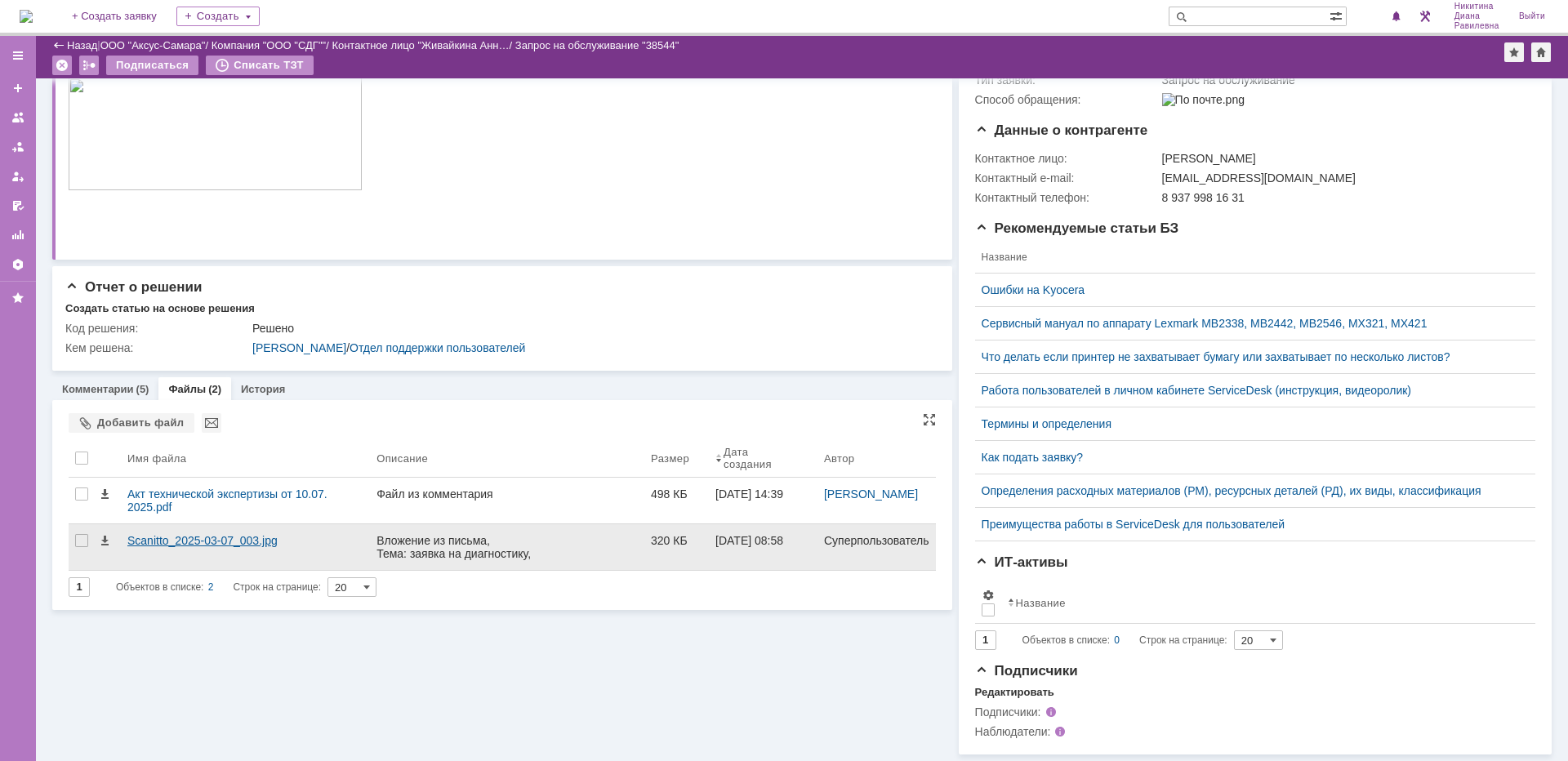
click at [210, 534] on div "Scanitto_2025-03-07_003.jpg" at bounding box center [245, 540] width 236 height 13
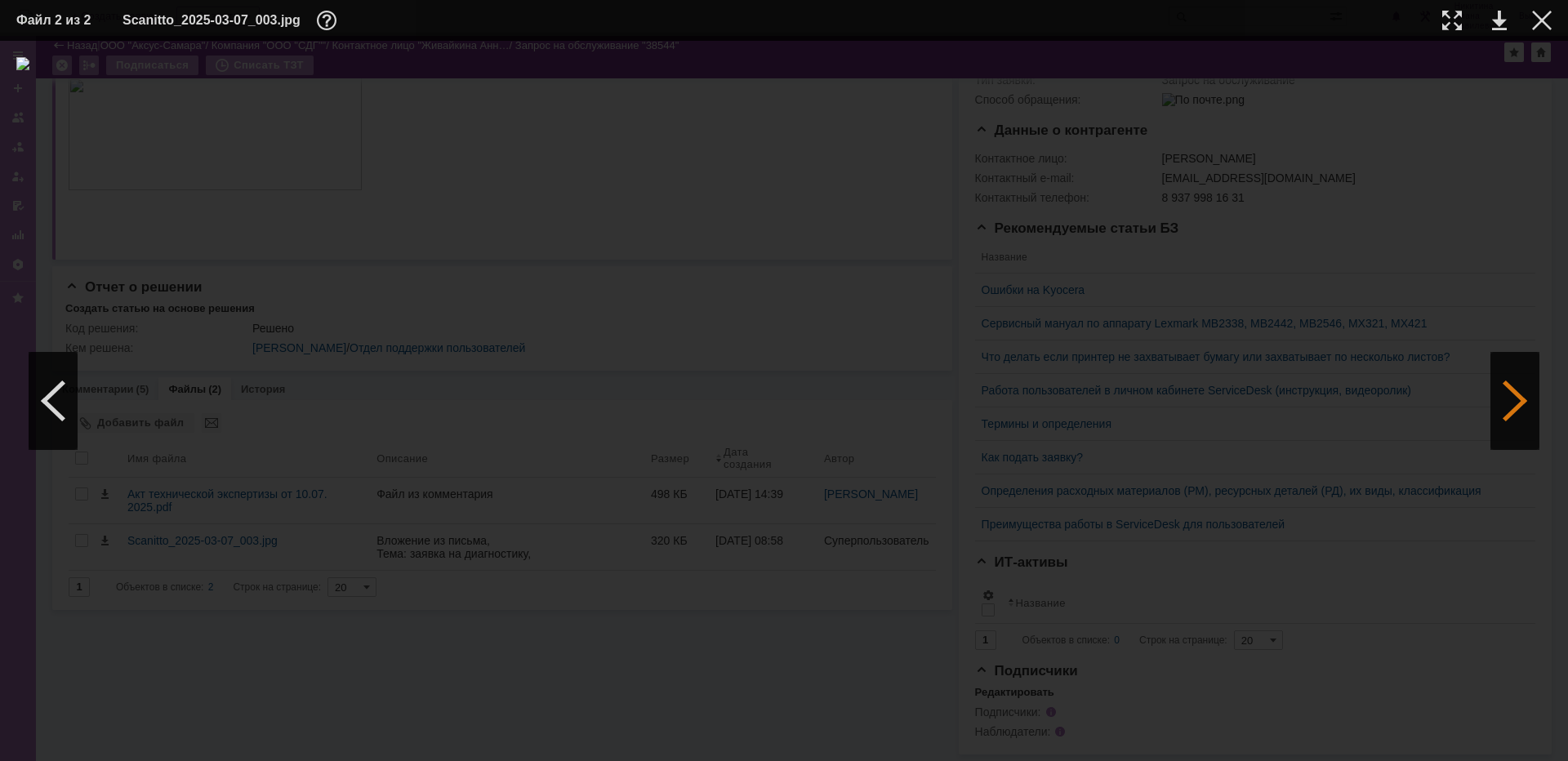
click at [1524, 385] on div at bounding box center [1515, 401] width 49 height 98
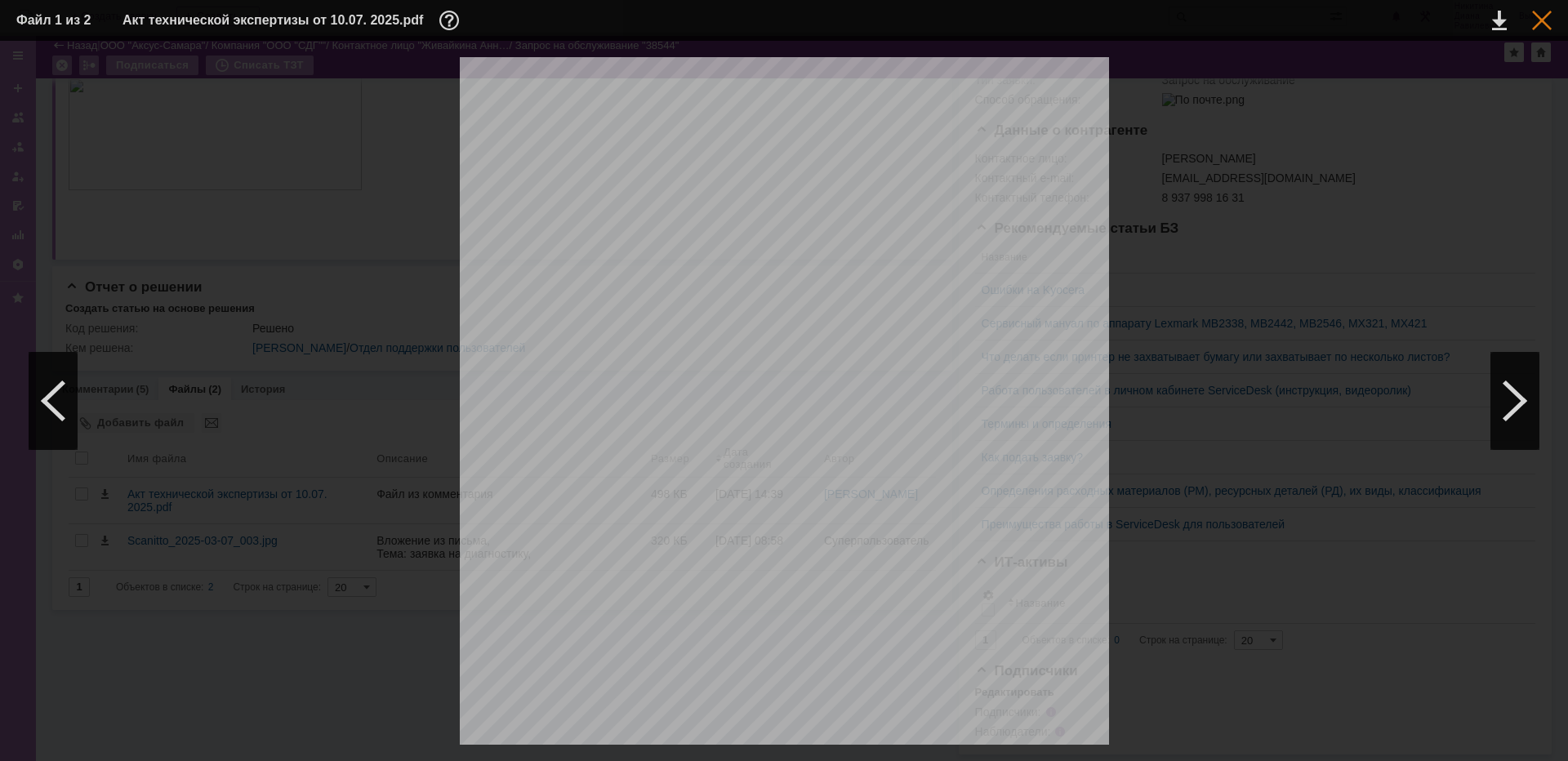
click at [1540, 25] on div at bounding box center [1542, 21] width 20 height 20
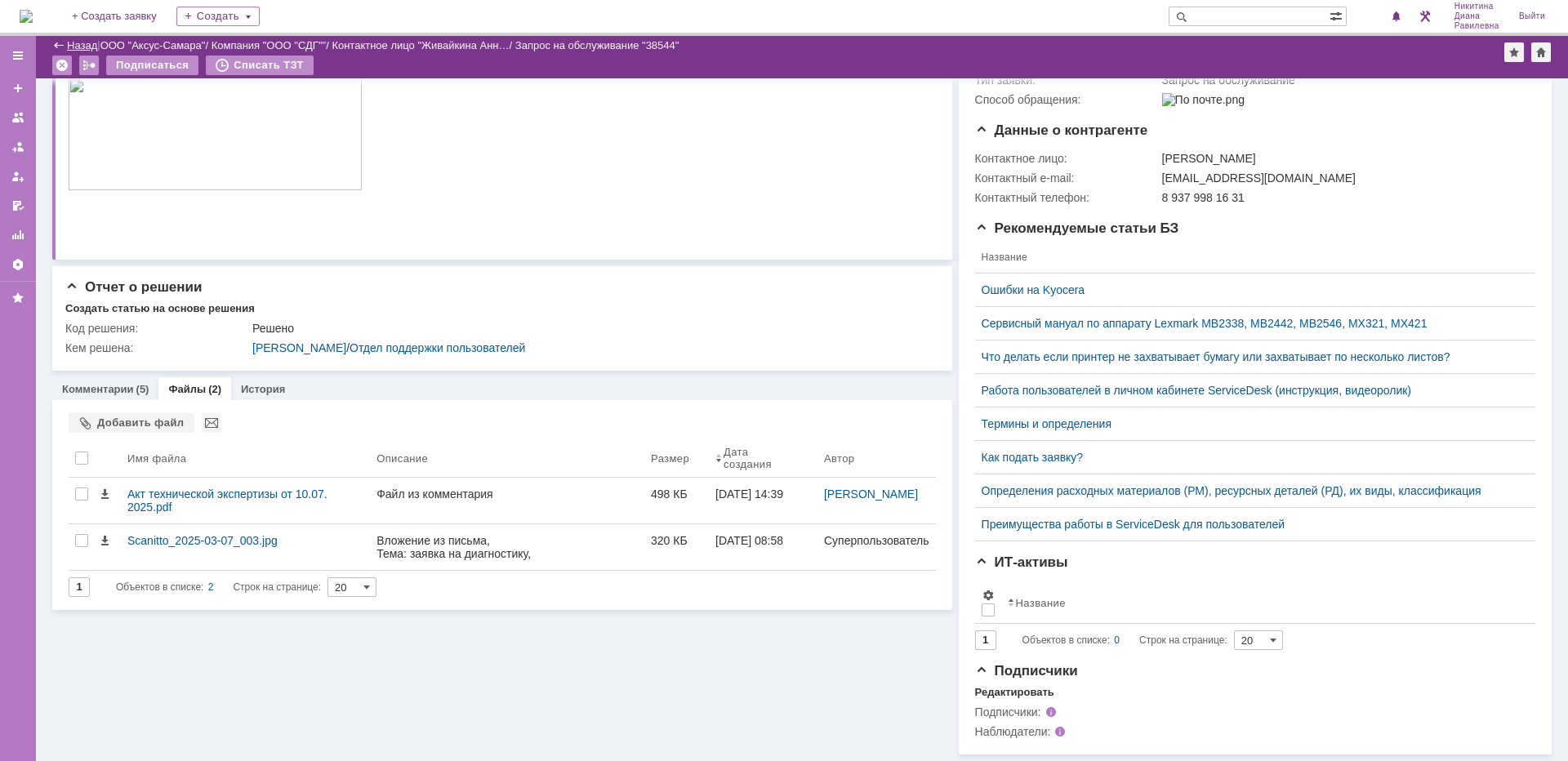
click at [77, 42] on link "Назад" at bounding box center [82, 45] width 30 height 12
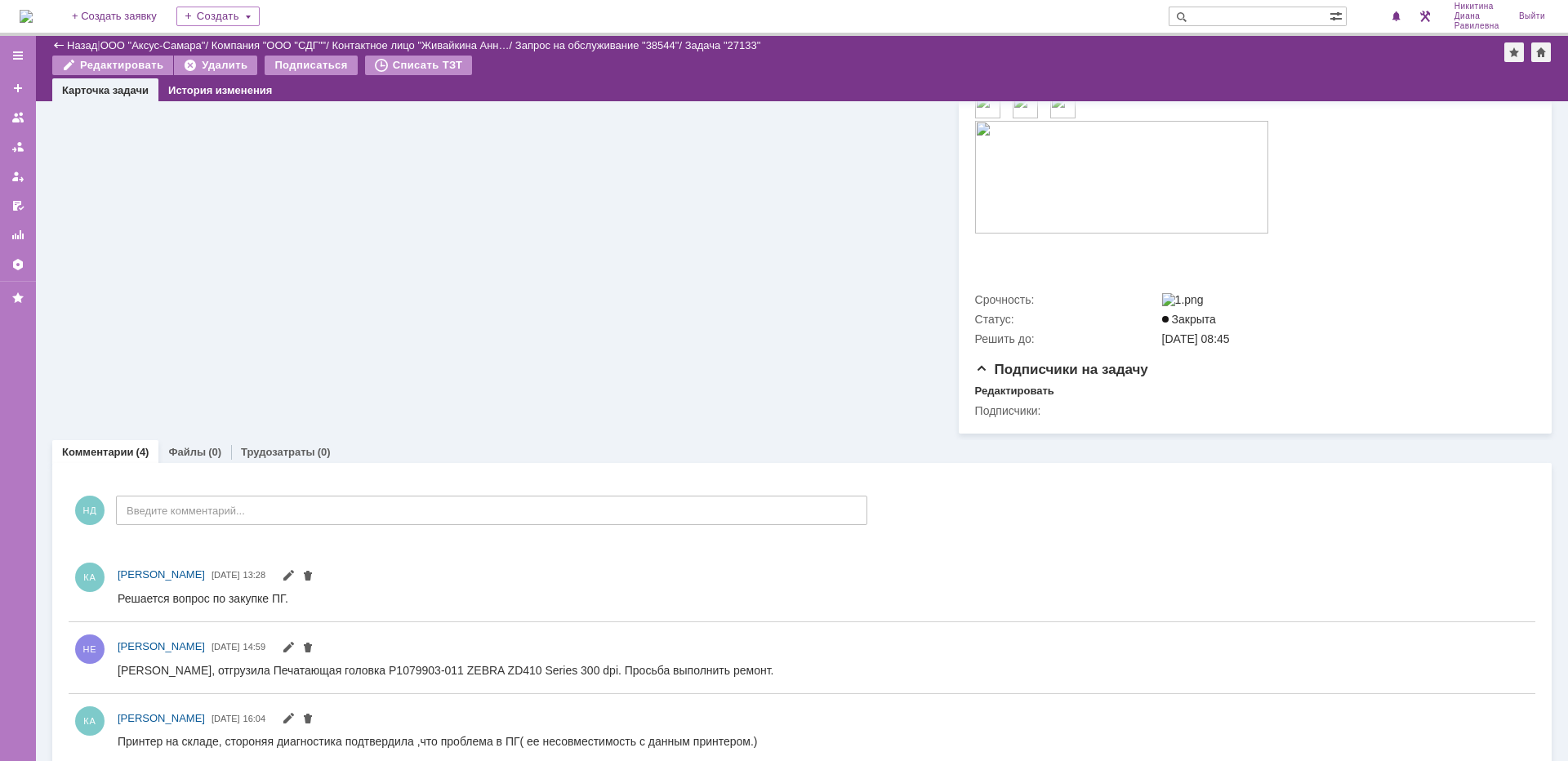
scroll to position [185, 0]
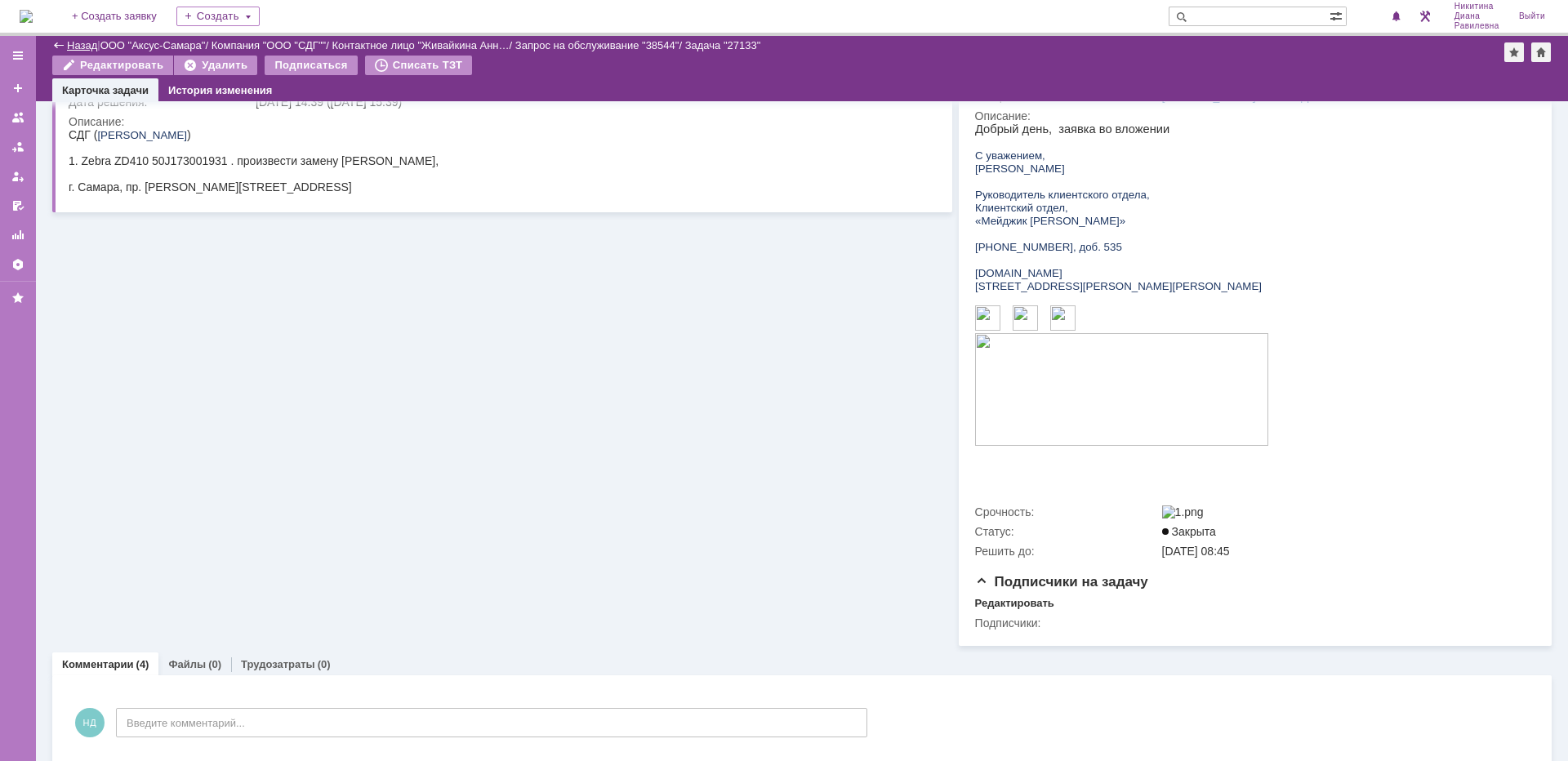
click at [84, 45] on link "Назад" at bounding box center [82, 45] width 30 height 12
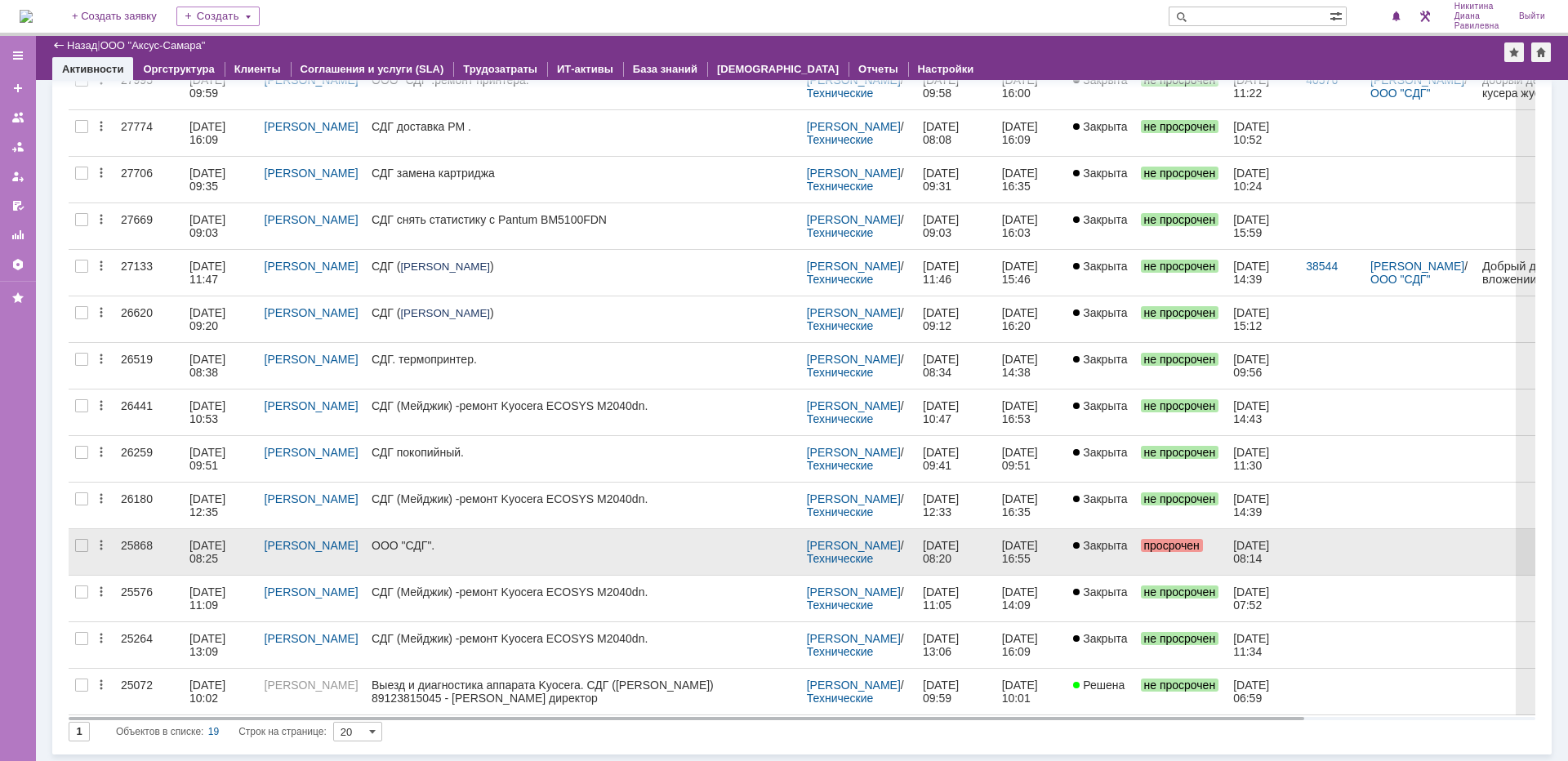
click at [168, 547] on div "25868" at bounding box center [148, 545] width 56 height 13
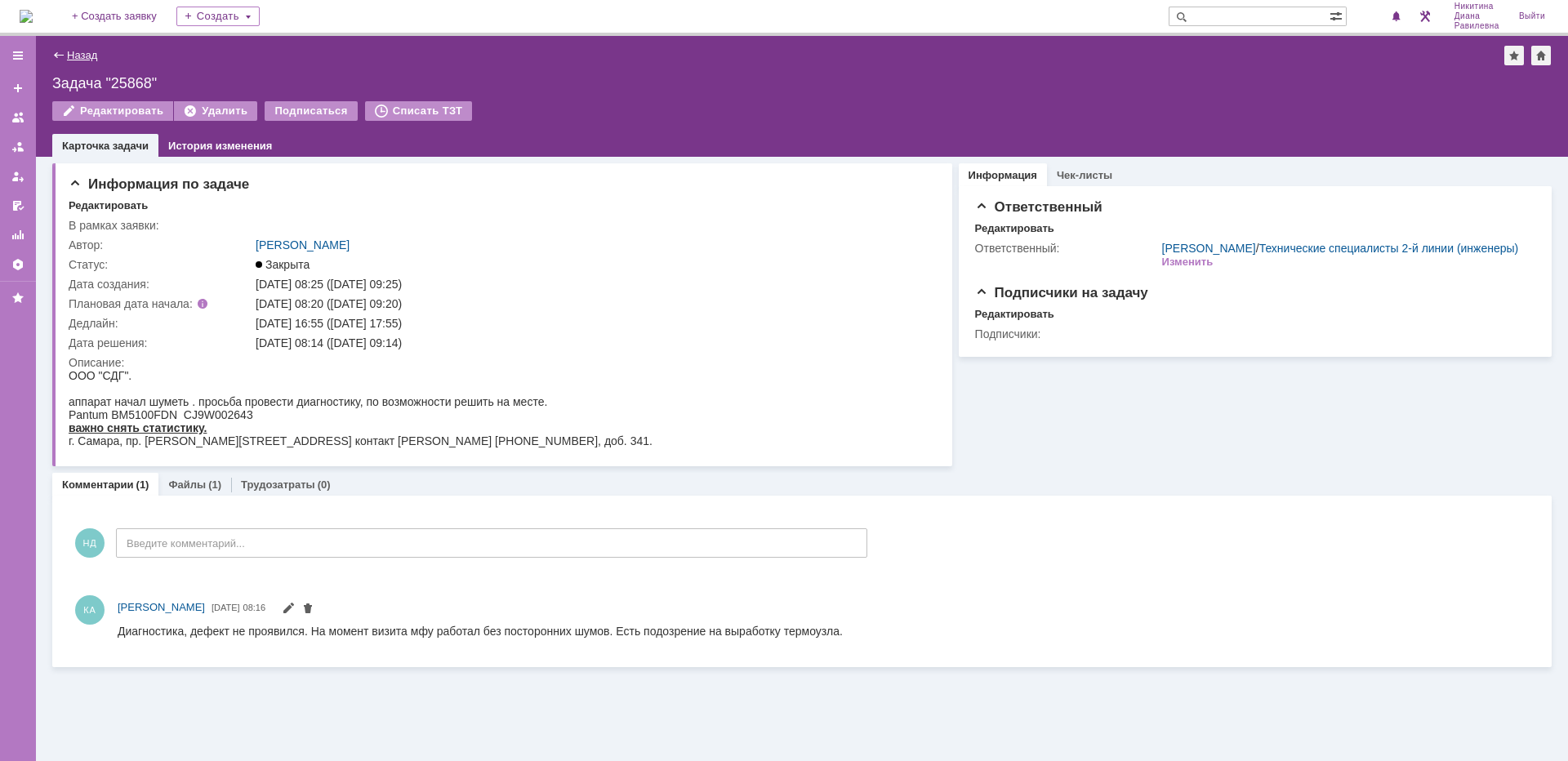
click at [80, 59] on link "Назад" at bounding box center [82, 55] width 30 height 12
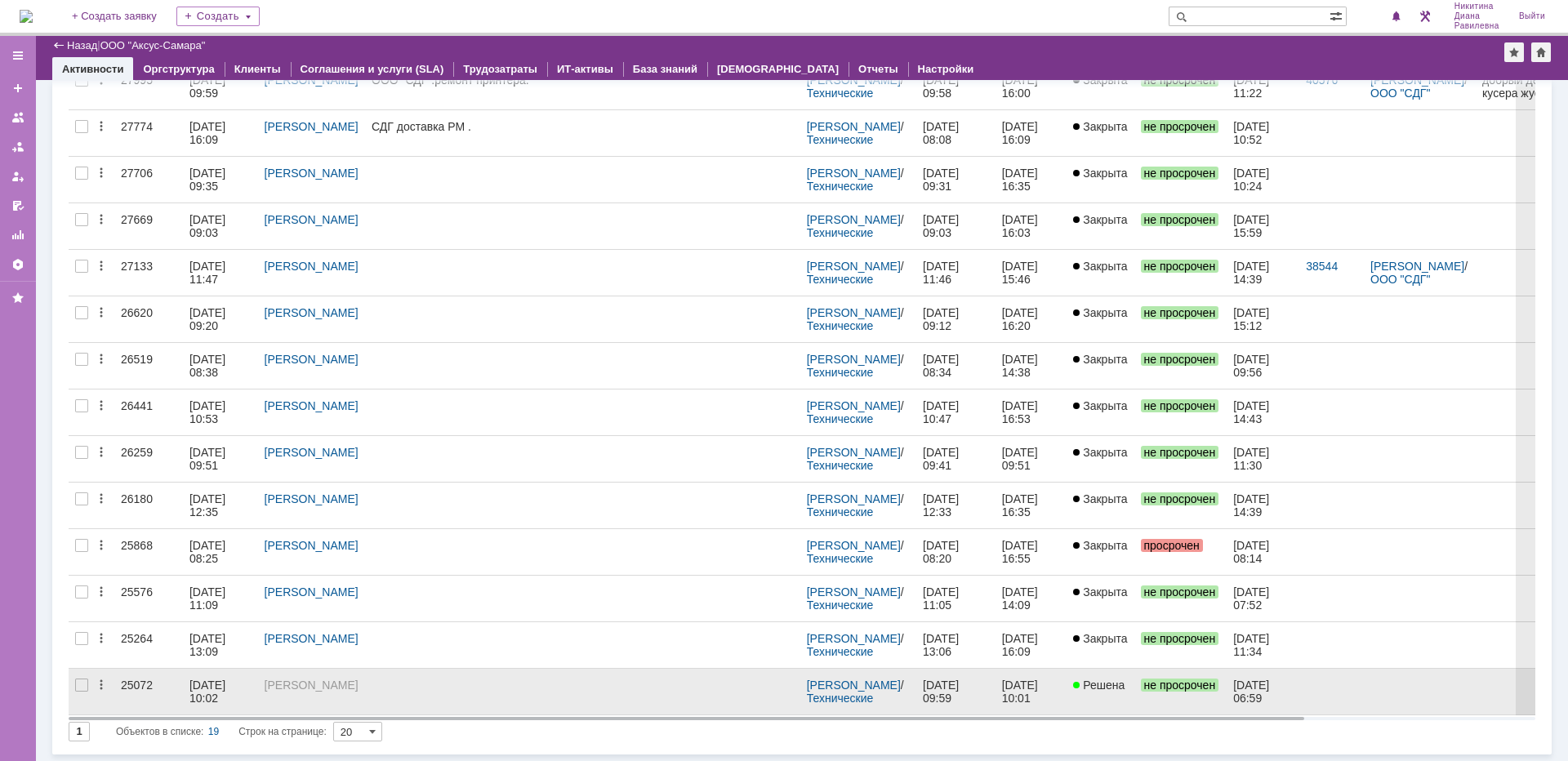
click at [170, 681] on div "25072" at bounding box center [148, 686] width 56 height 13
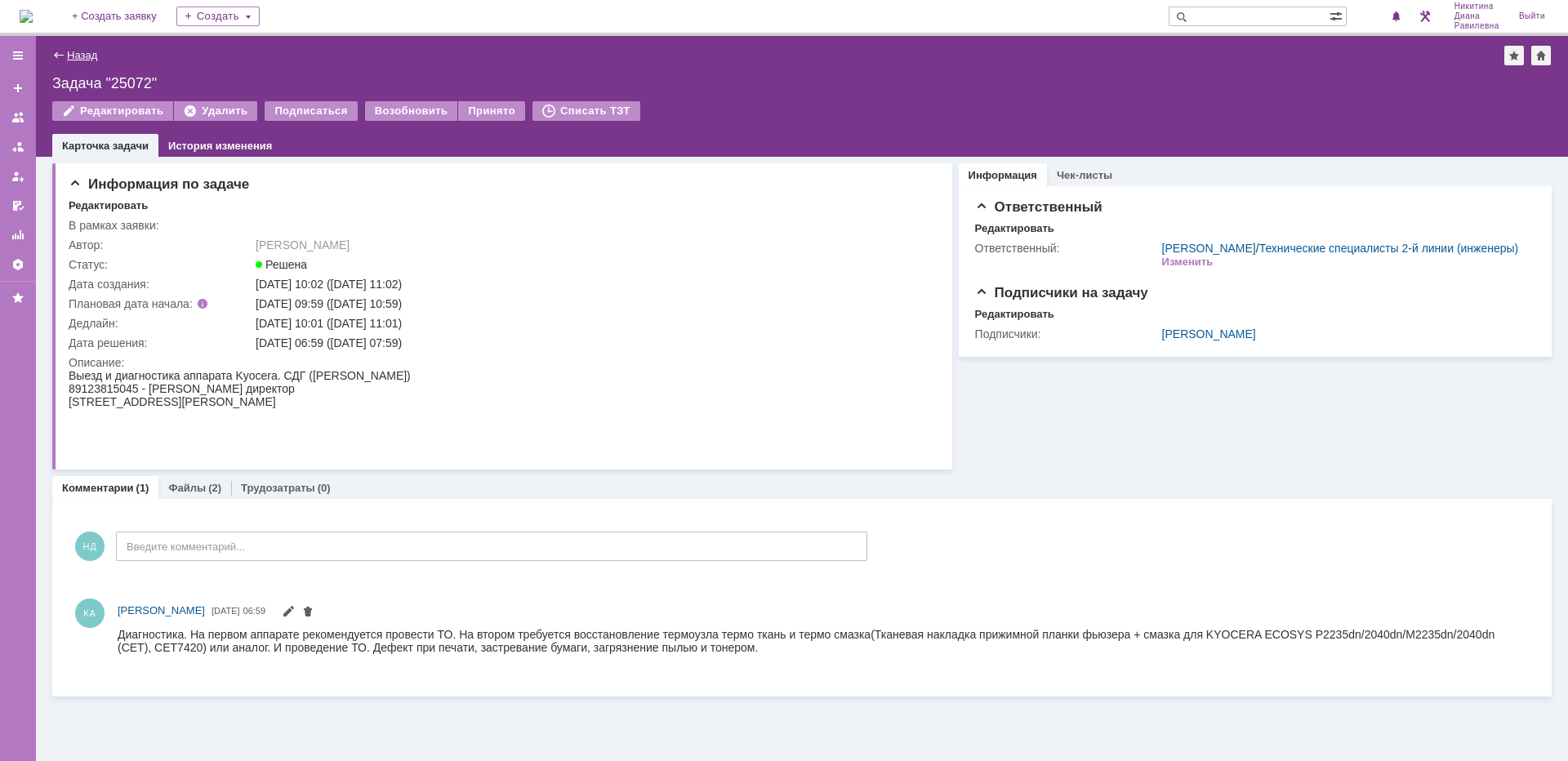
click at [89, 55] on link "Назад" at bounding box center [82, 55] width 30 height 12
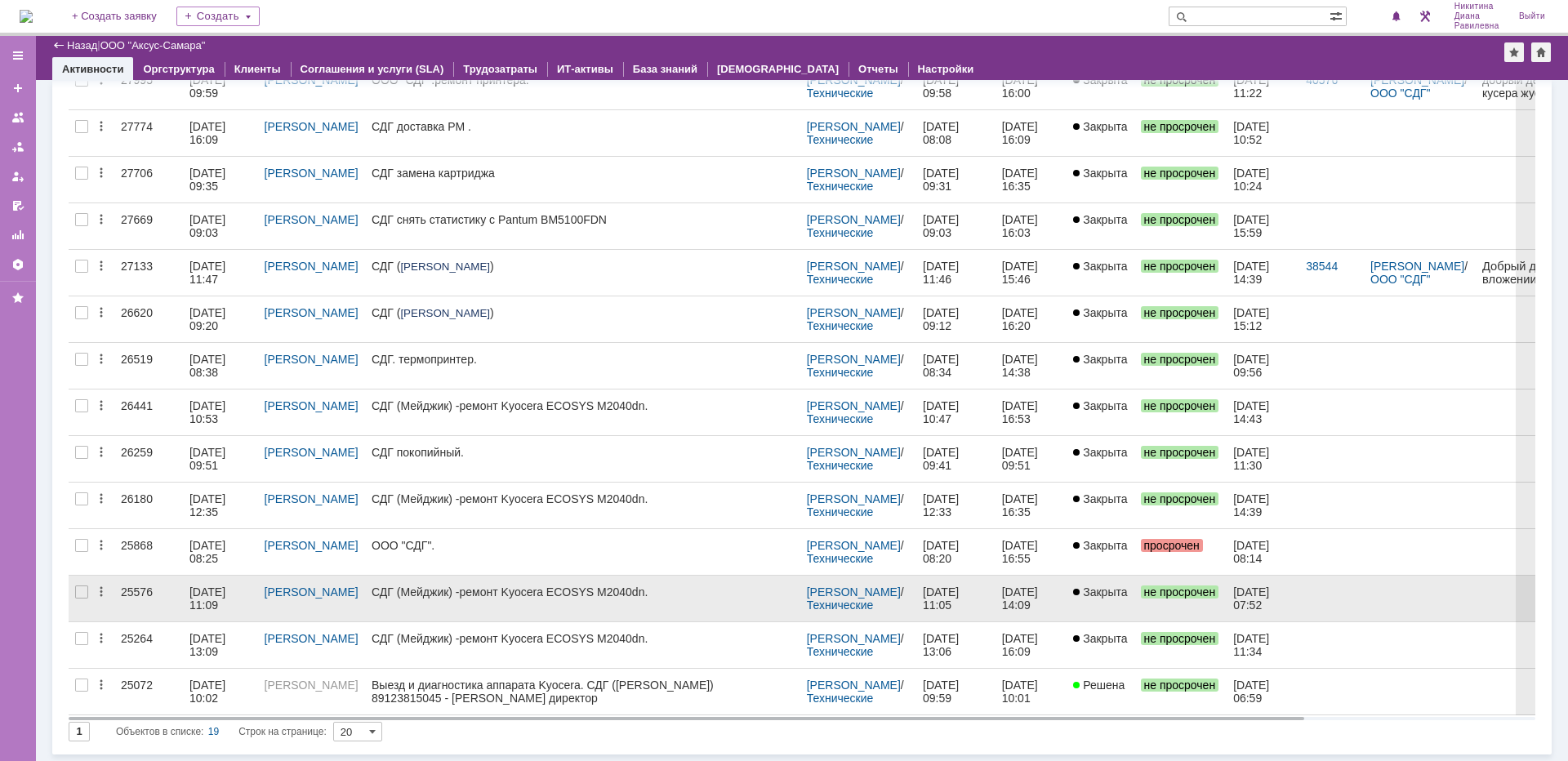
click at [162, 590] on div "25576" at bounding box center [148, 592] width 56 height 13
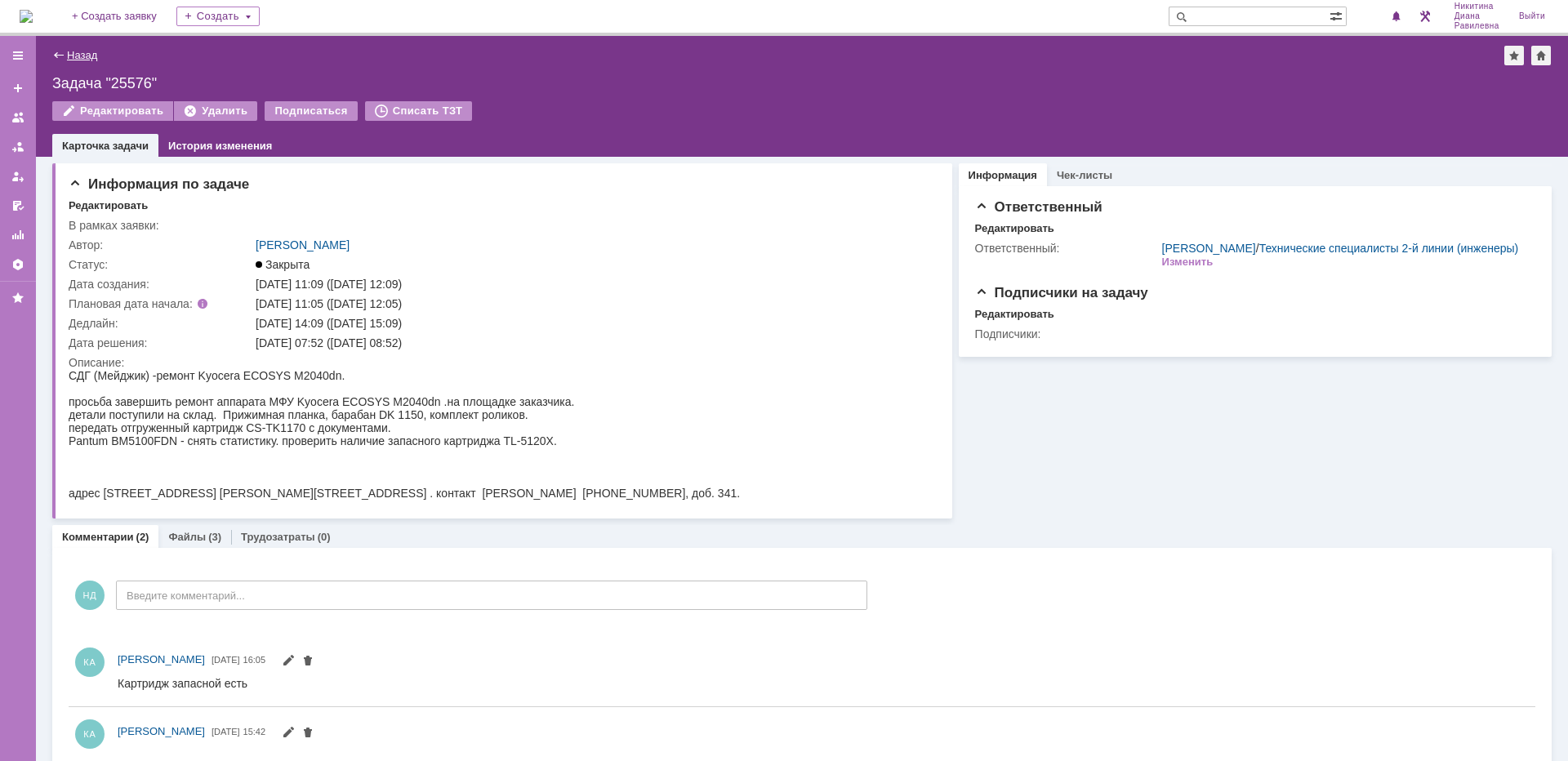
click at [86, 55] on link "Назад" at bounding box center [82, 55] width 30 height 12
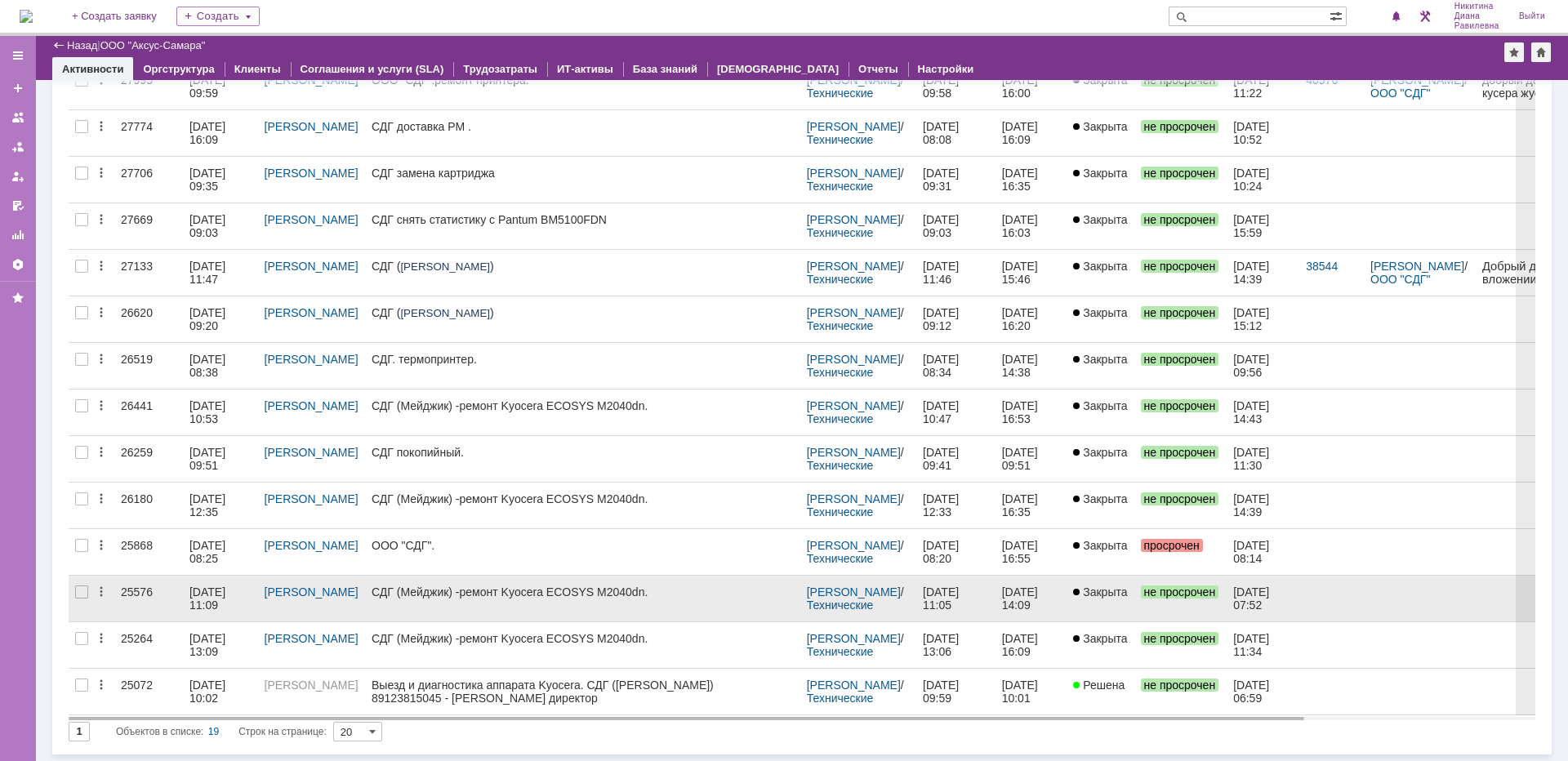
click at [139, 590] on div "25576" at bounding box center [148, 592] width 56 height 13
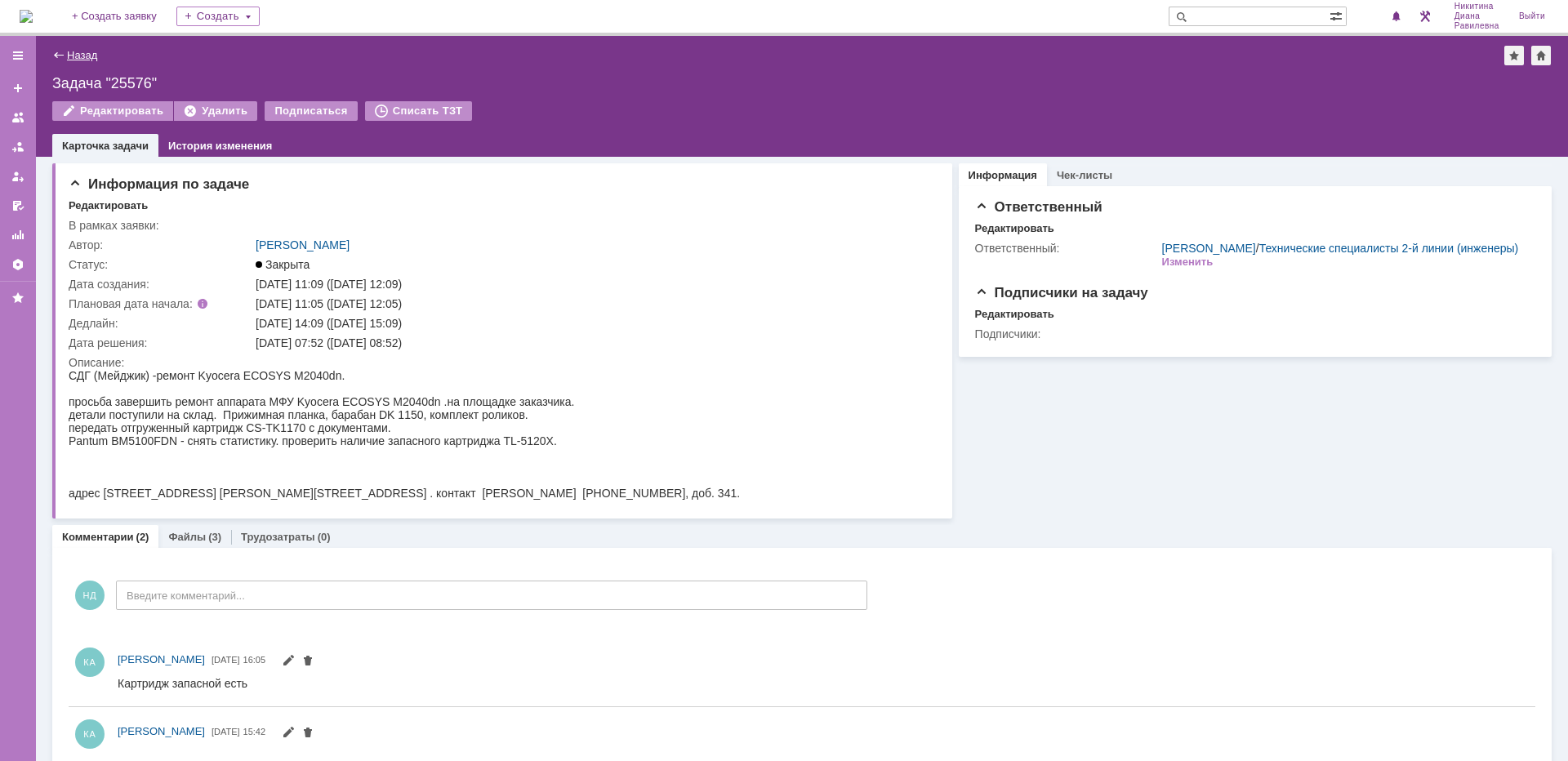
click at [91, 53] on link "Назад" at bounding box center [82, 55] width 30 height 12
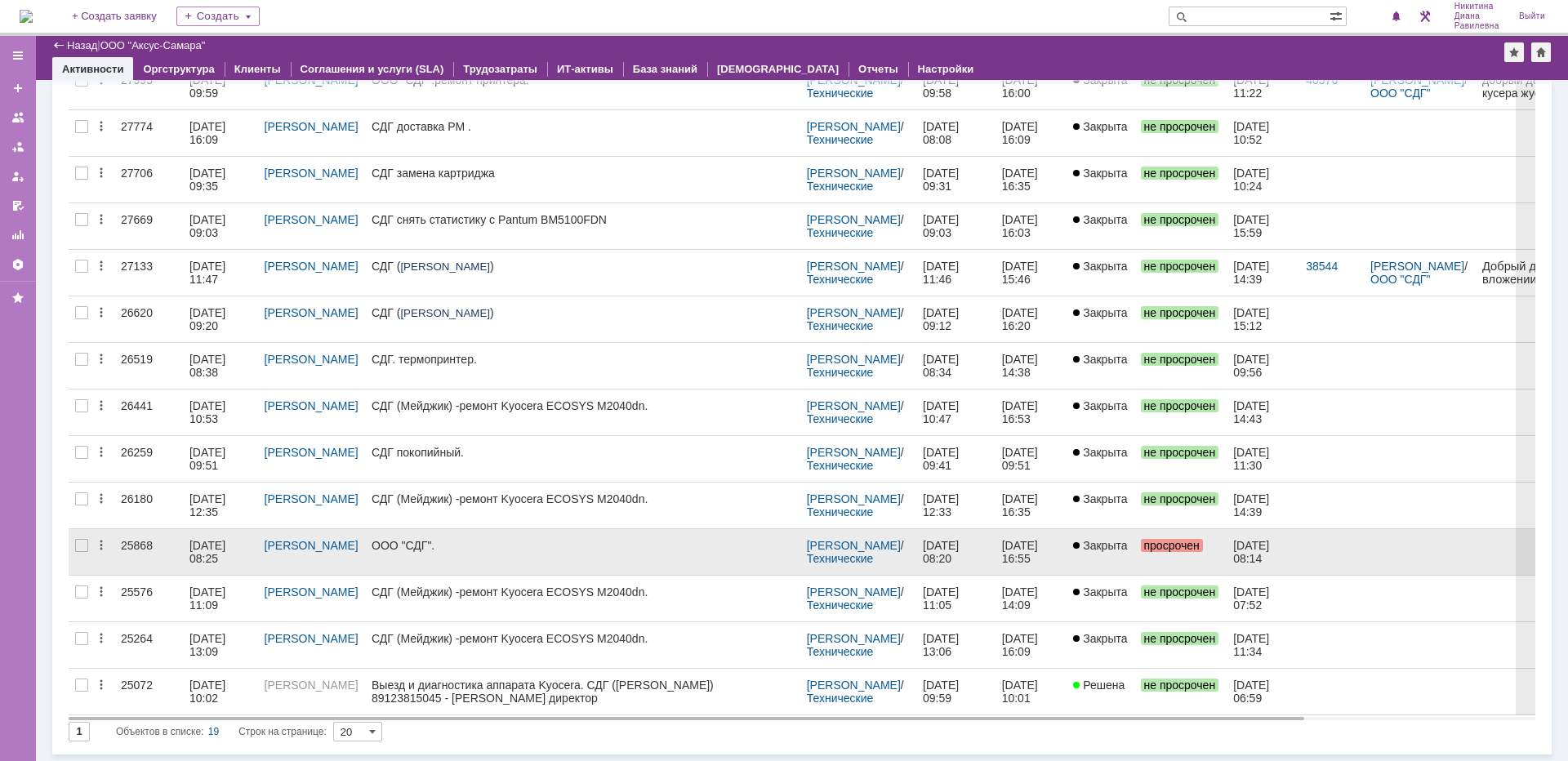
click at [139, 545] on div "25868" at bounding box center [148, 545] width 56 height 13
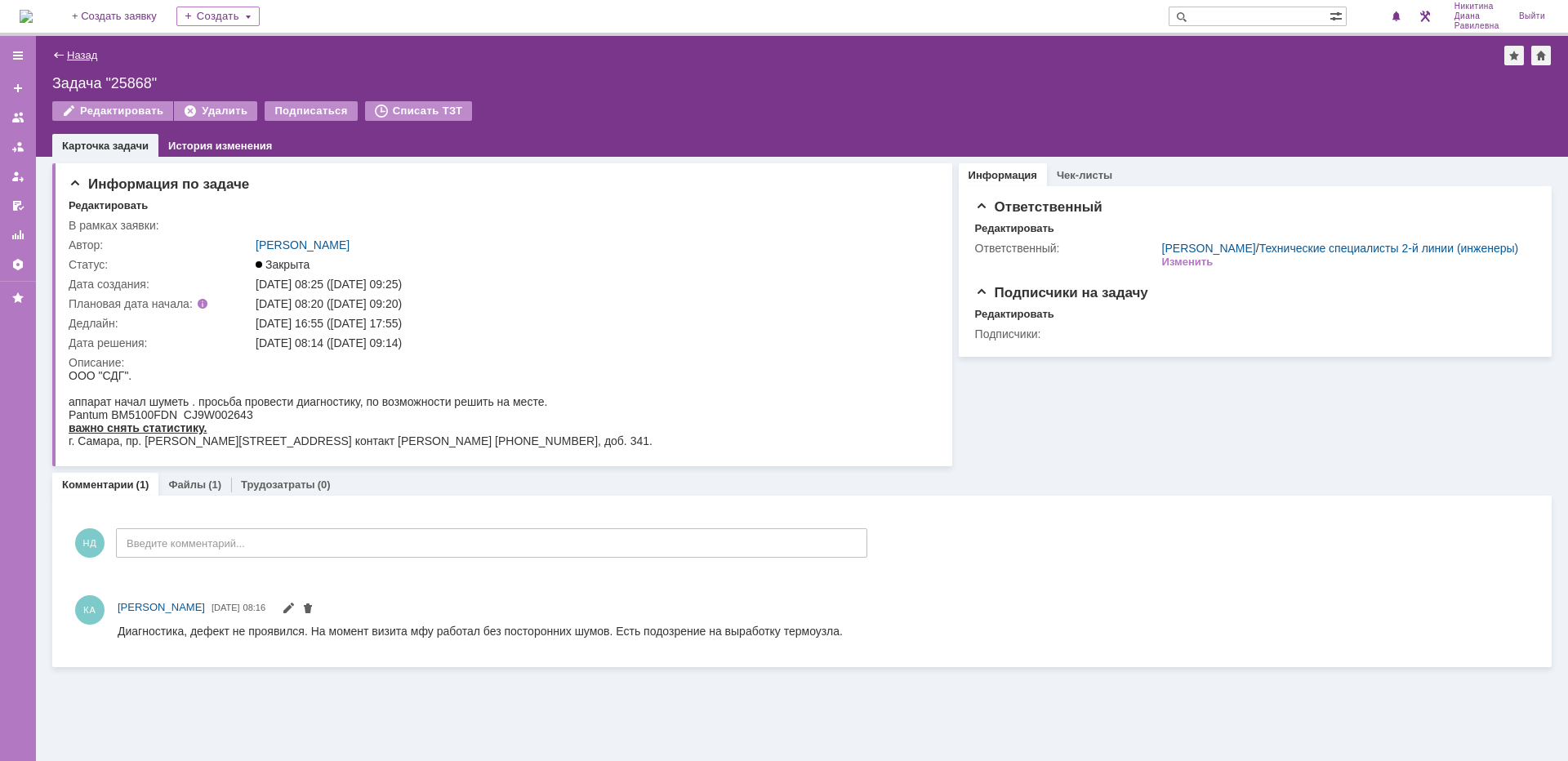
click at [84, 57] on link "Назад" at bounding box center [82, 55] width 30 height 12
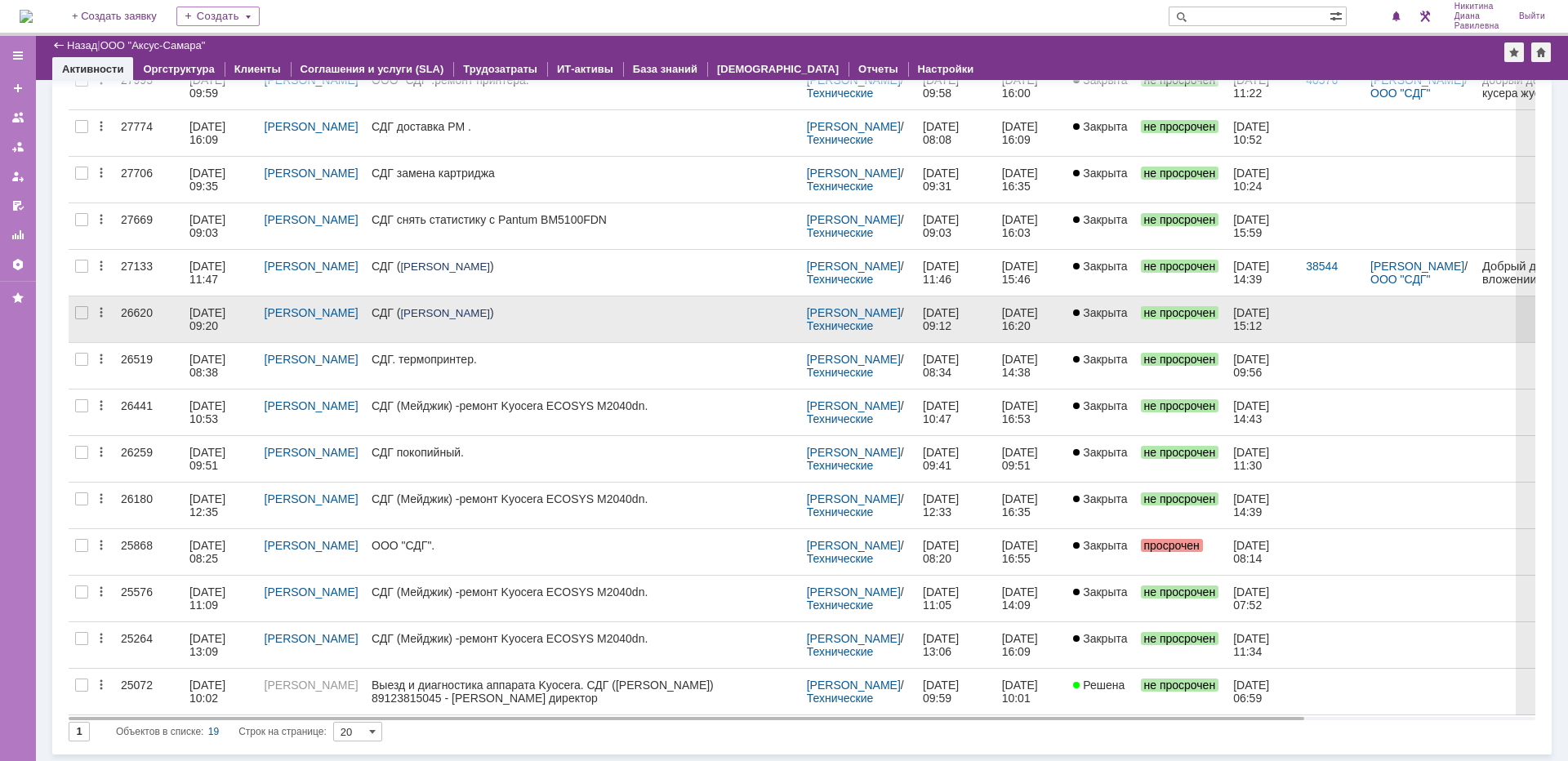
click at [137, 317] on div "26620" at bounding box center [148, 312] width 56 height 13
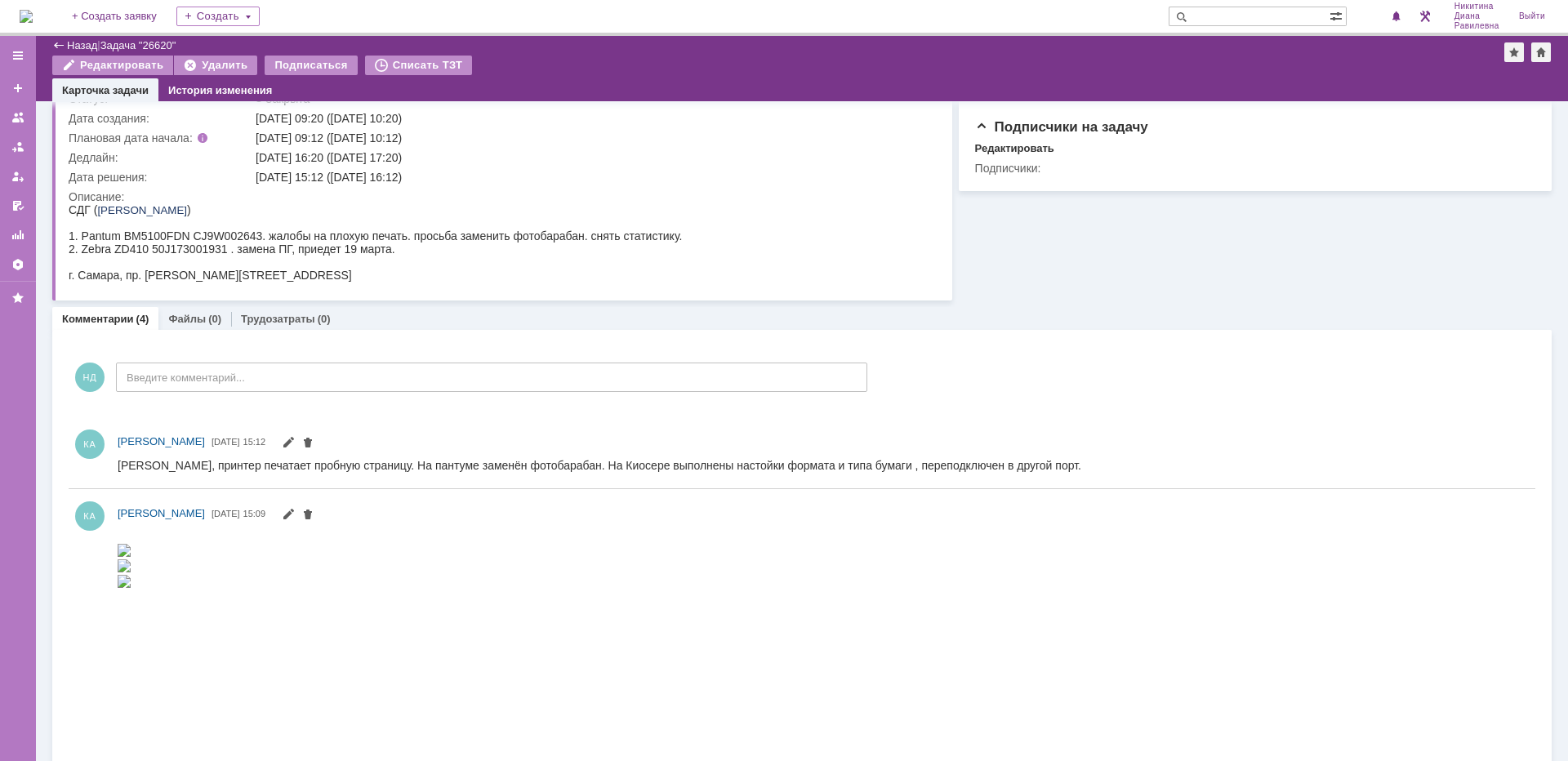
scroll to position [82, 0]
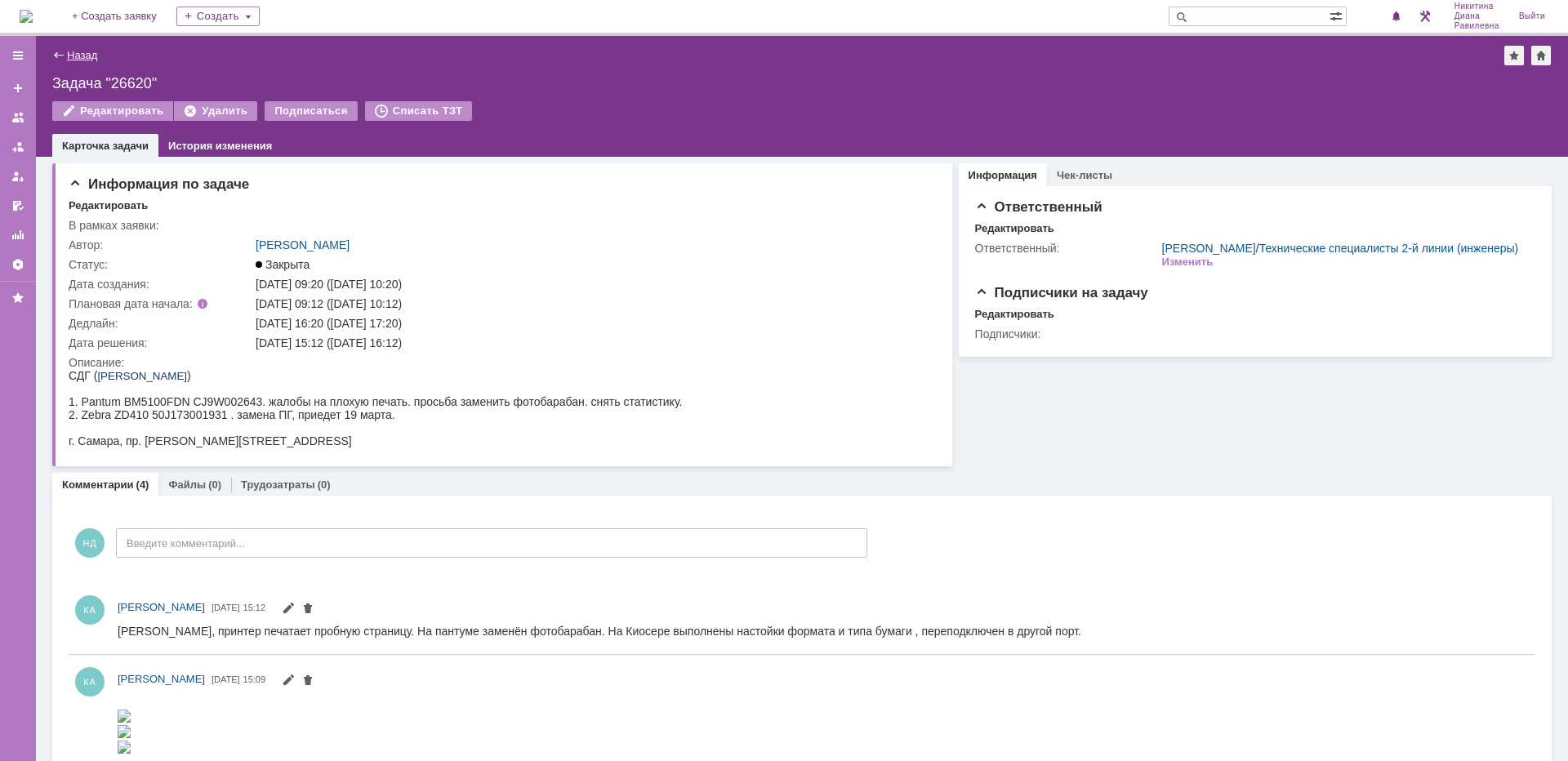
click at [76, 58] on link "Назад" at bounding box center [82, 55] width 30 height 12
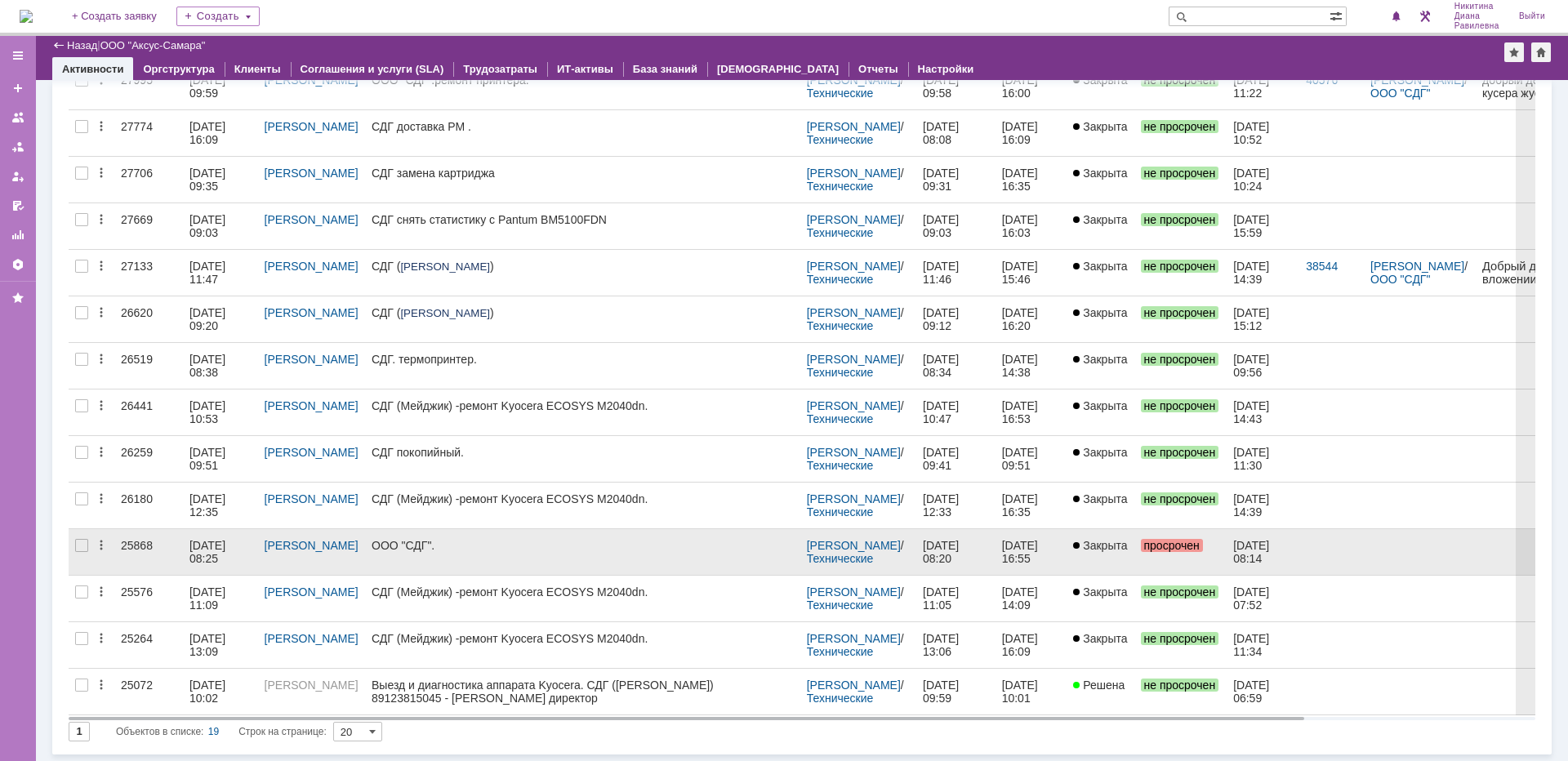
click at [158, 551] on div "25868" at bounding box center [148, 545] width 56 height 13
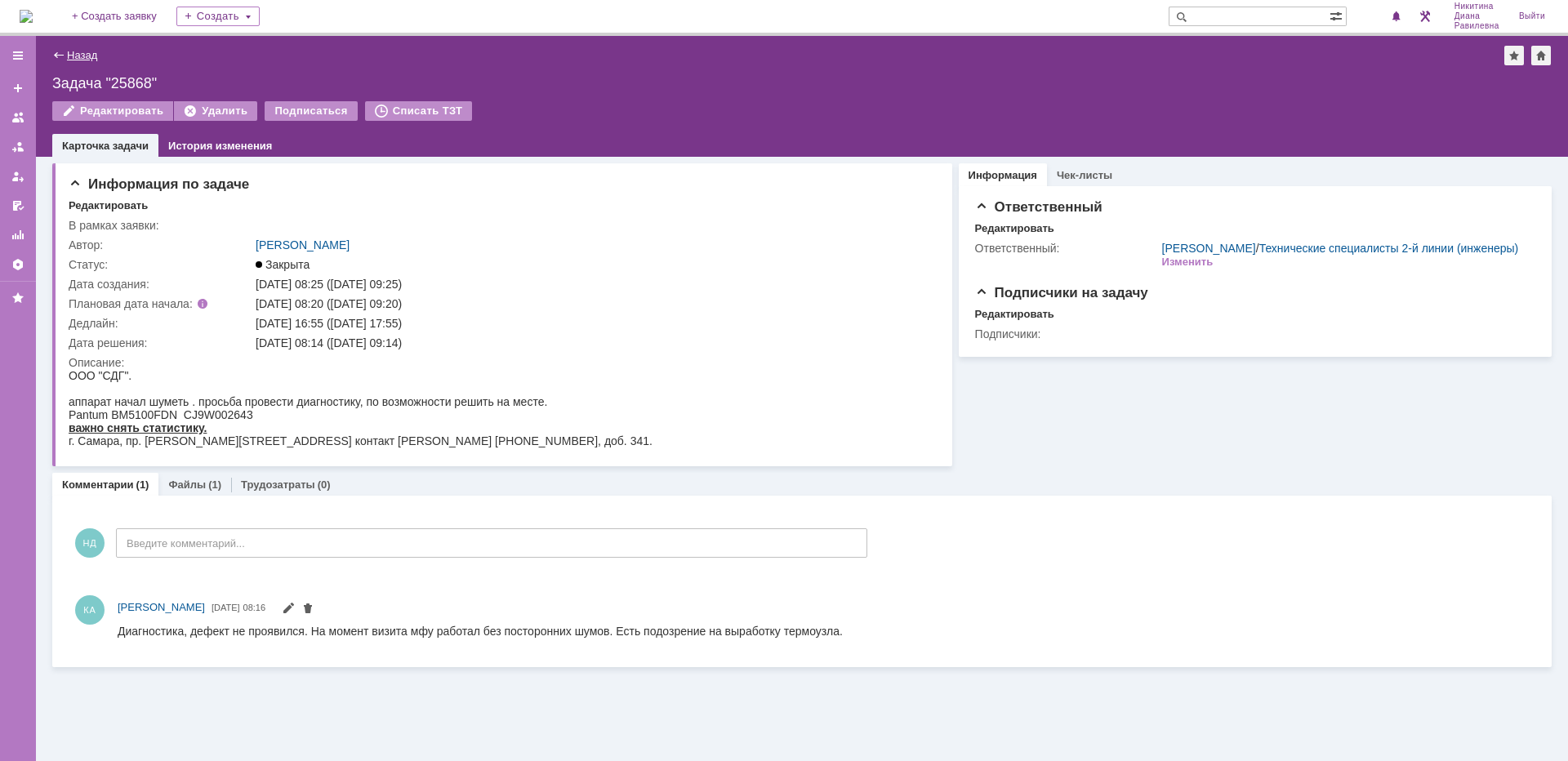
click at [88, 50] on link "Назад" at bounding box center [82, 55] width 30 height 12
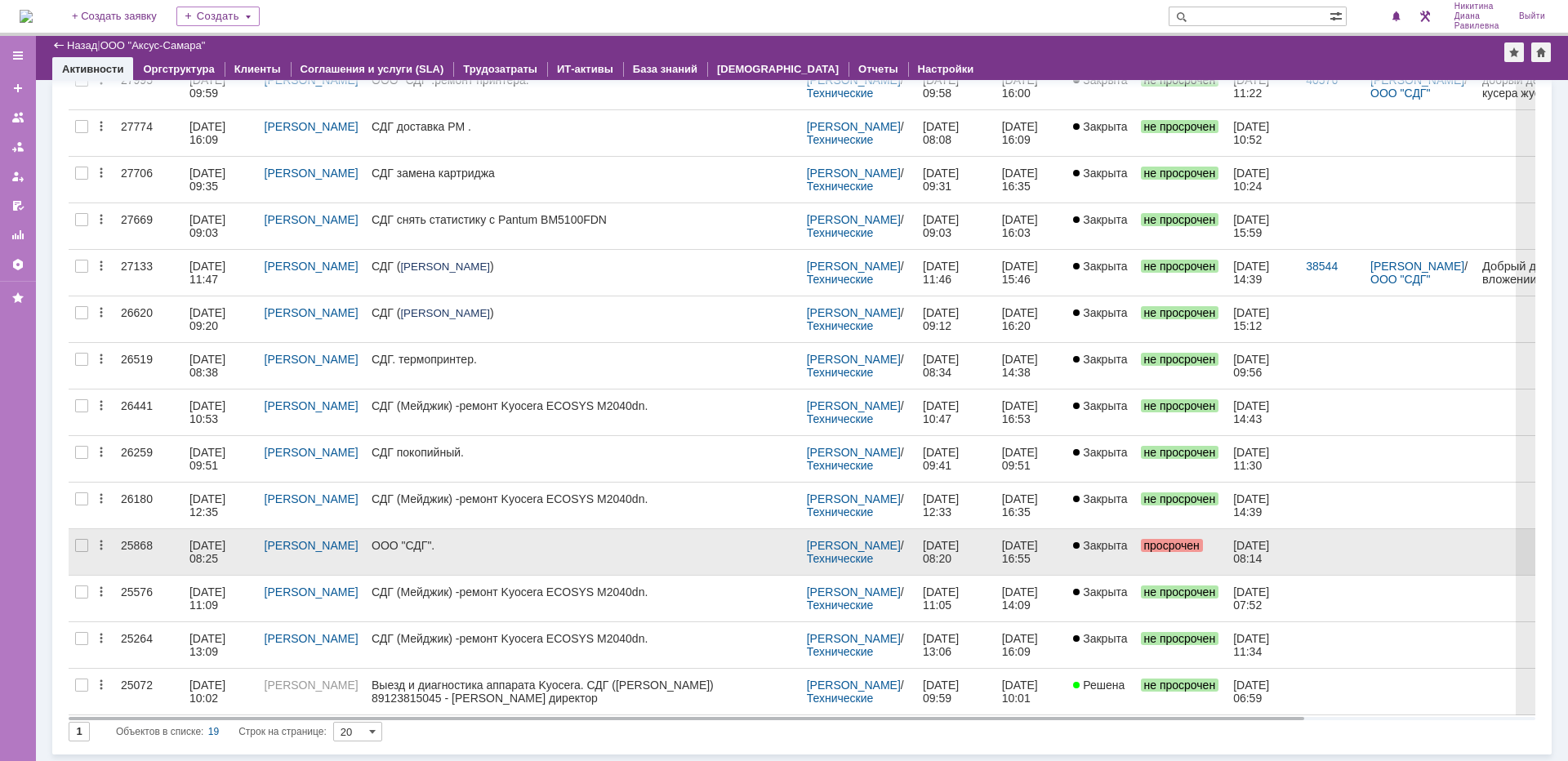
click at [174, 551] on div "25868" at bounding box center [148, 545] width 56 height 13
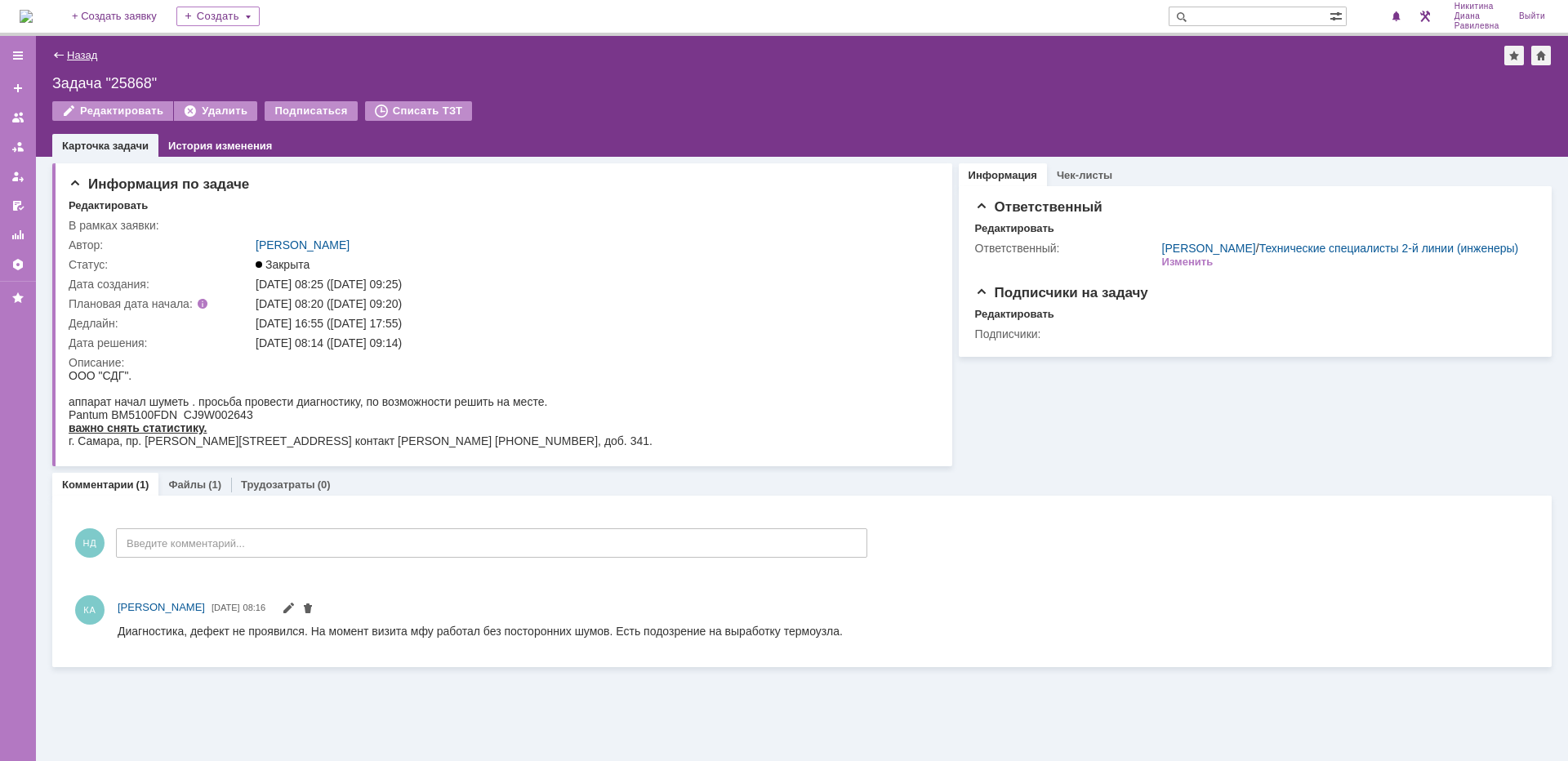
click at [79, 53] on link "Назад" at bounding box center [82, 55] width 30 height 12
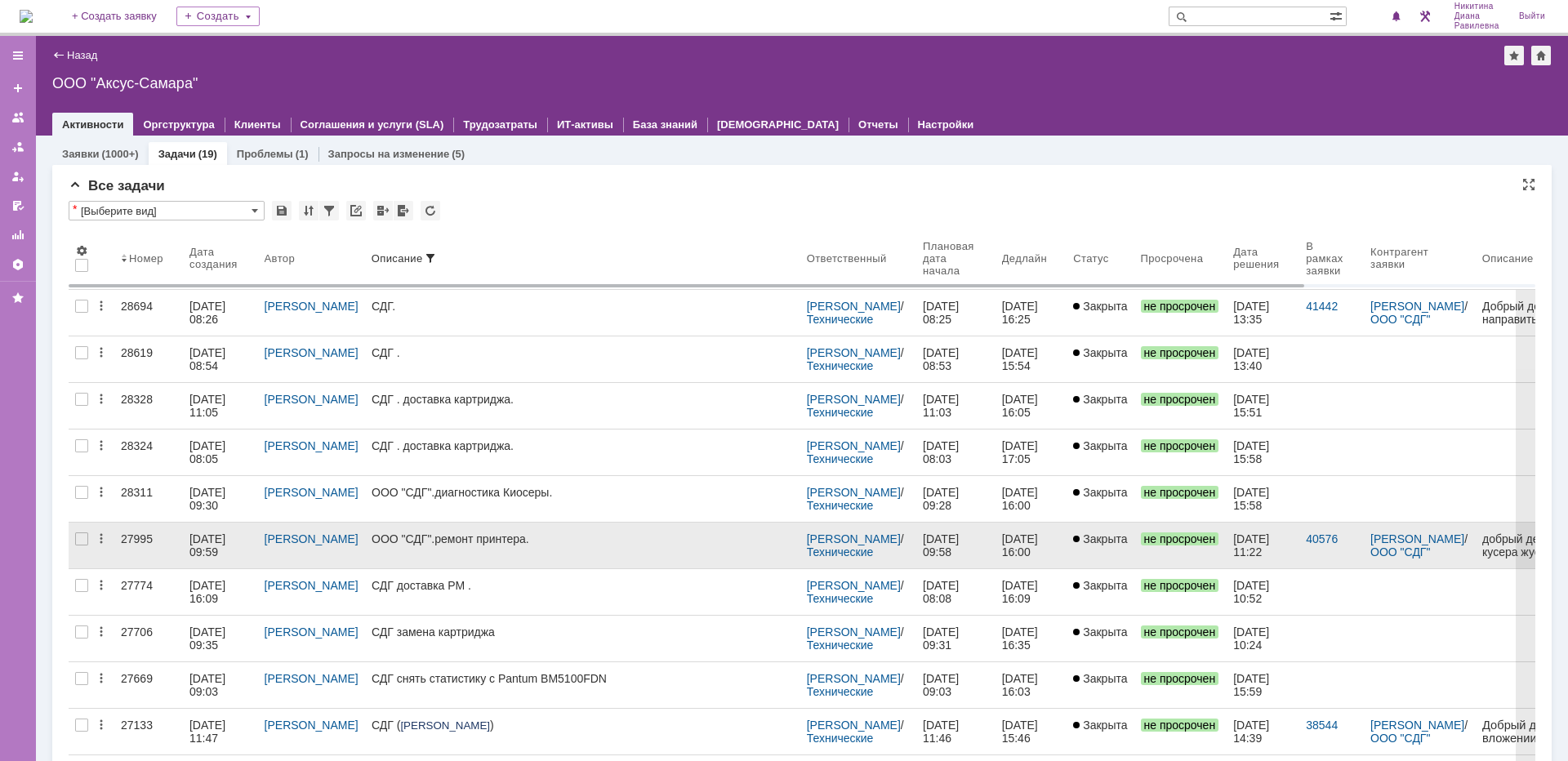
click at [156, 542] on div "27995" at bounding box center [148, 539] width 56 height 13
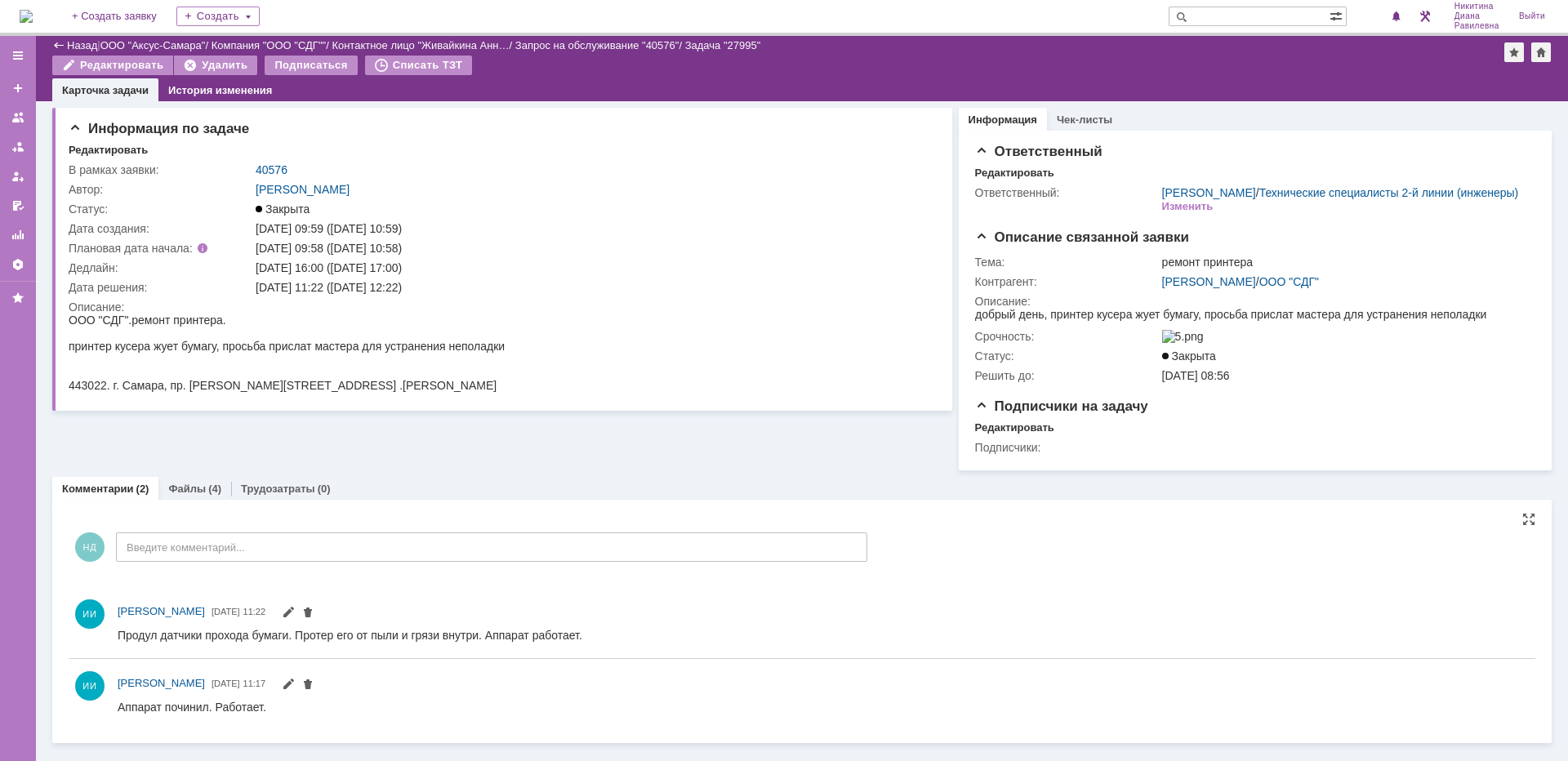
scroll to position [2, 0]
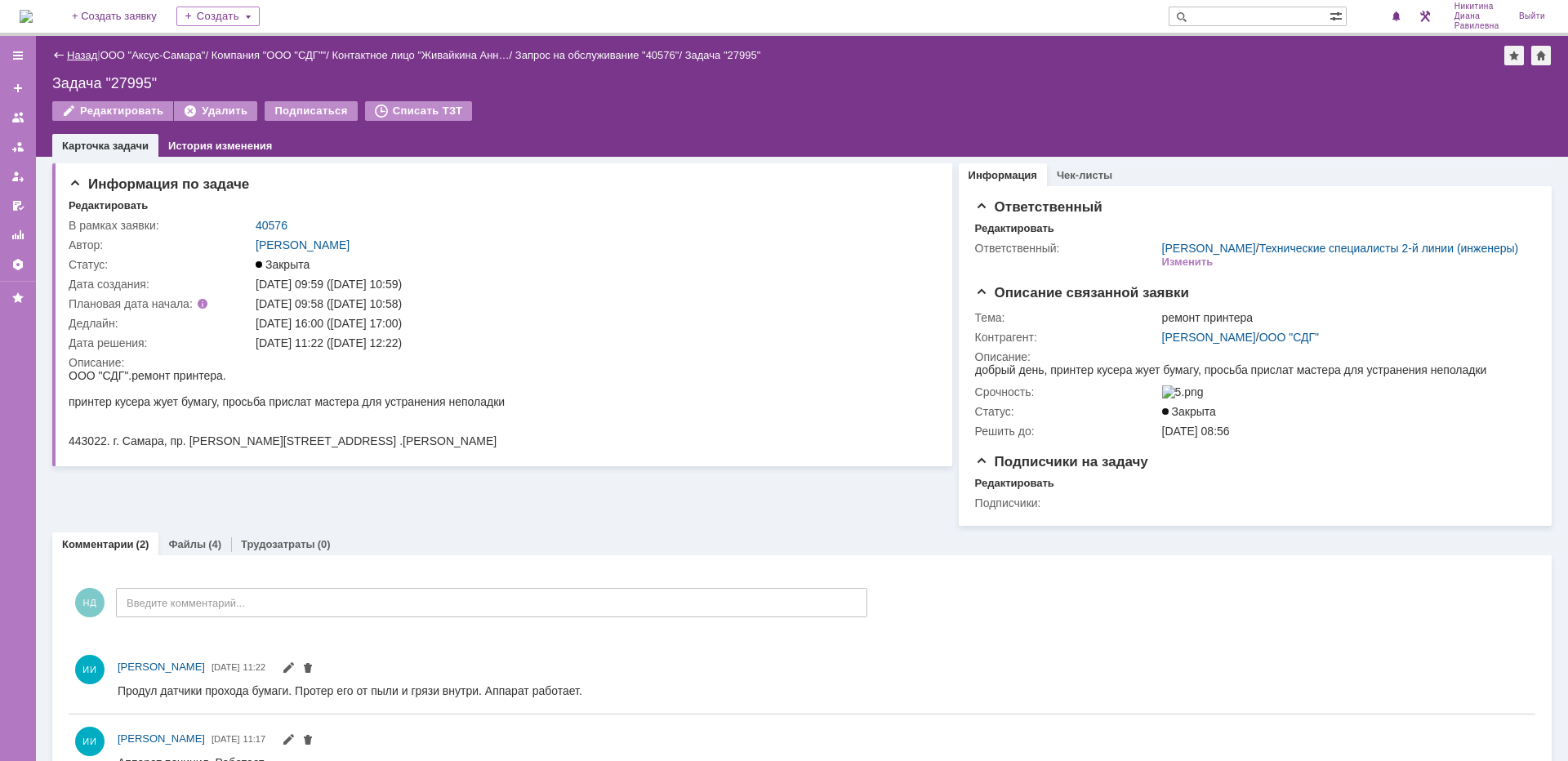
click at [74, 50] on link "Назад" at bounding box center [82, 55] width 30 height 12
